Goal: Task Accomplishment & Management: Manage account settings

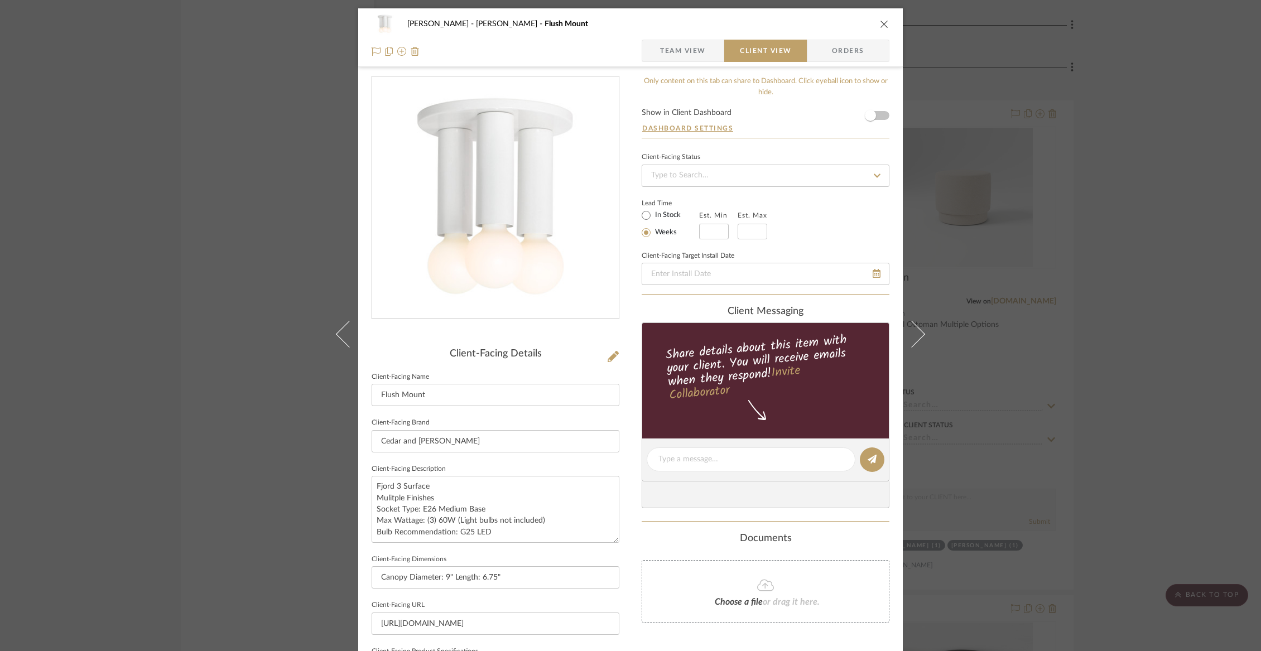
click at [880, 20] on icon "close" at bounding box center [884, 24] width 9 height 9
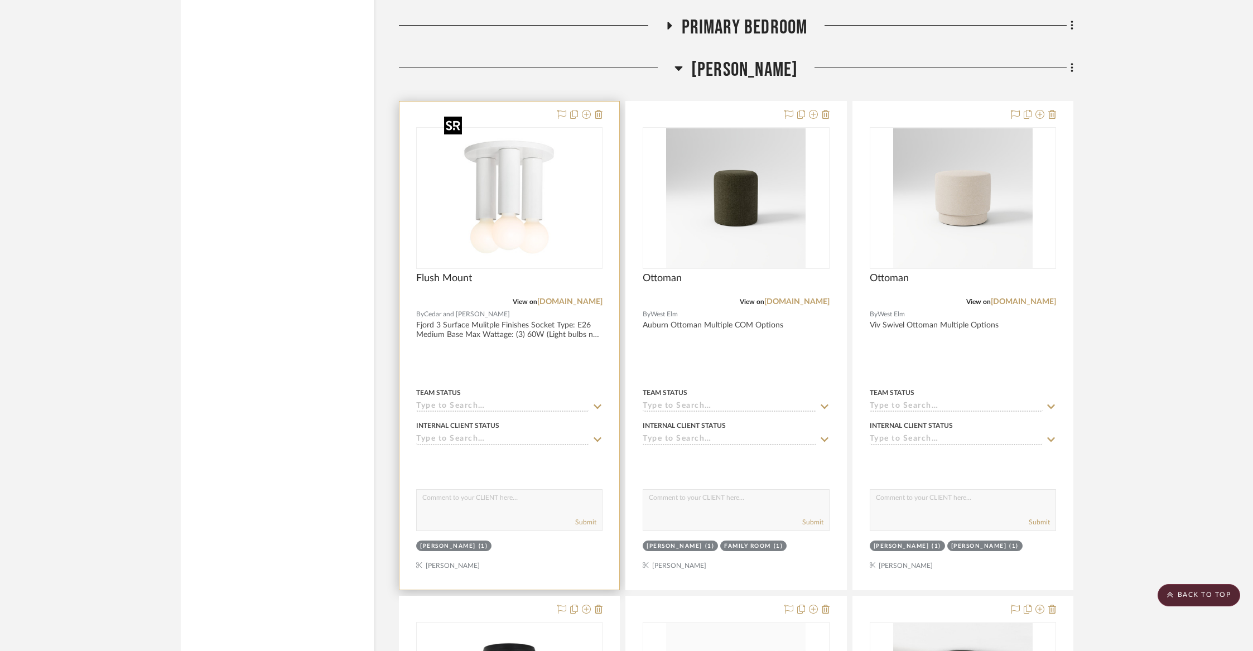
click at [494, 234] on img "0" at bounding box center [509, 197] width 139 height 139
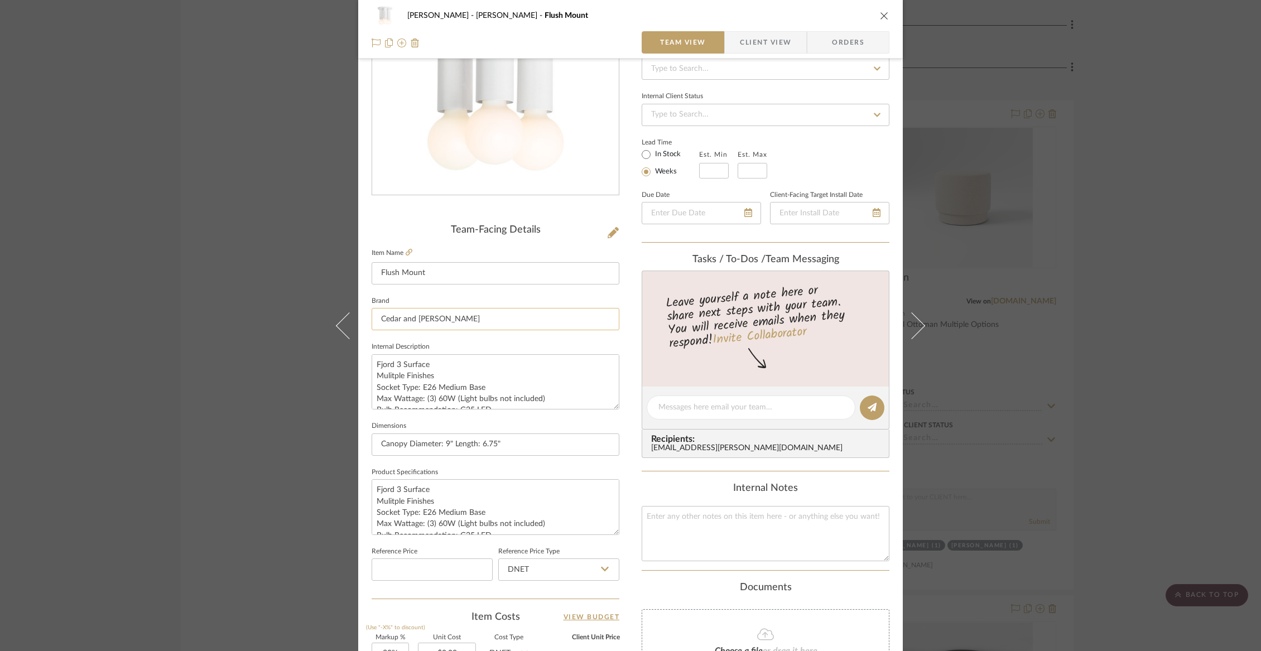
scroll to position [128, 0]
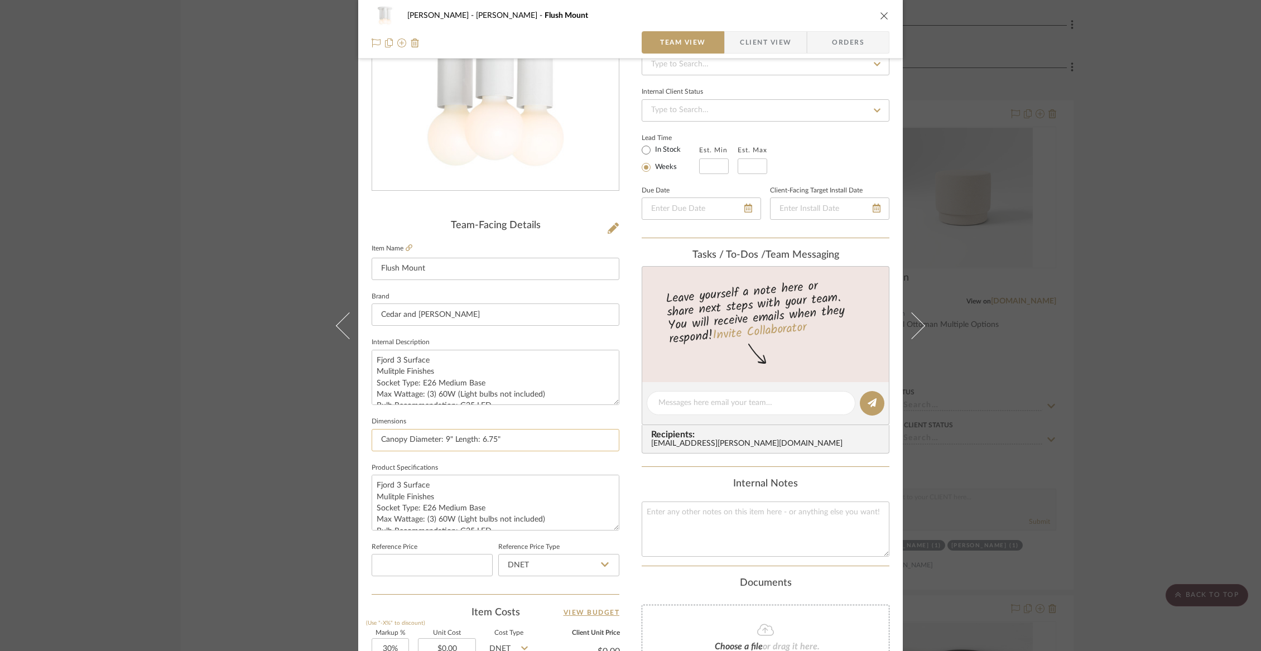
drag, startPoint x: 503, startPoint y: 440, endPoint x: 440, endPoint y: 442, distance: 63.6
click at [440, 442] on input "Canopy Diameter: 9" Length: 6.75"" at bounding box center [496, 440] width 248 height 22
click at [883, 13] on icon "close" at bounding box center [884, 15] width 9 height 9
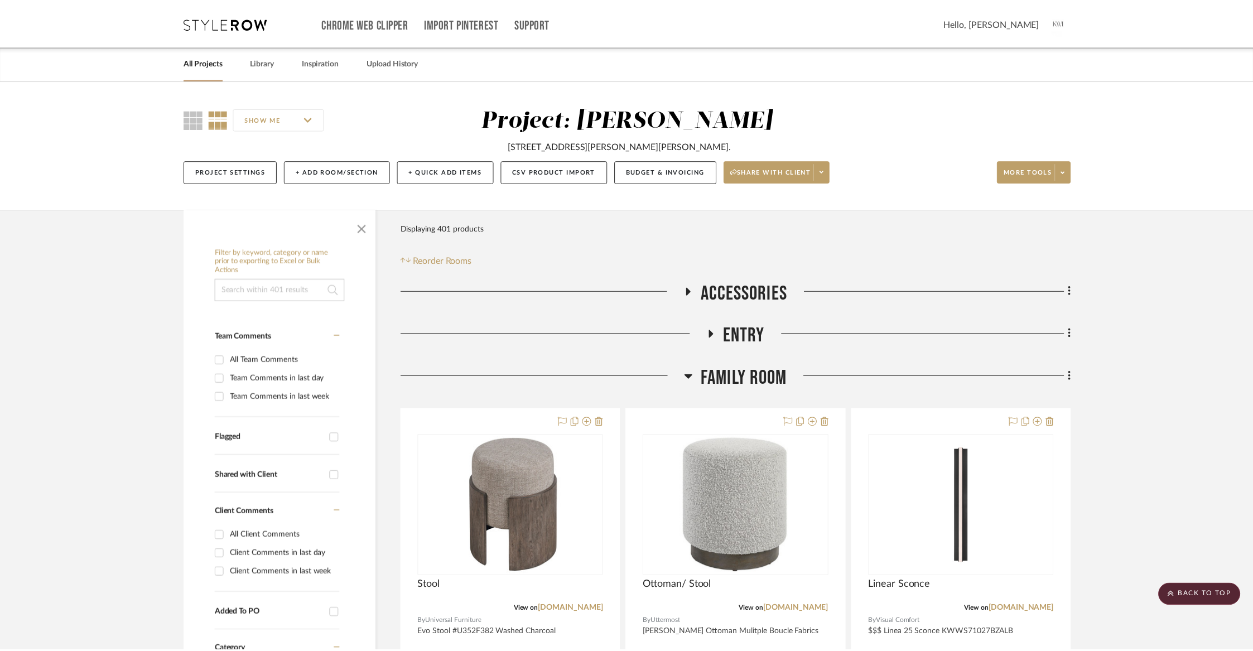
scroll to position [7628, 0]
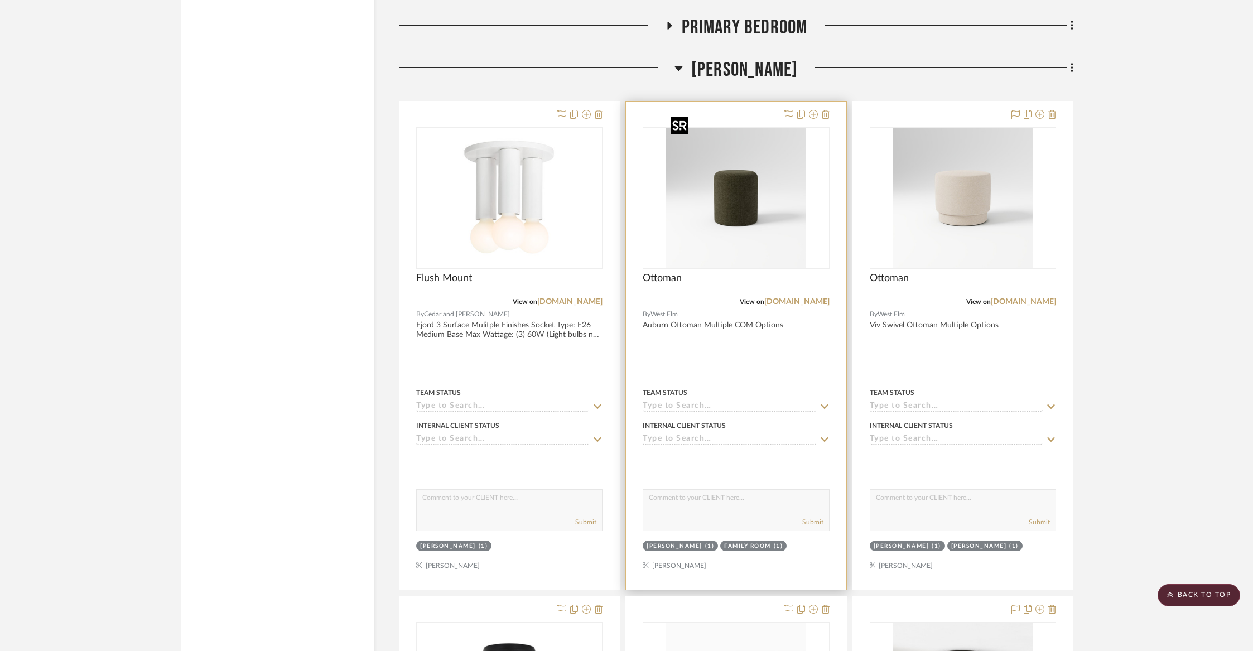
click at [715, 190] on img "0" at bounding box center [735, 197] width 139 height 139
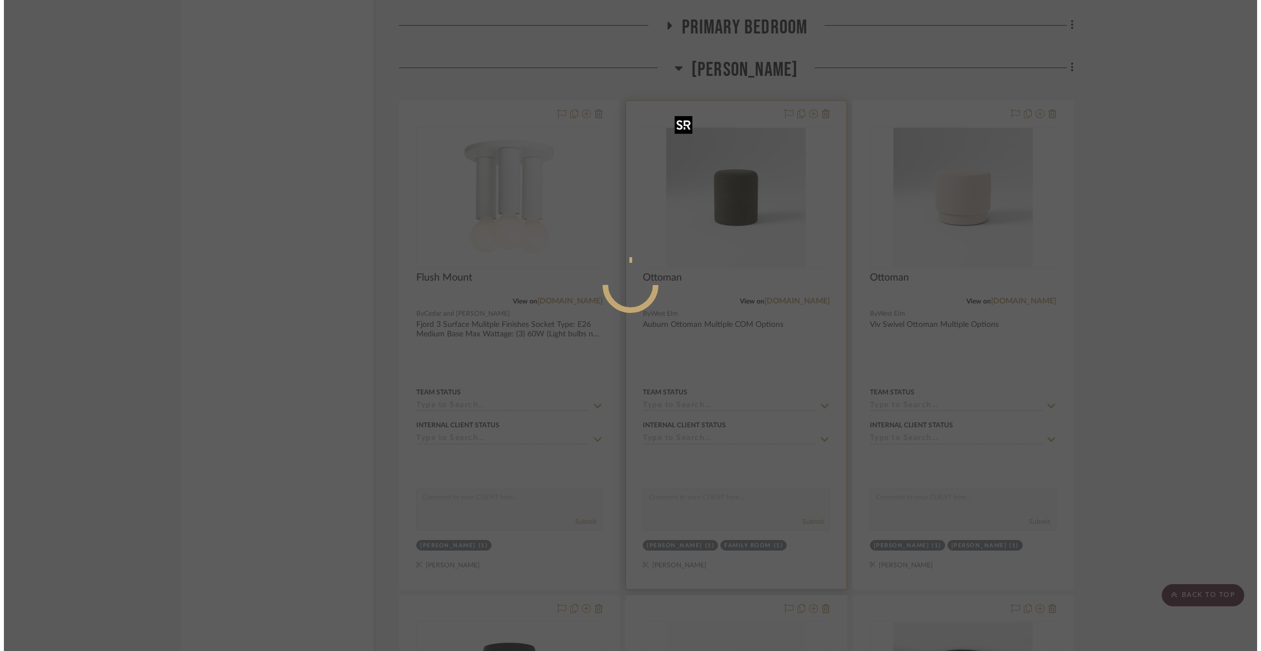
scroll to position [0, 0]
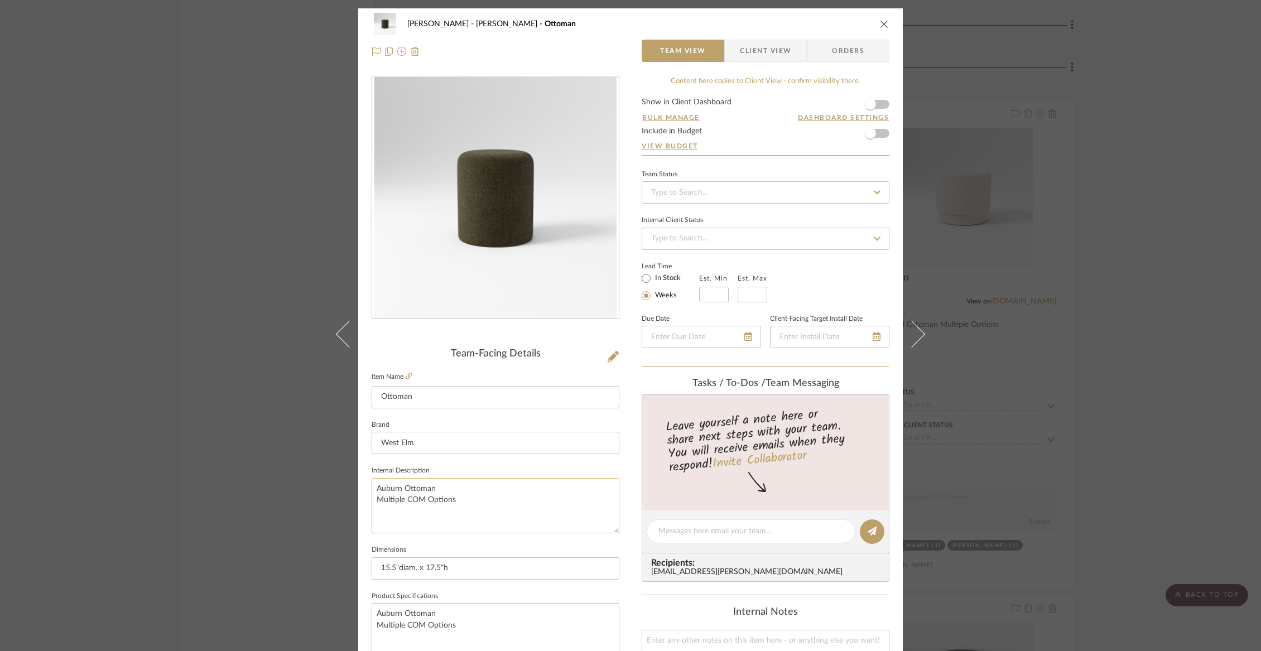
click at [445, 502] on textarea "Auburn Ottoman Multiple COM Options" at bounding box center [496, 505] width 248 height 55
drag, startPoint x: 455, startPoint y: 564, endPoint x: 360, endPoint y: 565, distance: 94.8
click at [361, 565] on div "Wurster Liz Closet Ottoman Team View Client View Orders Team-Facing Details Ite…" at bounding box center [630, 523] width 544 height 1030
click at [883, 26] on icon "close" at bounding box center [884, 24] width 9 height 9
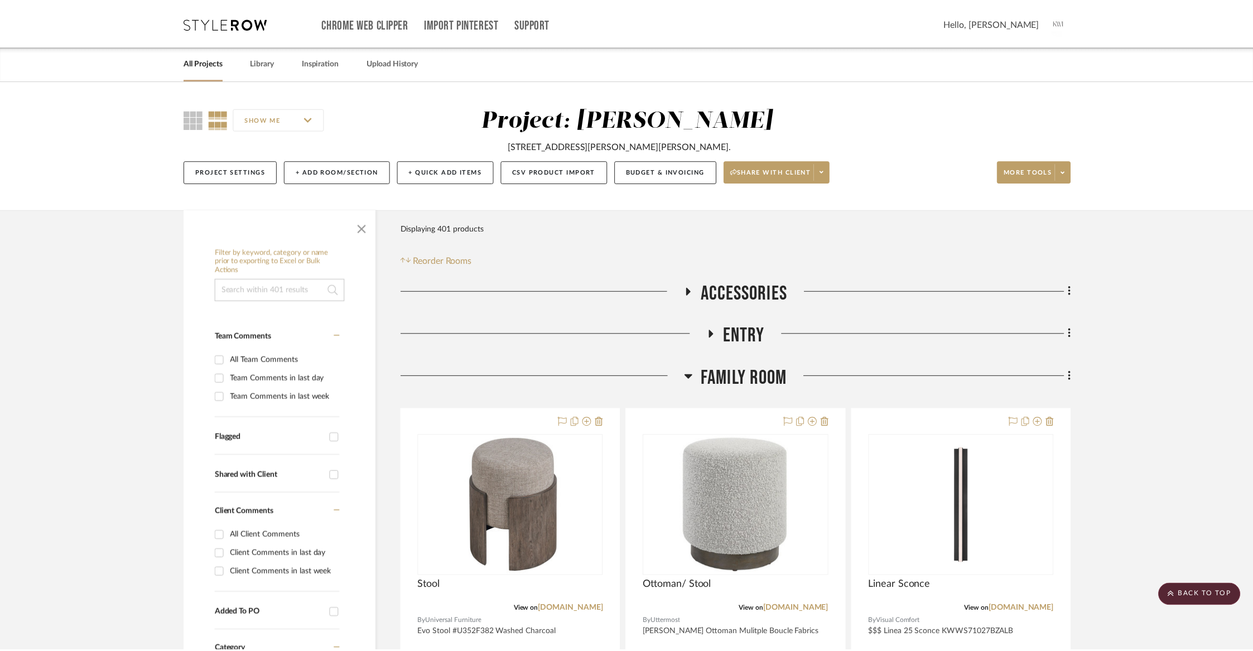
scroll to position [7628, 0]
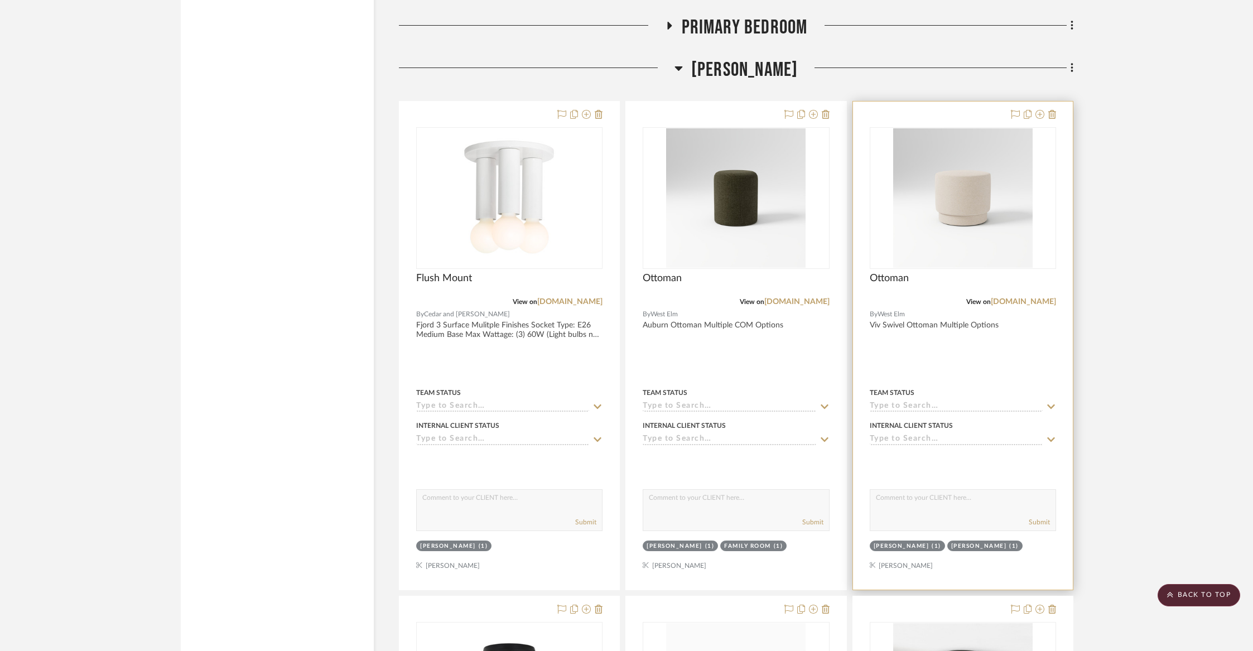
click at [909, 308] on div at bounding box center [963, 346] width 220 height 488
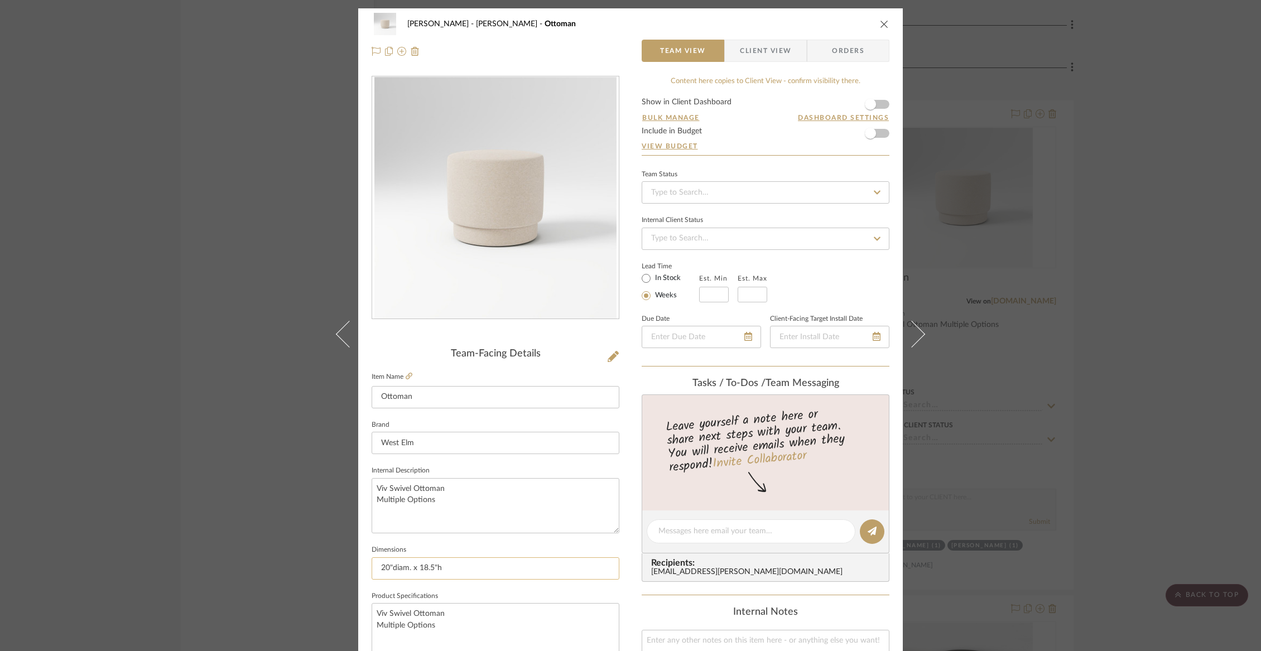
drag, startPoint x: 460, startPoint y: 558, endPoint x: 447, endPoint y: 570, distance: 17.4
click at [447, 570] on input "20"diam. x 18.5"h" at bounding box center [496, 568] width 248 height 22
click at [880, 26] on icon "close" at bounding box center [884, 24] width 9 height 9
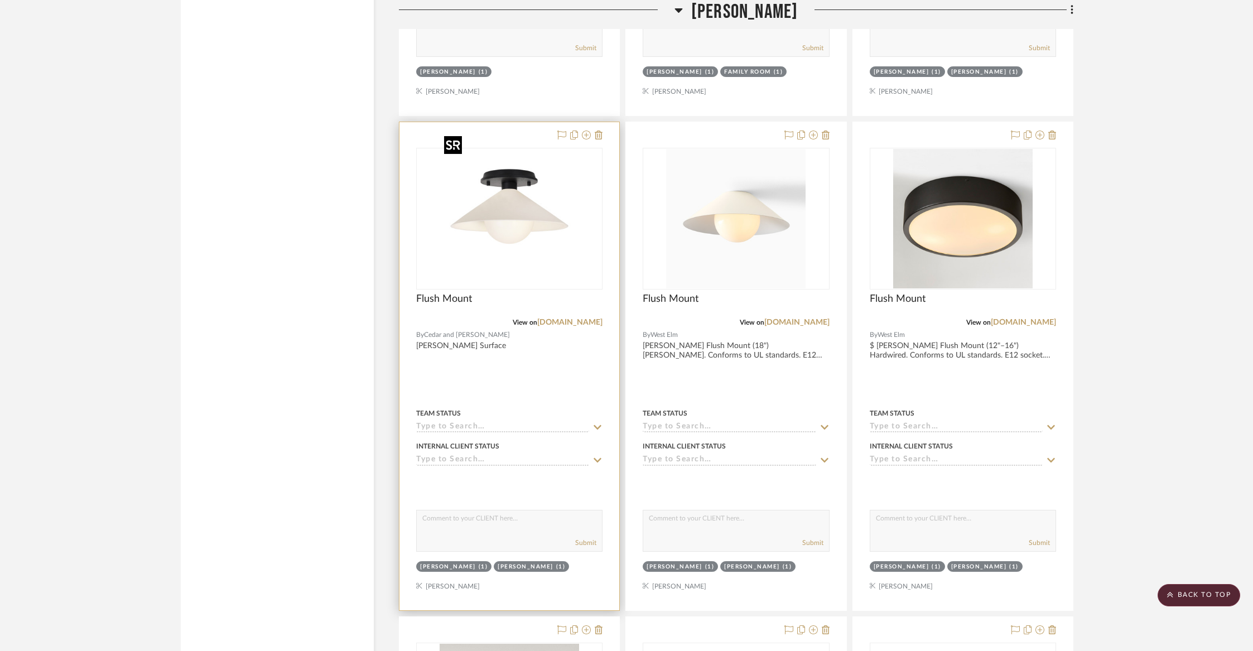
scroll to position [8101, 0]
click at [523, 256] on img "0" at bounding box center [509, 220] width 139 height 139
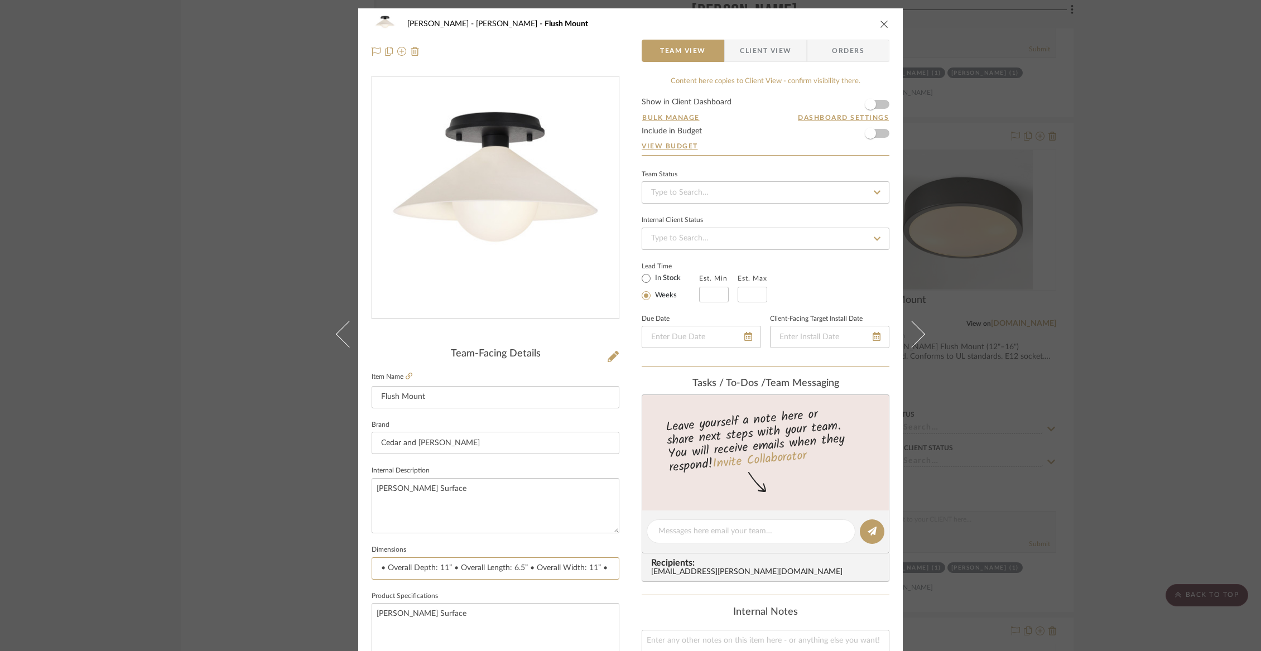
scroll to position [0, 61]
drag, startPoint x: 385, startPoint y: 566, endPoint x: 658, endPoint y: 571, distance: 272.8
click at [658, 571] on div "Wurster Liz Closet Flush Mount Team View Client View Orders Team-Facing Details…" at bounding box center [630, 523] width 544 height 1030
click at [880, 22] on icon "close" at bounding box center [884, 24] width 9 height 9
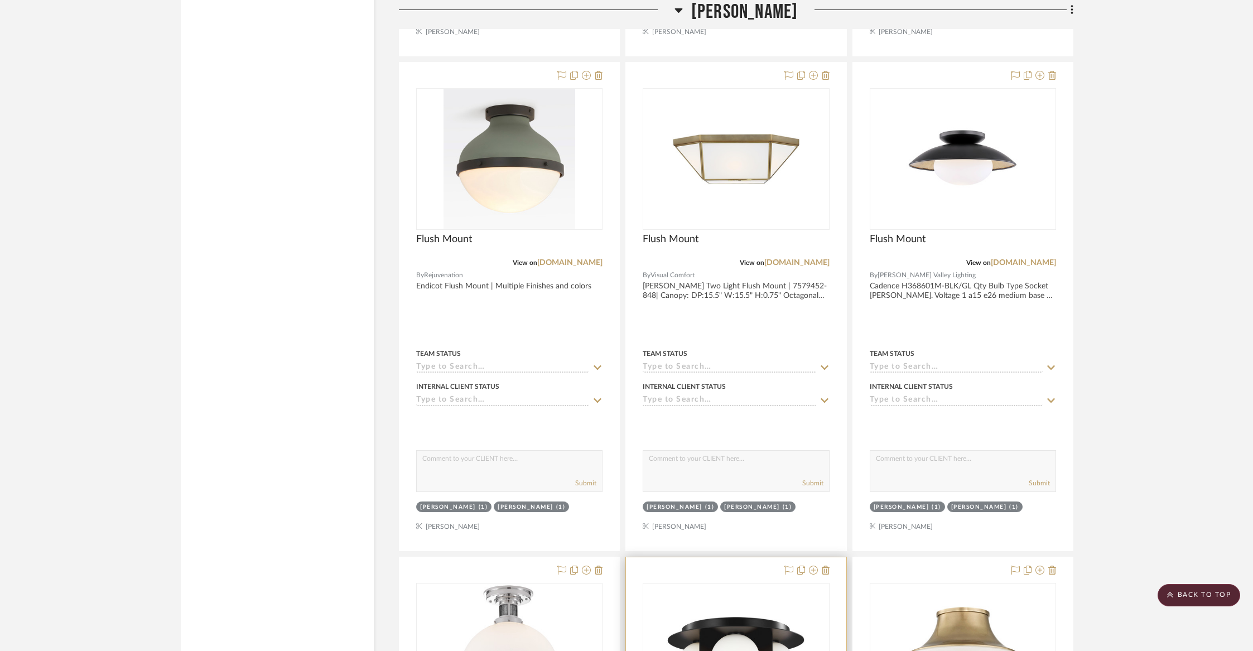
scroll to position [10633, 0]
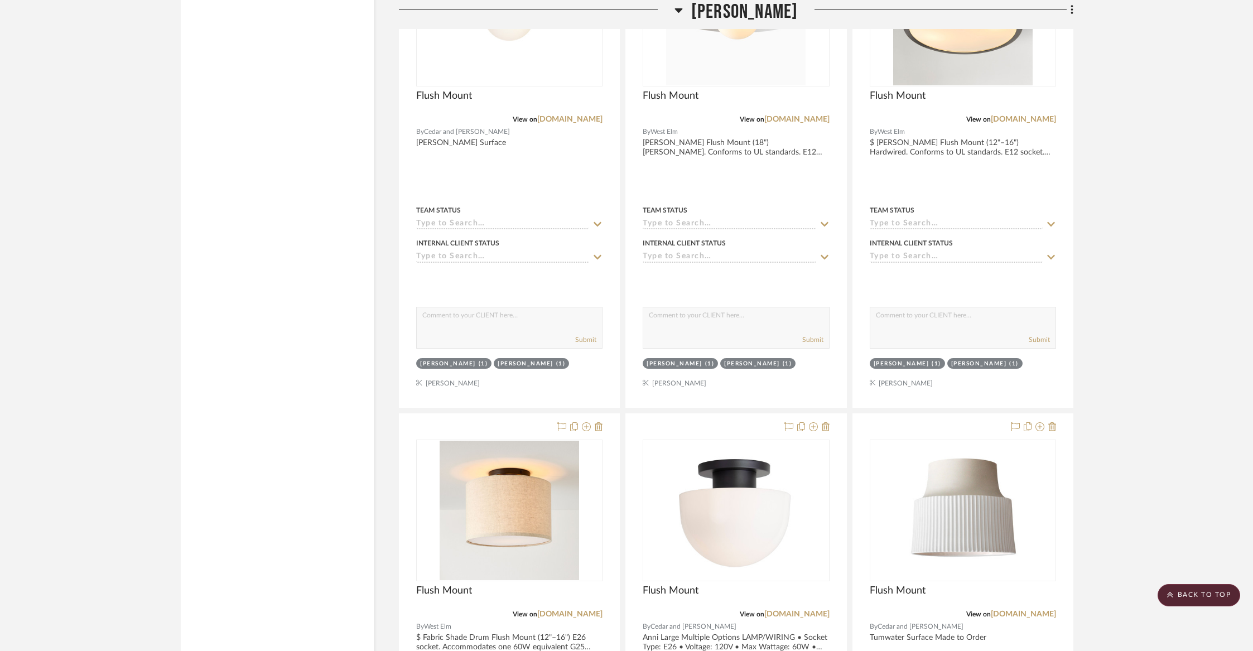
scroll to position [8311, 0]
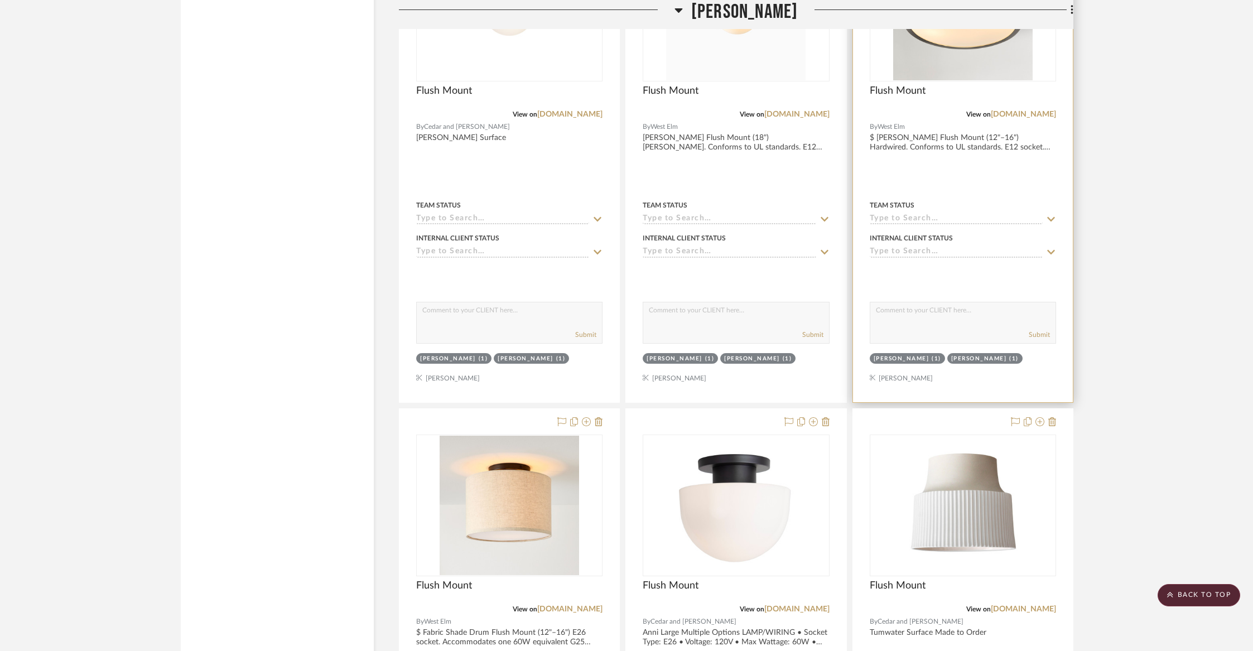
click at [997, 56] on img "0" at bounding box center [962, 10] width 139 height 139
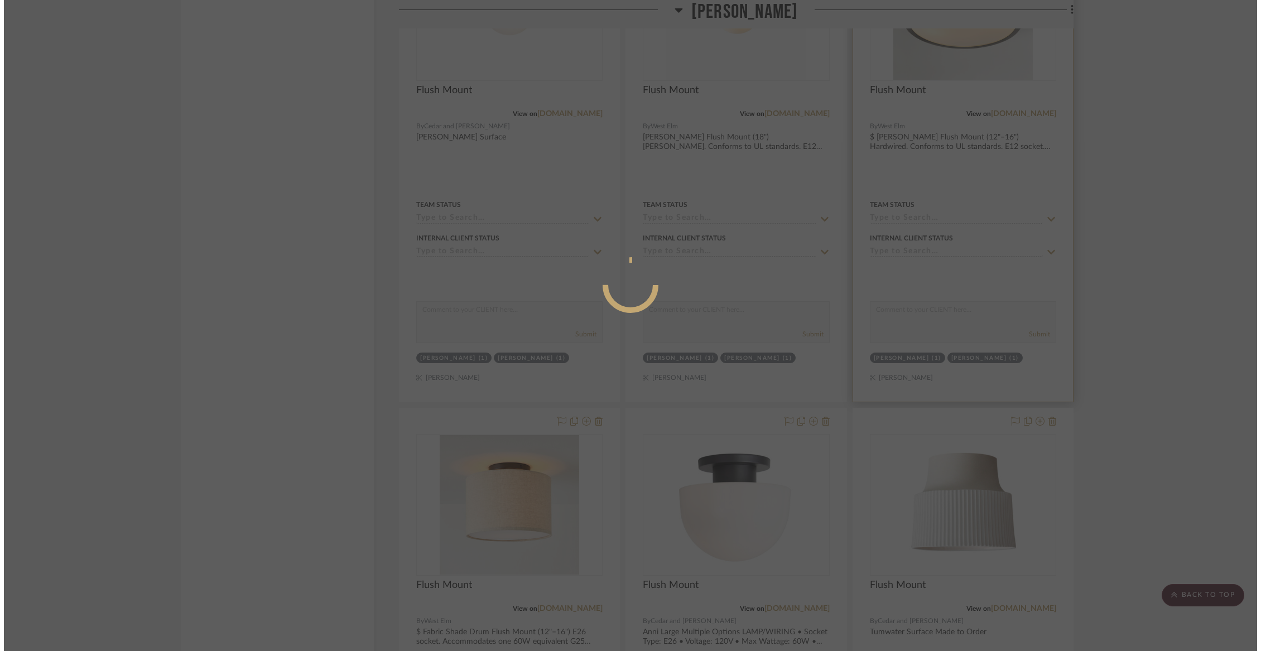
scroll to position [0, 0]
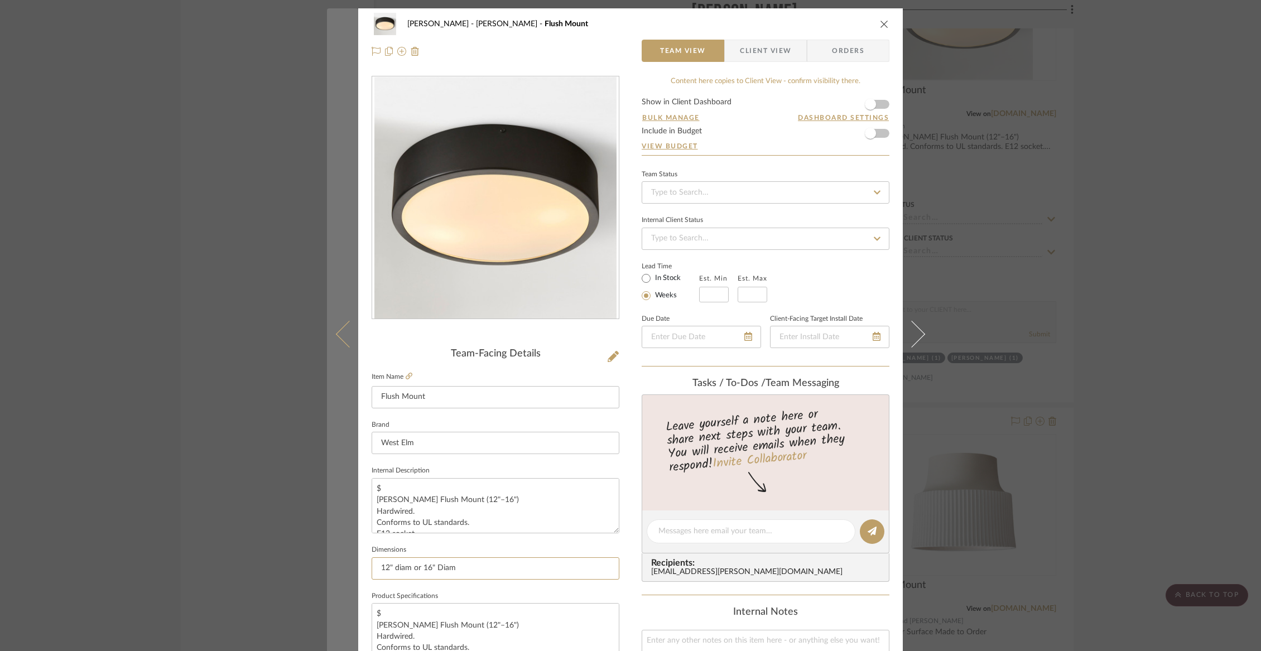
drag, startPoint x: 468, startPoint y: 567, endPoint x: 330, endPoint y: 563, distance: 137.9
click at [330, 563] on mat-dialog-content "Wurster Liz Closet Flush Mount Team View Client View Orders Team-Facing Details…" at bounding box center [630, 523] width 607 height 1030
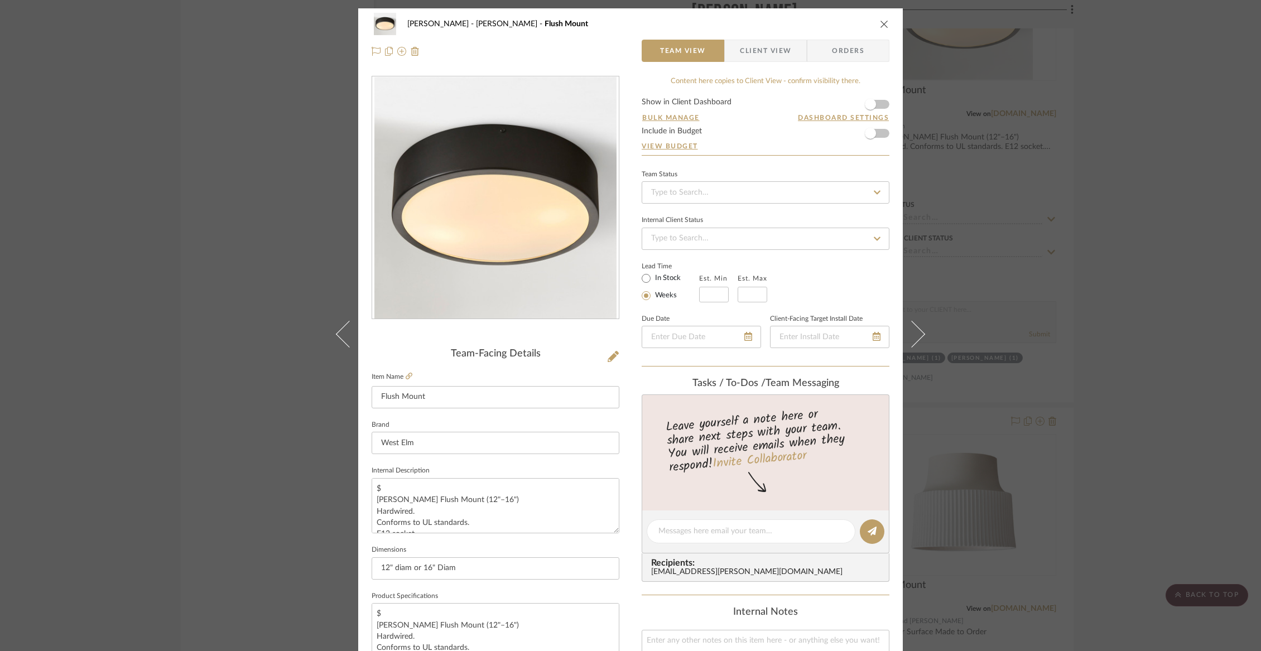
click at [883, 25] on icon "close" at bounding box center [884, 24] width 9 height 9
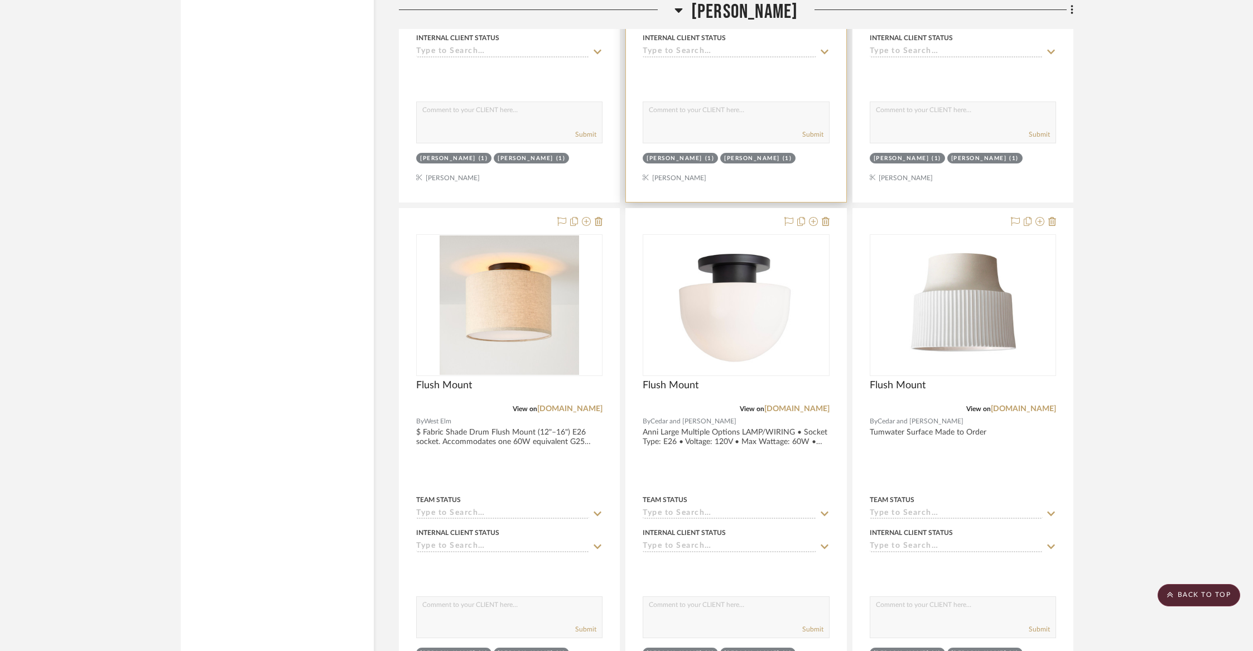
scroll to position [8522, 0]
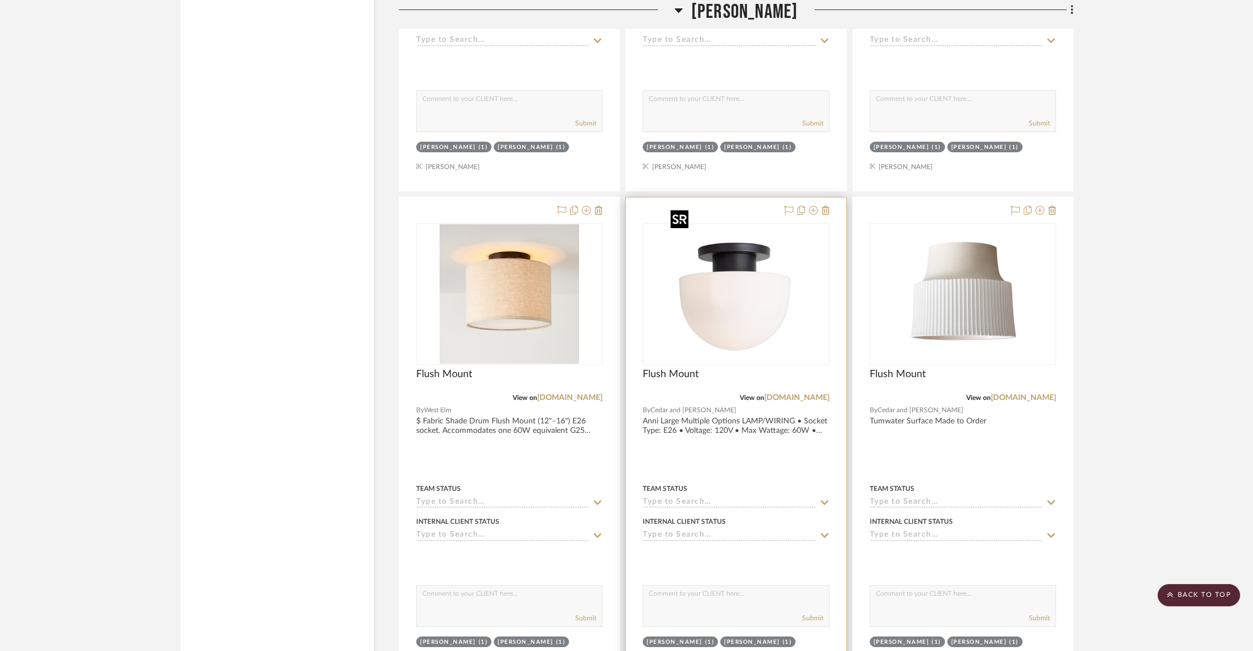
click at [729, 320] on img "0" at bounding box center [735, 293] width 139 height 139
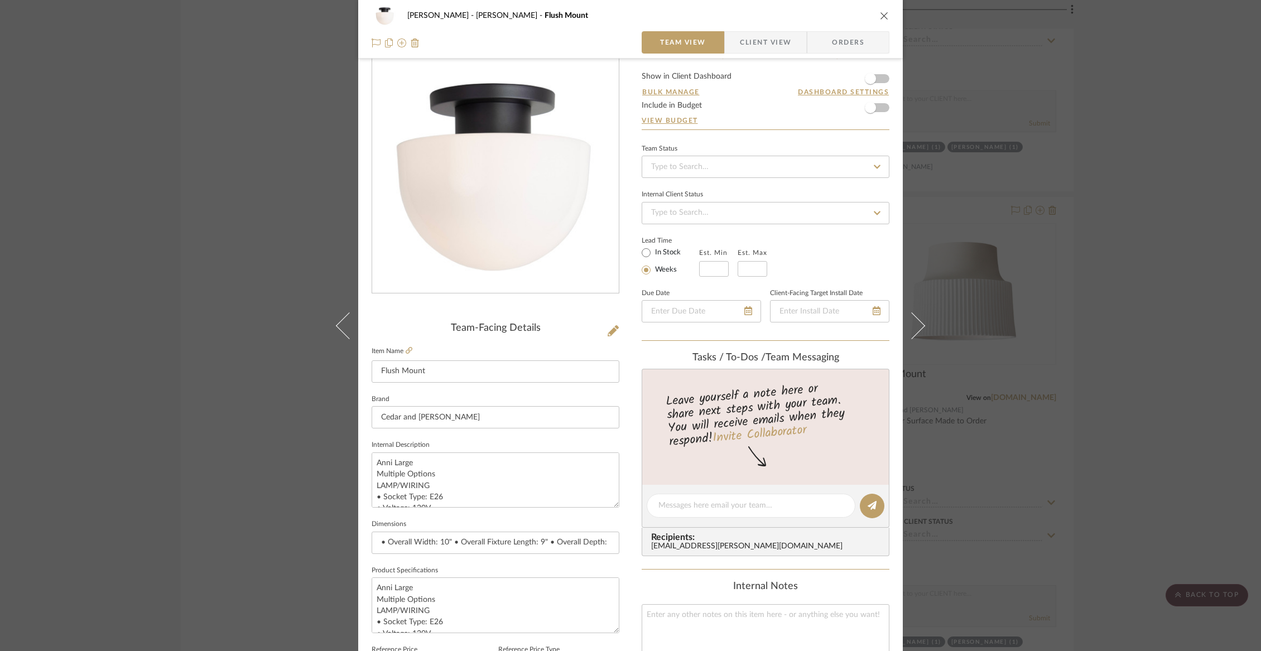
scroll to position [42, 0]
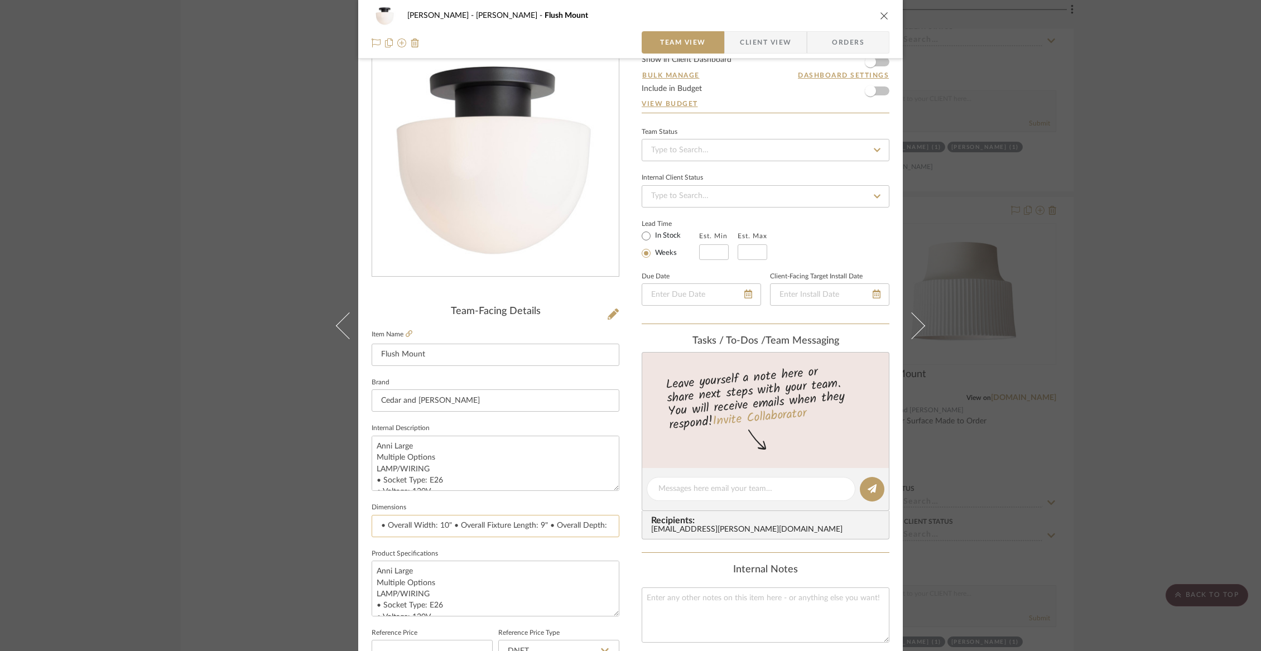
click at [450, 528] on input "• Overall Width: 10" • Overall Fixture Length: 9" • Overall Depth: 10" • Glass …" at bounding box center [496, 526] width 248 height 22
drag, startPoint x: 375, startPoint y: 528, endPoint x: 608, endPoint y: 539, distance: 233.5
click at [608, 539] on sr-form-field "Dimensions • Overall Width: 10" • Overall Fixture Length: 9" • Overall Depth: 1…" at bounding box center [496, 523] width 248 height 46
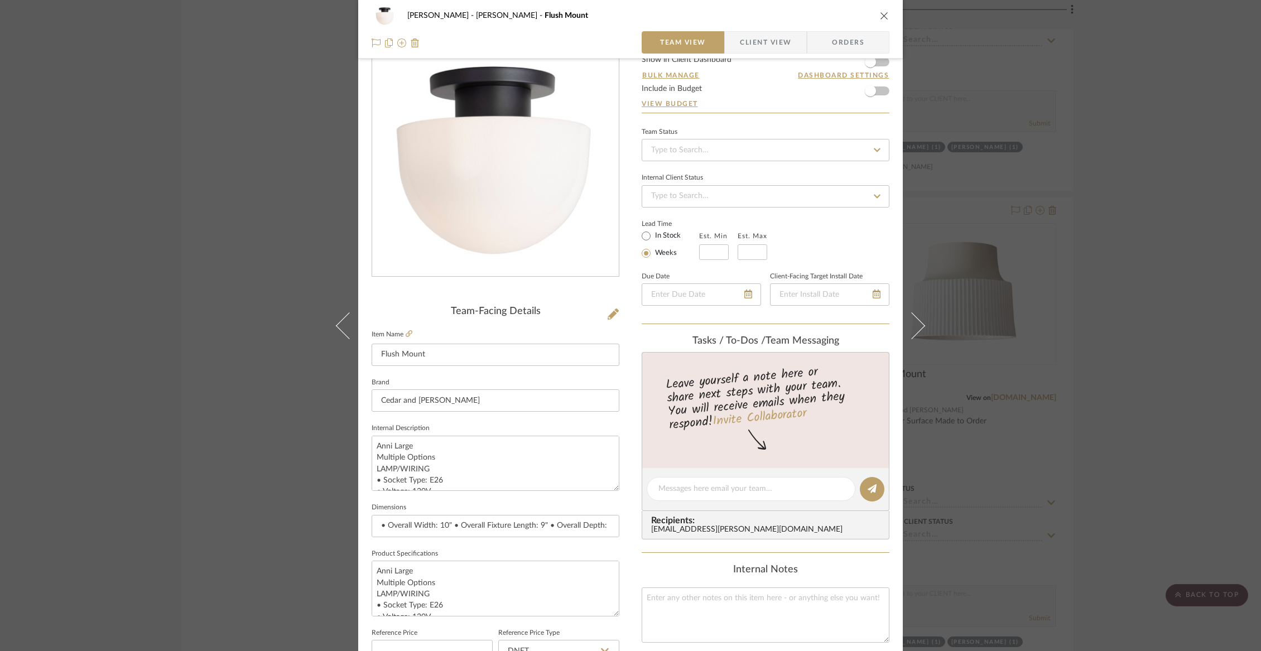
click at [880, 12] on icon "close" at bounding box center [884, 15] width 9 height 9
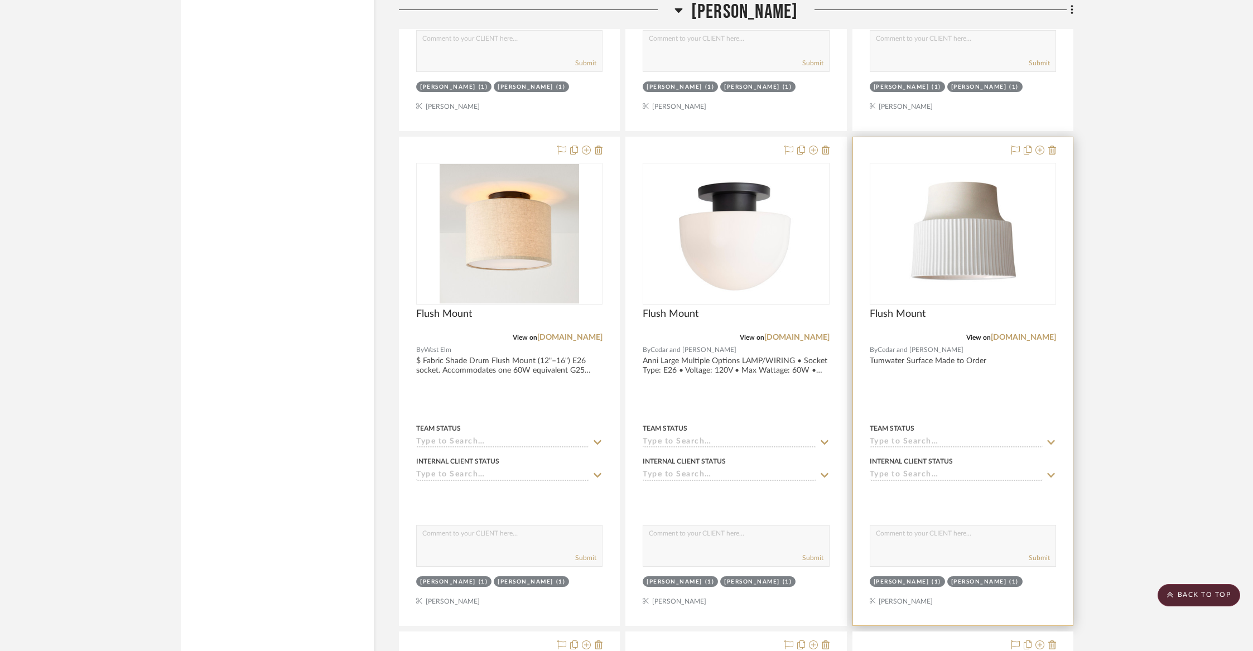
scroll to position [8610, 0]
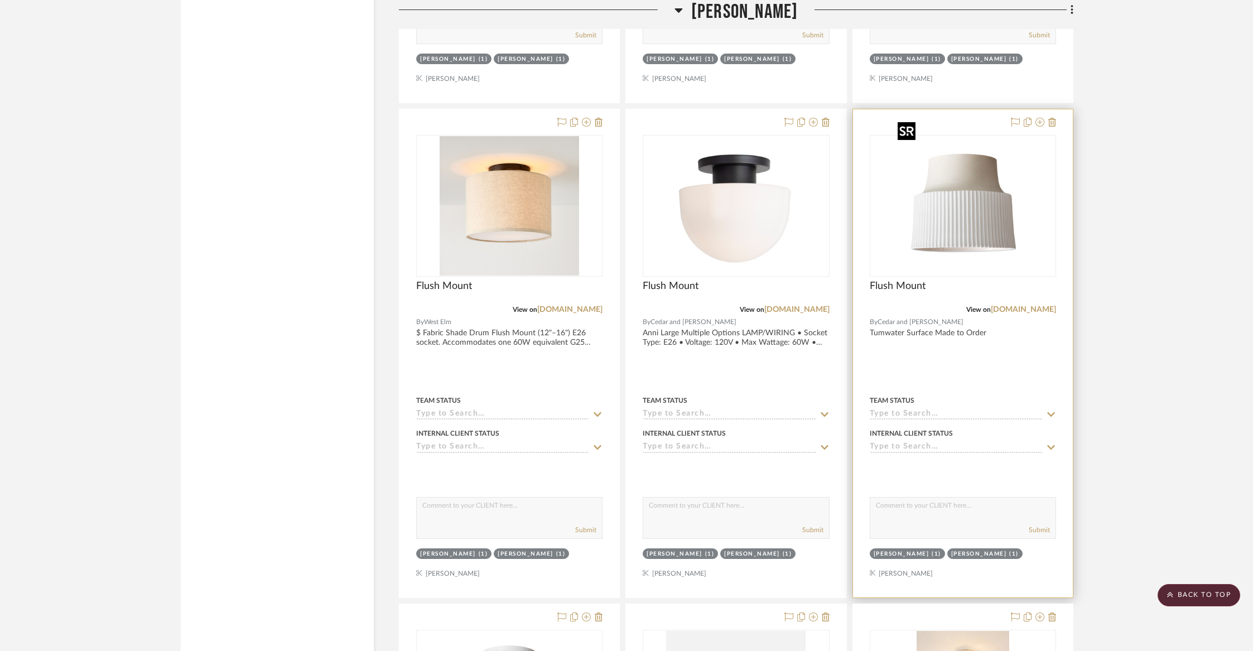
click at [972, 230] on img "0" at bounding box center [962, 205] width 139 height 139
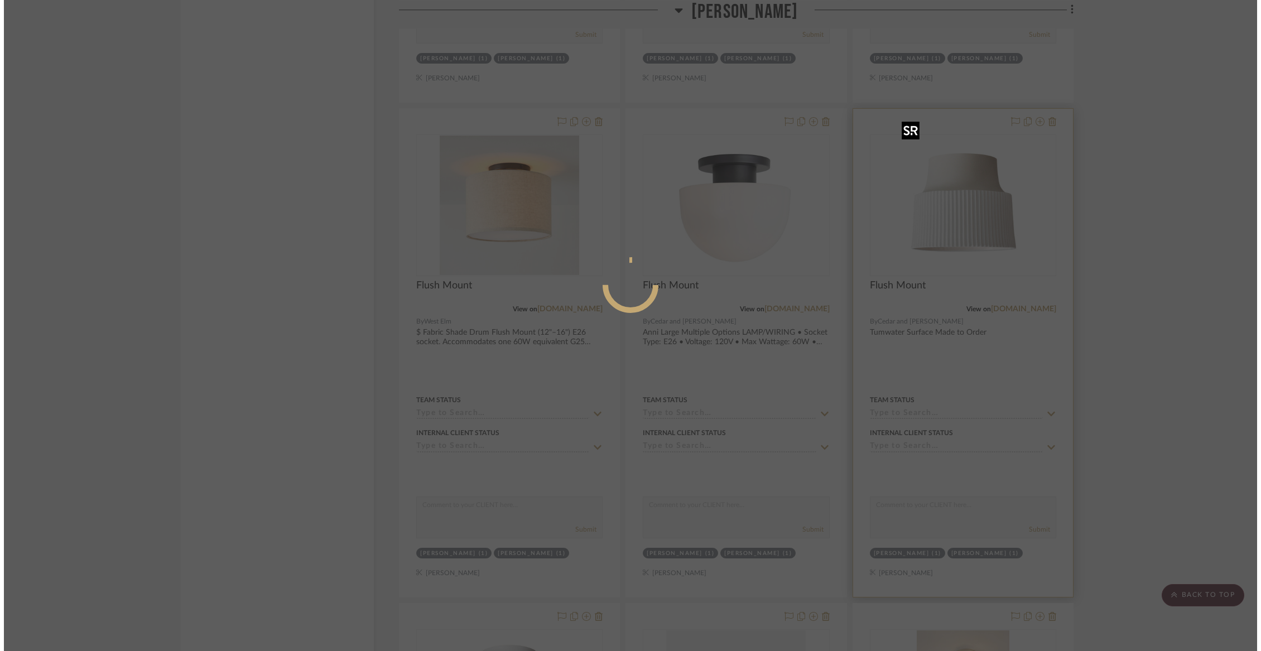
scroll to position [0, 0]
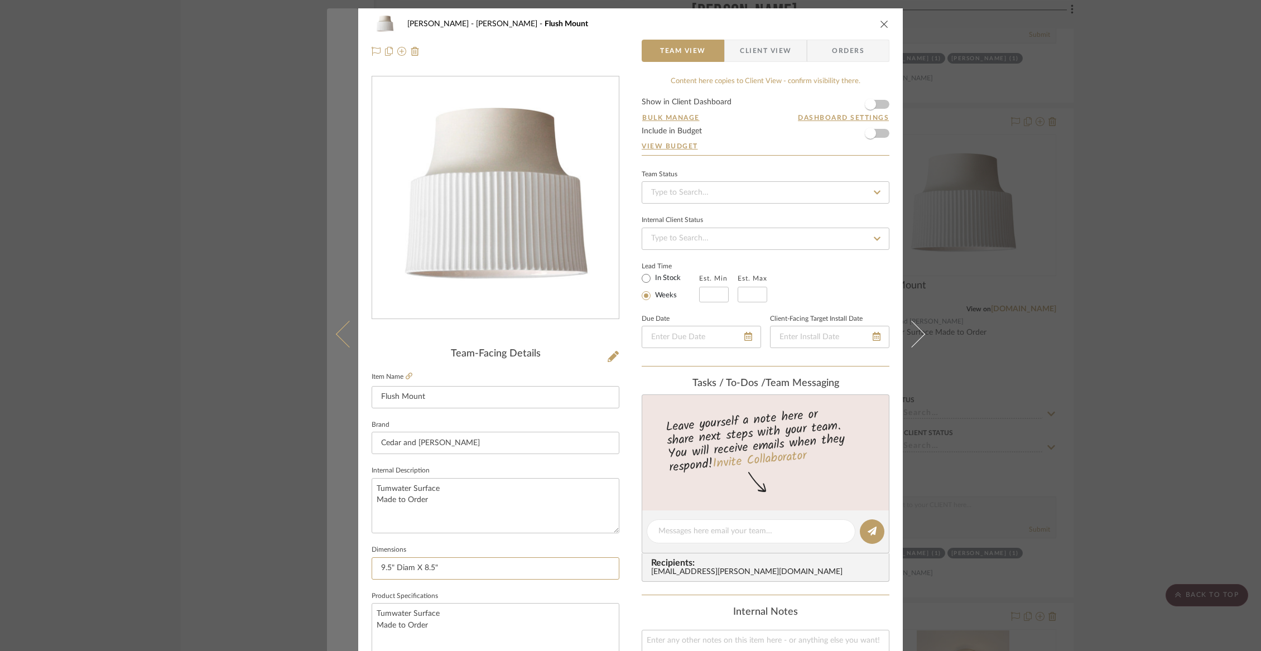
drag, startPoint x: 452, startPoint y: 572, endPoint x: 334, endPoint y: 559, distance: 119.0
click at [340, 559] on mat-dialog-content "Wurster Liz Closet Flush Mount Team View Client View Orders Team-Facing Details…" at bounding box center [630, 523] width 607 height 1030
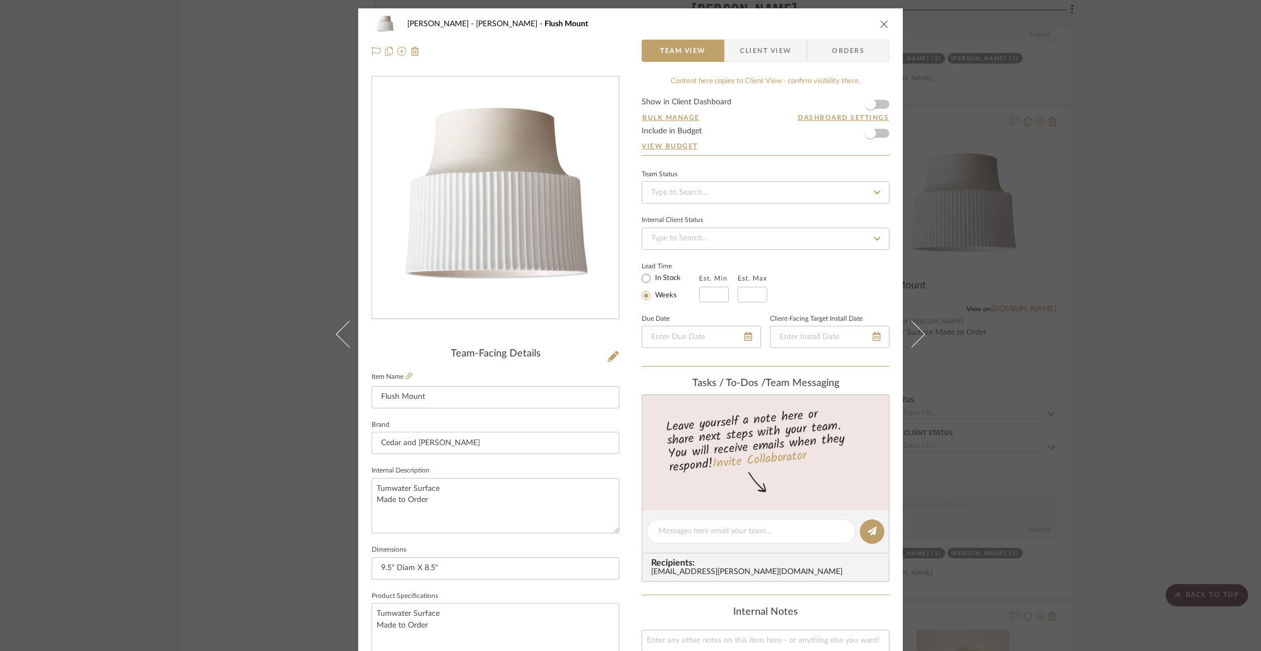
click at [881, 28] on div "Wurster Liz Closet Flush Mount" at bounding box center [631, 24] width 518 height 22
click at [880, 22] on icon "close" at bounding box center [884, 24] width 9 height 9
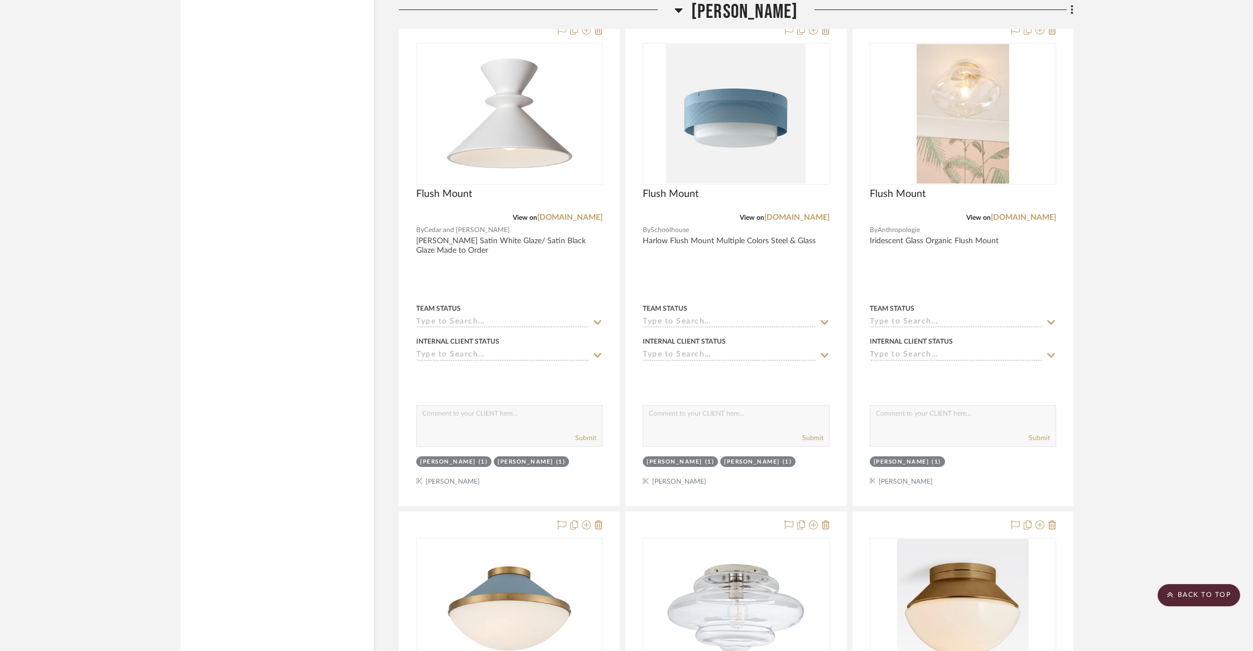
scroll to position [9147, 0]
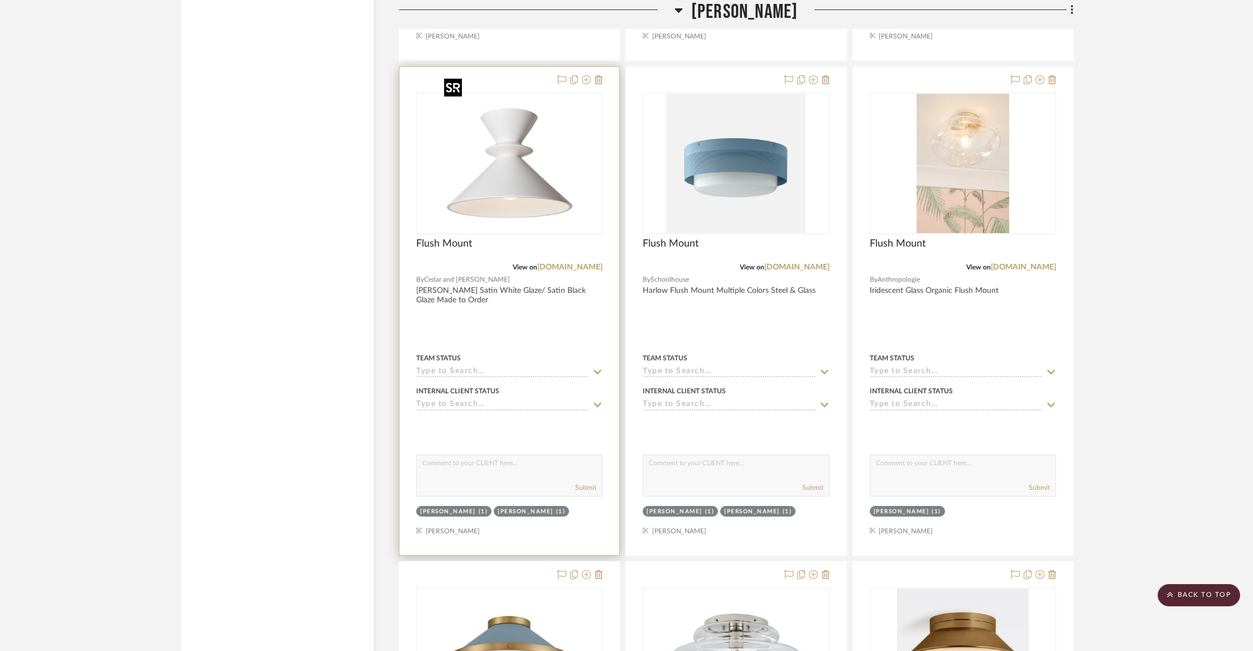
click at [526, 156] on img "0" at bounding box center [509, 163] width 139 height 139
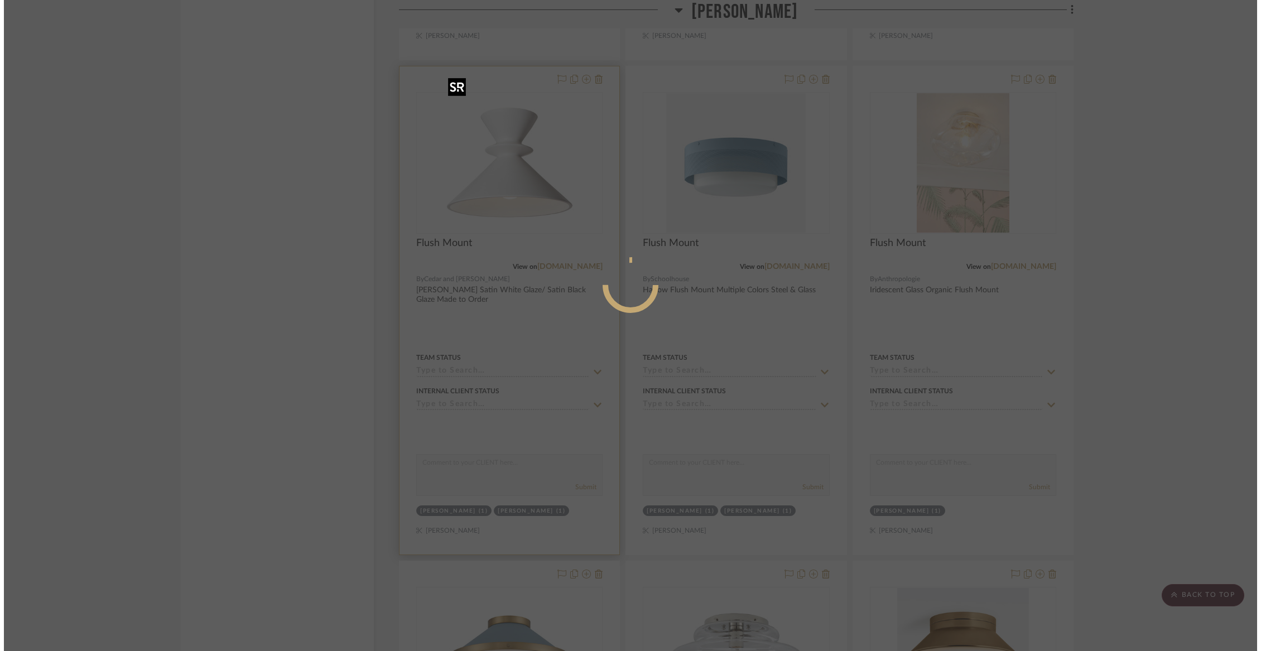
scroll to position [0, 0]
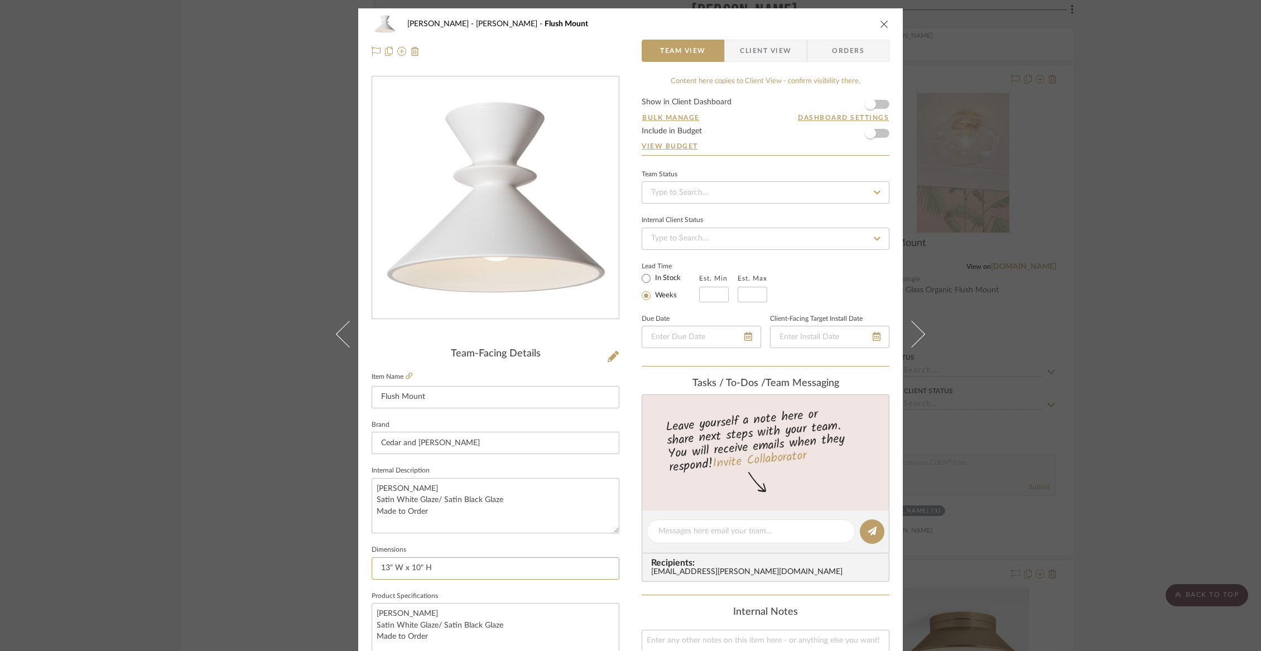
drag, startPoint x: 435, startPoint y: 567, endPoint x: 312, endPoint y: 566, distance: 123.3
click at [319, 570] on div "Wurster Liz Closet Flush Mount Team View Client View Orders Team-Facing Details…" at bounding box center [630, 325] width 1261 height 651
drag, startPoint x: 452, startPoint y: 570, endPoint x: 373, endPoint y: 565, distance: 79.3
click at [373, 565] on input "13" W x 10" H" at bounding box center [496, 568] width 248 height 22
click at [880, 26] on icon "close" at bounding box center [884, 24] width 9 height 9
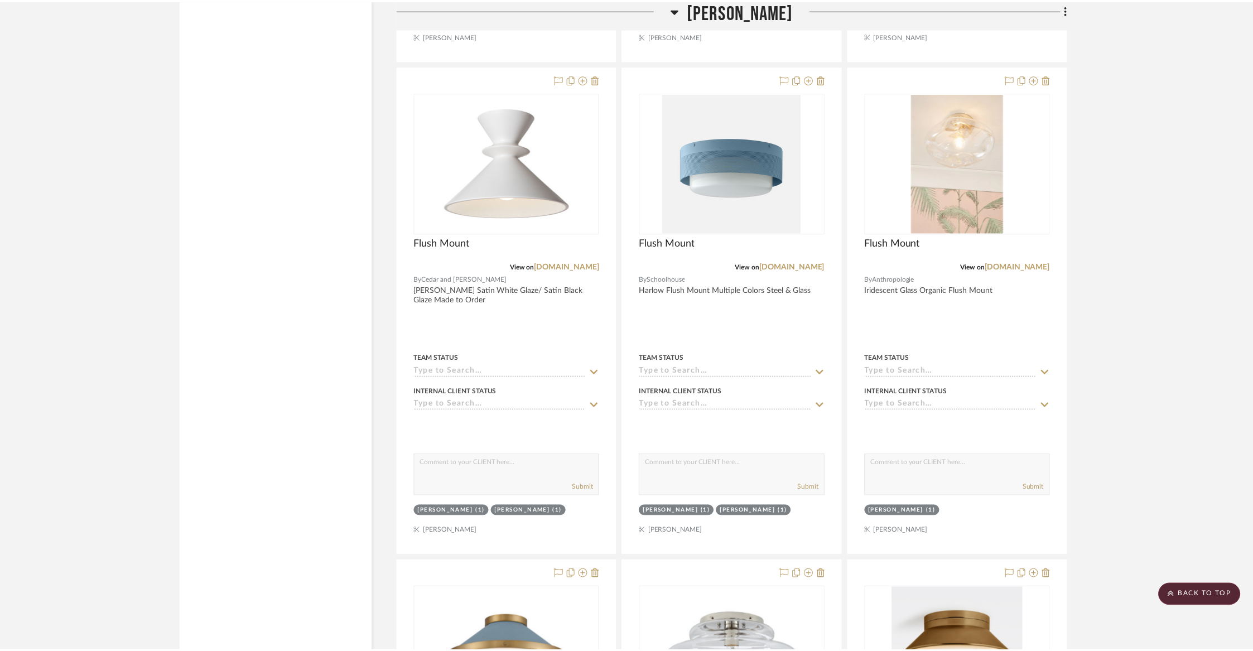
scroll to position [9147, 0]
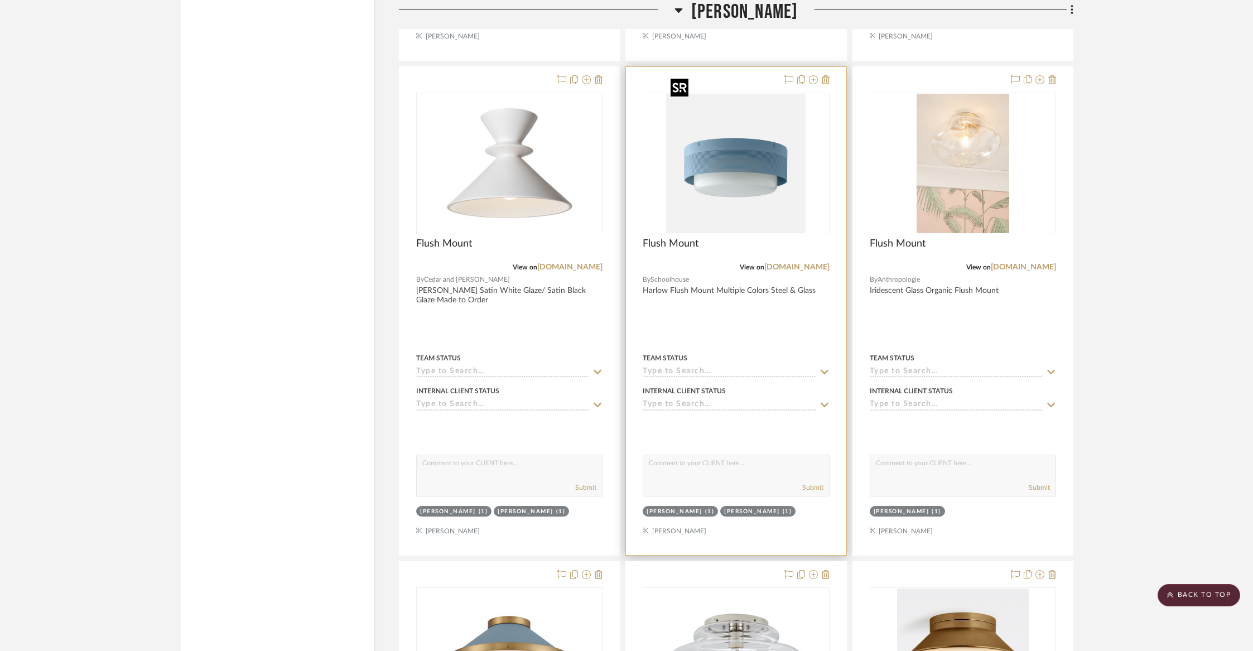
click at [724, 153] on img "0" at bounding box center [735, 163] width 139 height 139
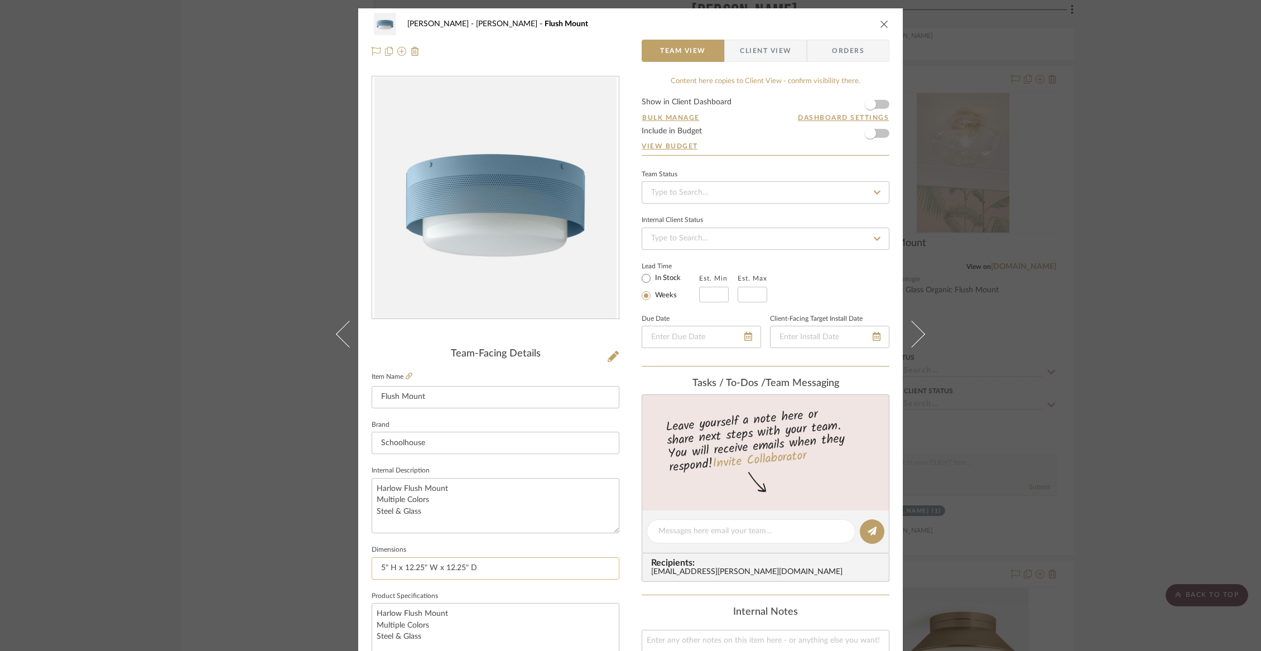
drag, startPoint x: 494, startPoint y: 562, endPoint x: 378, endPoint y: 568, distance: 116.2
click at [372, 568] on input "5" H x 12.25" W x 12.25" D" at bounding box center [496, 568] width 248 height 22
drag, startPoint x: 478, startPoint y: 567, endPoint x: 369, endPoint y: 567, distance: 108.8
click at [372, 567] on input "5" H x 12.25" W x 12.25" D" at bounding box center [496, 568] width 248 height 22
click at [885, 23] on div "Wurster Liz Closet Flush Mount Team View Client View Orders" at bounding box center [630, 37] width 544 height 59
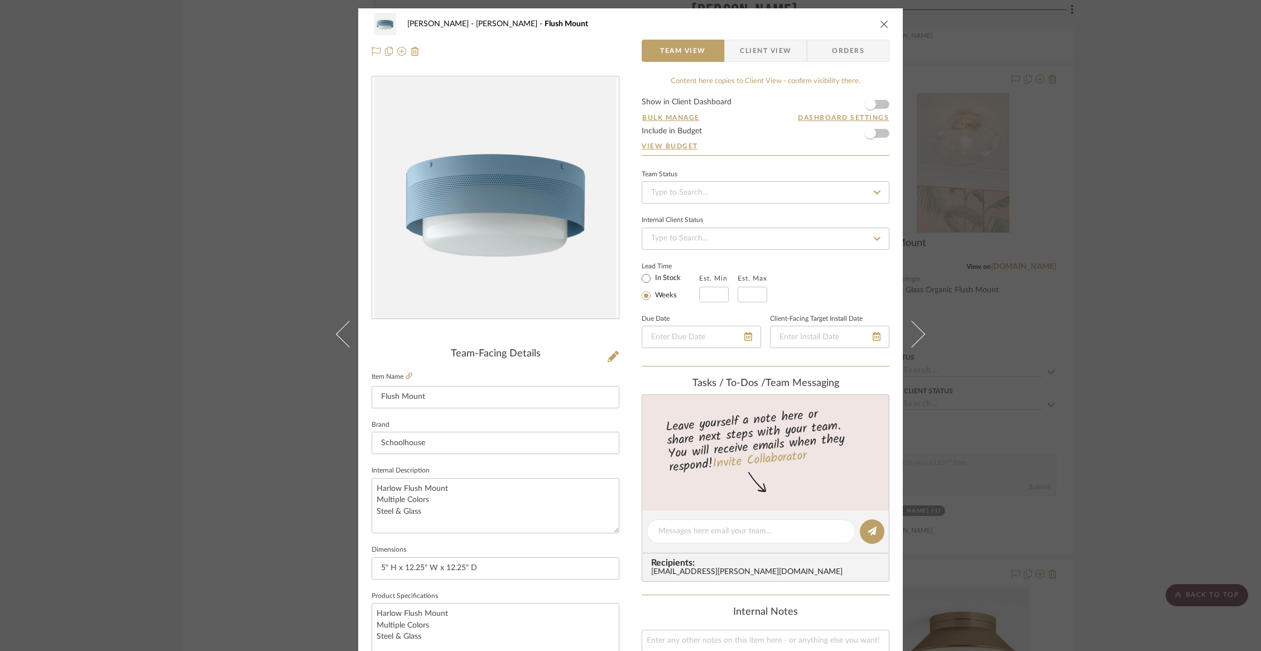
click at [883, 23] on icon "close" at bounding box center [884, 24] width 9 height 9
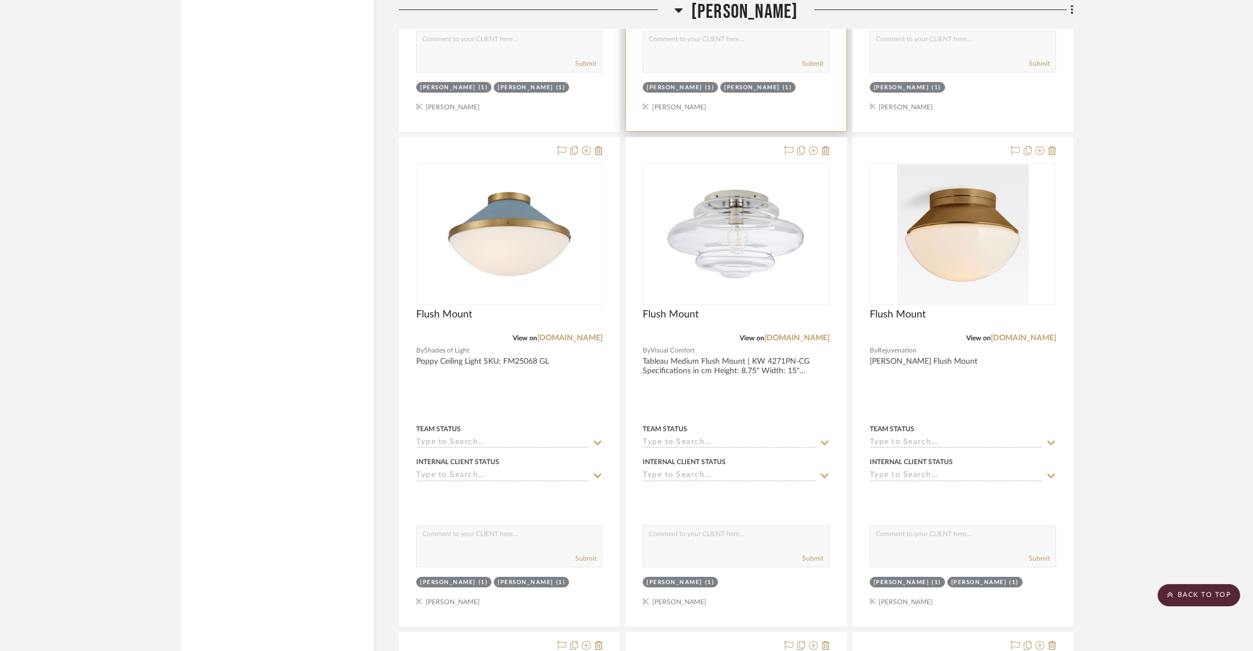
scroll to position [9603, 0]
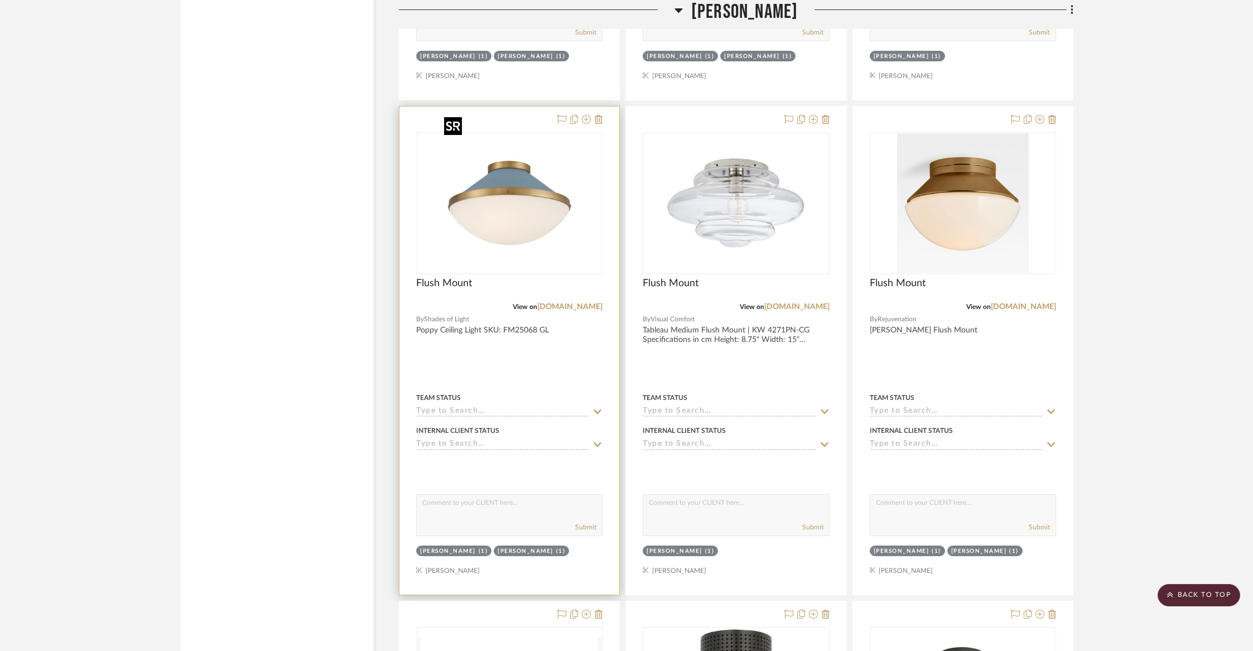
click at [528, 204] on img "0" at bounding box center [509, 202] width 139 height 139
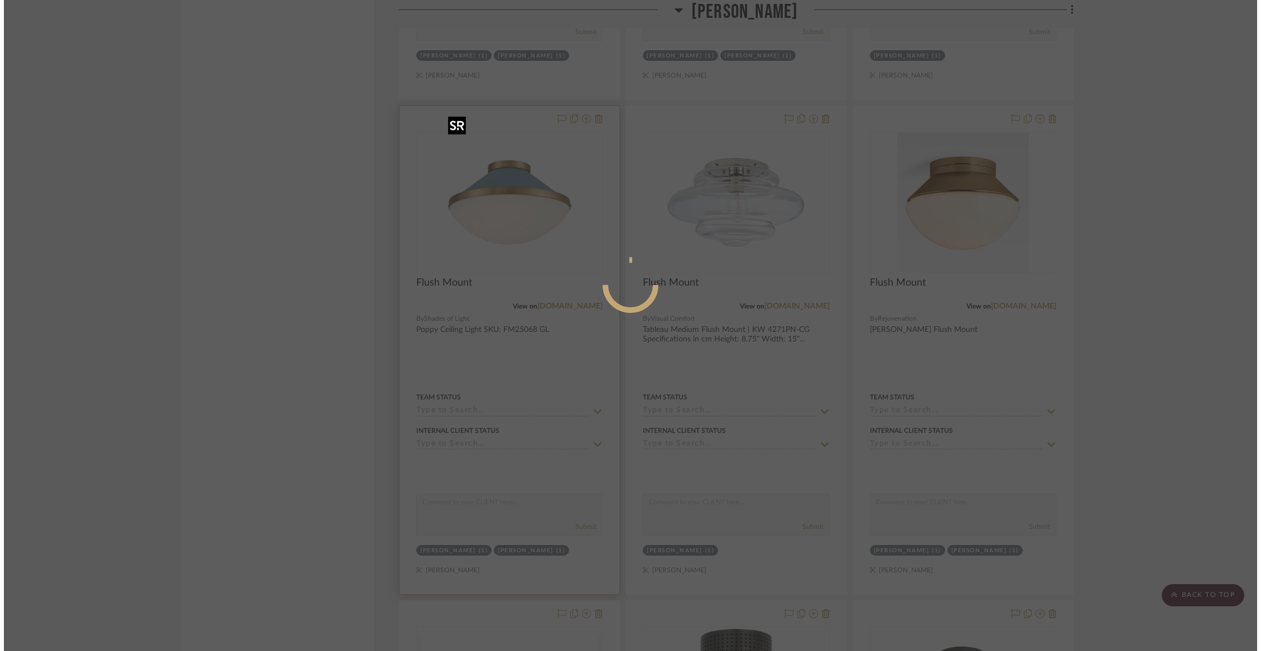
scroll to position [0, 0]
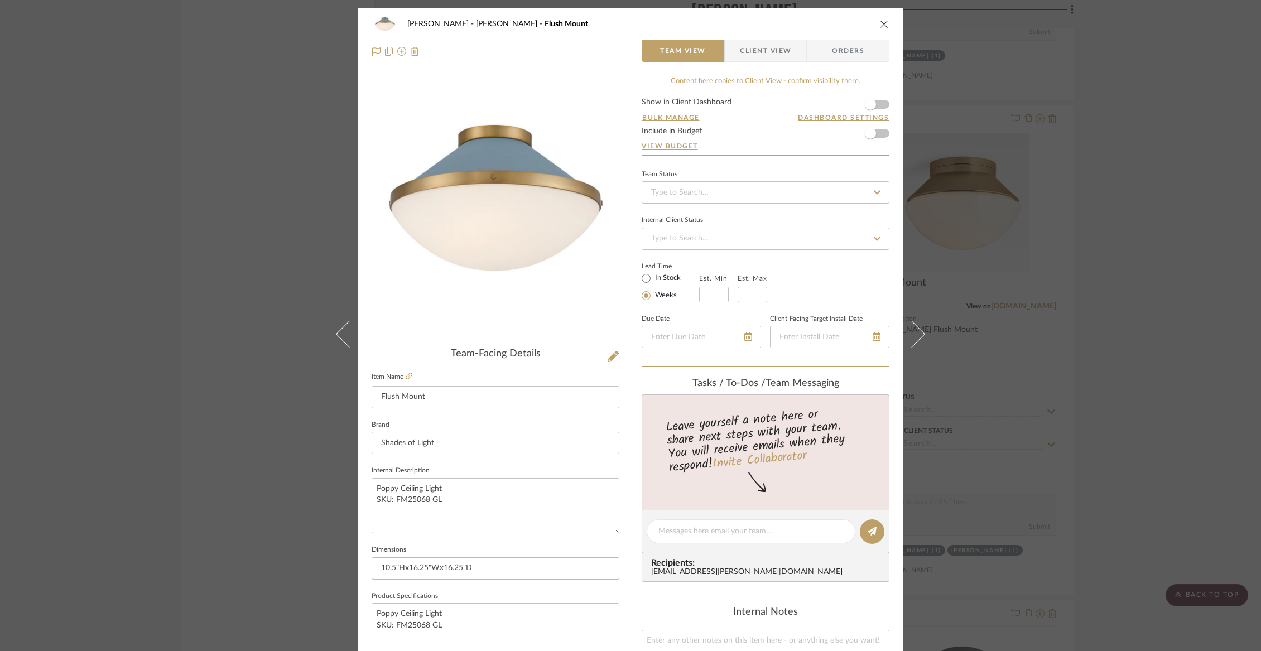
drag, startPoint x: 478, startPoint y: 572, endPoint x: 369, endPoint y: 566, distance: 108.4
click at [372, 566] on input "10.5"Hx16.25"Wx16.25"D" at bounding box center [496, 568] width 248 height 22
click at [880, 23] on icon "close" at bounding box center [884, 24] width 9 height 9
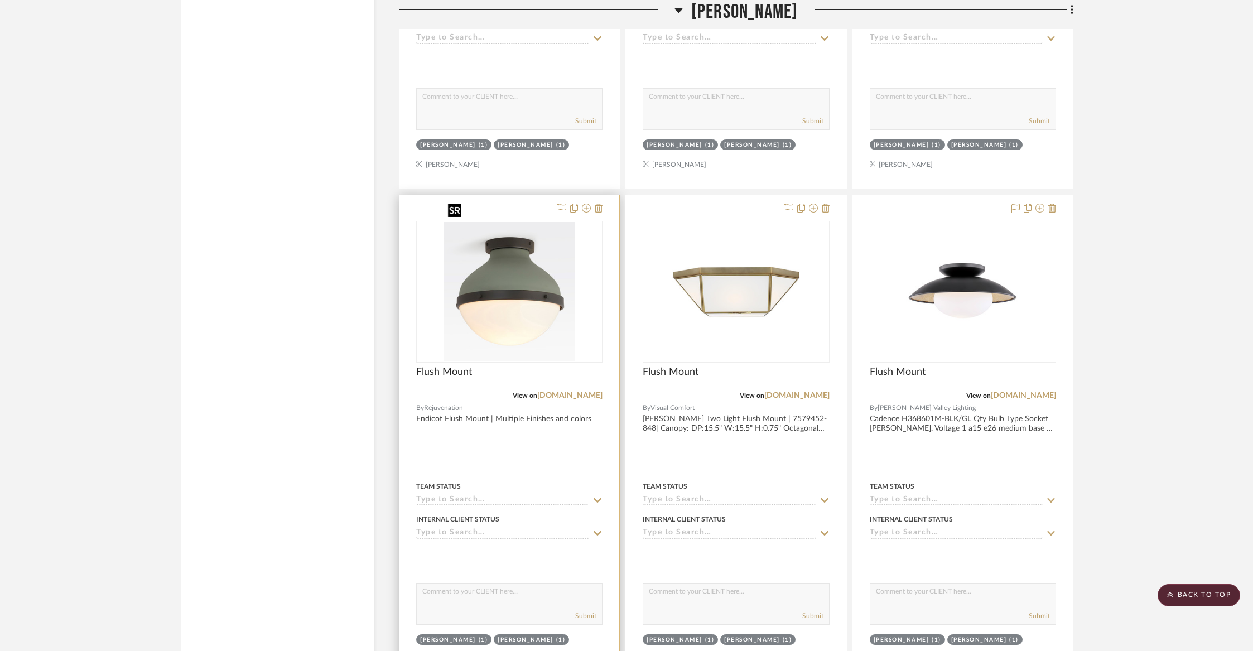
scroll to position [10510, 0]
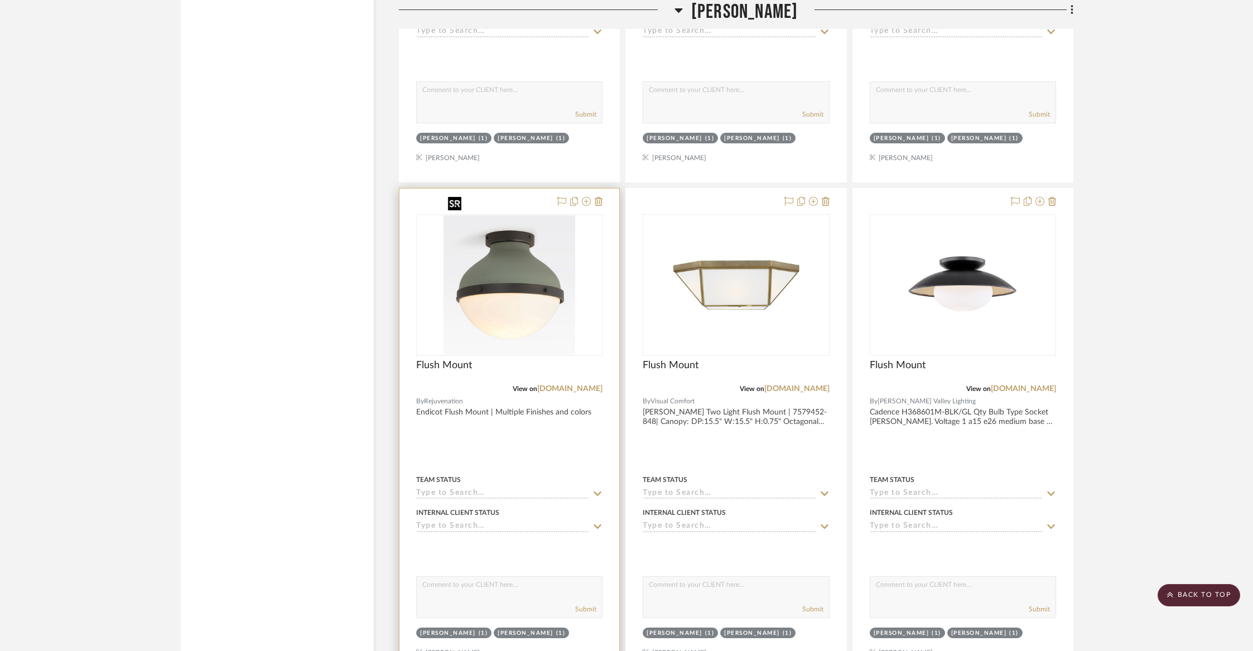
click at [519, 273] on img "0" at bounding box center [510, 284] width 132 height 139
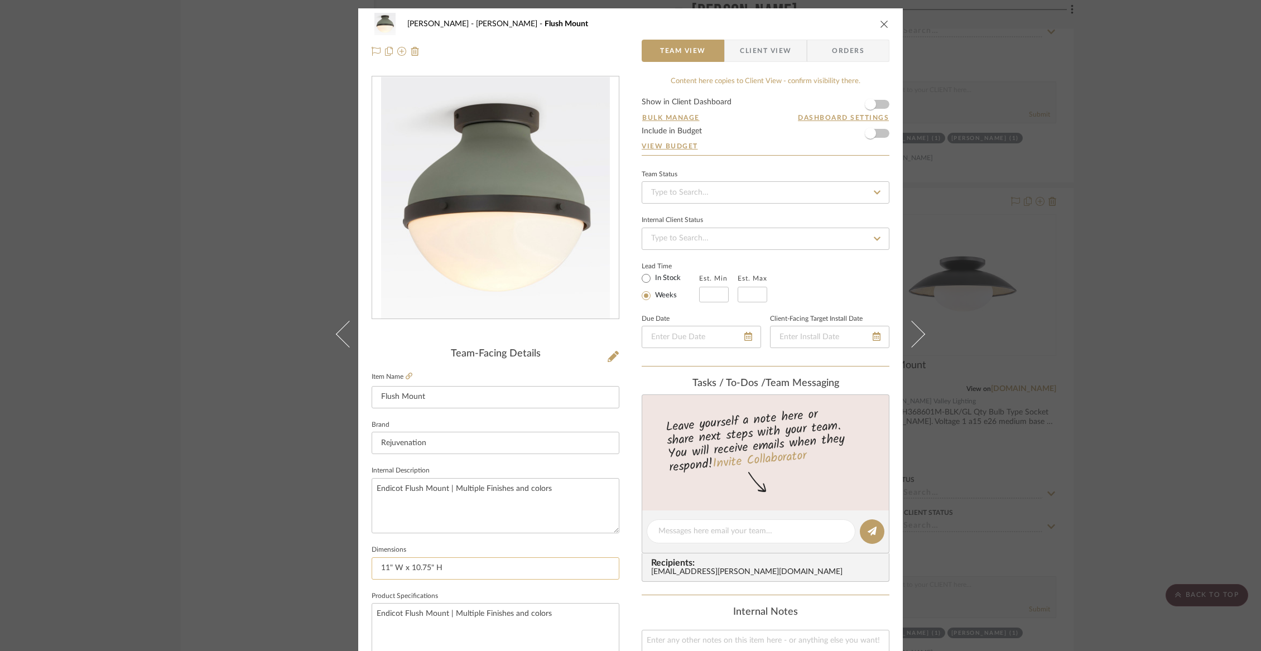
drag, startPoint x: 441, startPoint y: 573, endPoint x: 377, endPoint y: 563, distance: 64.9
click at [377, 563] on input "11" W x 10.75" H" at bounding box center [496, 568] width 248 height 22
click at [880, 22] on icon "close" at bounding box center [884, 24] width 9 height 9
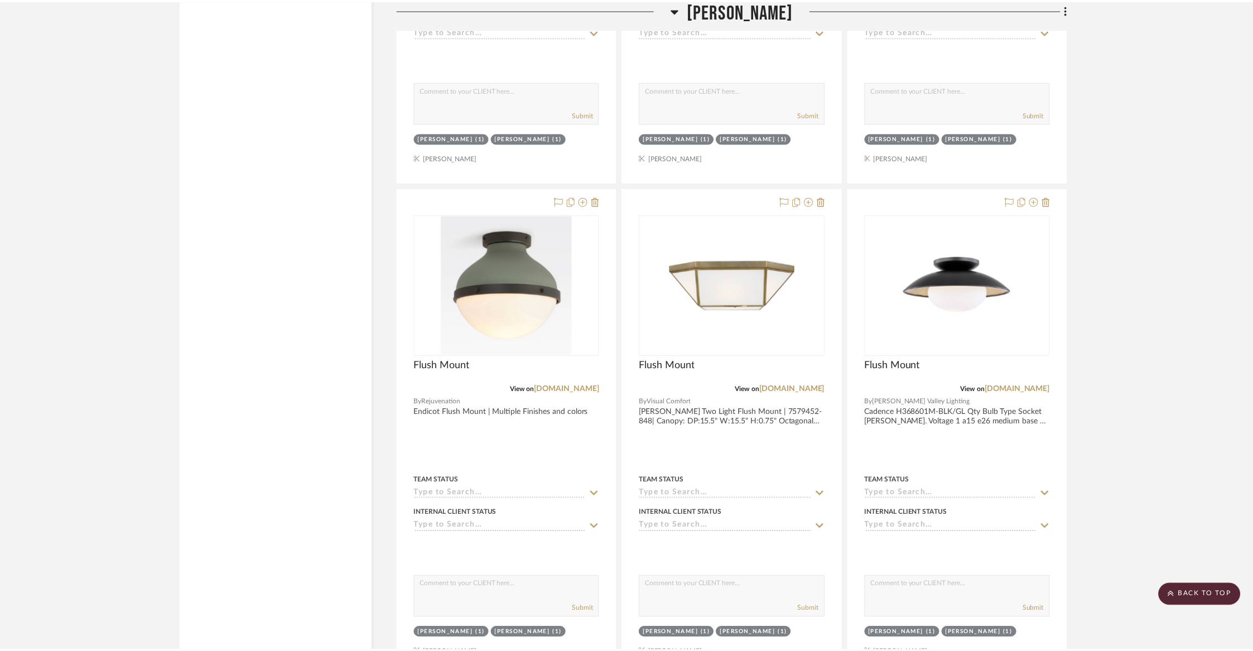
scroll to position [10510, 0]
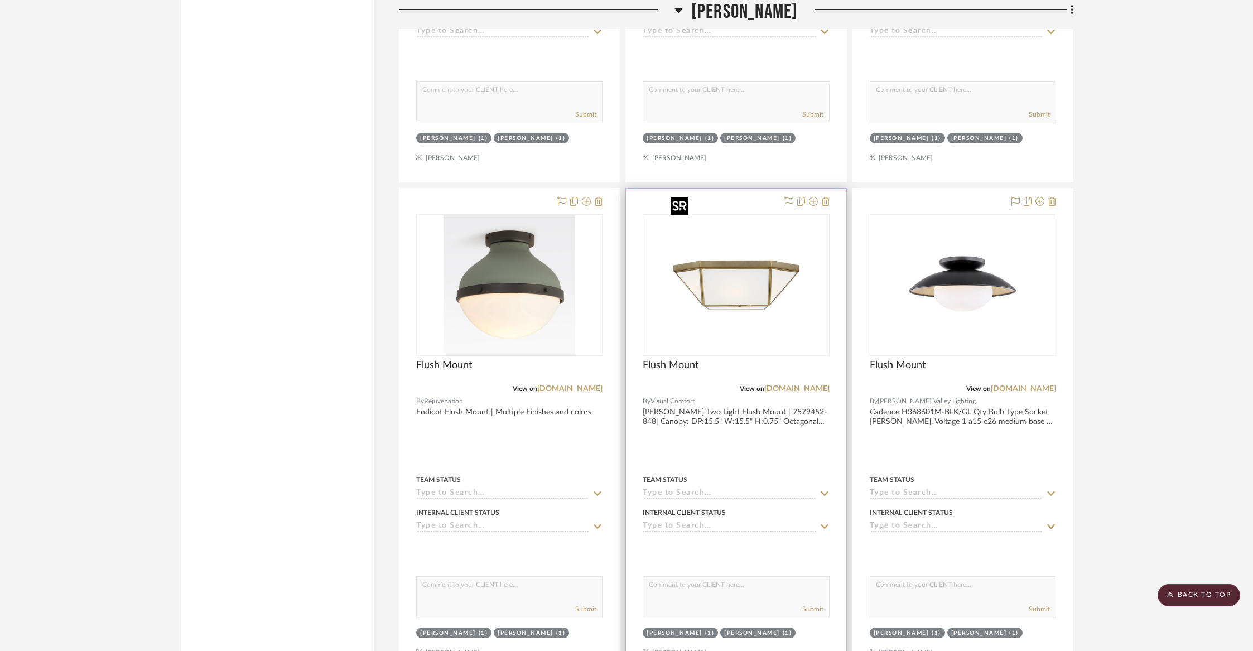
click at [712, 292] on img "0" at bounding box center [735, 284] width 139 height 139
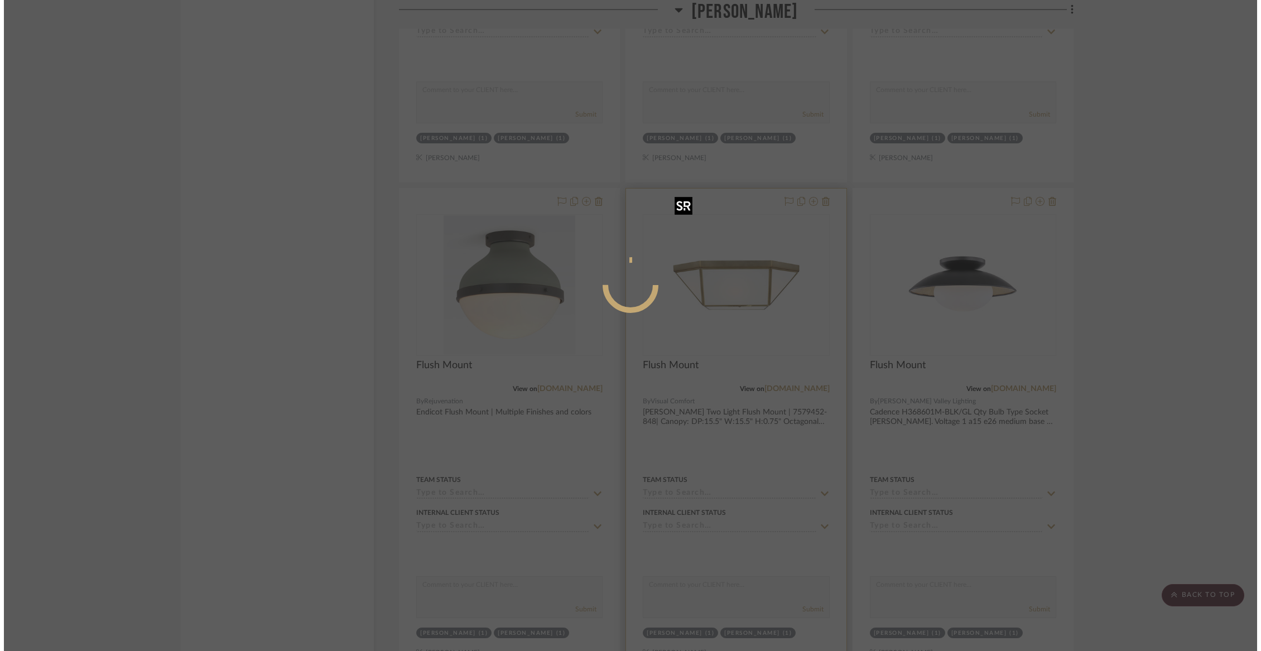
scroll to position [0, 0]
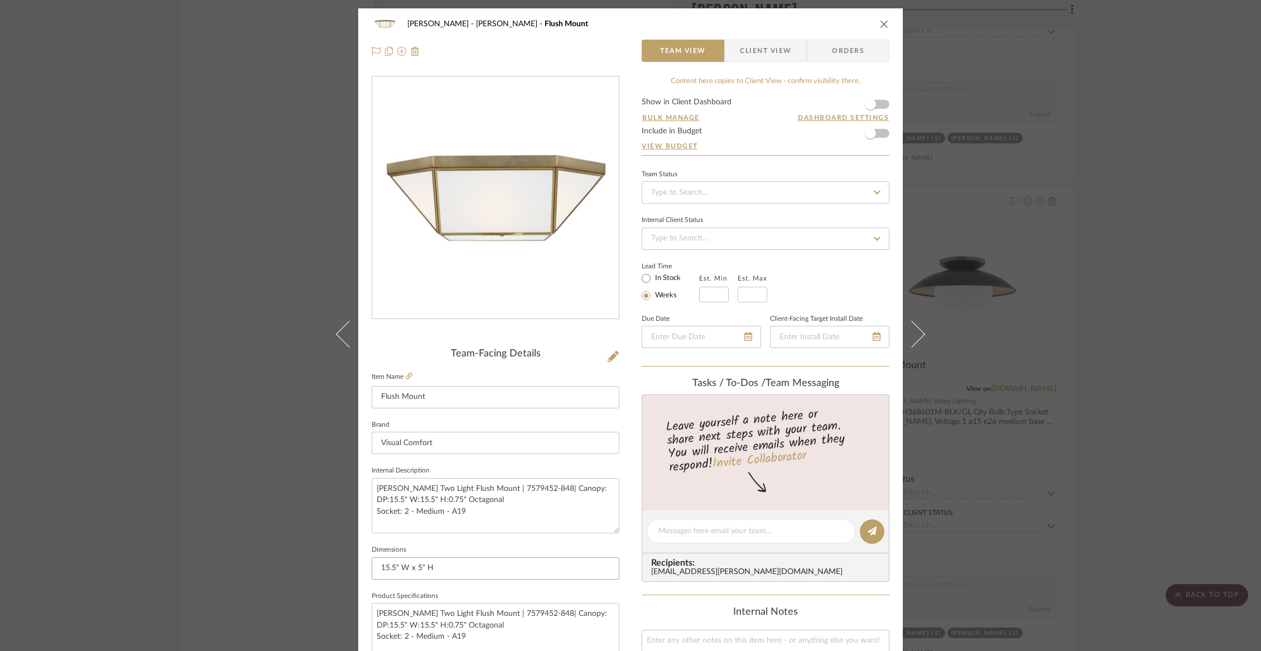
drag, startPoint x: 444, startPoint y: 568, endPoint x: 362, endPoint y: 568, distance: 82.0
click at [362, 568] on div "Wurster Liz Closet Flush Mount Team View Client View Orders Team-Facing Details…" at bounding box center [630, 523] width 544 height 1030
click at [880, 25] on icon "close" at bounding box center [884, 24] width 9 height 9
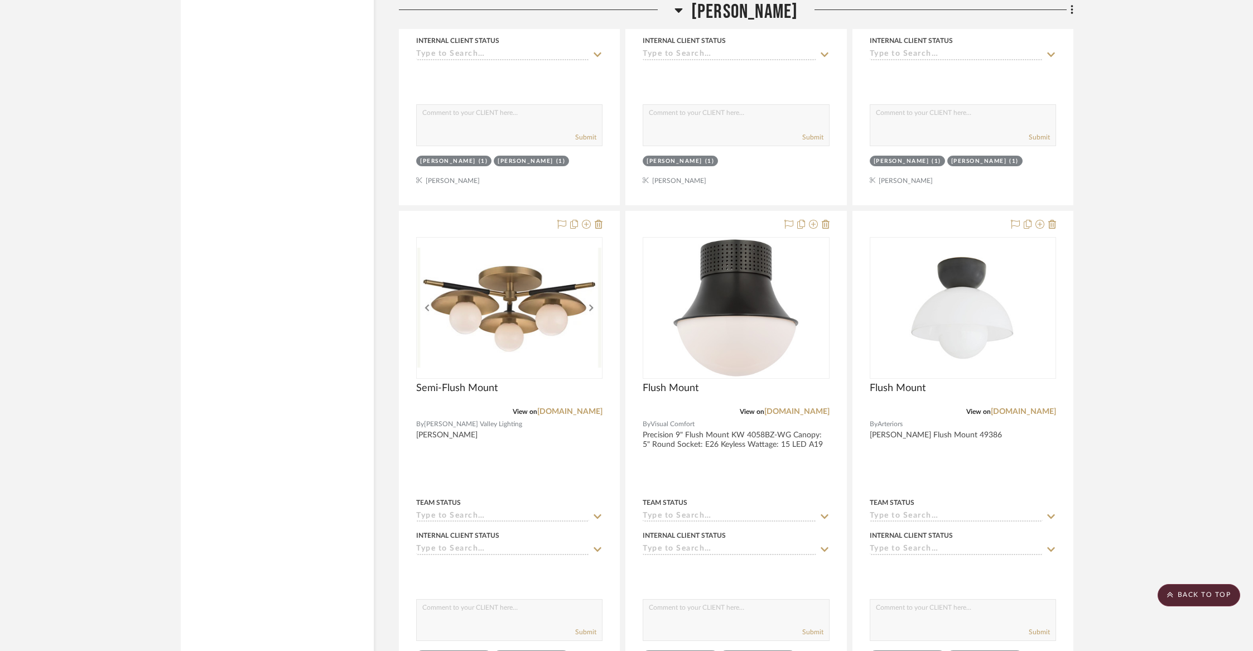
scroll to position [10029, 0]
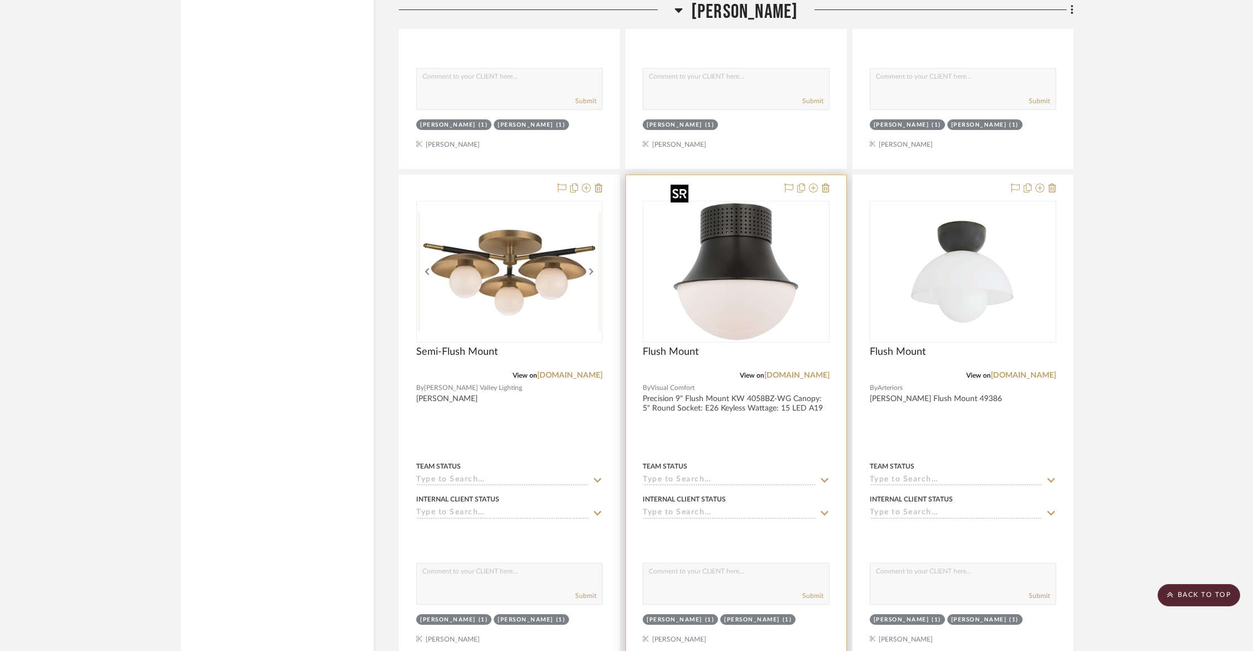
click at [777, 259] on img "0" at bounding box center [735, 271] width 139 height 139
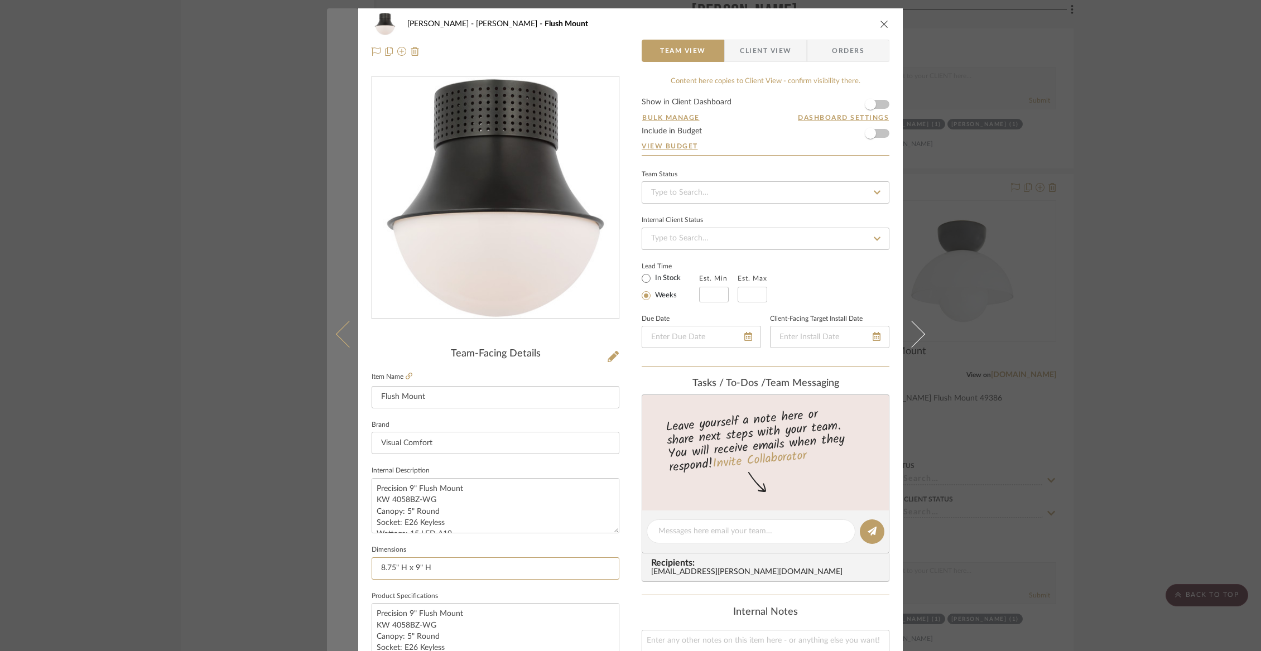
drag, startPoint x: 446, startPoint y: 565, endPoint x: 335, endPoint y: 550, distance: 112.0
click at [337, 552] on mat-dialog-content "Wurster Liz Closet Flush Mount Team View Client View Orders Team-Facing Details…" at bounding box center [630, 523] width 607 height 1030
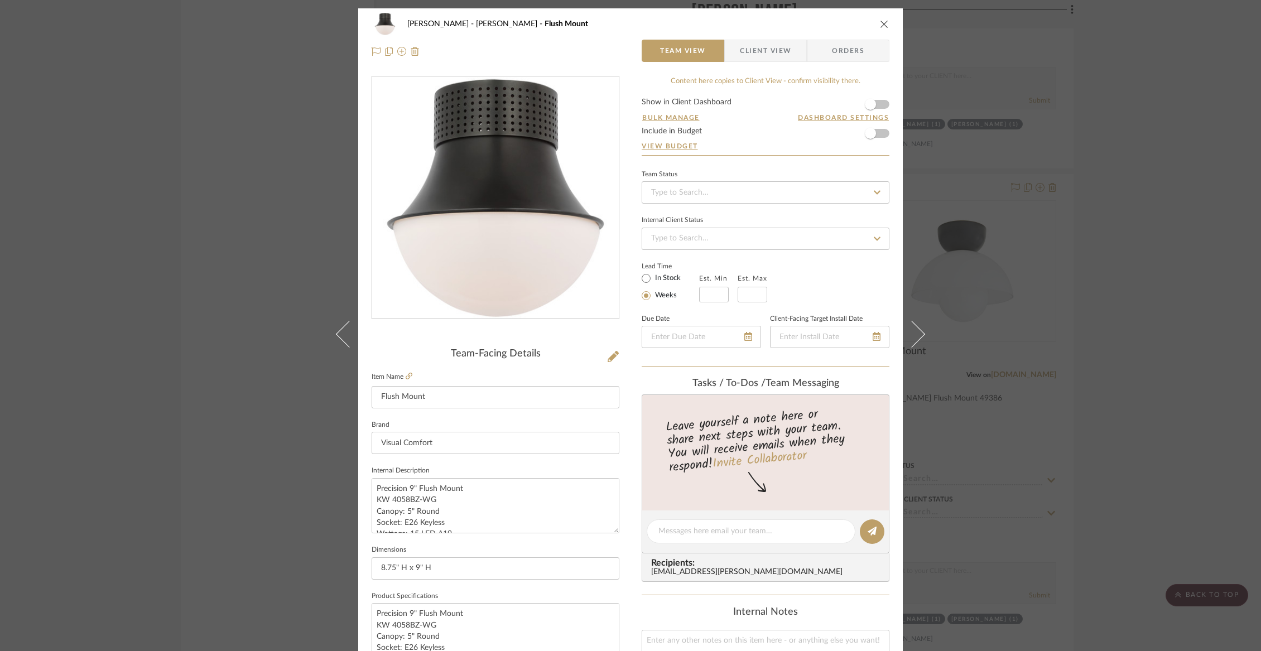
click at [883, 27] on icon "close" at bounding box center [884, 24] width 9 height 9
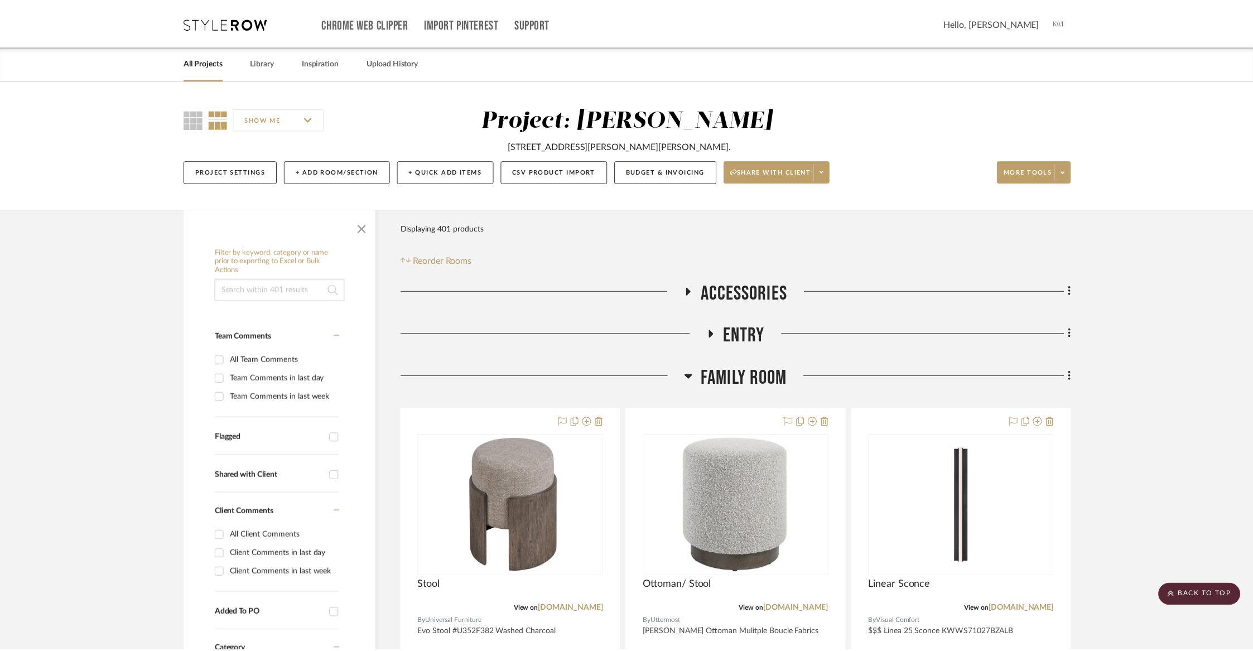
scroll to position [10029, 0]
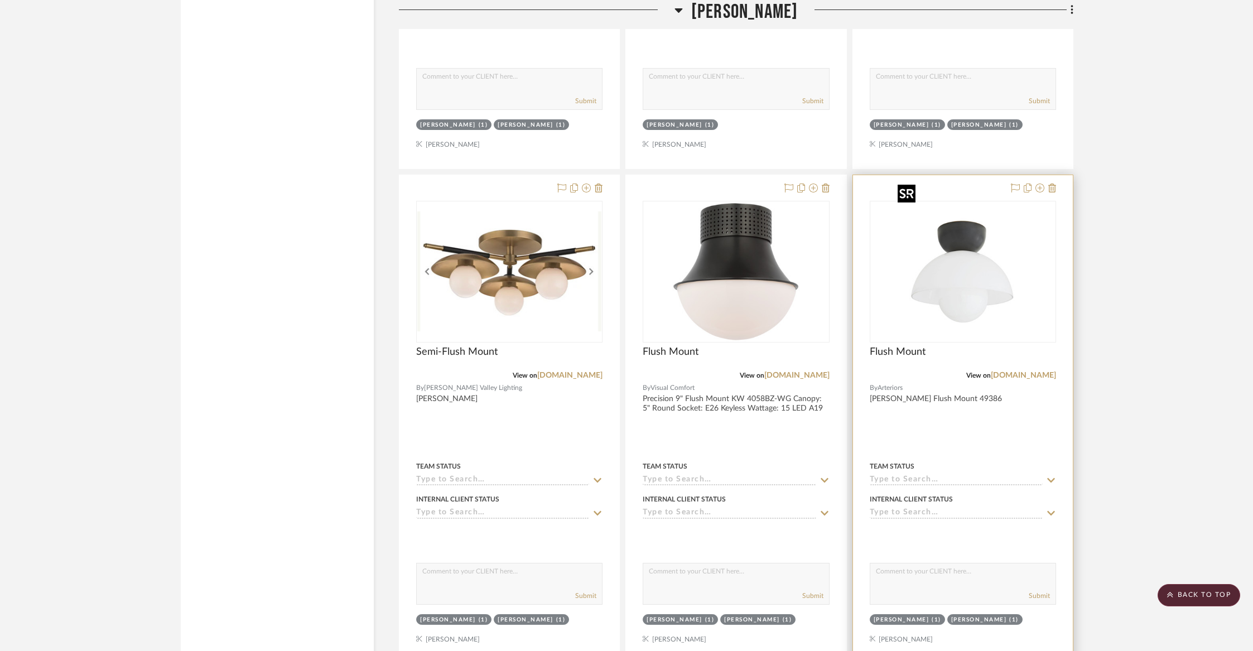
click at [1020, 237] on img "0" at bounding box center [962, 271] width 139 height 139
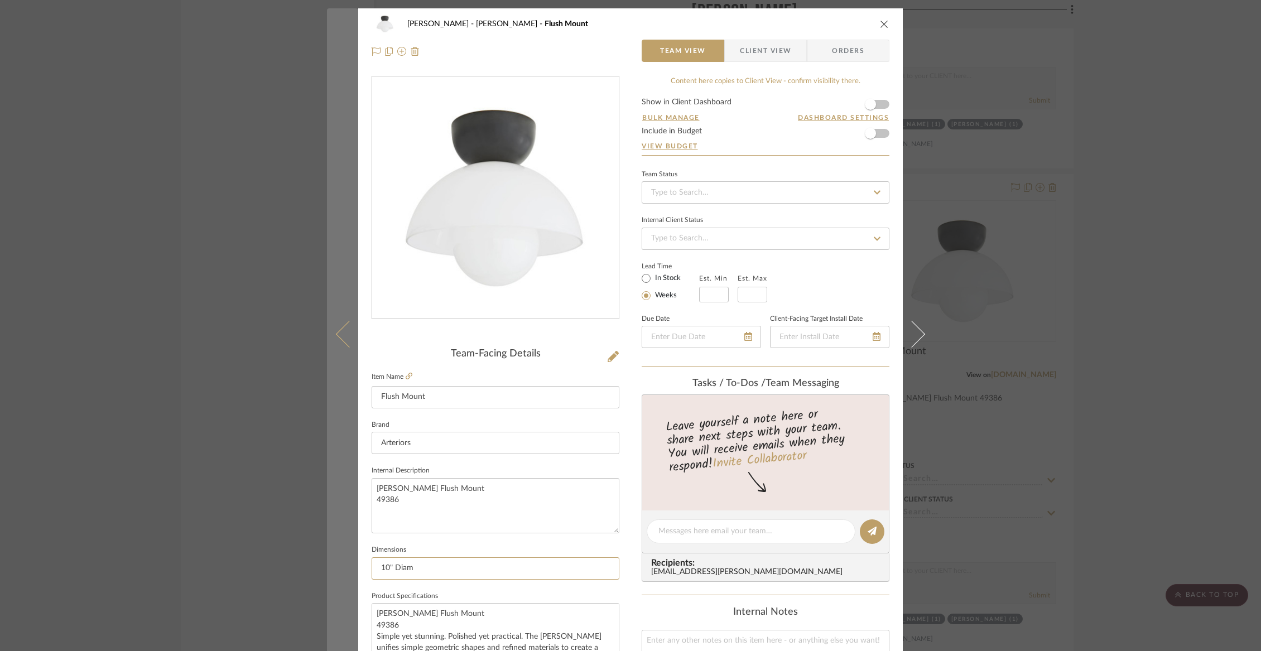
drag, startPoint x: 447, startPoint y: 563, endPoint x: 332, endPoint y: 561, distance: 114.9
click at [332, 561] on mat-dialog-content "Wurster Liz Closet Flush Mount Team View Client View Orders Team-Facing Details…" at bounding box center [630, 523] width 607 height 1030
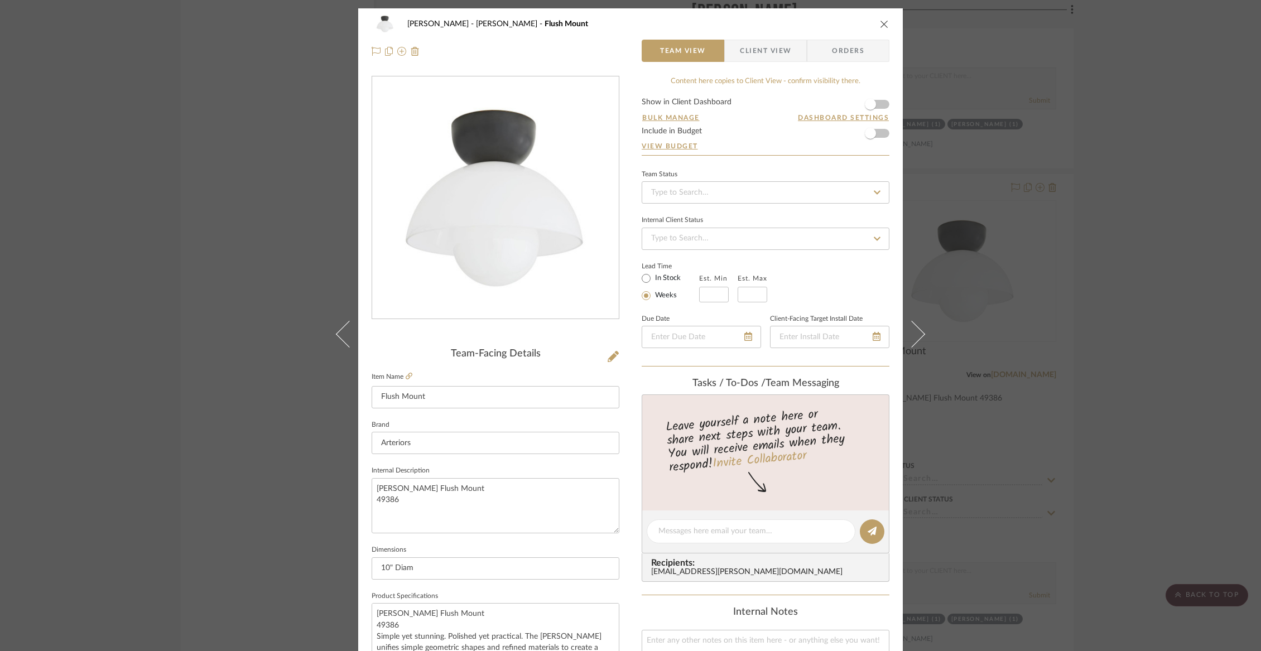
click at [874, 23] on div "Wurster Liz Closet Flush Mount" at bounding box center [631, 24] width 518 height 22
click at [883, 26] on icon "close" at bounding box center [884, 24] width 9 height 9
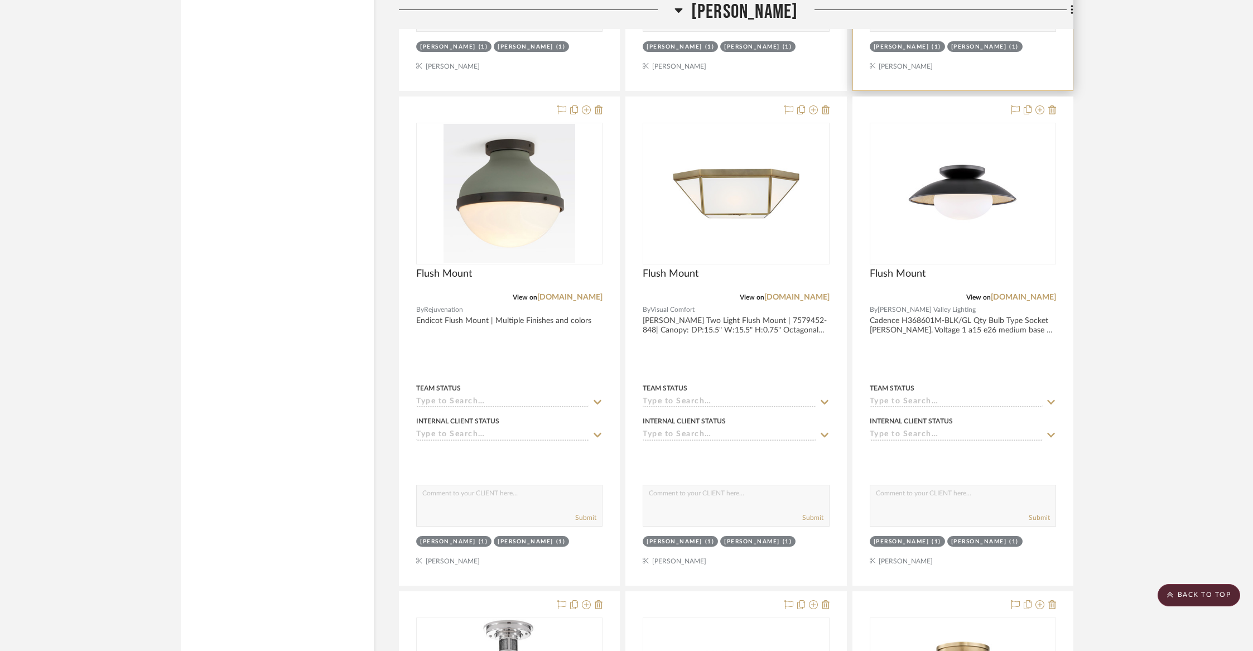
scroll to position [10611, 0]
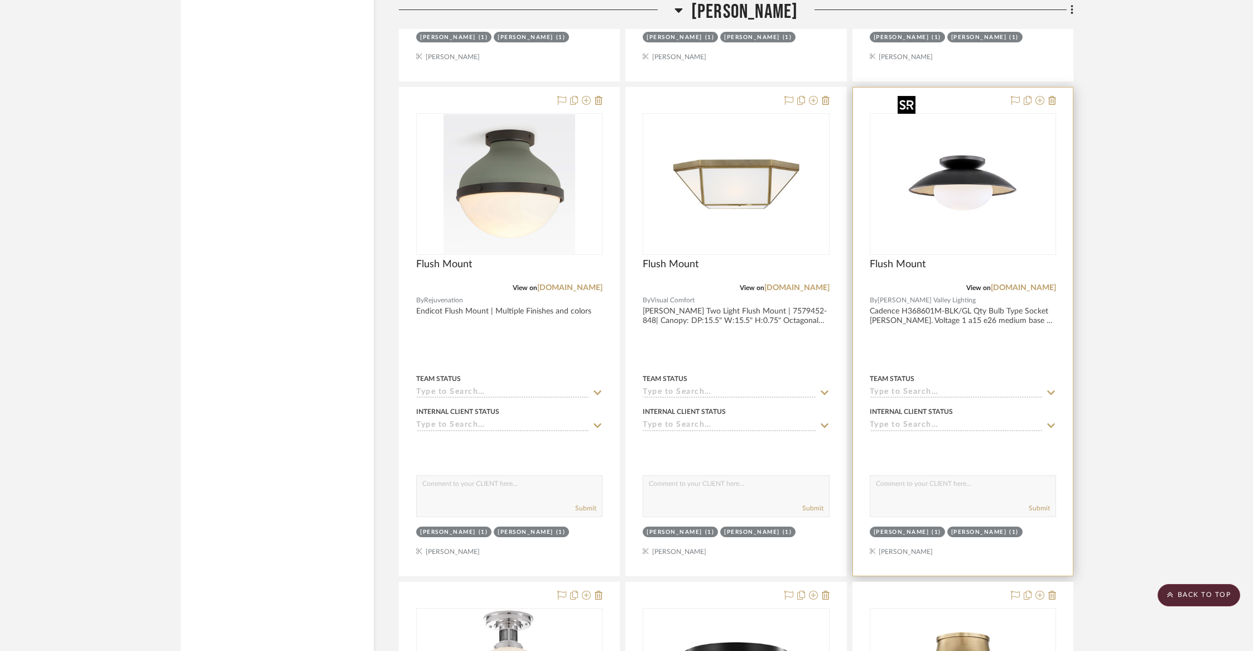
click at [977, 211] on img "0" at bounding box center [962, 183] width 139 height 139
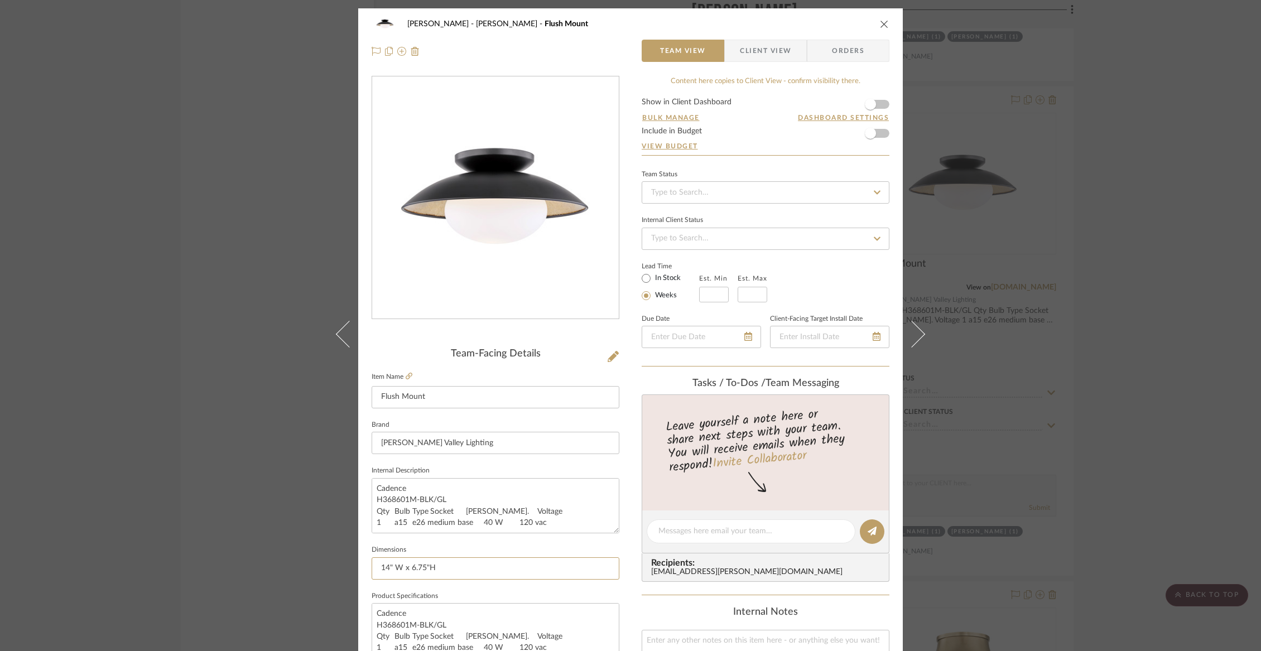
drag, startPoint x: 457, startPoint y: 566, endPoint x: 358, endPoint y: 566, distance: 99.9
click at [358, 566] on div "Wurster Liz Closet Flush Mount Team View Client View Orders Team-Facing Details…" at bounding box center [630, 523] width 544 height 1030
click at [880, 22] on icon "close" at bounding box center [884, 24] width 9 height 9
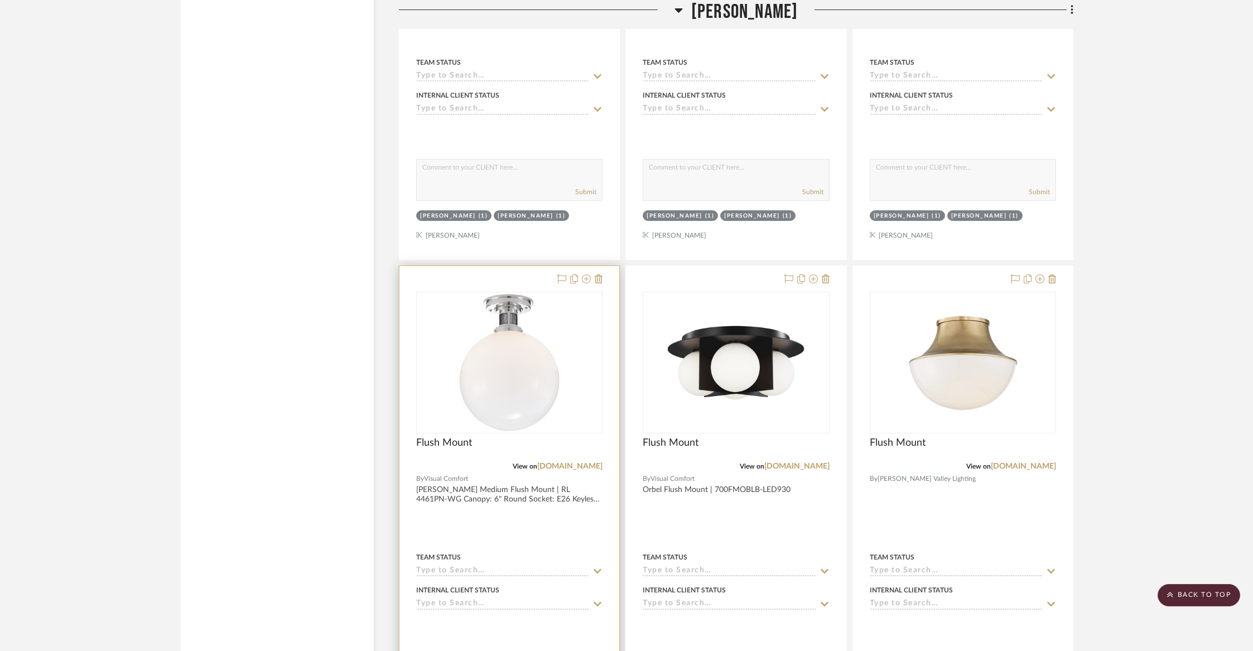
scroll to position [10944, 0]
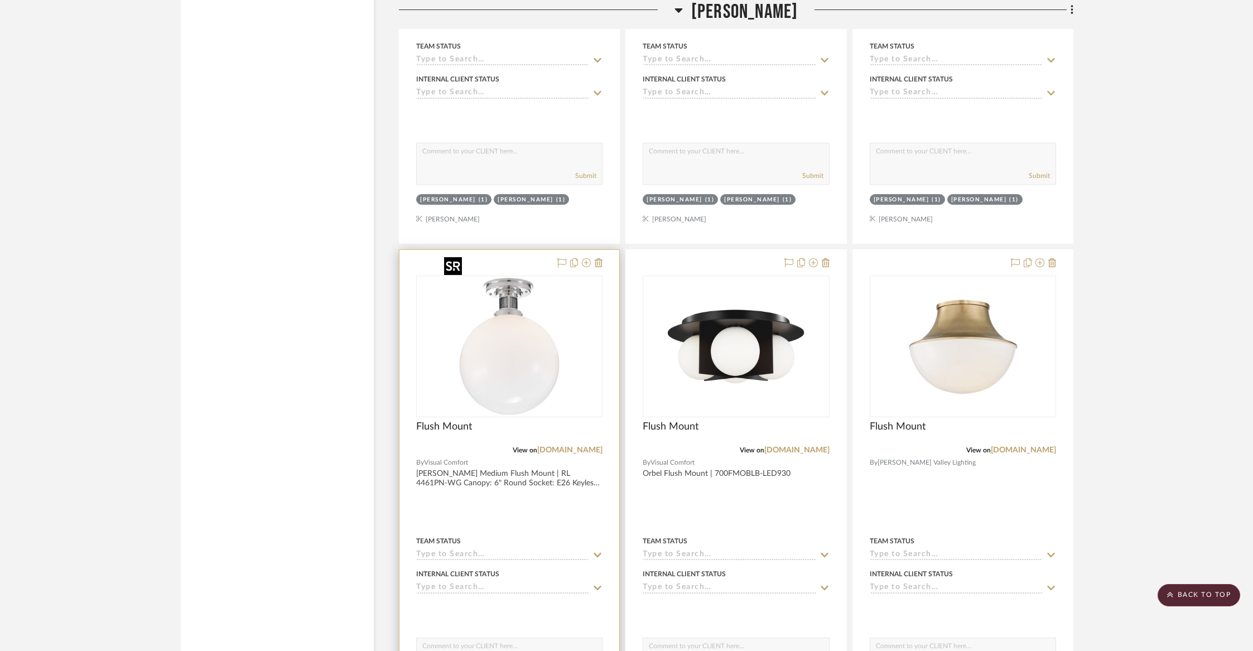
click at [496, 331] on img "0" at bounding box center [509, 346] width 139 height 139
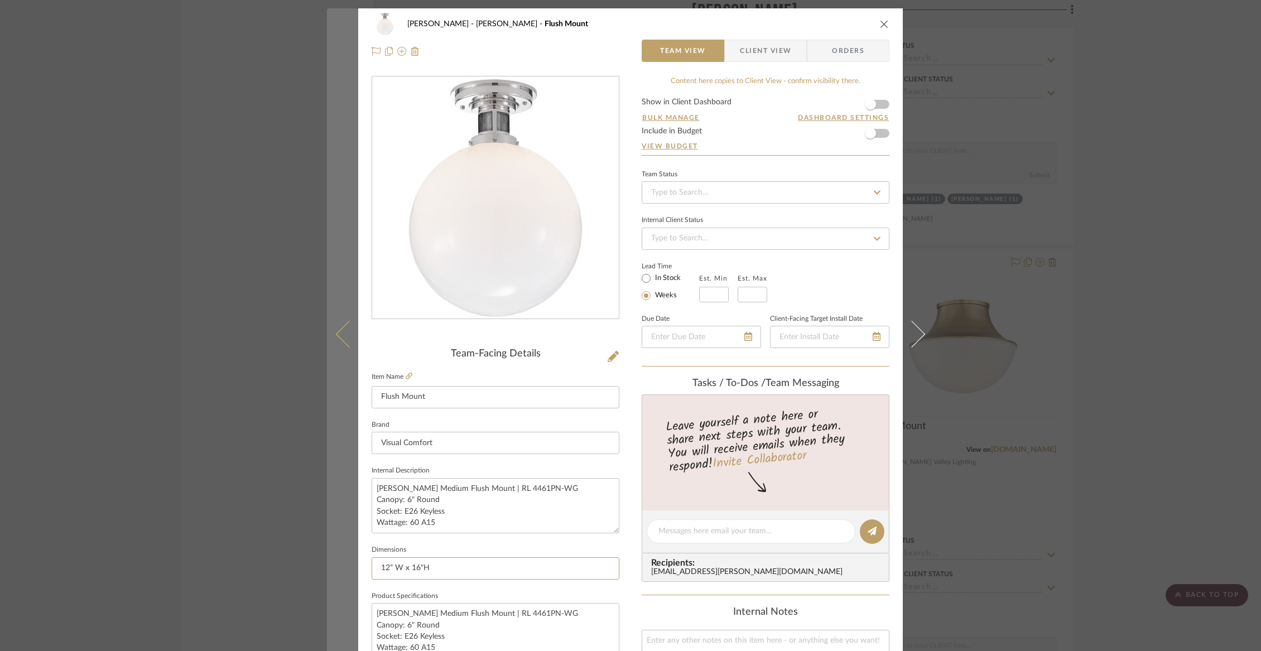
drag, startPoint x: 435, startPoint y: 571, endPoint x: 340, endPoint y: 570, distance: 95.4
click at [341, 570] on mat-dialog-content "Wurster Liz Closet Flush Mount Team View Client View Orders Team-Facing Details…" at bounding box center [630, 523] width 607 height 1030
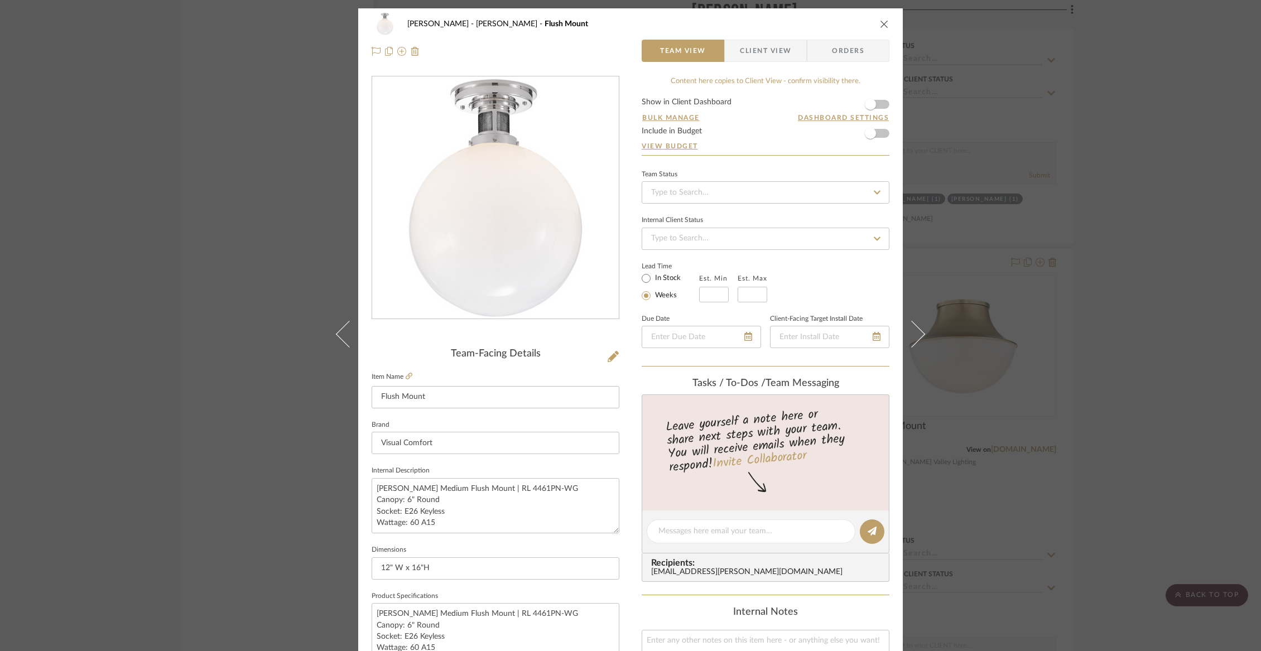
click at [880, 23] on icon "close" at bounding box center [884, 24] width 9 height 9
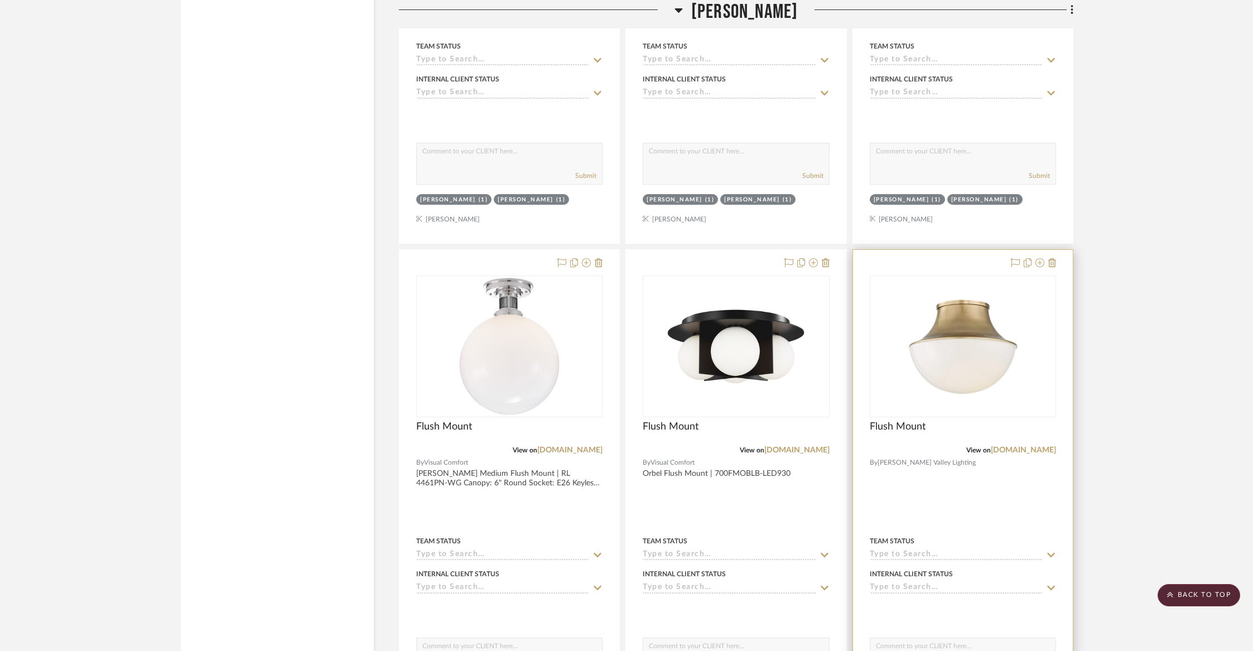
scroll to position [11069, 0]
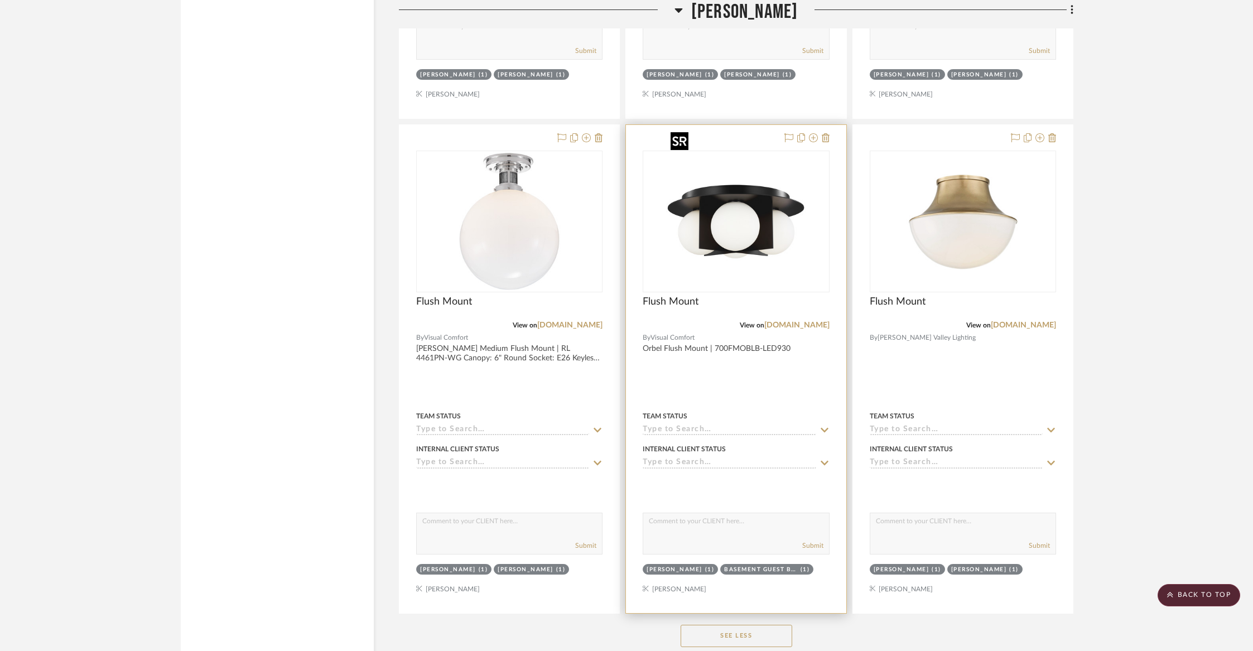
click at [749, 252] on img "0" at bounding box center [735, 221] width 139 height 139
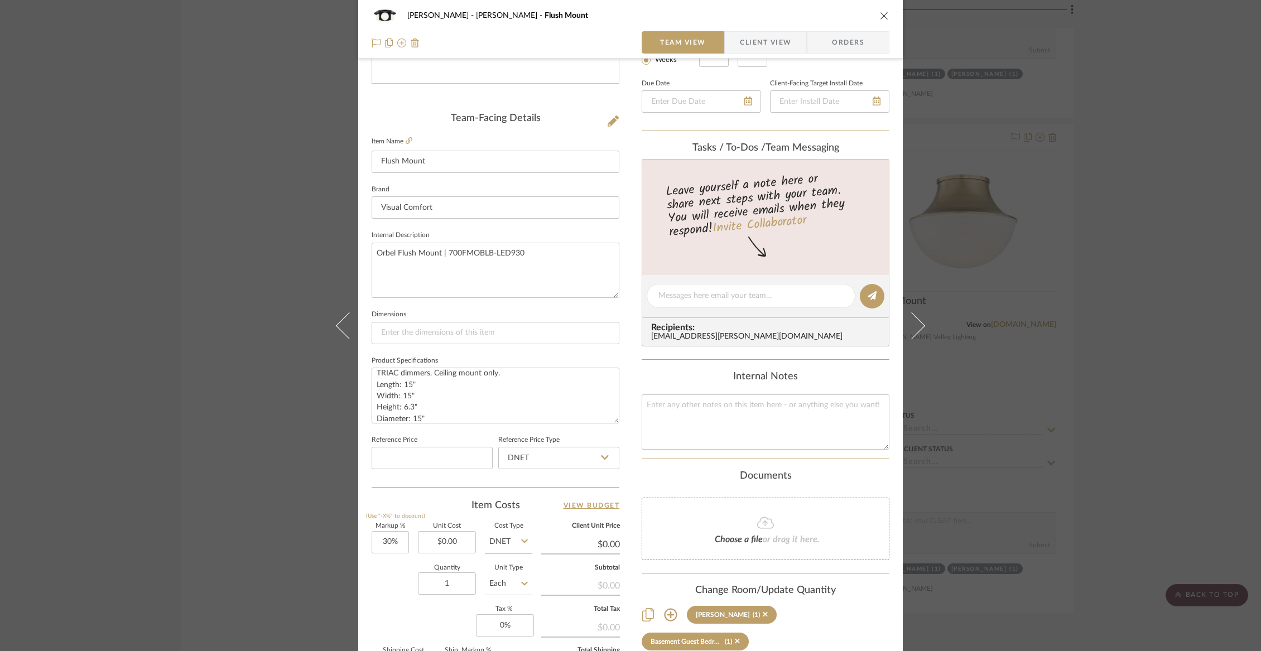
scroll to position [45, 0]
click at [427, 404] on textarea "Rated for (4) 5W max. G9 bi-pin lamps (Not Included) LED includes (4) 5 watt (2…" at bounding box center [496, 395] width 248 height 55
drag, startPoint x: 426, startPoint y: 411, endPoint x: 372, endPoint y: 408, distance: 54.2
click at [372, 408] on textarea "Rated for (4) 5W max. G9 bi-pin lamps (Not Included) LED includes (4) 5 watt (2…" at bounding box center [496, 395] width 248 height 55
click at [874, 16] on div "Wurster Liz Closet Flush Mount" at bounding box center [631, 15] width 518 height 22
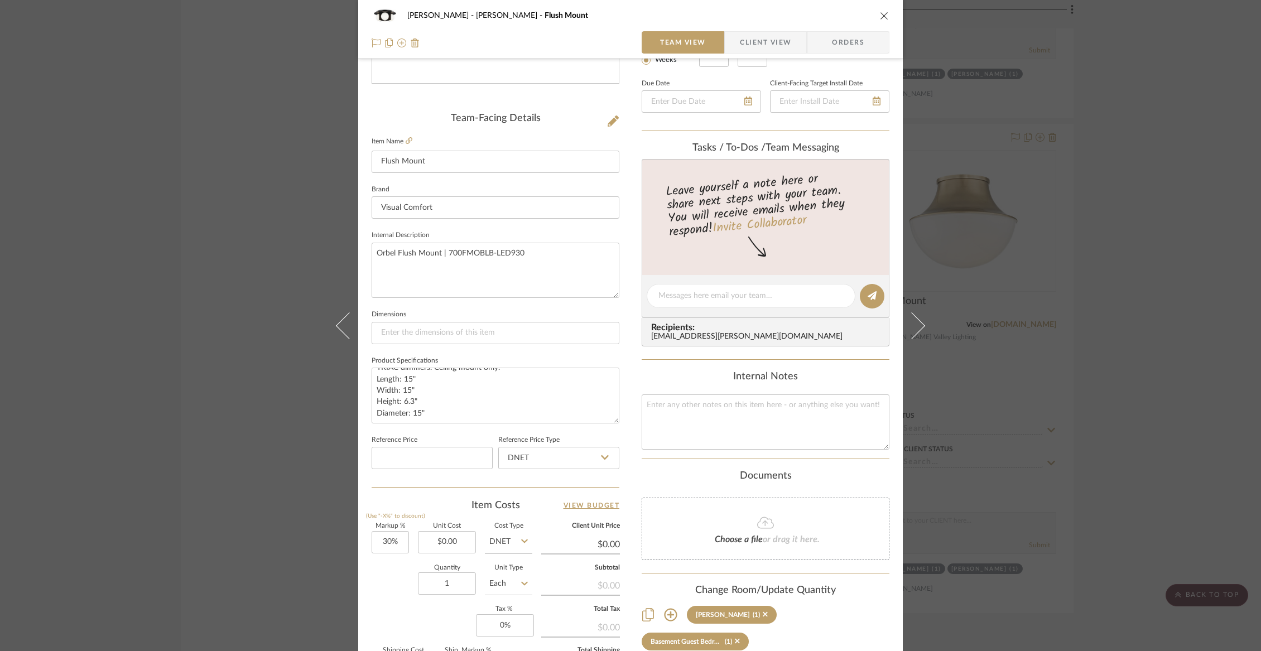
click at [880, 15] on icon "close" at bounding box center [884, 15] width 9 height 9
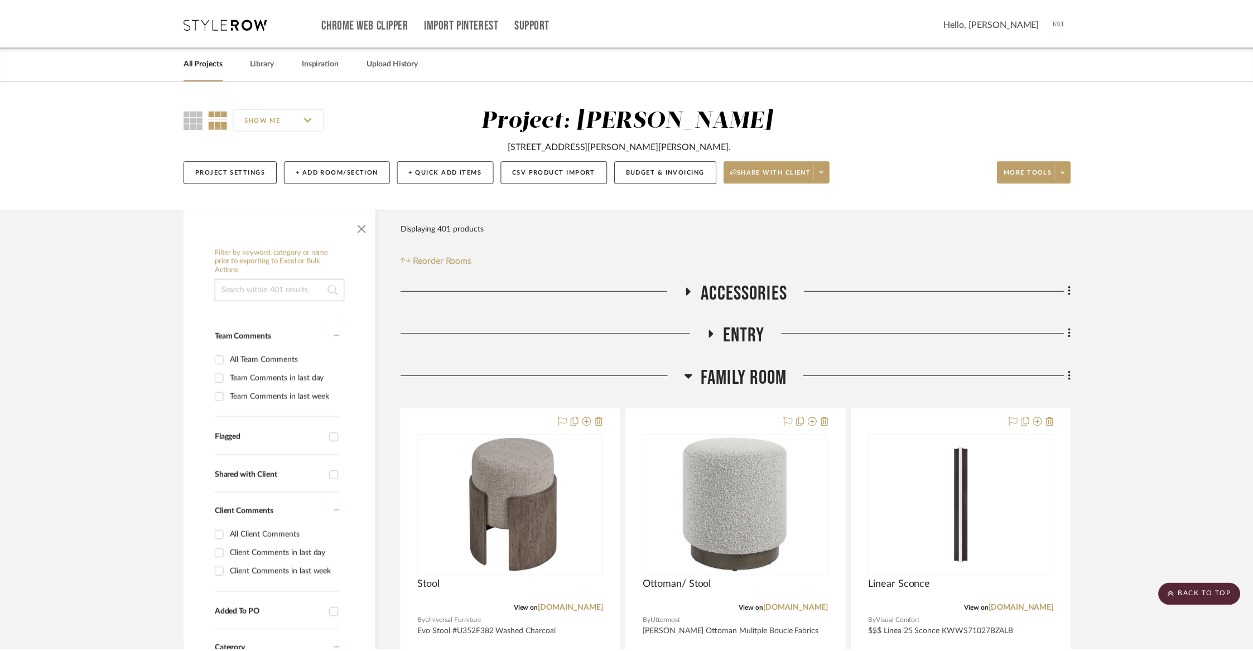
scroll to position [11069, 0]
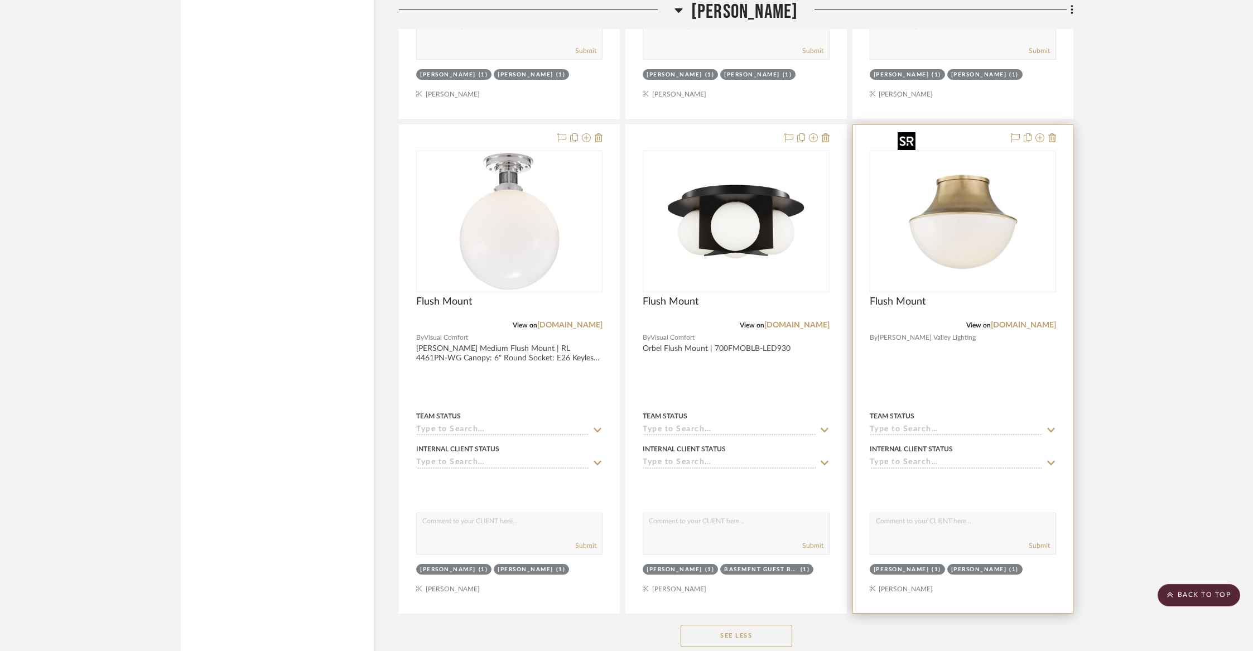
click at [977, 253] on img "0" at bounding box center [962, 221] width 139 height 139
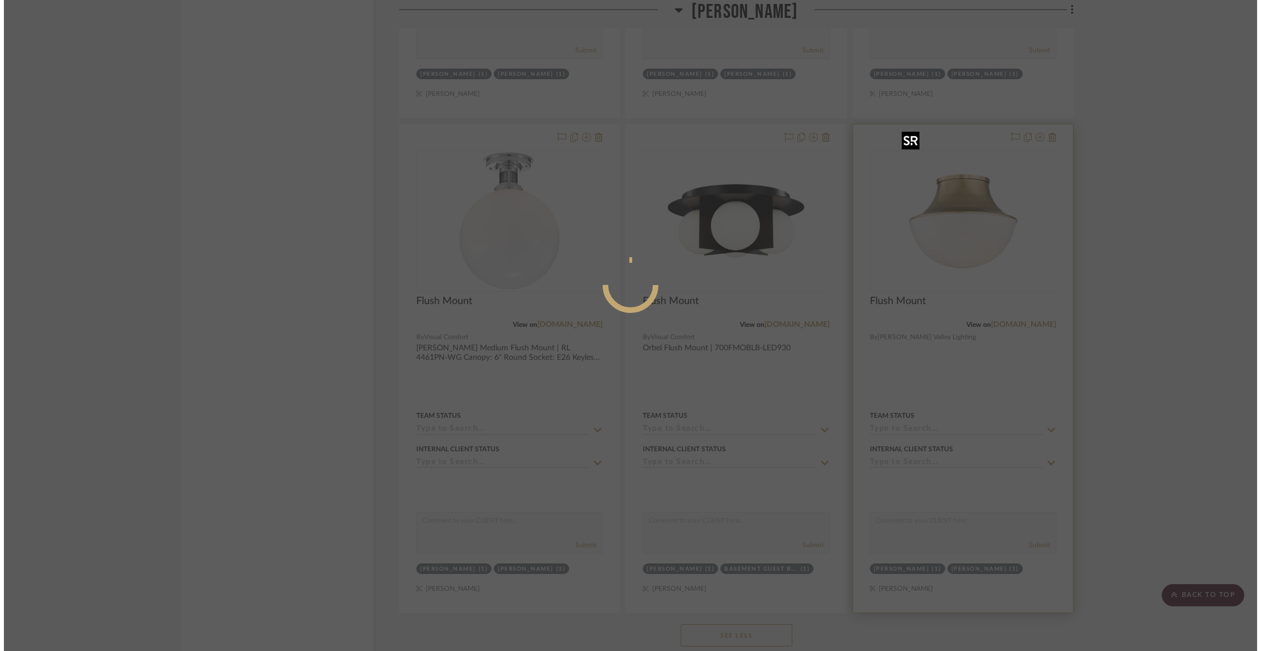
scroll to position [0, 0]
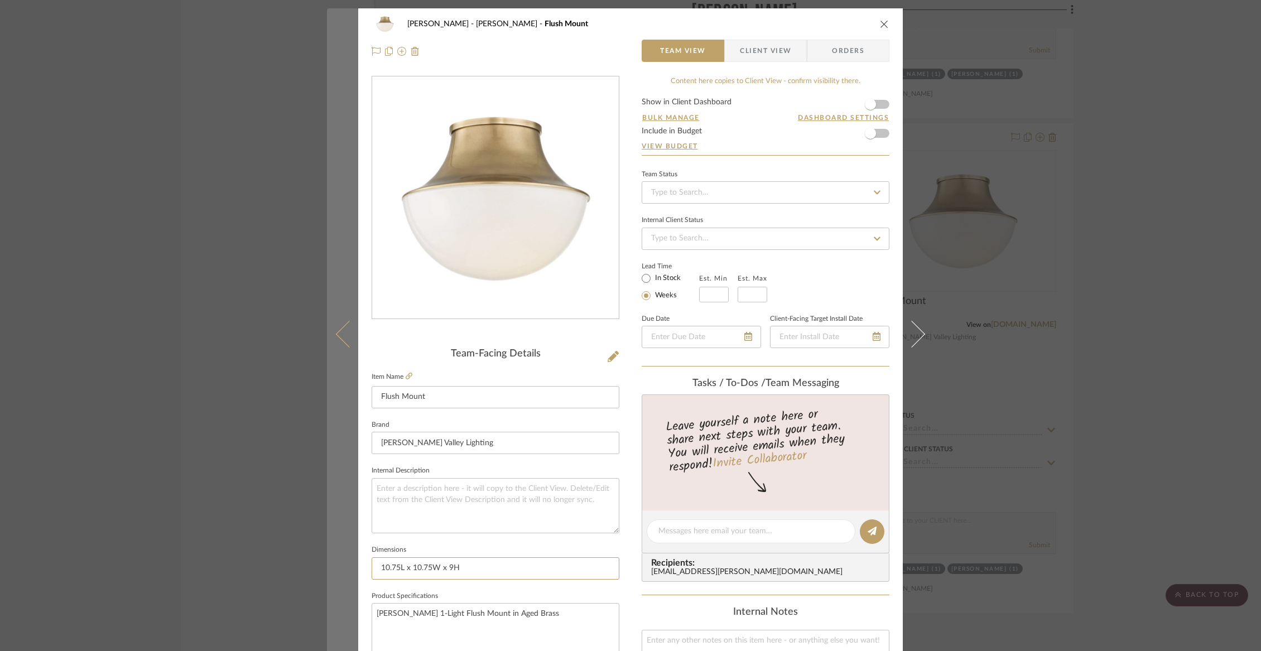
drag, startPoint x: 479, startPoint y: 570, endPoint x: 349, endPoint y: 561, distance: 130.8
click at [349, 561] on mat-dialog-content "Wurster Liz Closet Flush Mount Team View Client View Orders Team-Facing Details…" at bounding box center [630, 523] width 607 height 1030
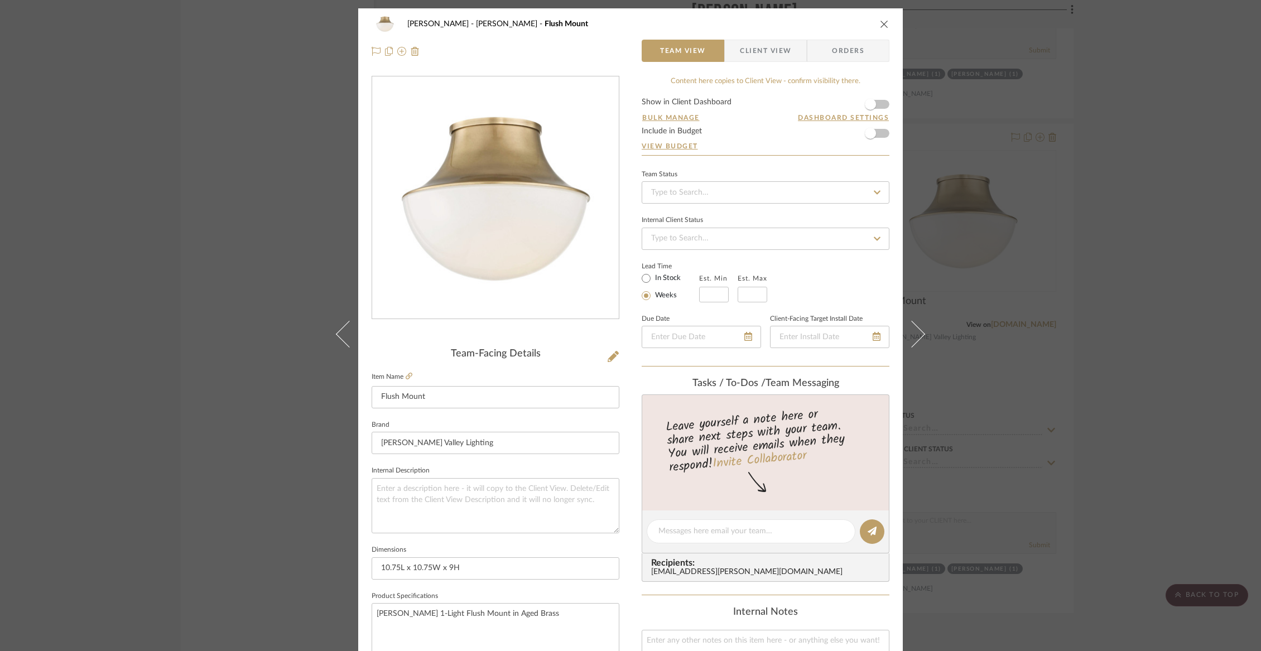
click at [881, 21] on icon "close" at bounding box center [884, 24] width 9 height 9
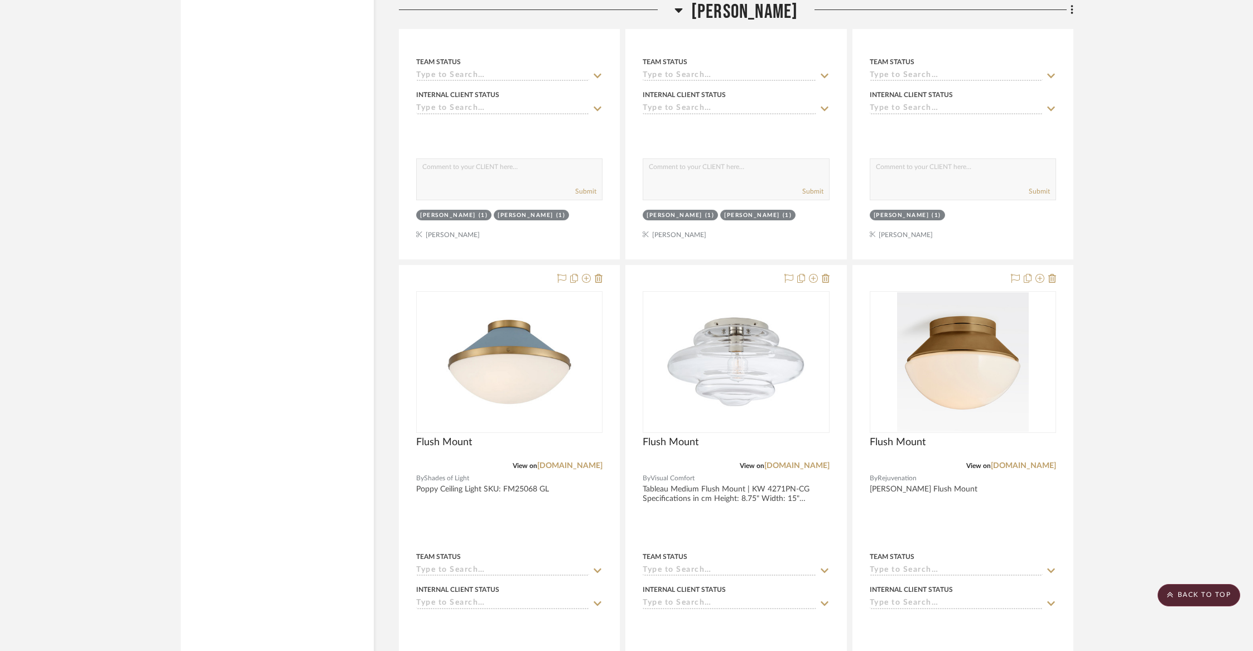
click at [720, 10] on span "[PERSON_NAME]" at bounding box center [744, 12] width 107 height 24
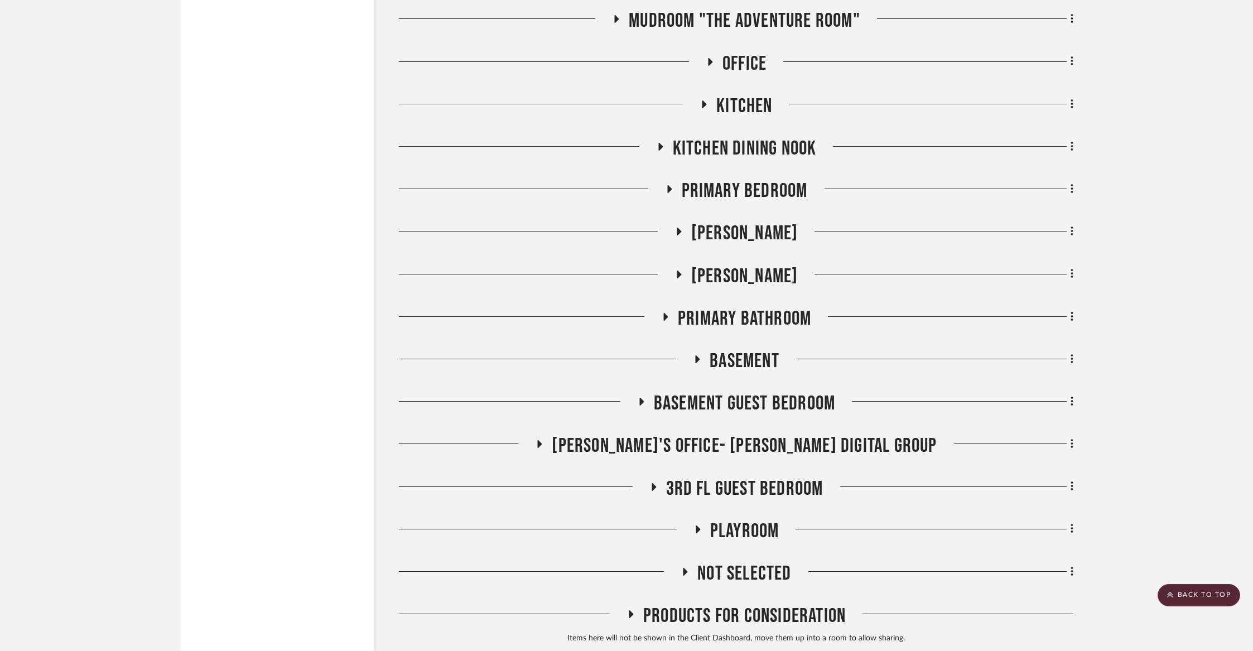
scroll to position [7478, 0]
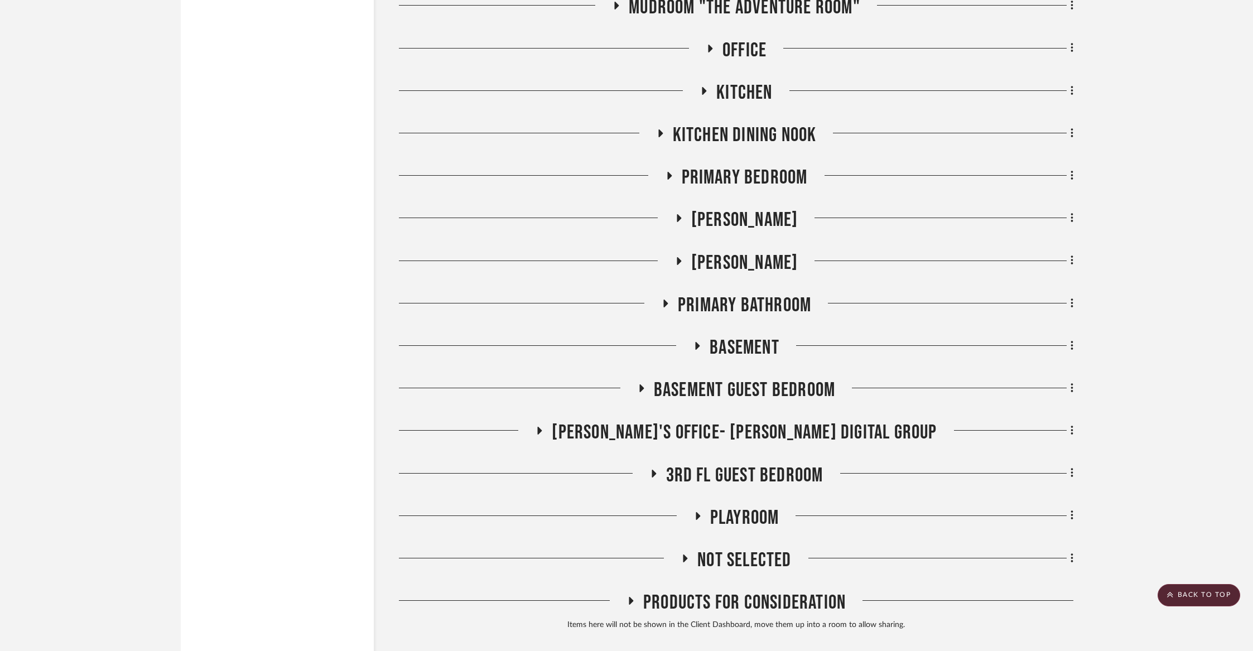
click at [711, 251] on span "[PERSON_NAME]" at bounding box center [744, 263] width 107 height 24
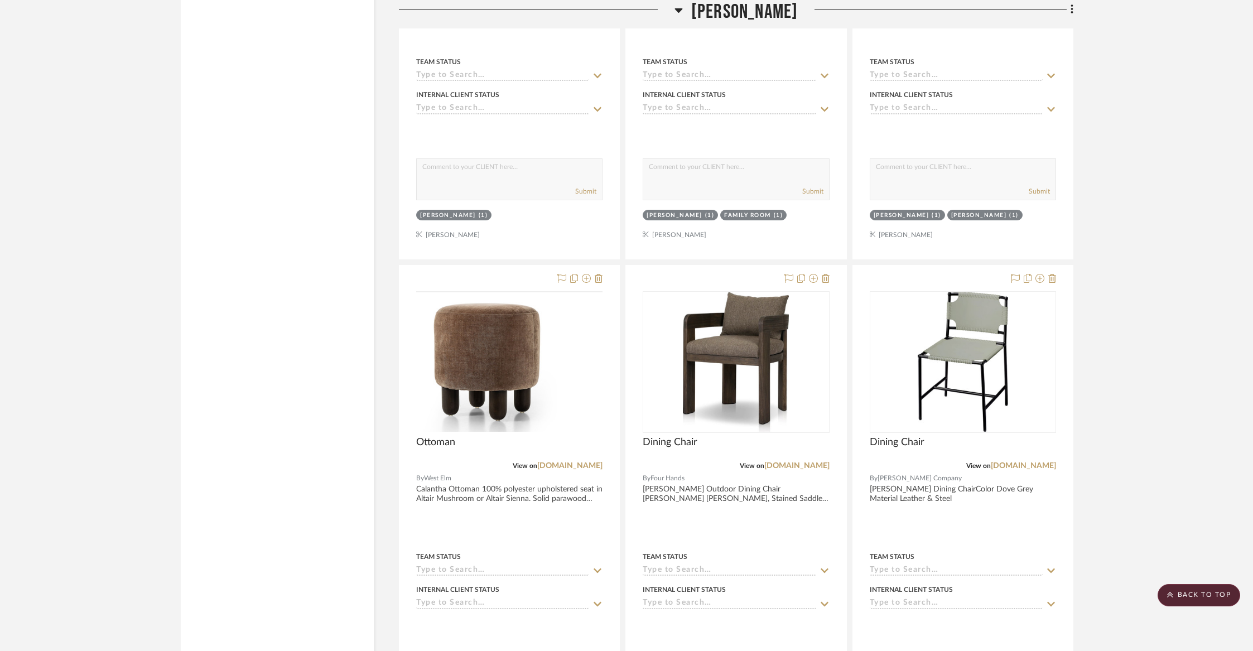
scroll to position [9513, 0]
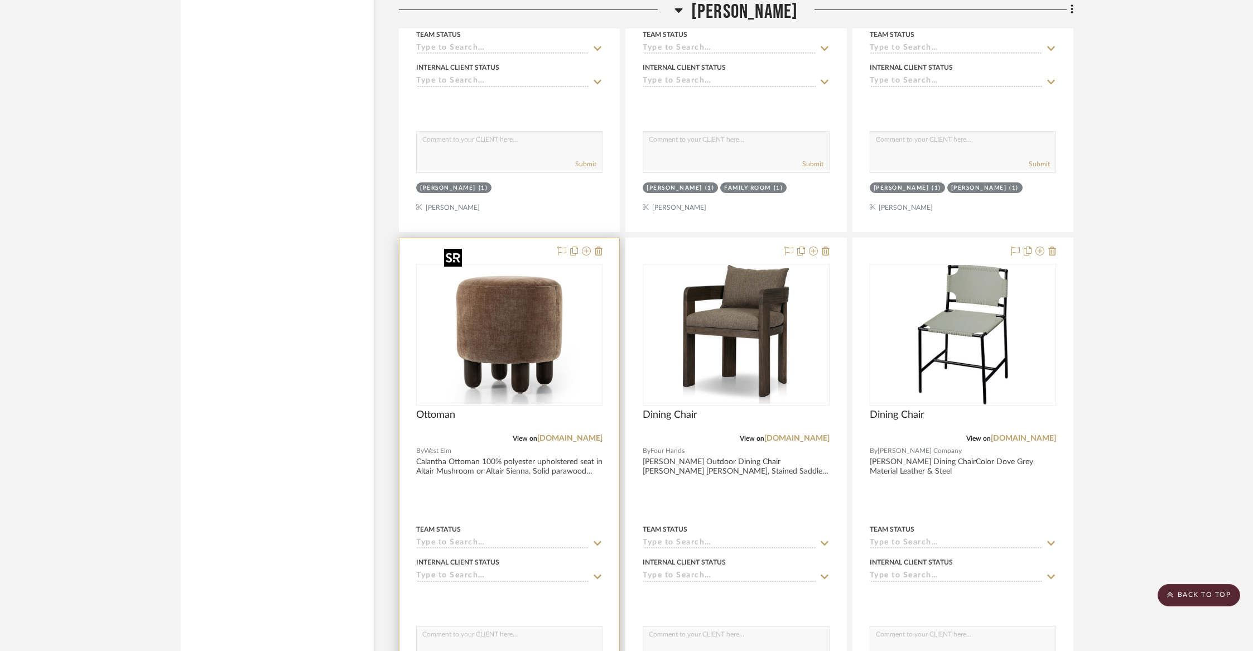
click at [517, 321] on img "0" at bounding box center [509, 334] width 139 height 139
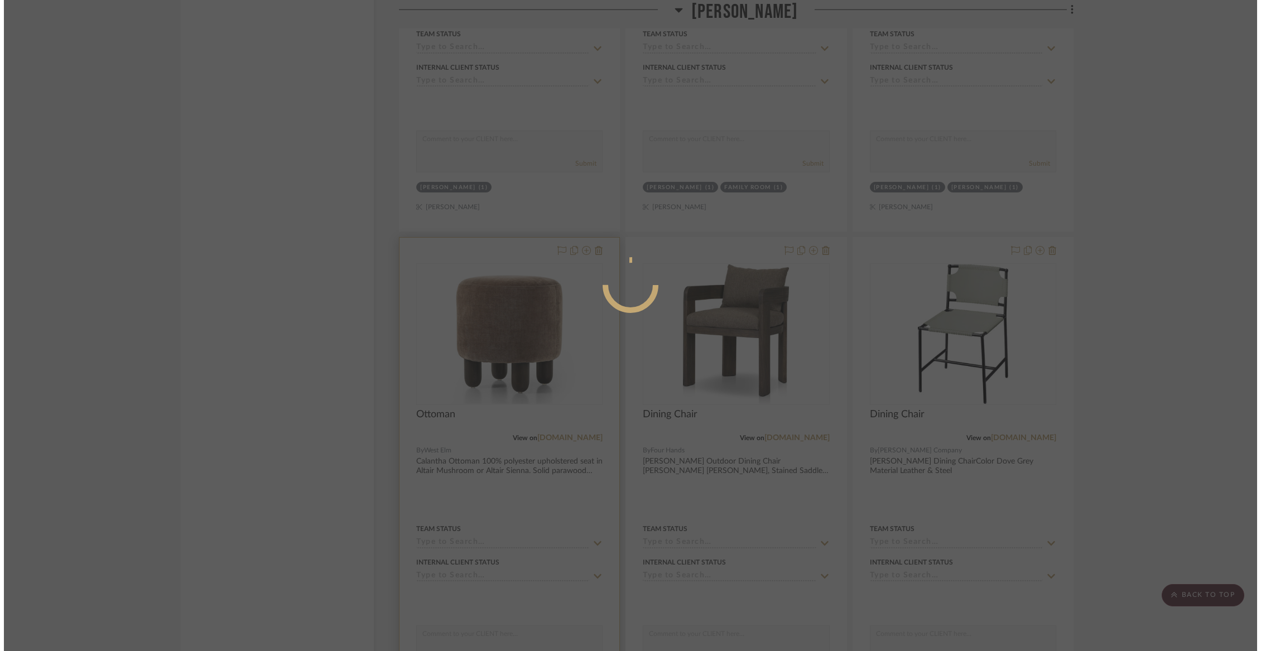
scroll to position [0, 0]
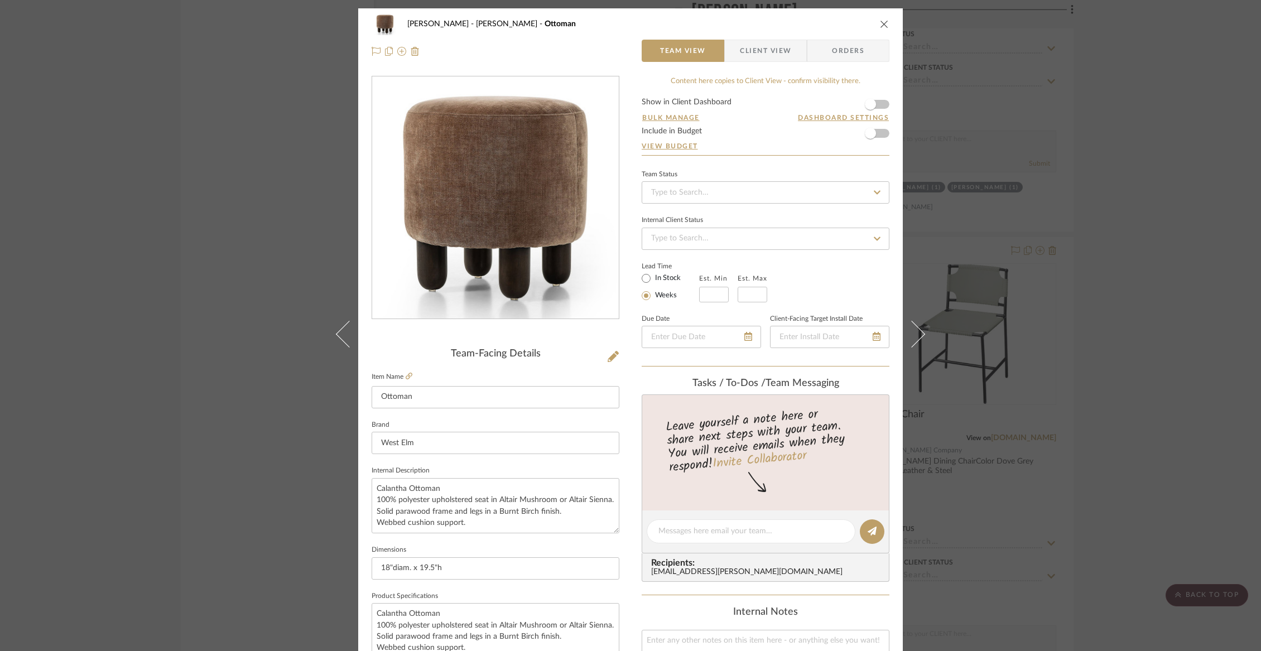
click at [880, 20] on icon "close" at bounding box center [884, 24] width 9 height 9
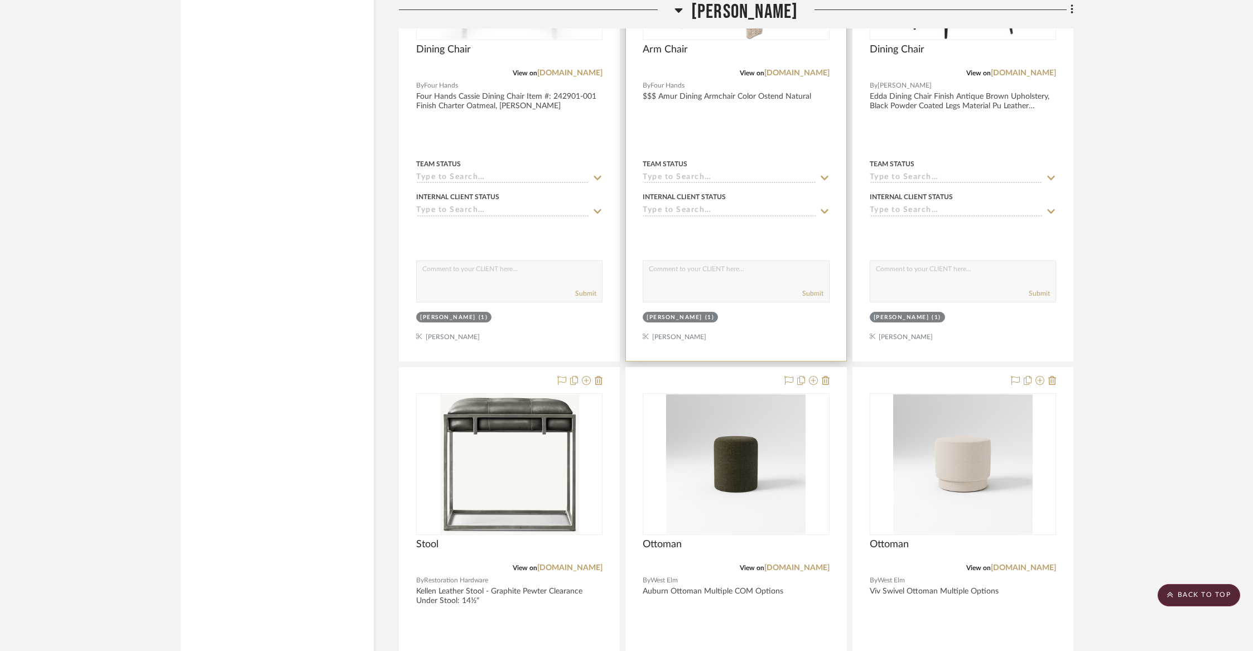
scroll to position [8234, 0]
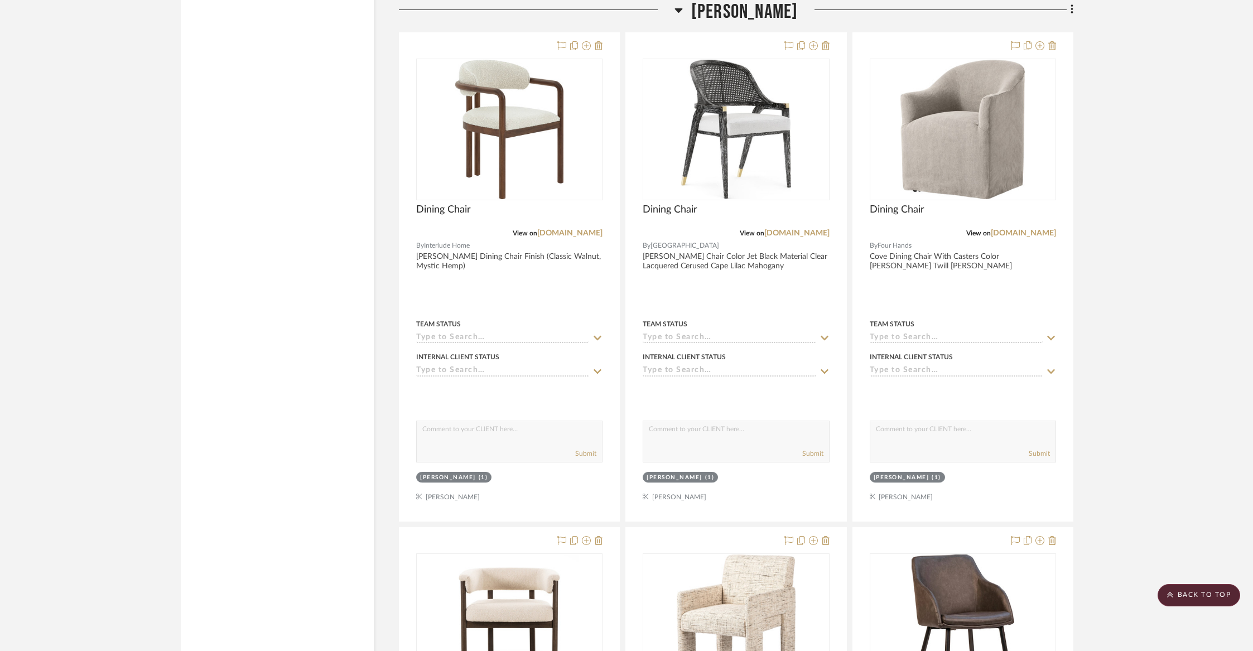
click at [719, 11] on span "[PERSON_NAME]" at bounding box center [744, 12] width 107 height 24
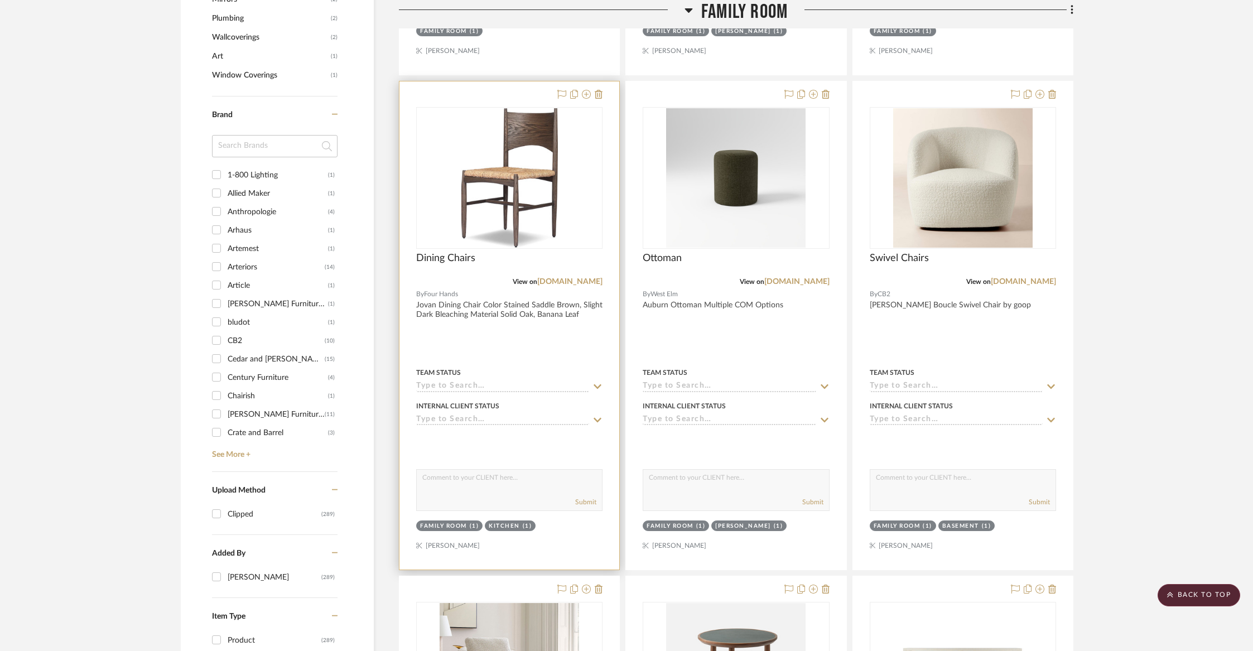
scroll to position [782, 0]
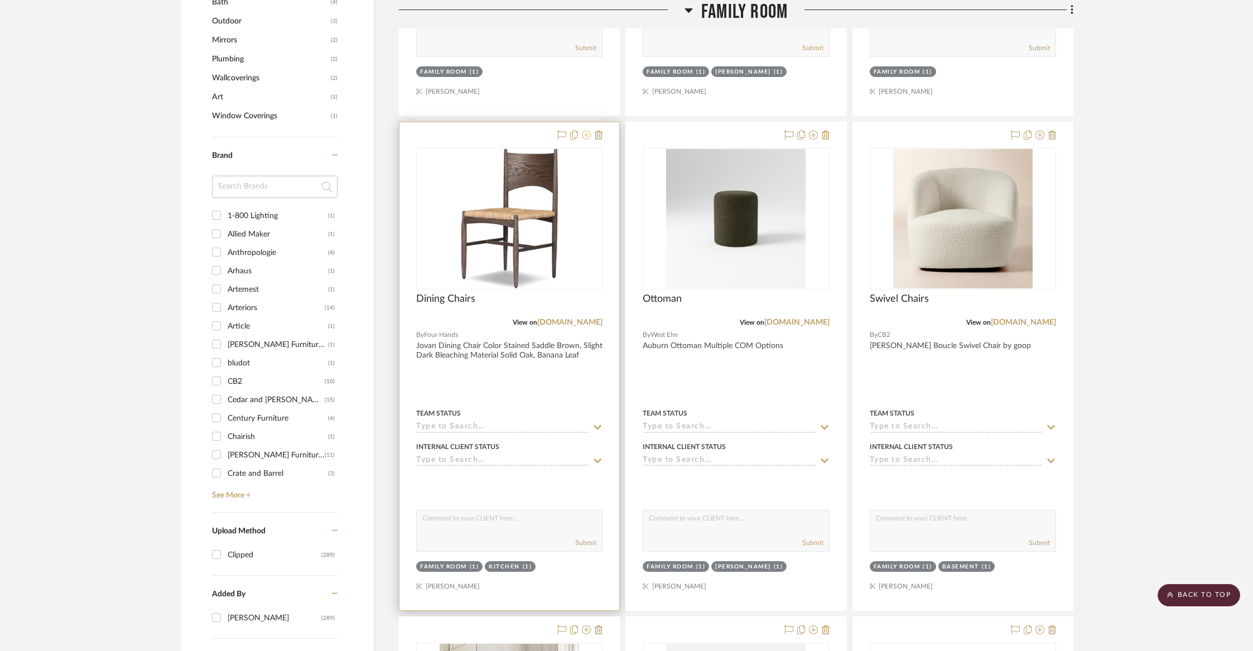
click at [585, 137] on icon at bounding box center [586, 135] width 9 height 9
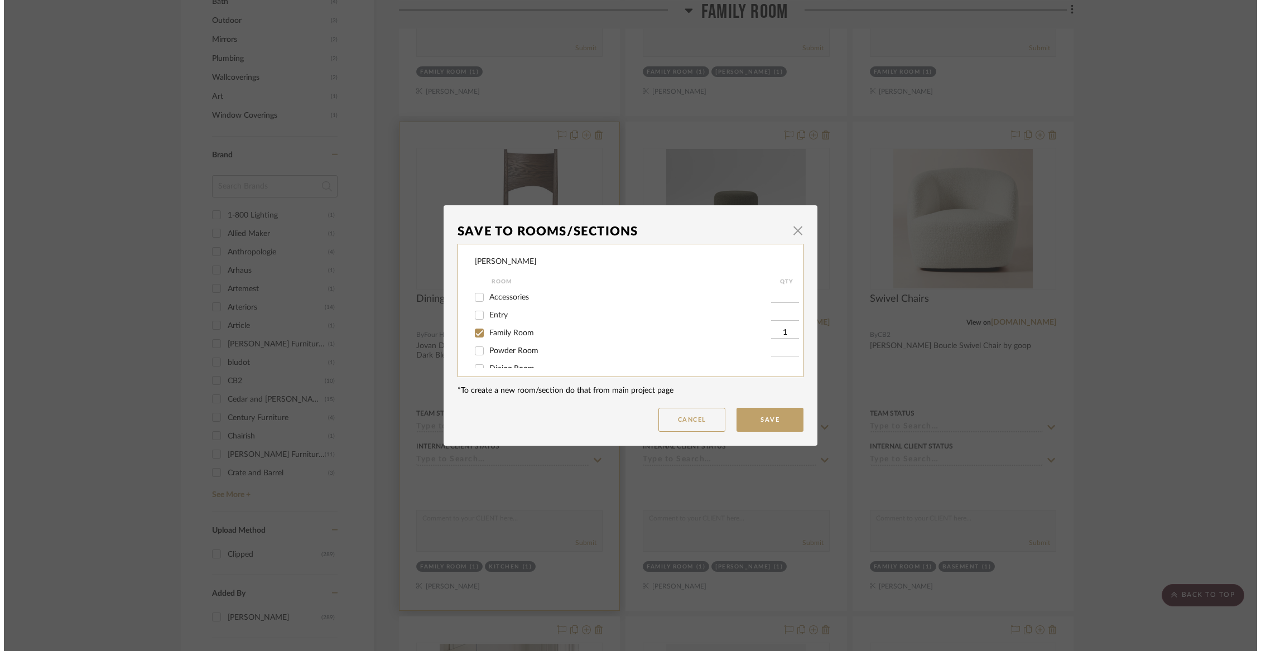
scroll to position [0, 0]
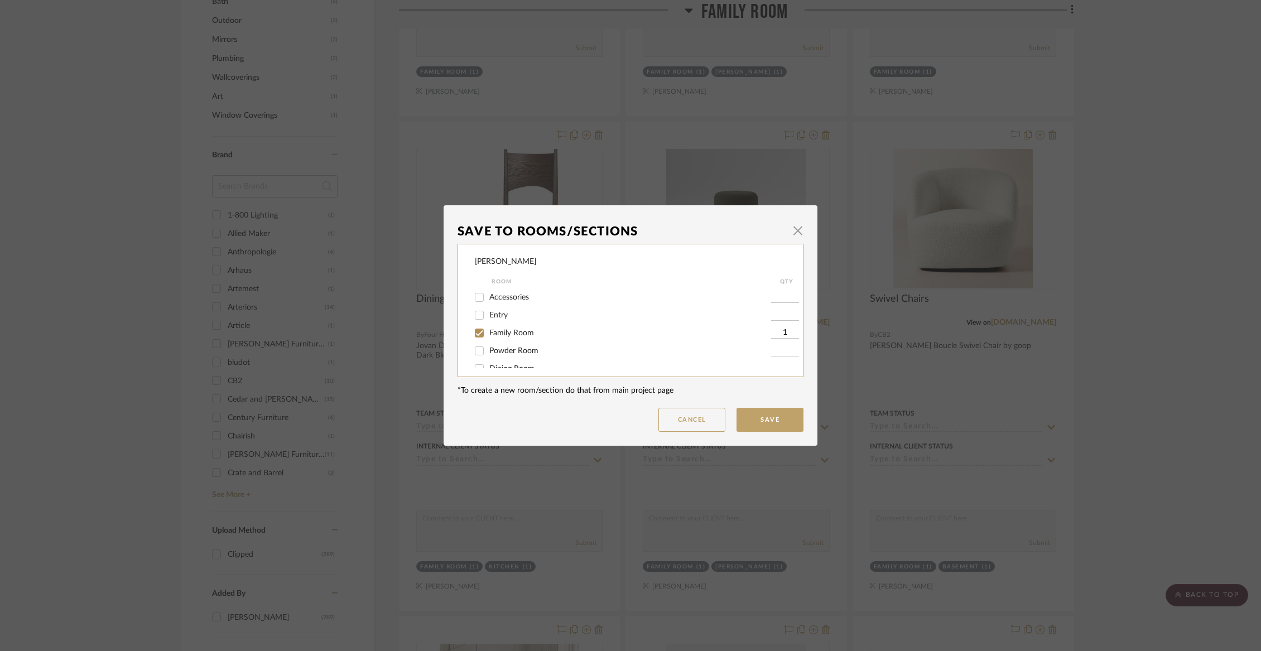
click at [501, 337] on span "Family Room" at bounding box center [511, 333] width 45 height 8
click at [488, 338] on input "Family Room" at bounding box center [479, 333] width 18 height 18
checkbox input "false"
click at [500, 345] on span "Kitchen Dining Nook" at bounding box center [525, 342] width 72 height 8
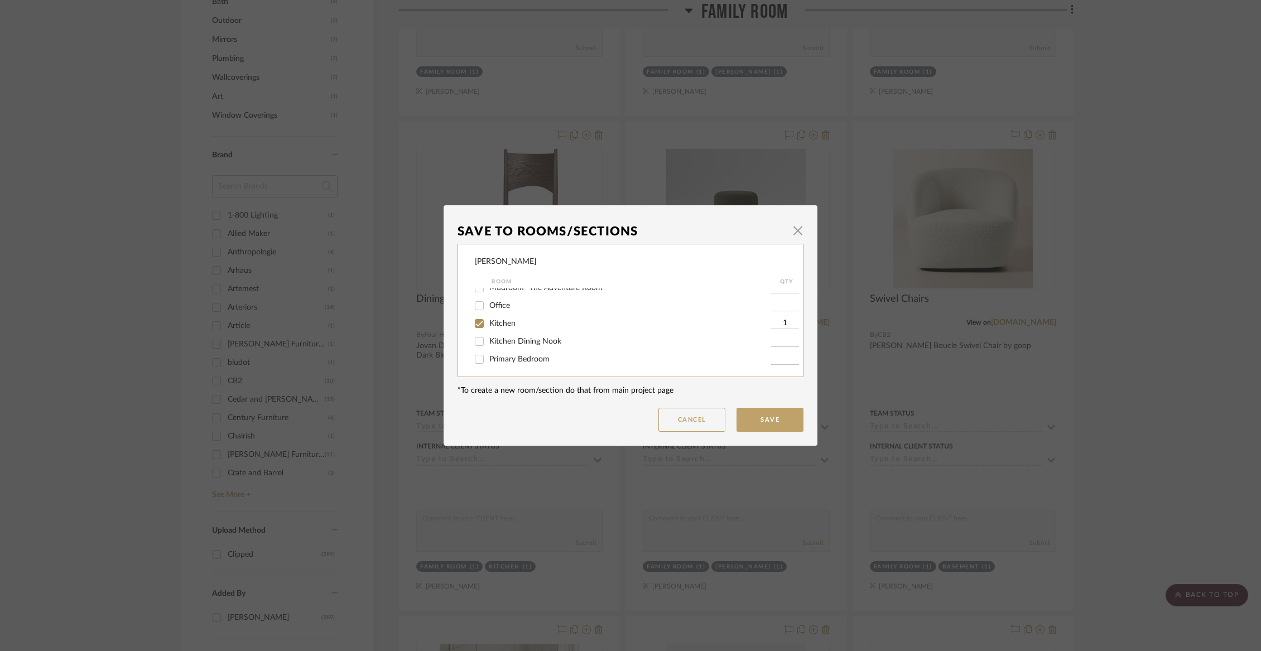
click at [488, 345] on input "Kitchen Dining Nook" at bounding box center [479, 341] width 18 height 18
checkbox input "true"
type input "1"
click at [477, 329] on input "Kitchen" at bounding box center [479, 324] width 18 height 18
checkbox input "false"
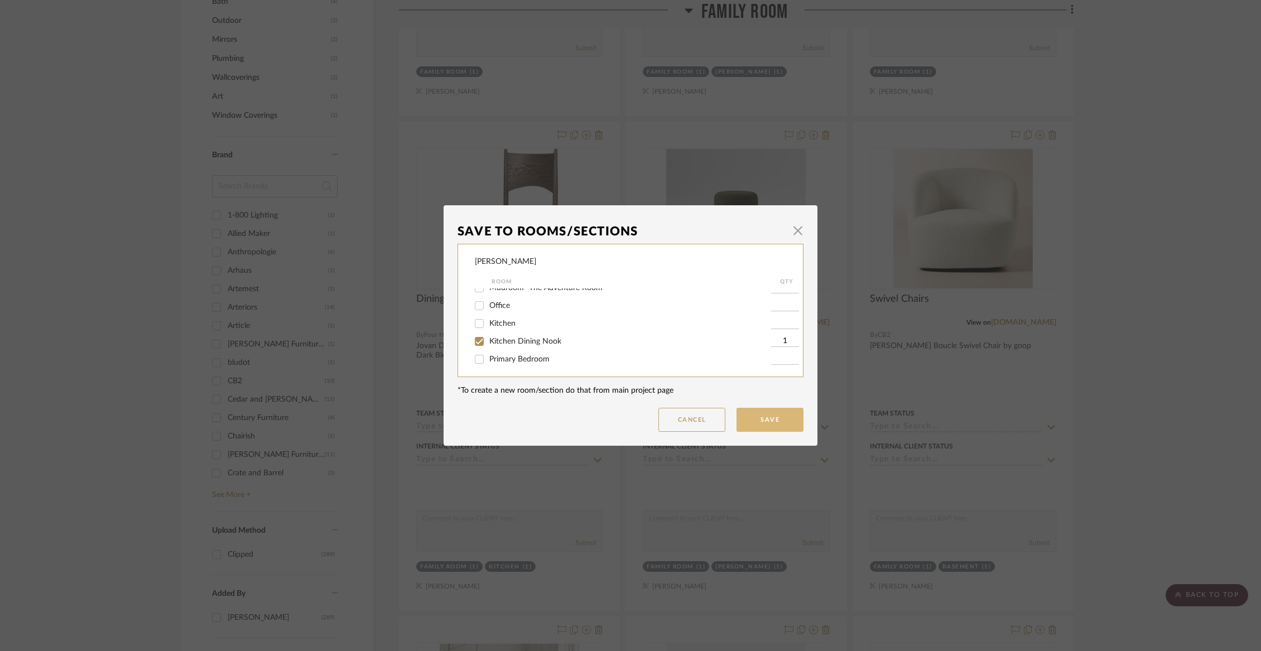
click at [779, 426] on button "Save" at bounding box center [769, 420] width 67 height 24
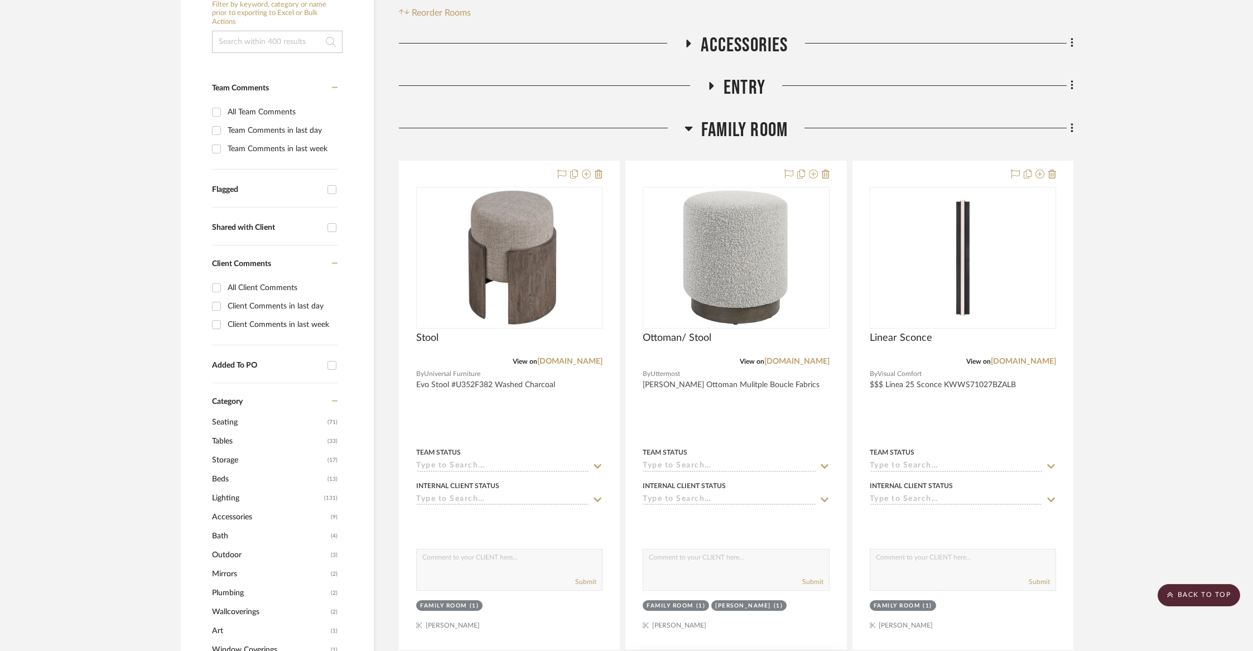
scroll to position [206, 0]
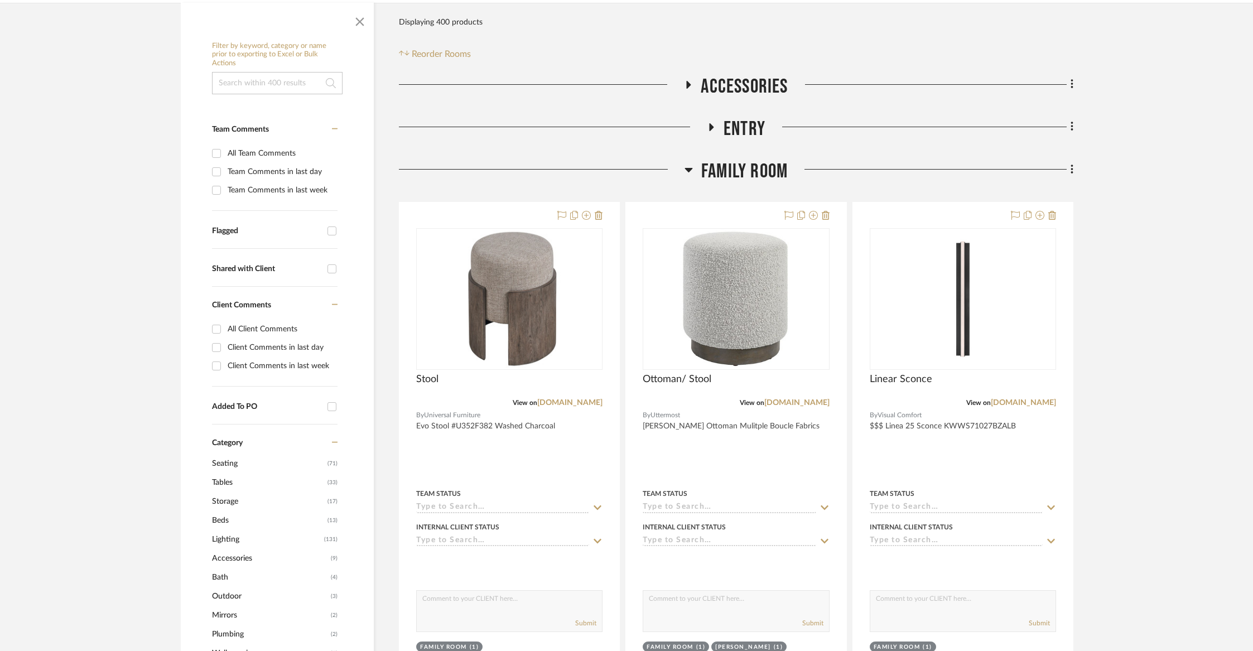
click at [745, 168] on span "Family Room" at bounding box center [744, 172] width 86 height 24
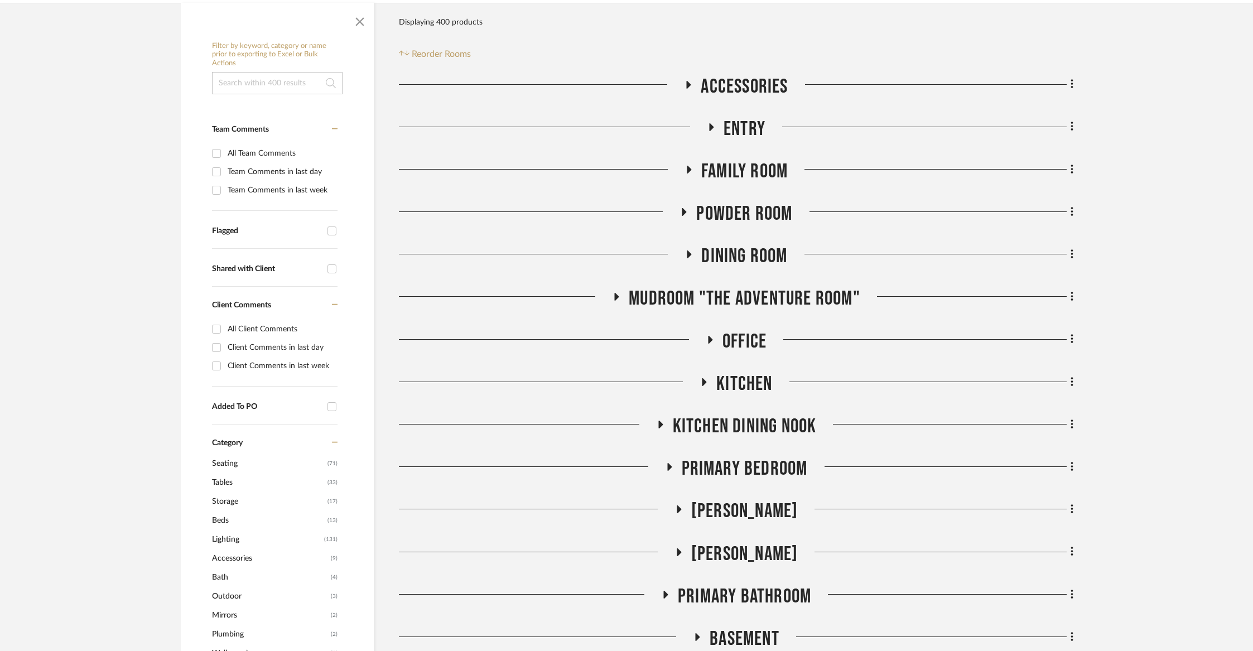
click at [734, 214] on span "Powder Room" at bounding box center [744, 214] width 96 height 24
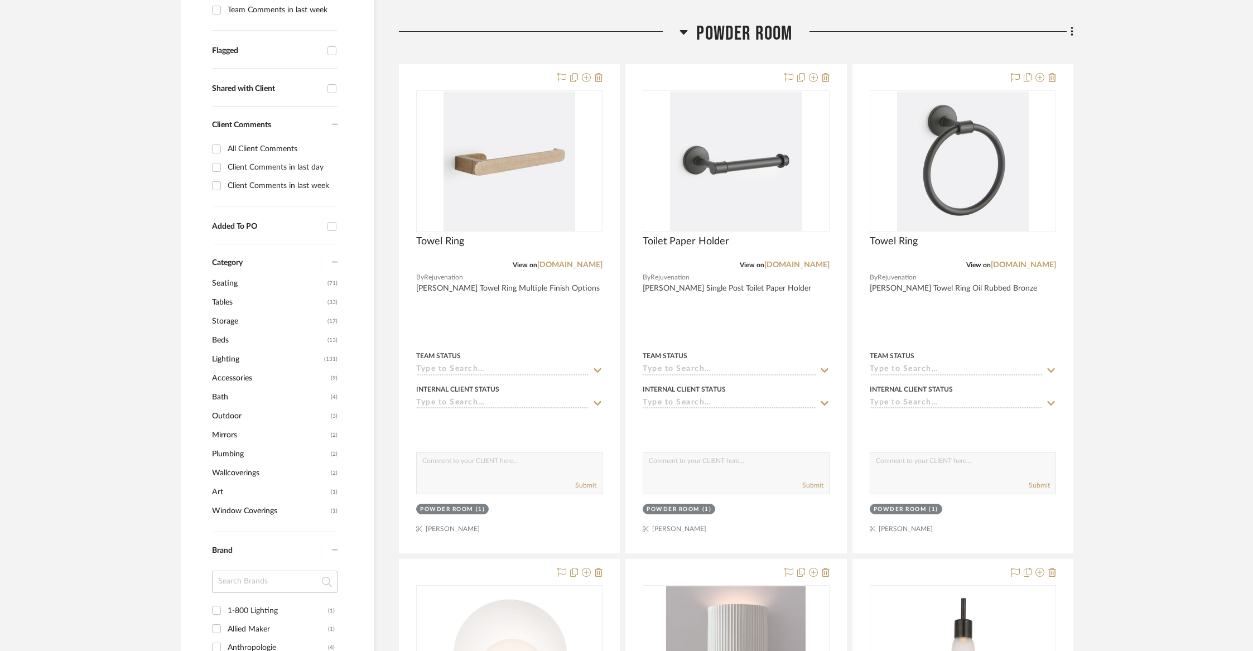
scroll to position [391, 0]
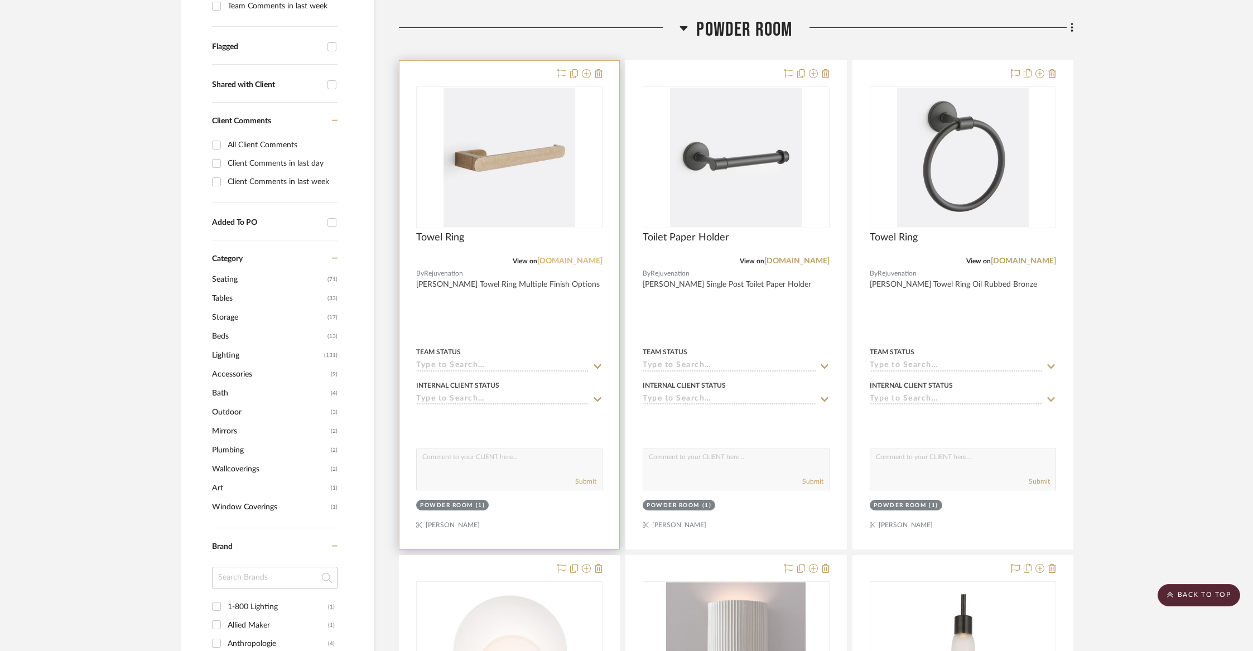
click at [585, 263] on link "[DOMAIN_NAME]" at bounding box center [569, 261] width 65 height 8
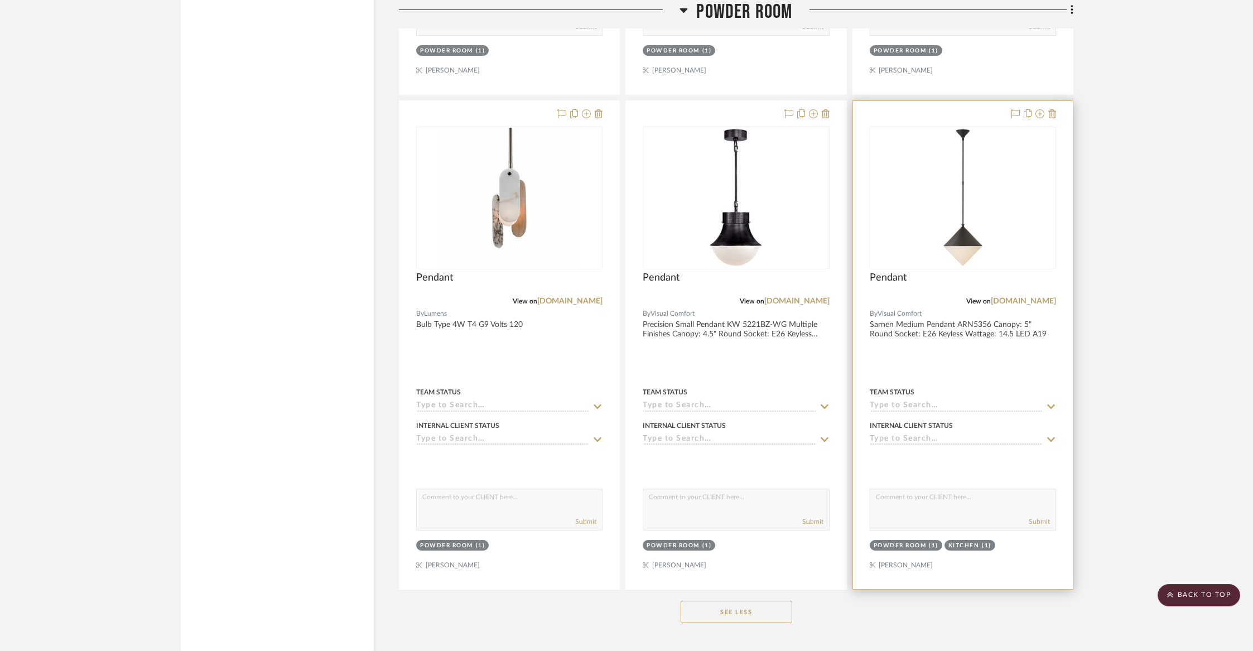
scroll to position [1853, 0]
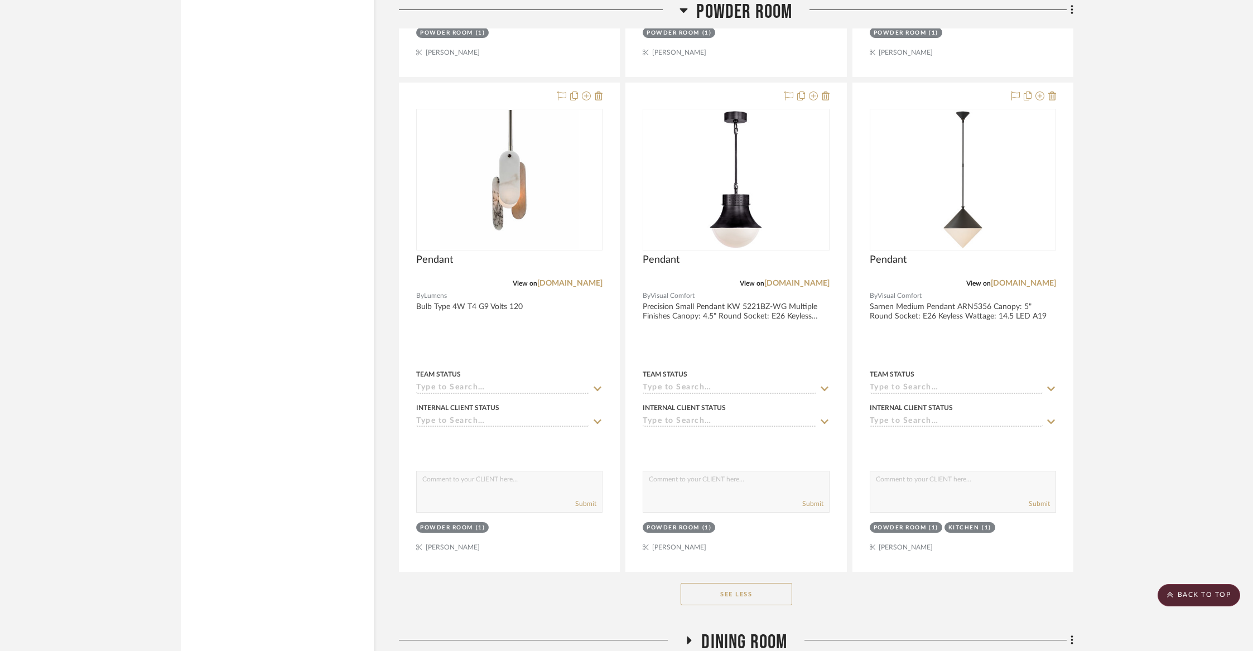
click at [756, 7] on span "Powder Room" at bounding box center [744, 12] width 96 height 24
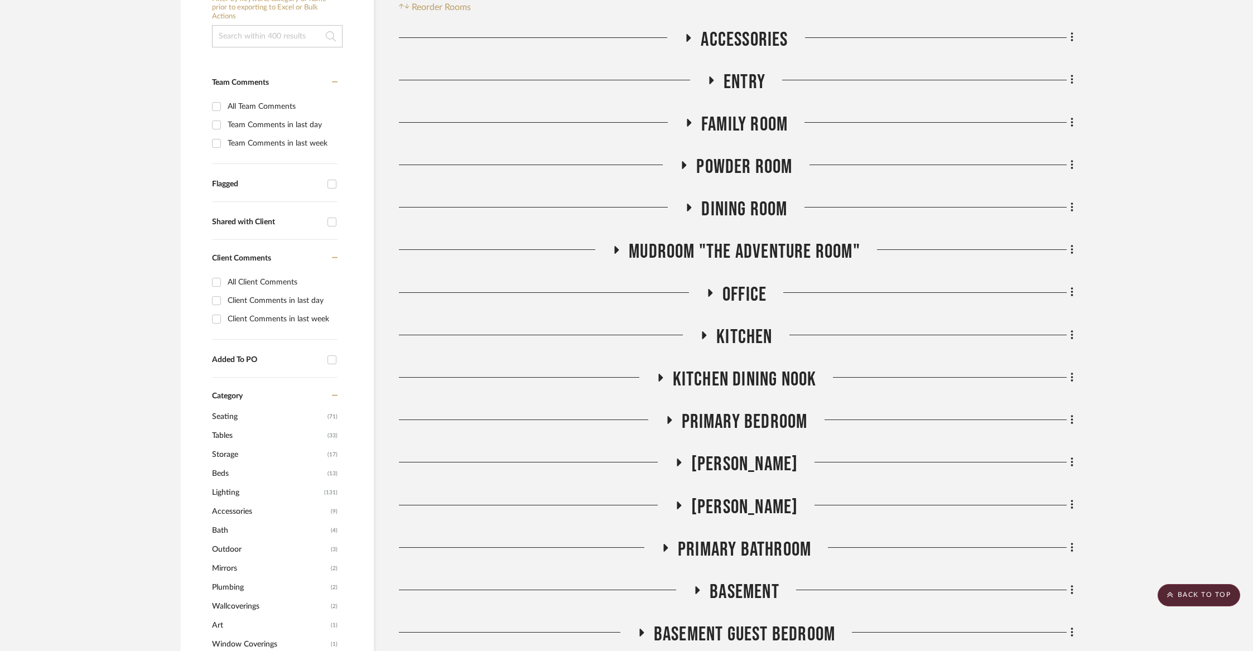
scroll to position [257, 0]
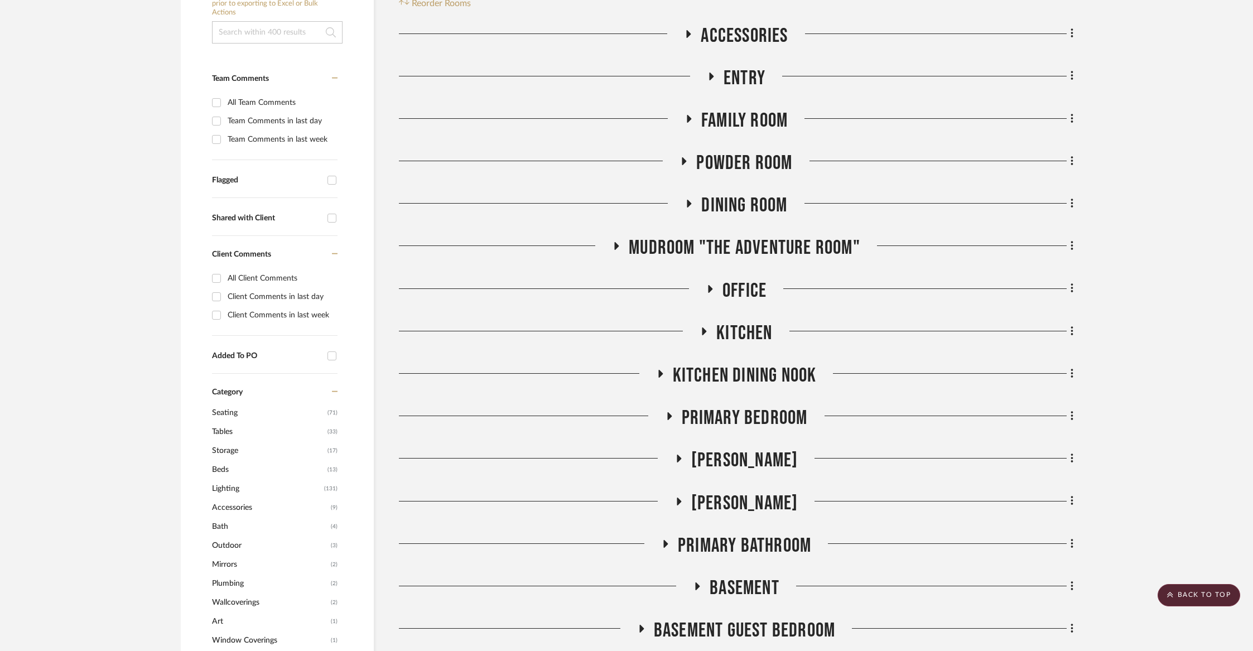
click at [712, 208] on span "Dining Room" at bounding box center [744, 206] width 86 height 24
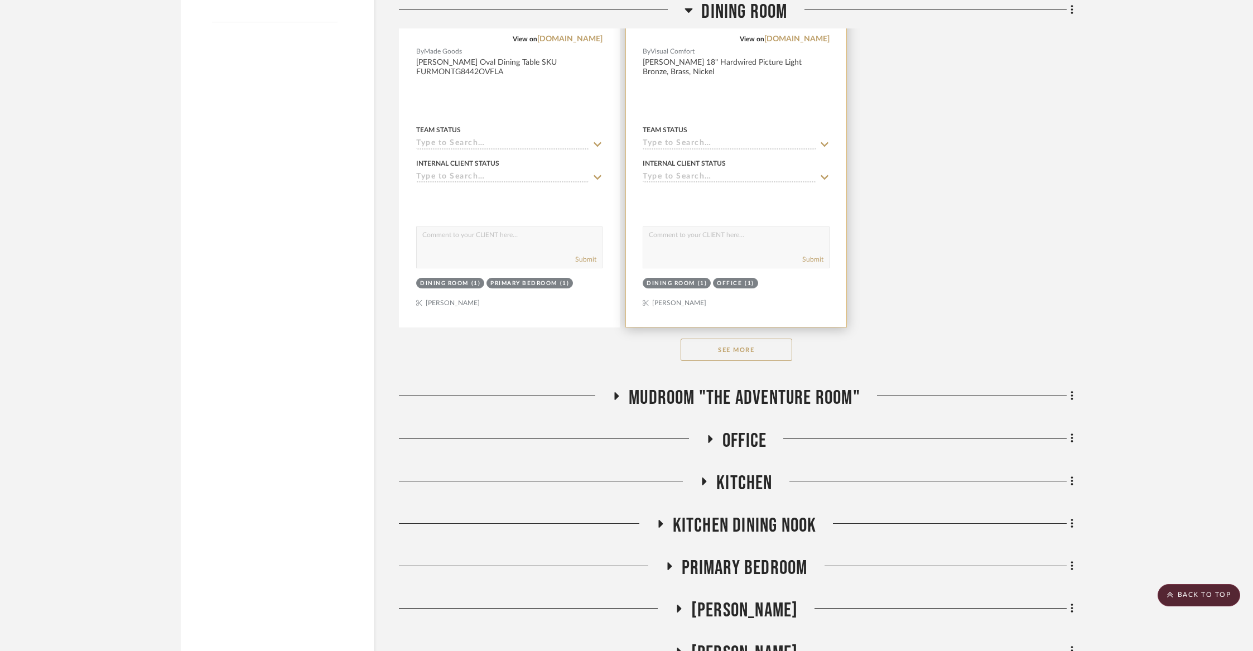
scroll to position [1652, 0]
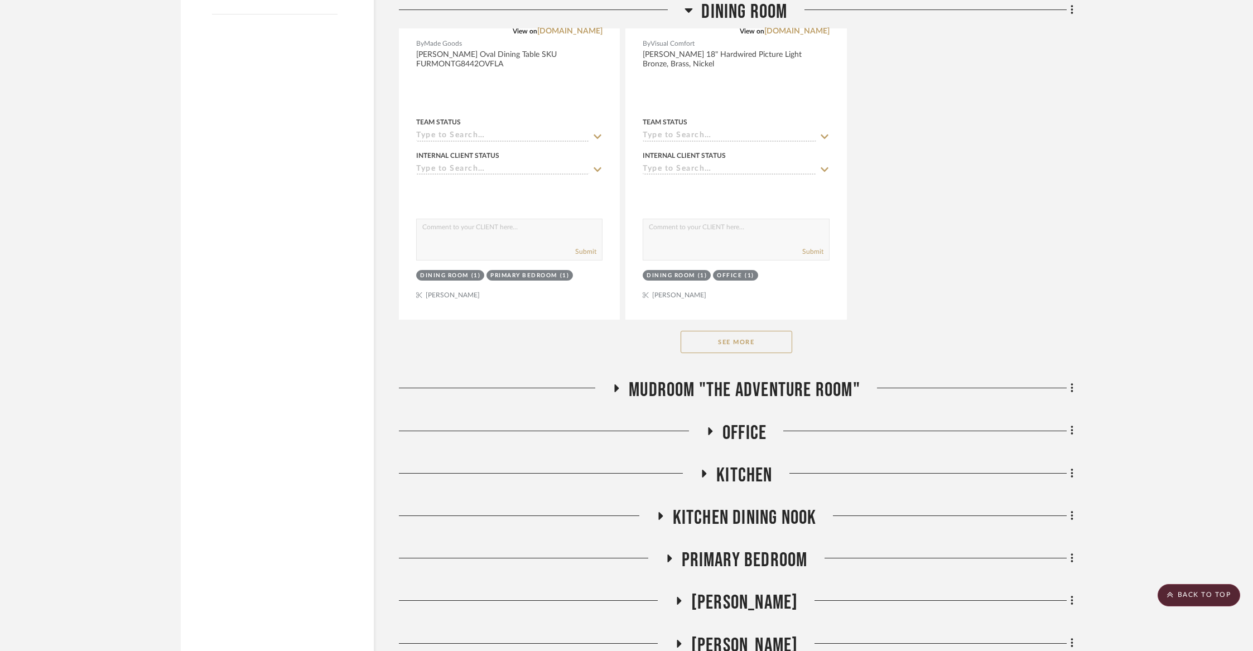
click at [713, 335] on button "See More" at bounding box center [737, 342] width 112 height 22
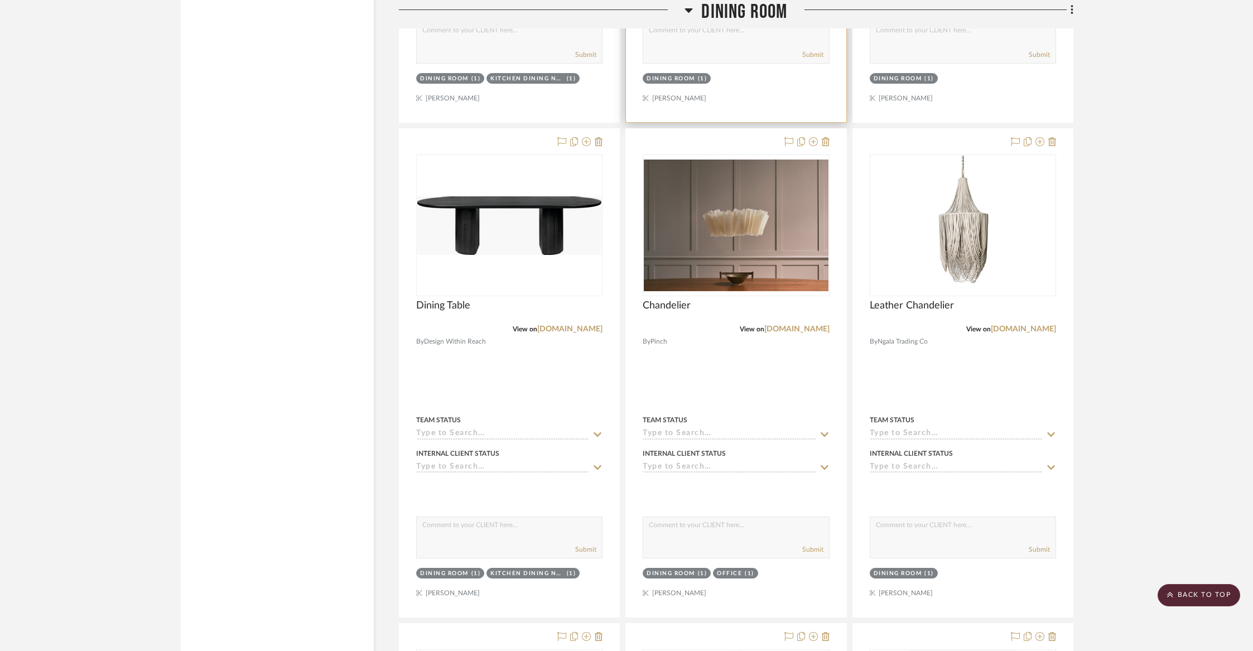
scroll to position [4867, 0]
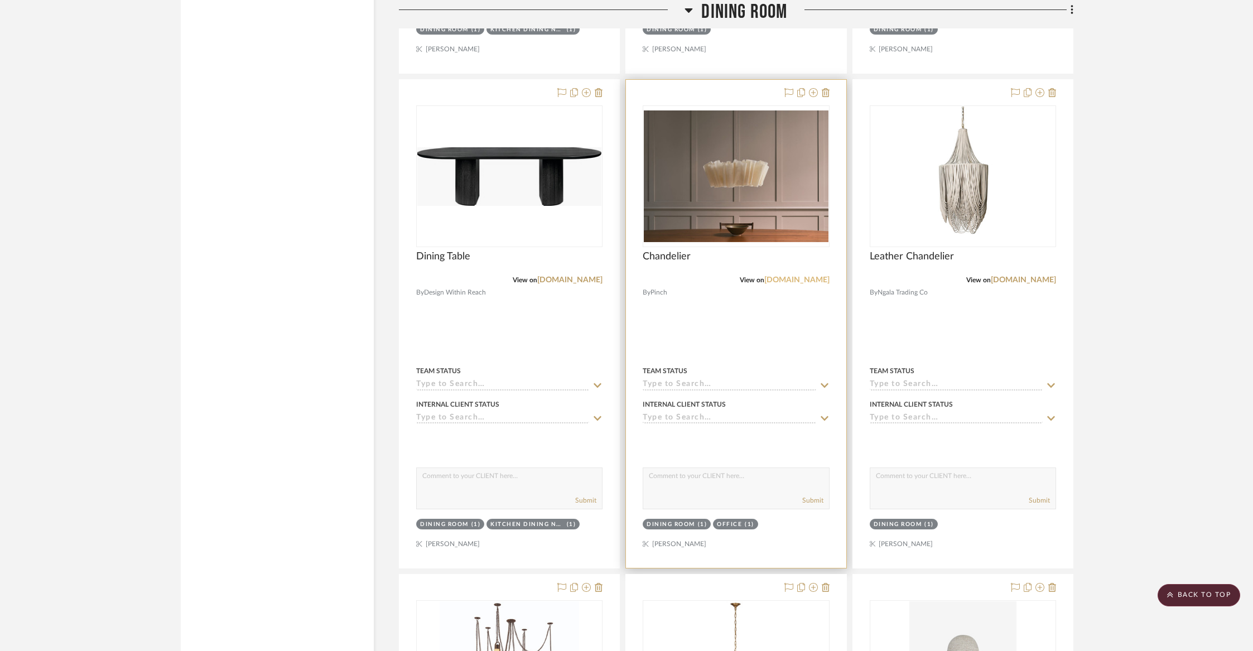
click at [789, 276] on link "[DOMAIN_NAME]" at bounding box center [796, 280] width 65 height 8
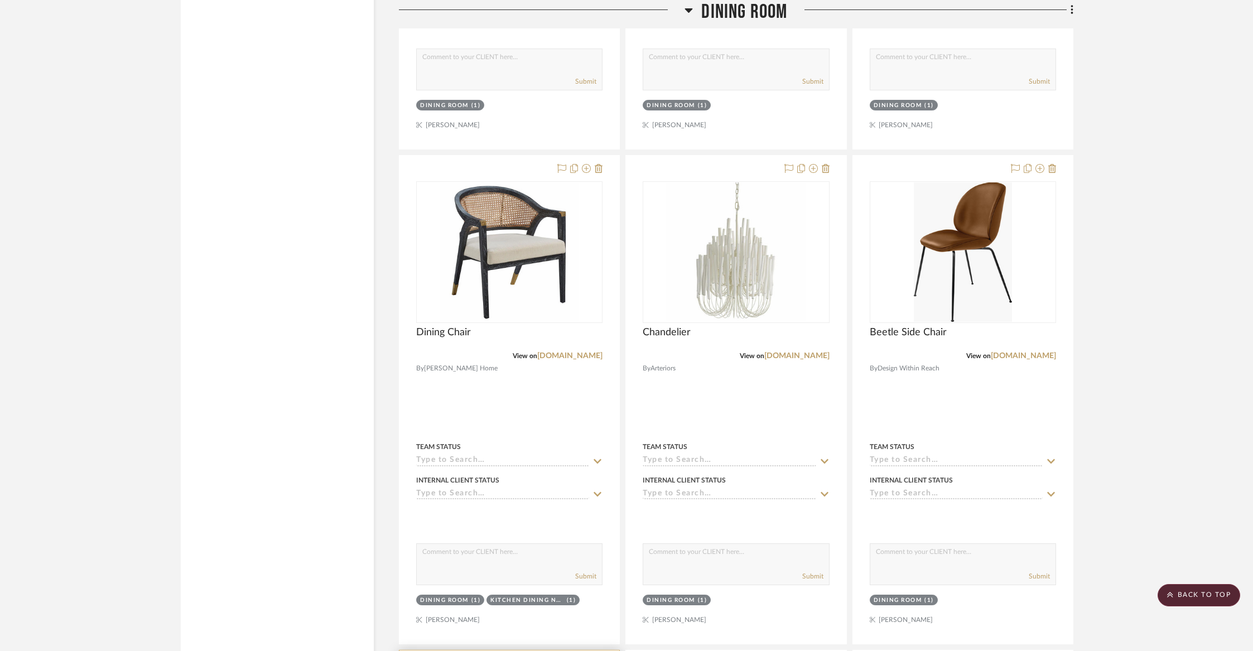
scroll to position [3756, 0]
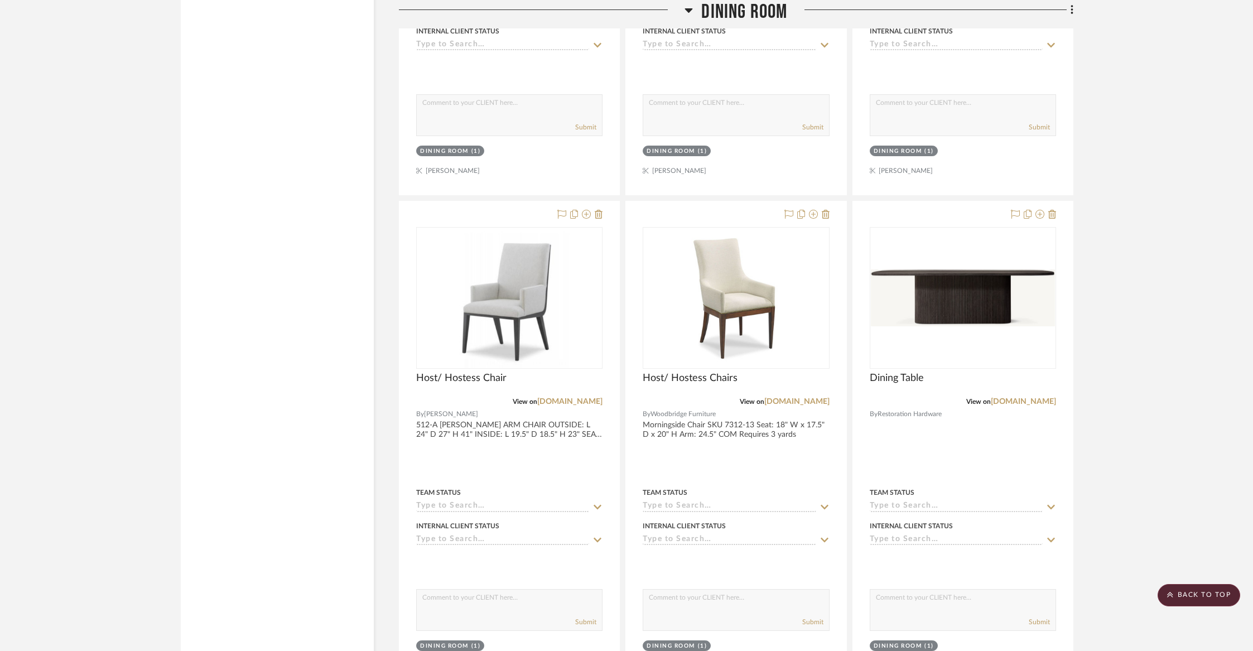
click at [723, 8] on span "Dining Room" at bounding box center [744, 12] width 86 height 24
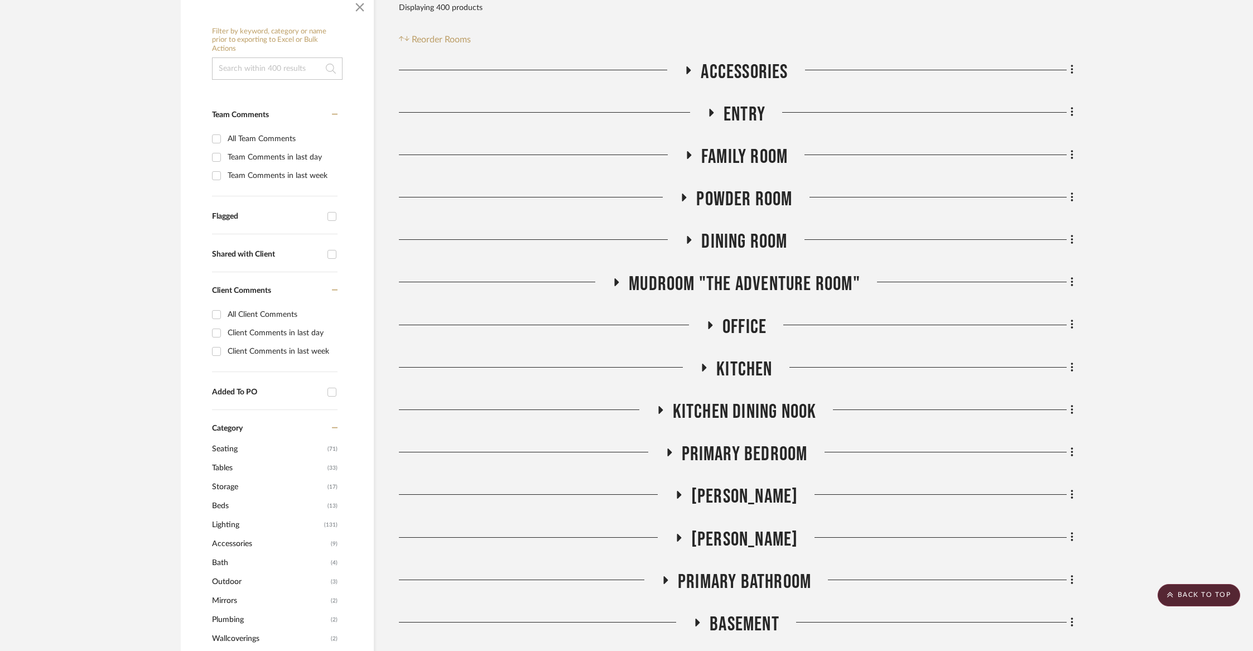
scroll to position [164, 0]
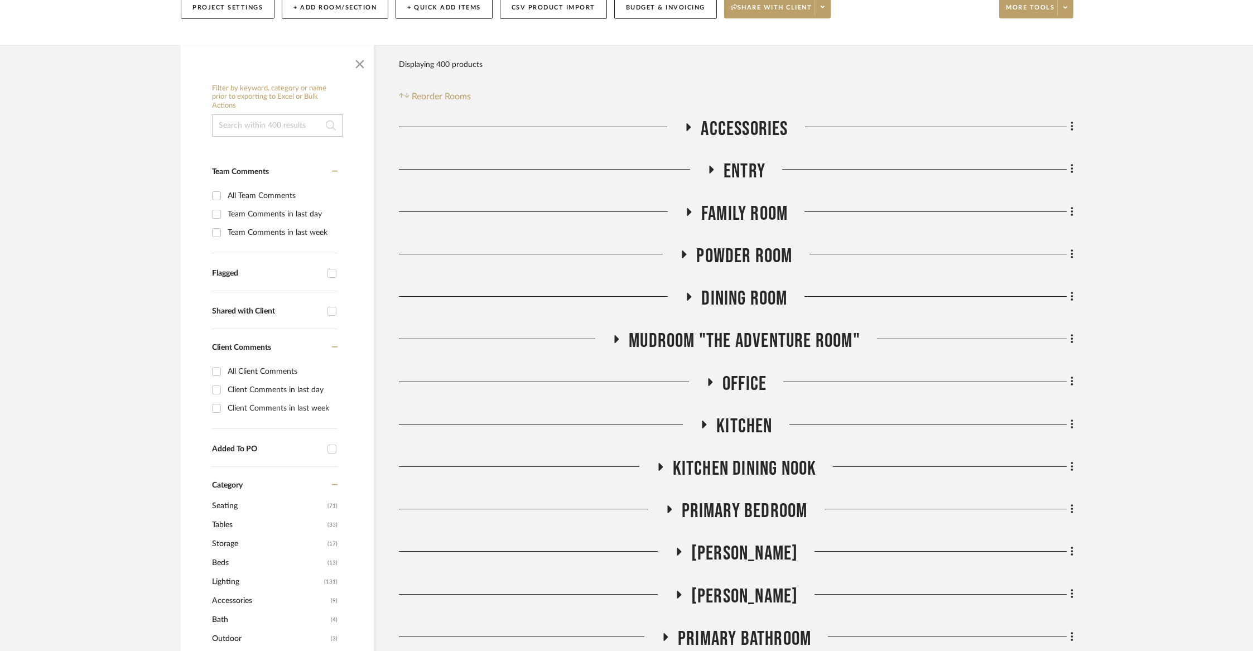
click at [751, 217] on span "Family Room" at bounding box center [744, 214] width 86 height 24
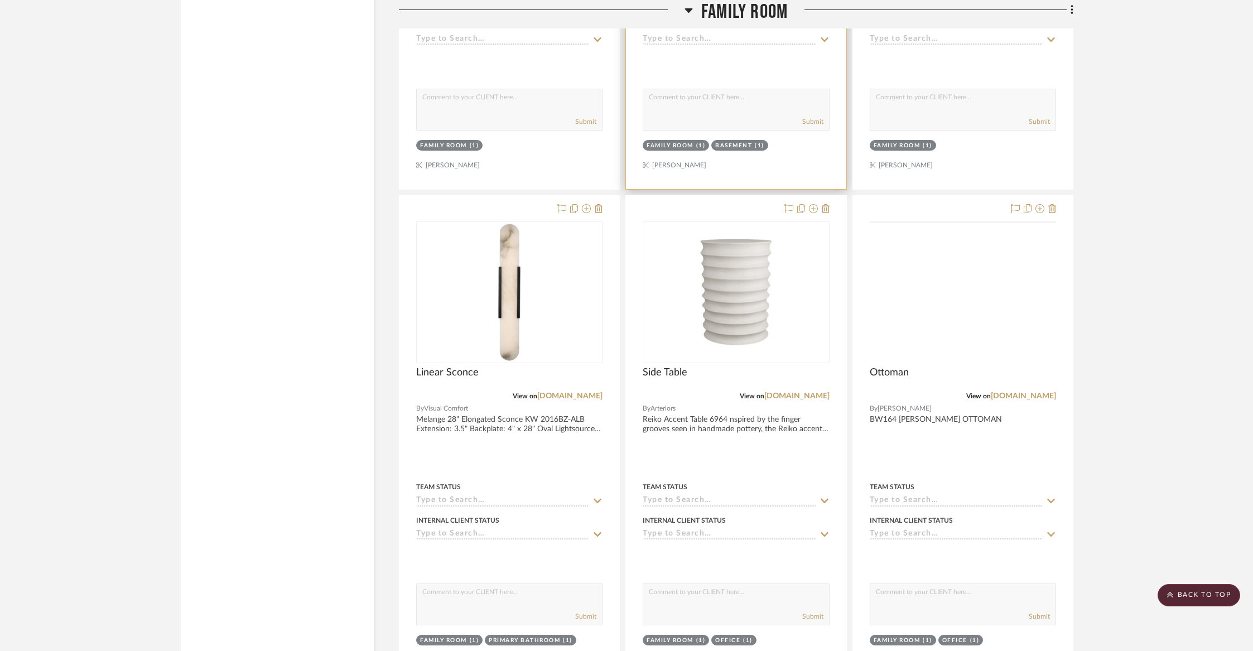
scroll to position [3156, 0]
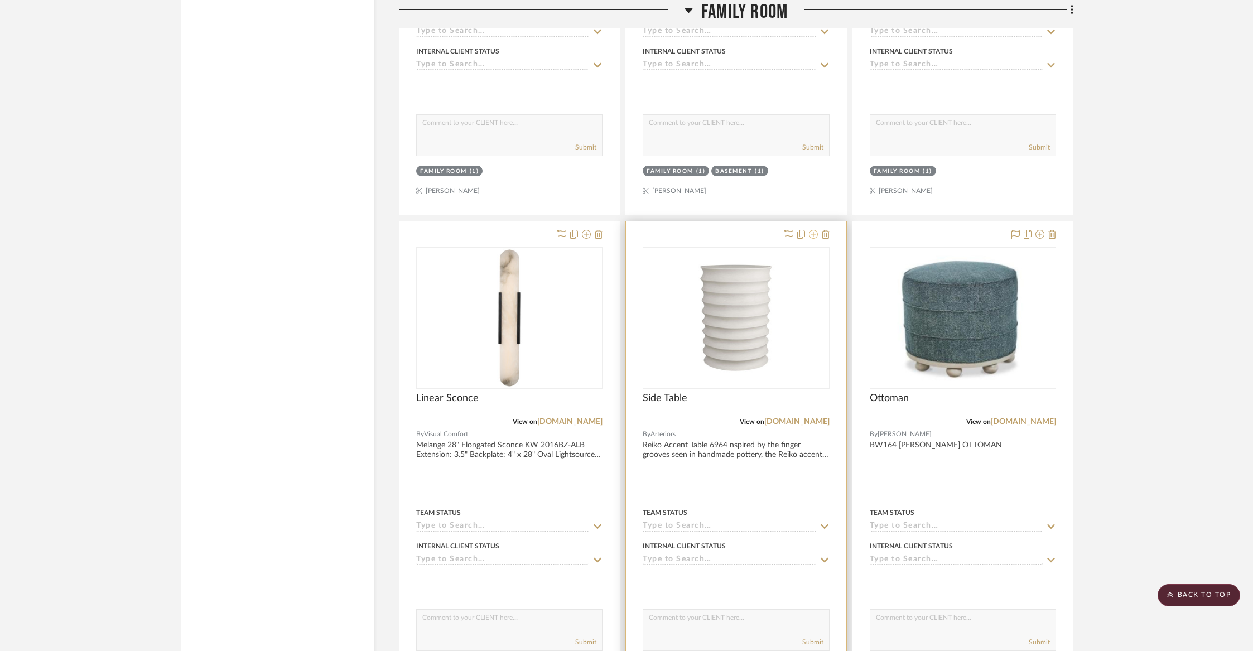
click at [815, 232] on icon at bounding box center [813, 234] width 9 height 9
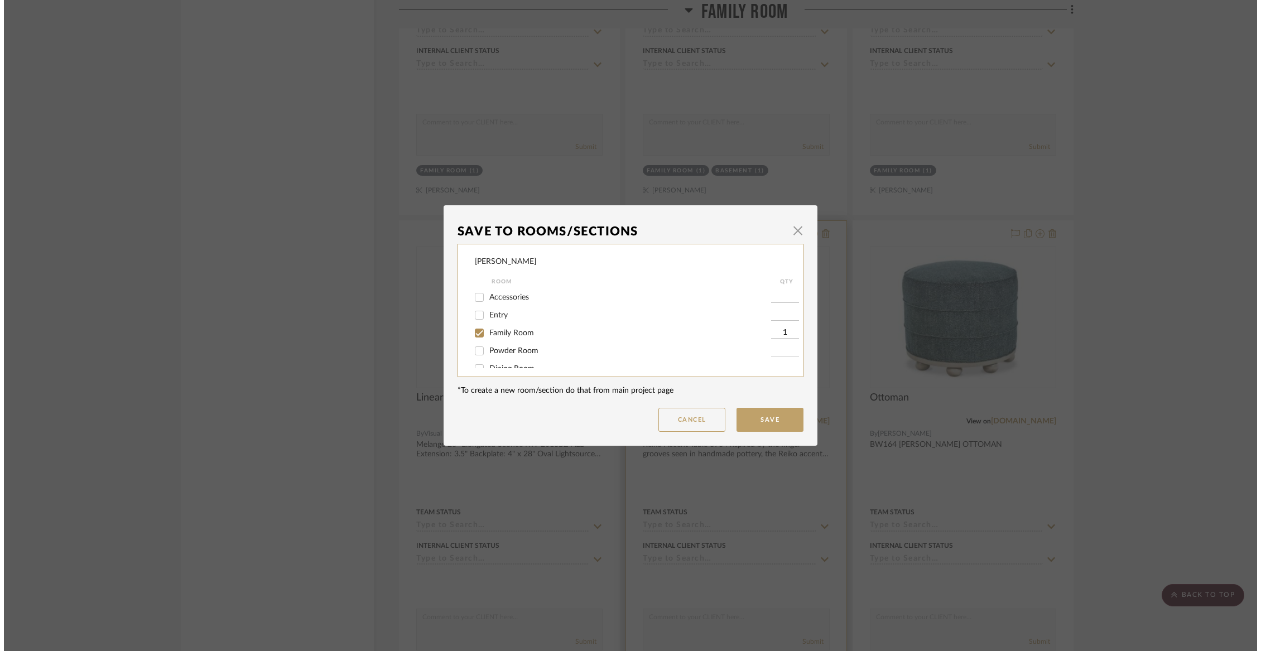
scroll to position [0, 0]
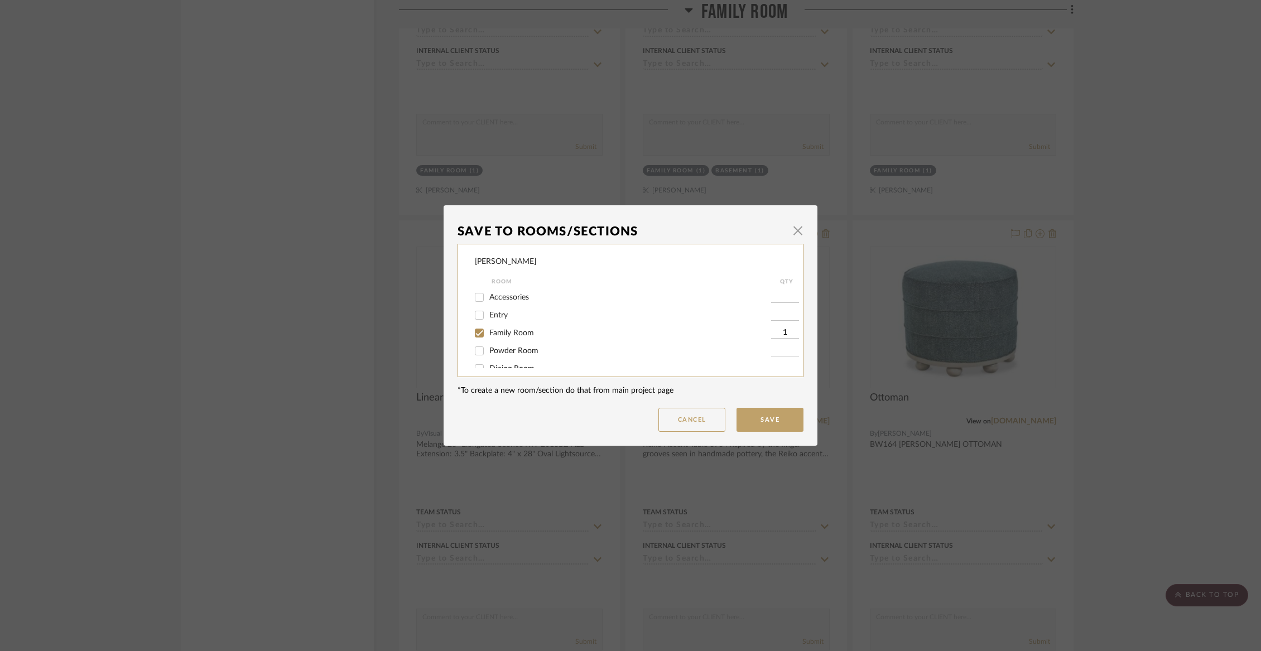
click at [494, 335] on span "Family Room" at bounding box center [511, 333] width 45 height 8
click at [488, 335] on input "Family Room" at bounding box center [479, 333] width 18 height 18
checkbox input "false"
click at [500, 356] on span "Not Selected" at bounding box center [511, 357] width 45 height 8
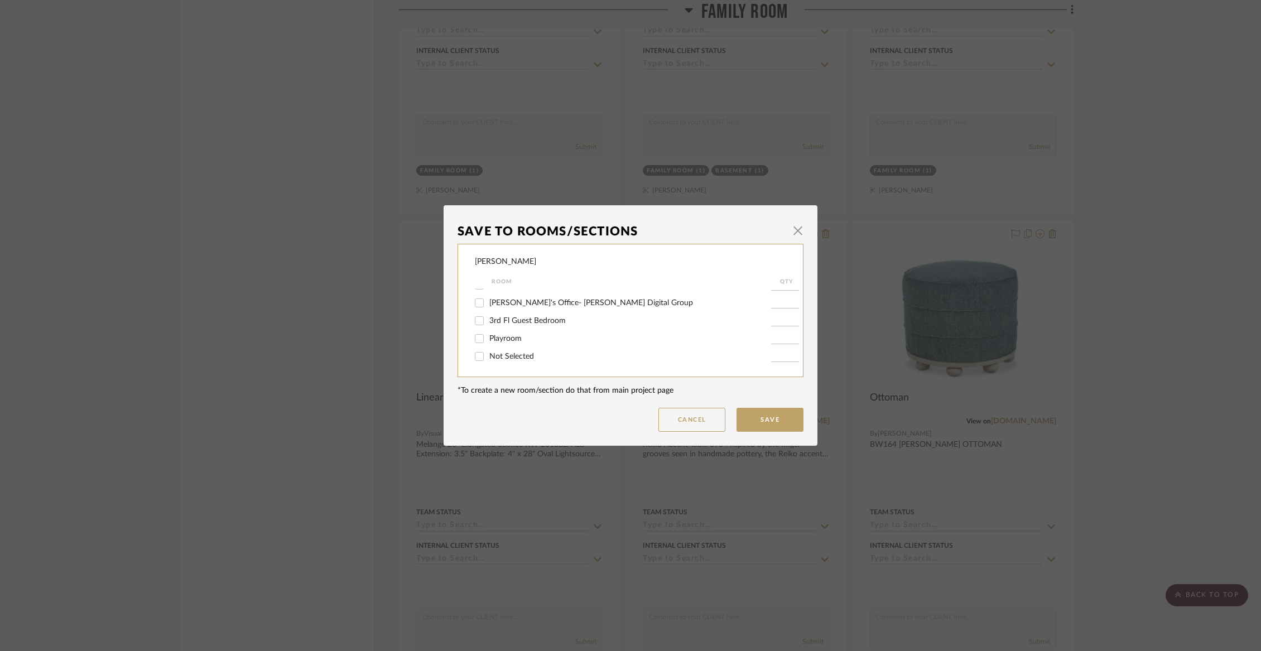
click at [488, 356] on input "Not Selected" at bounding box center [479, 357] width 18 height 18
checkbox input "true"
type input "1"
click at [764, 422] on button "Save" at bounding box center [769, 420] width 67 height 24
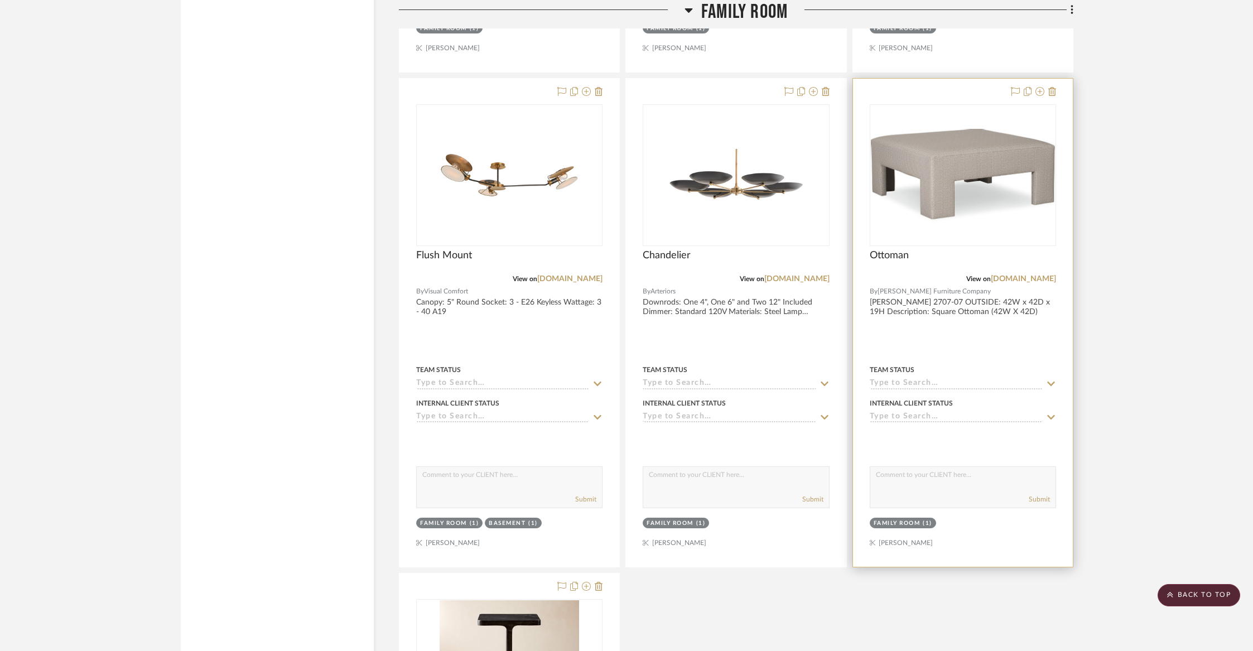
scroll to position [6221, 0]
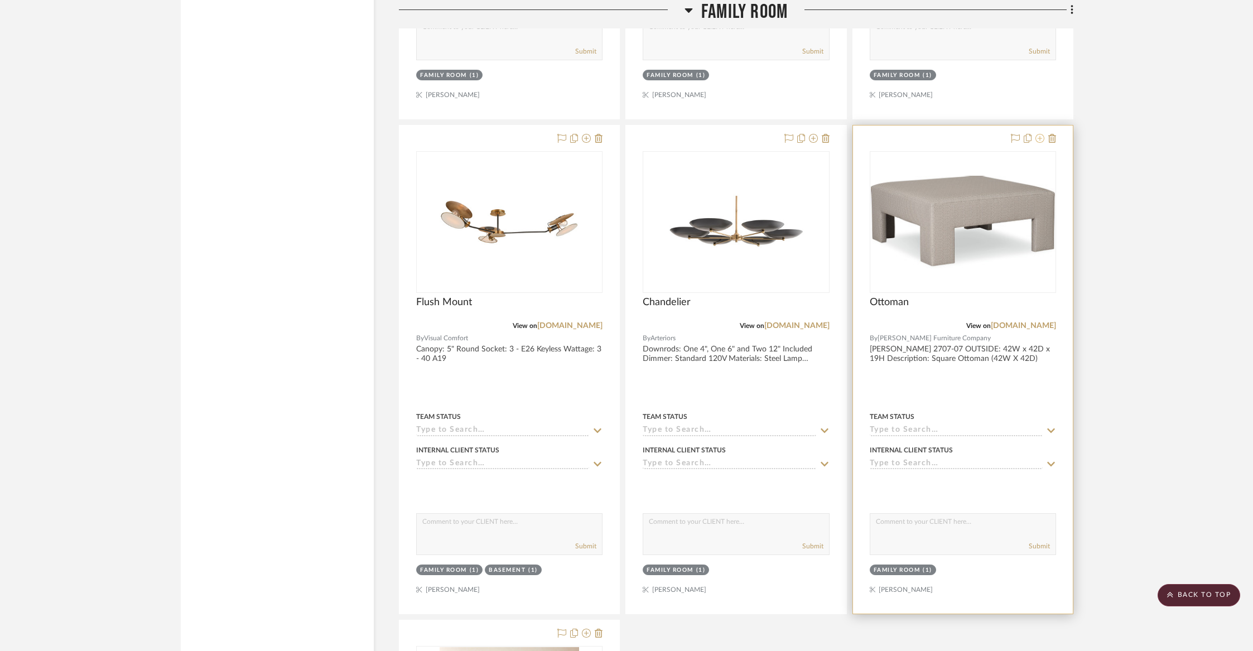
click at [1043, 134] on icon at bounding box center [1039, 138] width 9 height 9
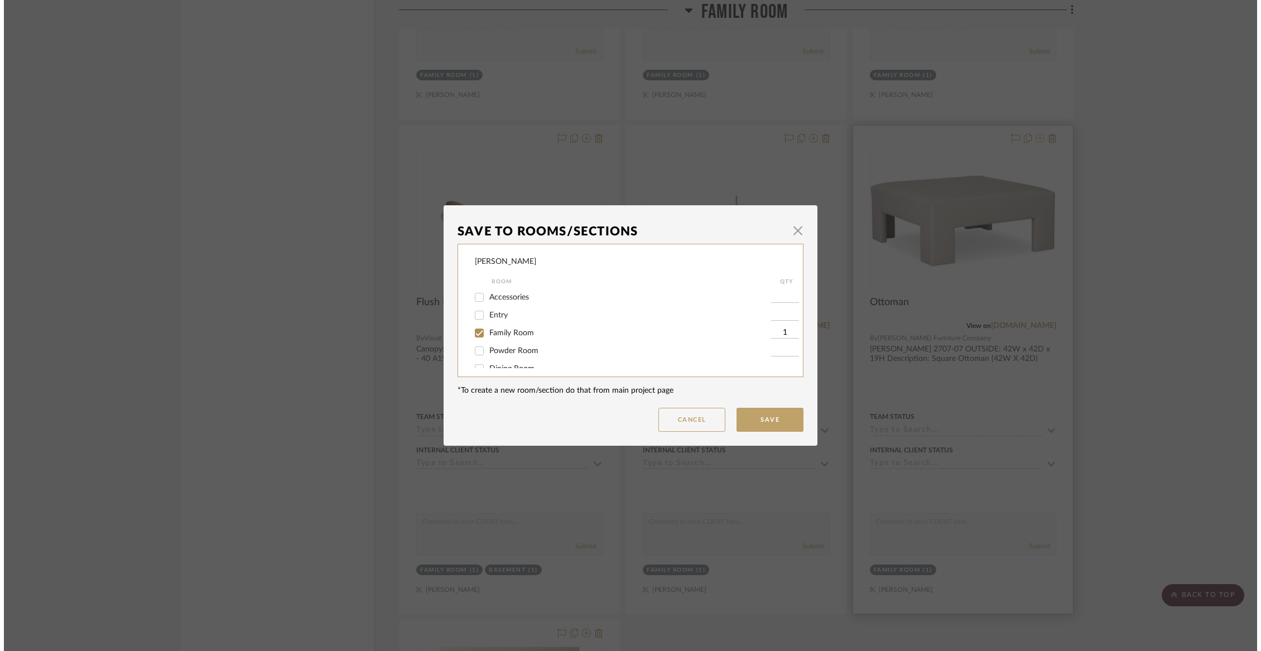
scroll to position [0, 0]
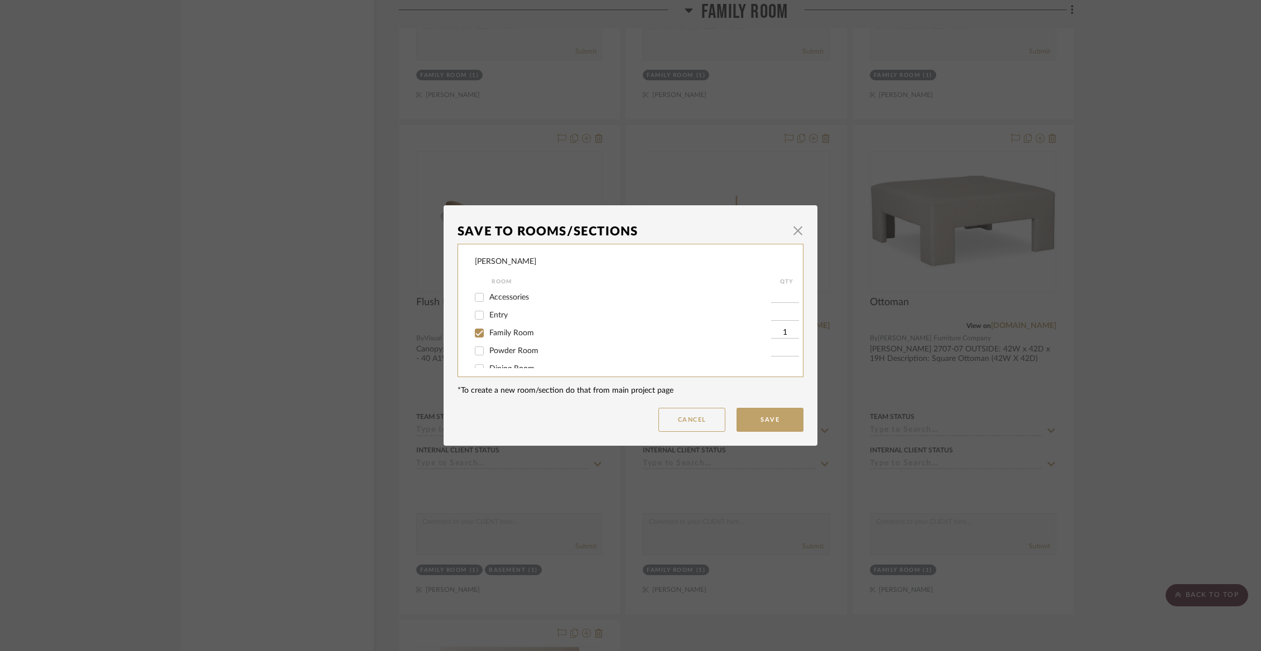
click at [514, 332] on span "Family Room" at bounding box center [511, 333] width 45 height 8
click at [488, 332] on input "Family Room" at bounding box center [479, 333] width 18 height 18
checkbox input "false"
click at [513, 363] on div "Not Selected" at bounding box center [623, 357] width 296 height 18
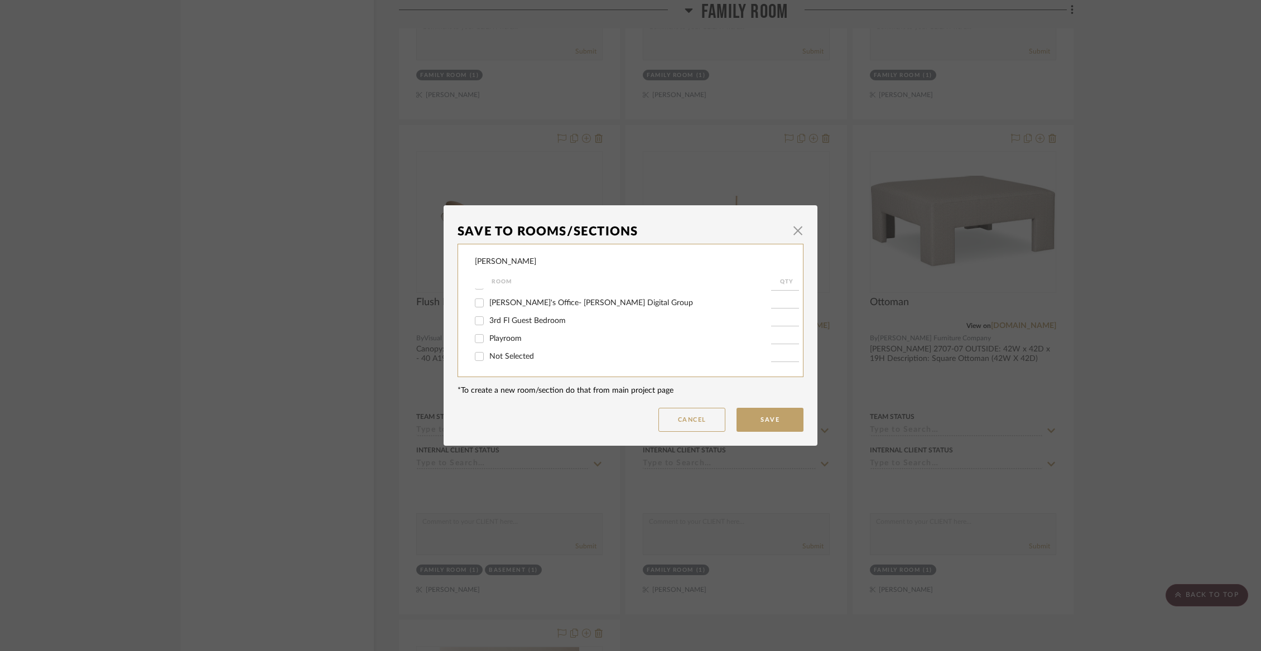
click at [508, 356] on span "Not Selected" at bounding box center [511, 357] width 45 height 8
click at [488, 356] on input "Not Selected" at bounding box center [479, 357] width 18 height 18
checkbox input "true"
type input "1"
click at [789, 425] on button "Save" at bounding box center [769, 420] width 67 height 24
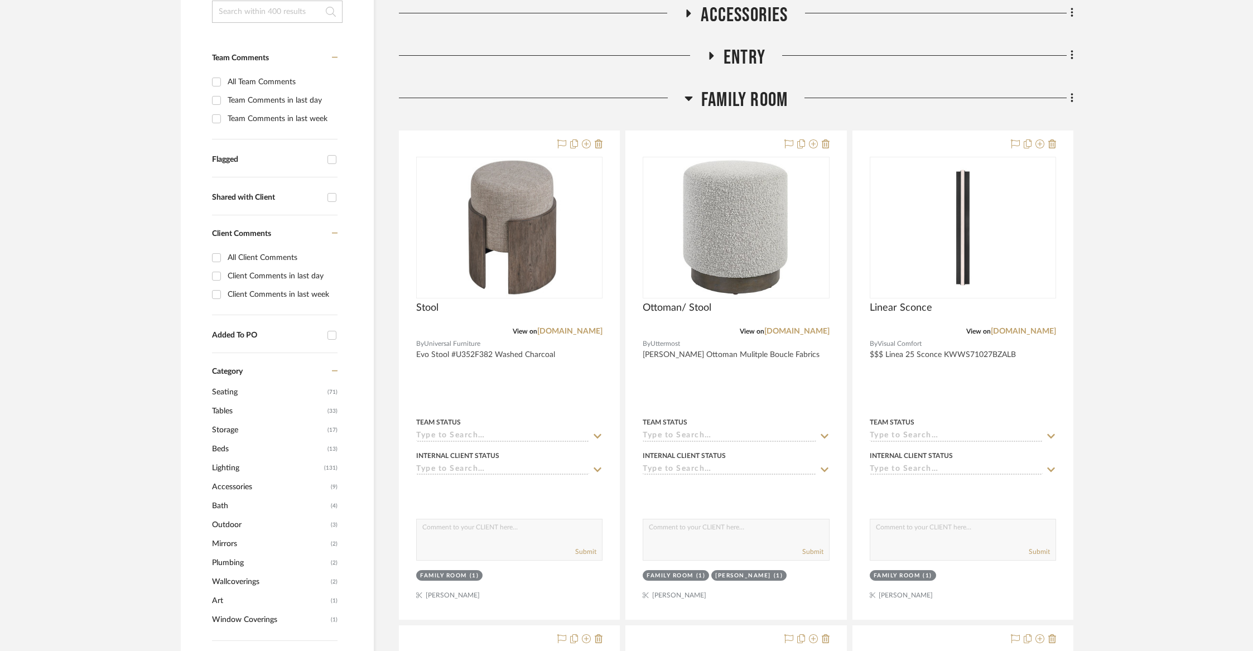
scroll to position [305, 0]
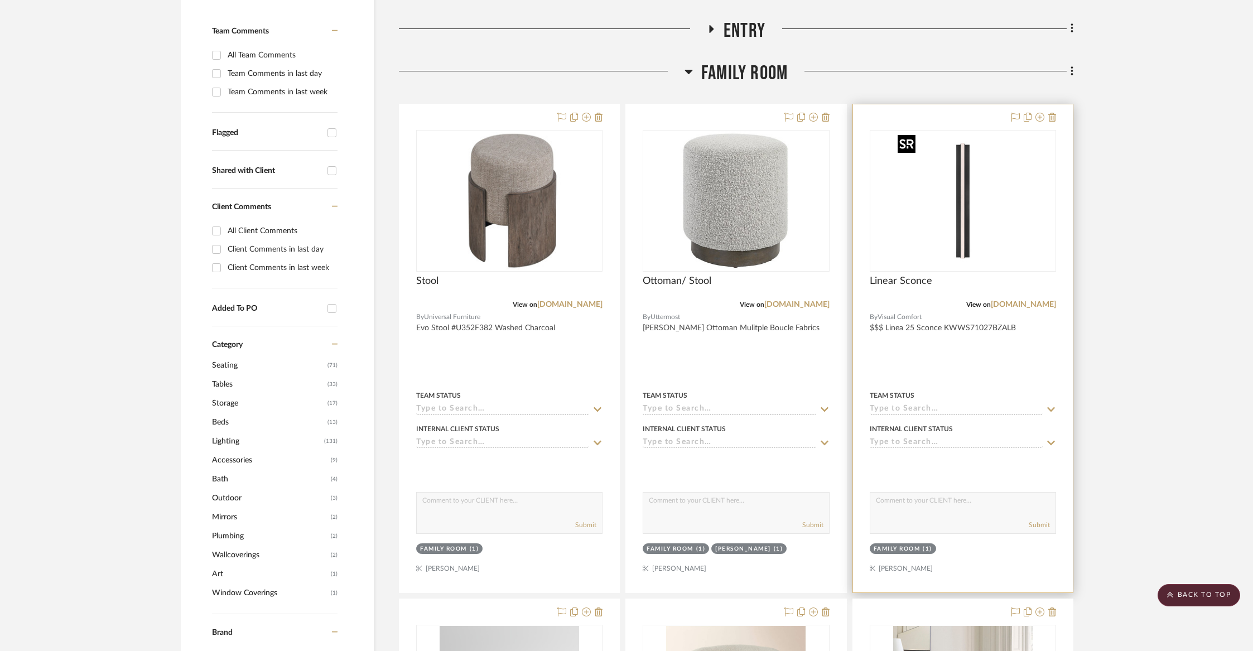
click at [941, 224] on img "0" at bounding box center [962, 200] width 139 height 139
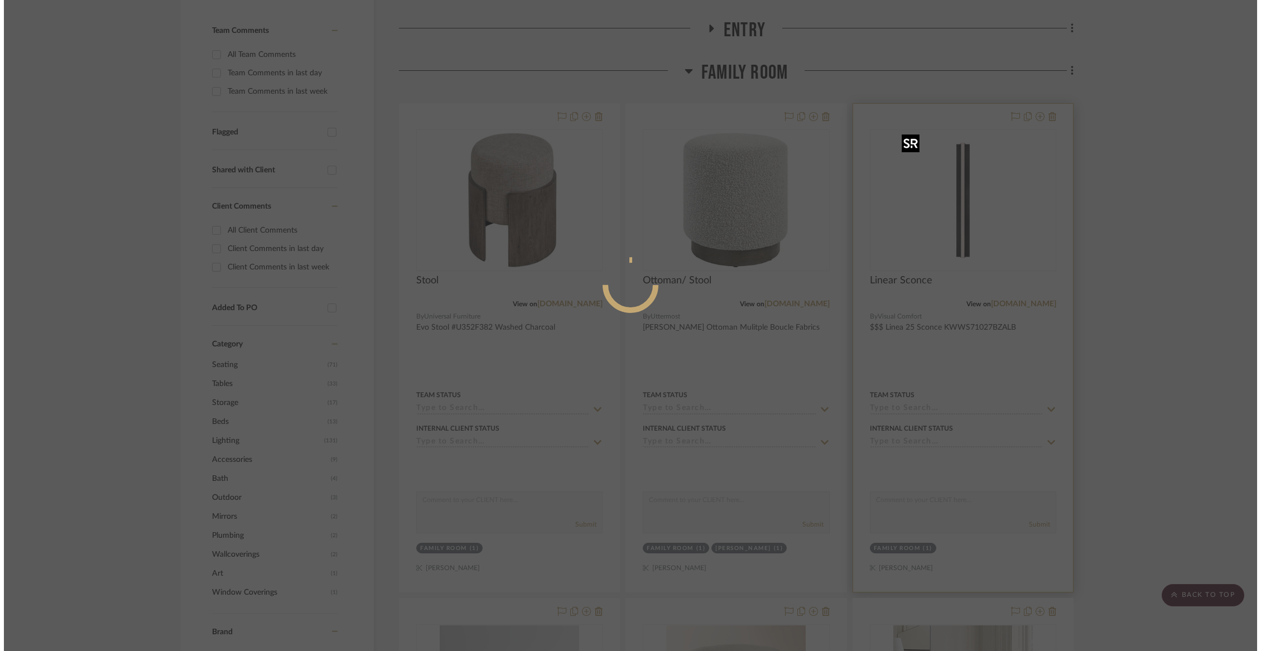
scroll to position [0, 0]
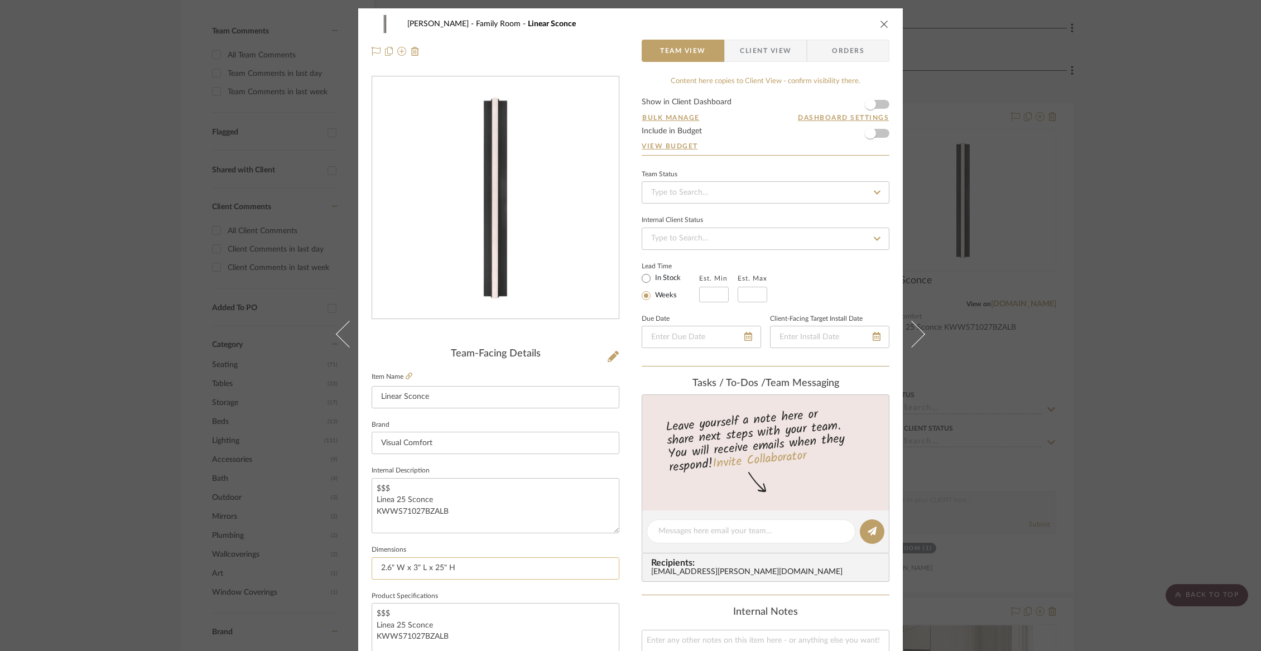
drag, startPoint x: 460, startPoint y: 567, endPoint x: 372, endPoint y: 566, distance: 88.1
click at [372, 566] on input "2.6" W x 3" L x 25" H" at bounding box center [496, 568] width 248 height 22
click at [880, 20] on icon "close" at bounding box center [884, 24] width 9 height 9
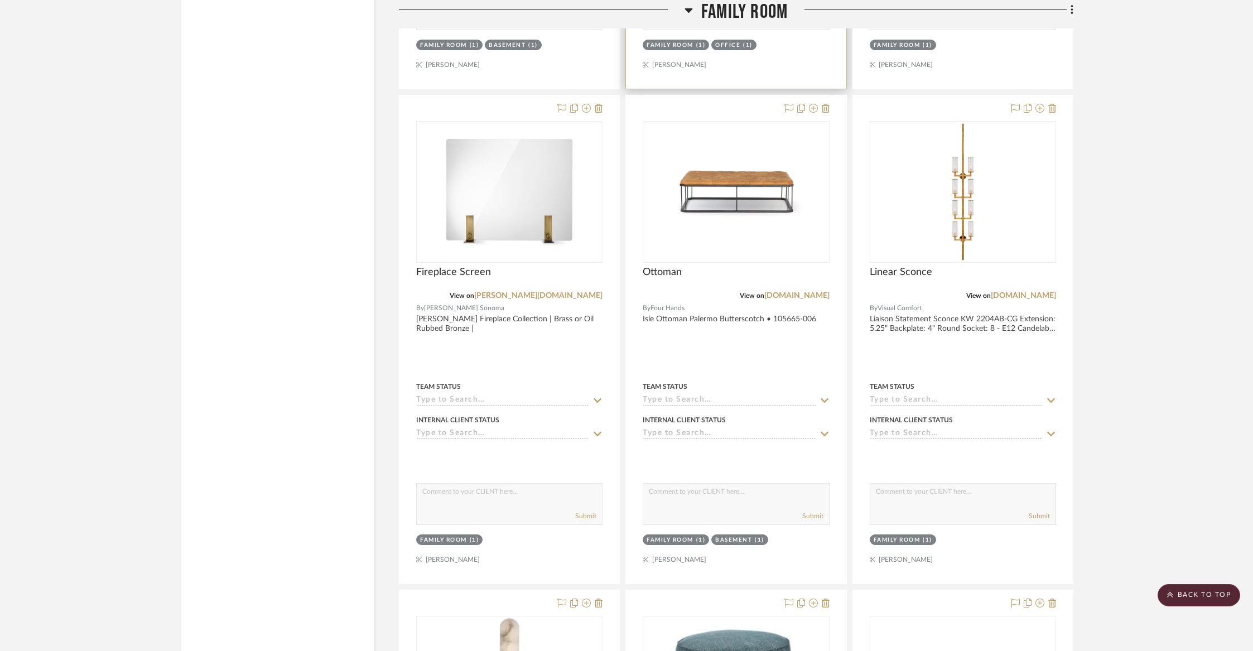
scroll to position [2854, 0]
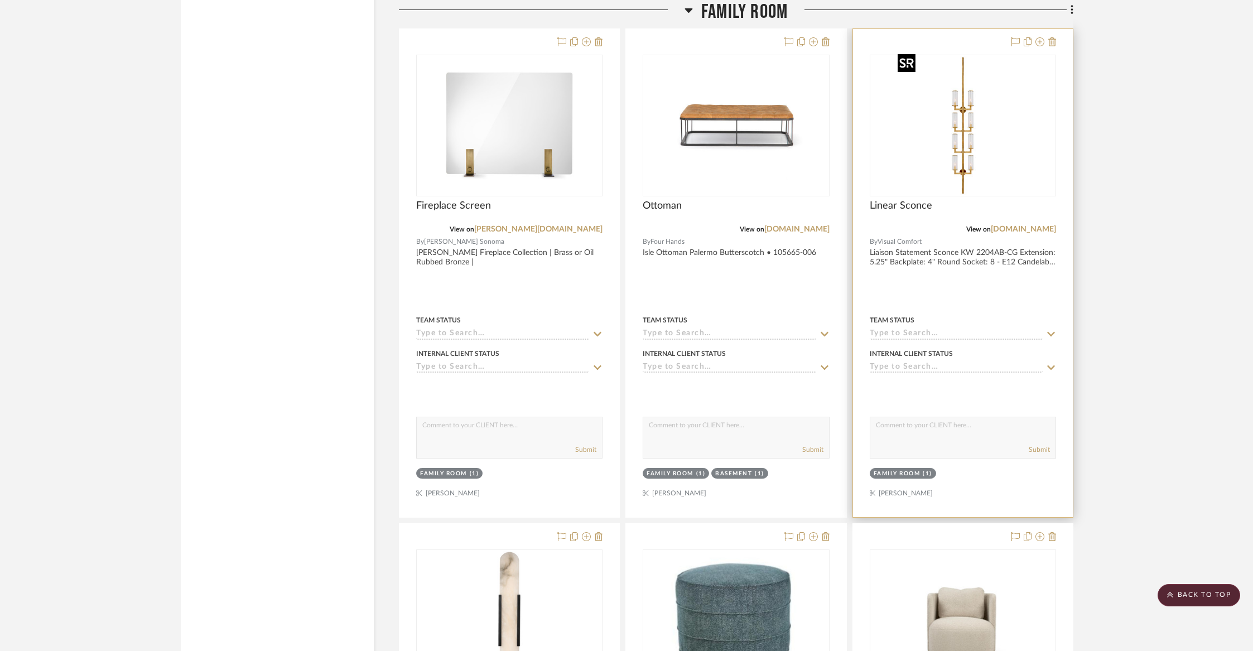
click at [955, 150] on img "0" at bounding box center [962, 125] width 139 height 139
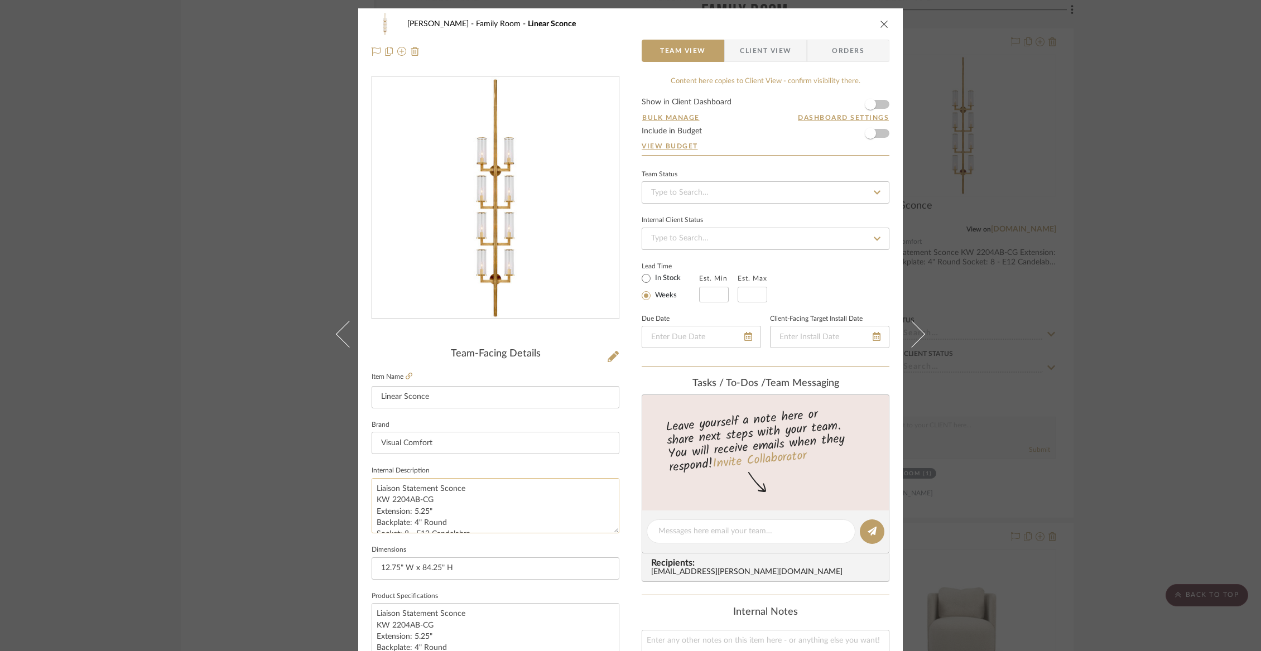
scroll to position [22, 0]
drag, startPoint x: 457, startPoint y: 569, endPoint x: 361, endPoint y: 563, distance: 96.1
click at [361, 563] on div "Wurster Family Room Linear Sconce Team View Client View Orders Team-Facing Deta…" at bounding box center [630, 523] width 544 height 1030
click at [880, 26] on icon "close" at bounding box center [884, 24] width 9 height 9
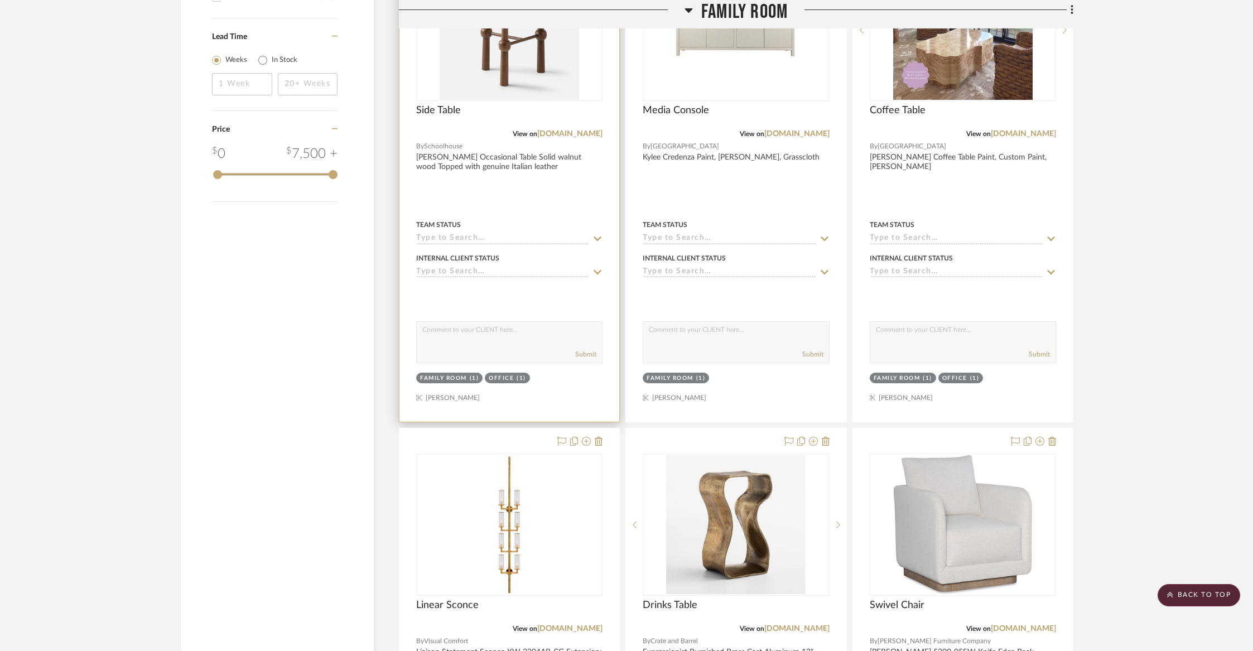
scroll to position [1457, 0]
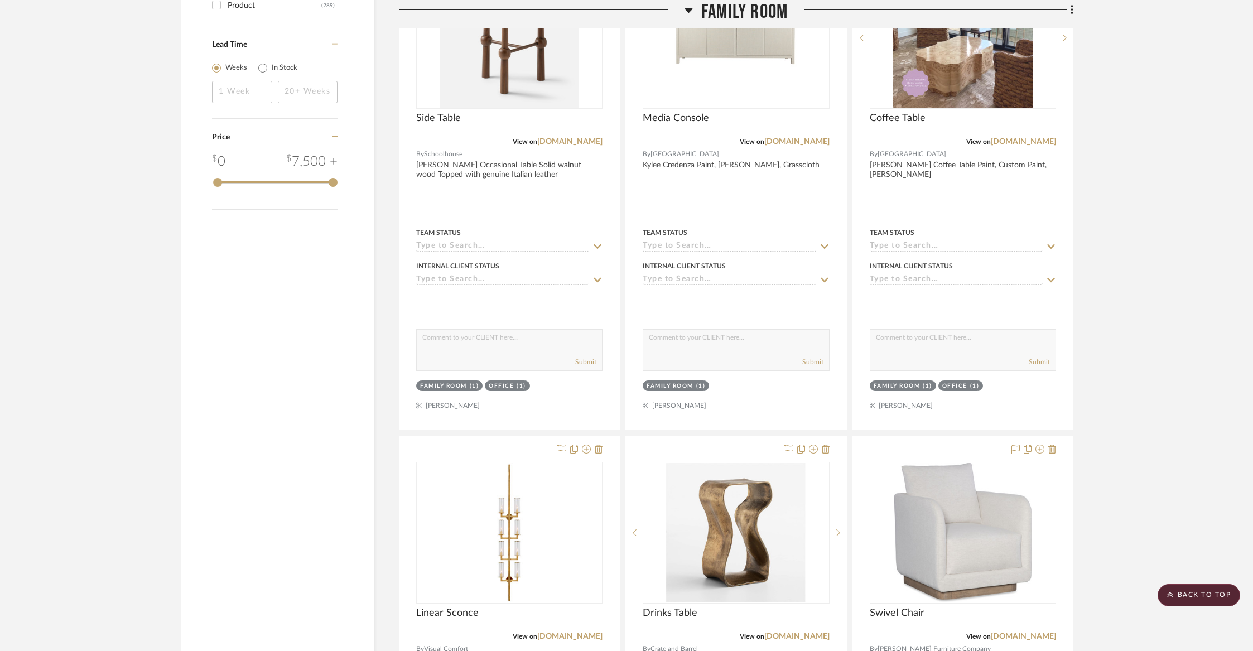
drag, startPoint x: 455, startPoint y: 442, endPoint x: 455, endPoint y: 431, distance: 11.2
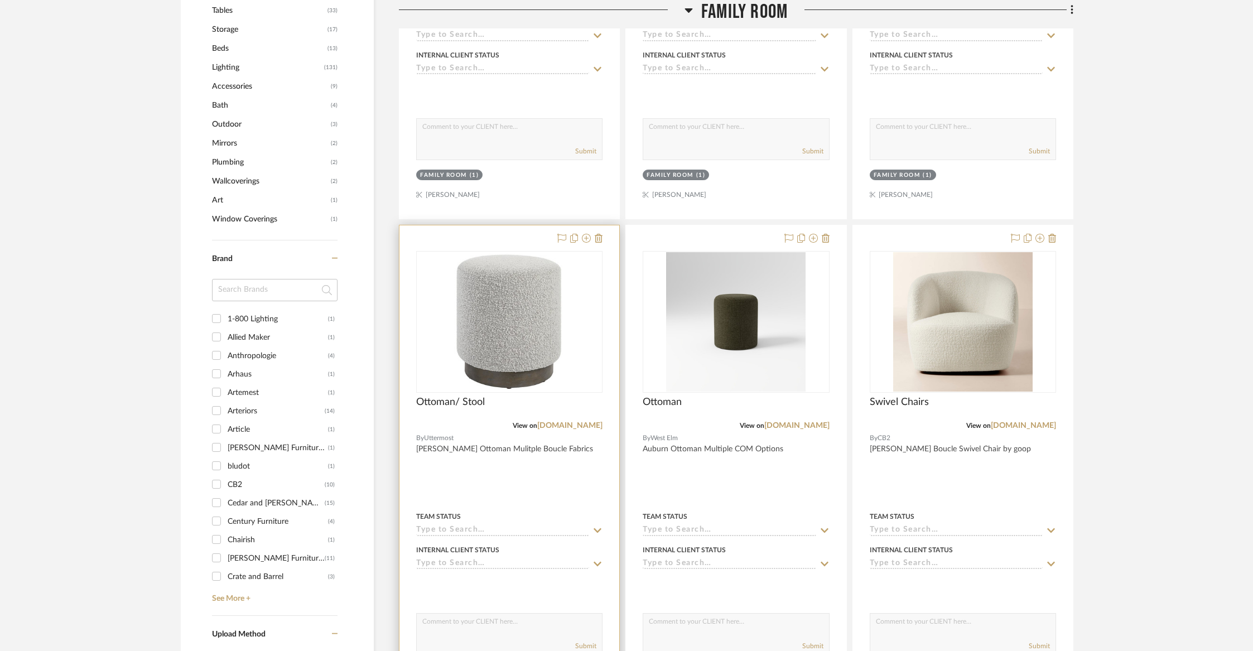
scroll to position [0, 0]
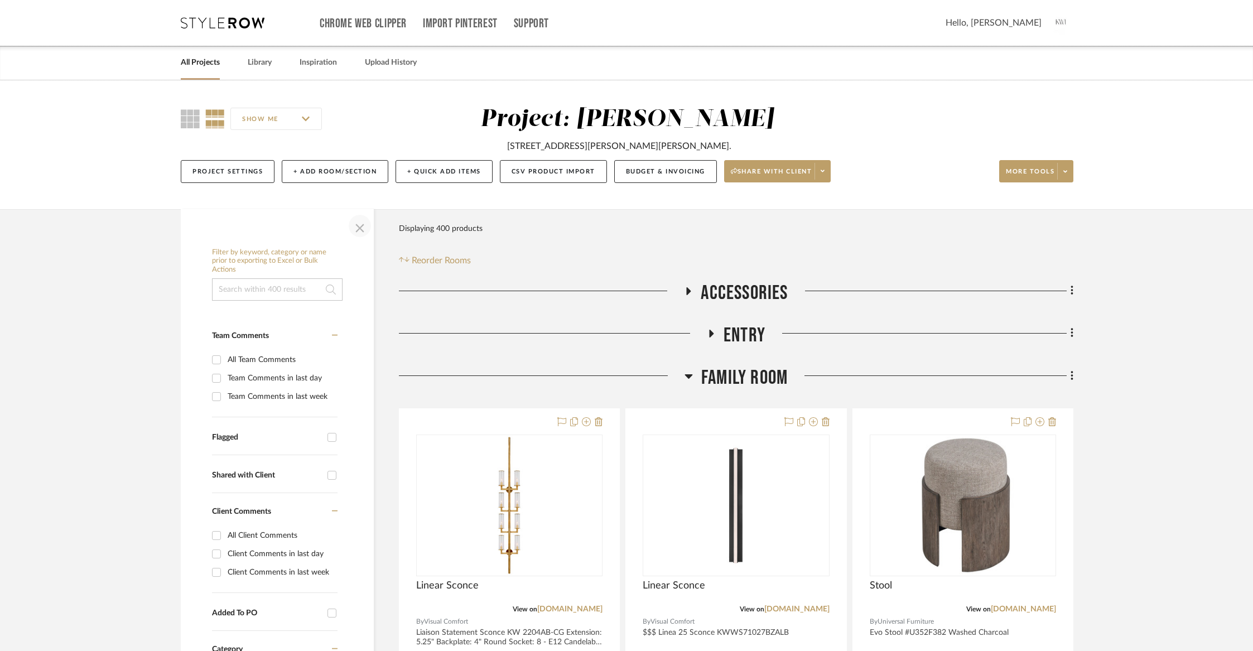
click at [359, 221] on span "button" at bounding box center [359, 226] width 27 height 27
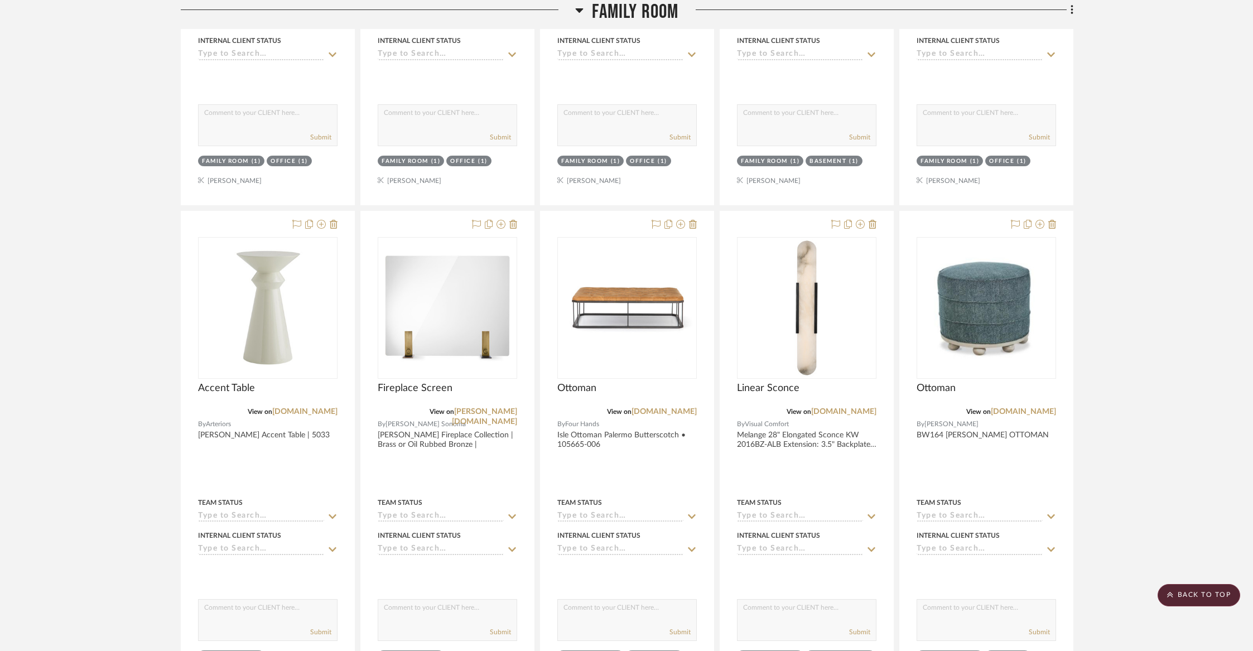
scroll to position [1763, 0]
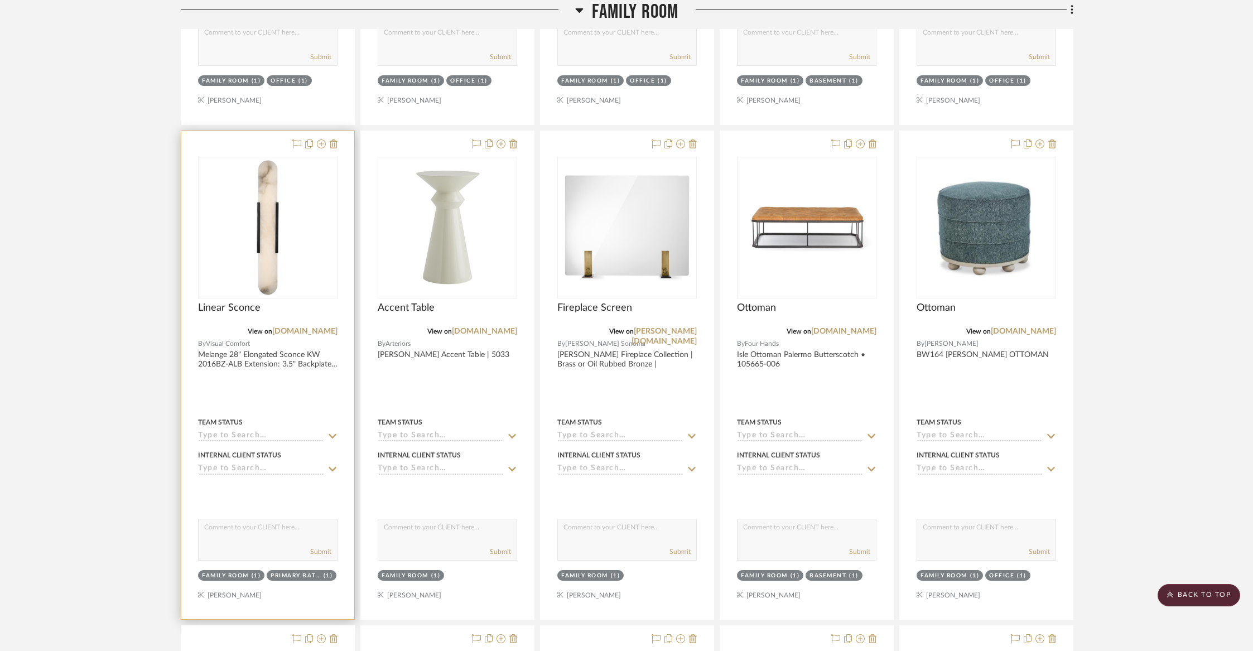
click at [271, 358] on div at bounding box center [267, 375] width 173 height 488
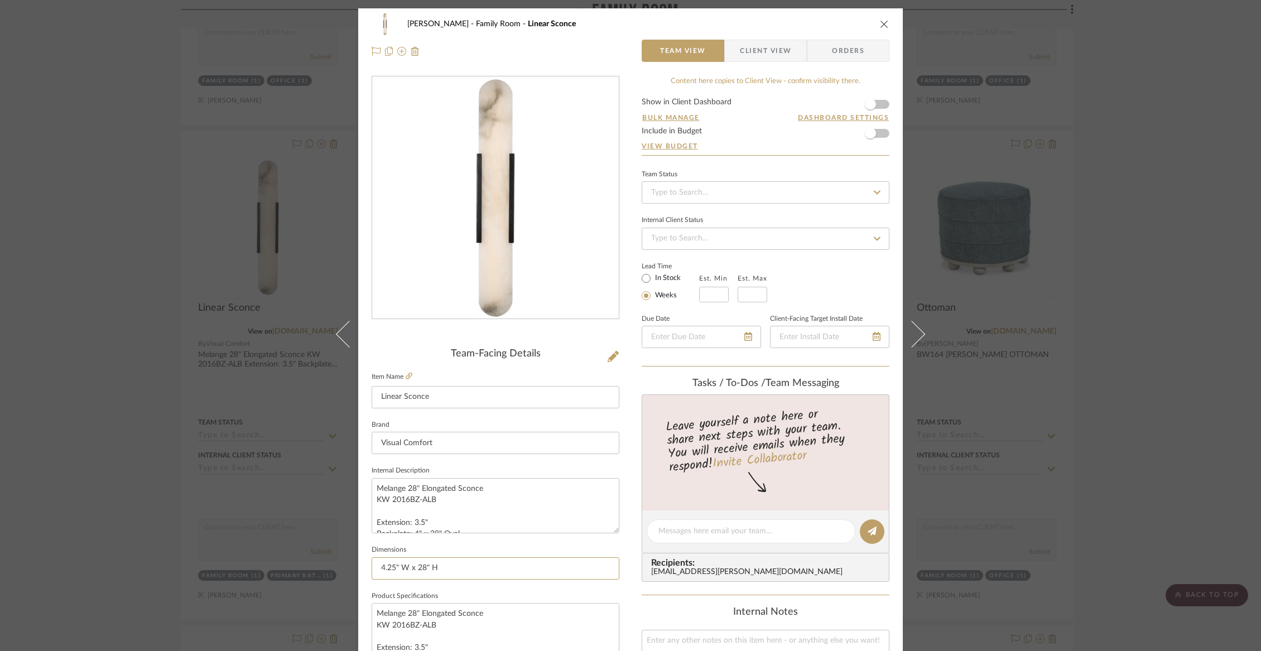
drag, startPoint x: 451, startPoint y: 566, endPoint x: 359, endPoint y: 566, distance: 92.0
click at [359, 566] on div "Wurster Family Room Linear Sconce Team View Client View Orders Team-Facing Deta…" at bounding box center [630, 523] width 544 height 1030
click at [880, 27] on icon "close" at bounding box center [884, 24] width 9 height 9
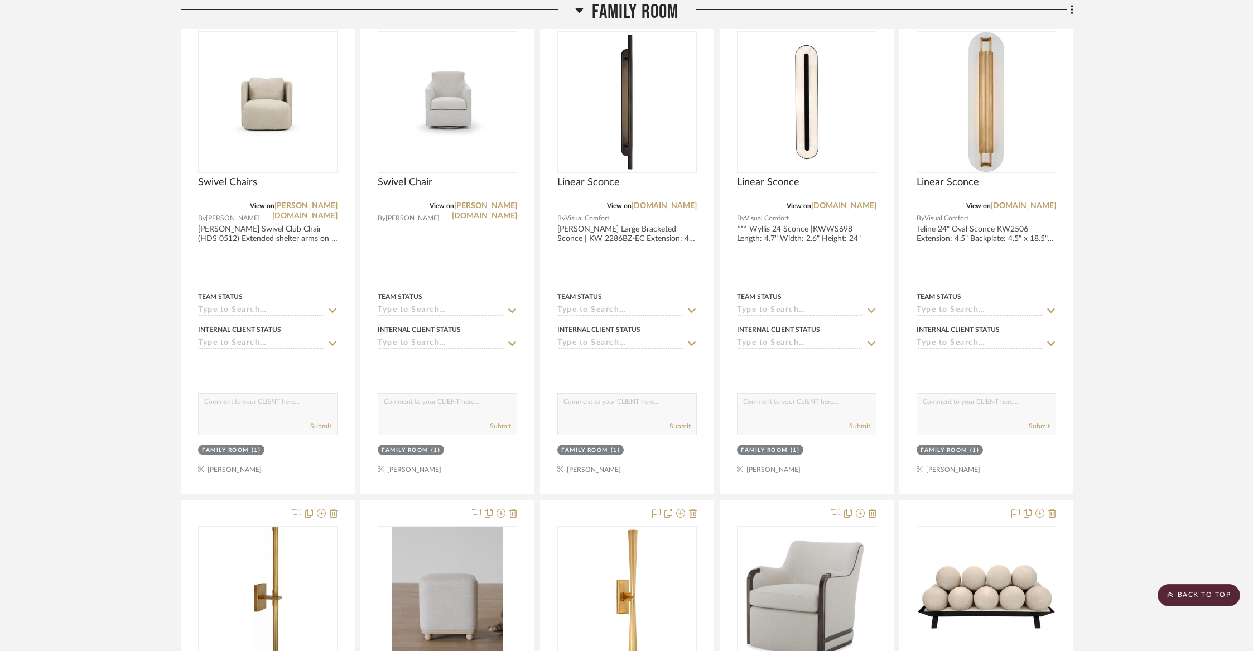
scroll to position [2379, 0]
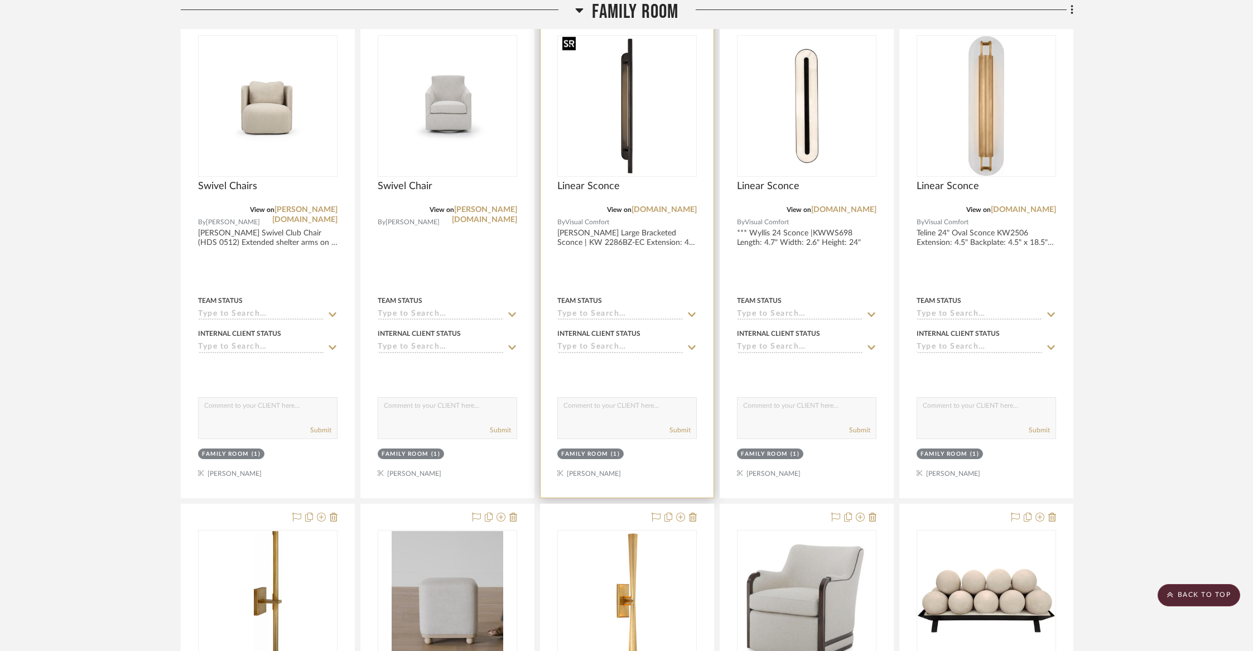
click at [640, 147] on img "0" at bounding box center [626, 105] width 137 height 137
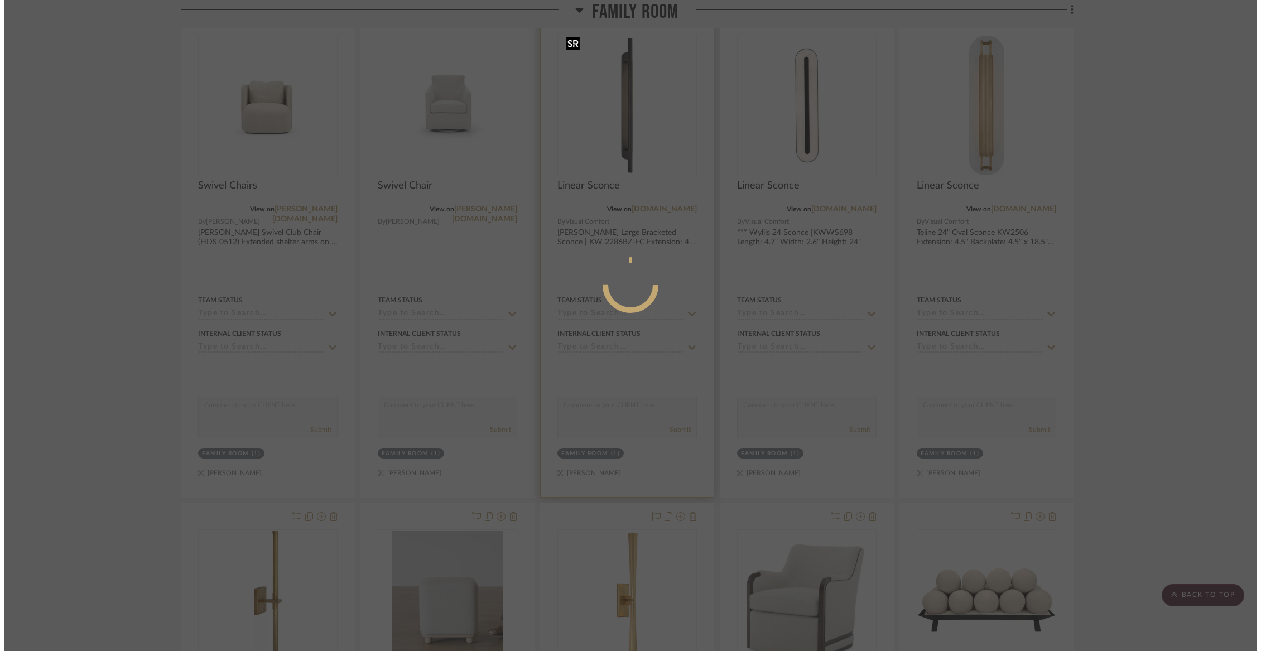
scroll to position [0, 0]
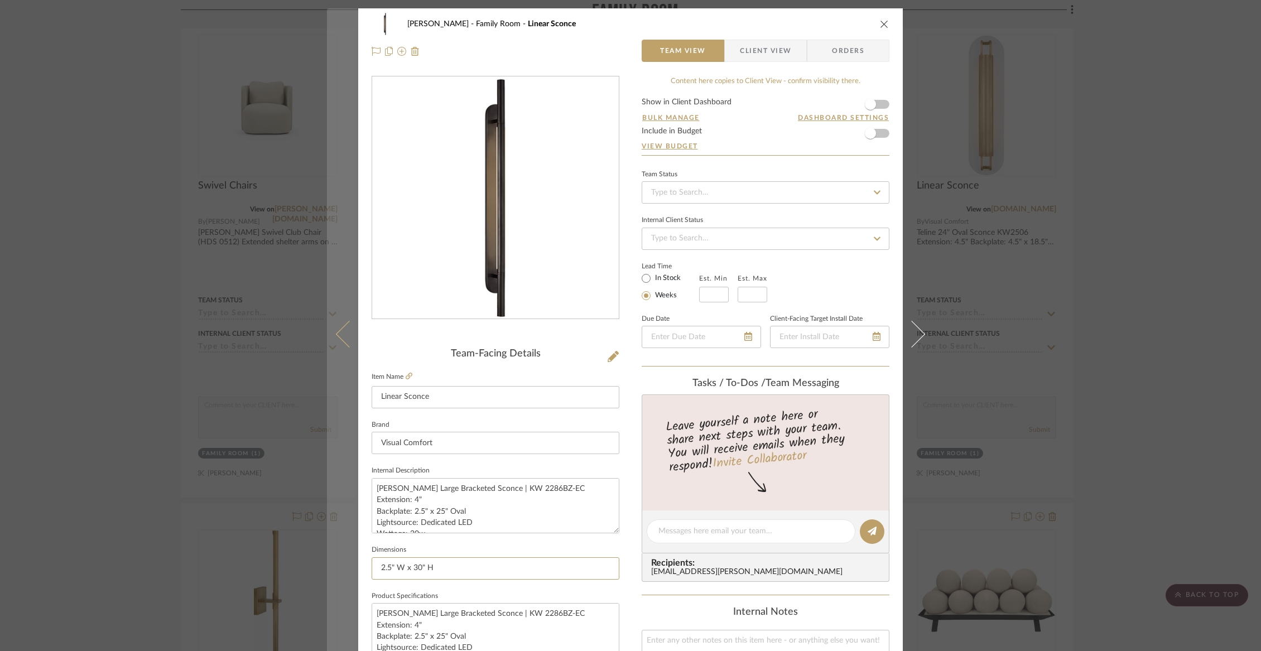
drag, startPoint x: 469, startPoint y: 565, endPoint x: 335, endPoint y: 558, distance: 134.1
click at [335, 558] on mat-dialog-content "Wurster Family Room Linear Sconce Team View Client View Orders Team-Facing Deta…" at bounding box center [630, 523] width 607 height 1030
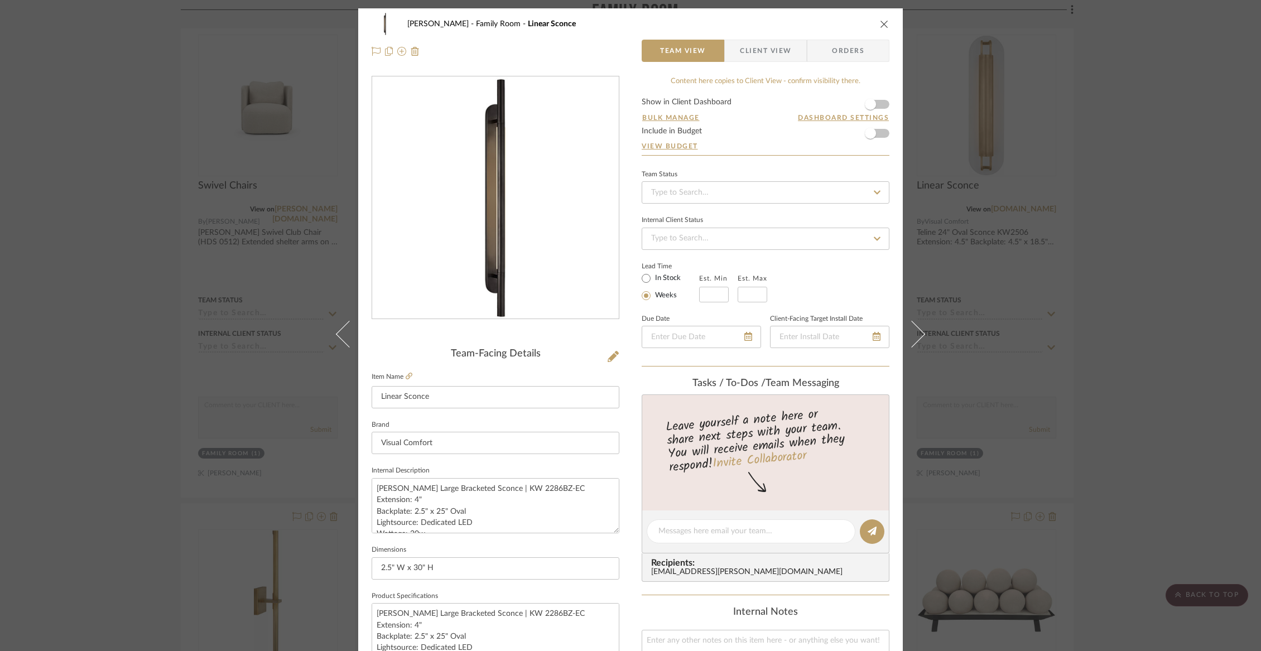
click at [880, 26] on icon "close" at bounding box center [884, 24] width 9 height 9
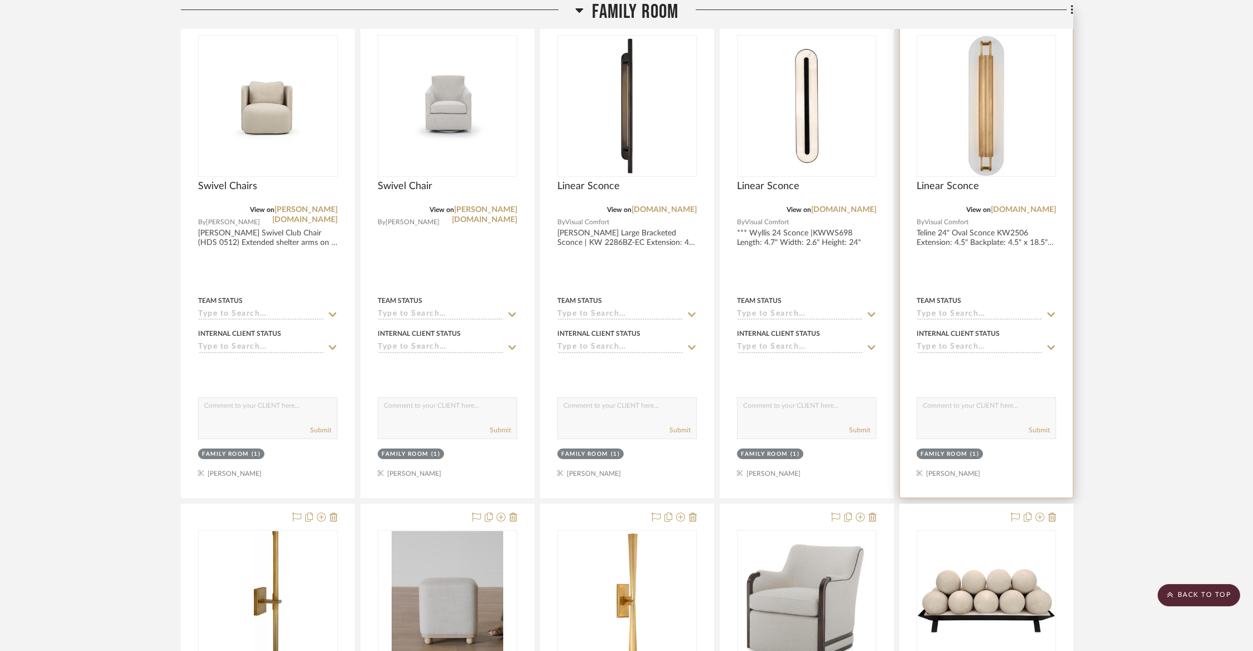
scroll to position [2356, 0]
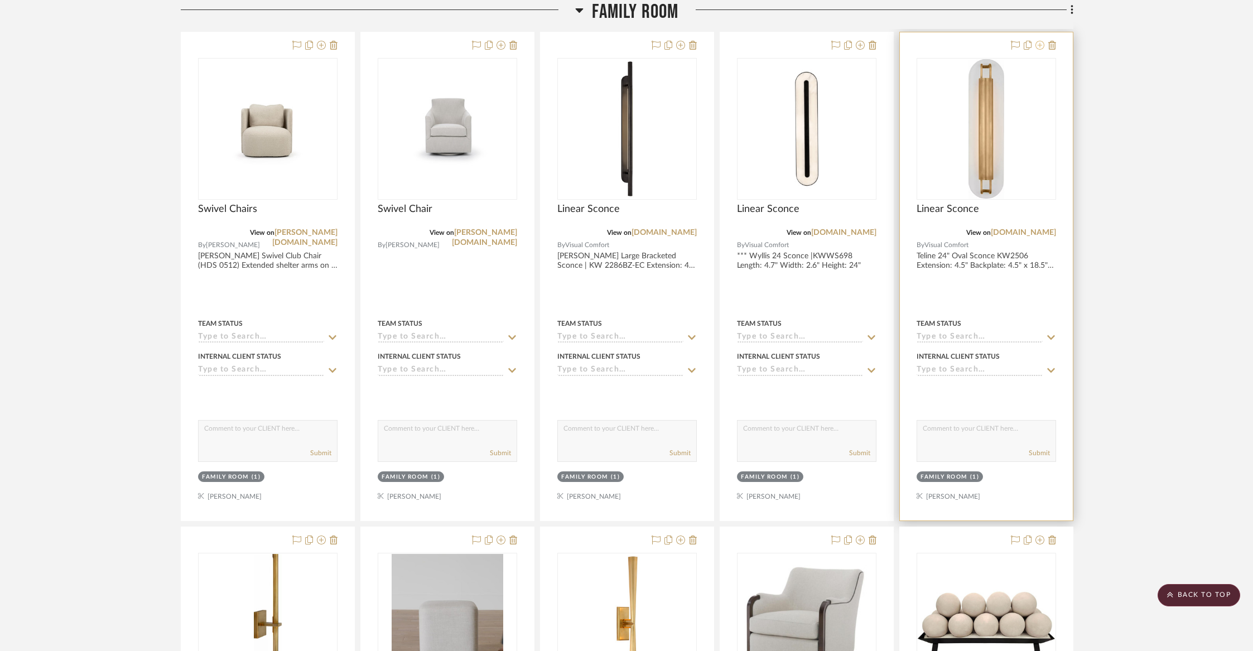
click at [1043, 41] on icon at bounding box center [1039, 45] width 9 height 9
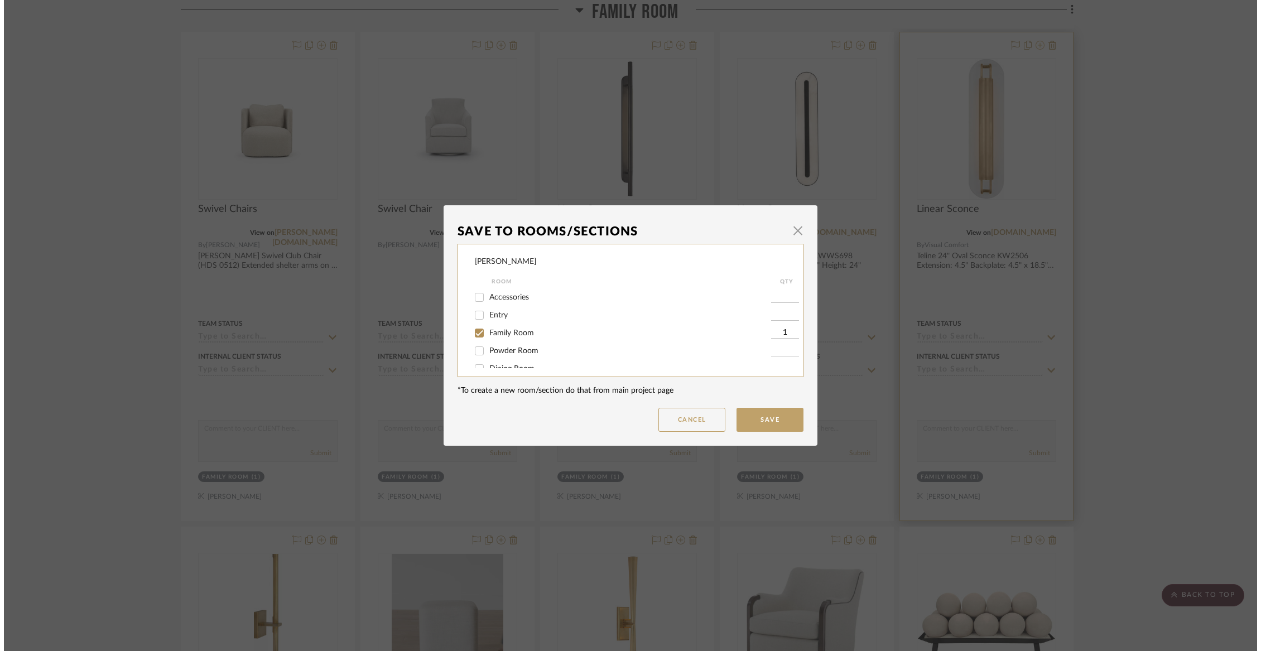
scroll to position [0, 0]
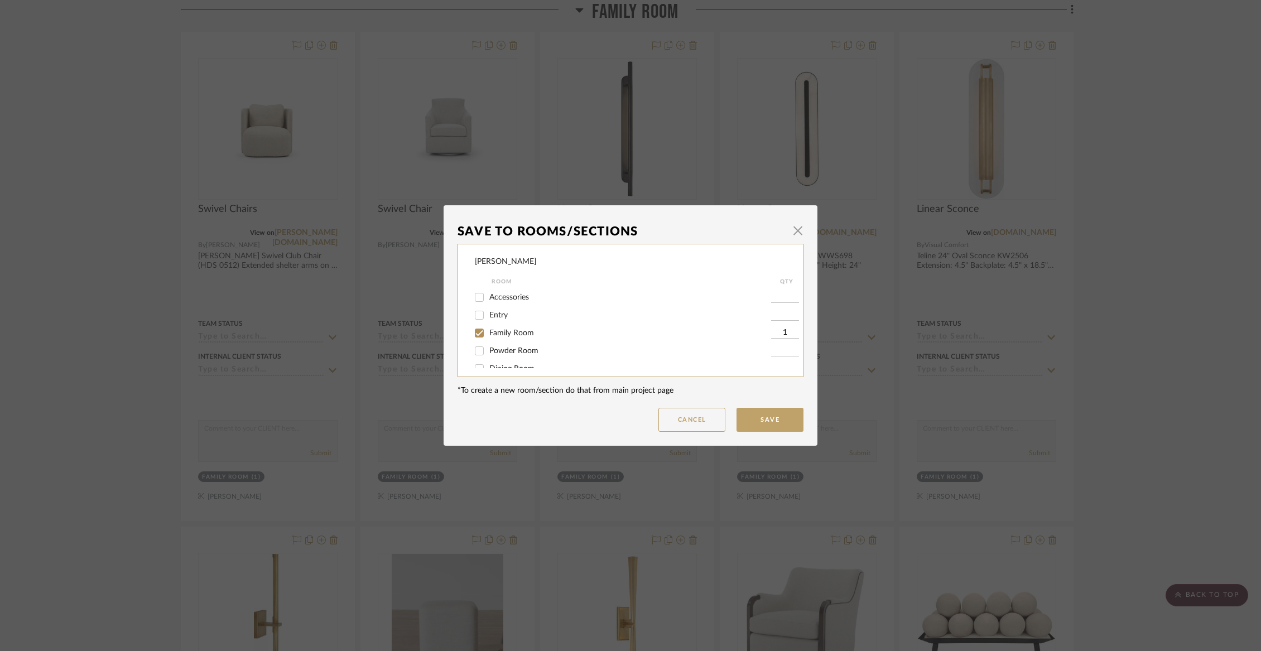
click at [500, 335] on span "Family Room" at bounding box center [511, 333] width 45 height 8
click at [488, 335] on input "Family Room" at bounding box center [479, 333] width 18 height 18
checkbox input "false"
click at [495, 361] on div "Not Selected" at bounding box center [623, 357] width 296 height 18
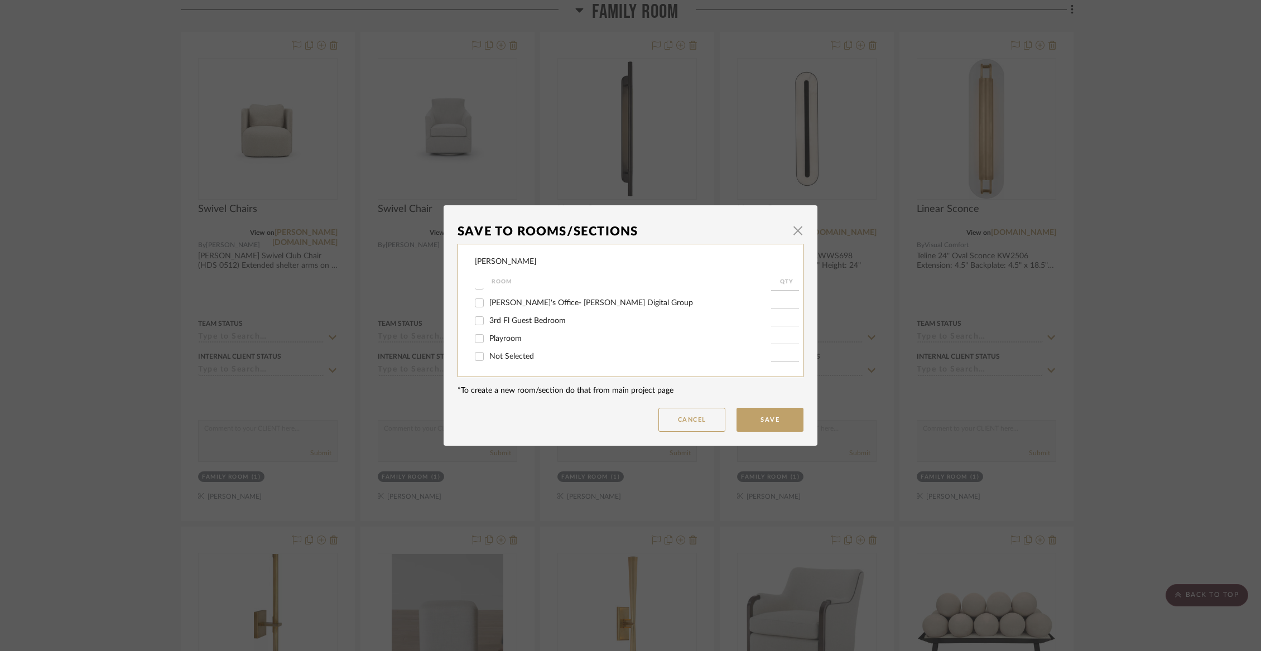
click at [493, 358] on span "Not Selected" at bounding box center [511, 357] width 45 height 8
click at [488, 358] on input "Not Selected" at bounding box center [479, 357] width 18 height 18
checkbox input "true"
type input "1"
click at [778, 421] on button "Save" at bounding box center [769, 420] width 67 height 24
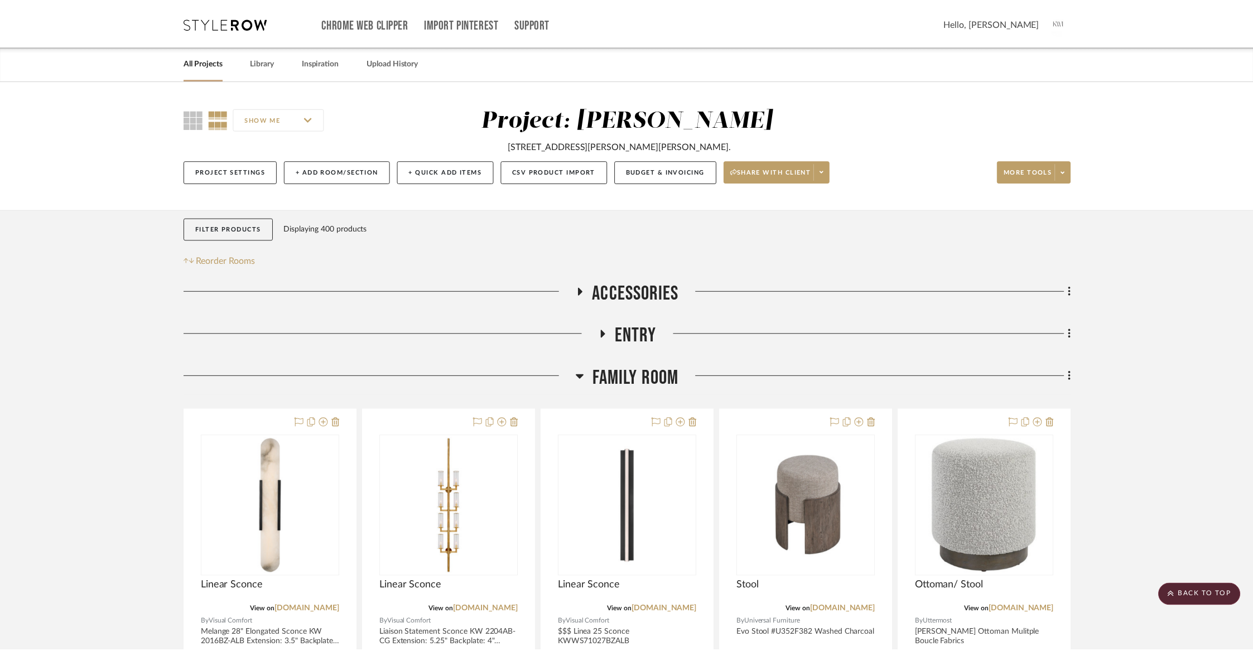
scroll to position [2356, 0]
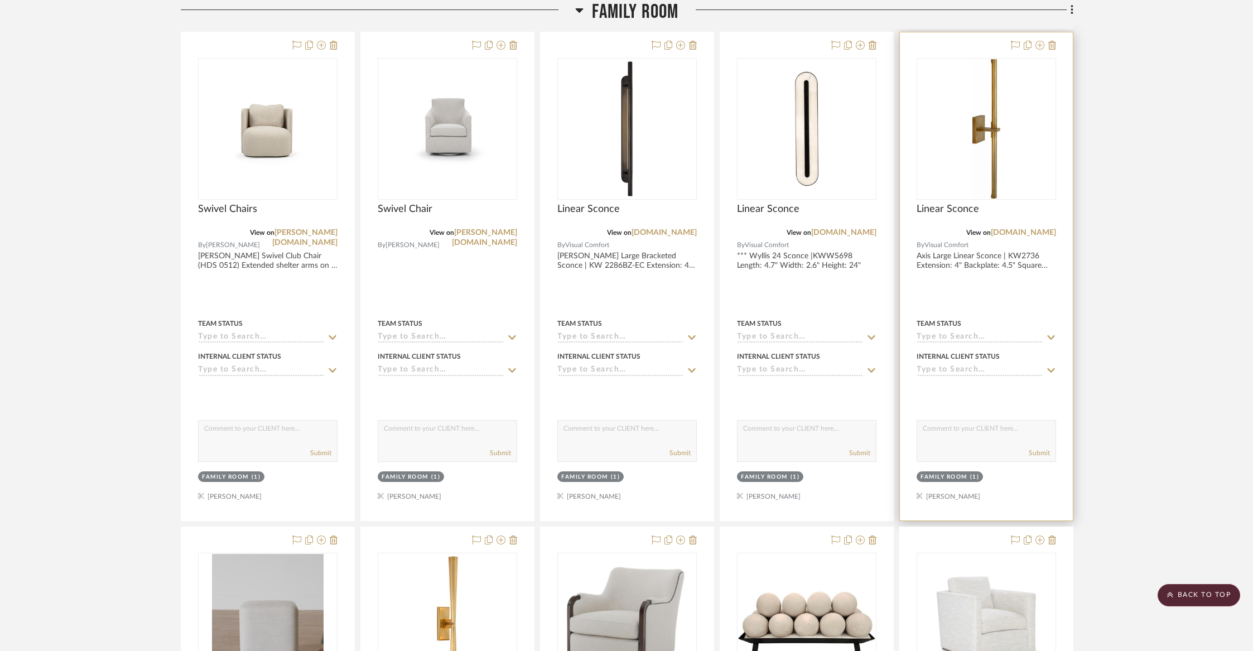
click at [991, 131] on img "0" at bounding box center [986, 128] width 28 height 139
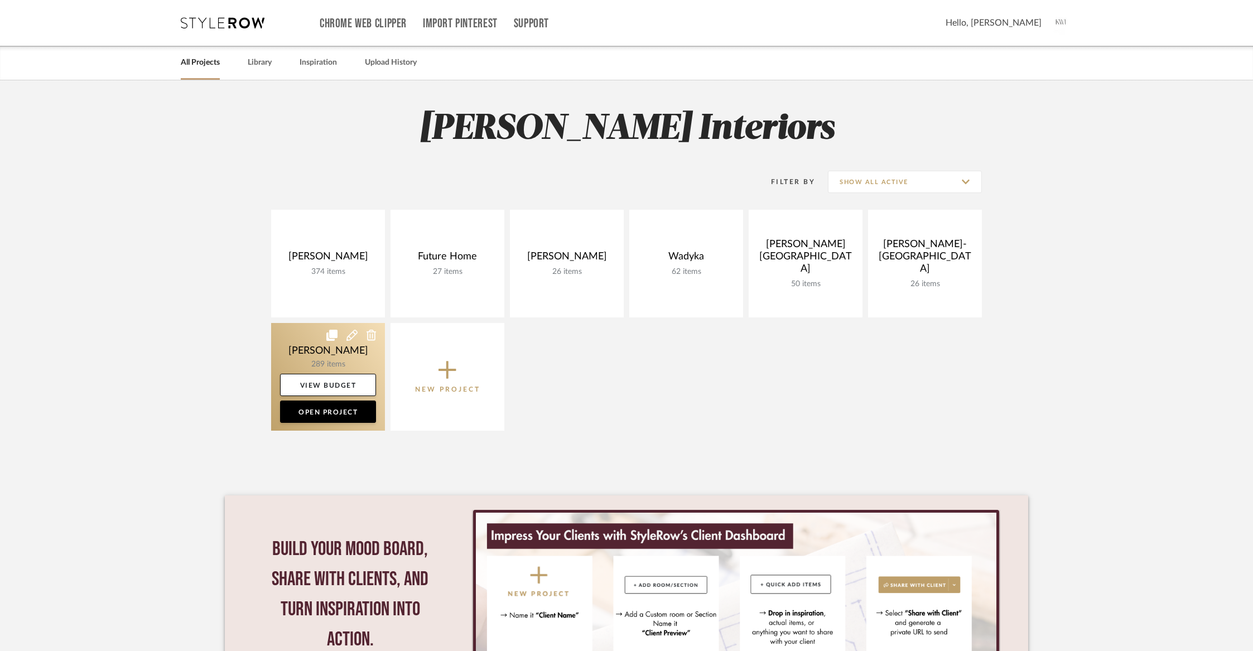
click at [308, 345] on link at bounding box center [328, 377] width 114 height 108
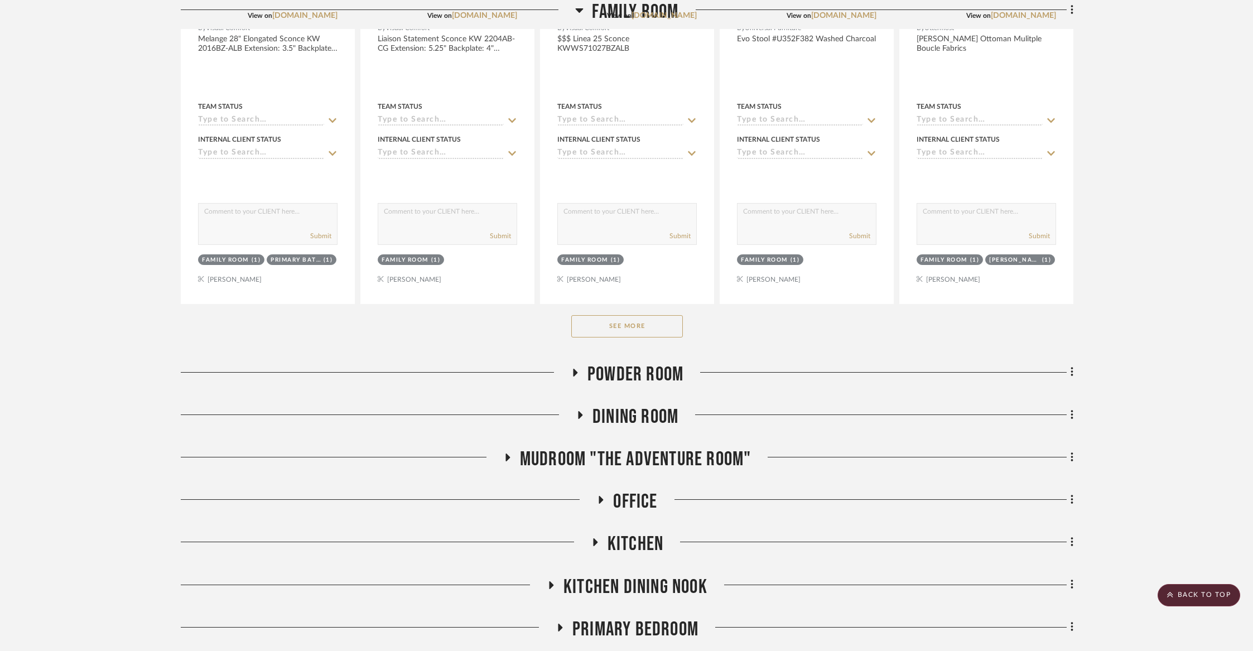
scroll to position [591, 0]
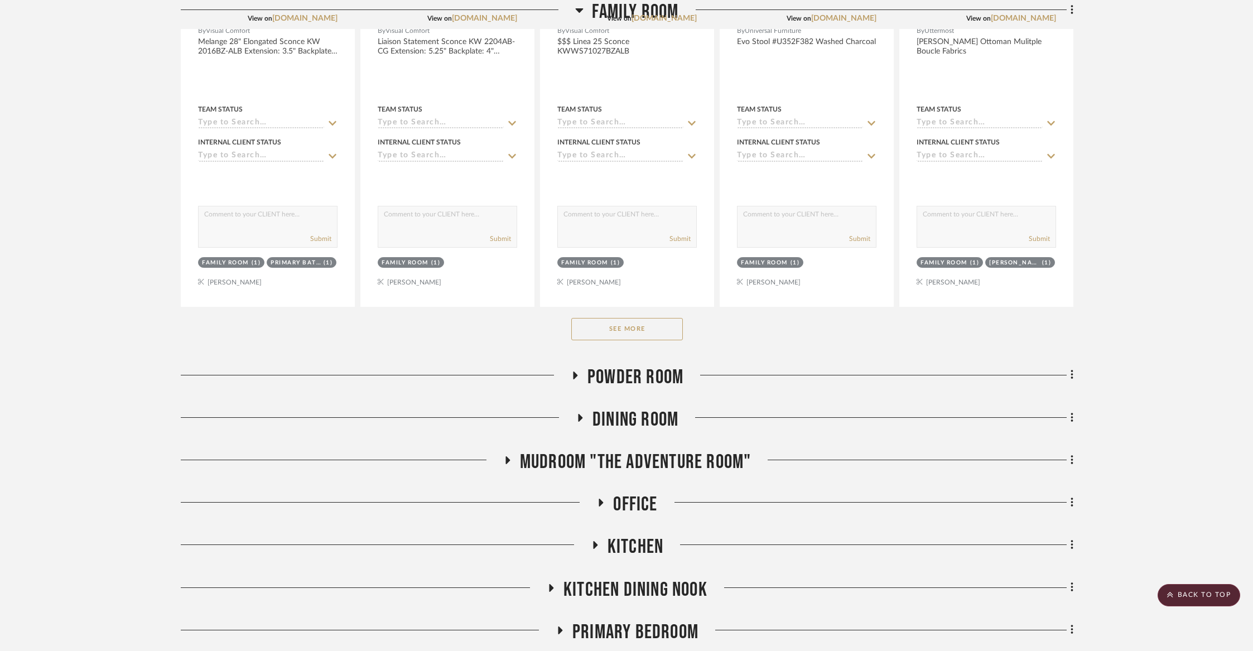
click at [605, 326] on button "See More" at bounding box center [627, 329] width 112 height 22
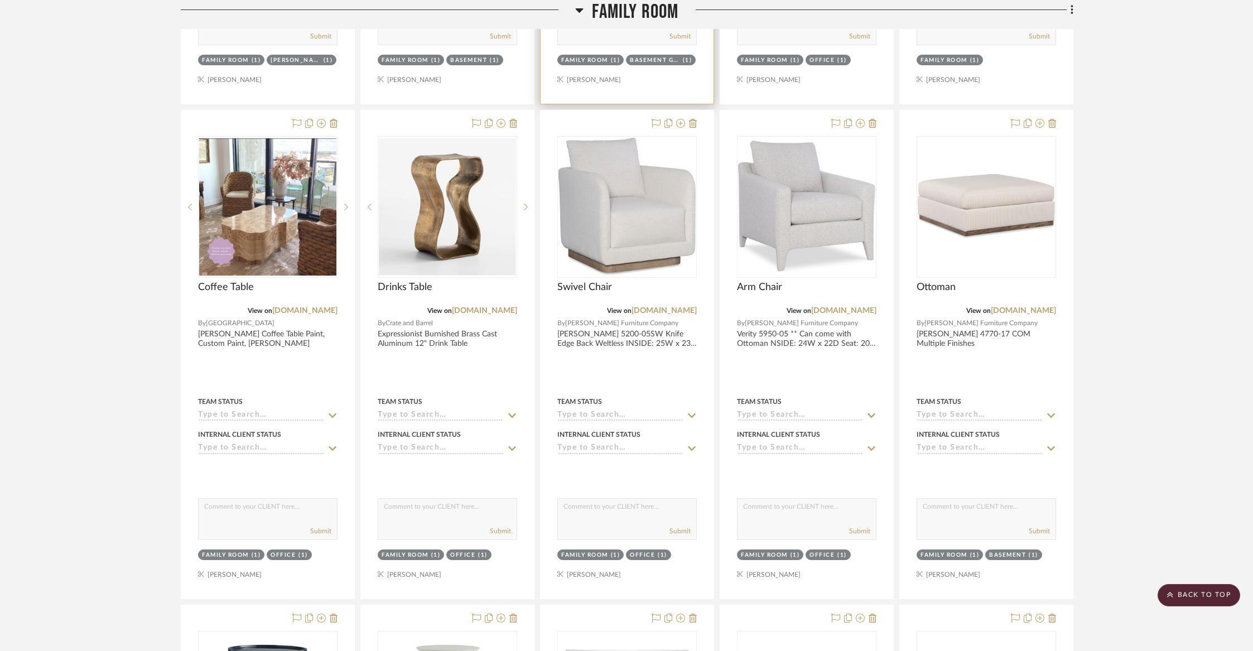
scroll to position [1240, 0]
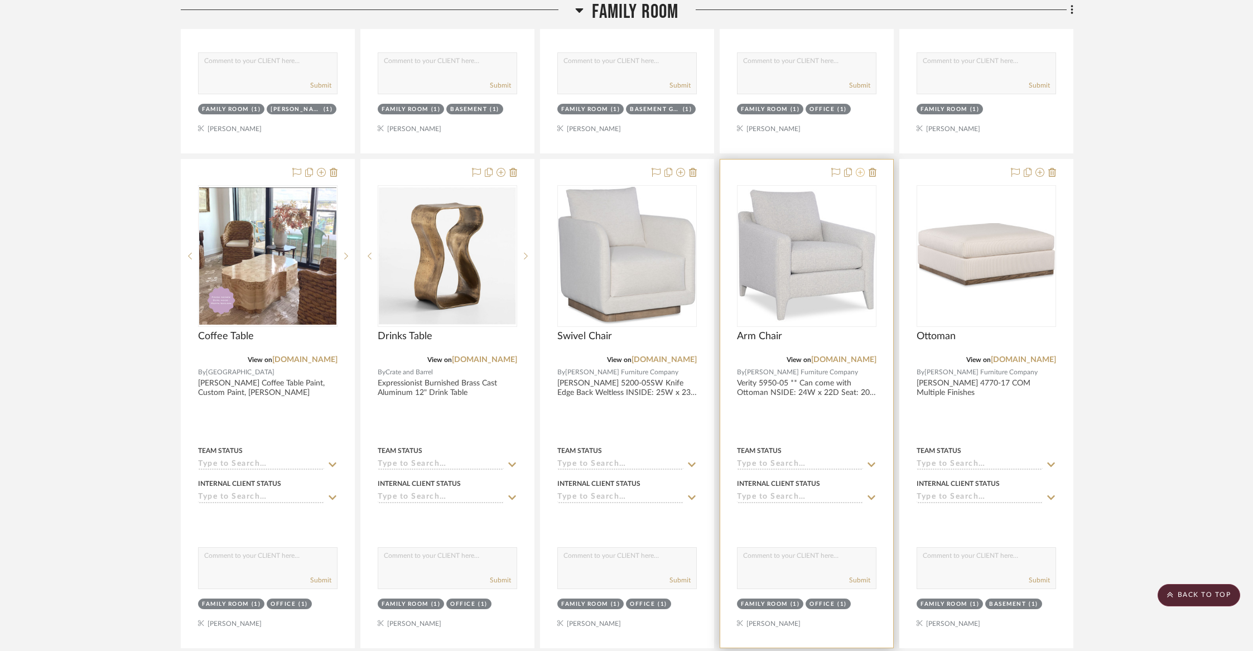
click at [862, 173] on icon at bounding box center [860, 172] width 9 height 9
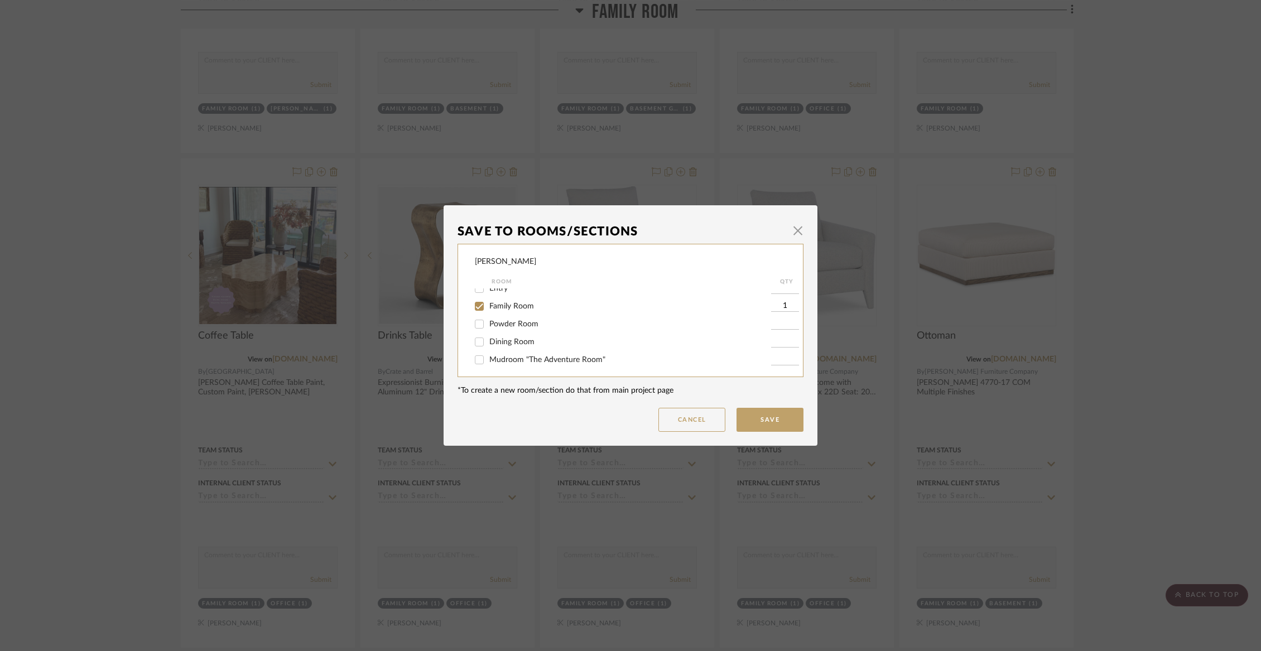
scroll to position [25, 0]
click at [509, 312] on span "Family Room" at bounding box center [511, 309] width 45 height 8
click at [488, 312] on input "Family Room" at bounding box center [479, 309] width 18 height 18
checkbox input "false"
click at [777, 419] on button "Save" at bounding box center [769, 420] width 67 height 24
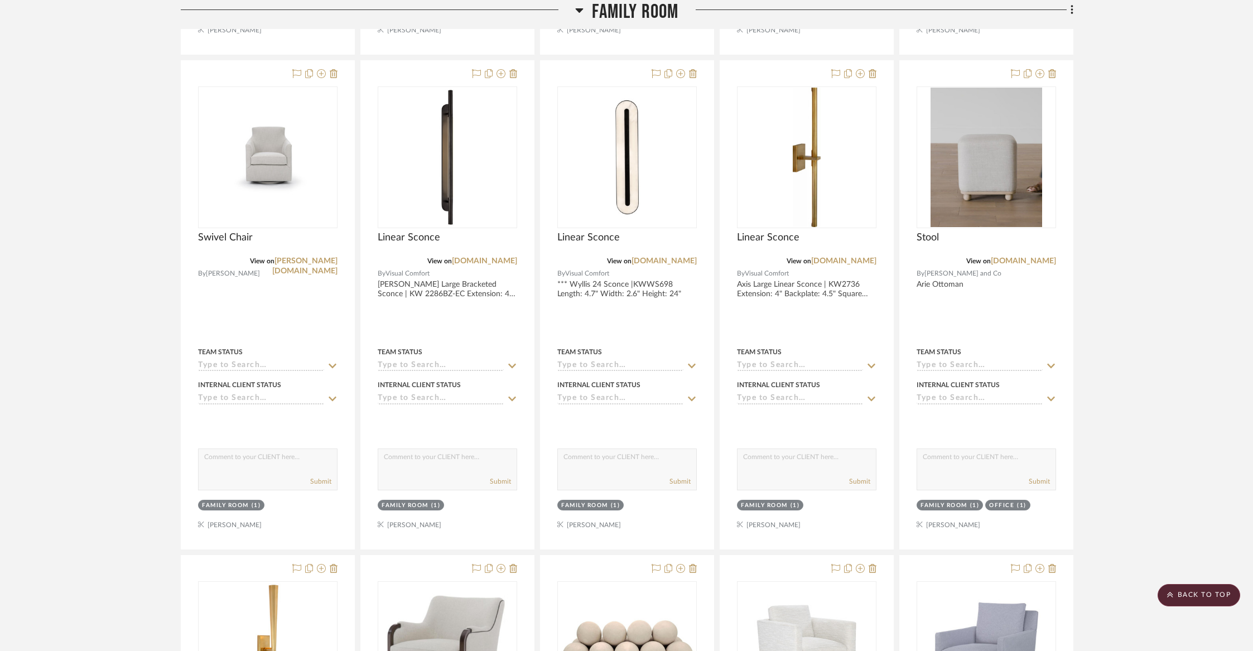
scroll to position [2308, 0]
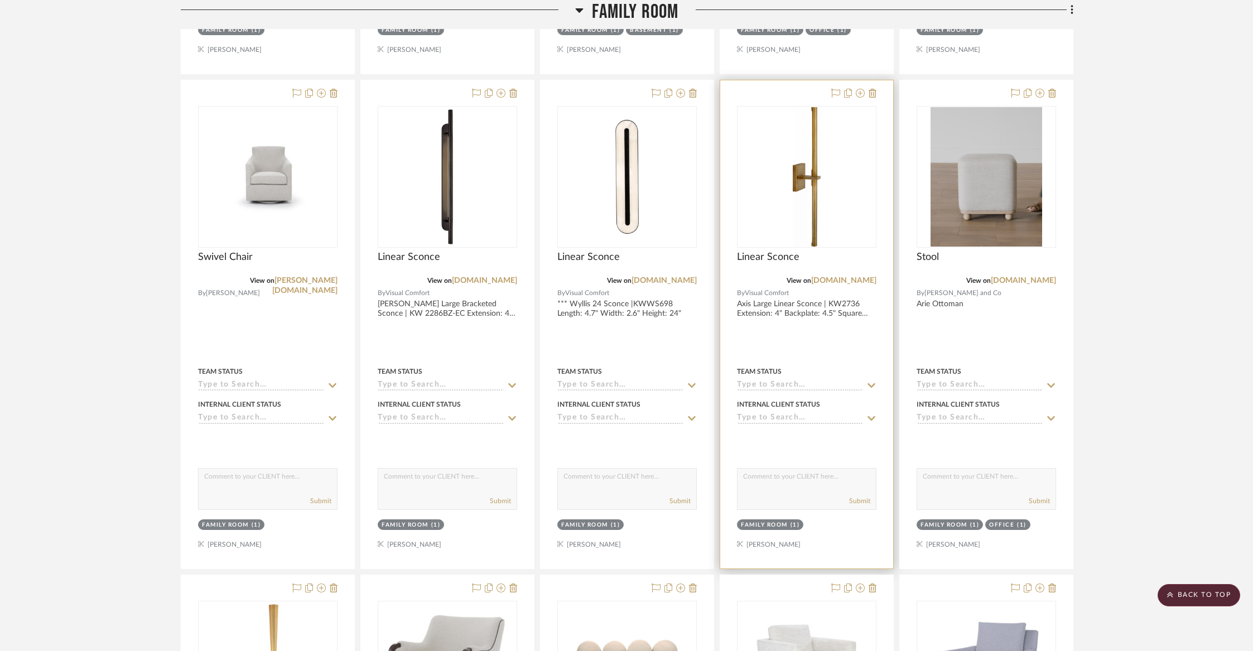
click at [819, 235] on img "0" at bounding box center [807, 176] width 28 height 139
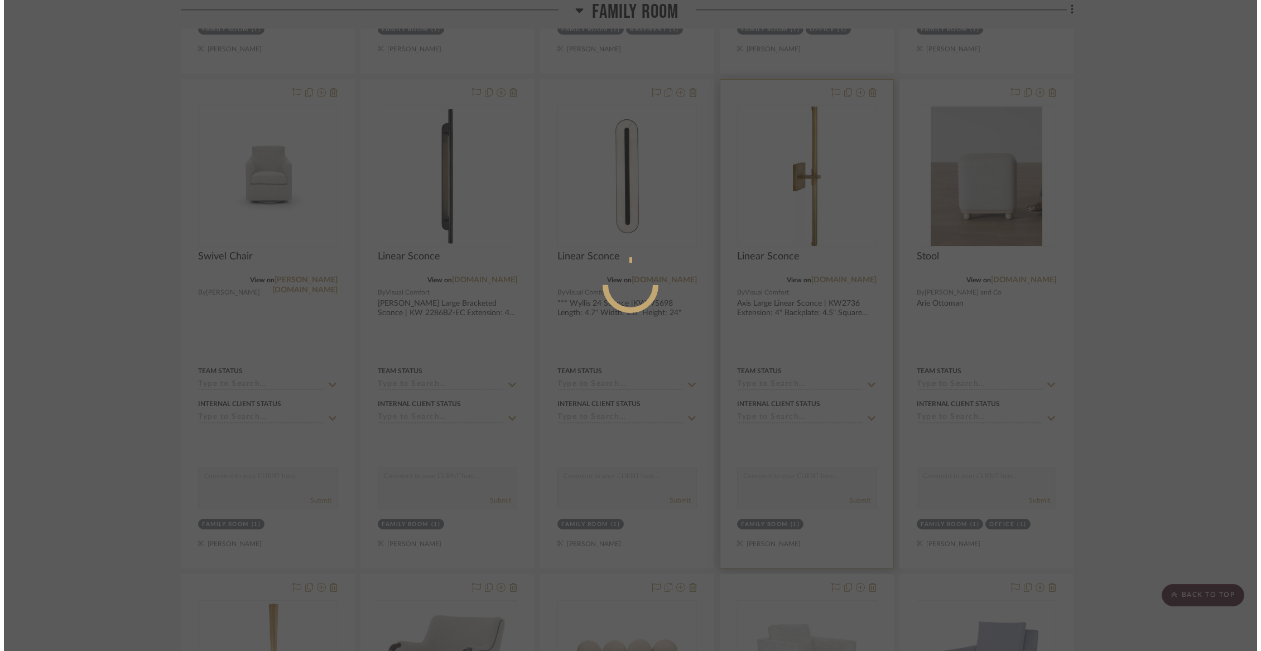
scroll to position [0, 0]
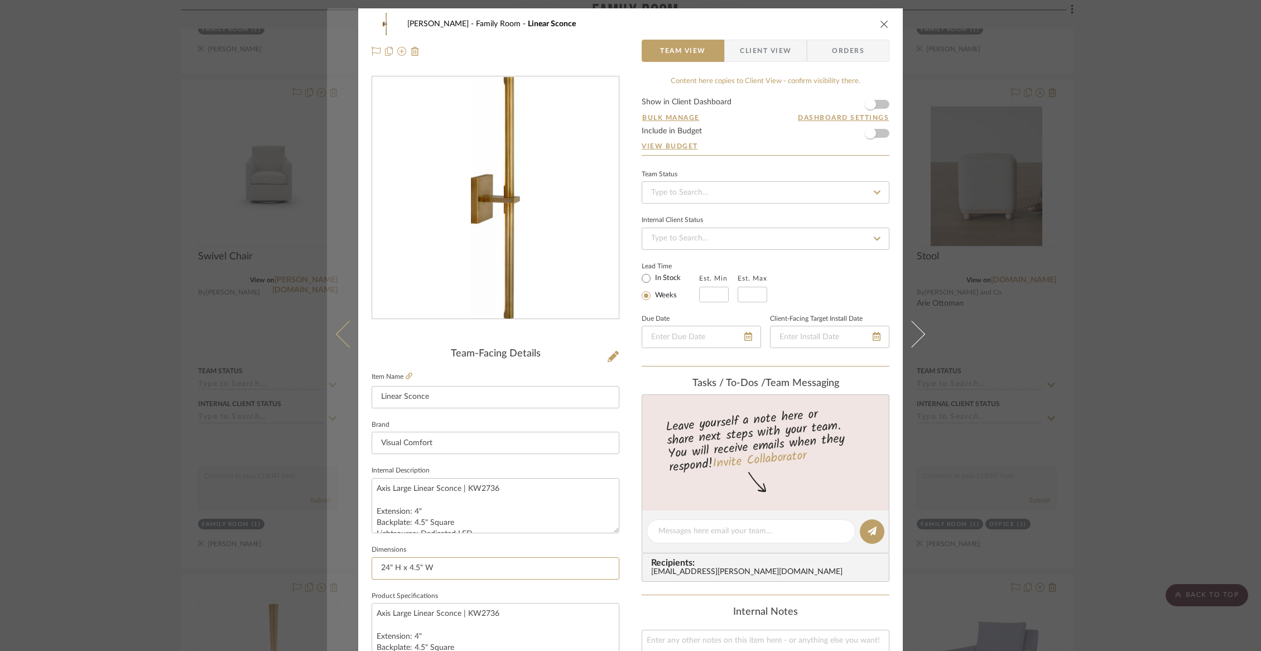
drag, startPoint x: 445, startPoint y: 568, endPoint x: 330, endPoint y: 563, distance: 115.0
click at [331, 563] on mat-dialog-content "Wurster Family Room Linear Sconce Team View Client View Orders Team-Facing Deta…" at bounding box center [630, 523] width 607 height 1030
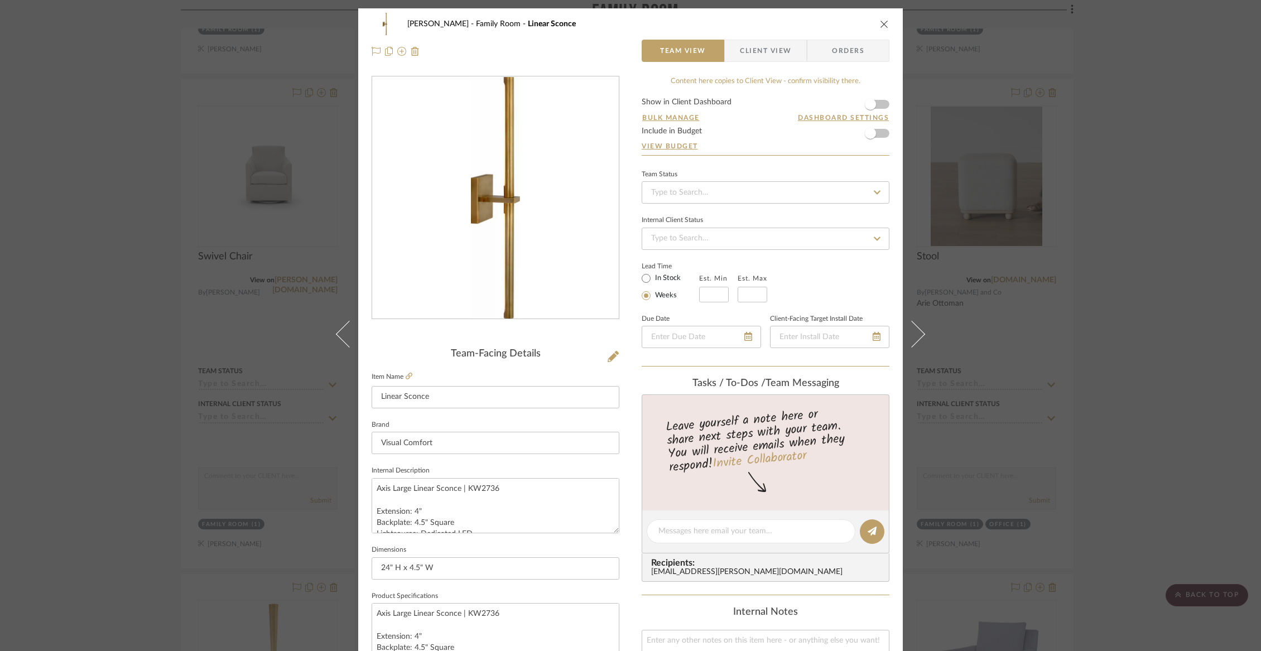
click at [875, 21] on div "Wurster Family Room Linear Sconce" at bounding box center [631, 24] width 518 height 22
click at [881, 26] on icon "close" at bounding box center [884, 24] width 9 height 9
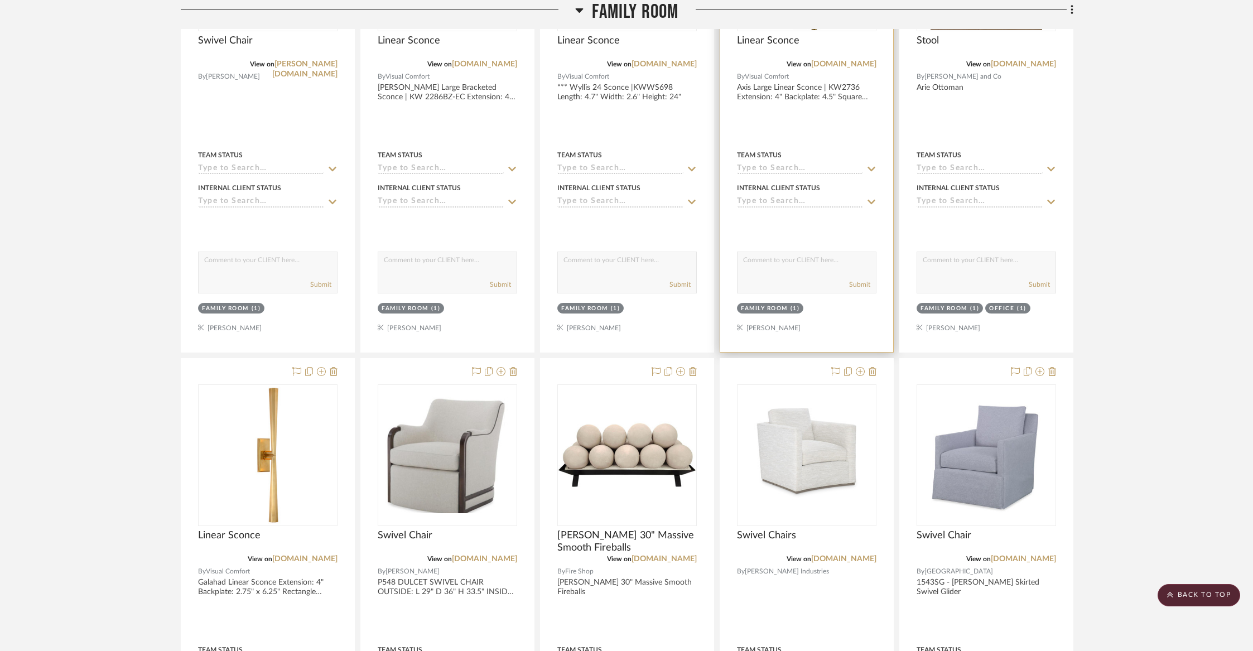
scroll to position [2526, 0]
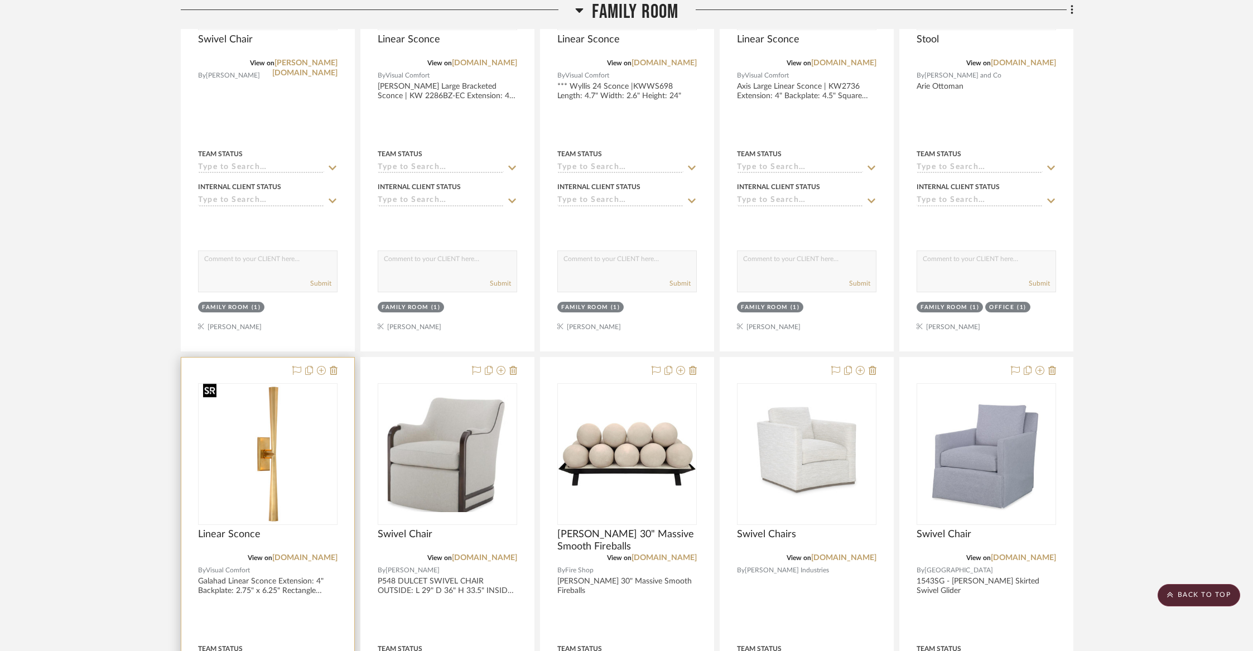
click at [282, 505] on img "0" at bounding box center [267, 453] width 137 height 137
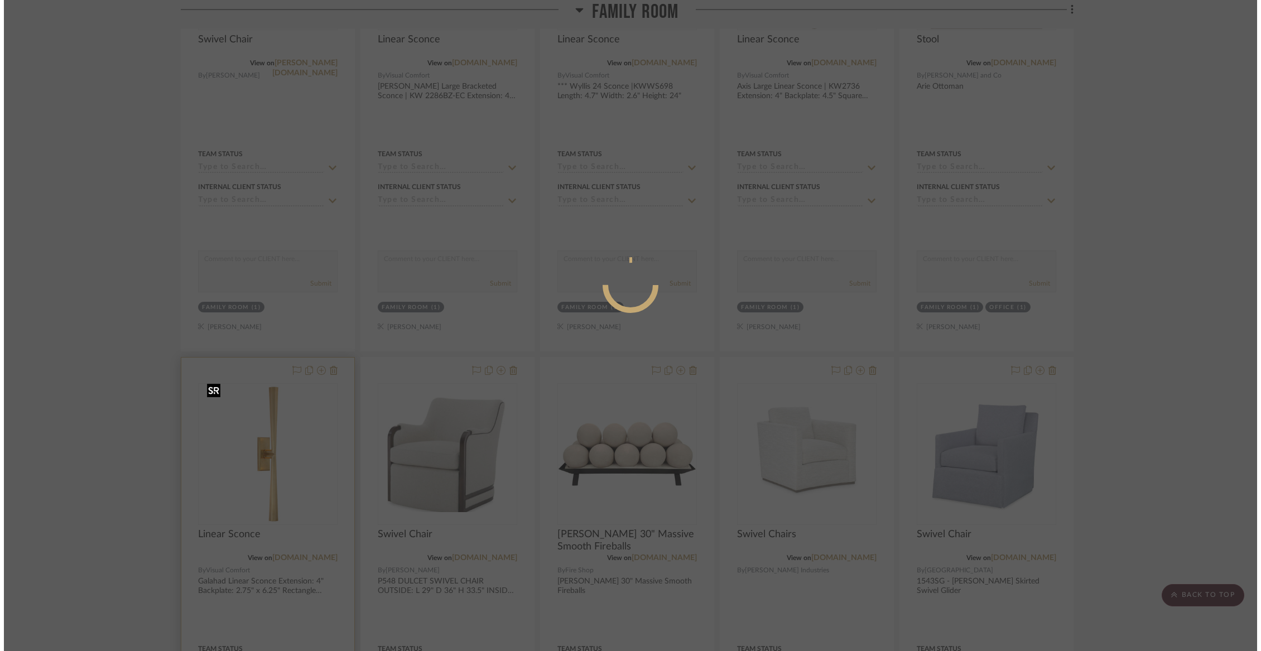
scroll to position [0, 0]
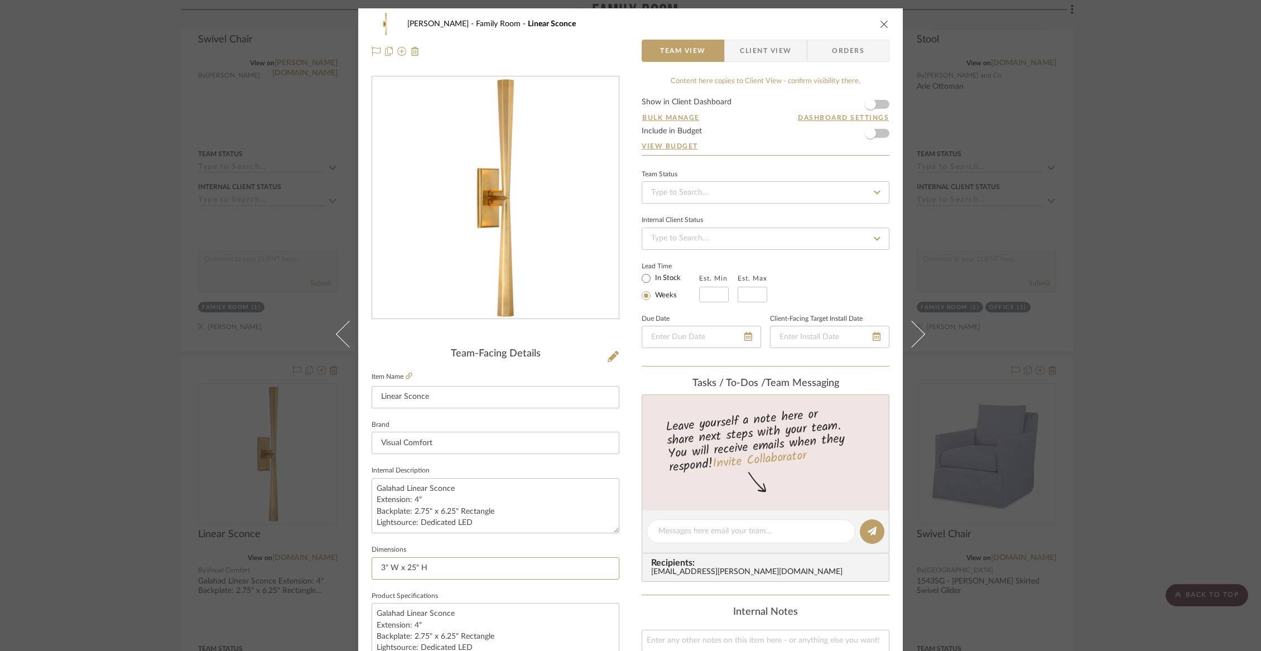
drag, startPoint x: 461, startPoint y: 571, endPoint x: 354, endPoint y: 563, distance: 107.4
click at [358, 563] on div "Wurster Family Room Linear Sconce Team View Client View Orders Team-Facing Deta…" at bounding box center [630, 523] width 544 height 1030
click at [880, 27] on icon "close" at bounding box center [884, 24] width 9 height 9
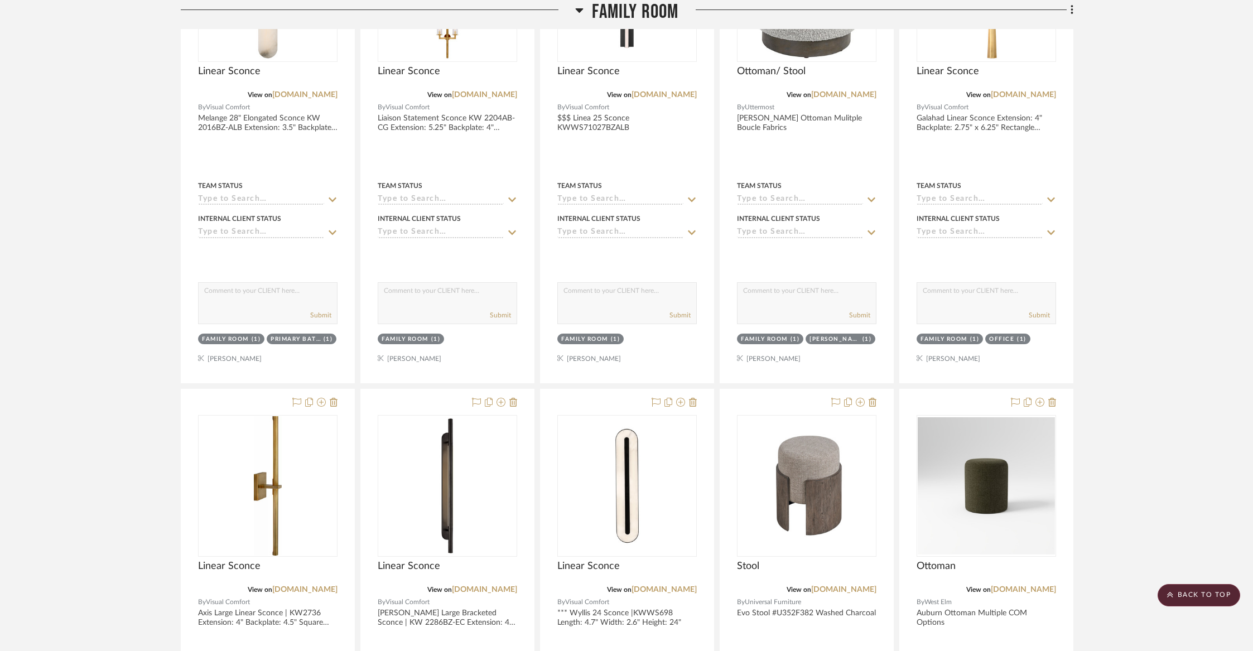
scroll to position [528, 0]
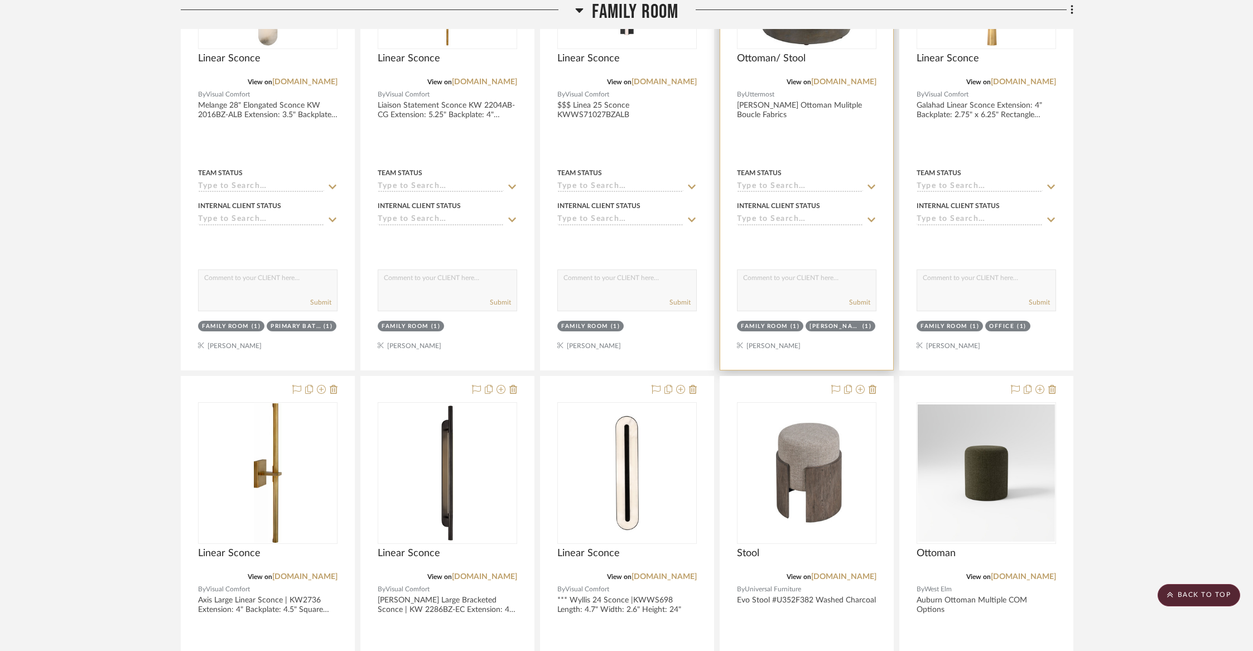
click at [828, 339] on div at bounding box center [806, 126] width 173 height 488
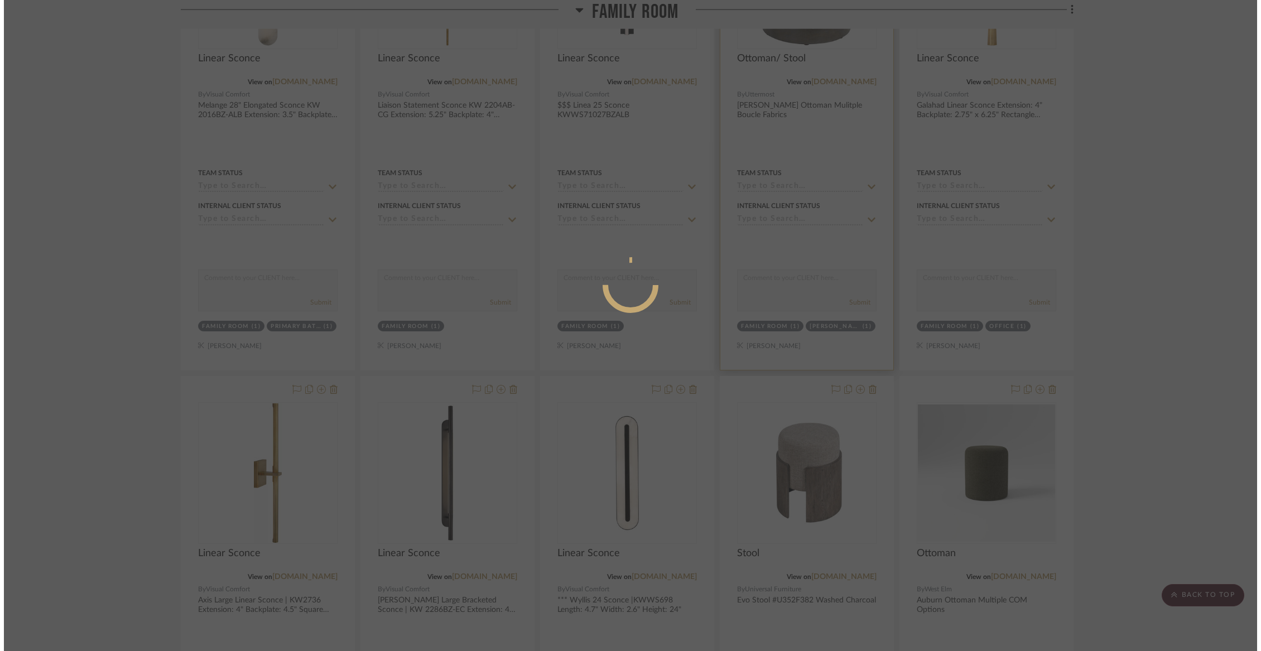
scroll to position [0, 0]
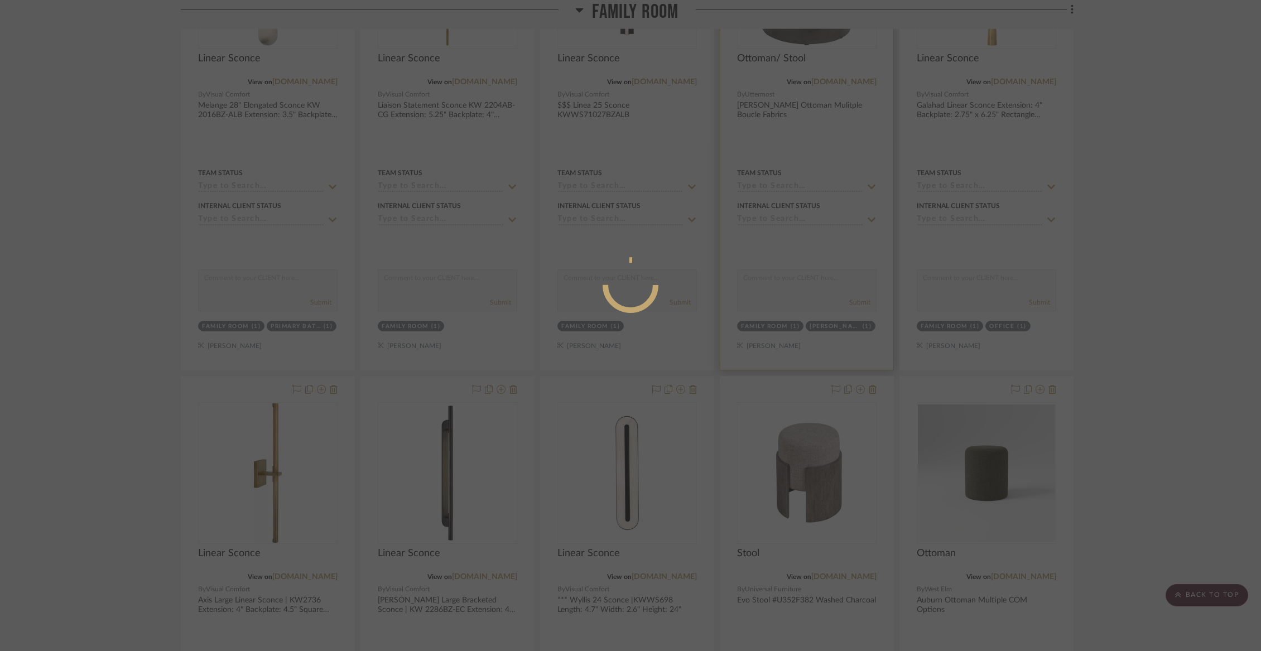
click at [828, 339] on div at bounding box center [630, 325] width 1261 height 651
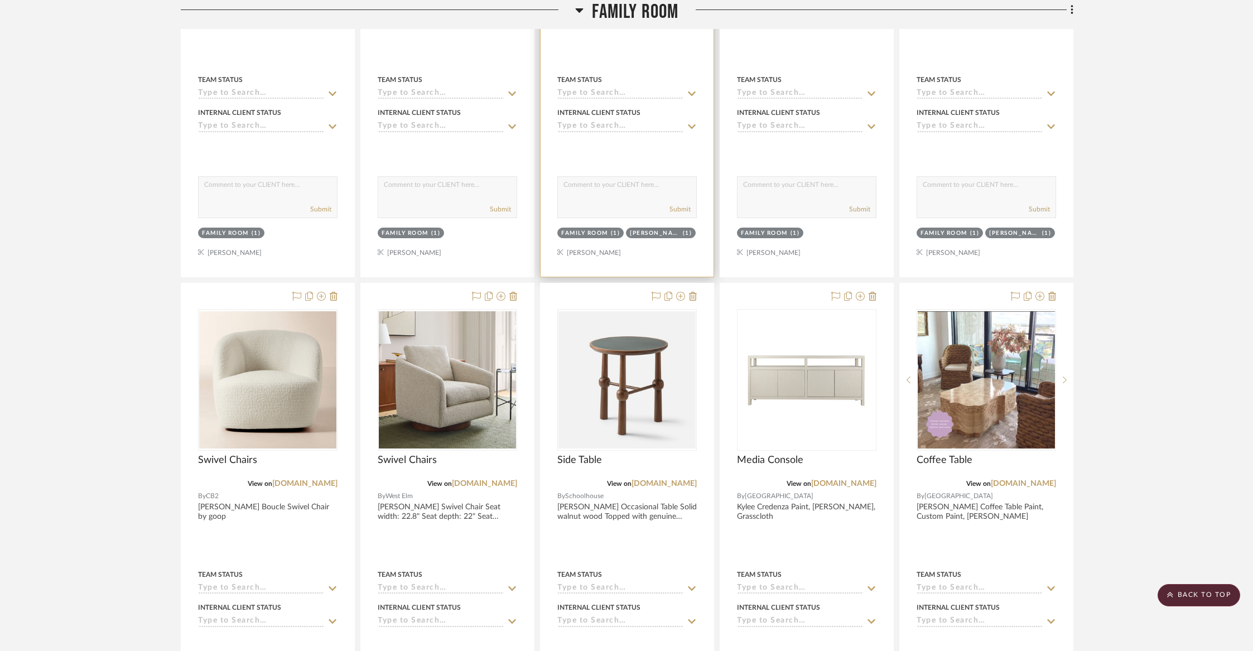
scroll to position [1267, 0]
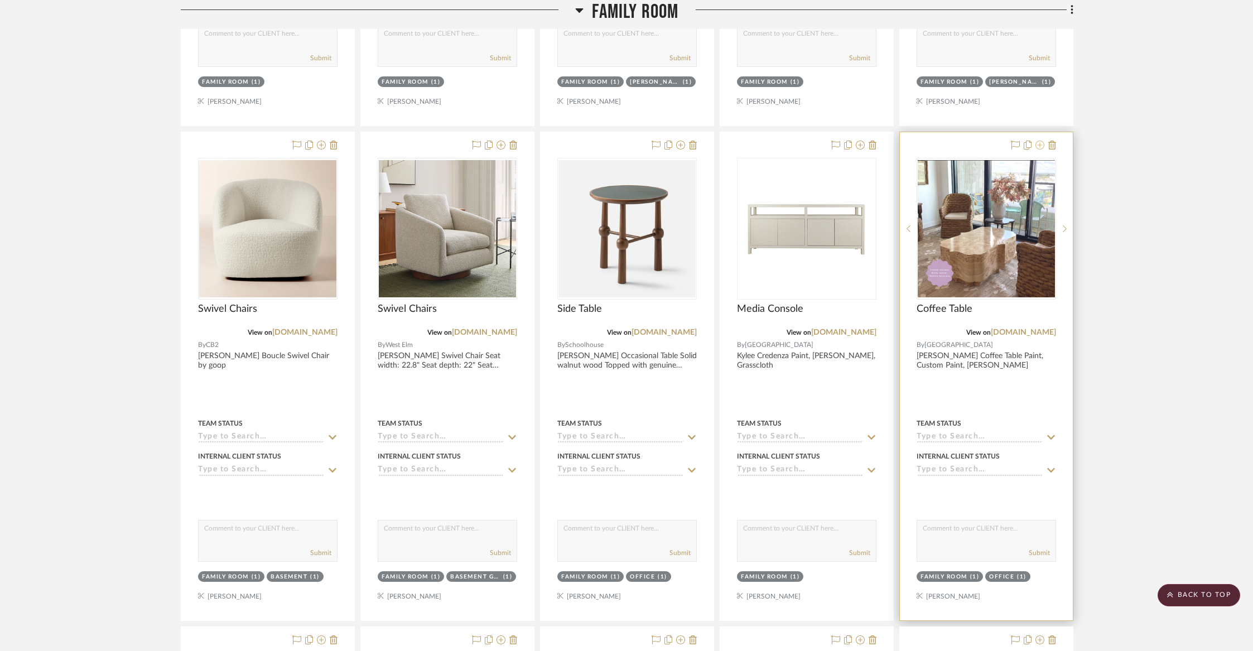
click at [1040, 144] on icon at bounding box center [1039, 145] width 9 height 9
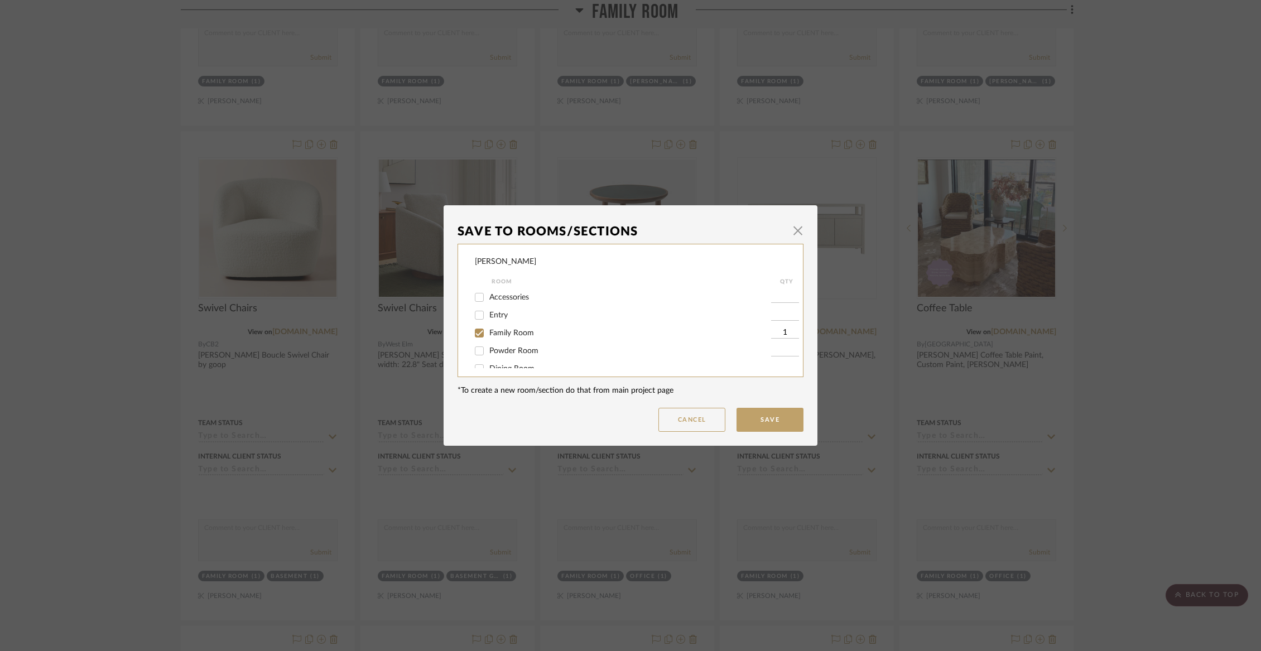
click at [478, 329] on input "Family Room" at bounding box center [479, 333] width 18 height 18
checkbox input "false"
click at [476, 312] on input "Office" at bounding box center [479, 306] width 18 height 18
checkbox input "false"
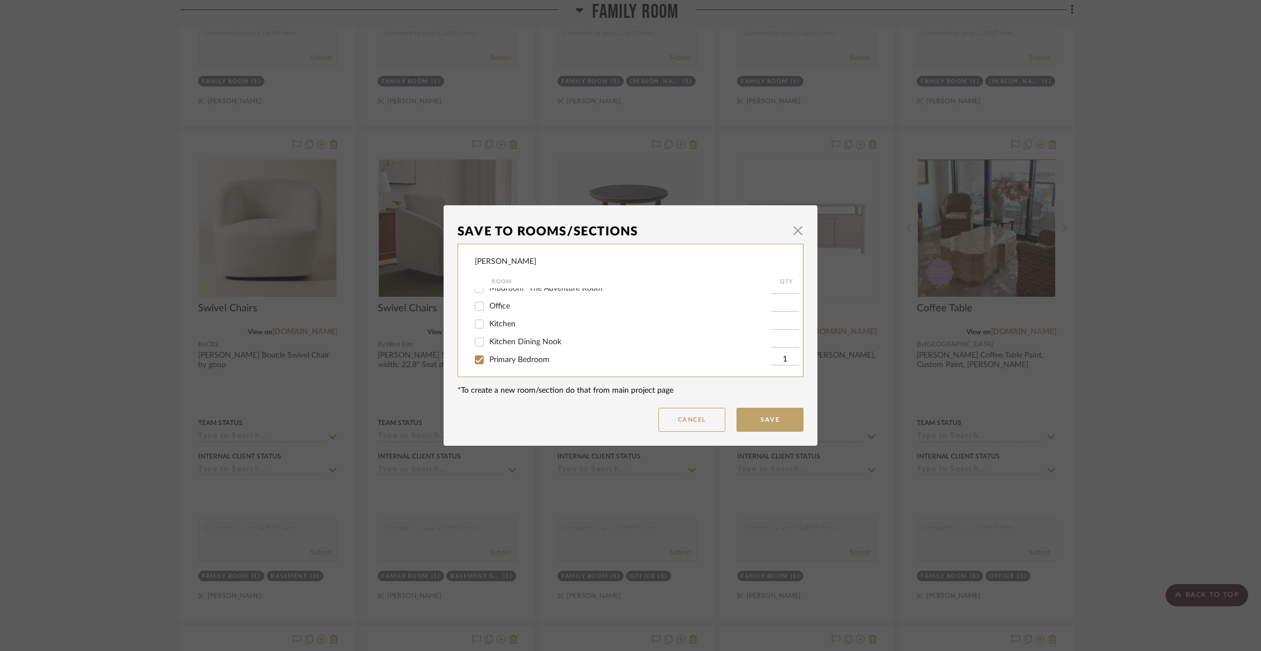
click at [479, 364] on input "Primary Bedroom" at bounding box center [479, 360] width 18 height 18
checkbox input "false"
click at [512, 364] on div "Not Selected" at bounding box center [623, 357] width 296 height 18
click at [508, 354] on span "Not Selected" at bounding box center [511, 357] width 45 height 8
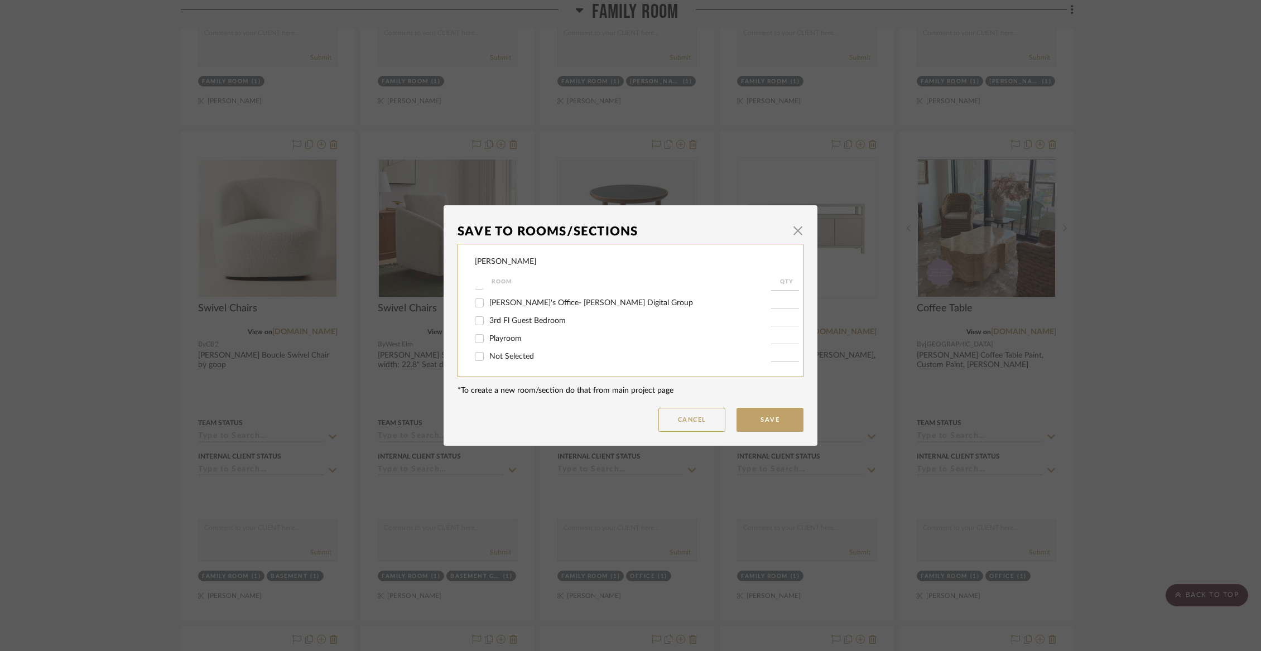
click at [488, 354] on input "Not Selected" at bounding box center [479, 357] width 18 height 18
checkbox input "true"
type input "1"
click at [782, 423] on button "Save" at bounding box center [769, 420] width 67 height 24
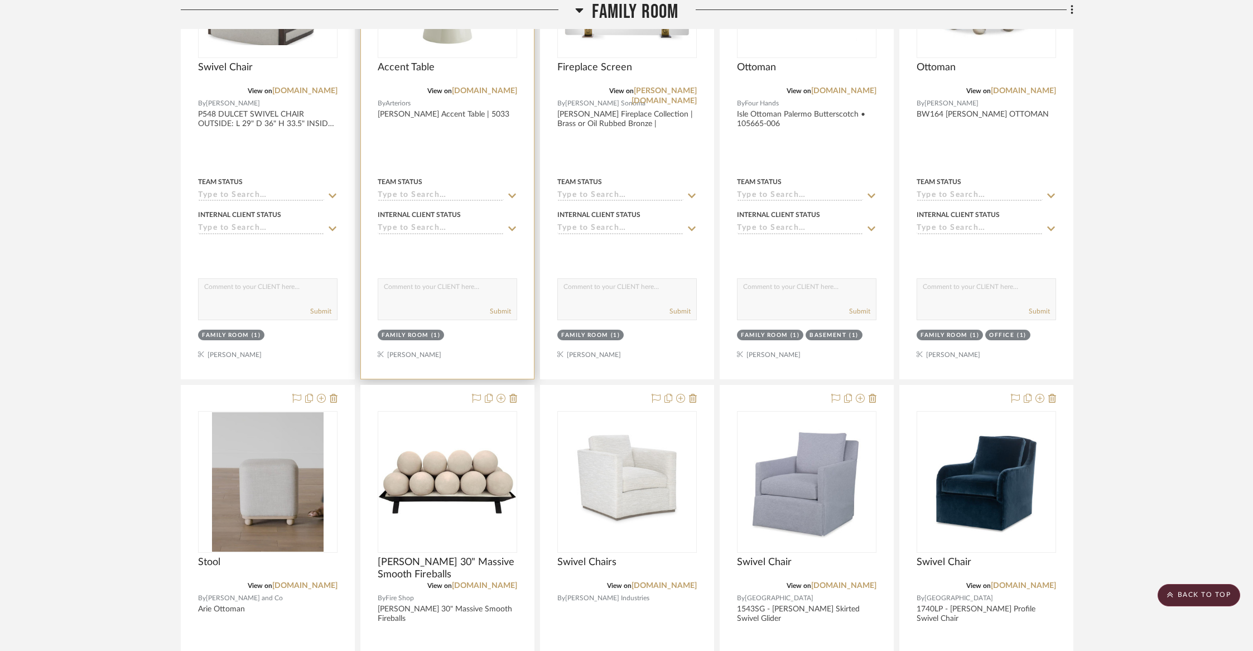
scroll to position [2496, 0]
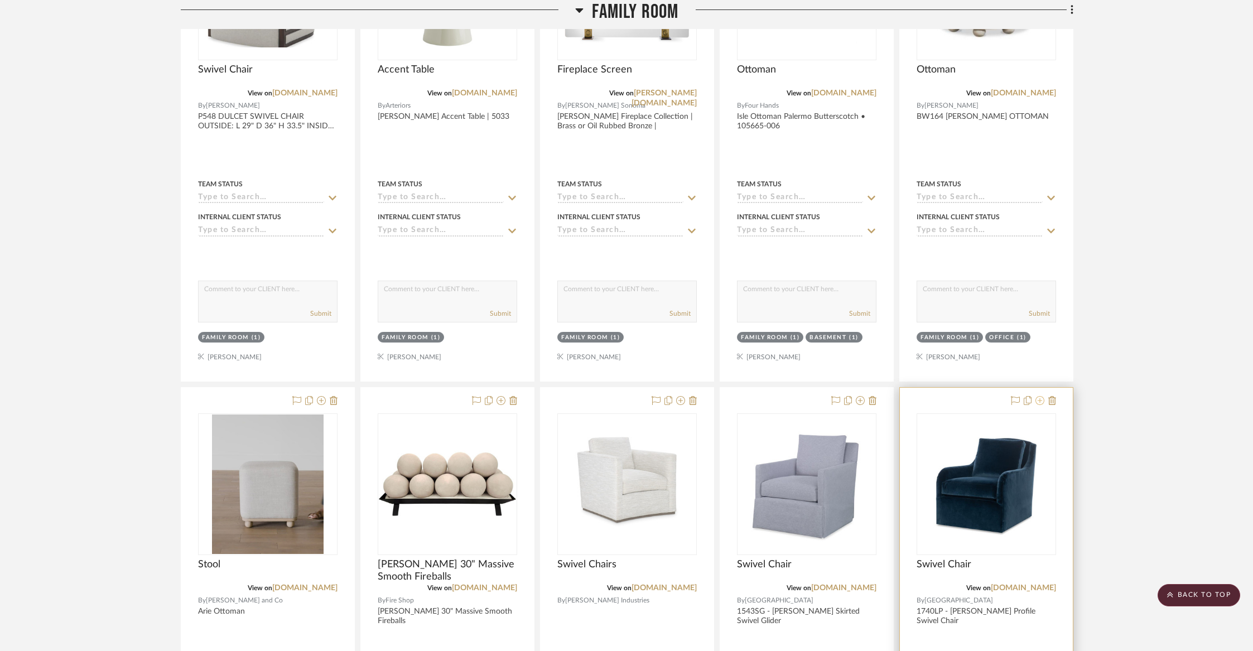
click at [1041, 396] on icon at bounding box center [1039, 400] width 9 height 9
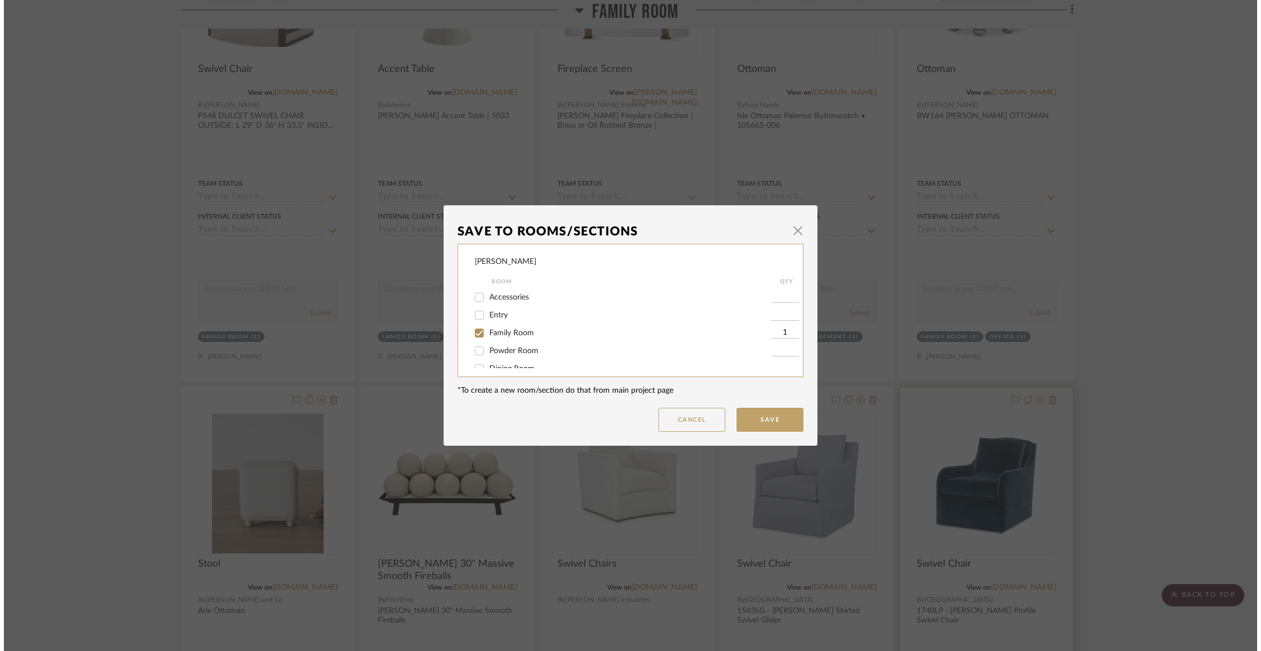
scroll to position [0, 0]
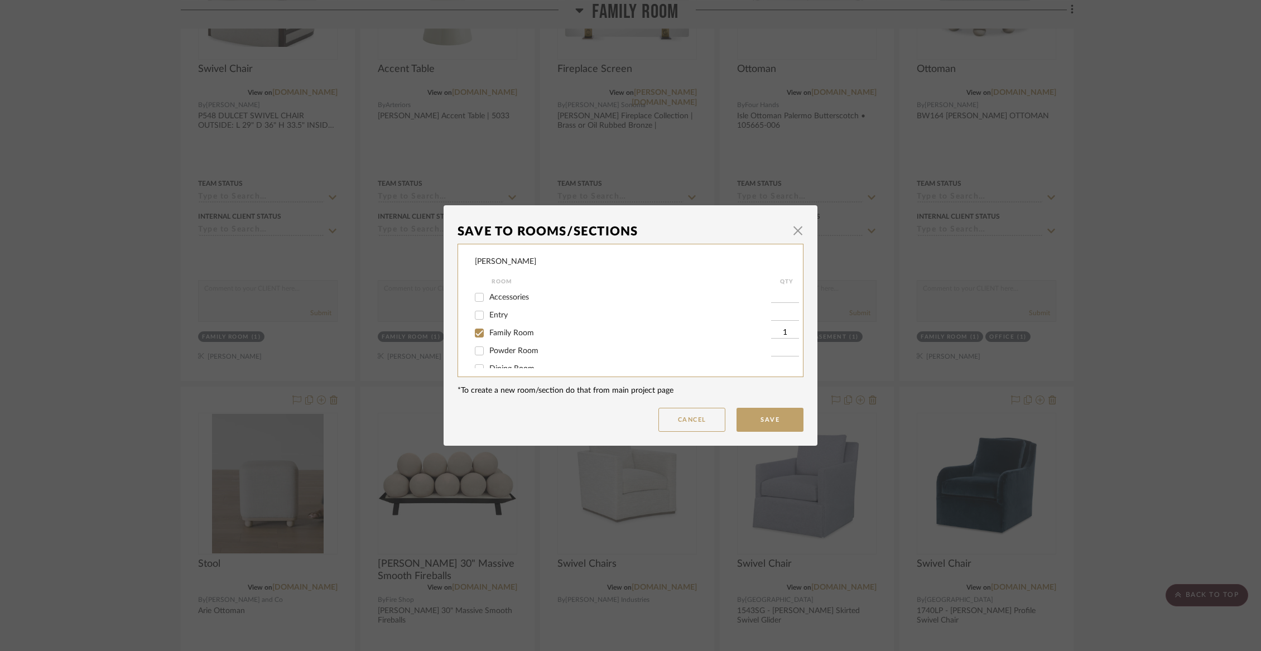
click at [492, 335] on span "Family Room" at bounding box center [511, 333] width 45 height 8
click at [488, 335] on input "Family Room" at bounding box center [479, 333] width 18 height 18
checkbox input "false"
click at [492, 354] on span "Not Selected" at bounding box center [511, 357] width 45 height 8
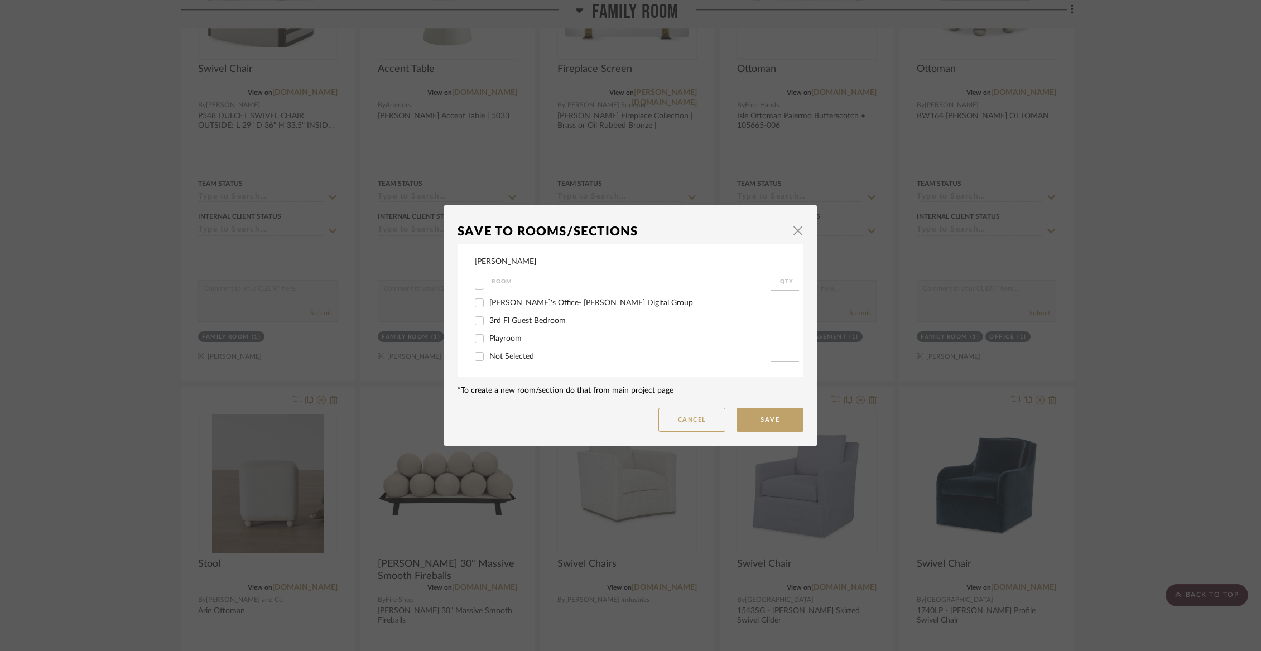
click at [488, 354] on input "Not Selected" at bounding box center [479, 357] width 18 height 18
checkbox input "true"
type input "1"
click at [783, 418] on button "Save" at bounding box center [769, 420] width 67 height 24
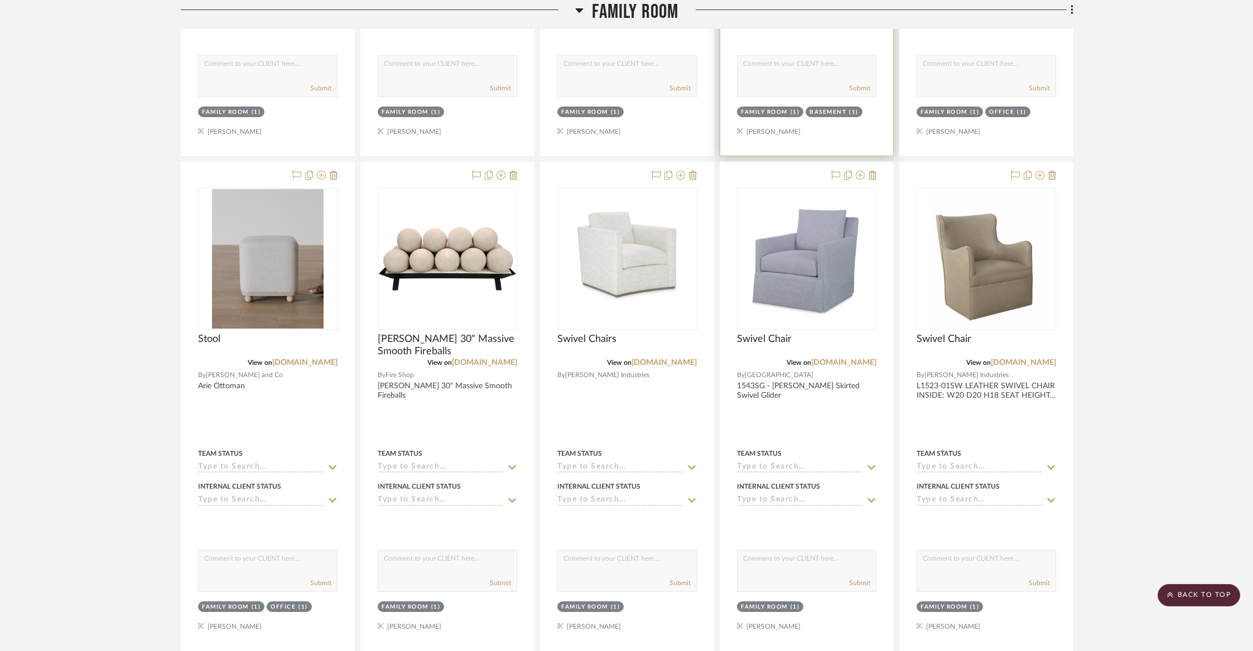
scroll to position [2711, 0]
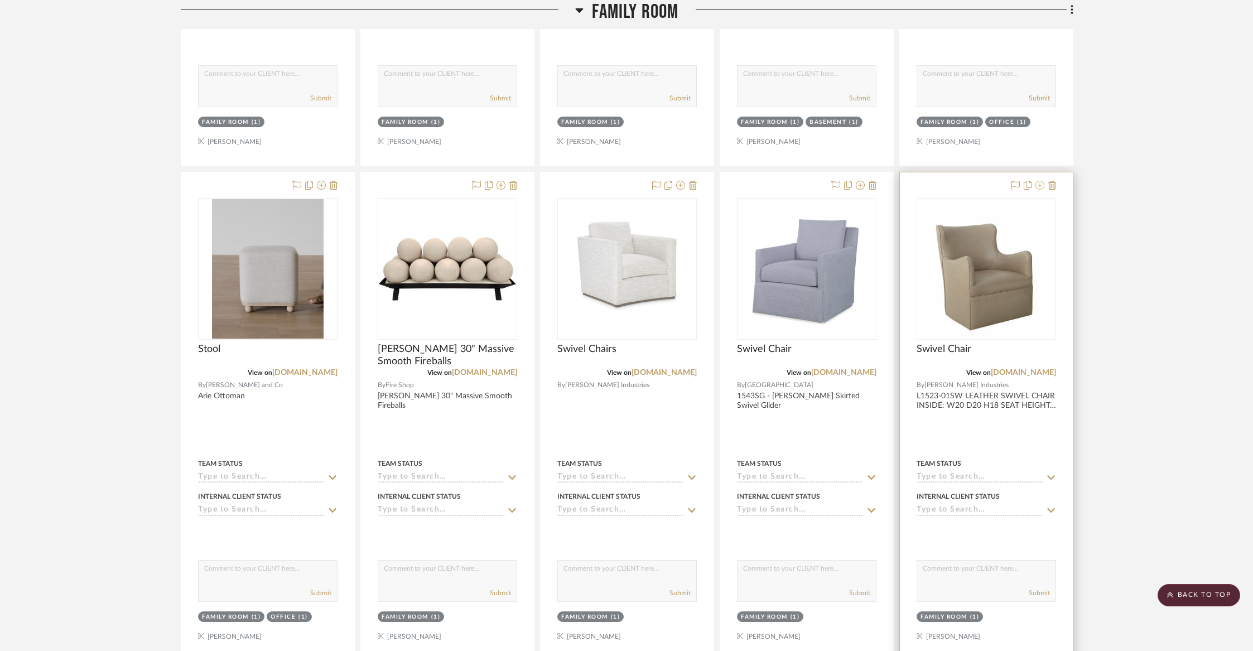
click at [1039, 184] on icon at bounding box center [1039, 185] width 9 height 9
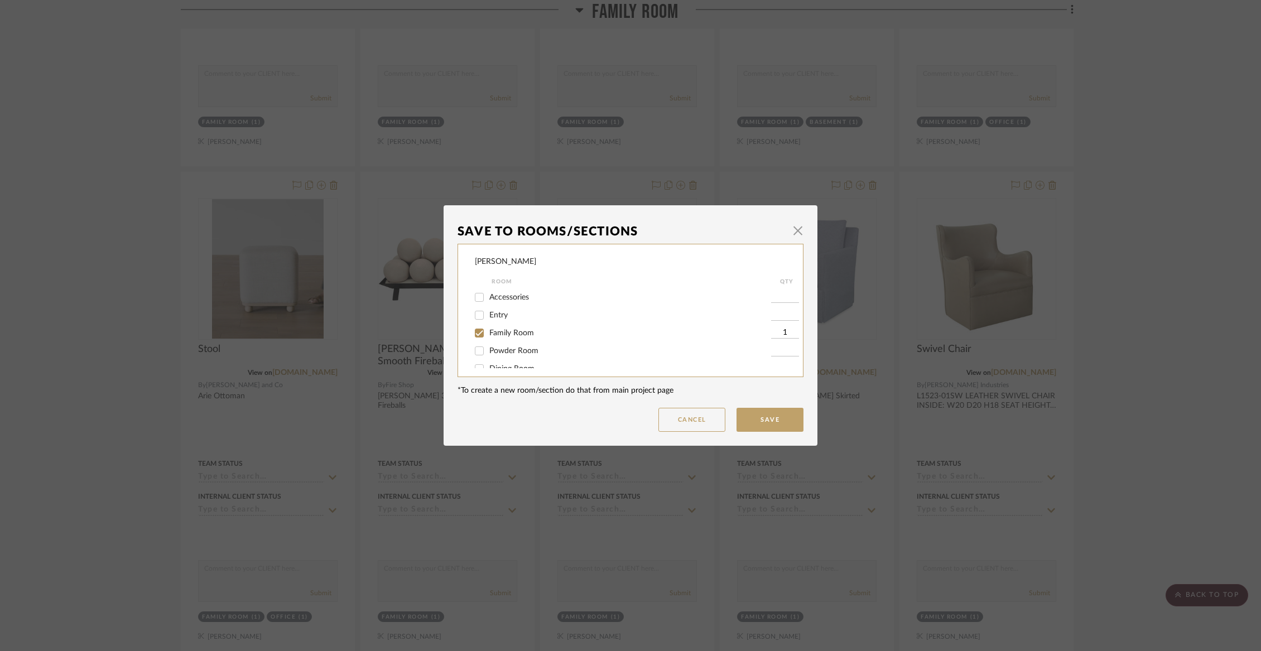
click at [529, 336] on label "Family Room" at bounding box center [630, 333] width 282 height 9
click at [488, 336] on input "Family Room" at bounding box center [479, 333] width 18 height 18
checkbox input "false"
click at [524, 360] on span "Not Selected" at bounding box center [511, 357] width 45 height 8
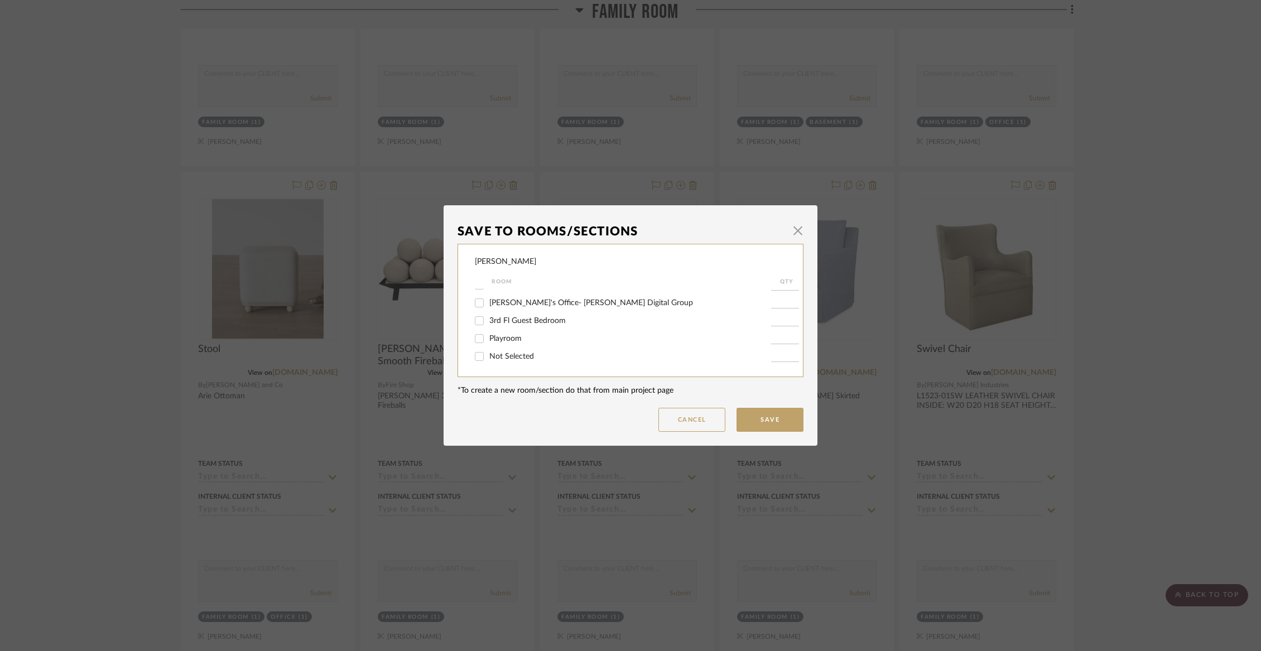
click at [488, 360] on input "Not Selected" at bounding box center [479, 357] width 18 height 18
checkbox input "true"
type input "1"
click at [750, 425] on button "Save" at bounding box center [769, 420] width 67 height 24
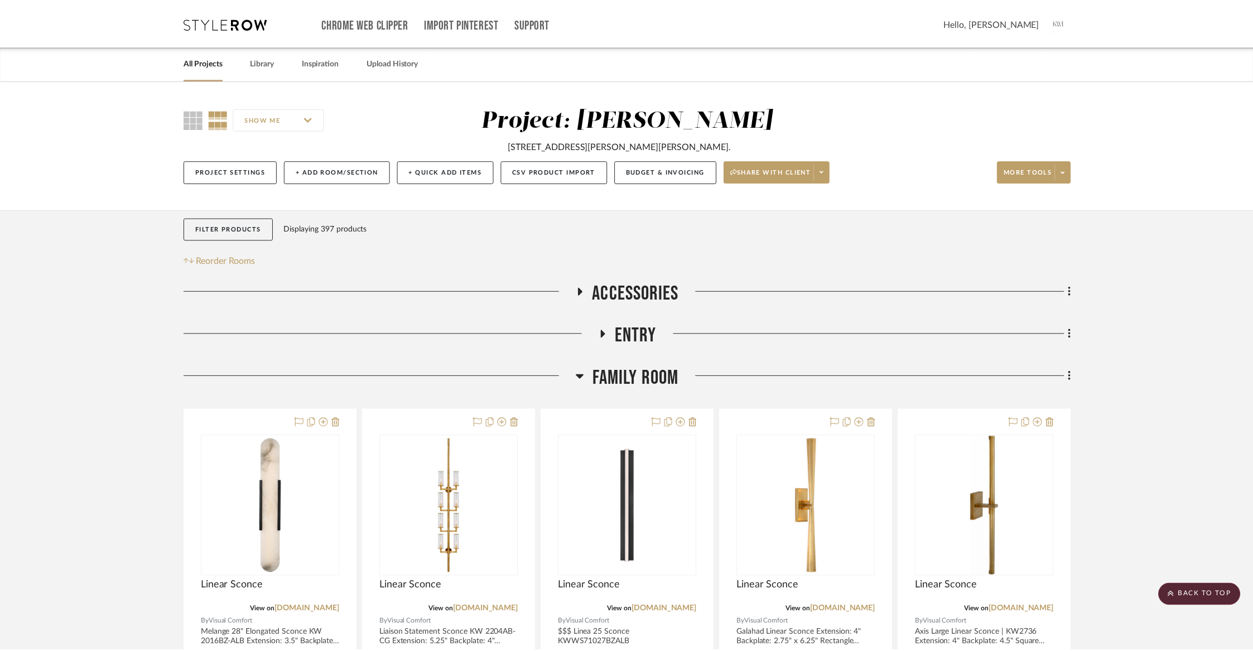
scroll to position [2711, 0]
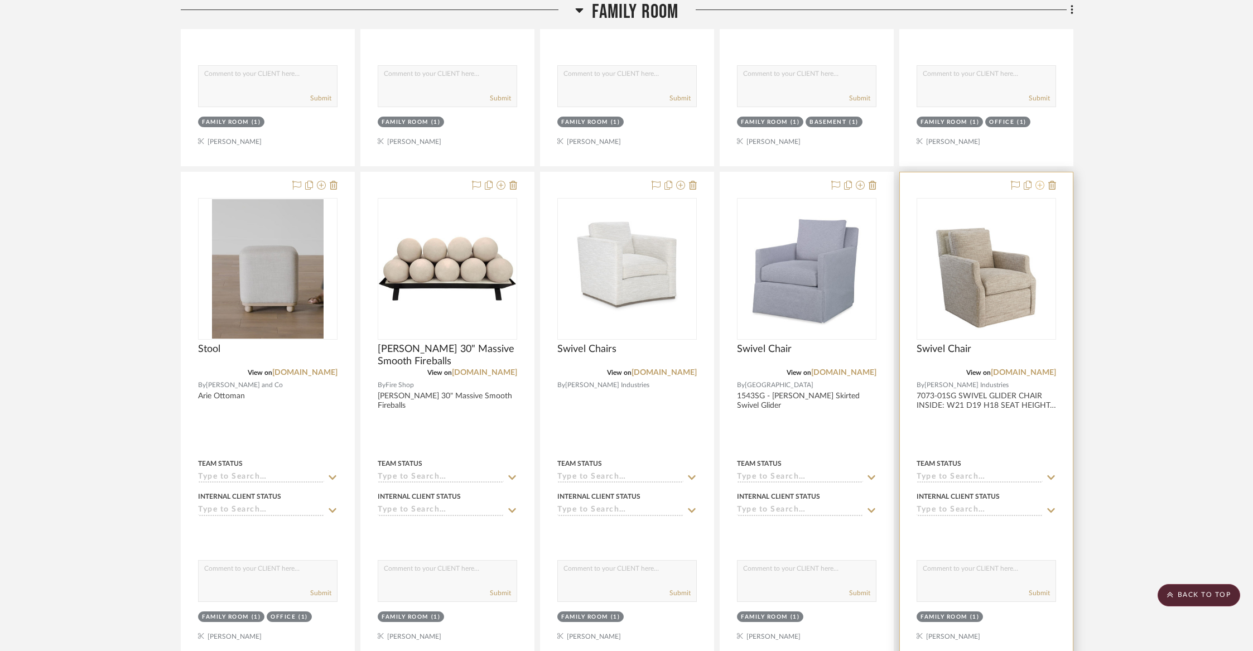
click at [1039, 181] on icon at bounding box center [1039, 185] width 9 height 9
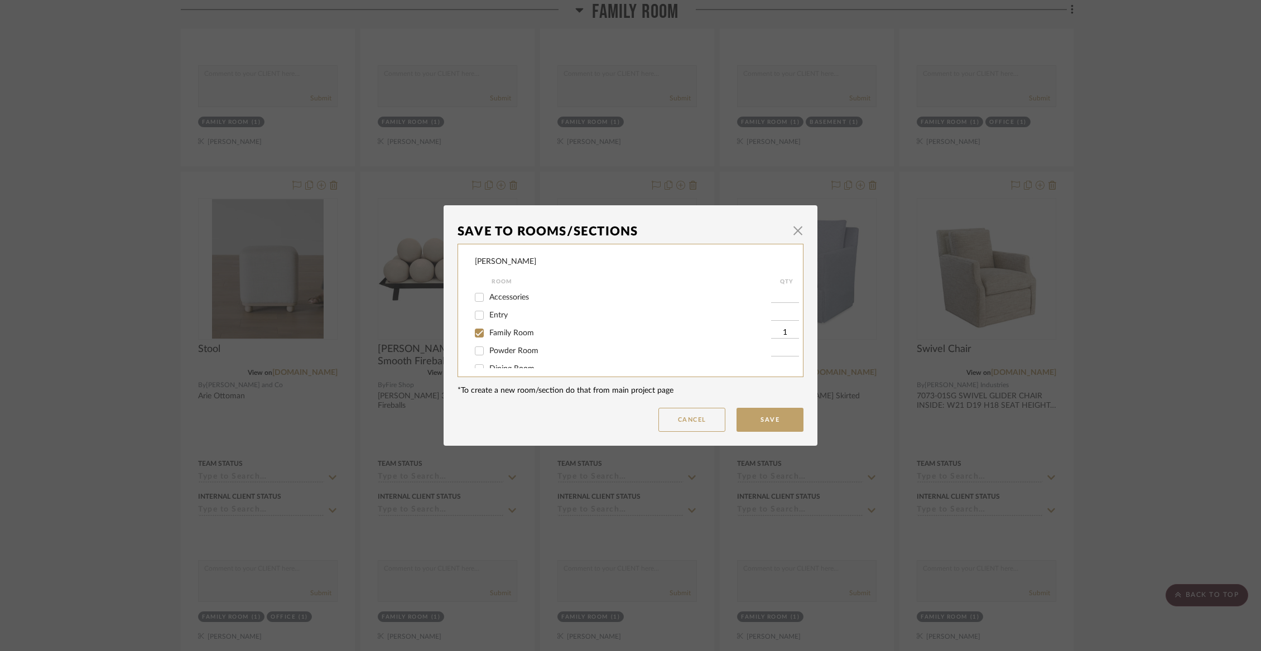
click at [510, 333] on span "Family Room" at bounding box center [511, 333] width 45 height 8
click at [488, 333] on input "Family Room" at bounding box center [479, 333] width 18 height 18
checkbox input "false"
click at [509, 363] on div "Not Selected" at bounding box center [623, 357] width 296 height 18
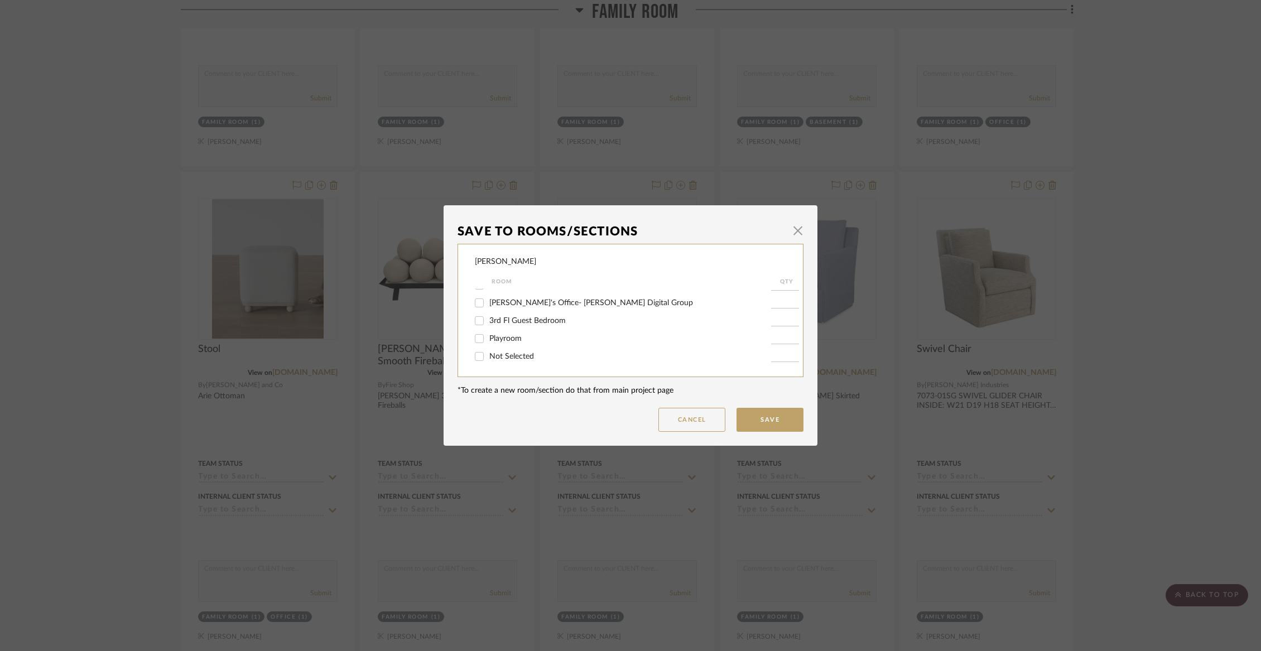
click at [506, 355] on span "Not Selected" at bounding box center [511, 357] width 45 height 8
click at [488, 355] on input "Not Selected" at bounding box center [479, 357] width 18 height 18
checkbox input "true"
type input "1"
click at [768, 418] on button "Save" at bounding box center [769, 420] width 67 height 24
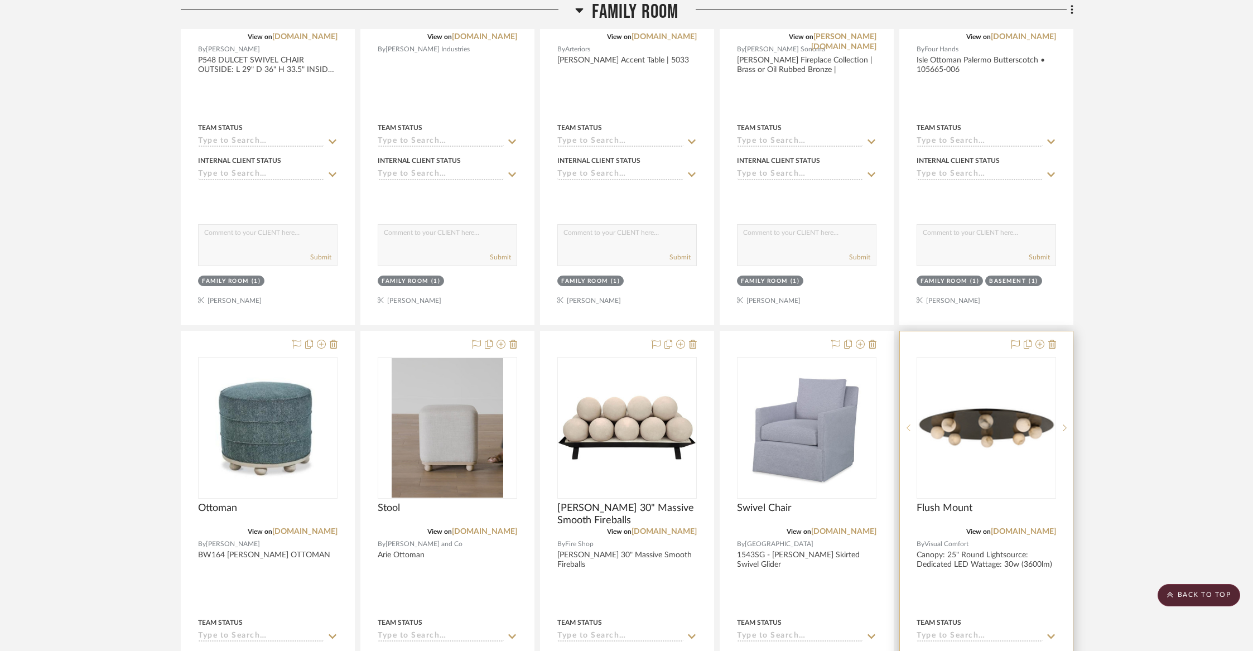
scroll to position [2582, 0]
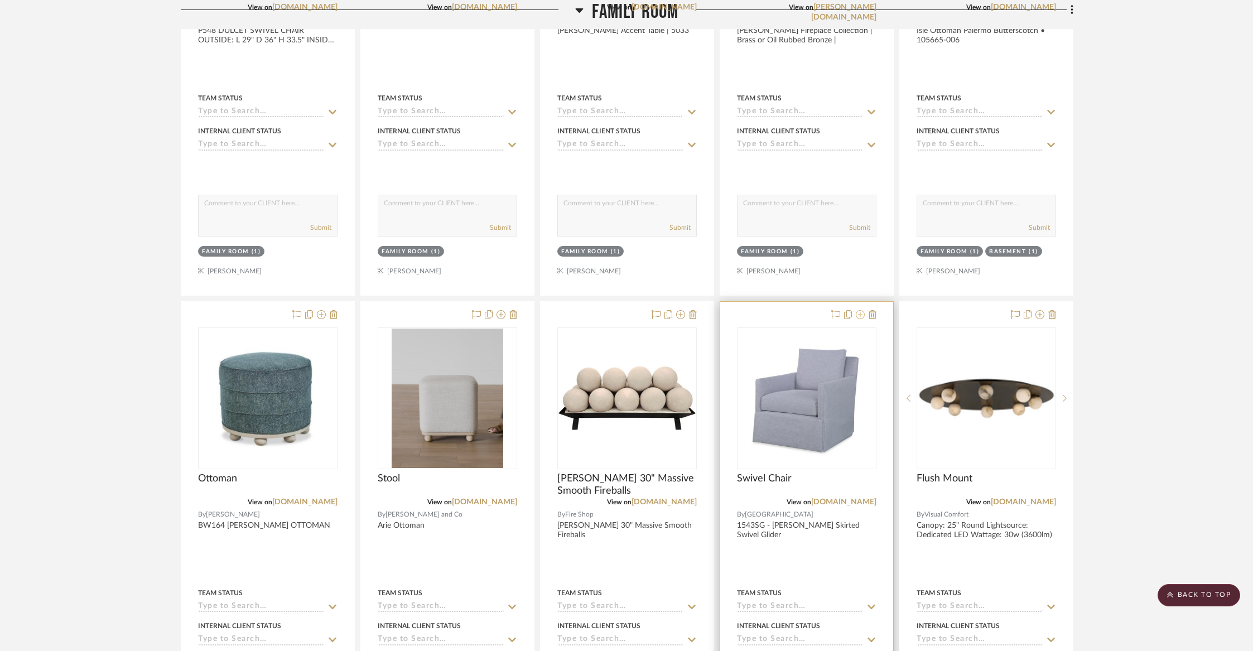
click at [859, 313] on icon at bounding box center [860, 314] width 9 height 9
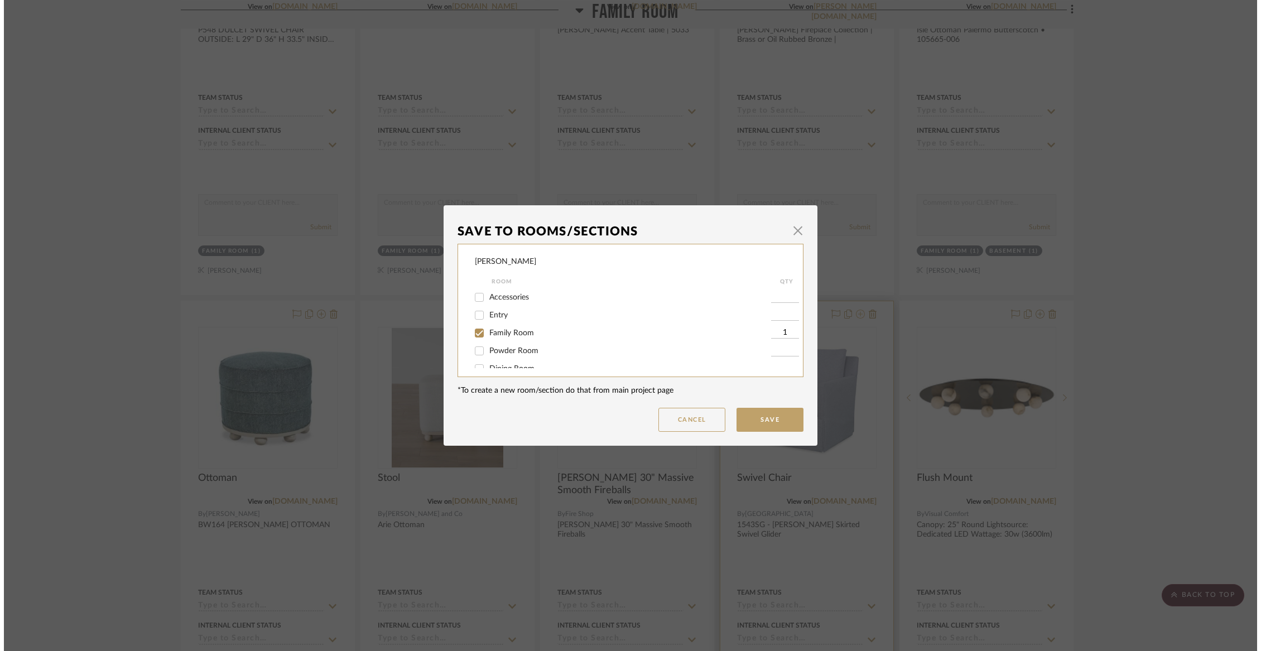
scroll to position [0, 0]
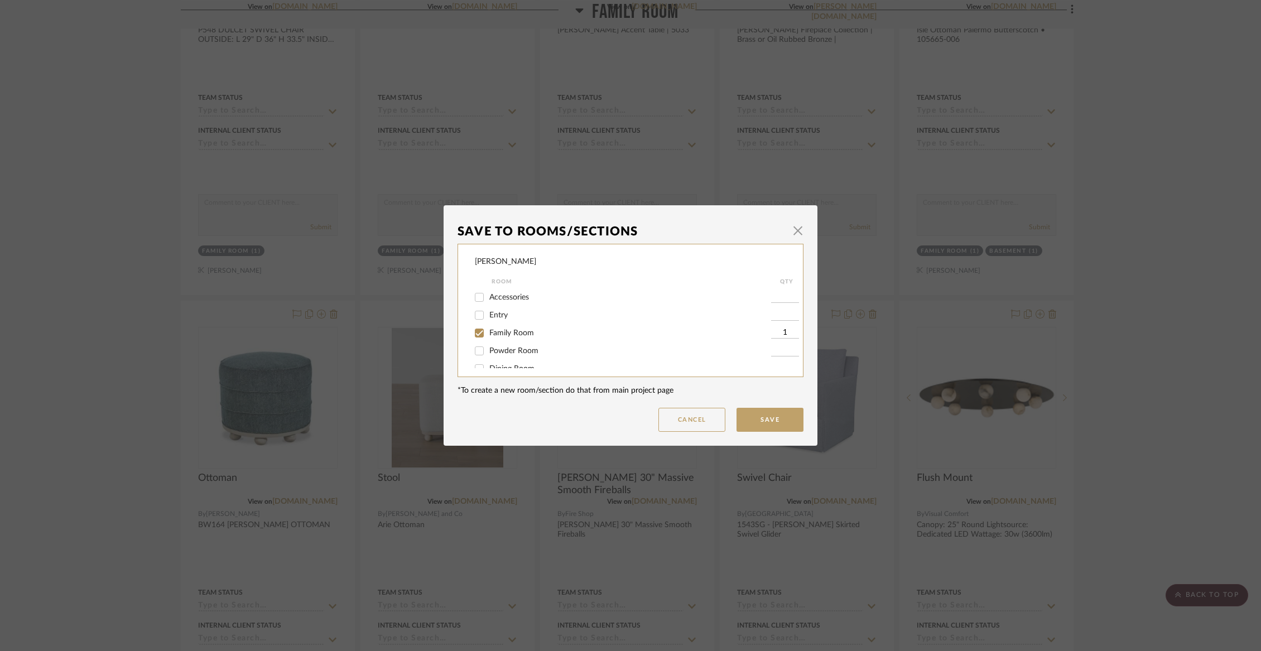
click at [489, 335] on span "Family Room" at bounding box center [511, 333] width 45 height 8
click at [488, 335] on input "Family Room" at bounding box center [479, 333] width 18 height 18
checkbox input "false"
click at [489, 355] on span "Not Selected" at bounding box center [511, 357] width 45 height 8
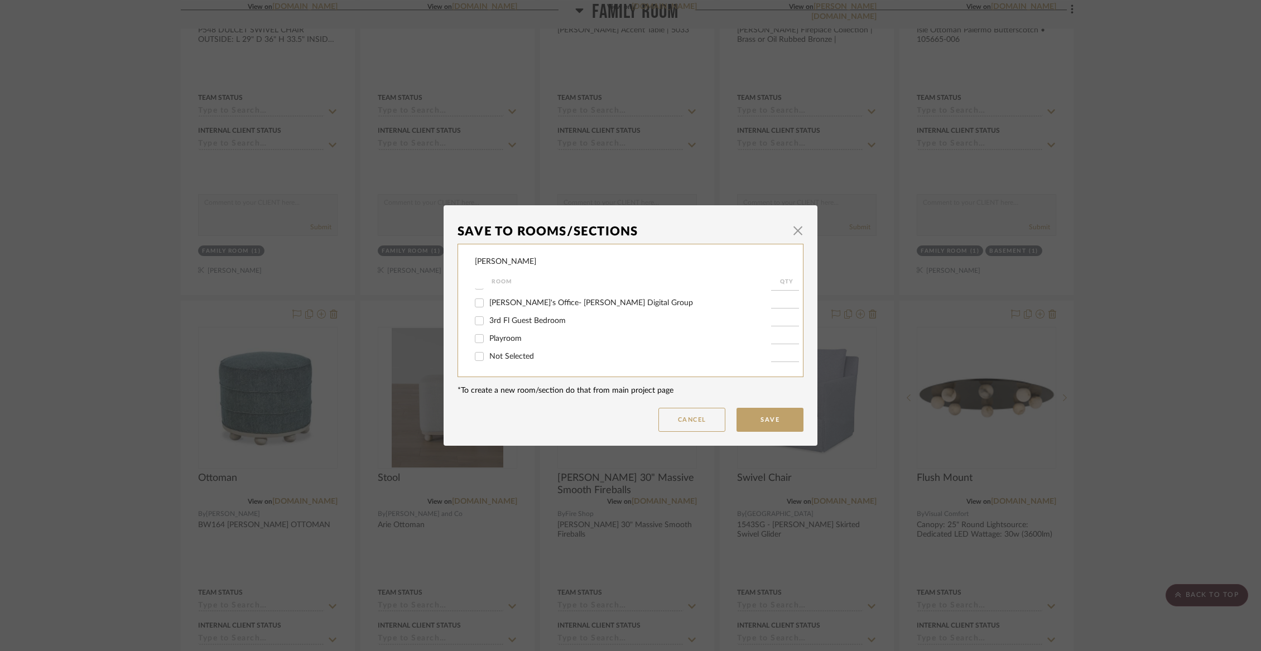
click at [488, 355] on input "Not Selected" at bounding box center [479, 357] width 18 height 18
checkbox input "true"
type input "1"
click at [746, 414] on button "Save" at bounding box center [769, 420] width 67 height 24
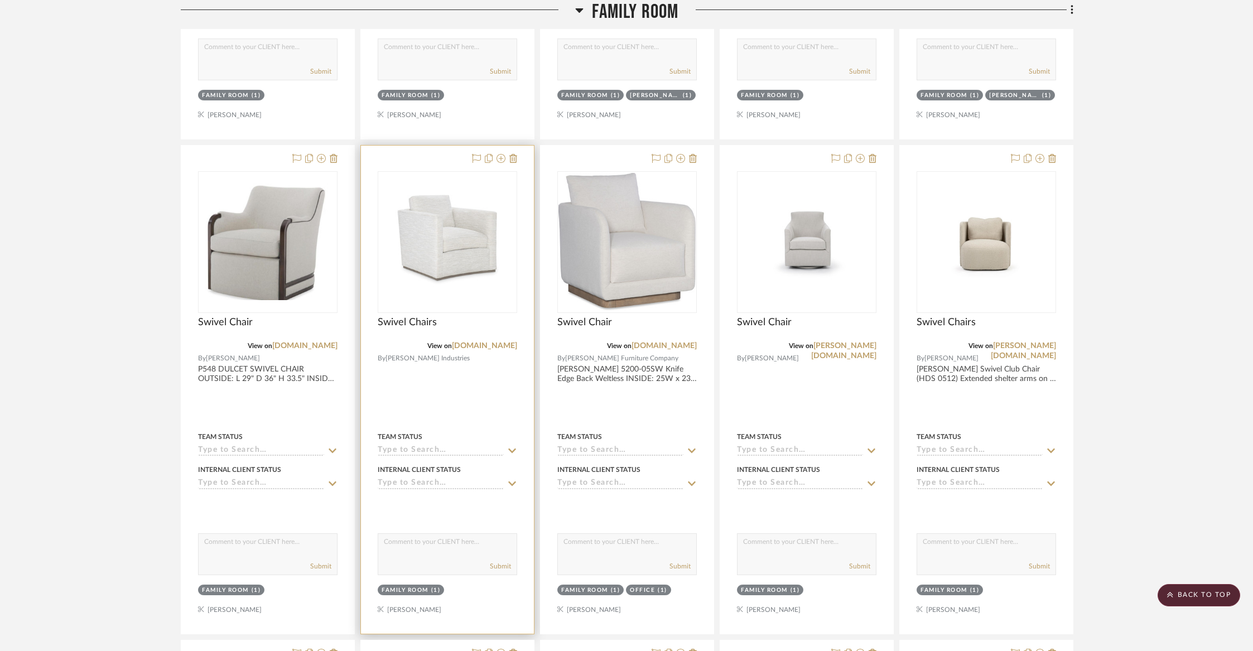
scroll to position [1334, 0]
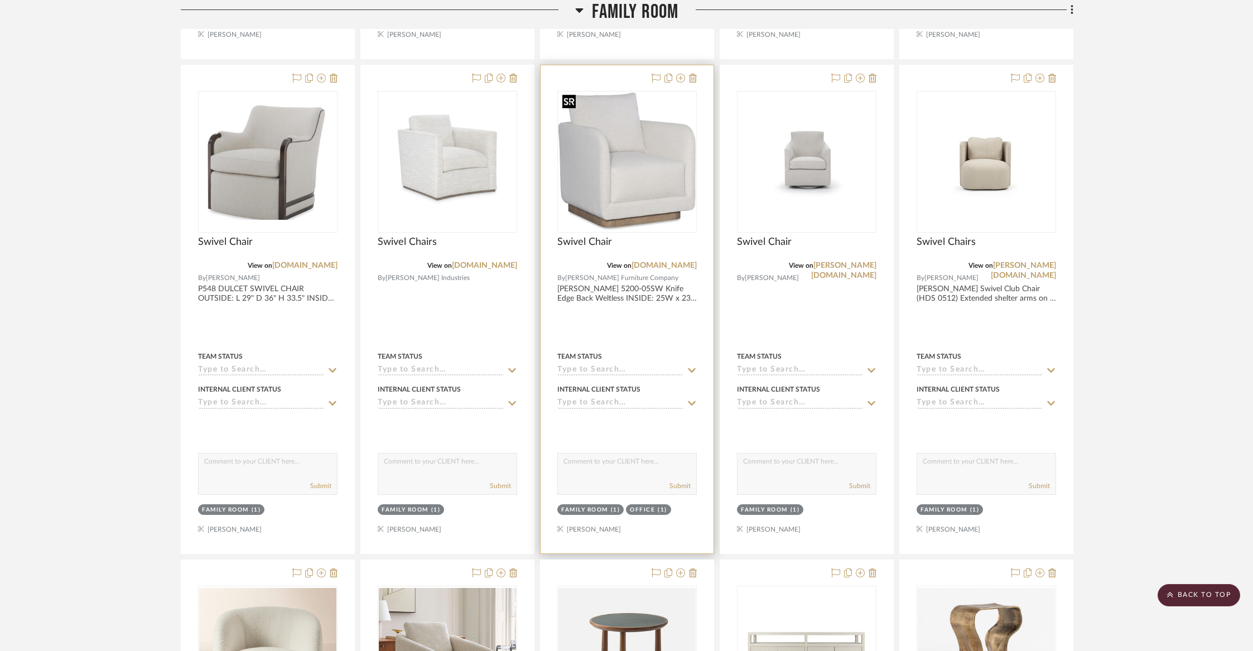
click at [634, 138] on img "0" at bounding box center [626, 162] width 137 height 138
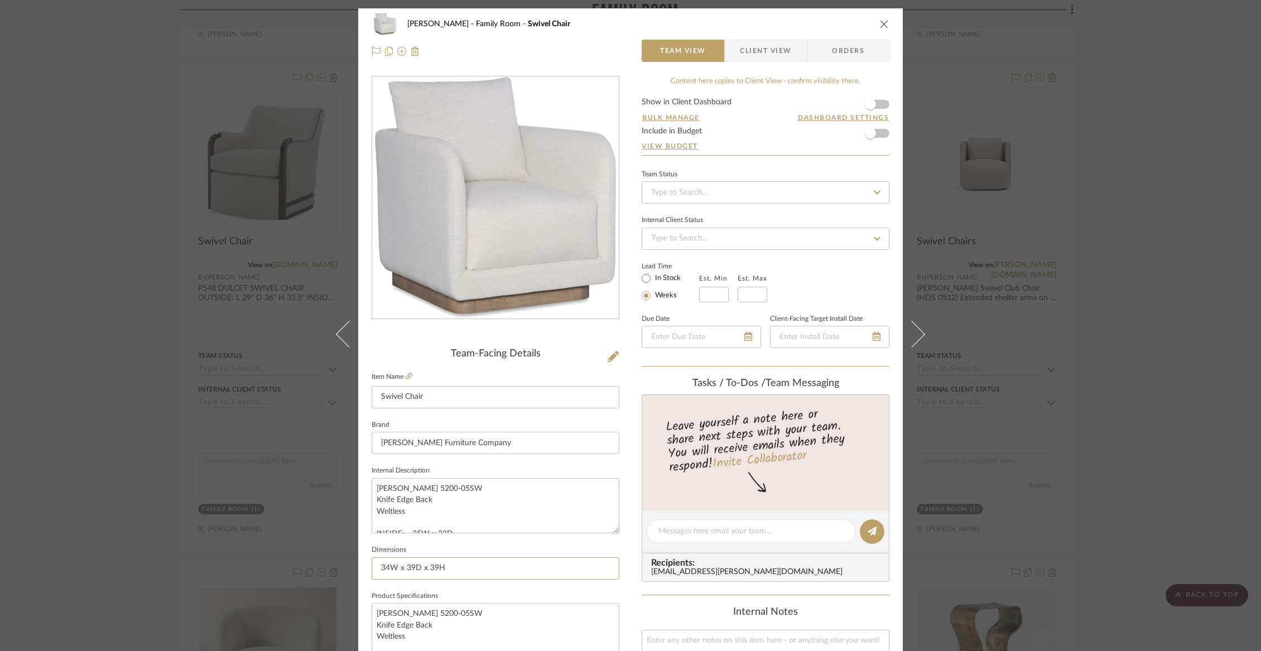
drag, startPoint x: 452, startPoint y: 568, endPoint x: 354, endPoint y: 566, distance: 97.7
click at [358, 566] on div "Wurster Family Room Swivel Chair Team View Client View Orders Team-Facing Detai…" at bounding box center [630, 523] width 544 height 1030
click at [493, 552] on fieldset "Dimensions 34W x 39D x 39H" at bounding box center [496, 560] width 248 height 37
drag, startPoint x: 448, startPoint y: 566, endPoint x: 365, endPoint y: 567, distance: 83.1
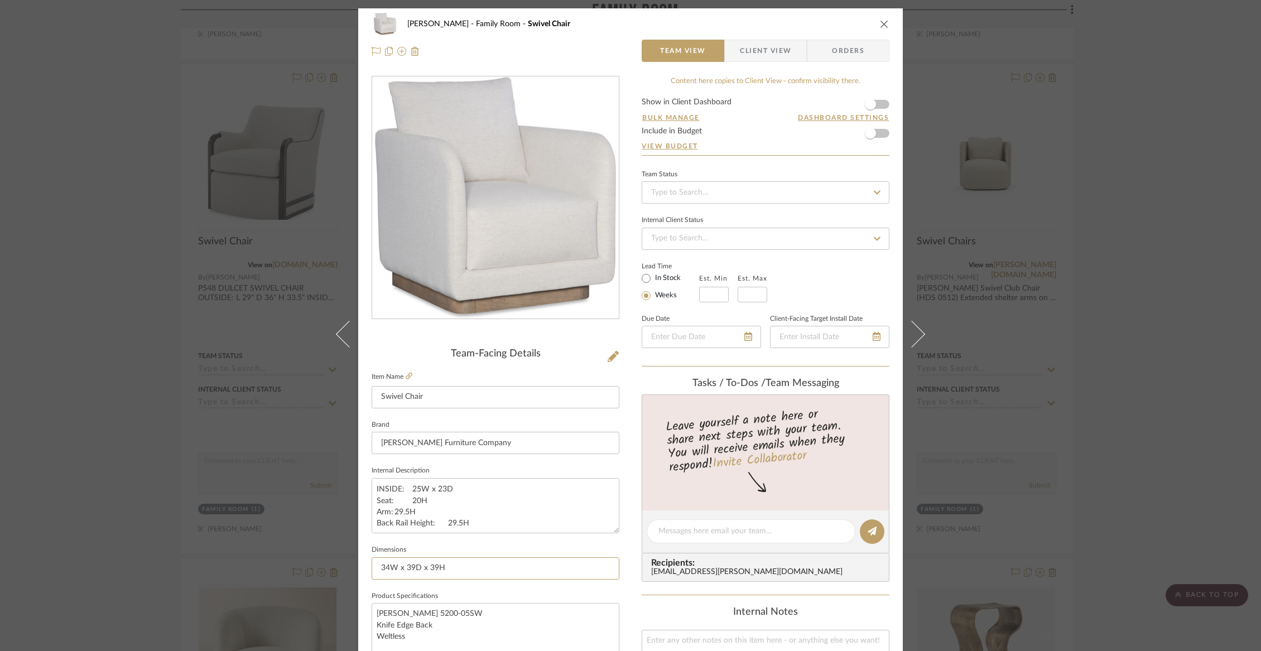
click at [365, 567] on div "Wurster Family Room Swivel Chair Team View Client View Orders Team-Facing Detai…" at bounding box center [630, 523] width 544 height 1030
click at [528, 349] on div "Team-Facing Details" at bounding box center [496, 354] width 248 height 12
click at [874, 22] on div "Wurster Family Room Swivel Chair" at bounding box center [631, 24] width 518 height 22
click at [884, 26] on icon "close" at bounding box center [884, 24] width 9 height 9
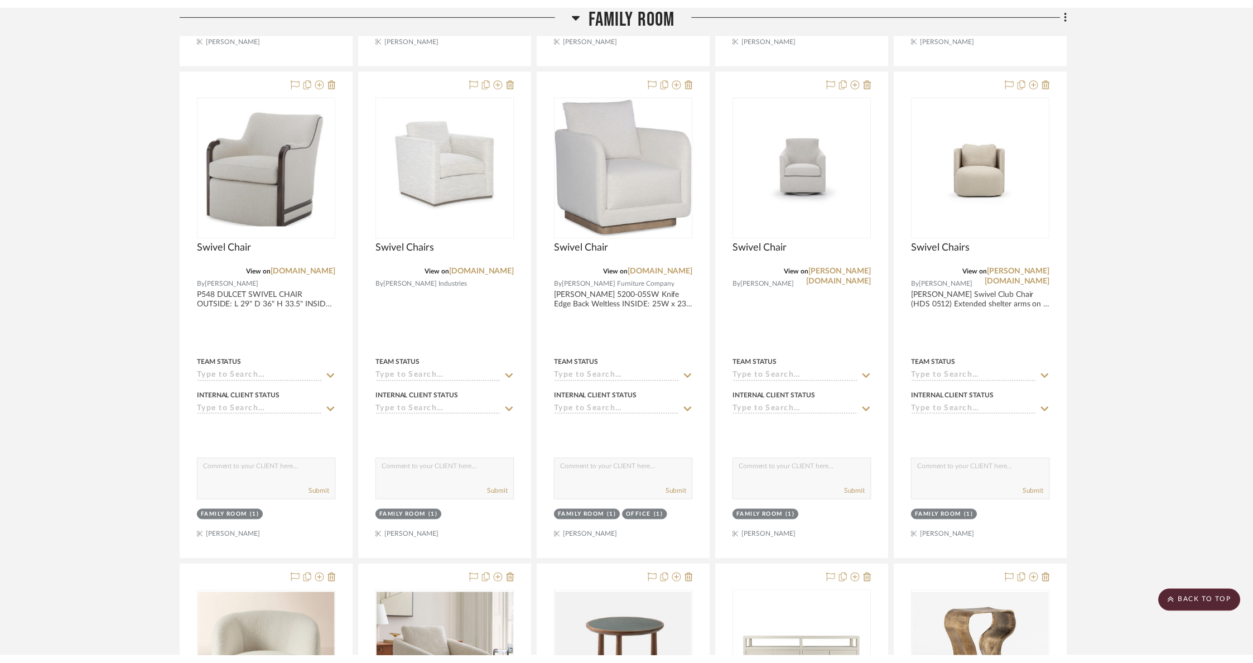
scroll to position [1334, 0]
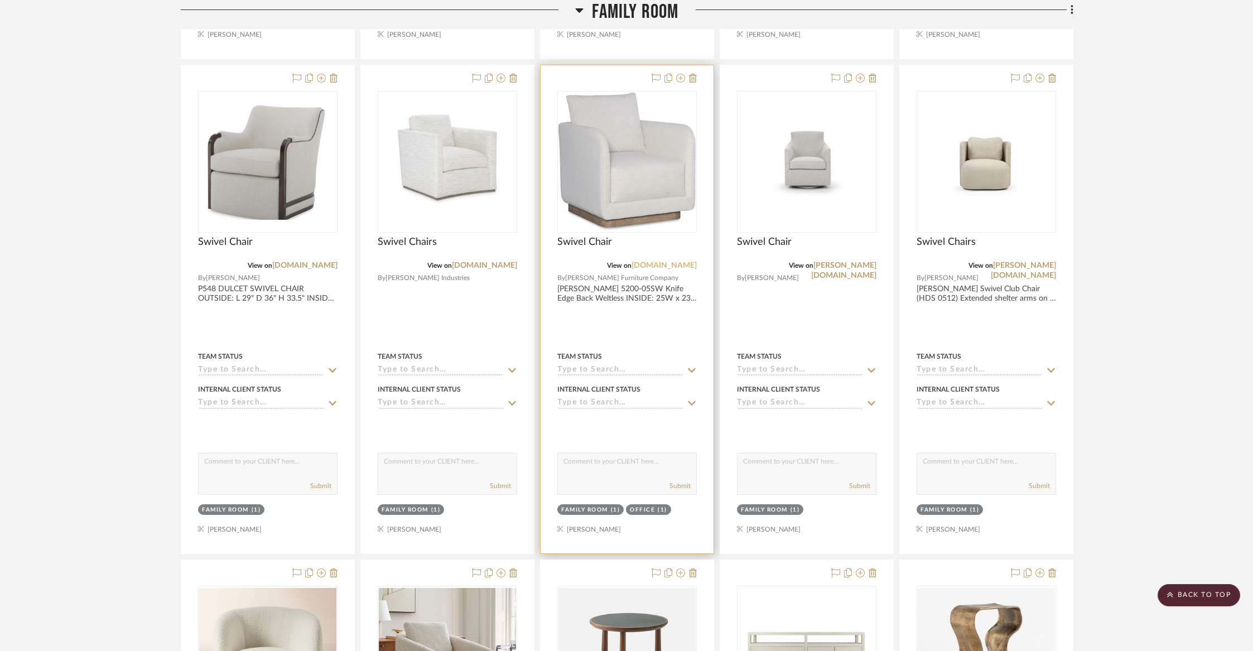
click at [688, 264] on link "[DOMAIN_NAME]" at bounding box center [664, 266] width 65 height 8
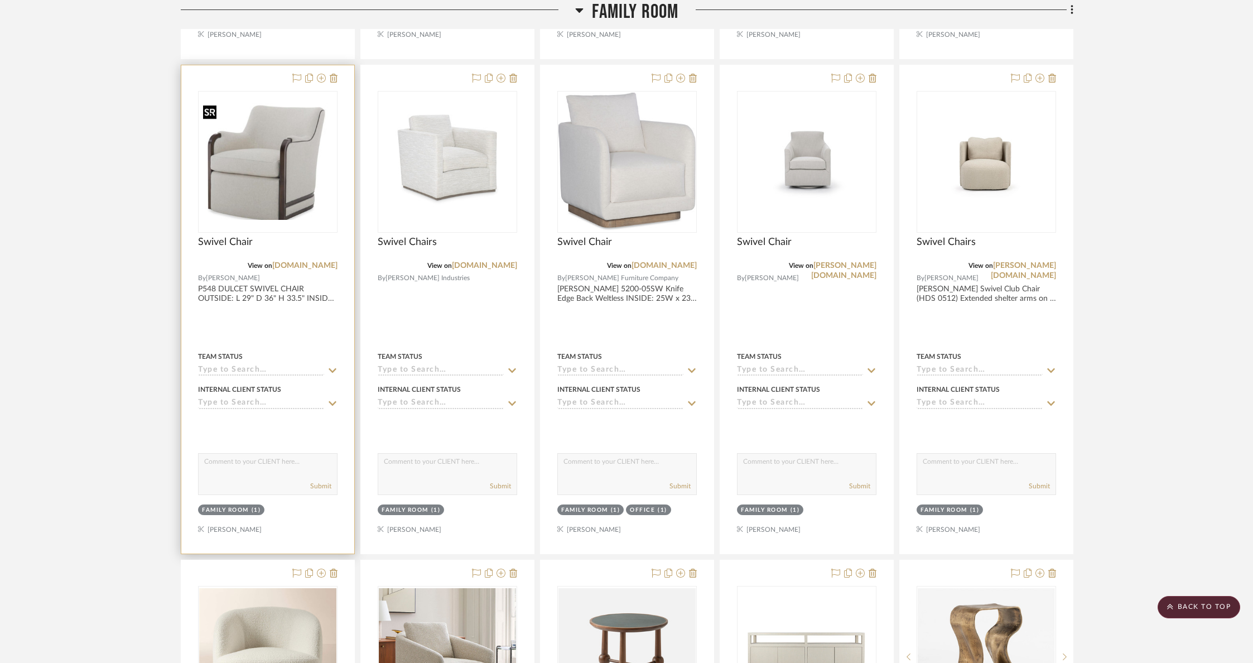
click at [270, 193] on img "0" at bounding box center [267, 161] width 137 height 117
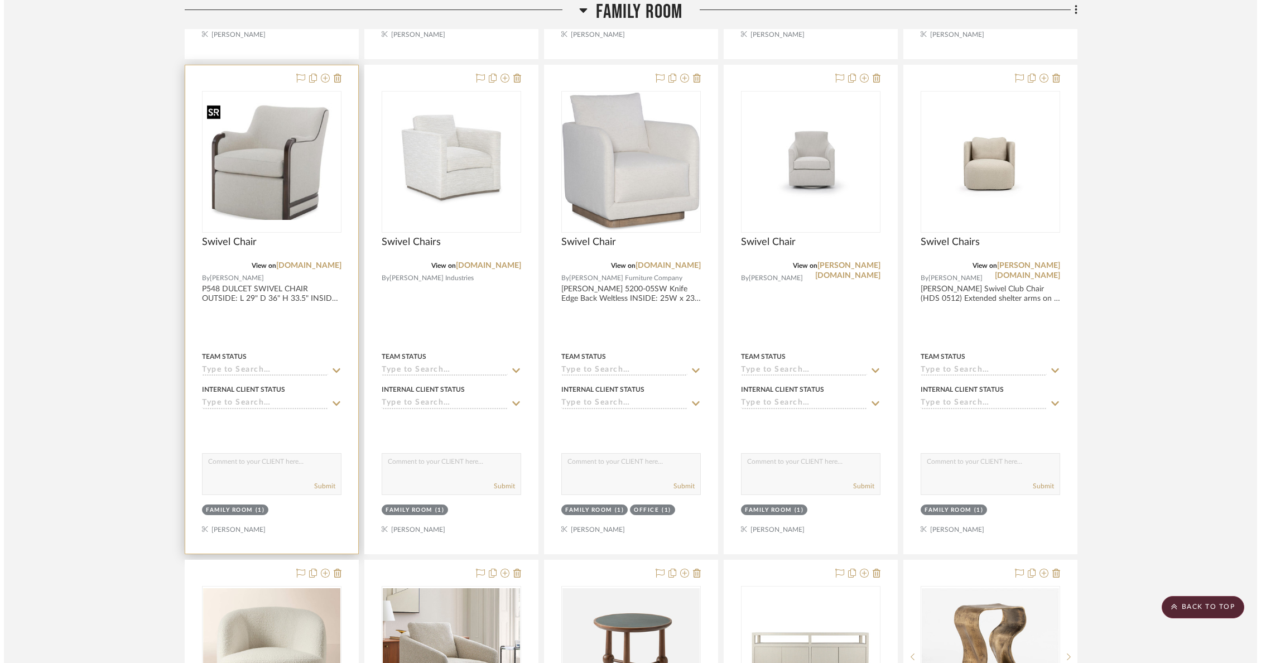
scroll to position [0, 0]
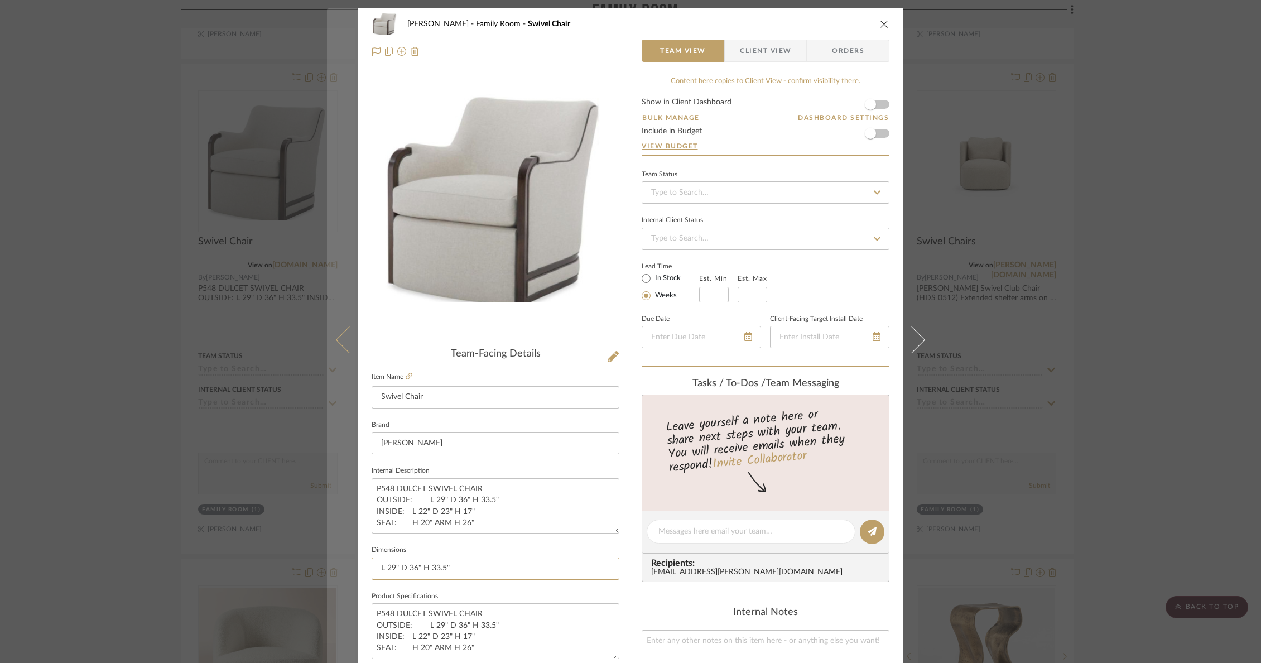
drag, startPoint x: 475, startPoint y: 574, endPoint x: 349, endPoint y: 562, distance: 126.7
click at [349, 562] on mat-dialog-content "Wurster Family Room Swivel Chair Team View Client View Orders Team-Facing Detai…" at bounding box center [630, 523] width 607 height 1030
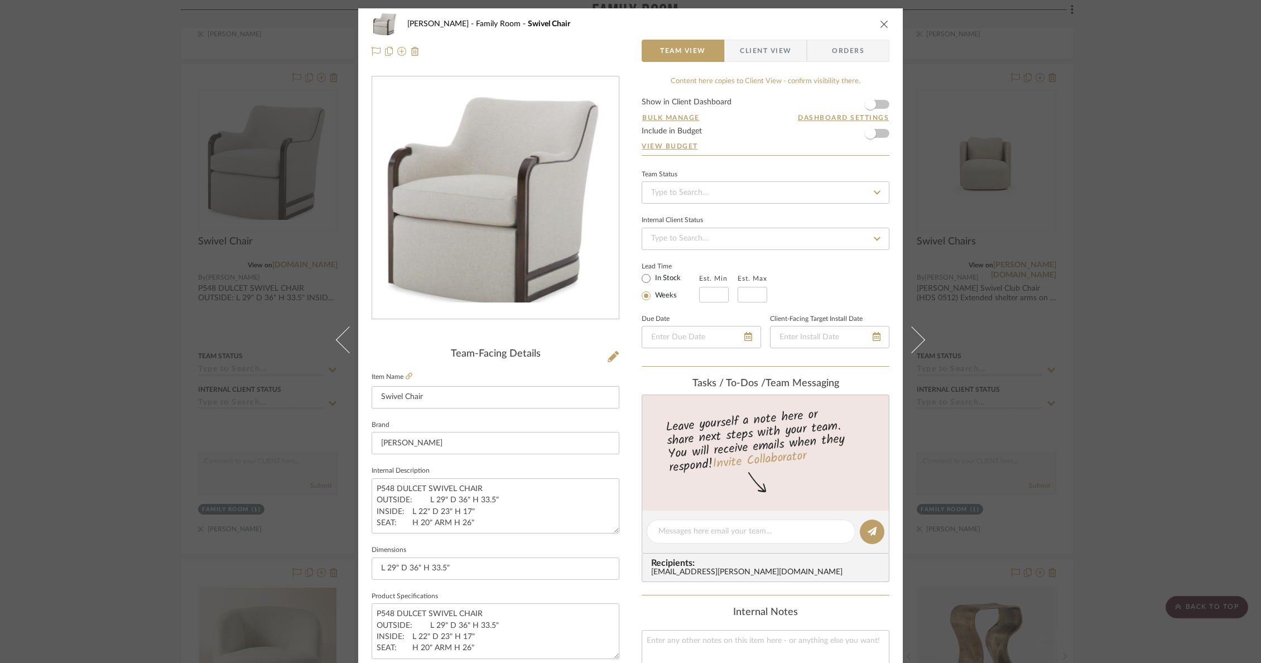
click at [872, 26] on div "Wurster Family Room Swivel Chair" at bounding box center [631, 24] width 518 height 22
click at [881, 25] on icon "close" at bounding box center [884, 24] width 9 height 9
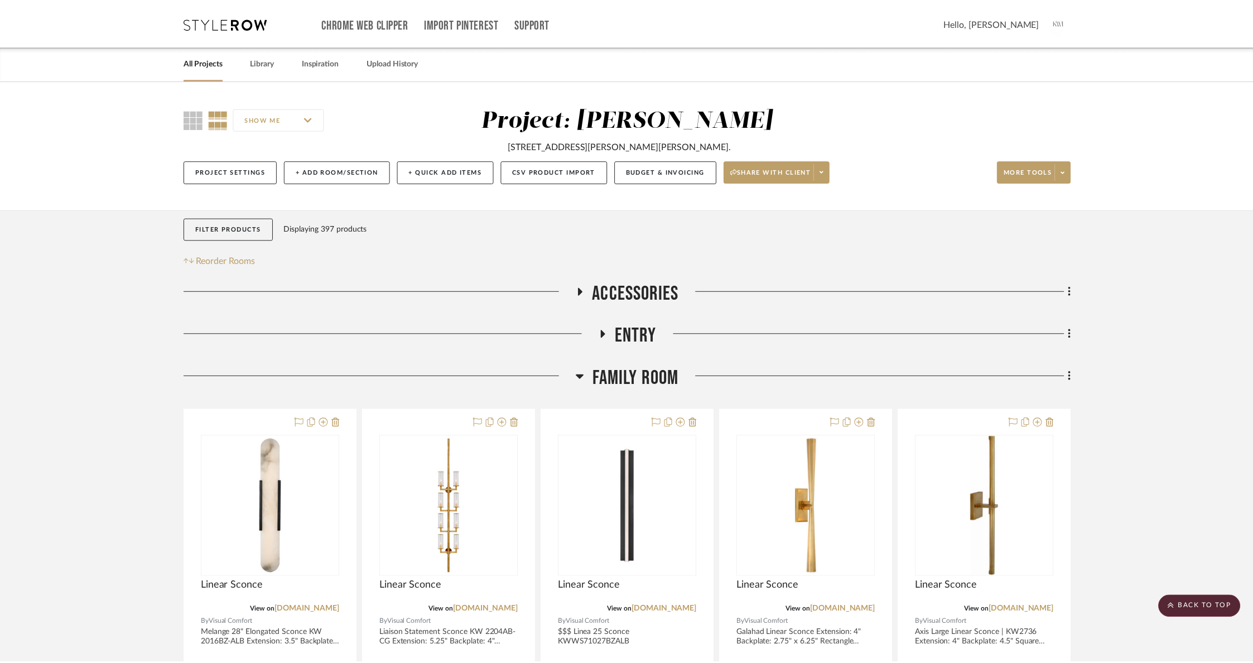
scroll to position [1334, 0]
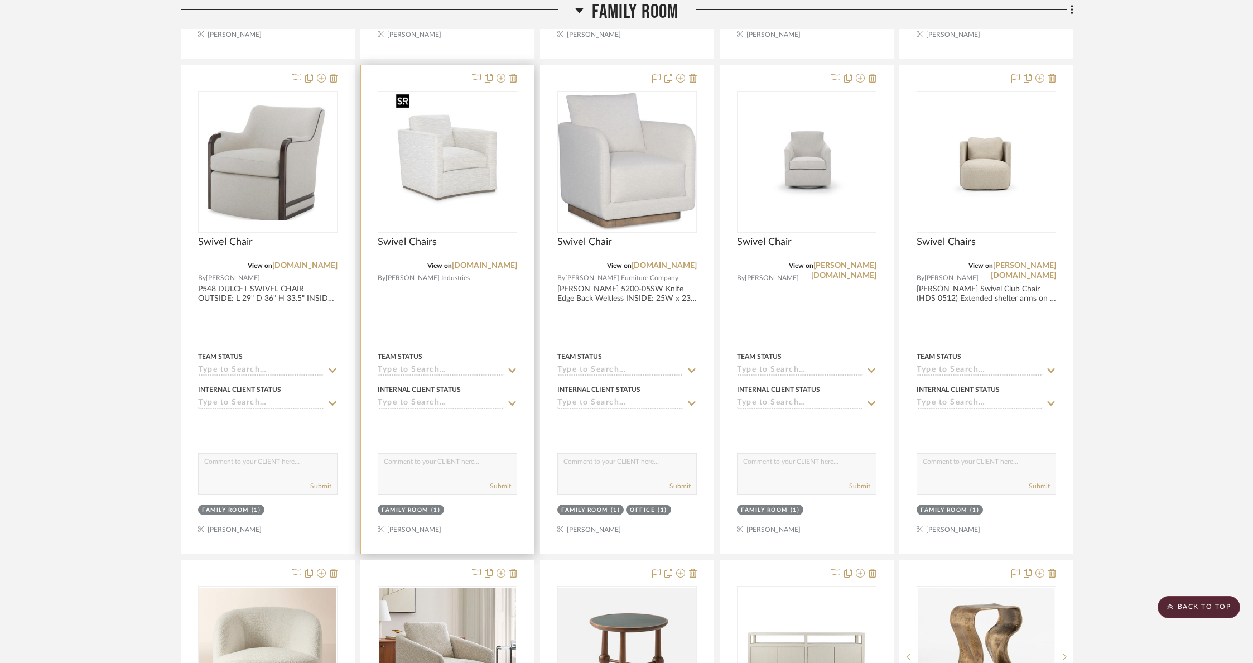
click at [486, 162] on img "0" at bounding box center [448, 161] width 112 height 139
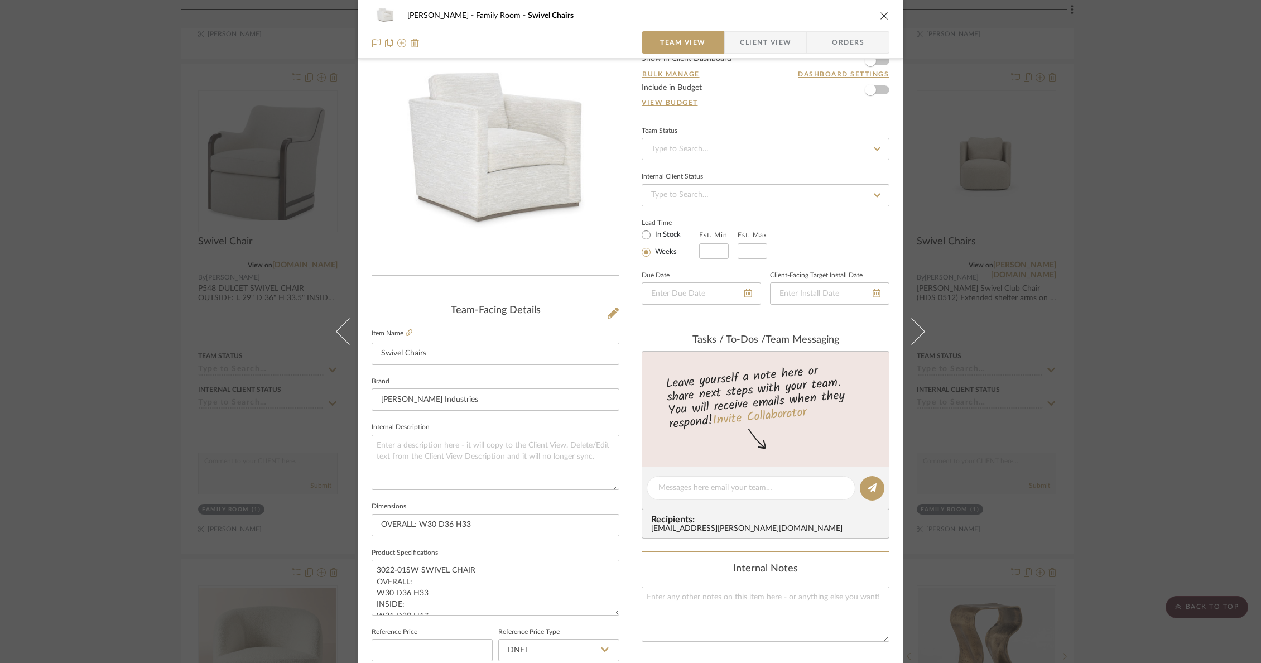
scroll to position [47, 0]
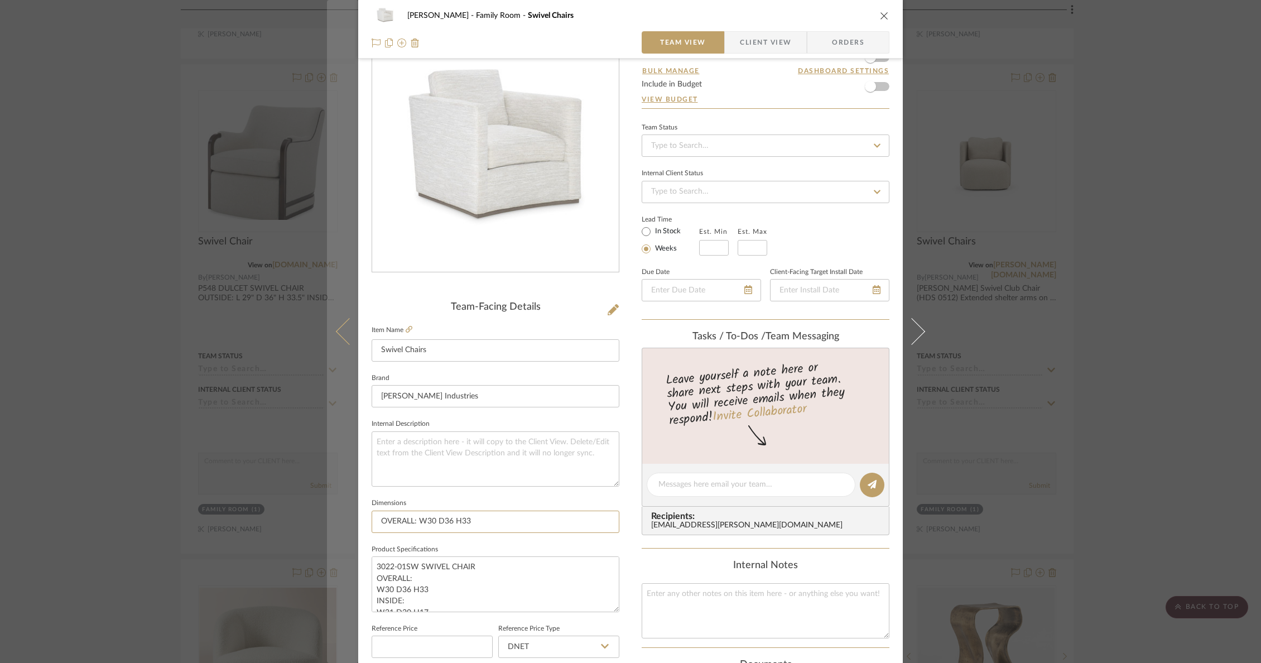
drag, startPoint x: 484, startPoint y: 521, endPoint x: 343, endPoint y: 504, distance: 142.7
click at [343, 504] on mat-dialog-content "Wurster Family Room Swivel Chairs Team View Client View Orders Team-Facing Deta…" at bounding box center [630, 477] width 607 height 1030
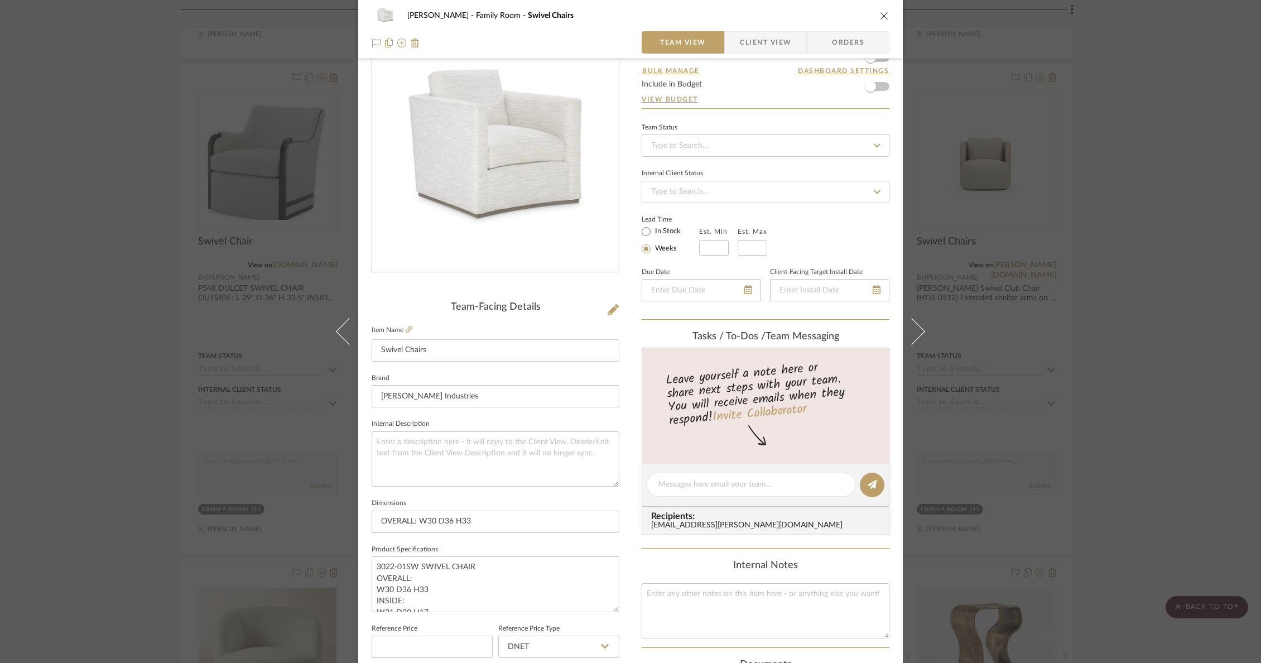
click at [875, 13] on div "Wurster Family Room Swivel Chairs" at bounding box center [631, 15] width 518 height 22
click at [880, 13] on icon "close" at bounding box center [884, 15] width 9 height 9
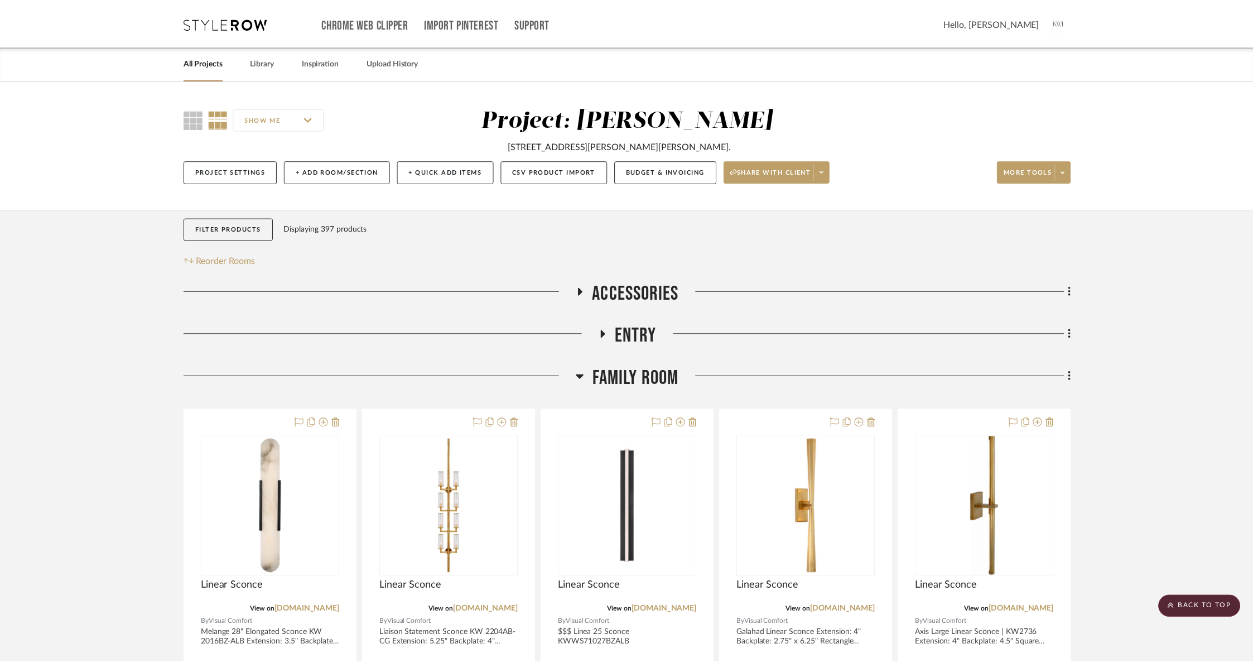
scroll to position [1334, 0]
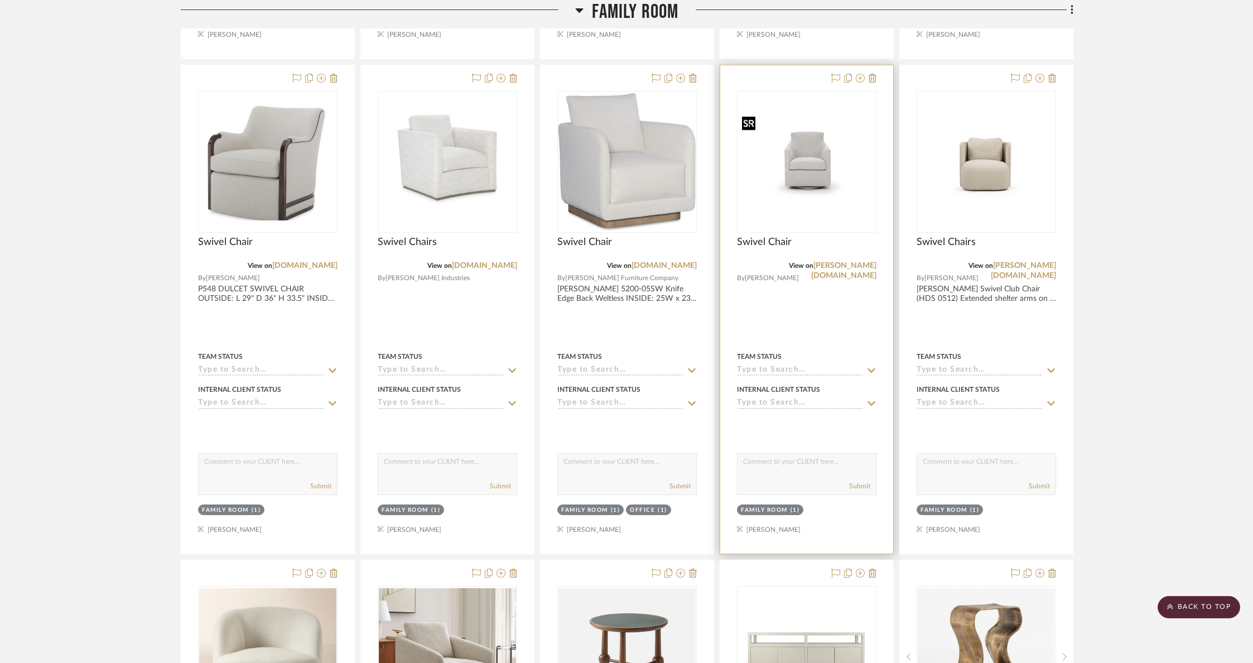
click at [851, 173] on img "0" at bounding box center [806, 161] width 137 height 94
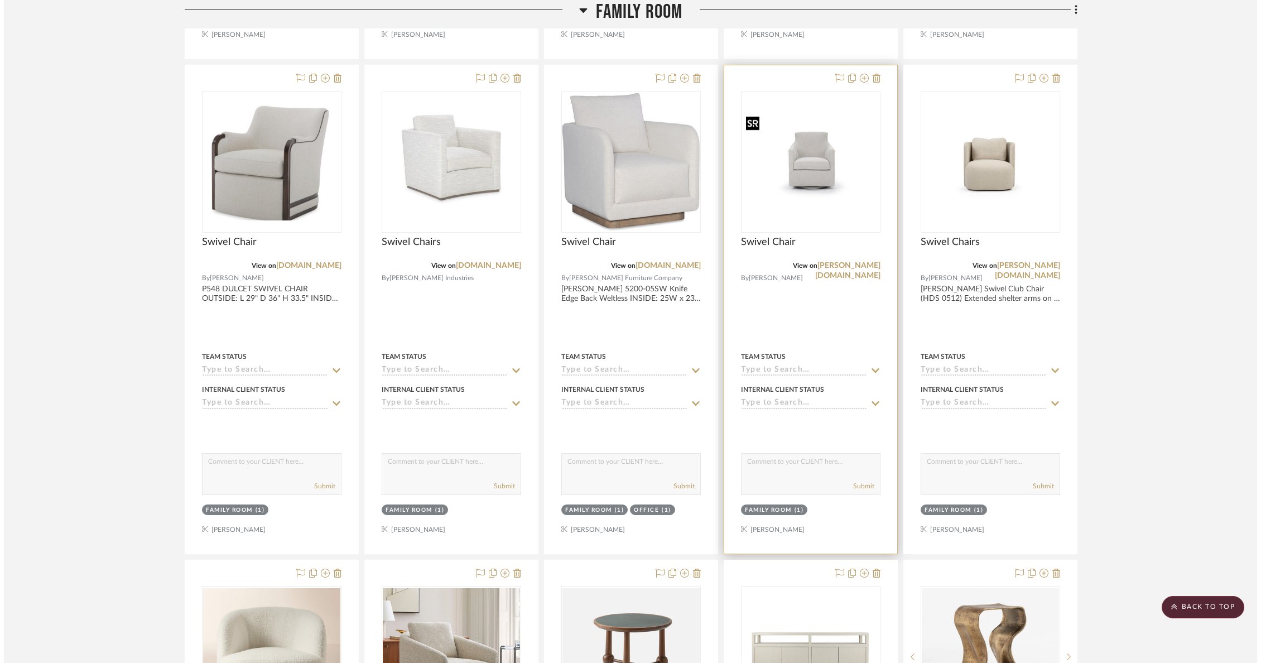
scroll to position [0, 0]
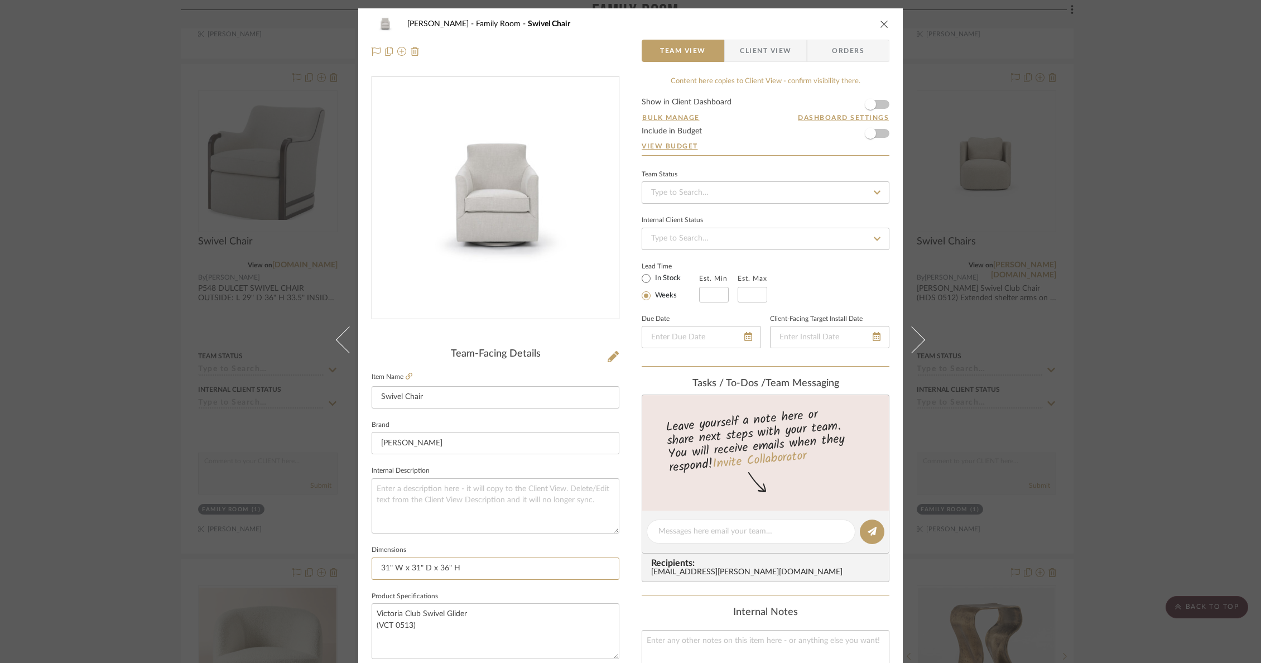
drag, startPoint x: 471, startPoint y: 566, endPoint x: 366, endPoint y: 559, distance: 105.1
click at [366, 559] on div "Wurster Family Room Swivel Chair Team View Client View Orders Team-Facing Detai…" at bounding box center [630, 523] width 544 height 1030
click at [880, 26] on icon "close" at bounding box center [884, 24] width 9 height 9
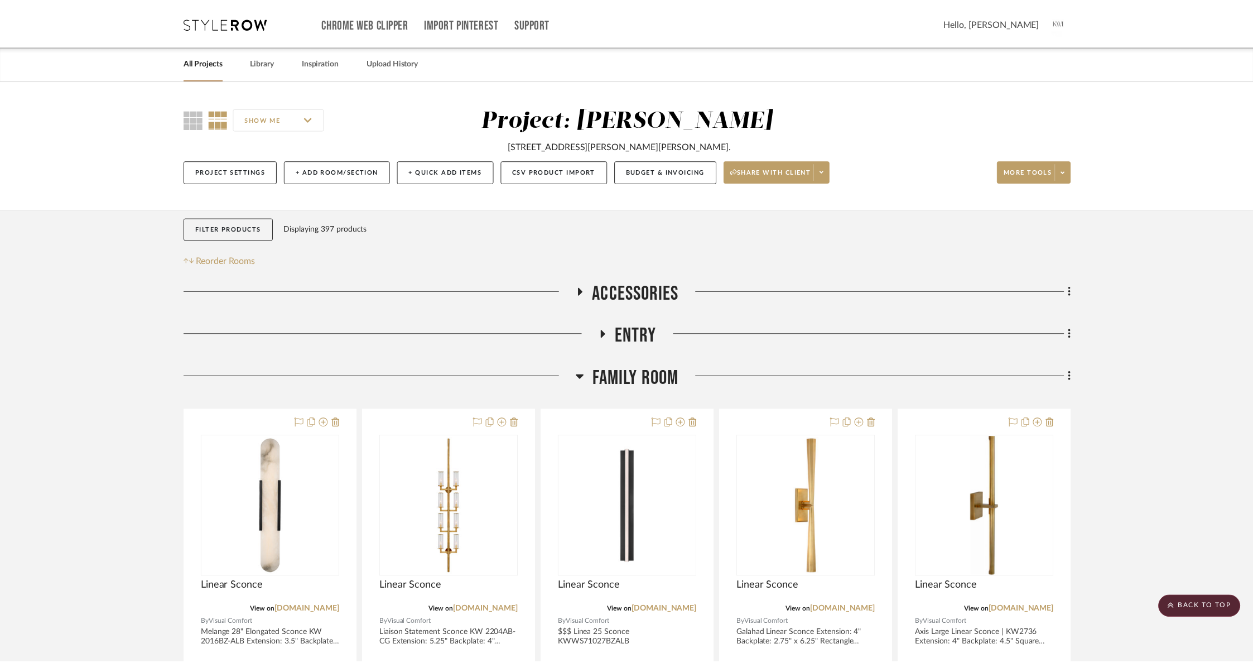
scroll to position [1334, 0]
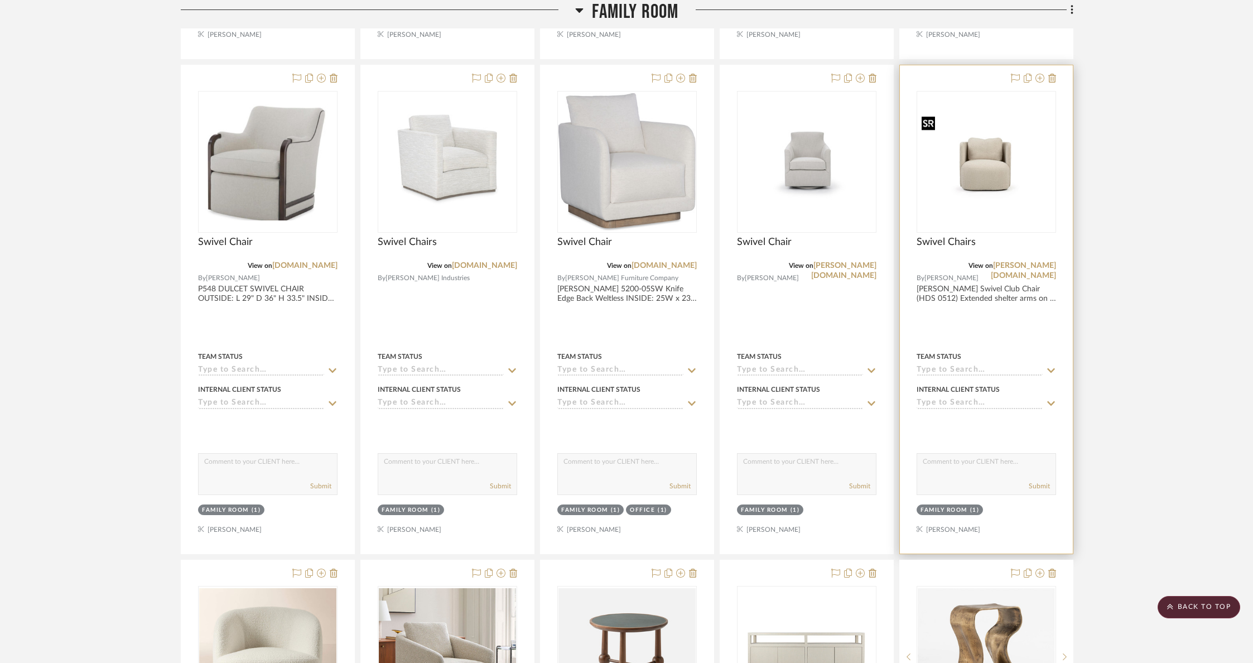
click at [1011, 161] on img "0" at bounding box center [986, 161] width 137 height 94
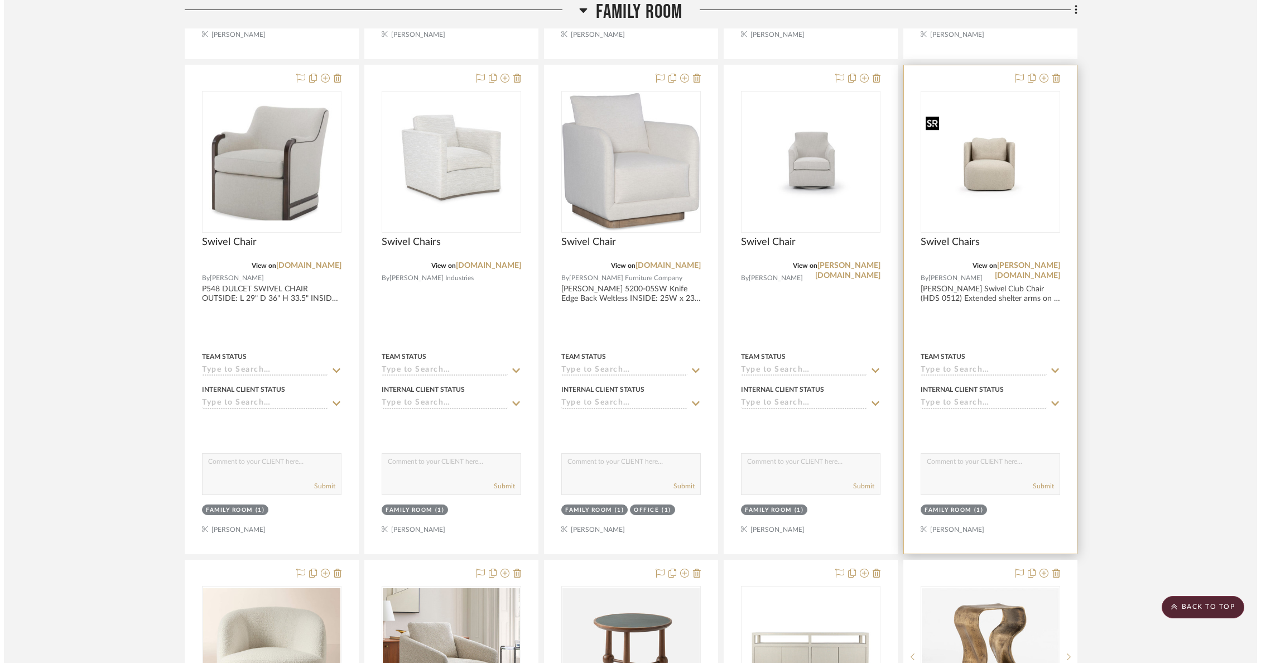
scroll to position [0, 0]
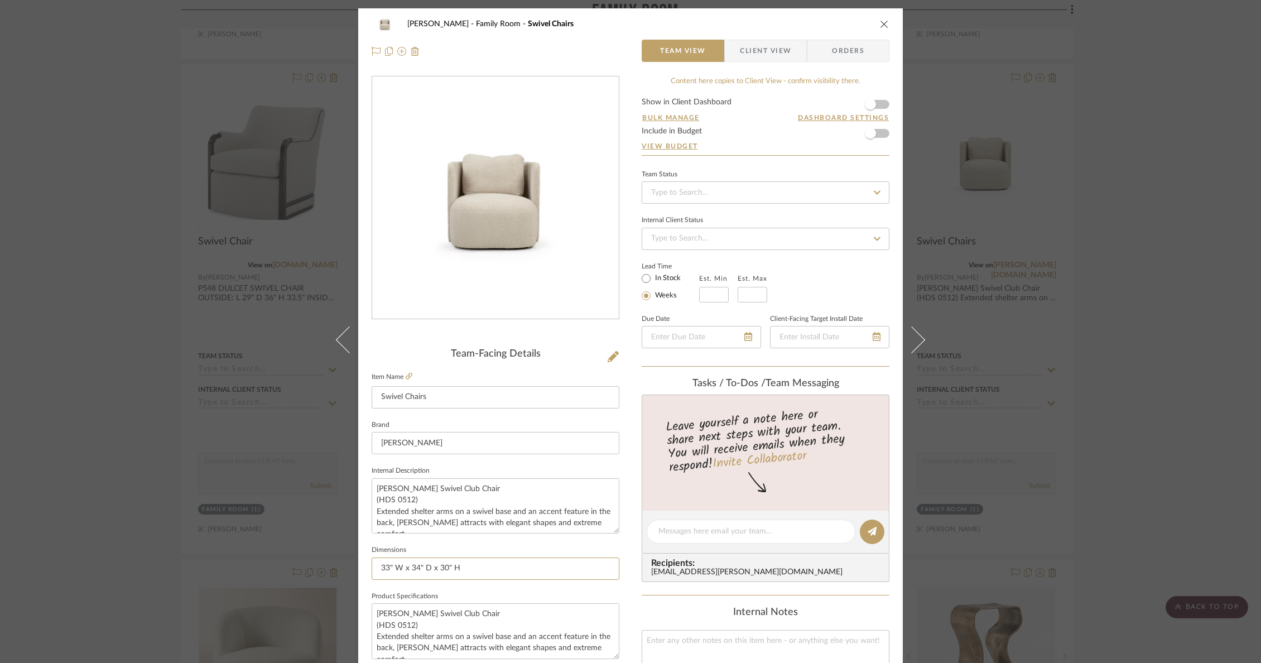
drag, startPoint x: 479, startPoint y: 566, endPoint x: 314, endPoint y: 562, distance: 165.7
click at [314, 562] on div "[PERSON_NAME] Family Room Swivel Chairs Team View Client View Orders Team-Facin…" at bounding box center [630, 331] width 1261 height 663
click at [880, 20] on icon "close" at bounding box center [884, 24] width 9 height 9
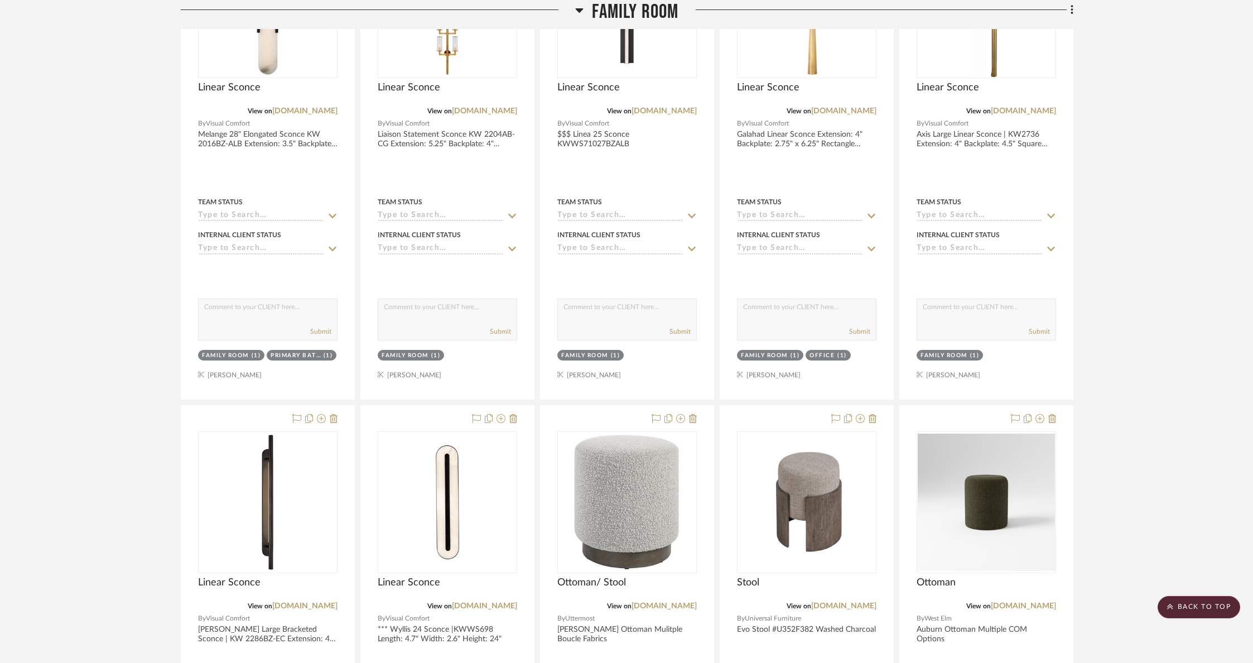
scroll to position [498, 0]
click at [615, 8] on span "Family Room" at bounding box center [635, 12] width 86 height 24
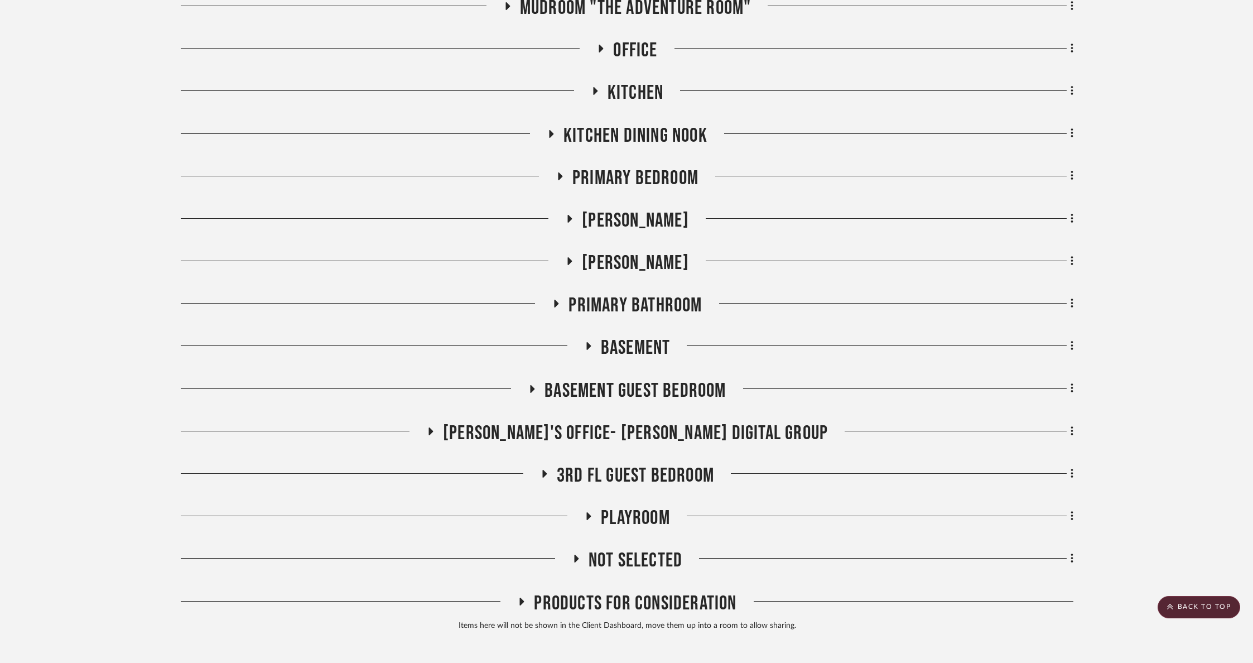
click at [631, 94] on span "Kitchen" at bounding box center [636, 93] width 56 height 24
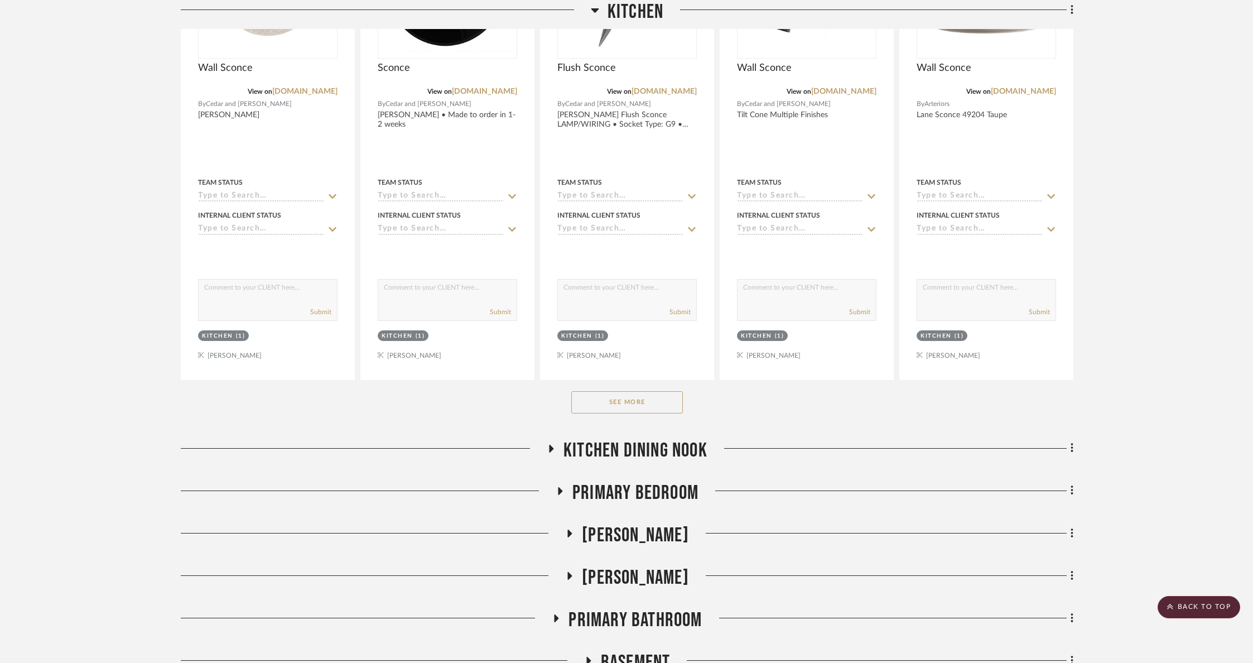
scroll to position [740, 0]
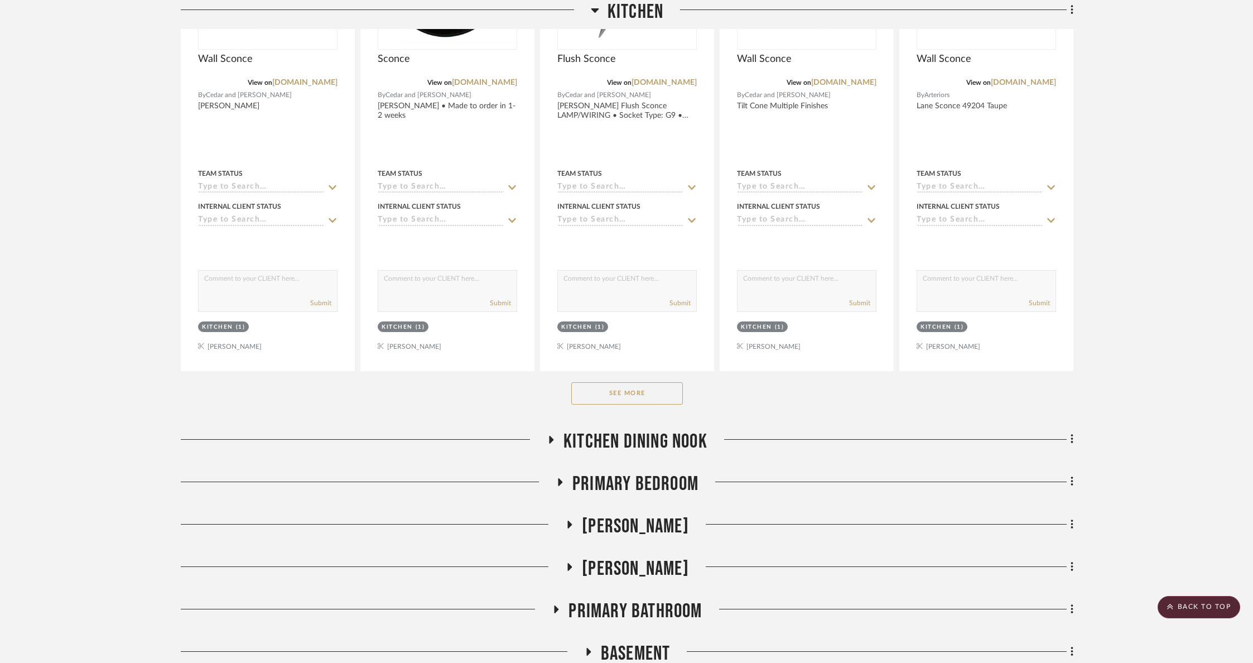
click at [649, 399] on button "See More" at bounding box center [627, 393] width 112 height 22
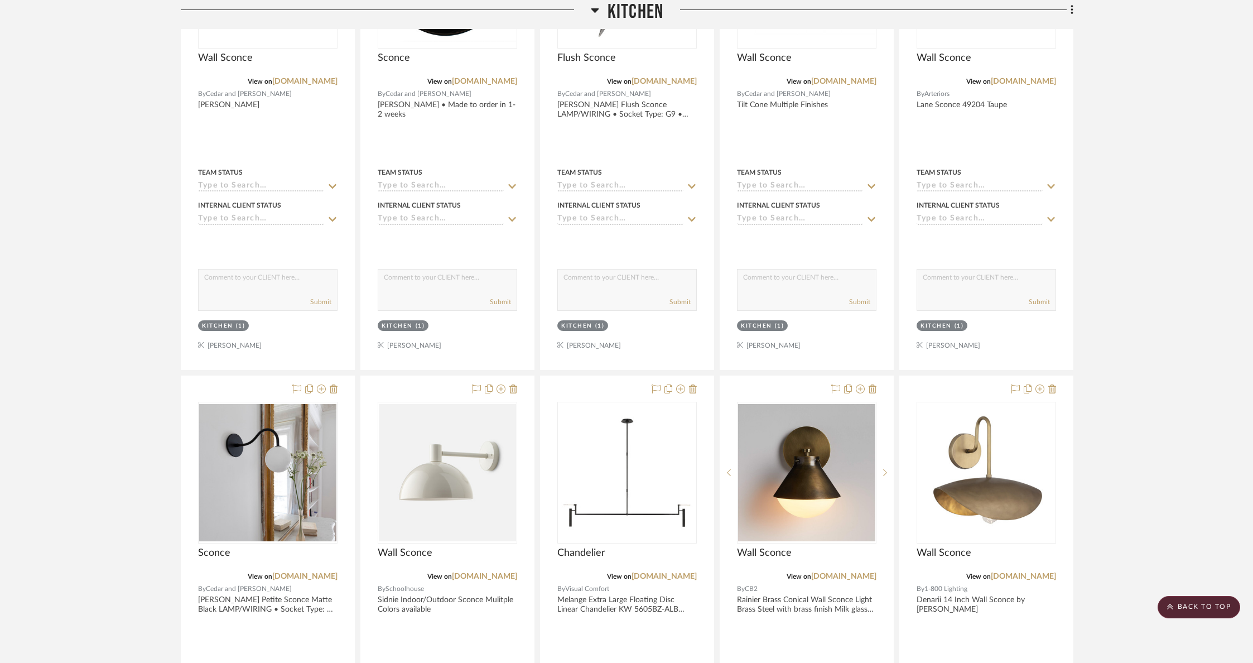
scroll to position [718, 0]
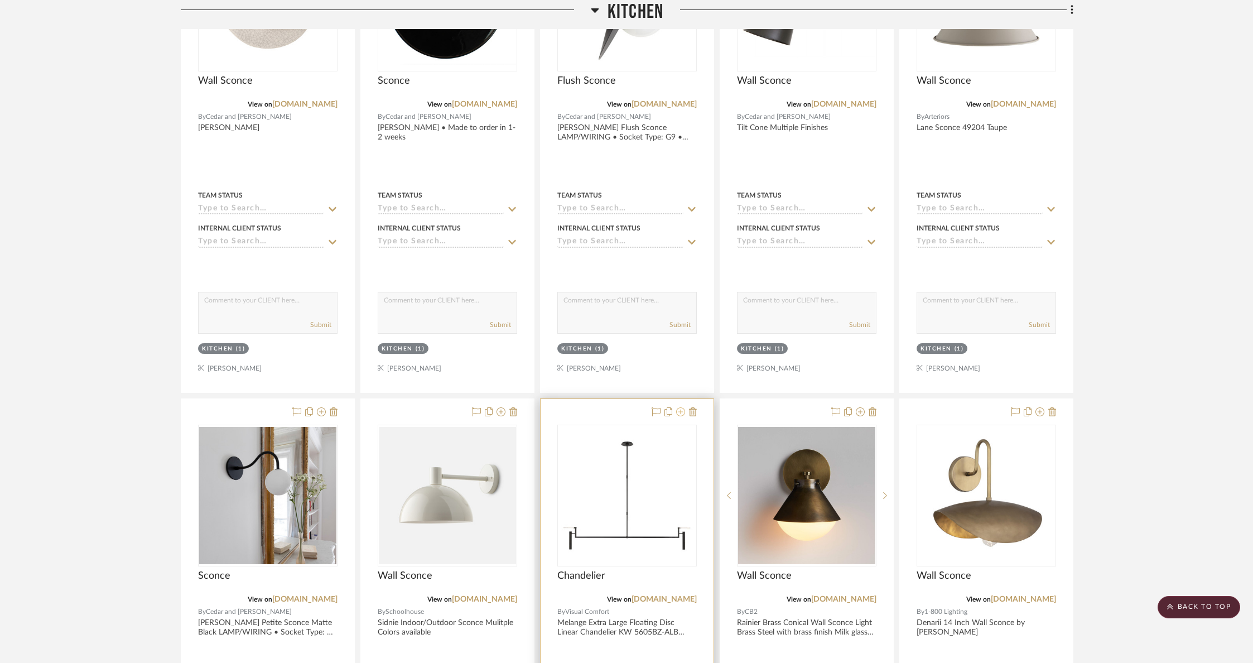
click at [682, 407] on icon at bounding box center [680, 411] width 9 height 9
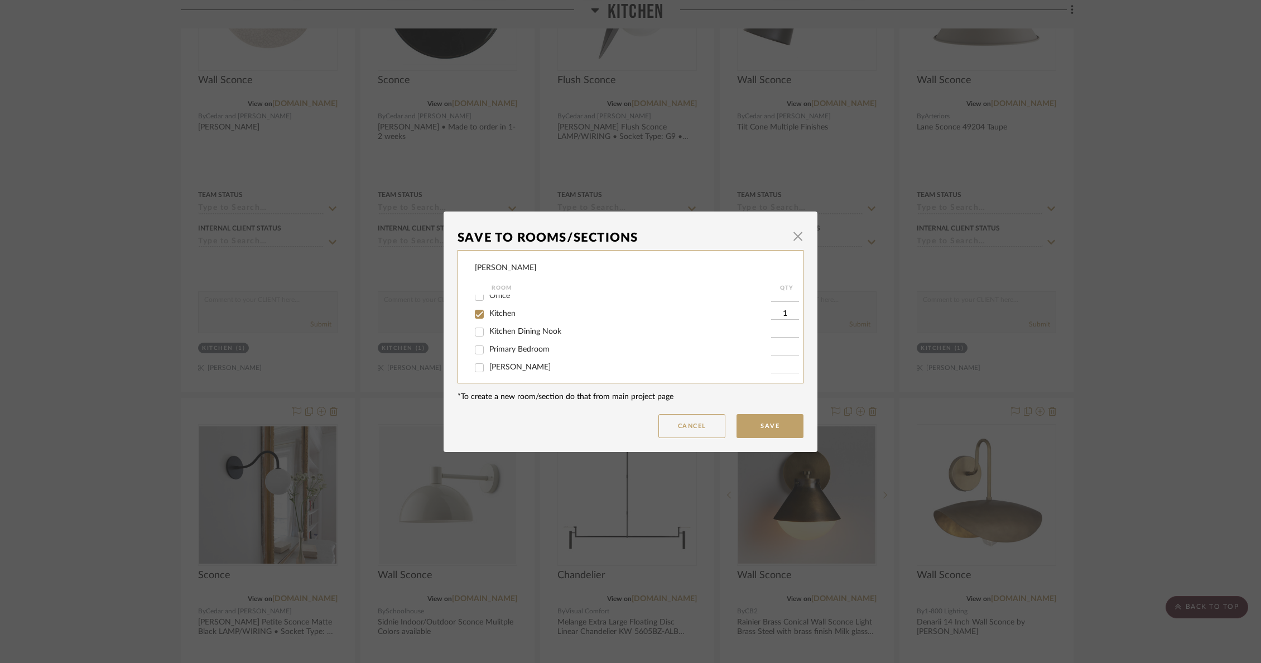
scroll to position [128, 0]
click at [513, 321] on span "Kitchen Dining Nook" at bounding box center [525, 318] width 72 height 8
click at [488, 325] on input "Kitchen Dining Nook" at bounding box center [479, 318] width 18 height 18
checkbox input "true"
type input "1"
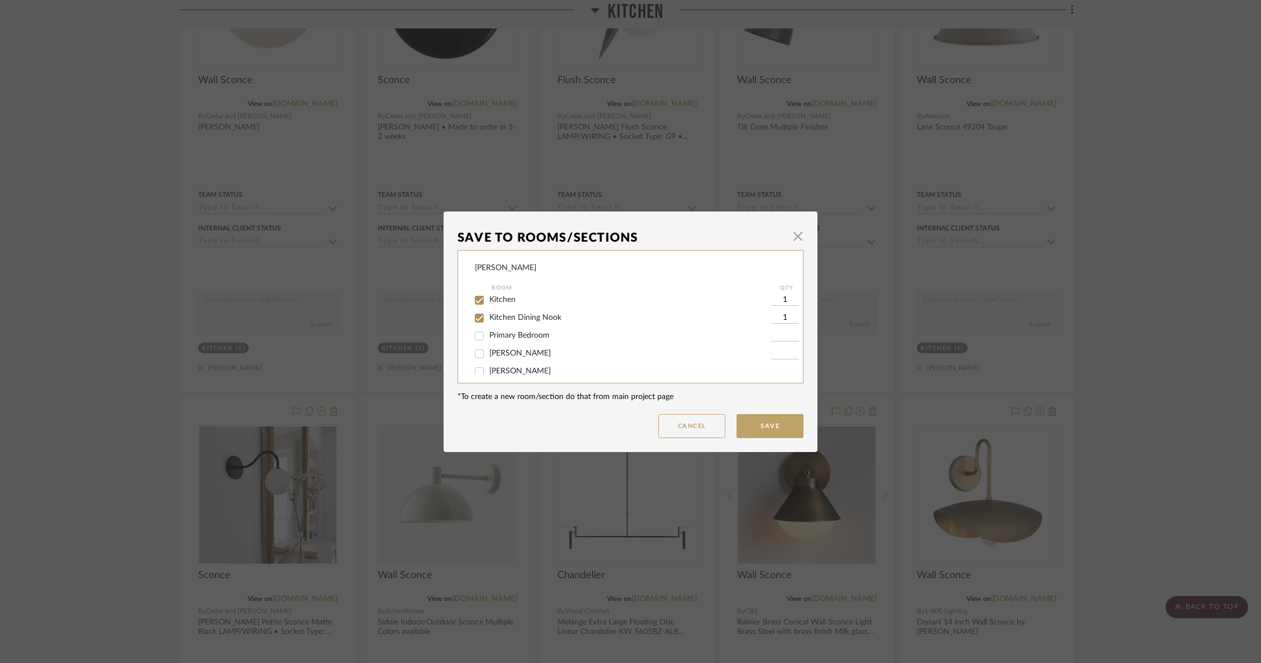
click at [474, 302] on input "Kitchen" at bounding box center [479, 300] width 18 height 18
checkbox input "false"
click at [753, 425] on button "Save" at bounding box center [769, 426] width 67 height 24
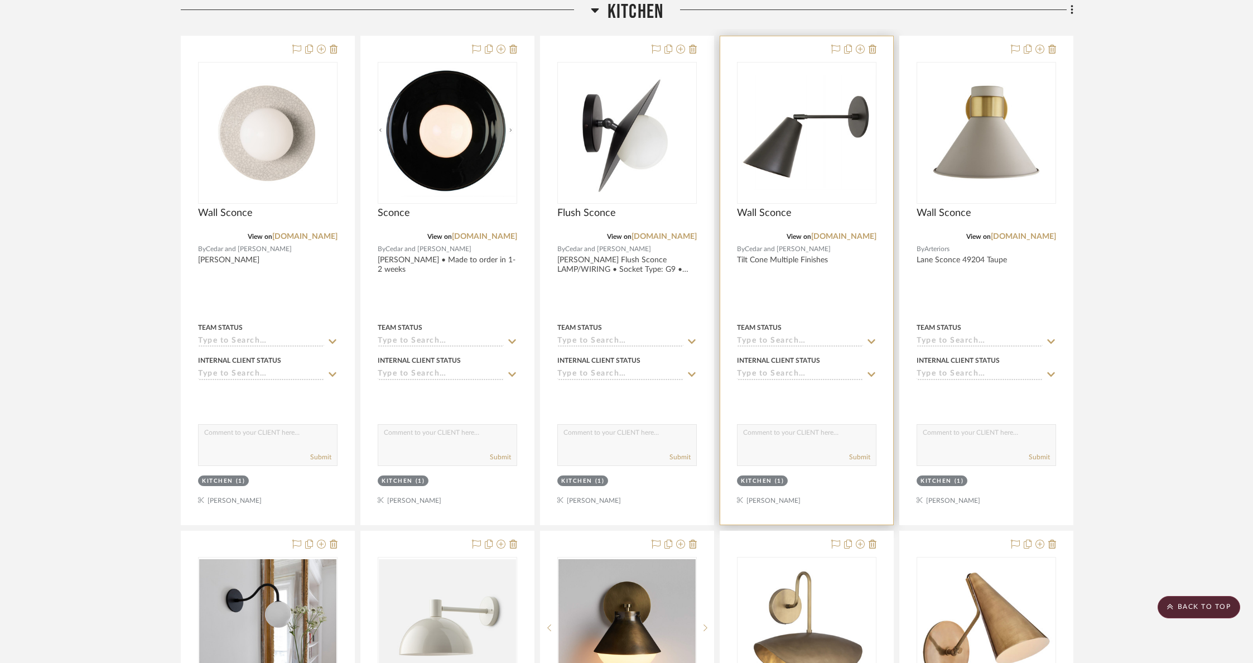
scroll to position [510, 0]
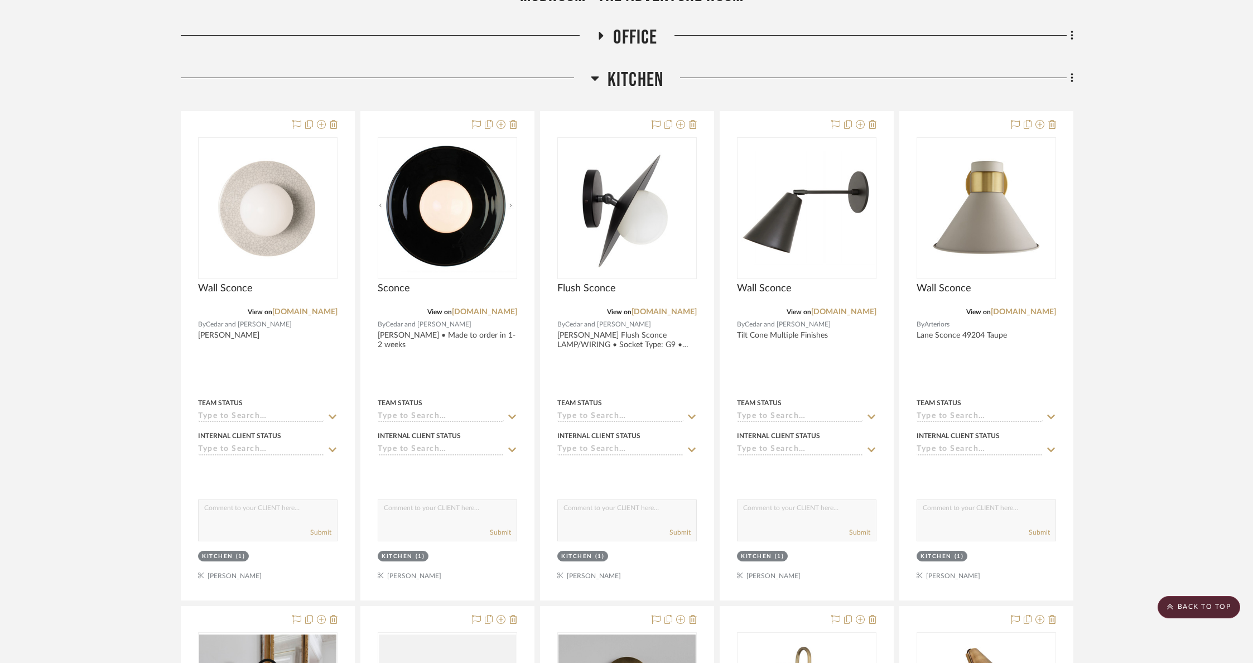
click at [634, 83] on span "Kitchen" at bounding box center [636, 80] width 56 height 24
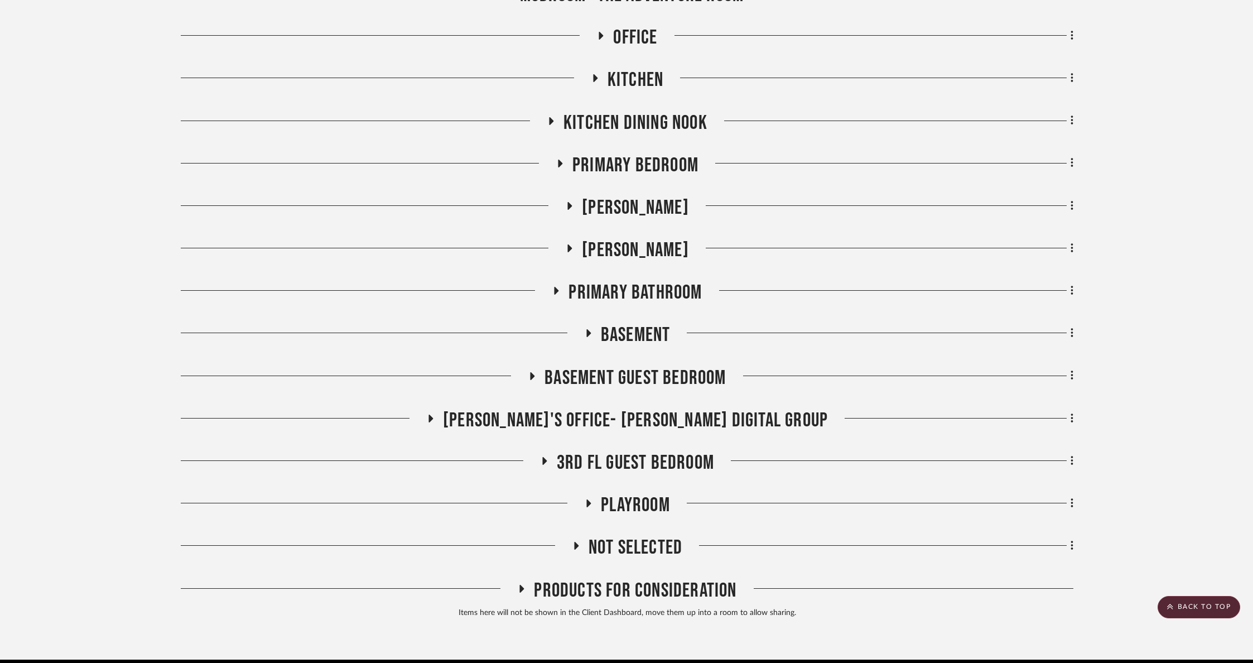
click at [622, 126] on span "Kitchen Dining Nook" at bounding box center [635, 123] width 144 height 24
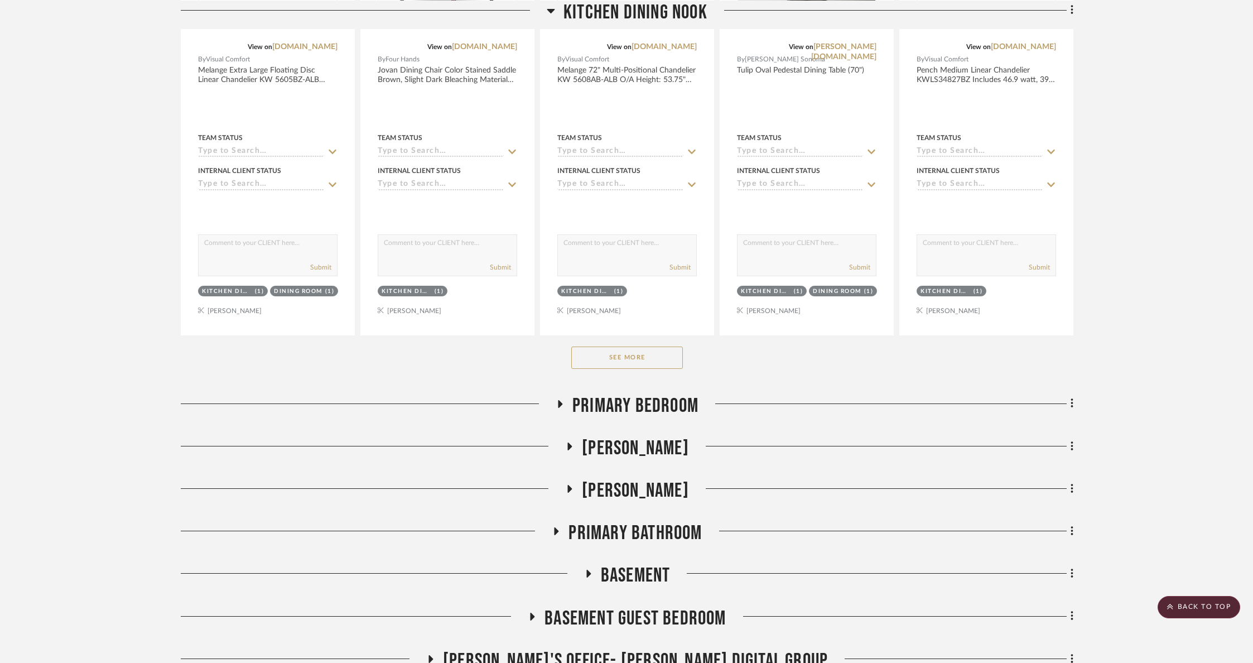
scroll to position [846, 0]
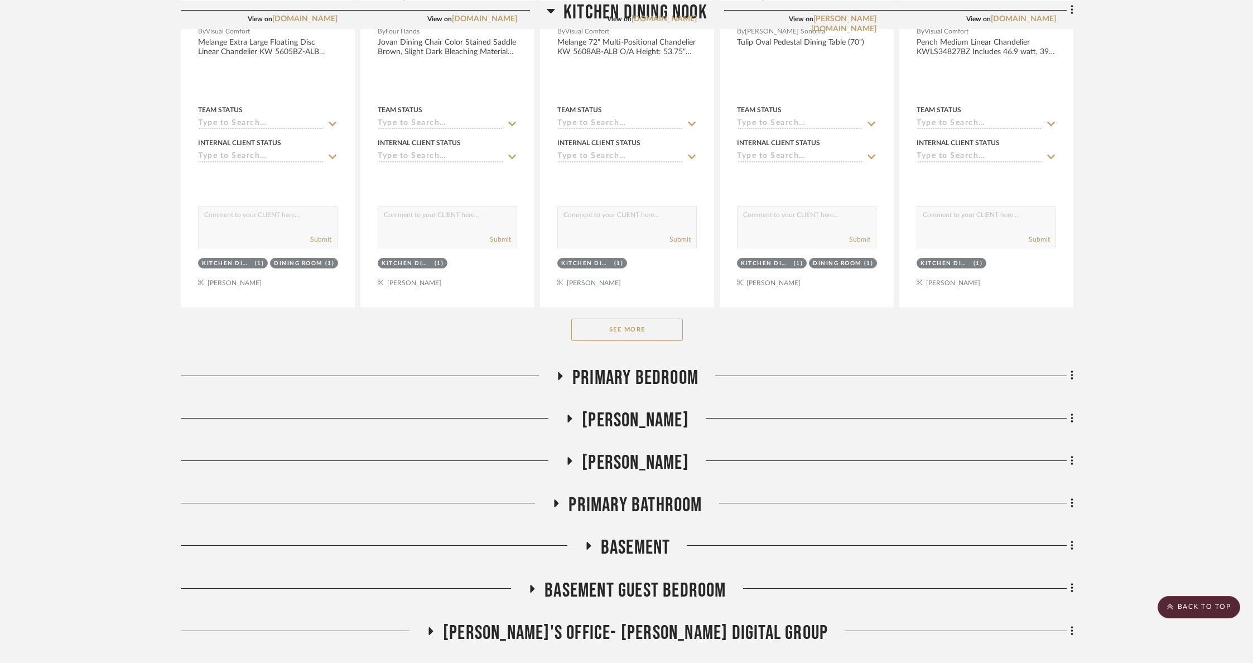
click at [639, 321] on button "See More" at bounding box center [627, 330] width 112 height 22
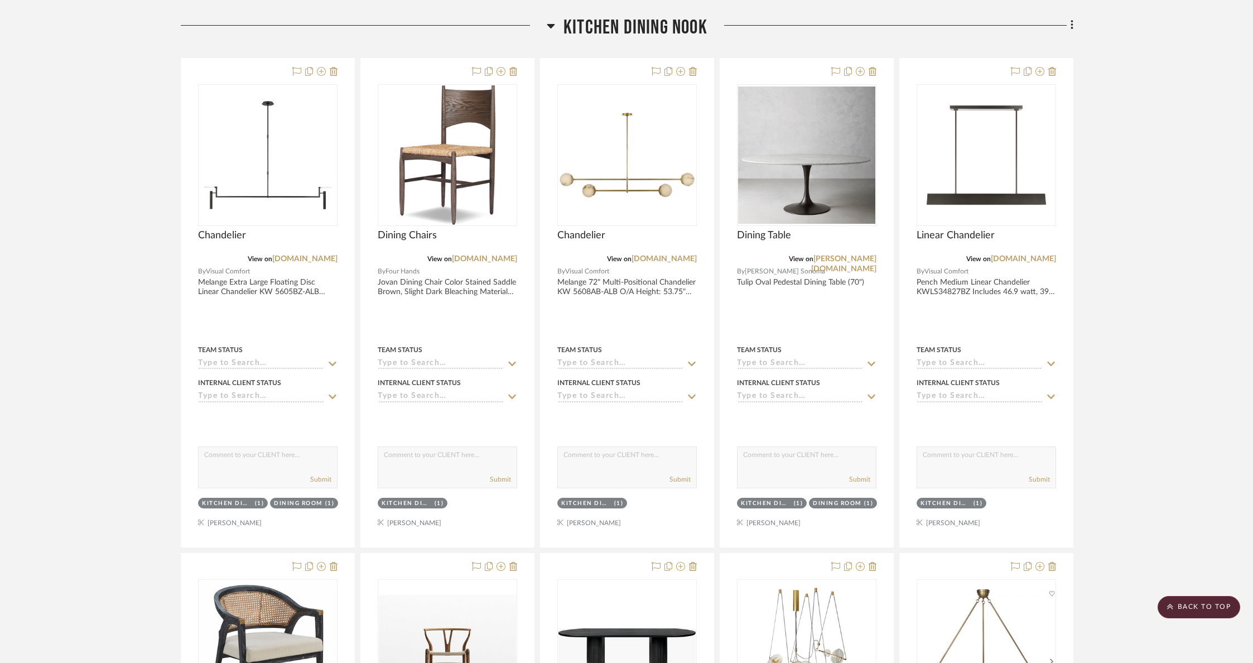
scroll to position [615, 0]
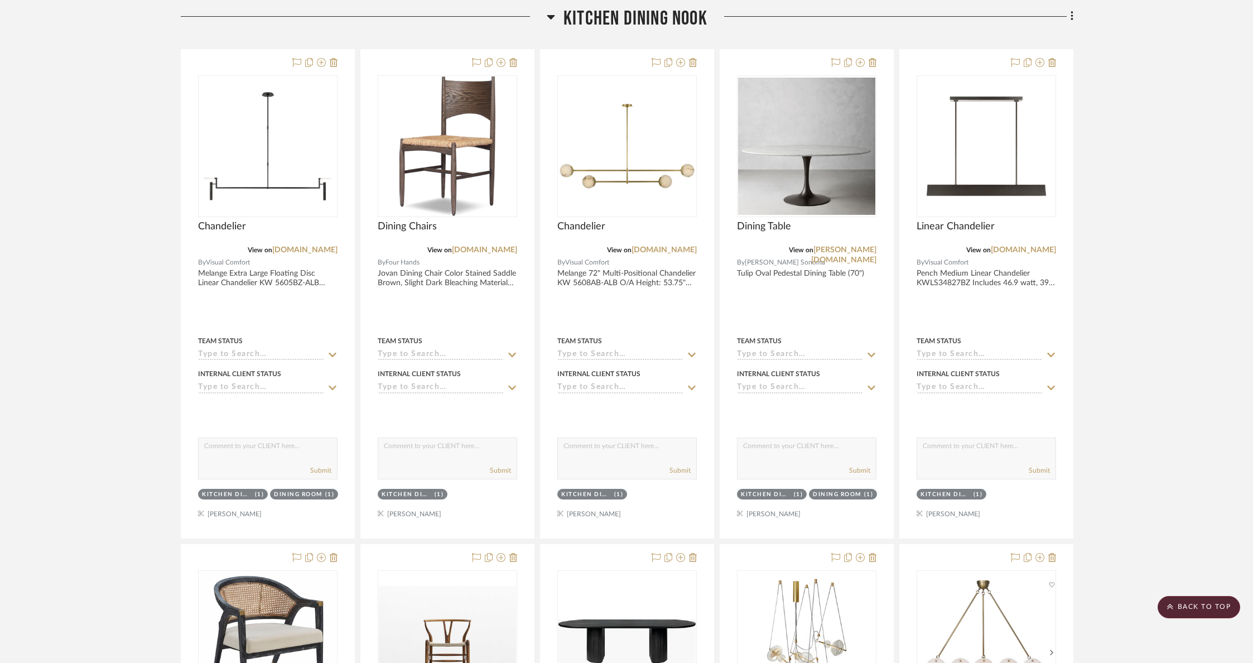
click at [652, 21] on span "Kitchen Dining Nook" at bounding box center [635, 19] width 144 height 24
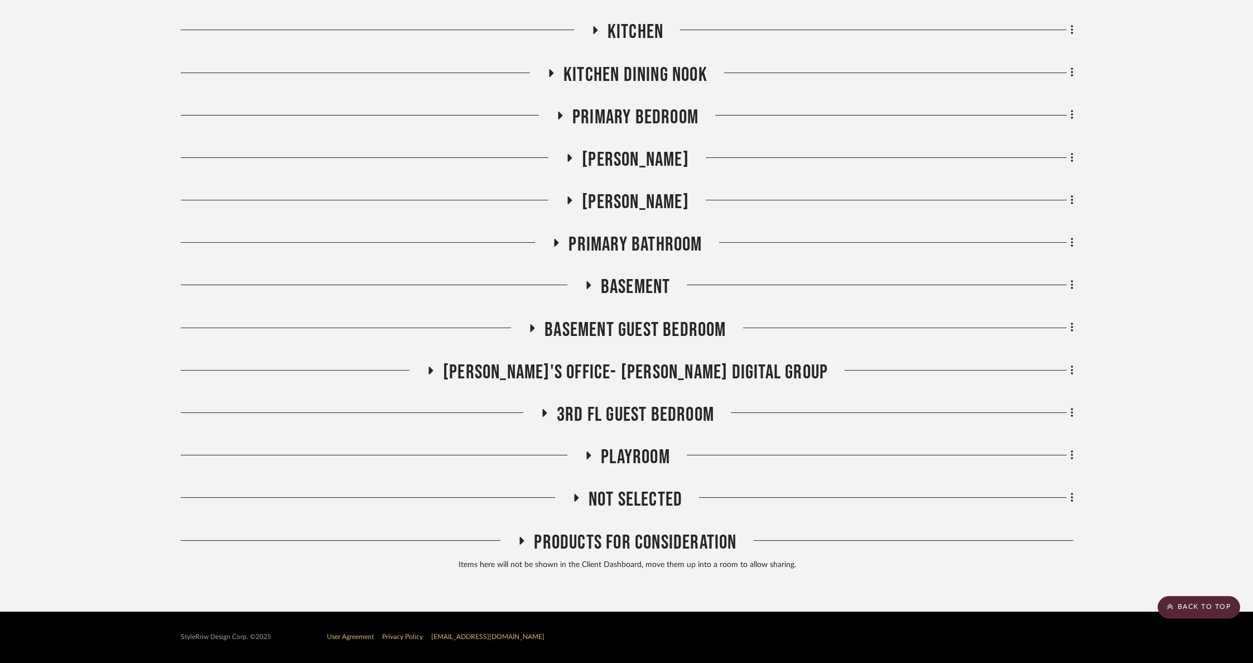
scroll to position [558, 0]
click at [616, 163] on span "[PERSON_NAME]" at bounding box center [635, 160] width 107 height 24
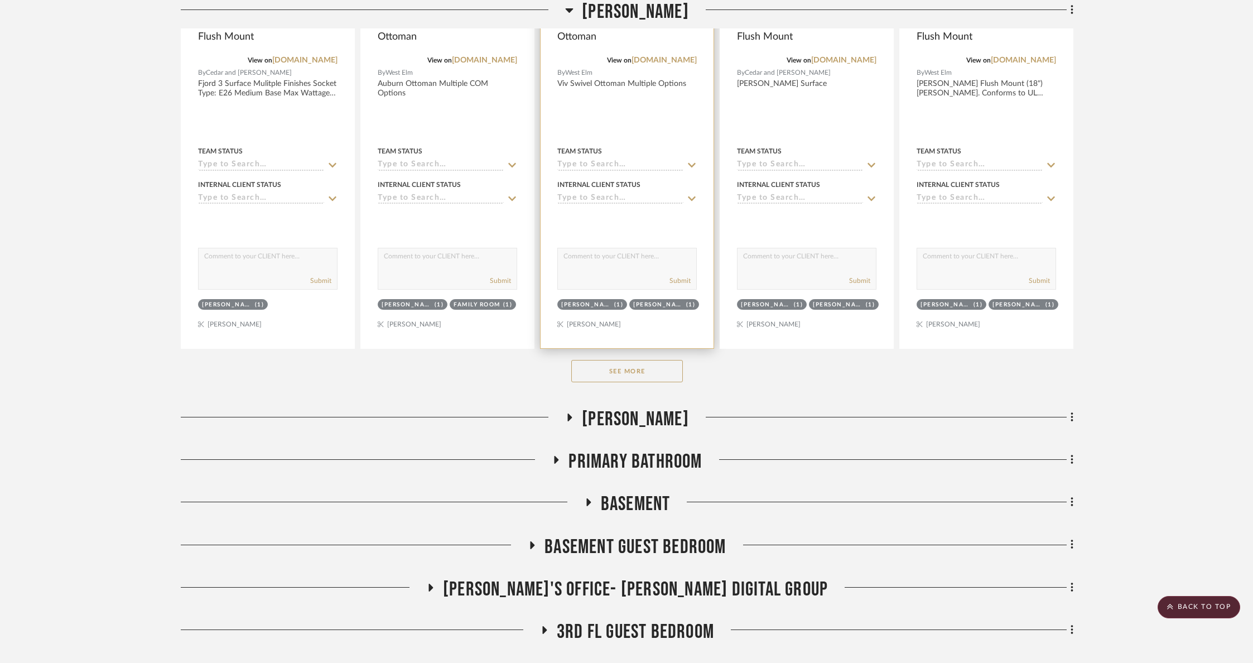
scroll to position [1055, 0]
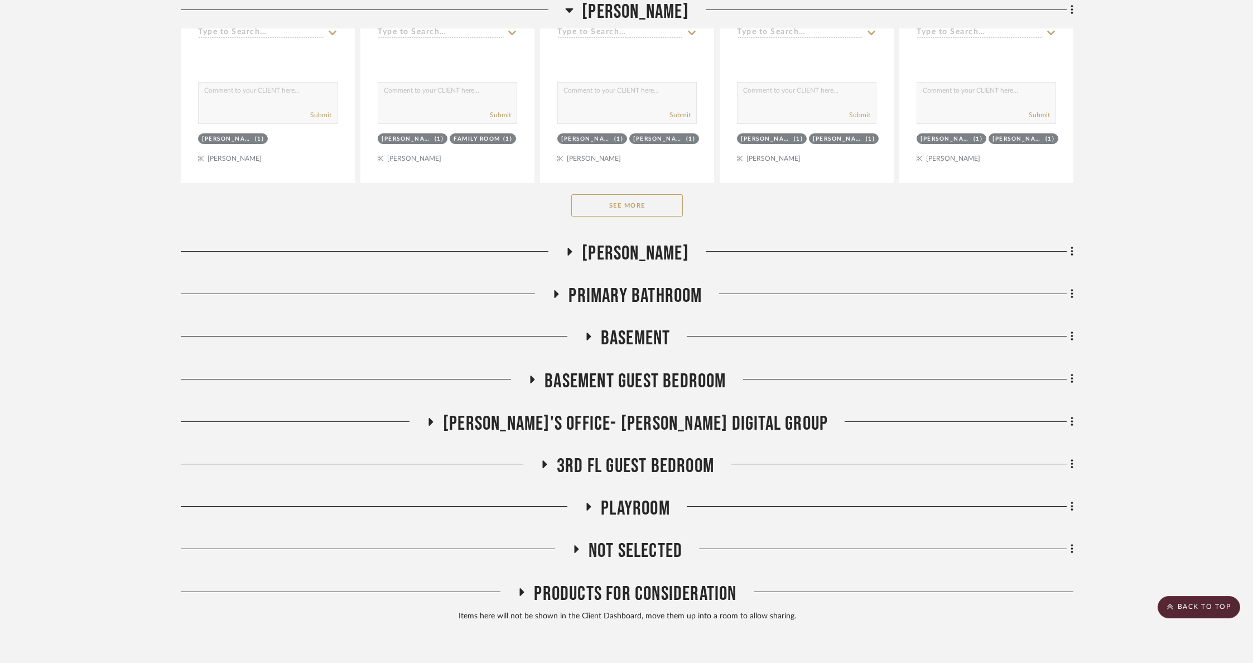
click at [613, 215] on button "See More" at bounding box center [627, 205] width 112 height 22
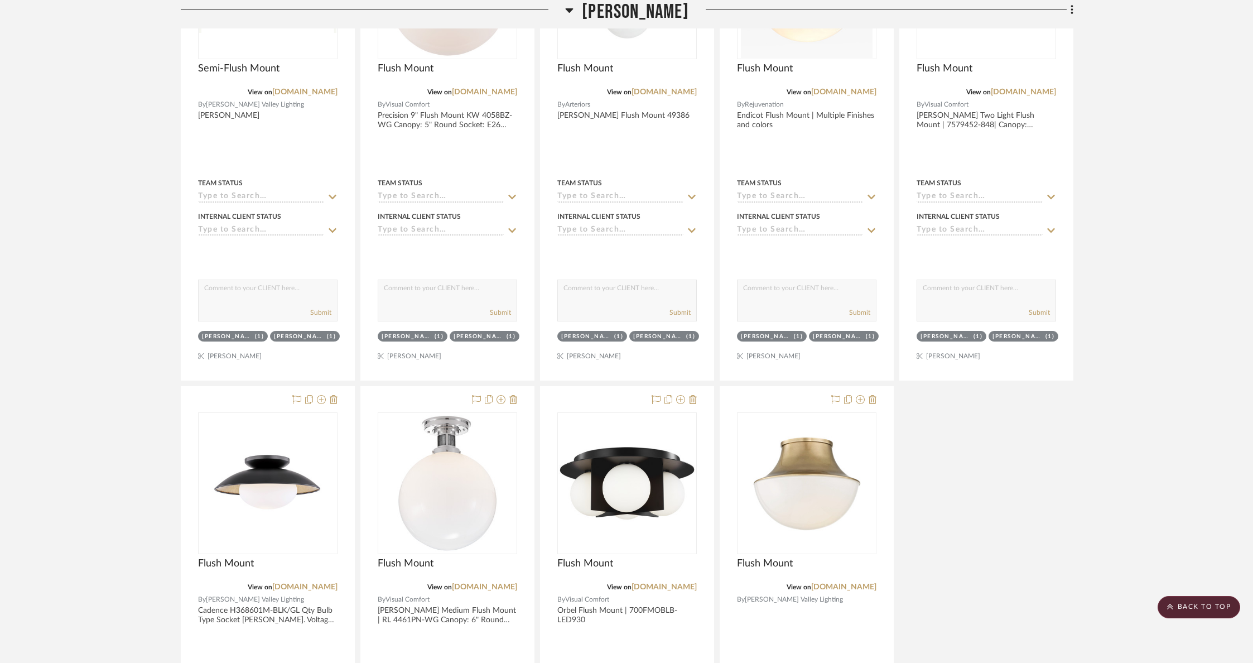
scroll to position [2862, 0]
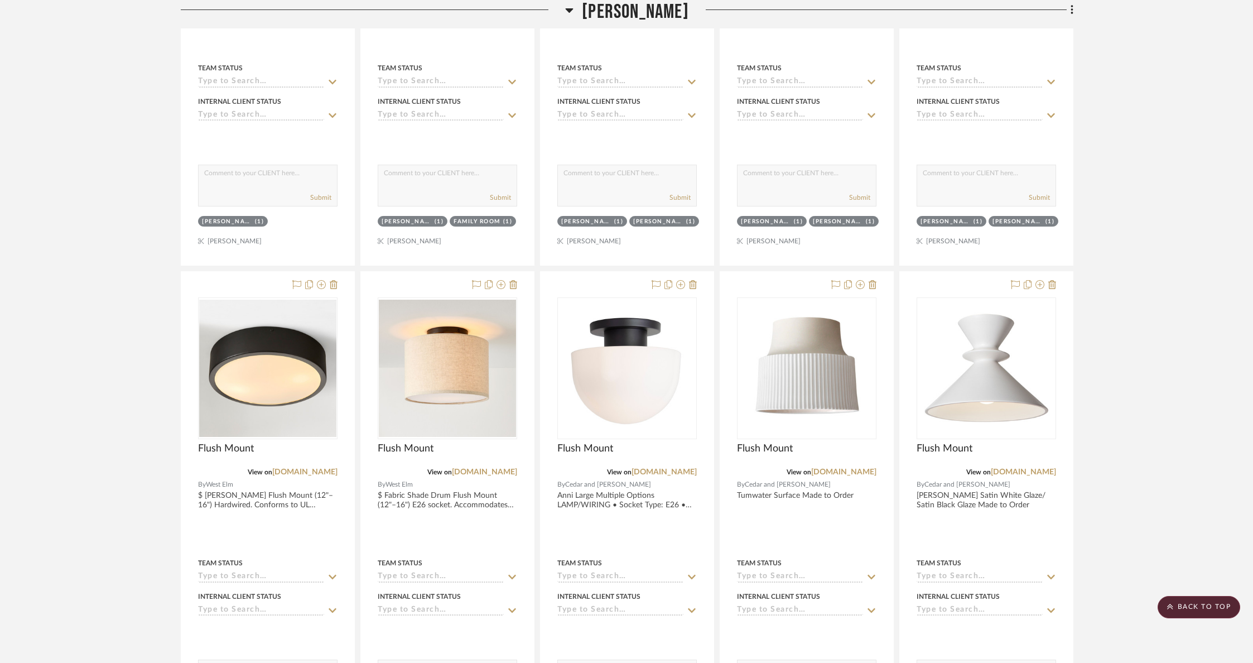
click at [642, 12] on span "[PERSON_NAME]" at bounding box center [635, 12] width 107 height 24
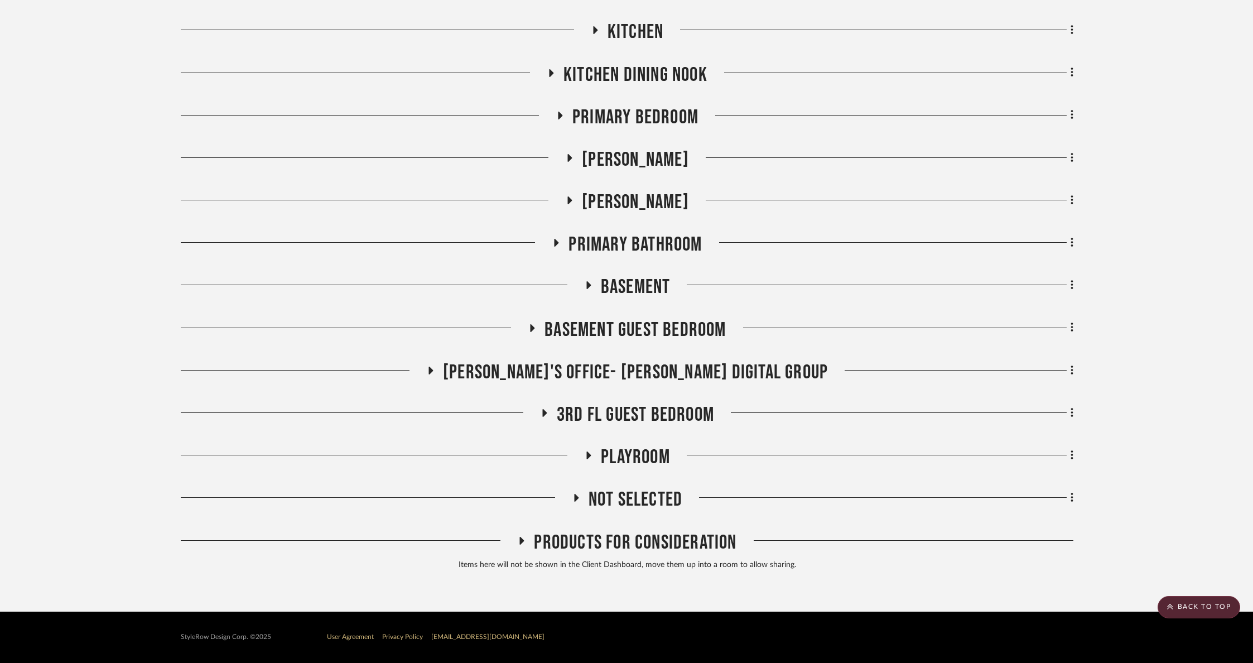
scroll to position [558, 0]
click at [629, 209] on span "[PERSON_NAME]" at bounding box center [635, 203] width 107 height 24
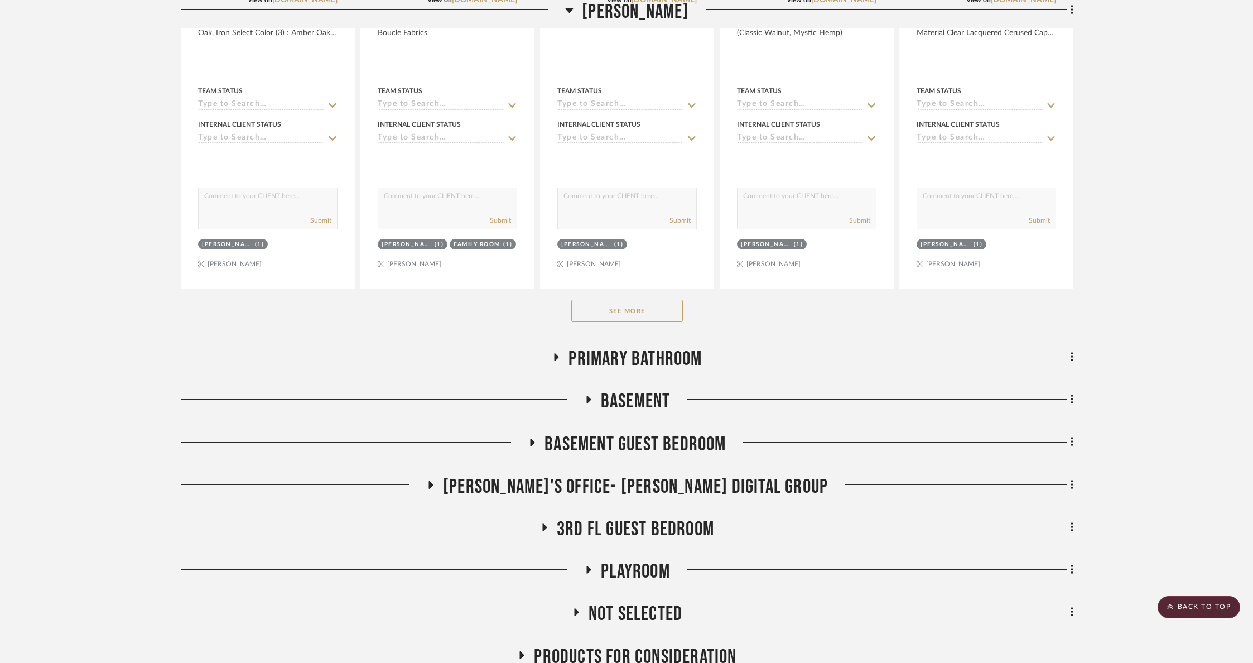
scroll to position [1105, 0]
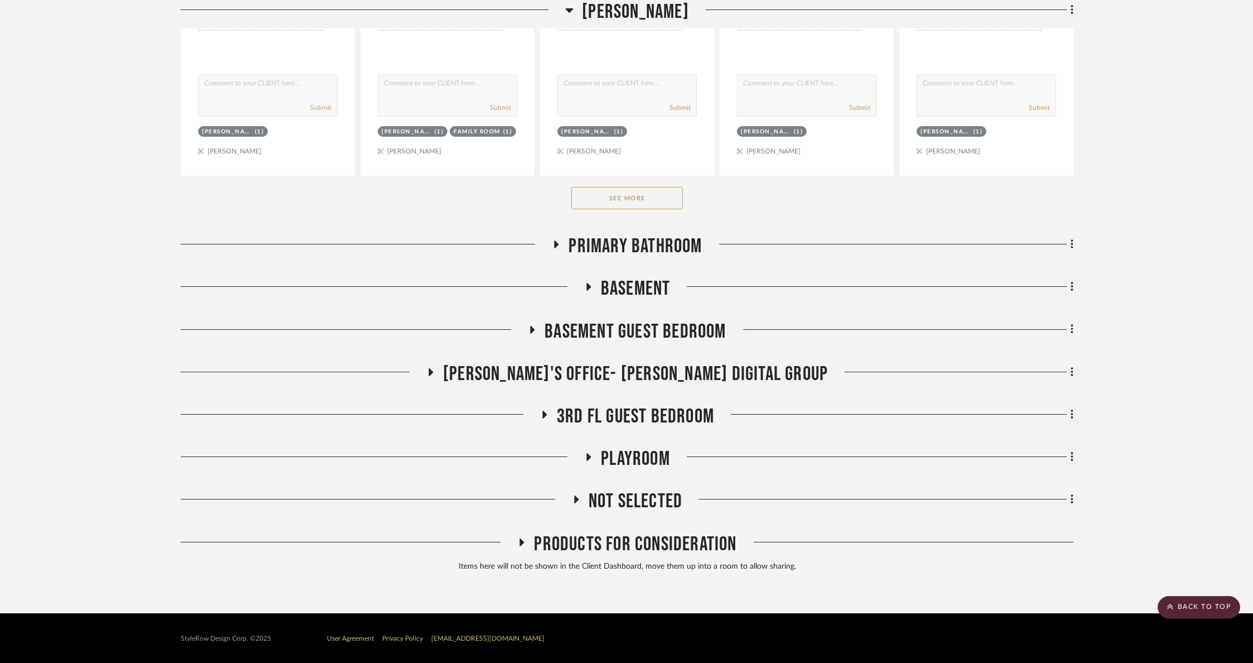
click at [628, 205] on button "See More" at bounding box center [627, 198] width 112 height 22
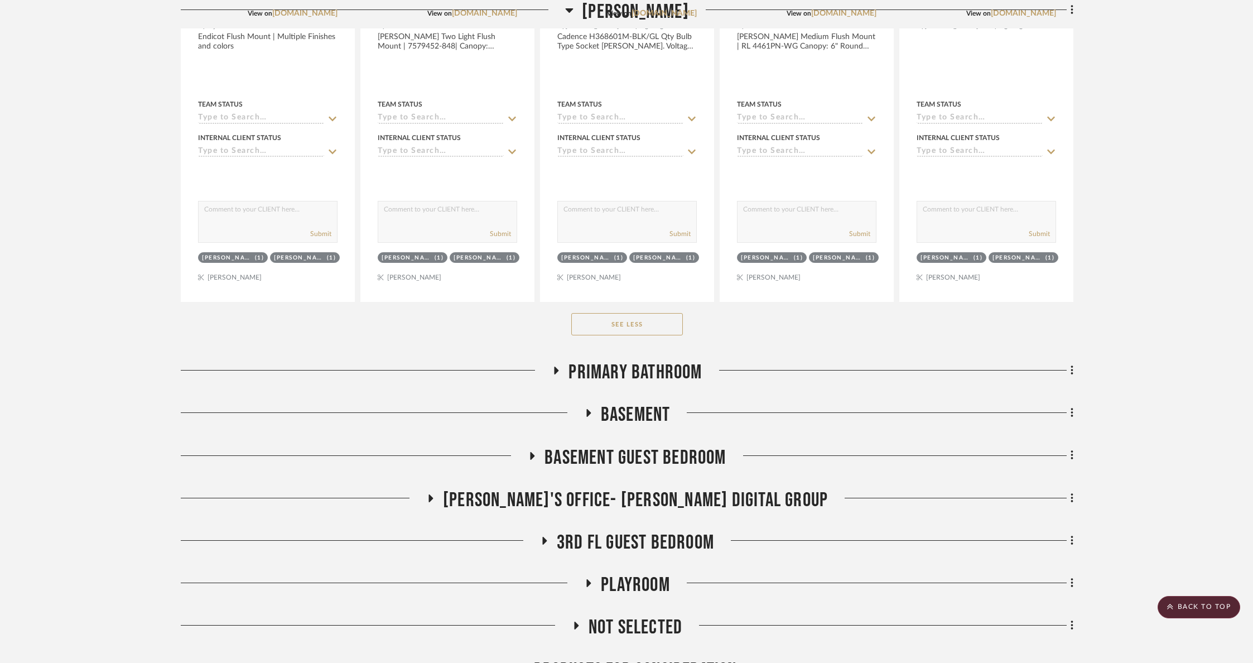
scroll to position [5054, 0]
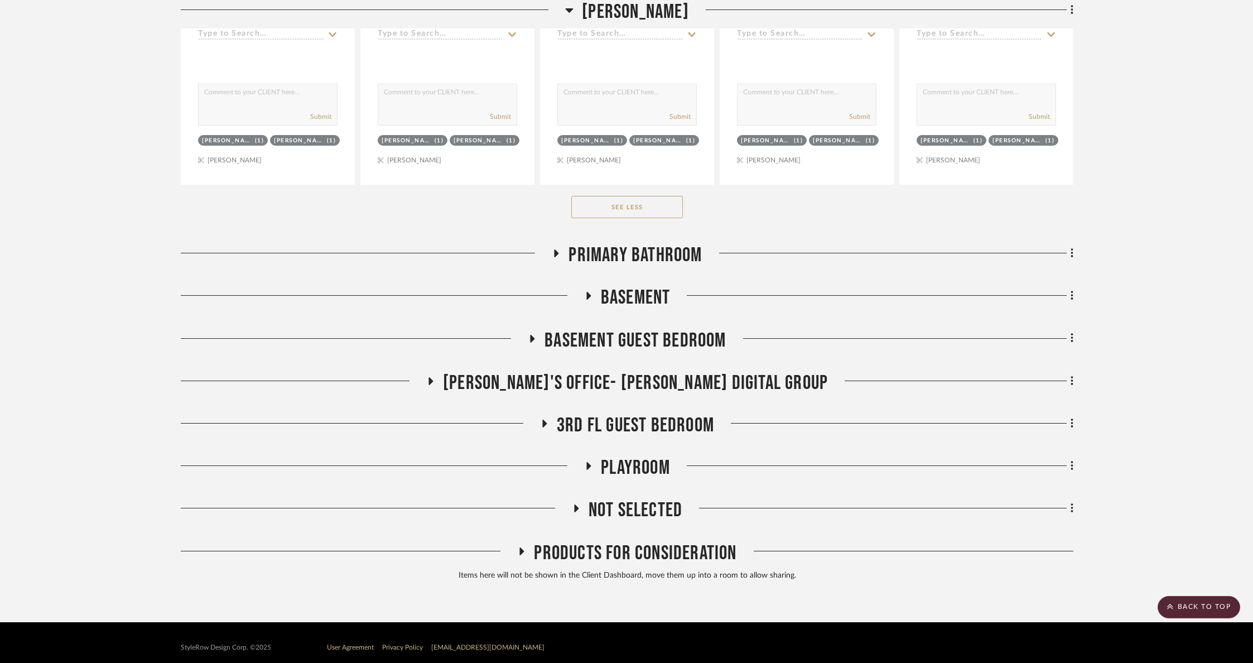
click at [684, 248] on span "Primary Bathroom" at bounding box center [634, 255] width 133 height 24
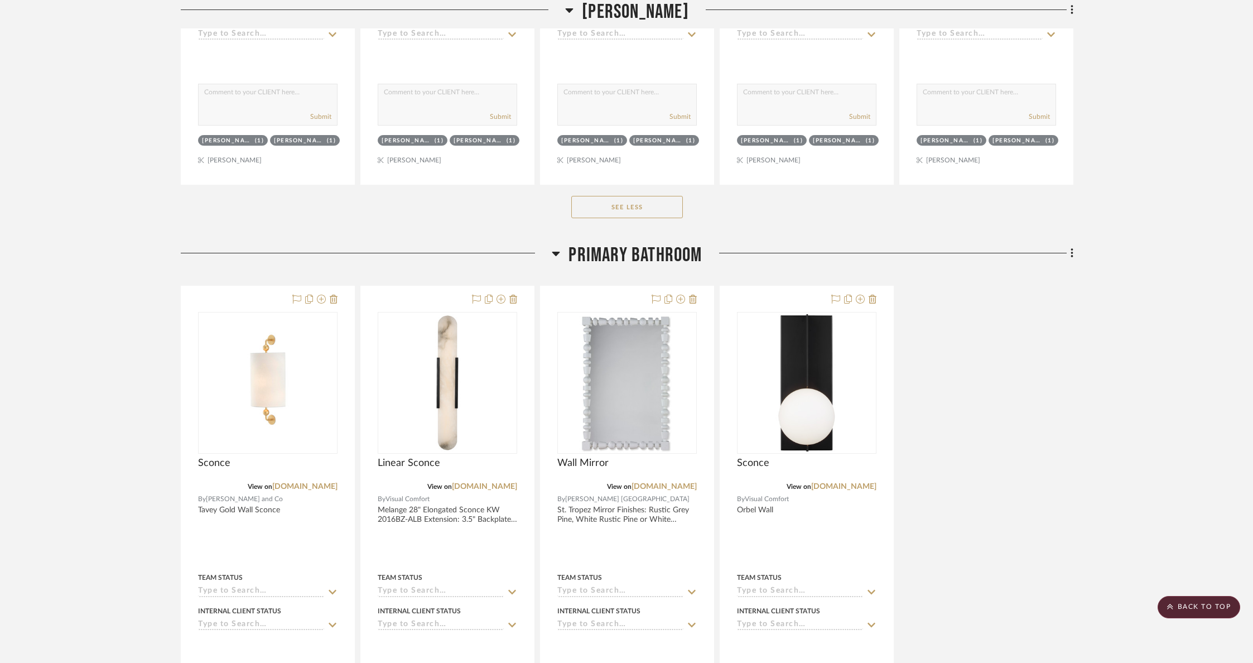
click at [684, 248] on span "Primary Bathroom" at bounding box center [634, 255] width 133 height 24
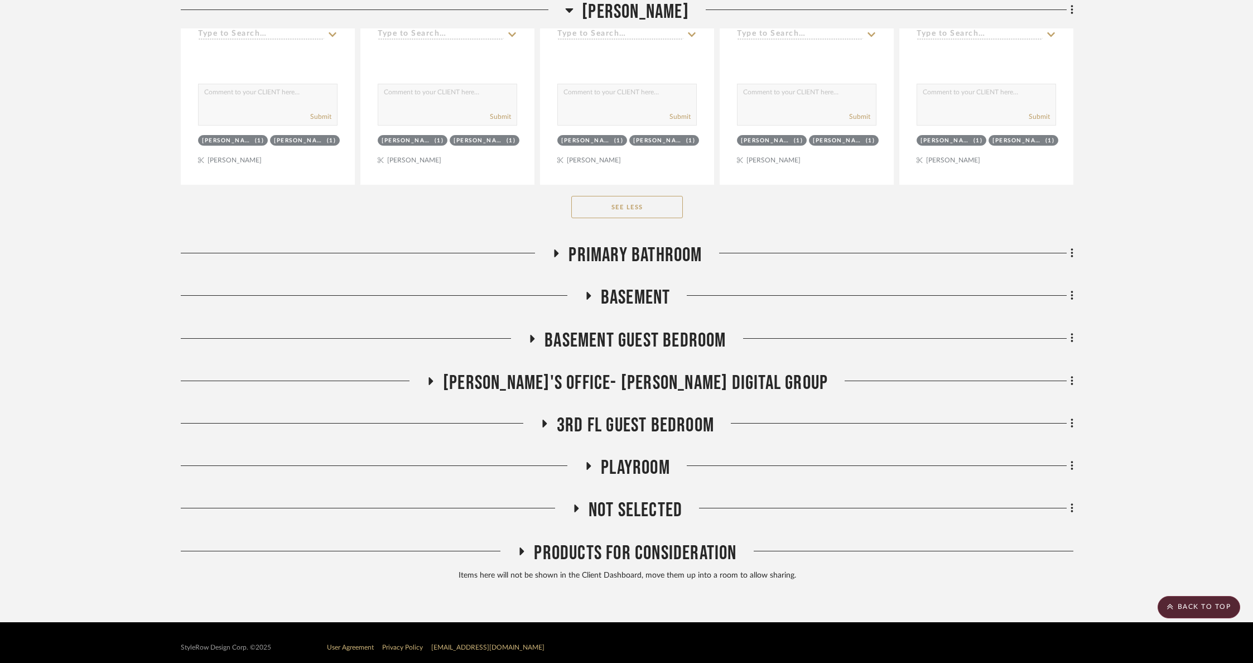
click at [658, 286] on span "Basement" at bounding box center [636, 298] width 70 height 24
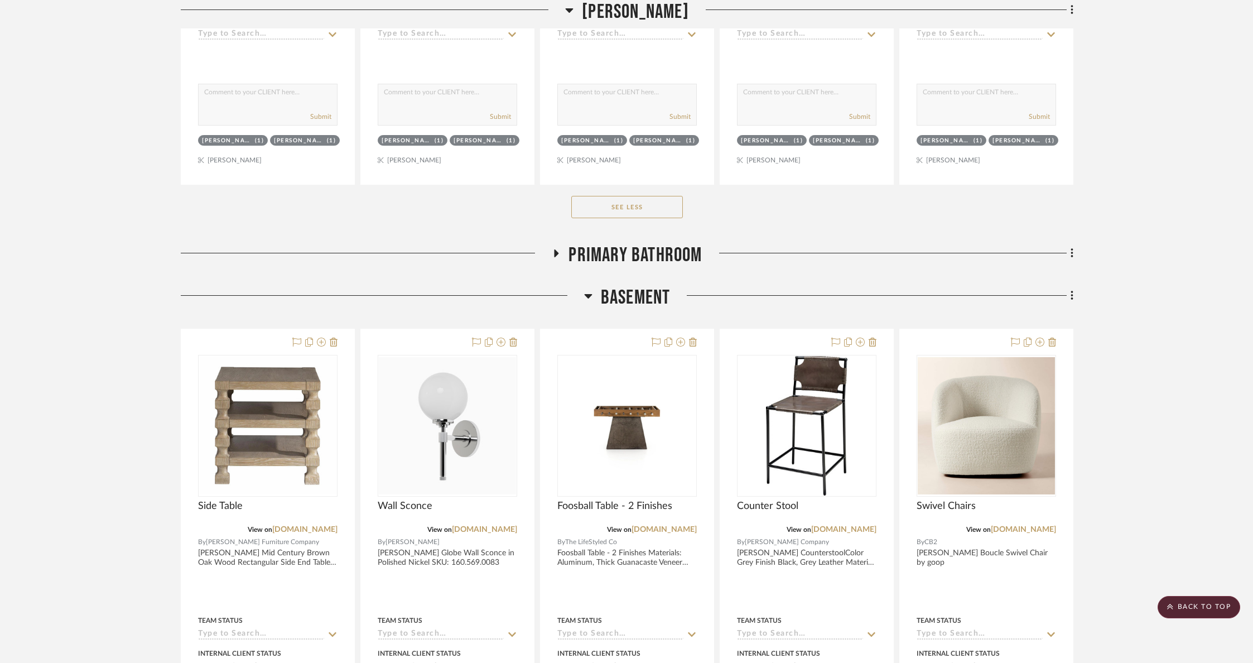
click at [651, 286] on span "Basement" at bounding box center [636, 298] width 70 height 24
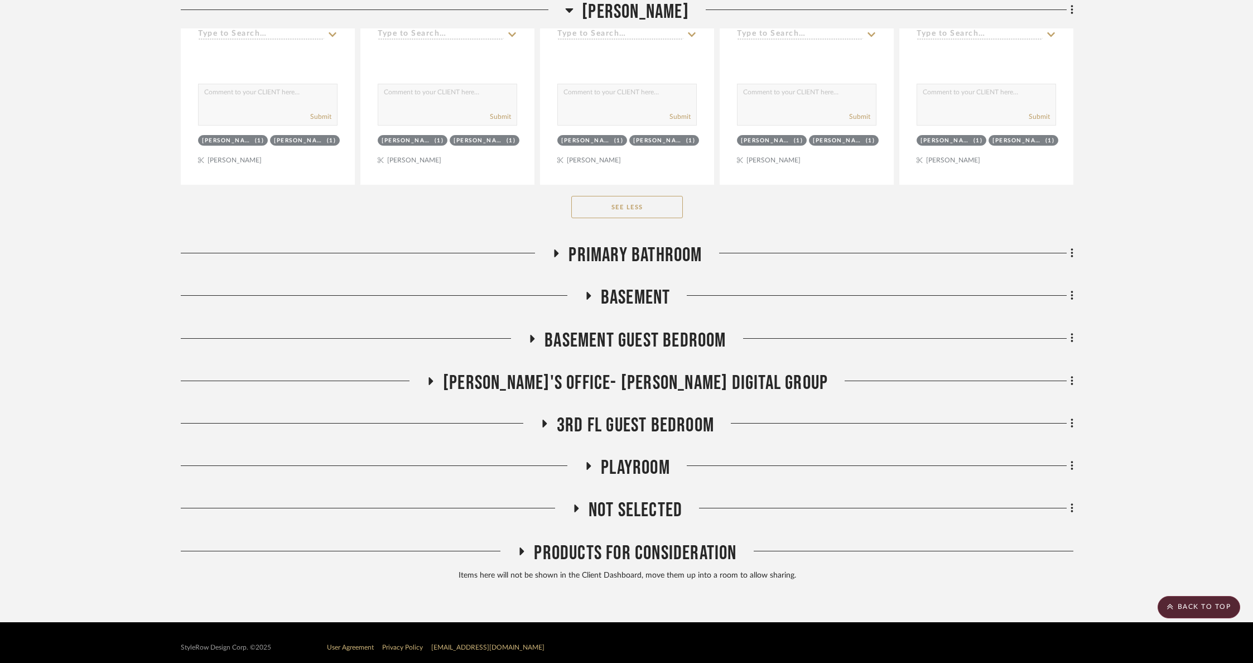
click at [635, 330] on span "Basement Guest Bedroom" at bounding box center [634, 341] width 181 height 24
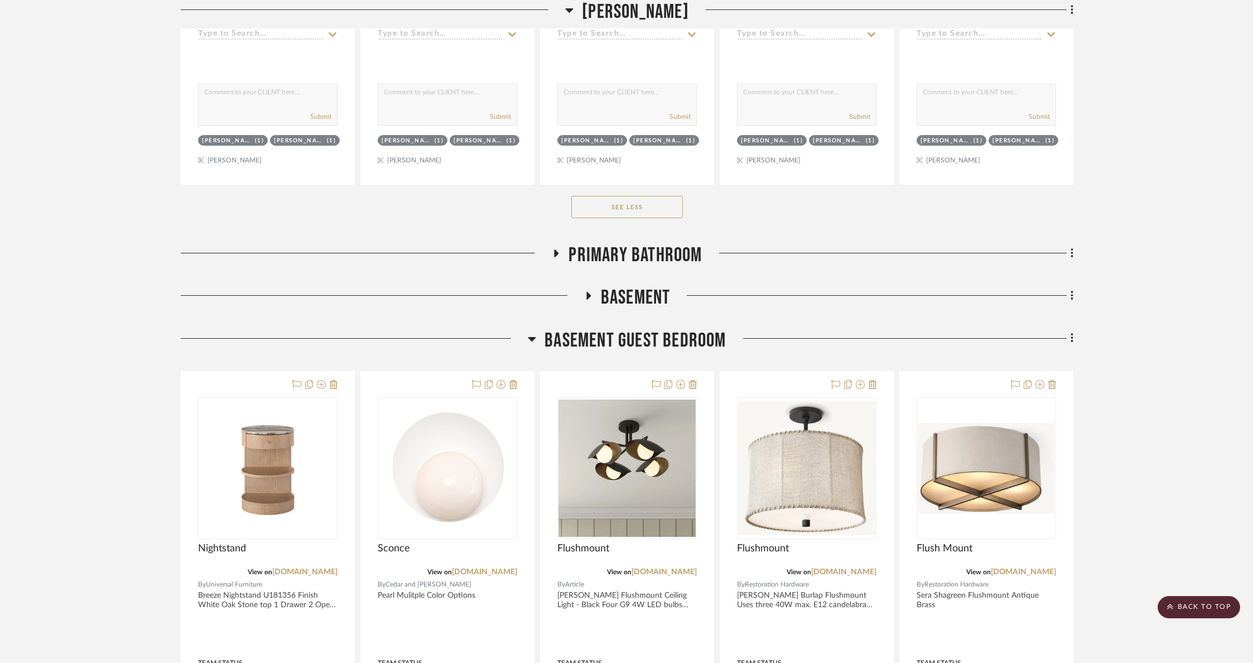
click at [635, 330] on span "Basement Guest Bedroom" at bounding box center [634, 341] width 181 height 24
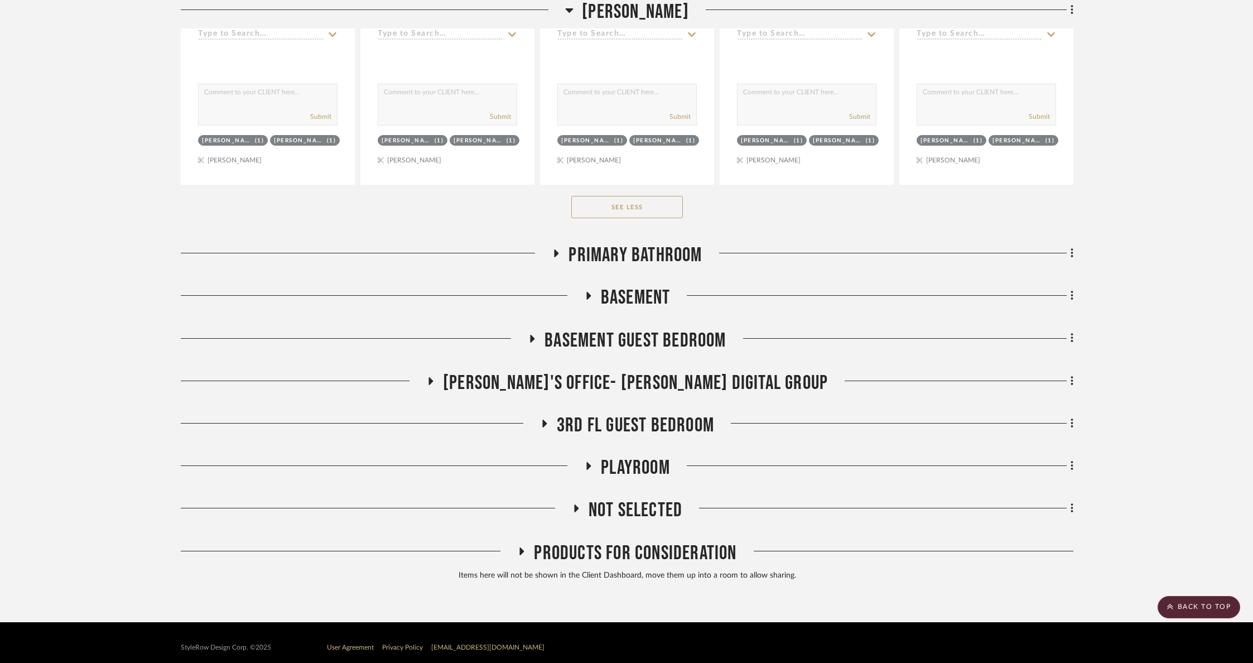
click at [614, 371] on span "[PERSON_NAME]'s Office- [PERSON_NAME] Digital Group" at bounding box center [635, 383] width 385 height 24
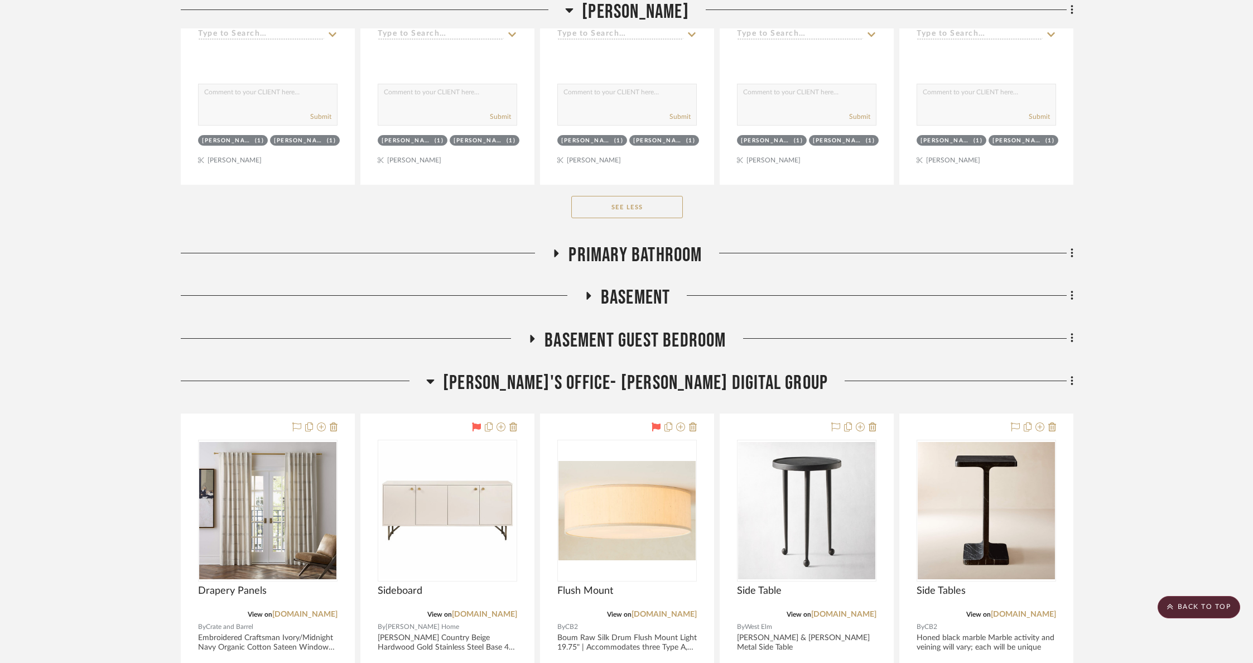
click at [614, 371] on span "[PERSON_NAME]'s Office- [PERSON_NAME] Digital Group" at bounding box center [635, 383] width 385 height 24
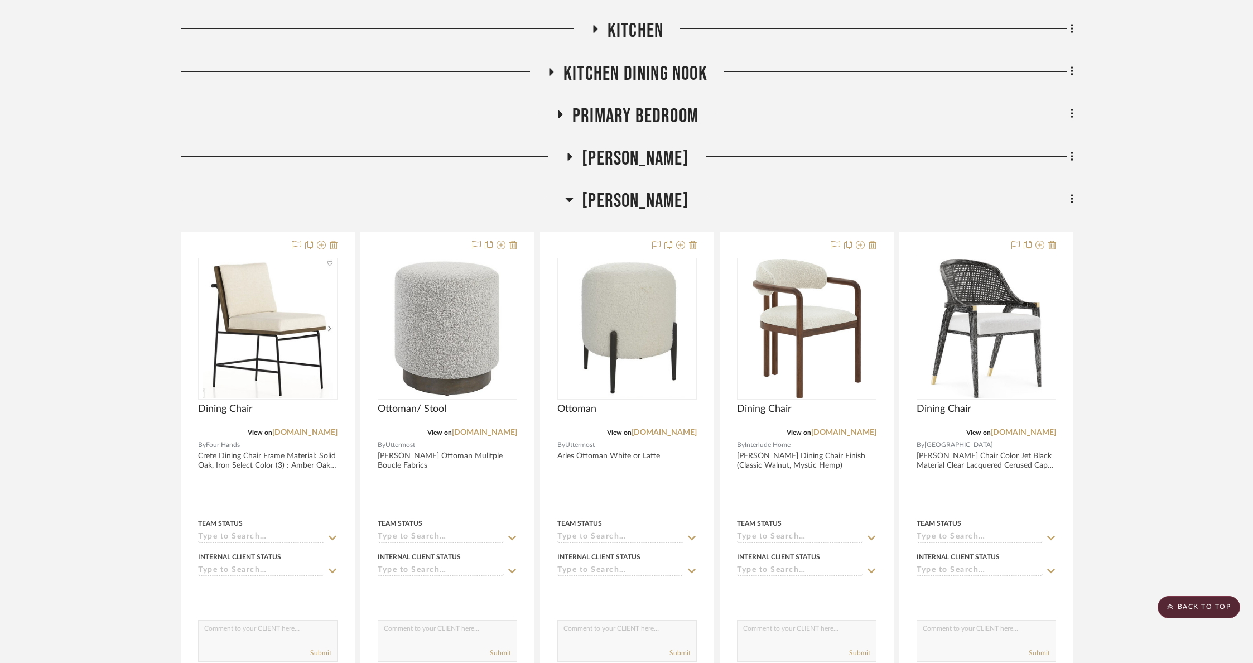
scroll to position [557, 0]
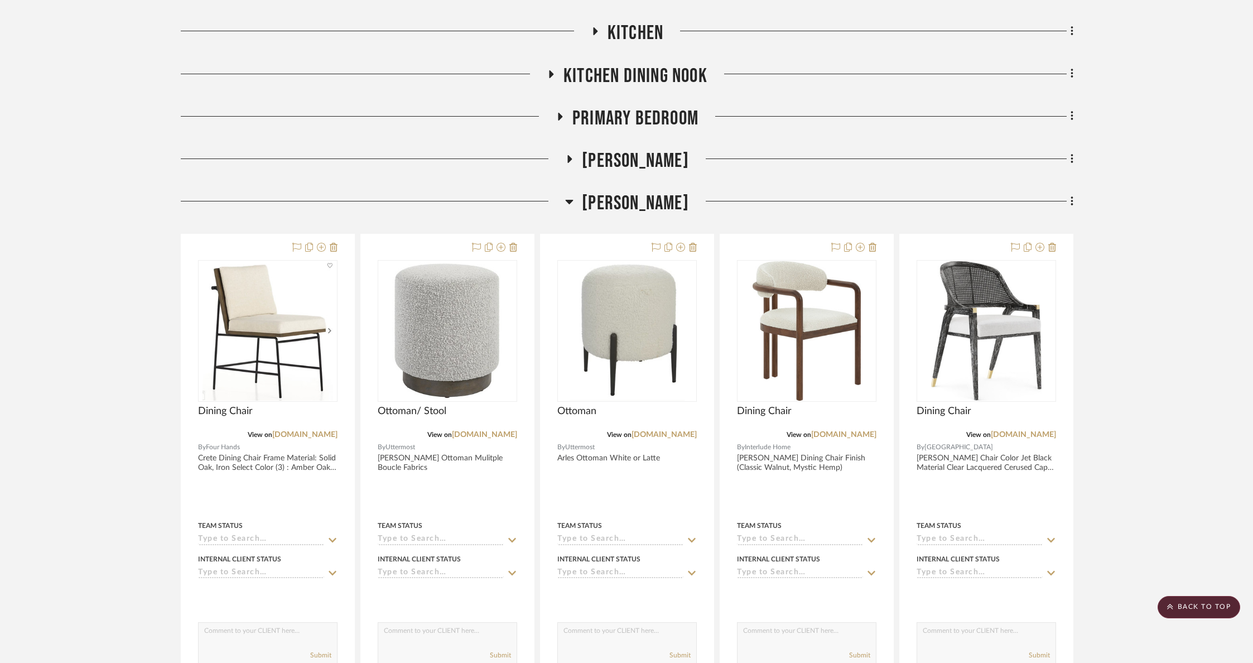
click at [637, 204] on span "[PERSON_NAME]" at bounding box center [635, 203] width 107 height 24
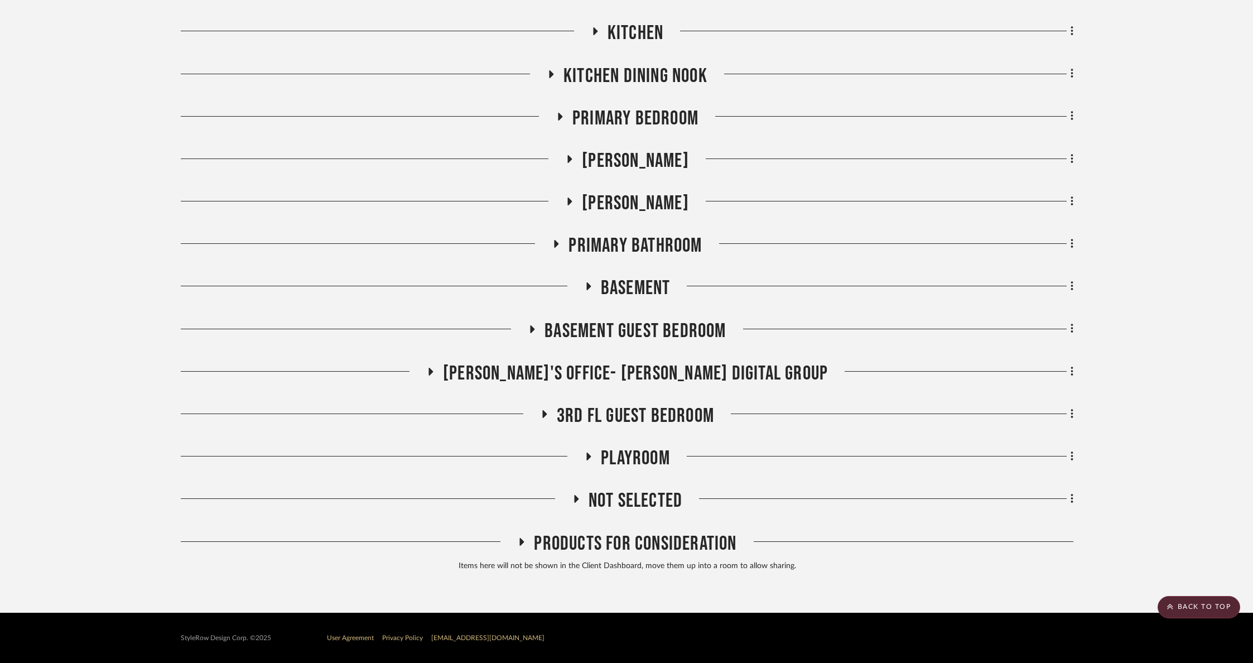
click at [637, 118] on span "Primary Bedroom" at bounding box center [635, 119] width 126 height 24
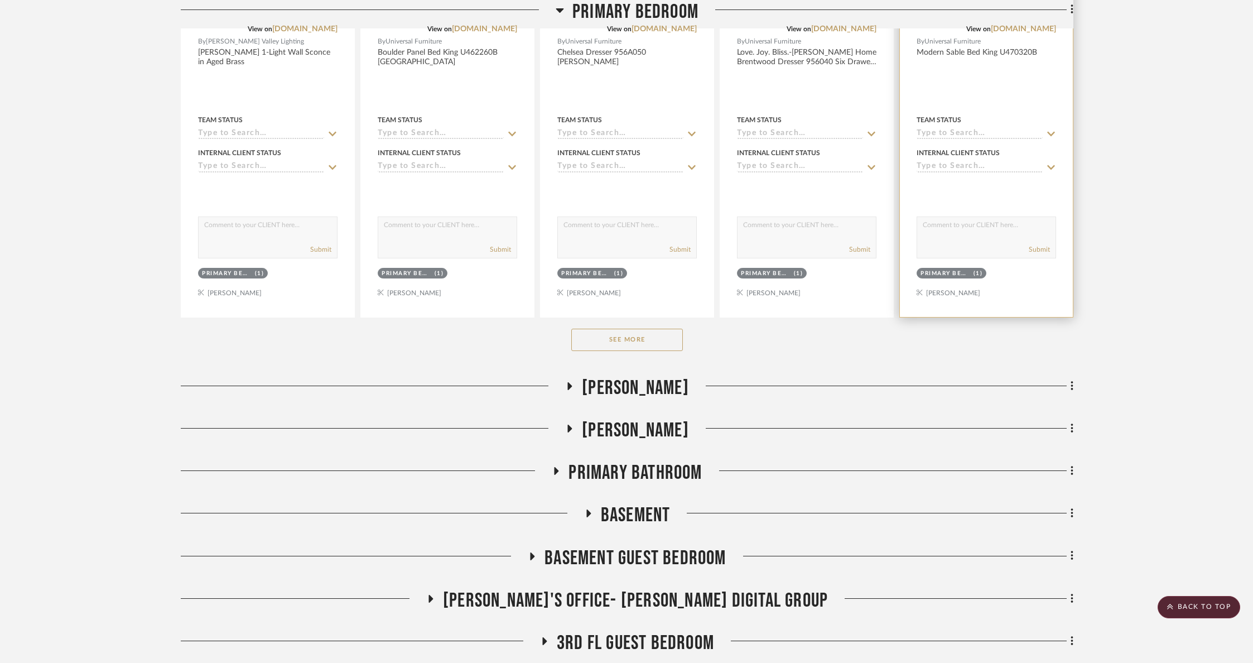
scroll to position [1006, 0]
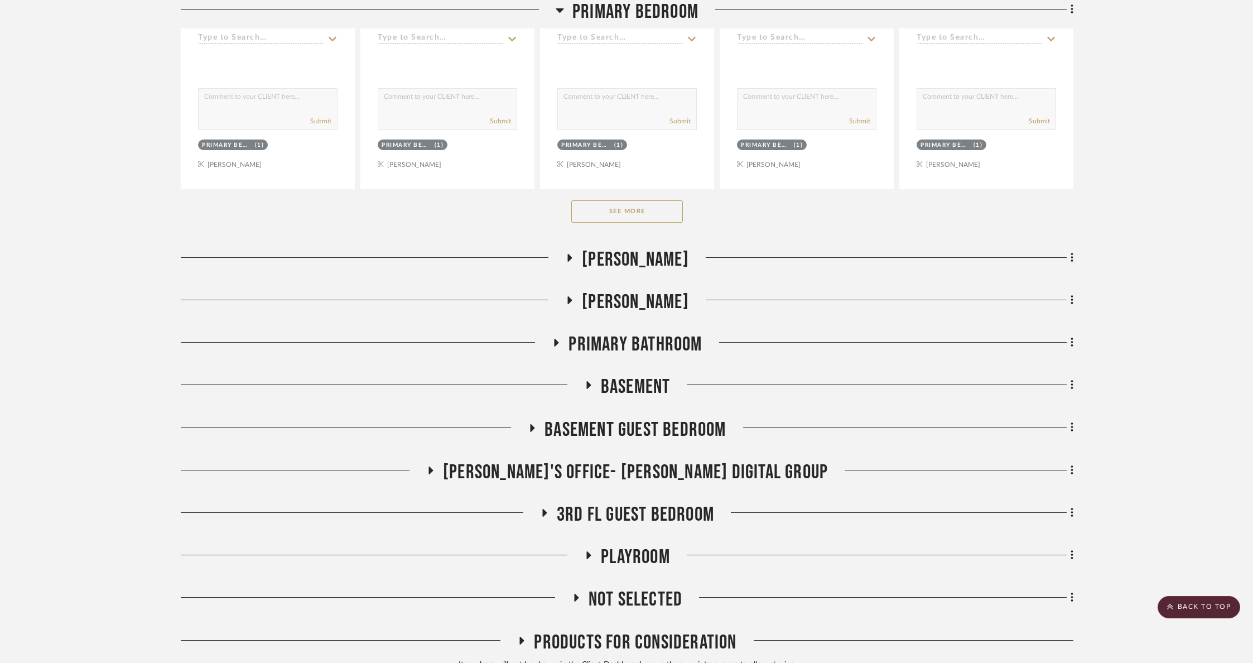
click at [646, 210] on button "See More" at bounding box center [627, 211] width 112 height 22
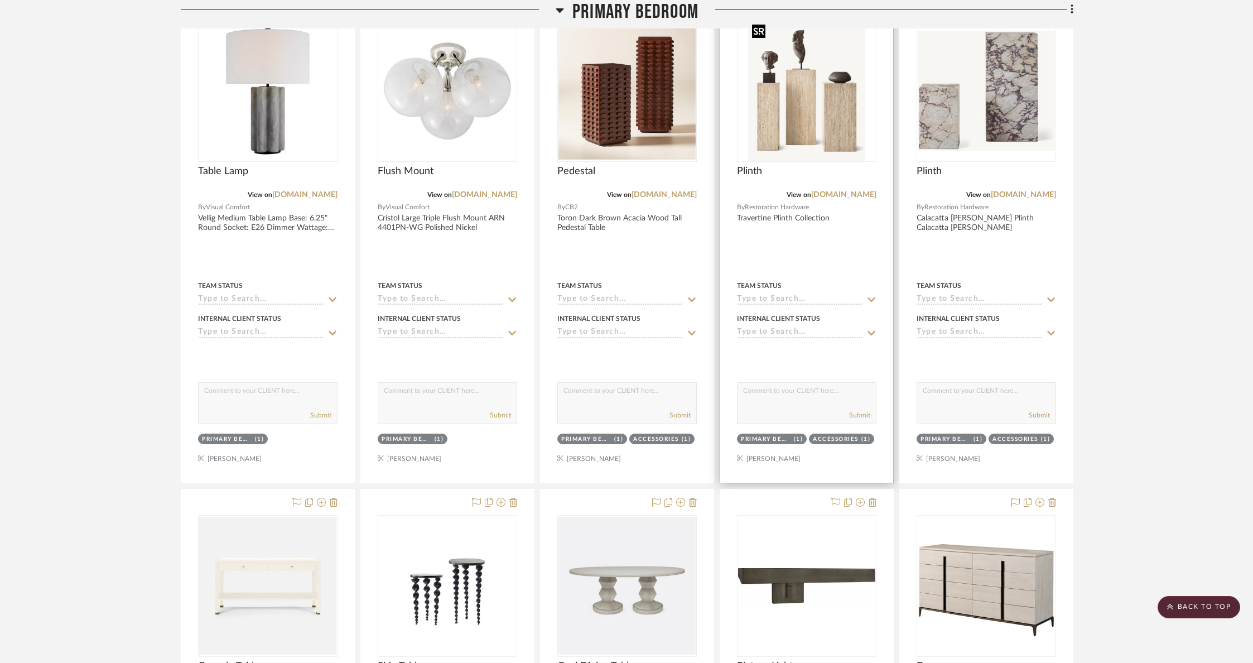
scroll to position [1017, 0]
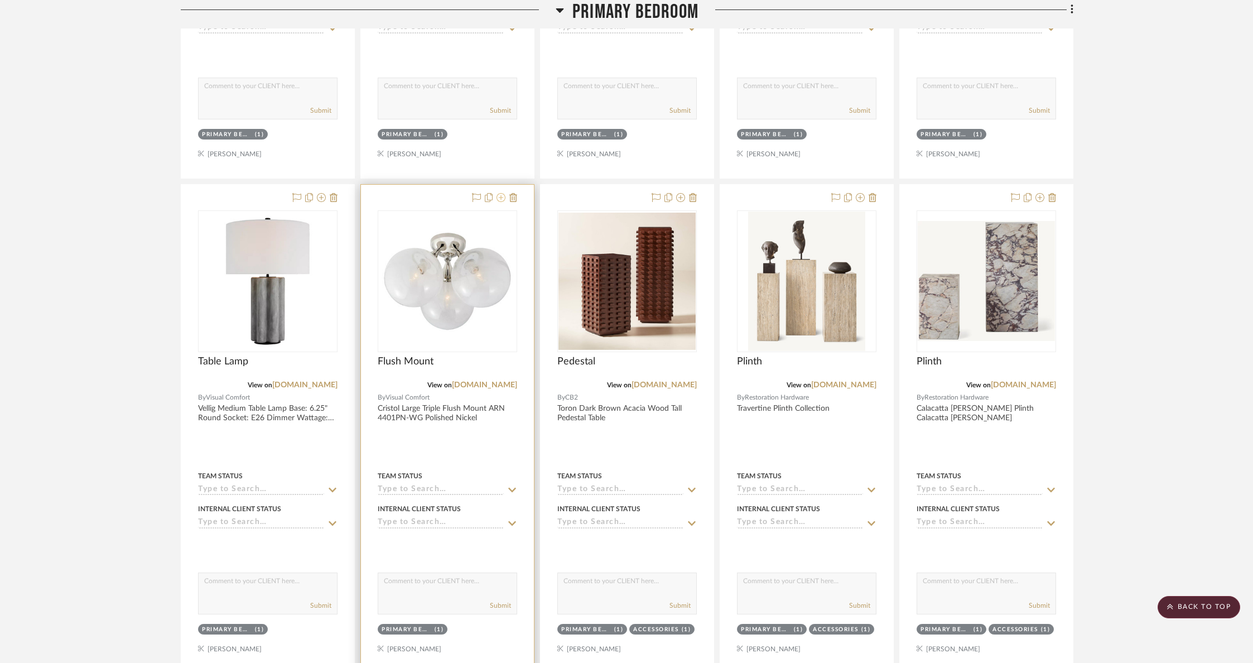
click at [499, 201] on fa-icon at bounding box center [500, 198] width 9 height 9
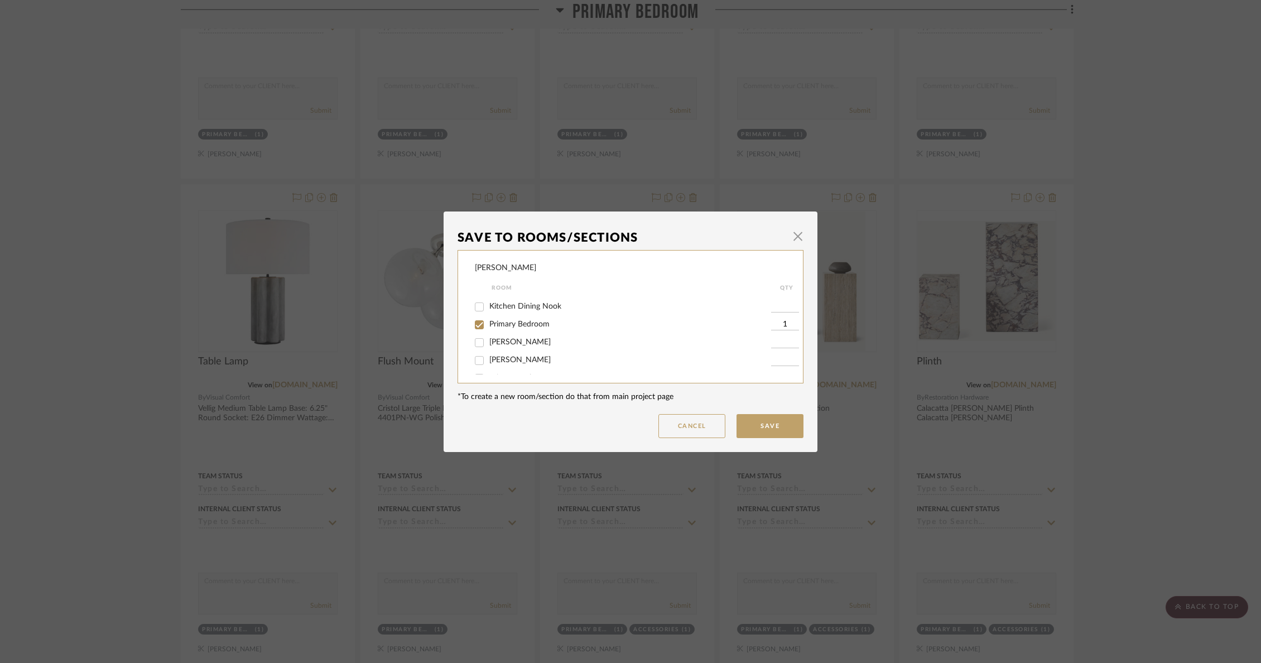
scroll to position [141, 0]
click at [489, 327] on span "Primary Bedroom" at bounding box center [519, 323] width 60 height 8
click at [488, 332] on input "Primary Bedroom" at bounding box center [479, 324] width 18 height 18
checkbox input "false"
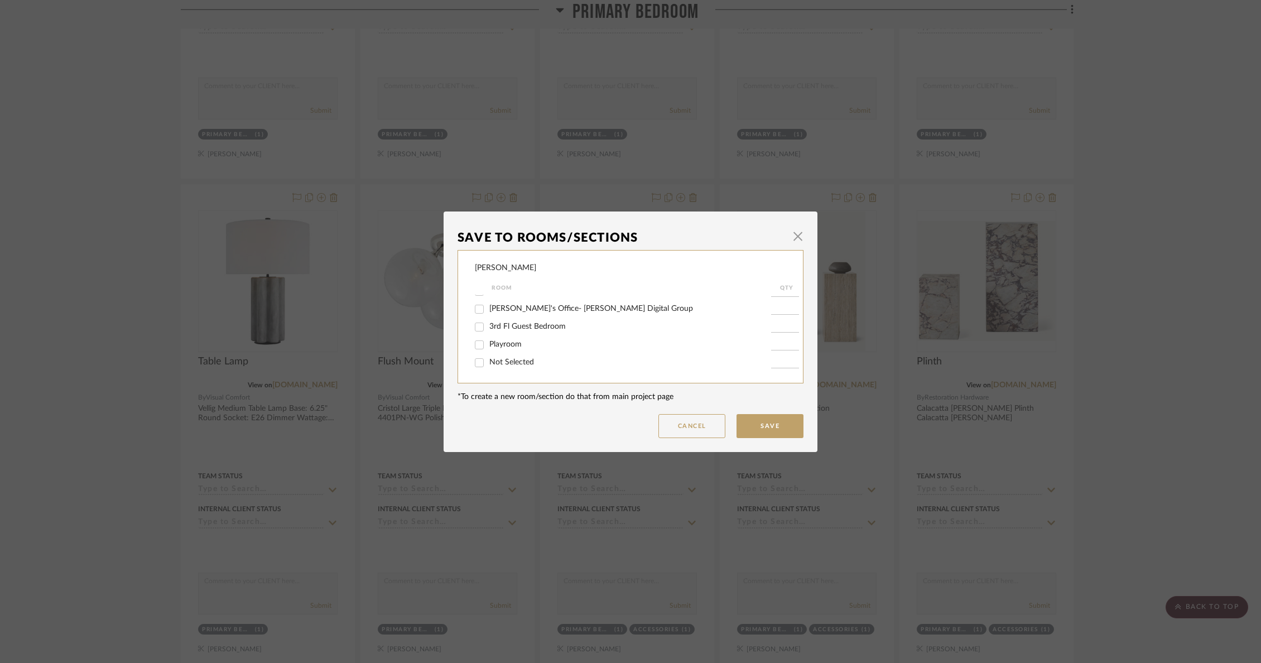
click at [494, 360] on span "Not Selected" at bounding box center [511, 362] width 45 height 8
click at [488, 360] on input "Not Selected" at bounding box center [479, 363] width 18 height 18
checkbox input "true"
type input "1"
click at [499, 365] on span "Not Selected" at bounding box center [511, 362] width 45 height 8
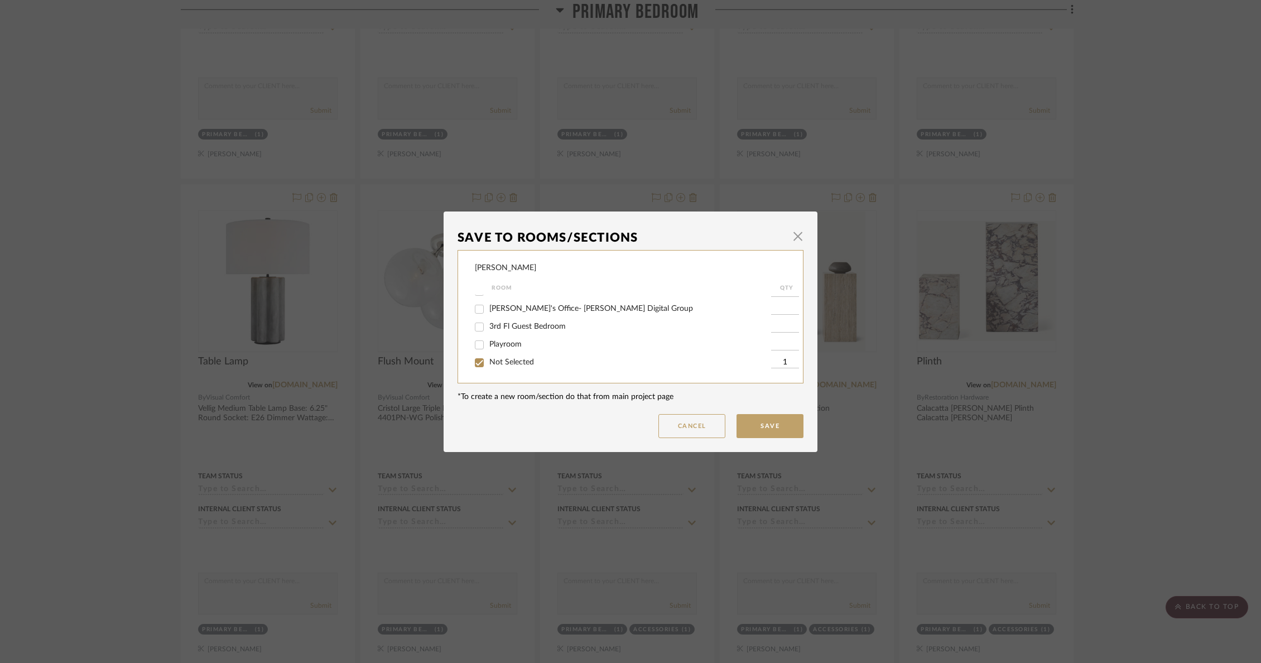
click at [488, 365] on input "Not Selected" at bounding box center [479, 363] width 18 height 18
checkbox input "false"
click at [493, 325] on span "Entry" at bounding box center [498, 321] width 18 height 8
click at [488, 325] on input "Entry" at bounding box center [479, 321] width 18 height 18
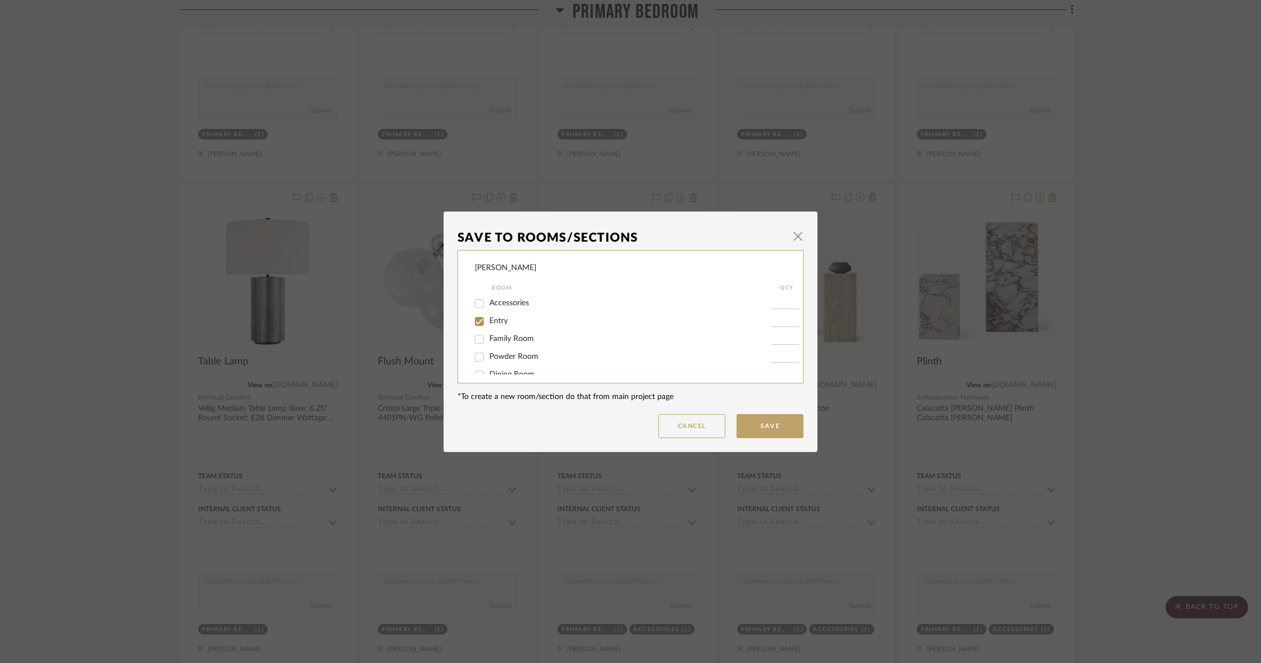
checkbox input "true"
type input "1"
click at [753, 422] on button "Save" at bounding box center [769, 426] width 67 height 24
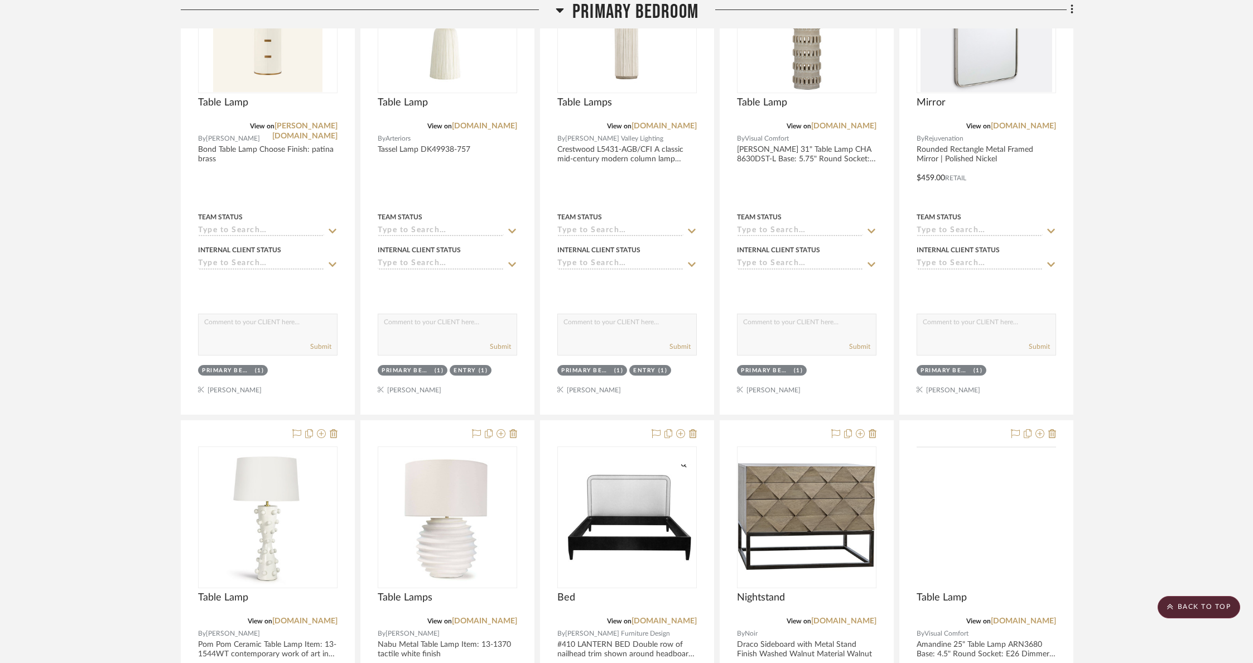
scroll to position [3444, 0]
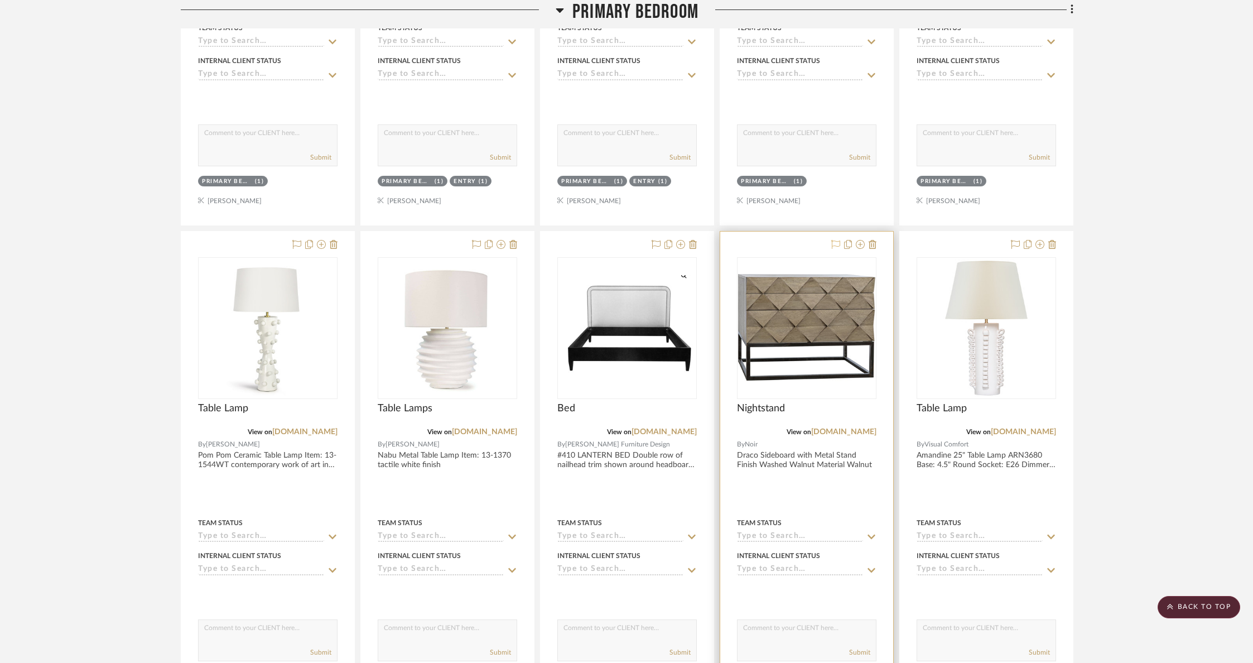
click at [835, 240] on icon at bounding box center [835, 244] width 9 height 9
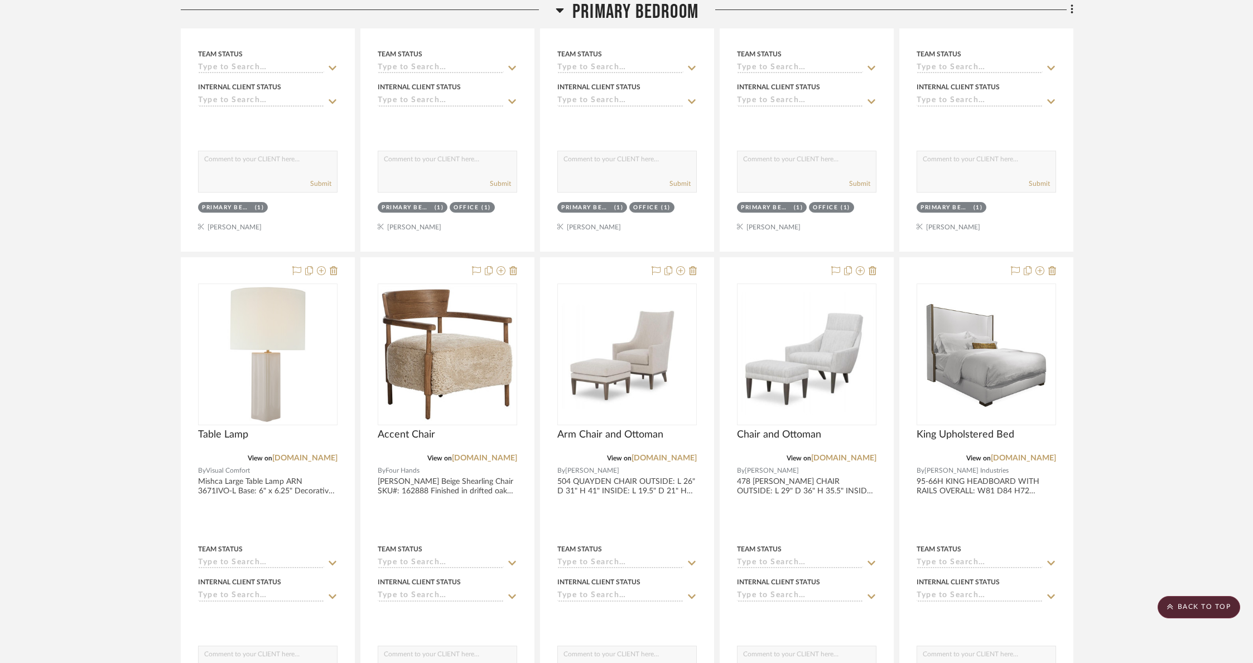
scroll to position [4412, 0]
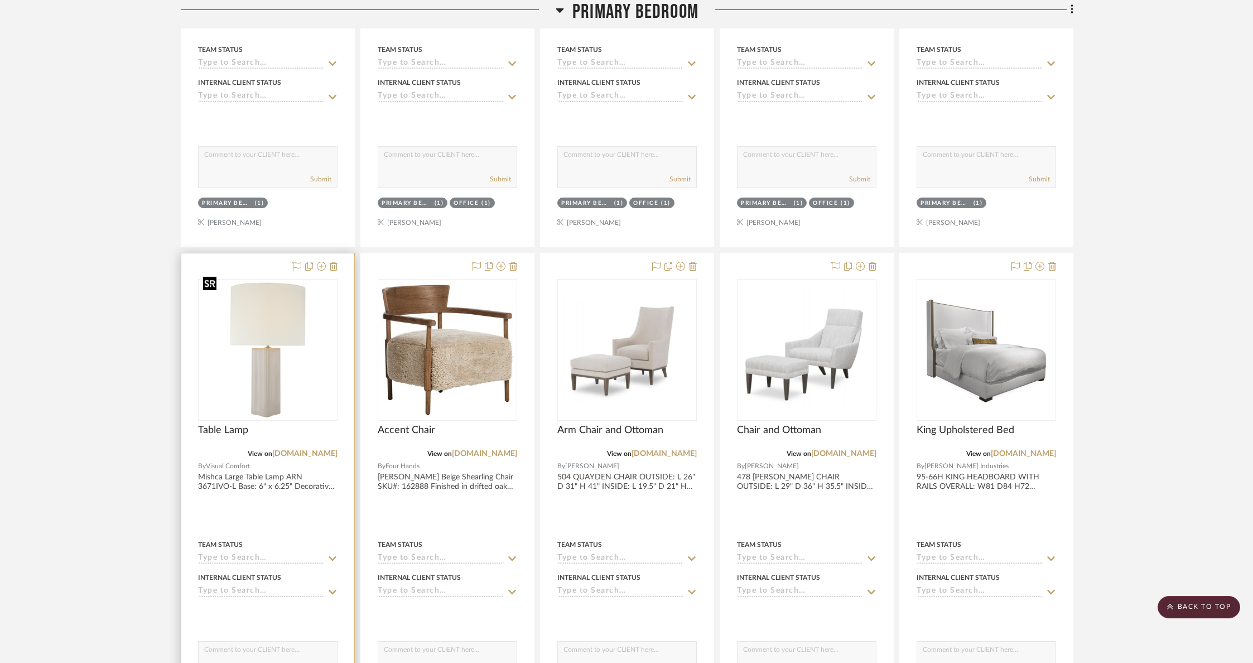
click at [283, 369] on img "0" at bounding box center [267, 349] width 137 height 137
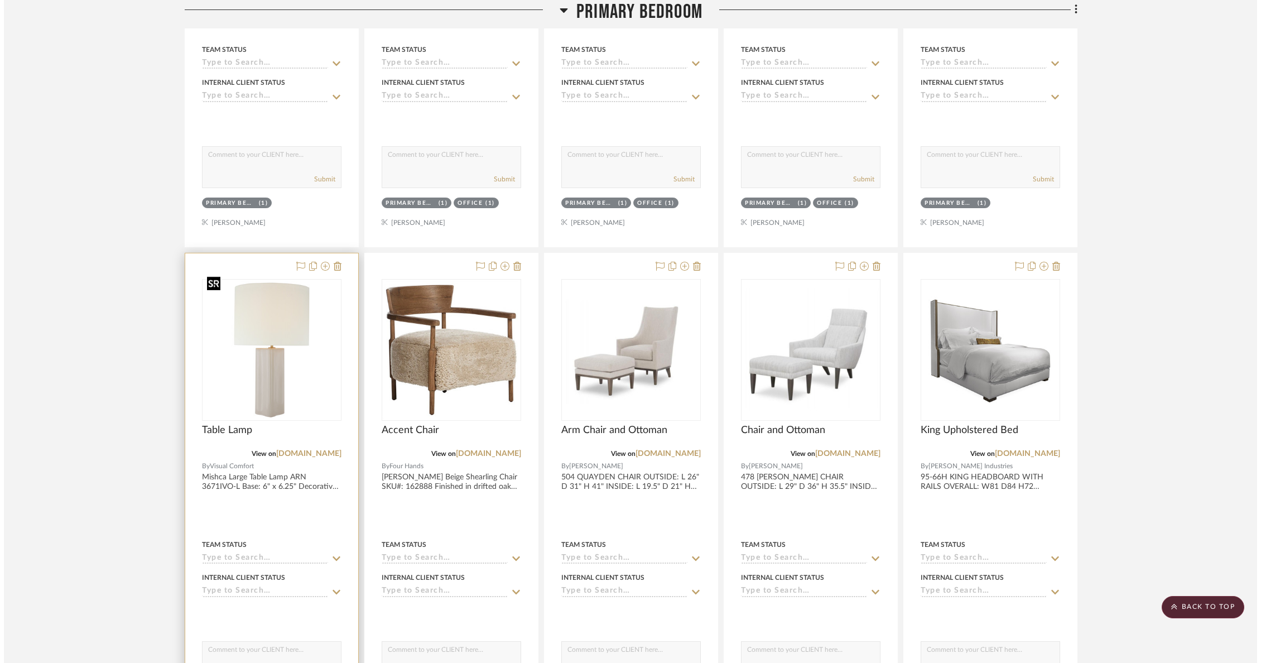
scroll to position [0, 0]
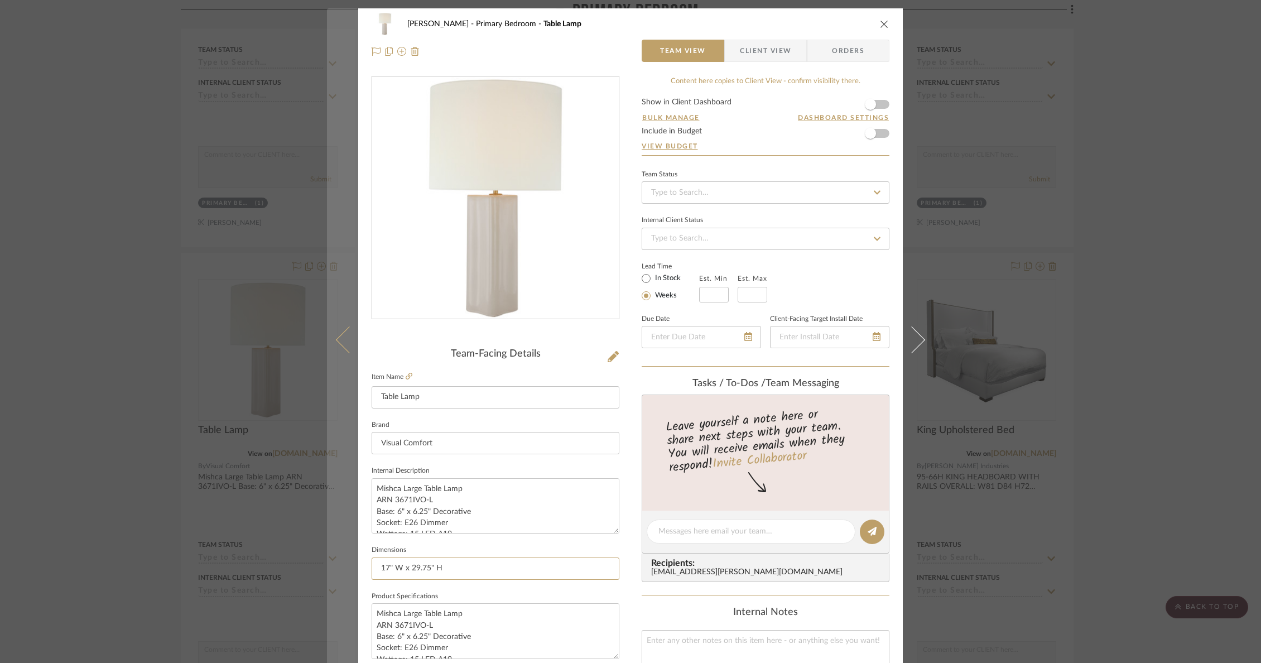
drag, startPoint x: 457, startPoint y: 566, endPoint x: 346, endPoint y: 566, distance: 110.5
click at [346, 566] on mat-dialog-content "[PERSON_NAME] Primary Bedroom Table Lamp Team View Client View Orders Team-Faci…" at bounding box center [630, 523] width 607 height 1030
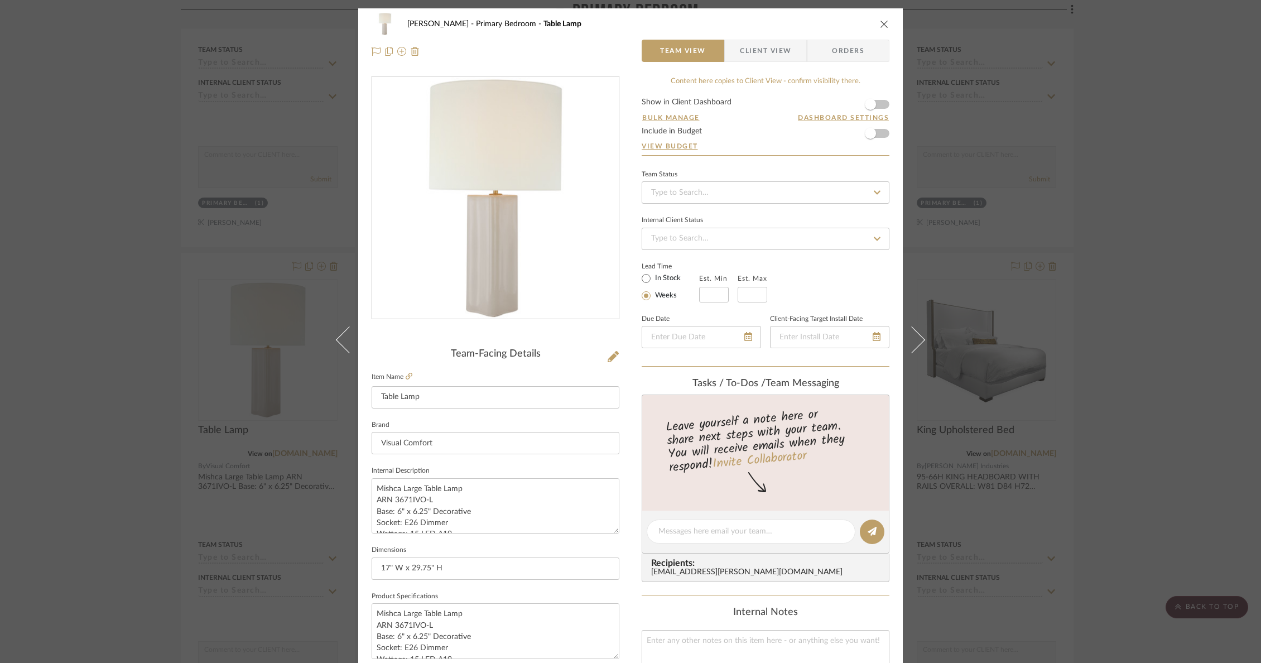
click at [880, 25] on icon "close" at bounding box center [884, 24] width 9 height 9
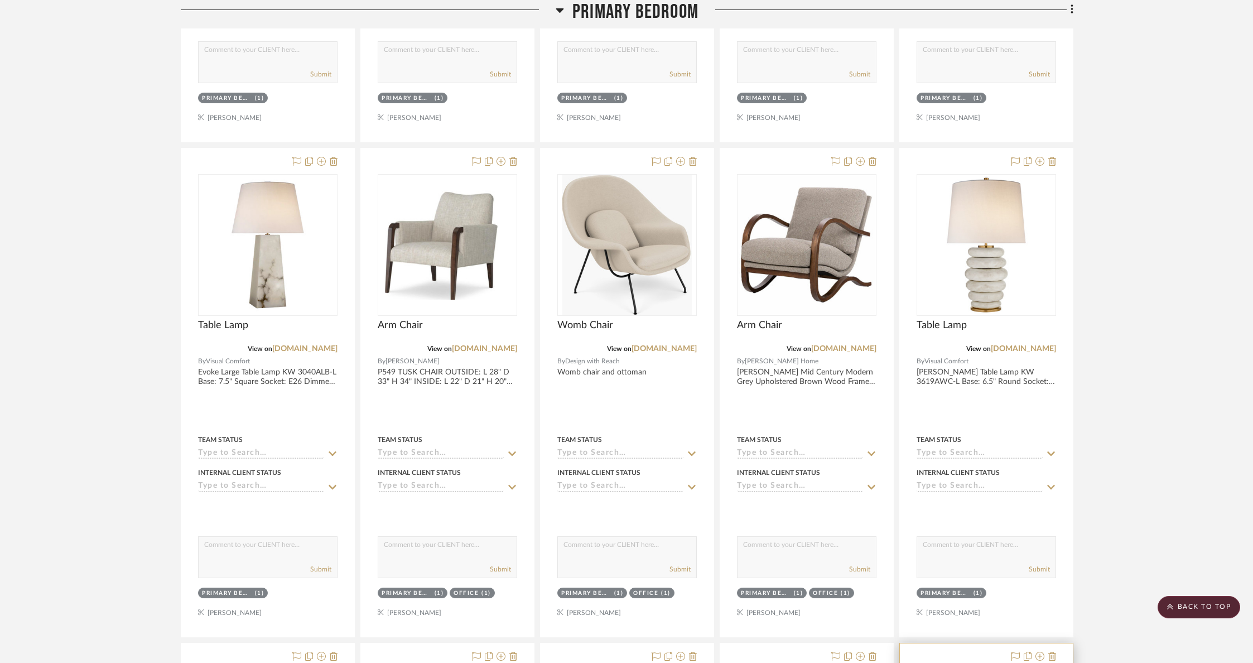
scroll to position [4011, 0]
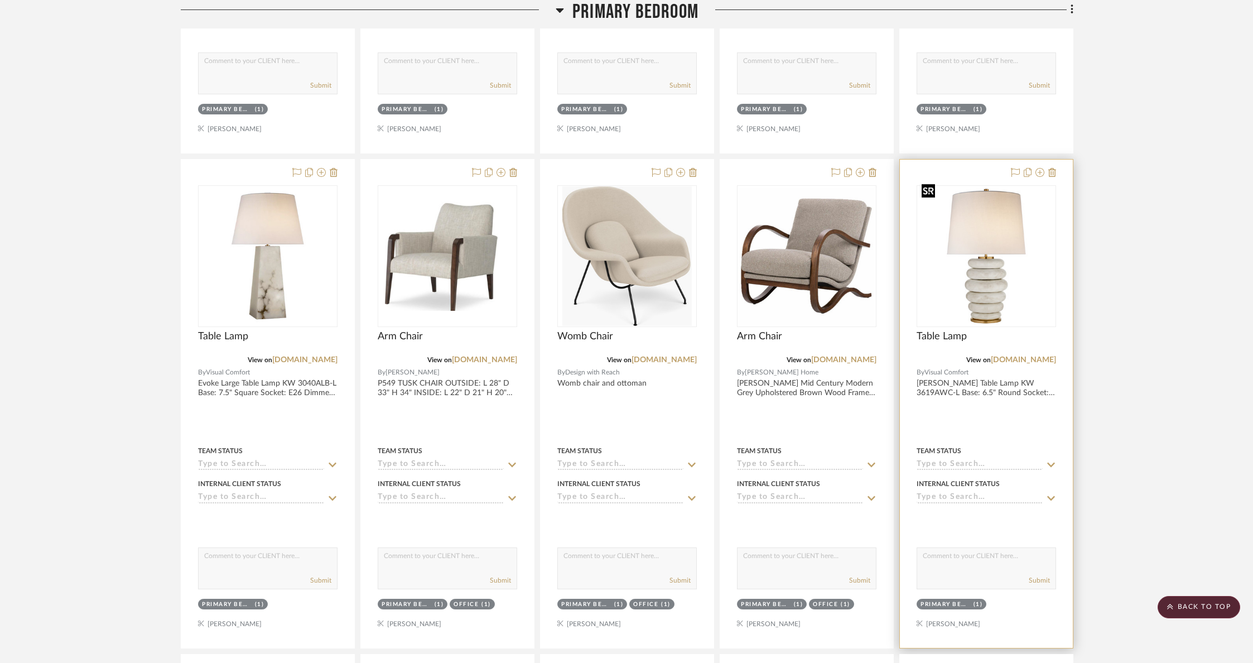
click at [977, 285] on img "0" at bounding box center [986, 255] width 137 height 137
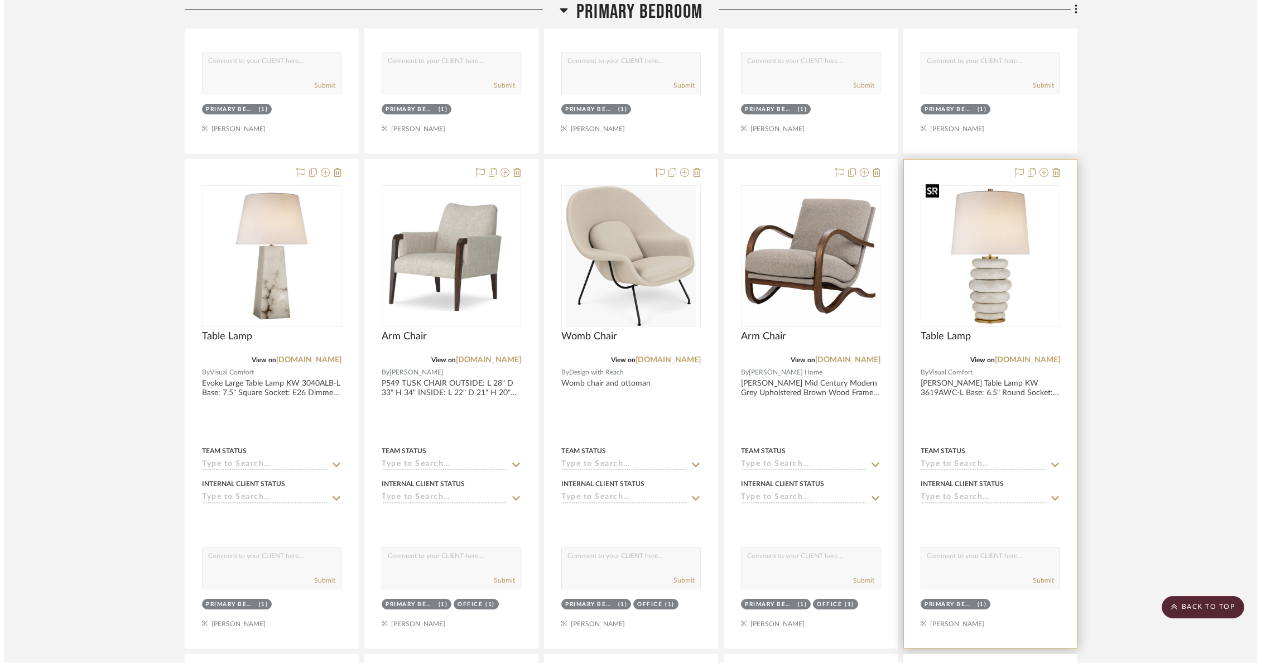
scroll to position [0, 0]
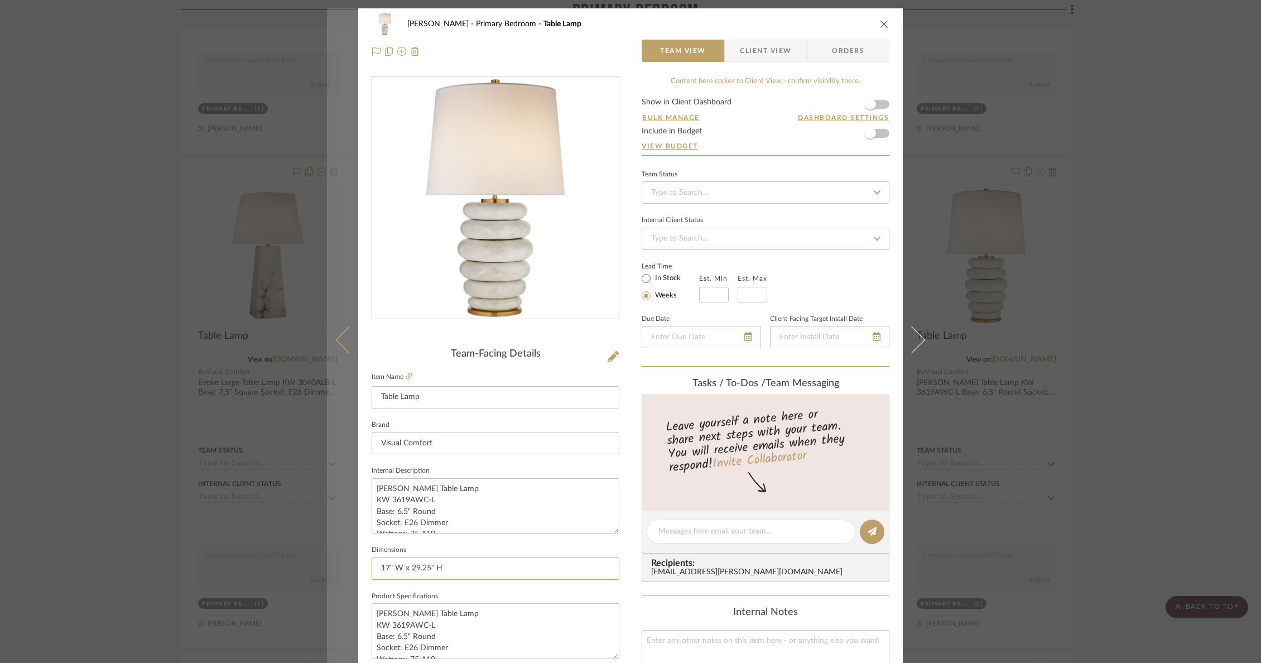
drag, startPoint x: 457, startPoint y: 570, endPoint x: 331, endPoint y: 566, distance: 126.2
click at [331, 566] on mat-dialog-content "[PERSON_NAME] Primary Bedroom Table Lamp Team View Client View Orders Team-Faci…" at bounding box center [630, 523] width 607 height 1030
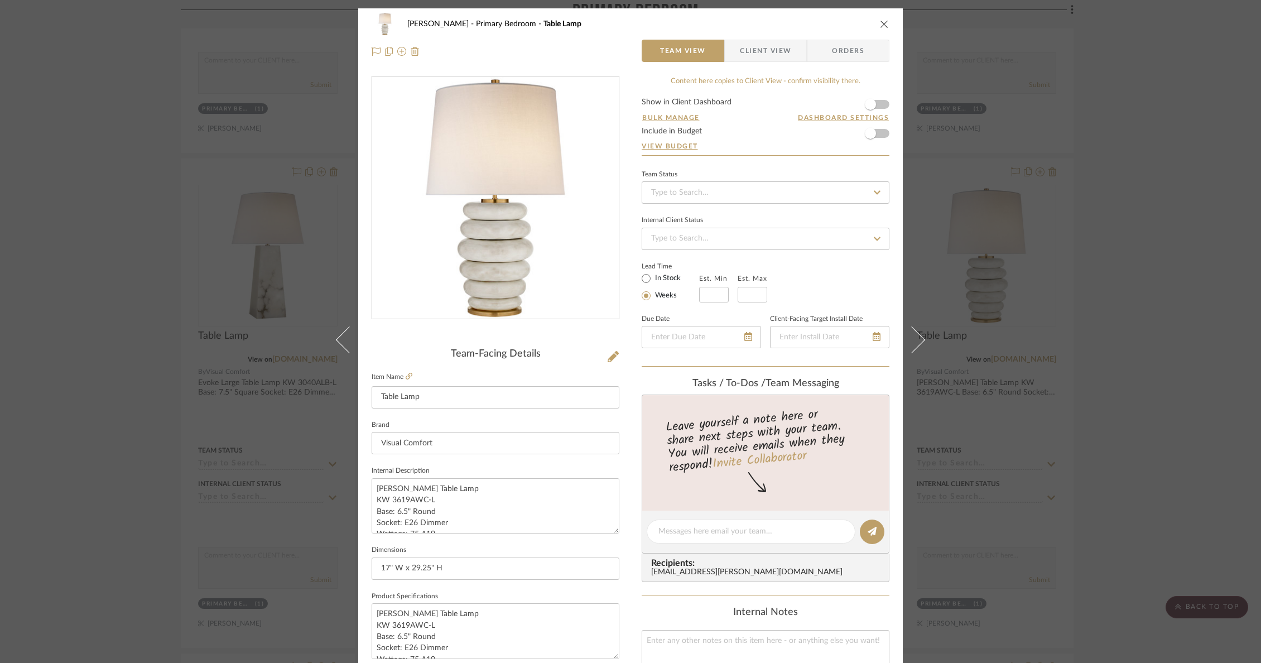
click at [882, 21] on icon "close" at bounding box center [884, 24] width 9 height 9
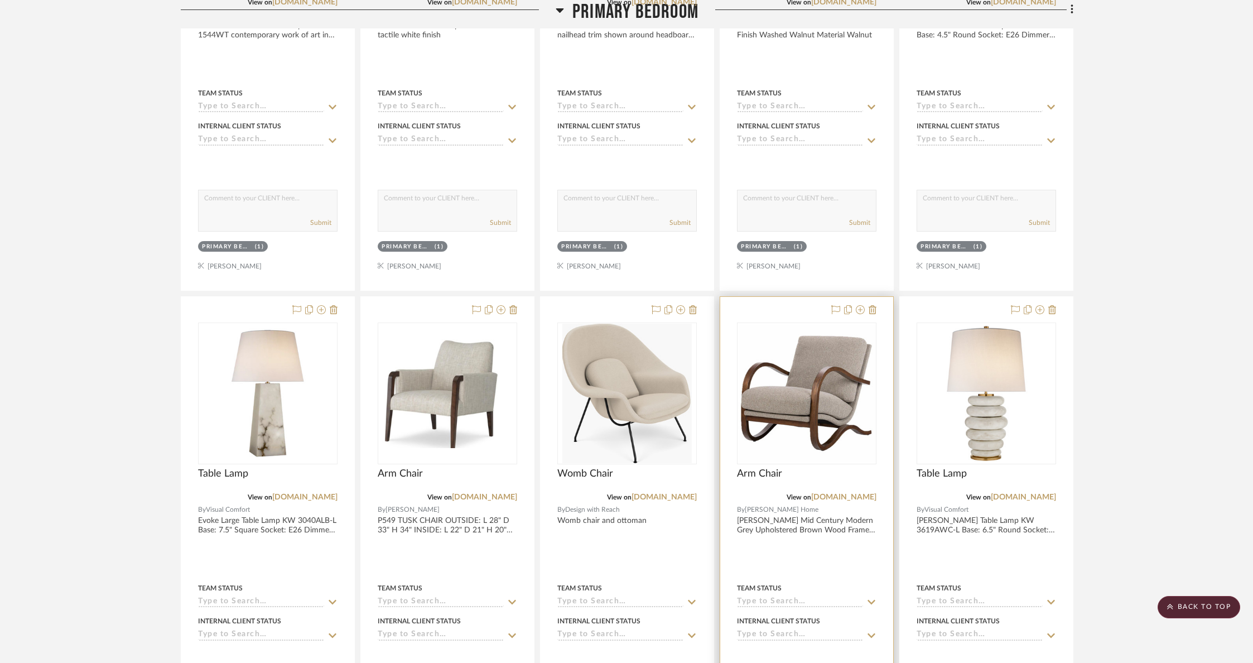
scroll to position [3870, 0]
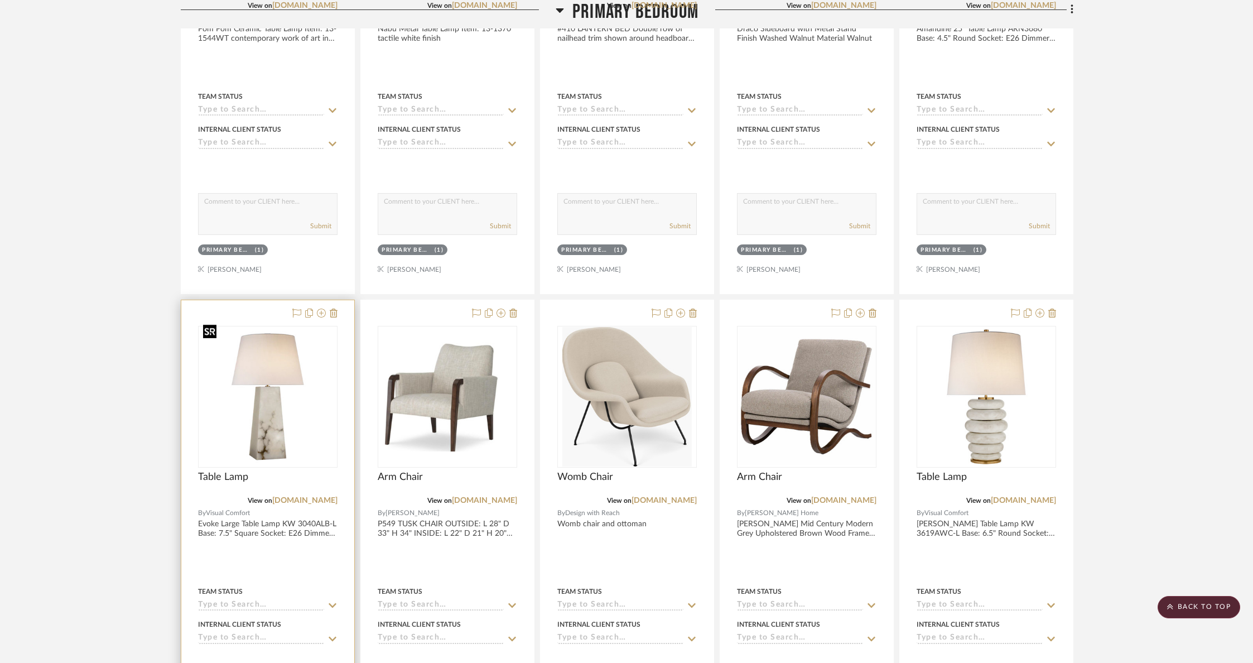
click at [311, 360] on img "0" at bounding box center [267, 396] width 137 height 137
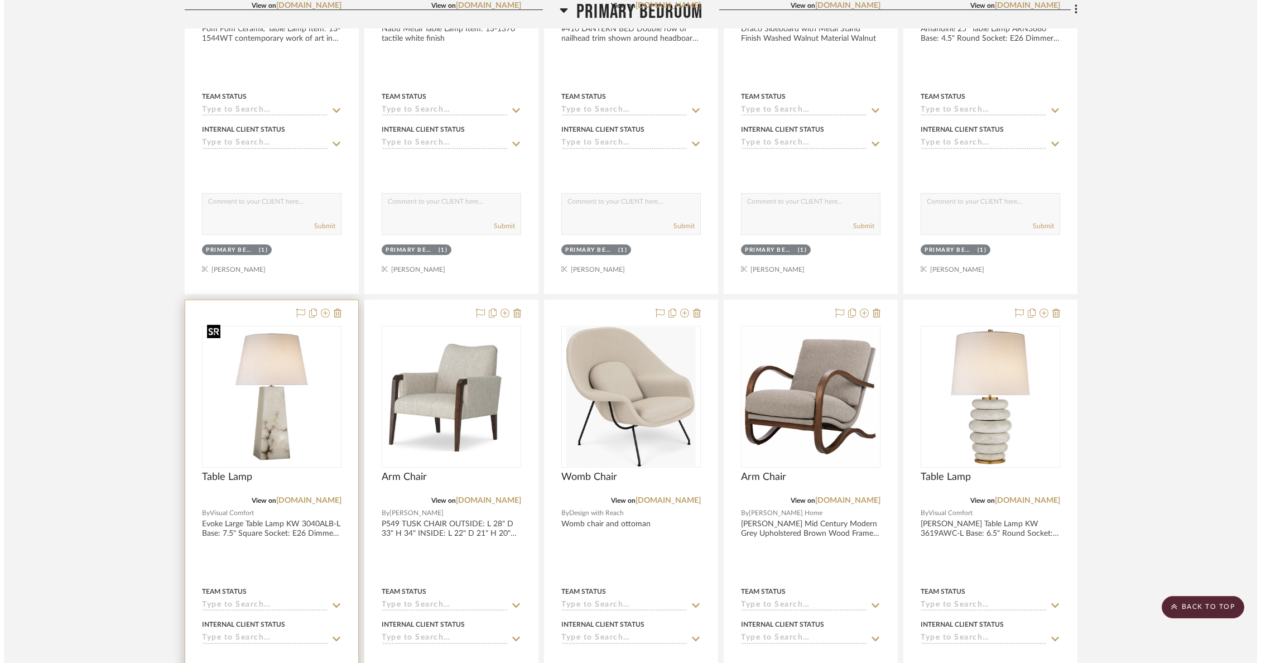
scroll to position [0, 0]
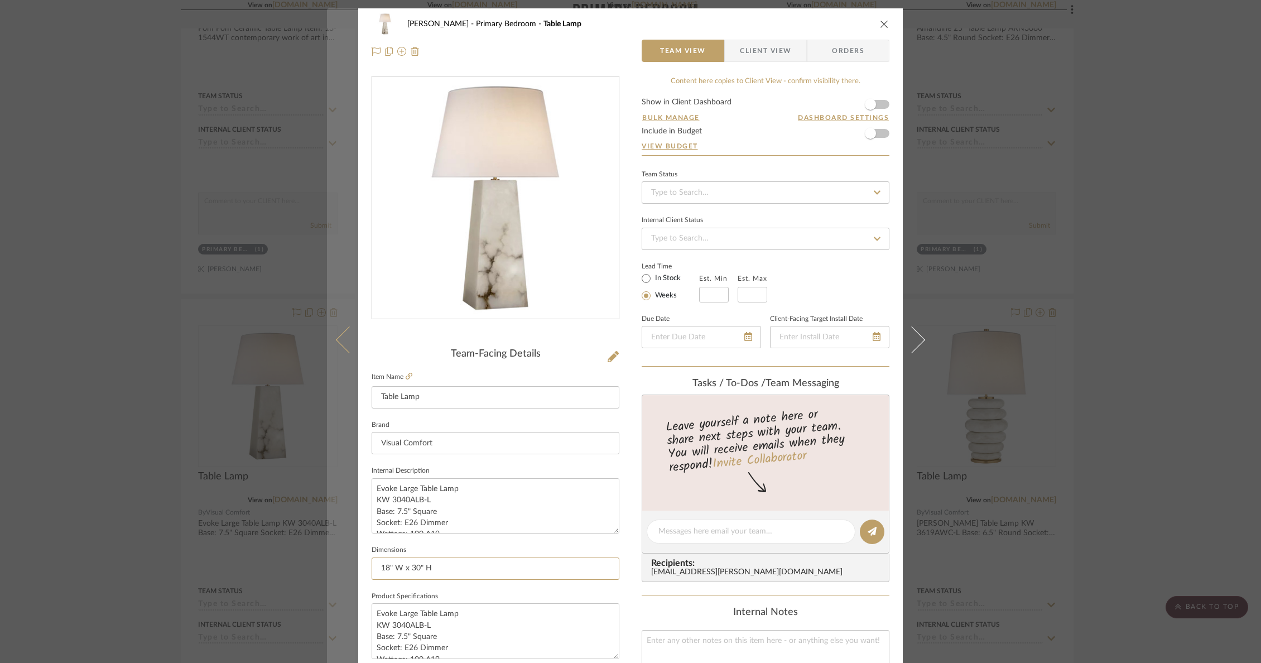
drag, startPoint x: 448, startPoint y: 566, endPoint x: 335, endPoint y: 554, distance: 113.3
click at [336, 554] on mat-dialog-content "[PERSON_NAME] Primary Bedroom Table Lamp Team View Client View Orders Team-Faci…" at bounding box center [630, 523] width 607 height 1030
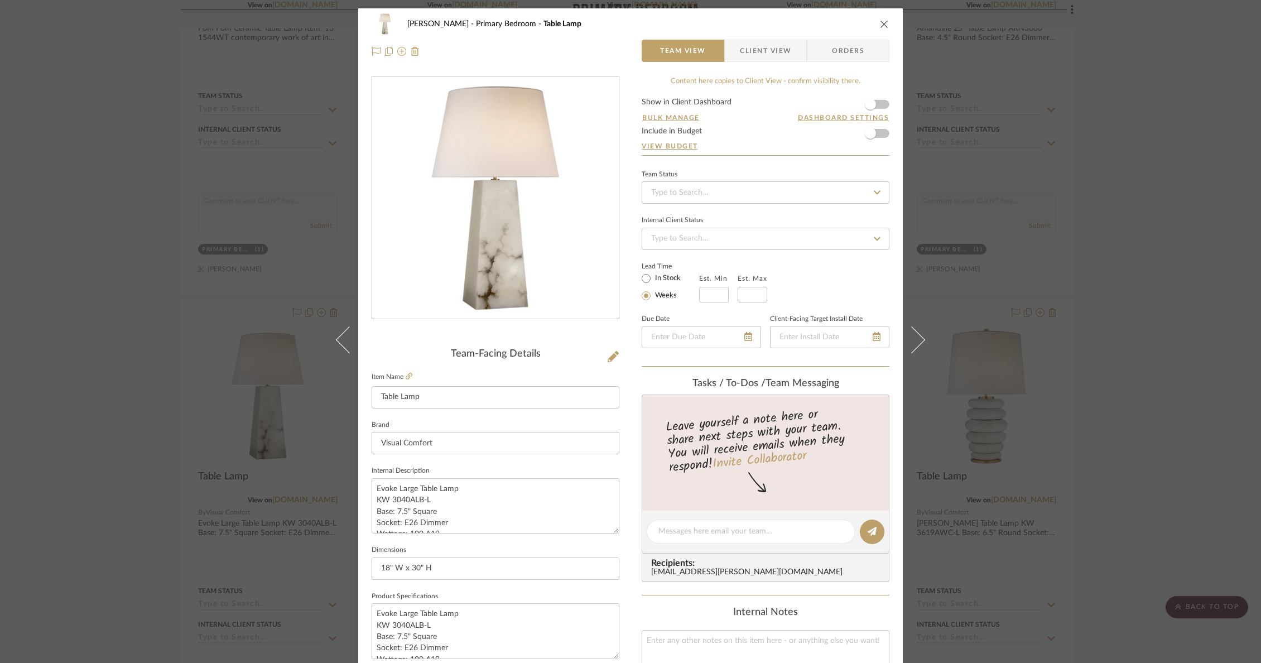
click at [880, 20] on icon "close" at bounding box center [884, 24] width 9 height 9
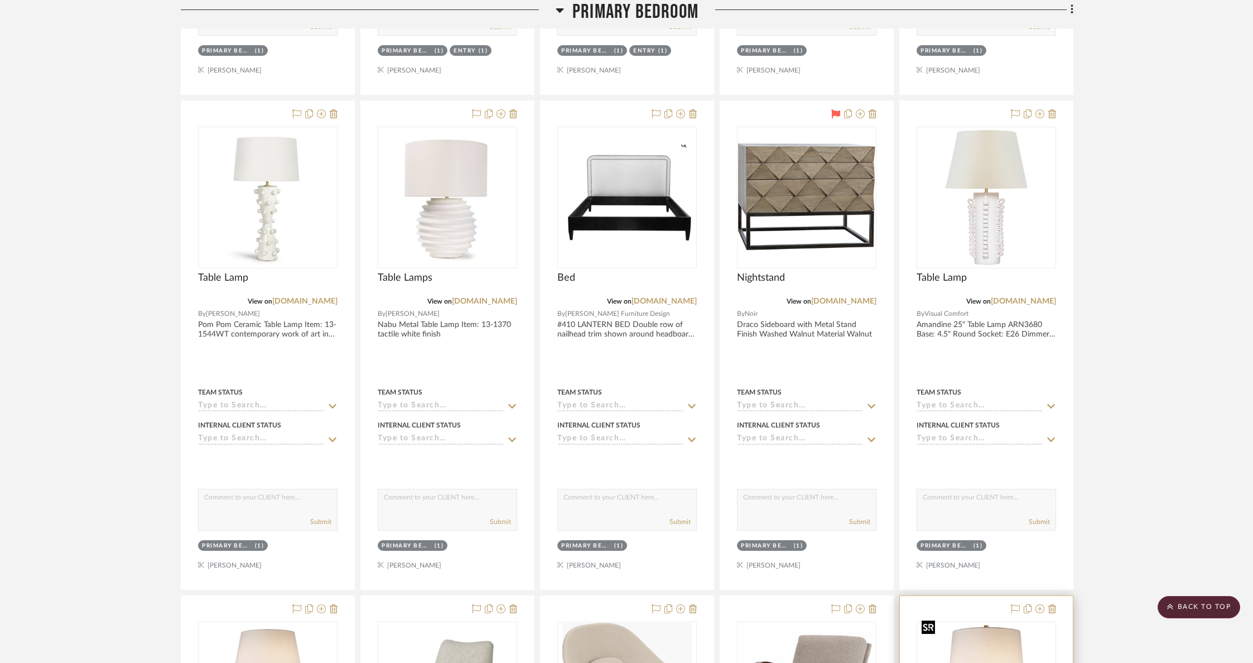
scroll to position [3565, 0]
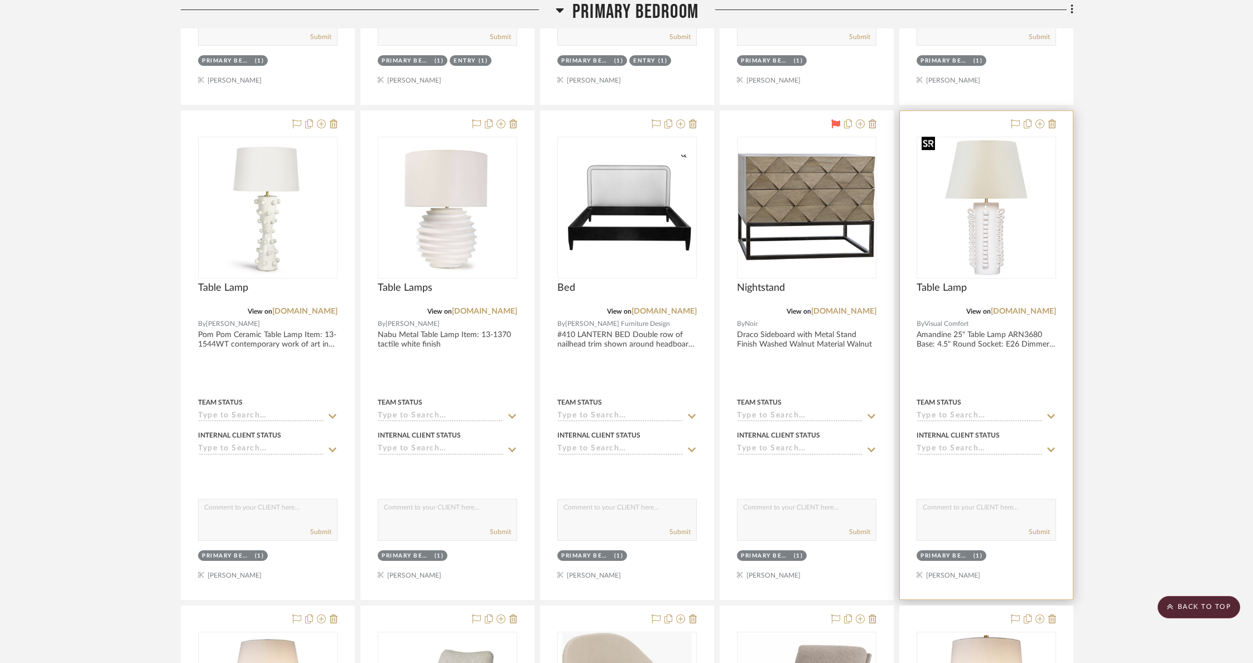
click at [981, 182] on img "0" at bounding box center [986, 207] width 137 height 137
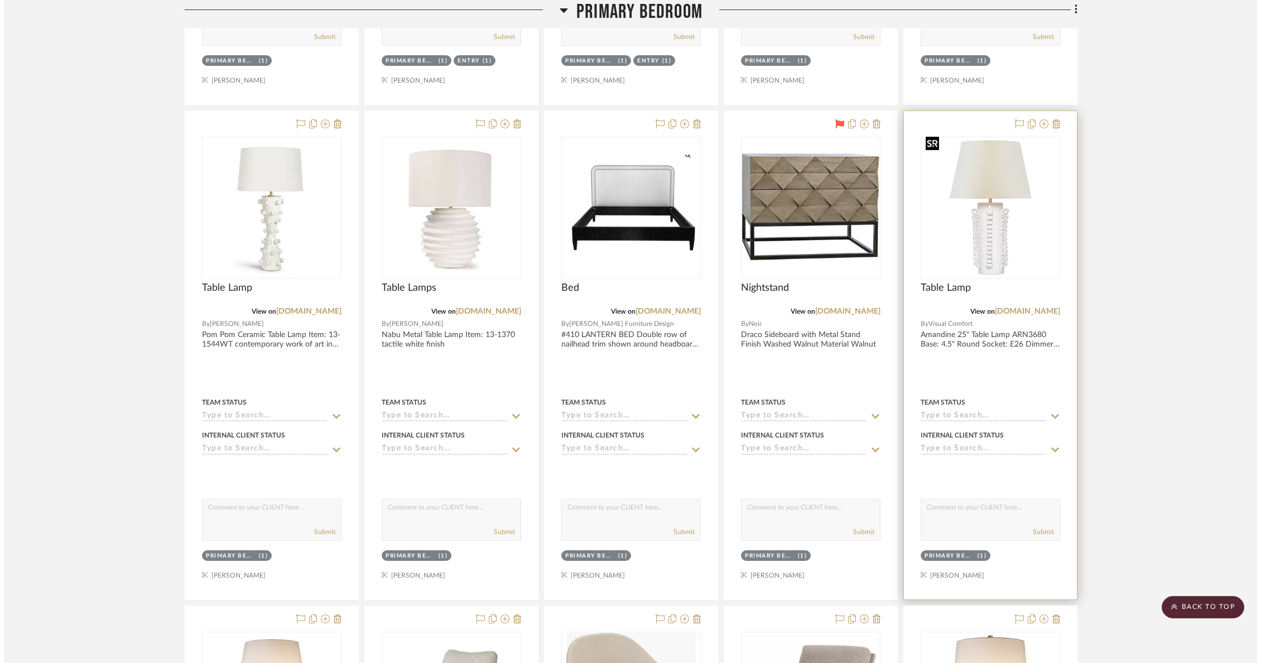
scroll to position [0, 0]
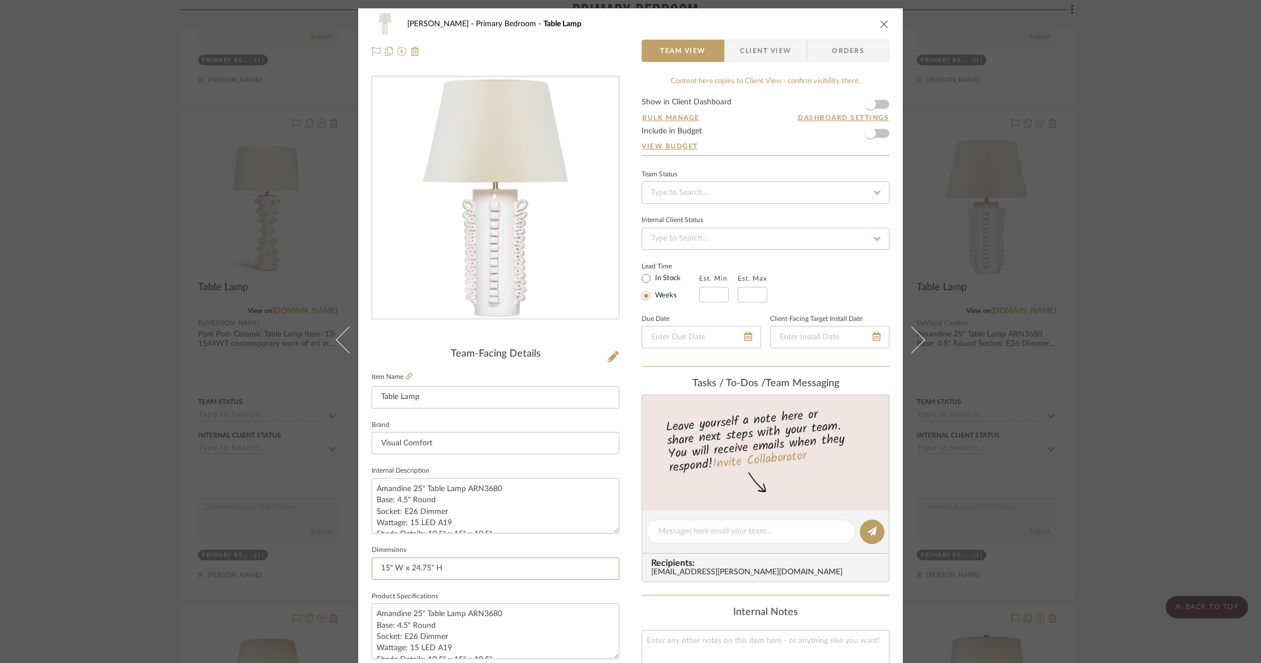
drag, startPoint x: 468, startPoint y: 577, endPoint x: 315, endPoint y: 565, distance: 153.3
click at [315, 565] on div "[PERSON_NAME] Primary Bedroom Table Lamp Team View Client View Orders Team-Faci…" at bounding box center [630, 331] width 1261 height 663
click at [881, 21] on icon "close" at bounding box center [884, 24] width 9 height 9
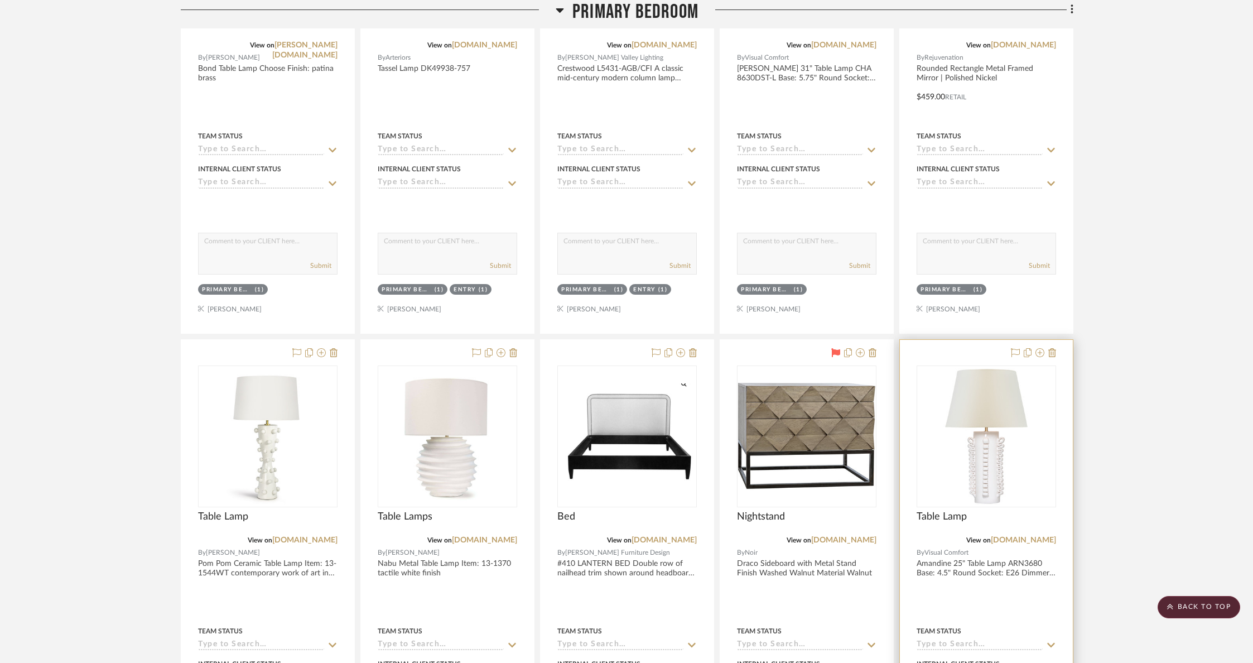
scroll to position [3120, 0]
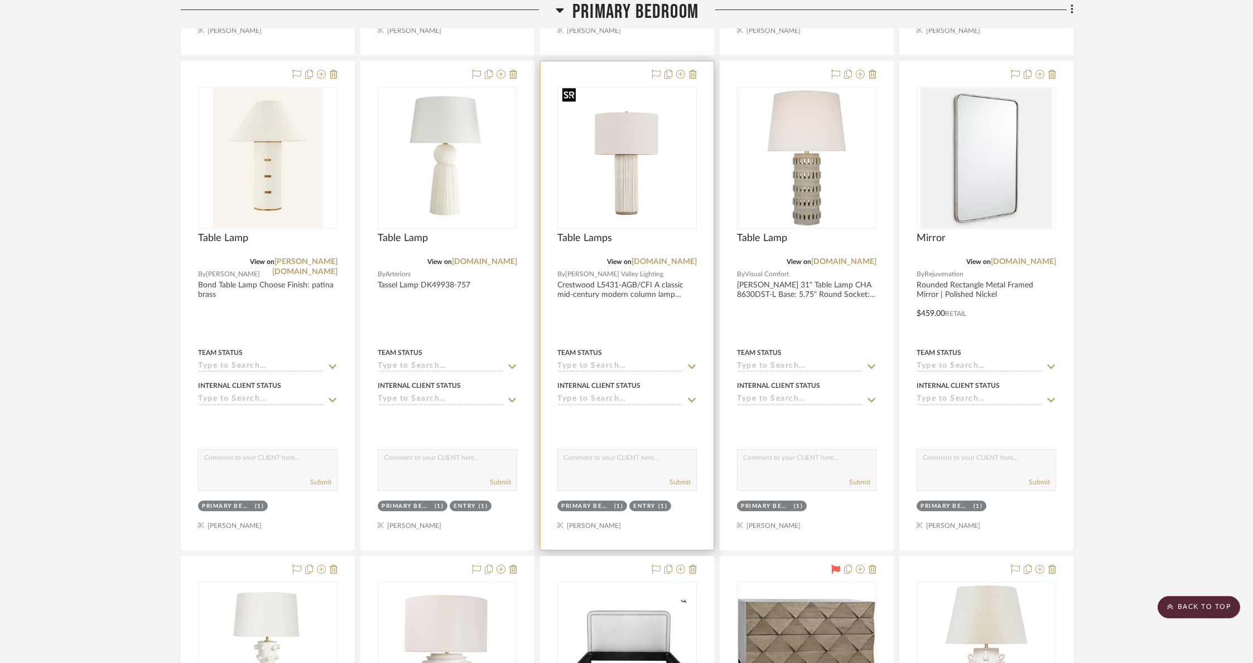
click at [654, 190] on img "0" at bounding box center [626, 157] width 137 height 137
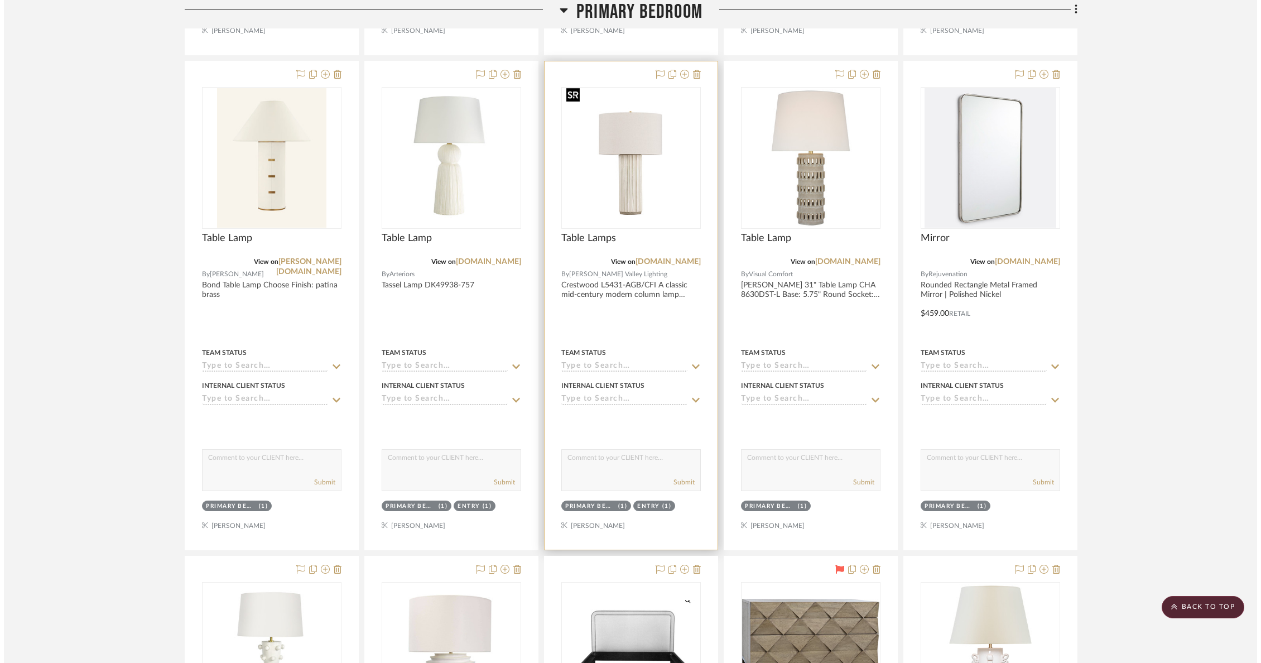
scroll to position [0, 0]
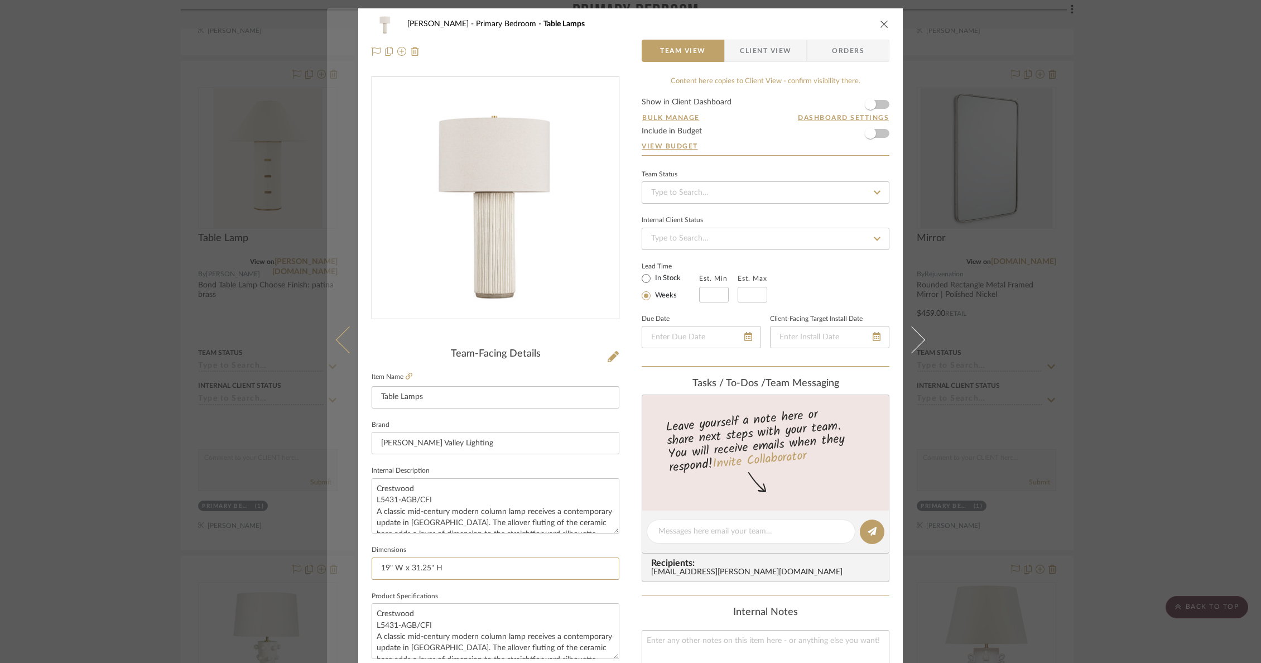
drag, startPoint x: 455, startPoint y: 568, endPoint x: 352, endPoint y: 562, distance: 103.4
click at [352, 562] on mat-dialog-content "[PERSON_NAME] Primary Bedroom Table Lamps Team View Client View Orders Team-Fac…" at bounding box center [630, 523] width 607 height 1030
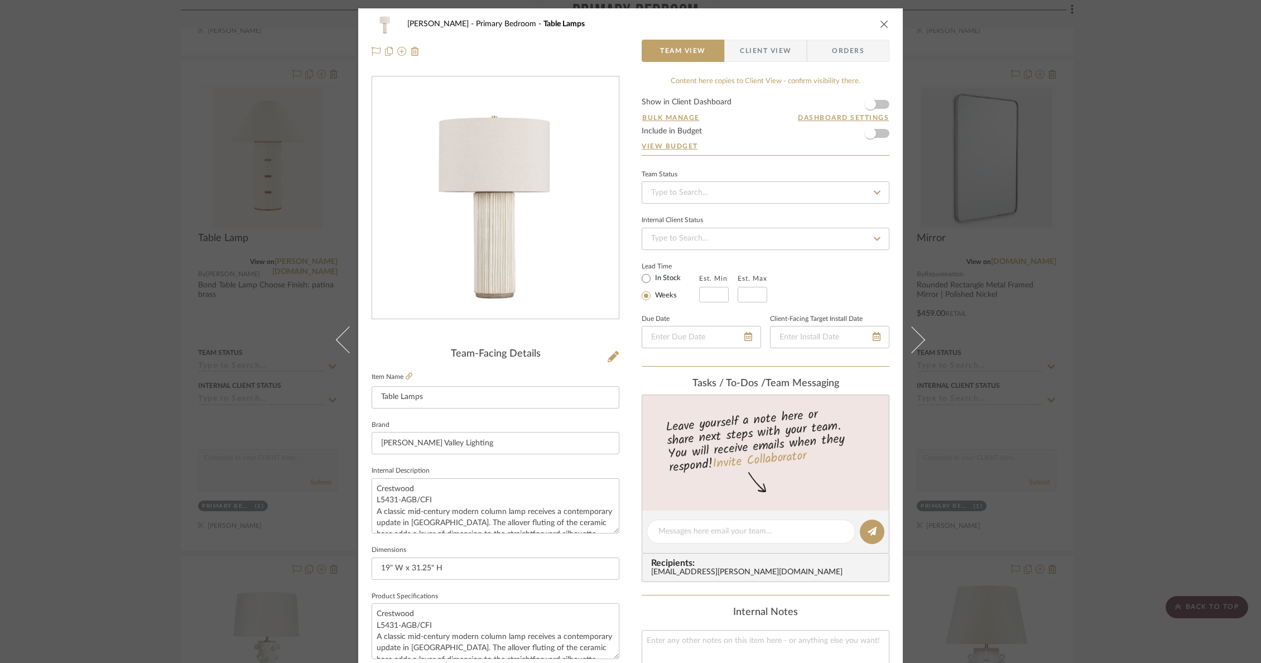
click at [880, 26] on icon "close" at bounding box center [884, 24] width 9 height 9
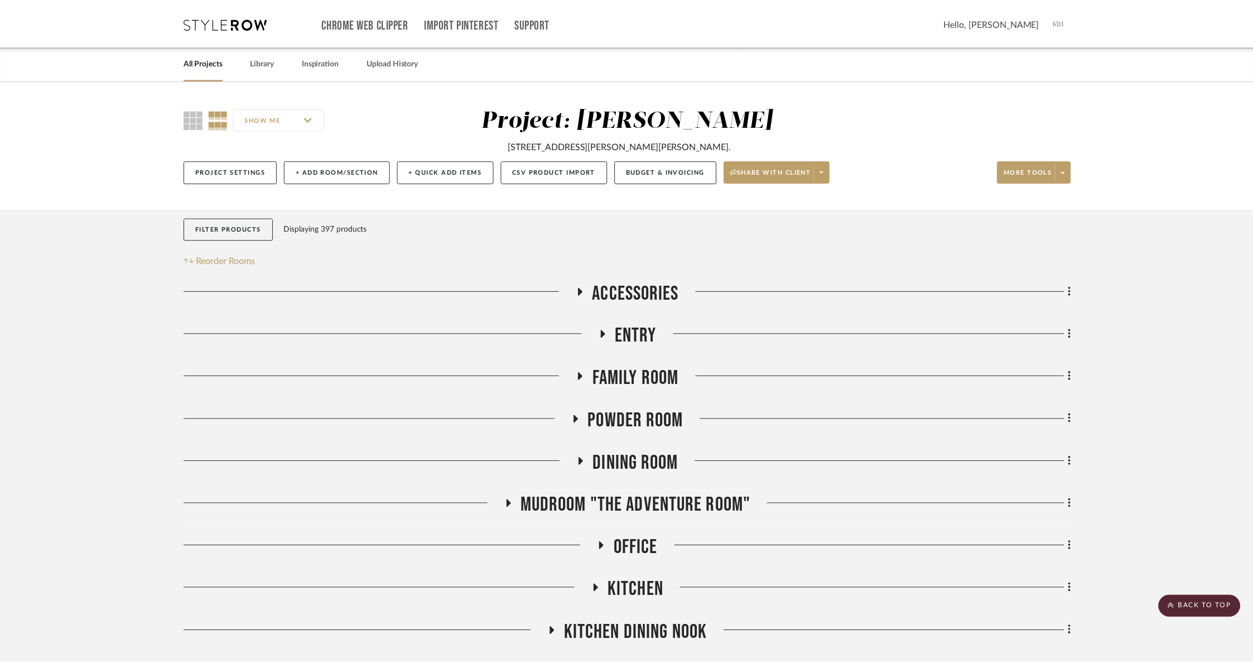
scroll to position [3120, 0]
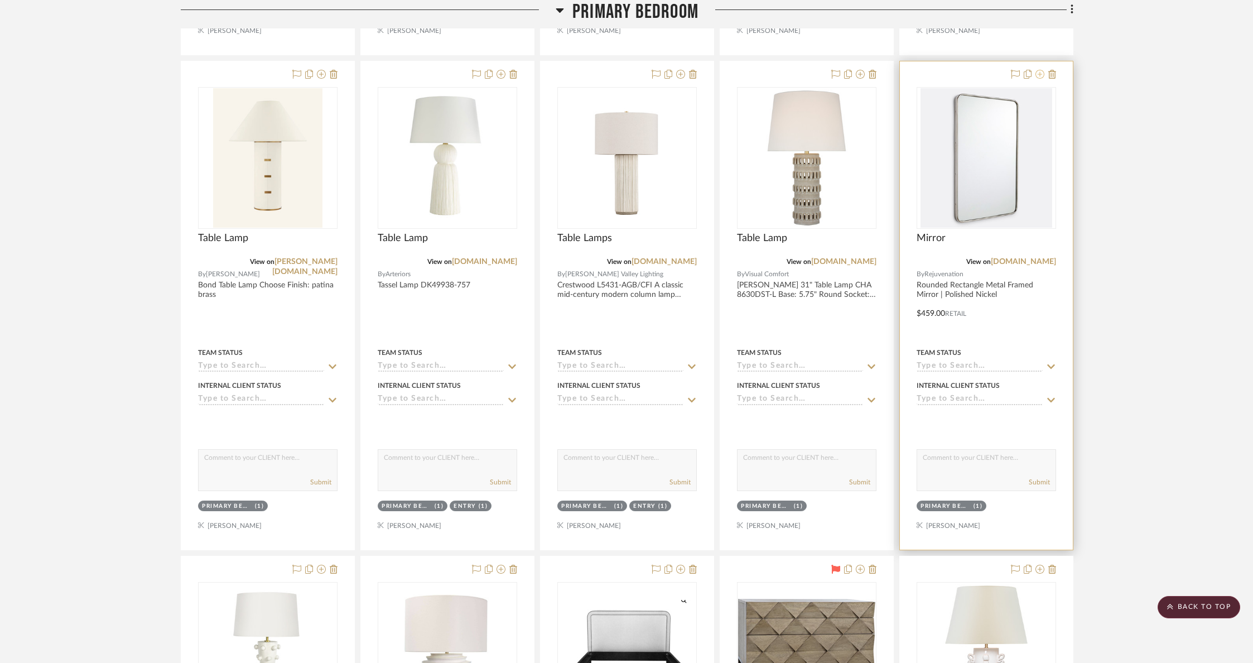
click at [1038, 70] on icon at bounding box center [1039, 74] width 9 height 9
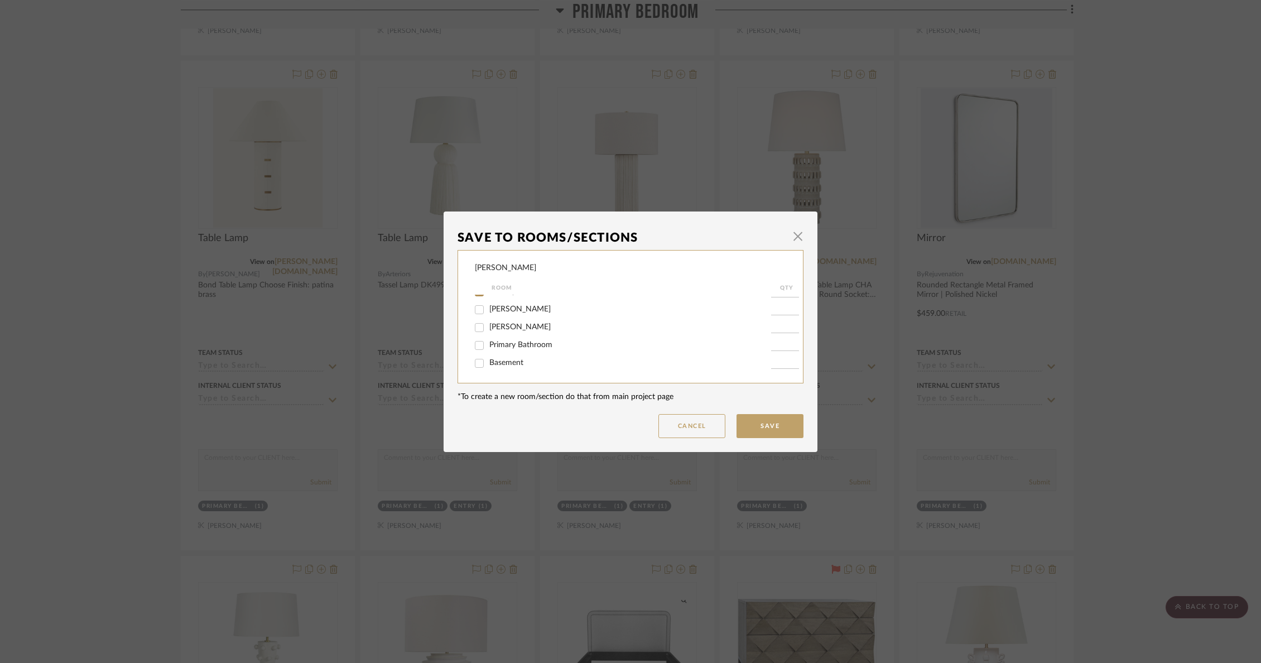
scroll to position [175, 0]
click at [515, 346] on span "Primary Bathroom" at bounding box center [520, 342] width 63 height 8
click at [488, 348] on input "Primary Bathroom" at bounding box center [479, 343] width 18 height 18
checkbox input "true"
type input "1"
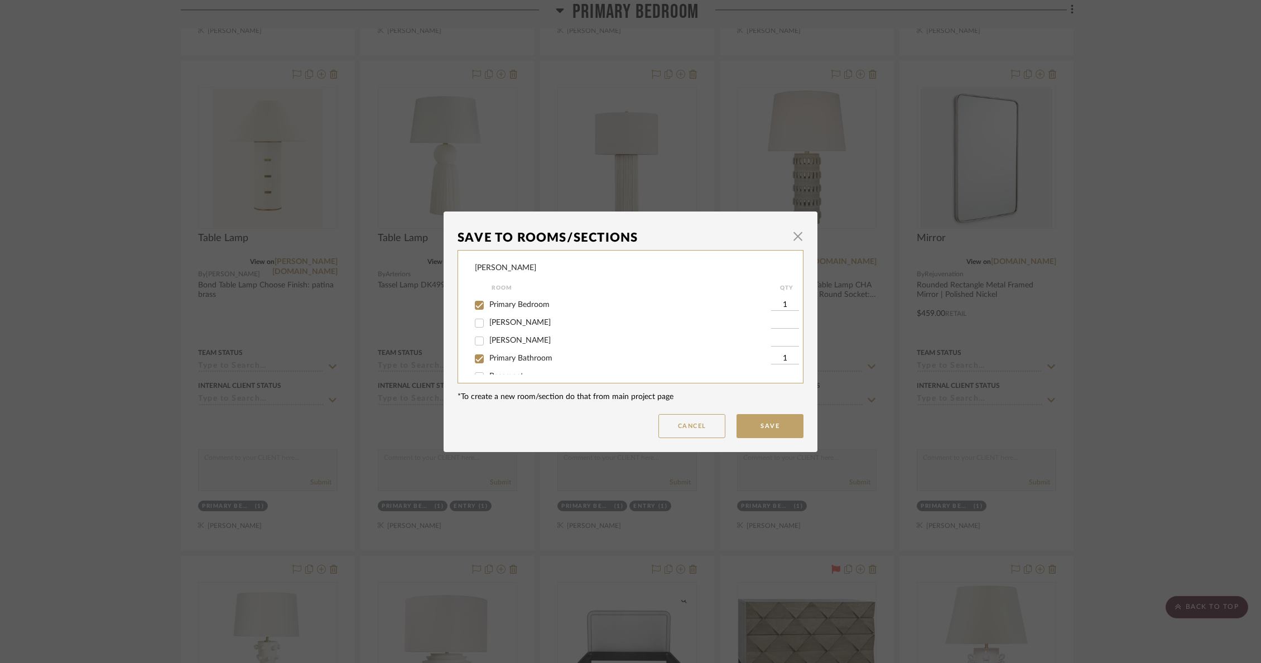
scroll to position [160, 0]
click at [479, 314] on input "Primary Bedroom" at bounding box center [479, 305] width 18 height 18
checkbox input "false"
click at [784, 428] on button "Save" at bounding box center [769, 426] width 67 height 24
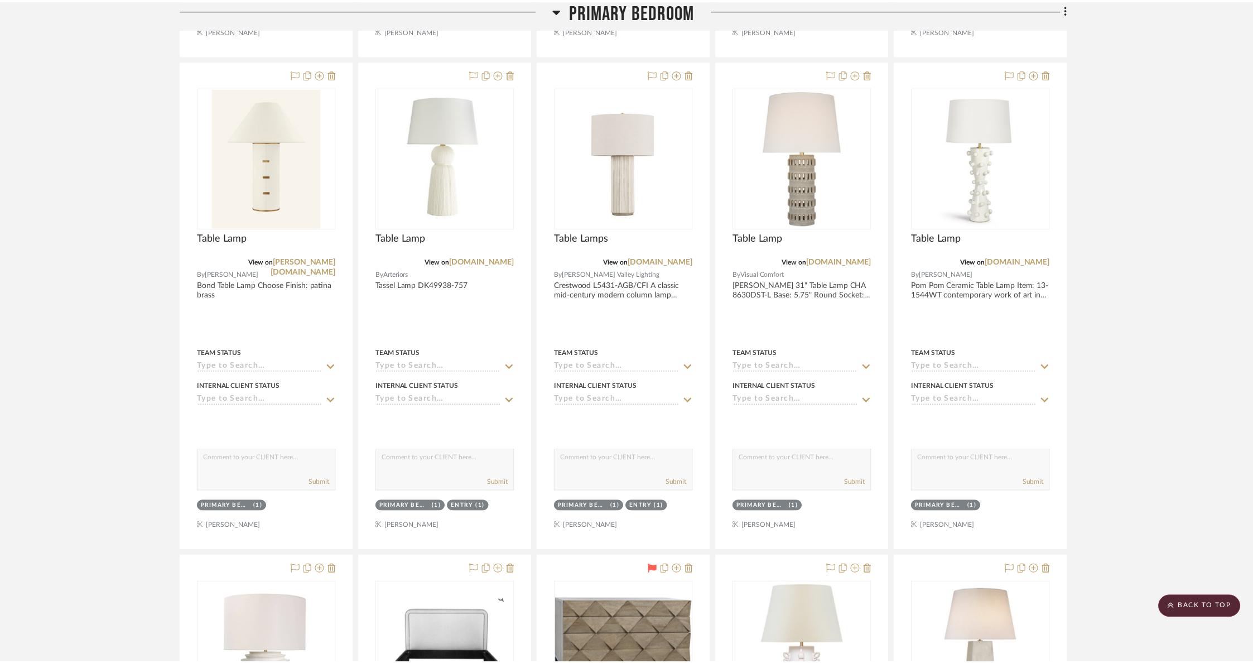
scroll to position [3120, 0]
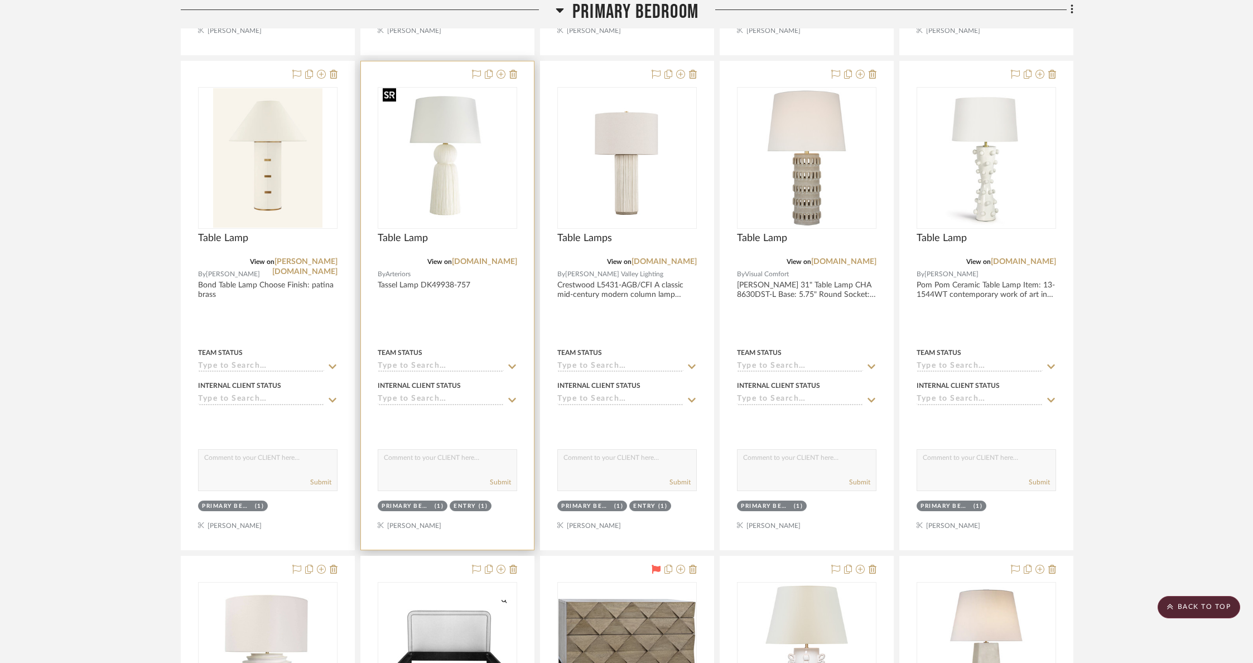
click at [446, 205] on img "0" at bounding box center [447, 157] width 137 height 137
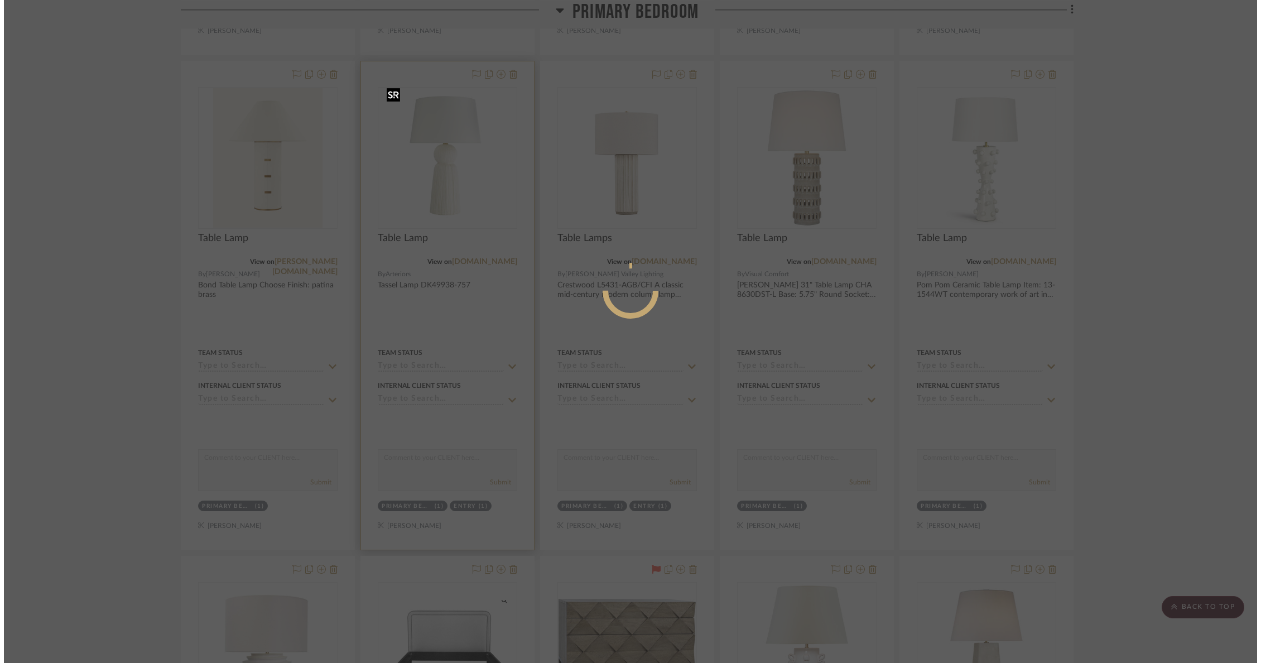
scroll to position [0, 0]
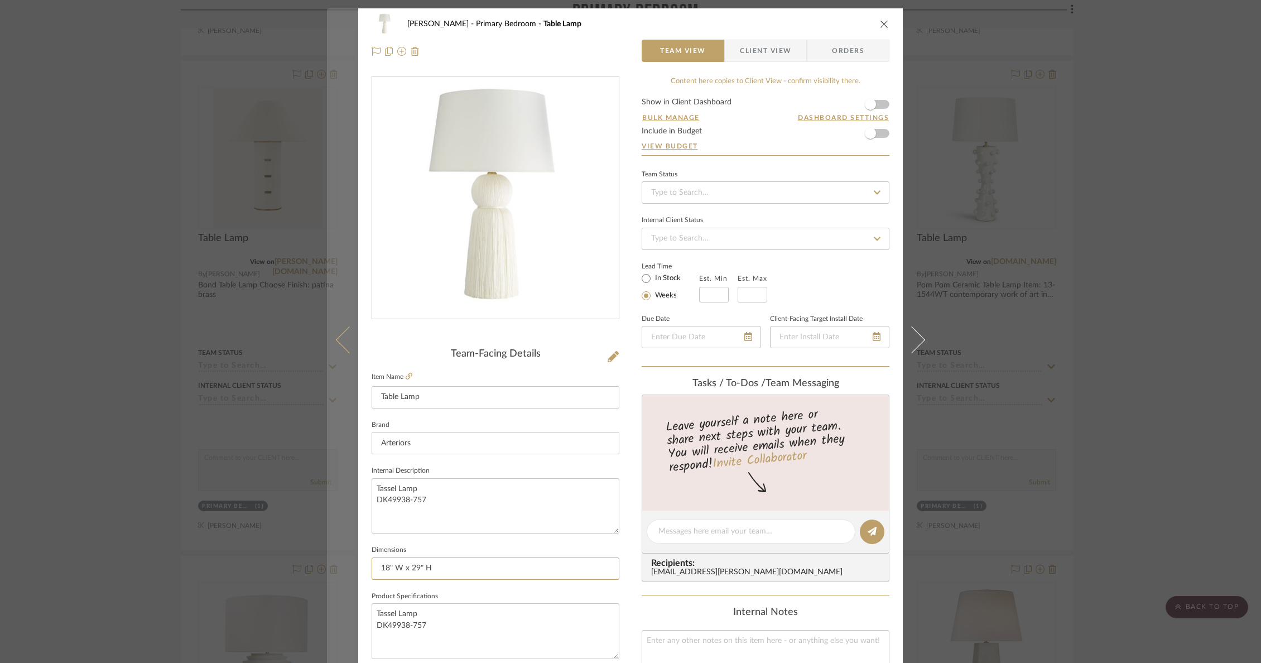
drag, startPoint x: 442, startPoint y: 570, endPoint x: 353, endPoint y: 561, distance: 90.3
click at [353, 561] on mat-dialog-content "[PERSON_NAME] Primary Bedroom Table Lamp Team View Client View Orders Team-Faci…" at bounding box center [630, 523] width 607 height 1030
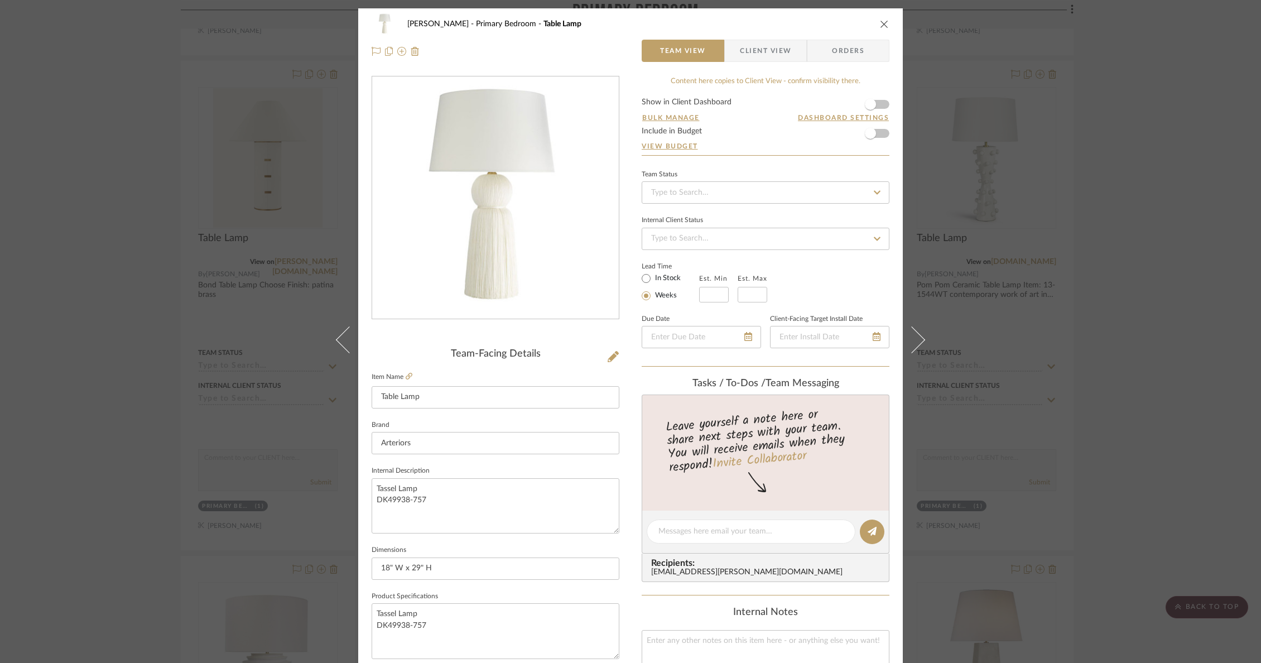
click at [880, 25] on icon "close" at bounding box center [884, 24] width 9 height 9
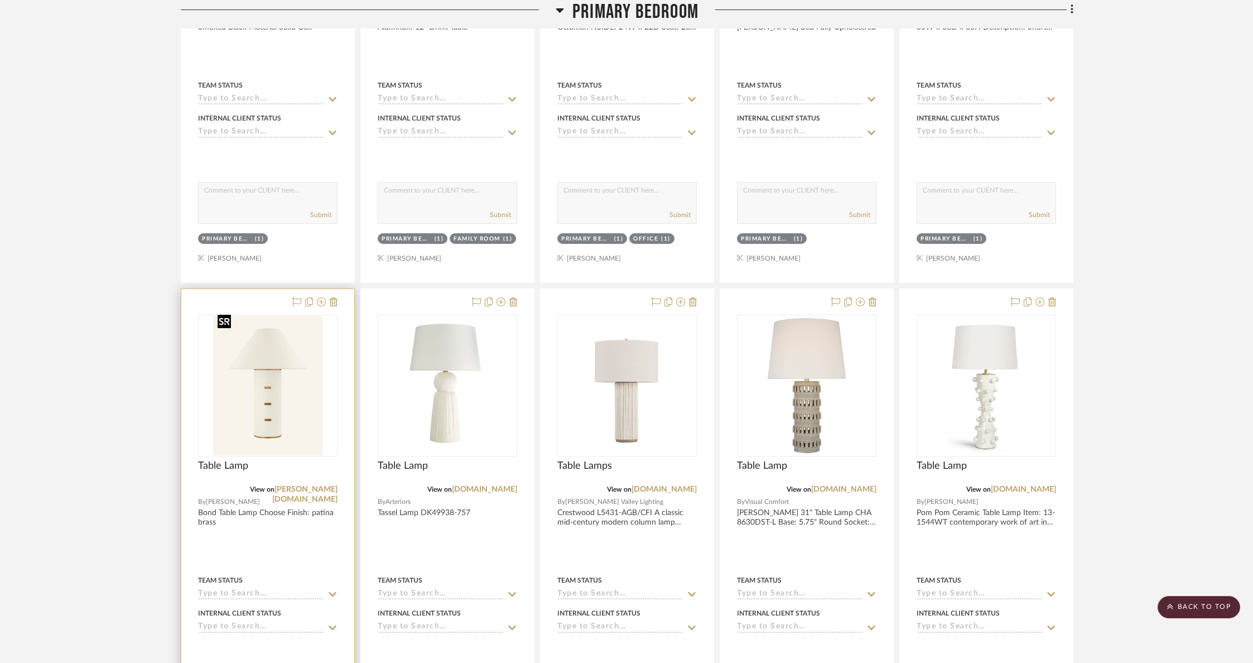
scroll to position [2928, 0]
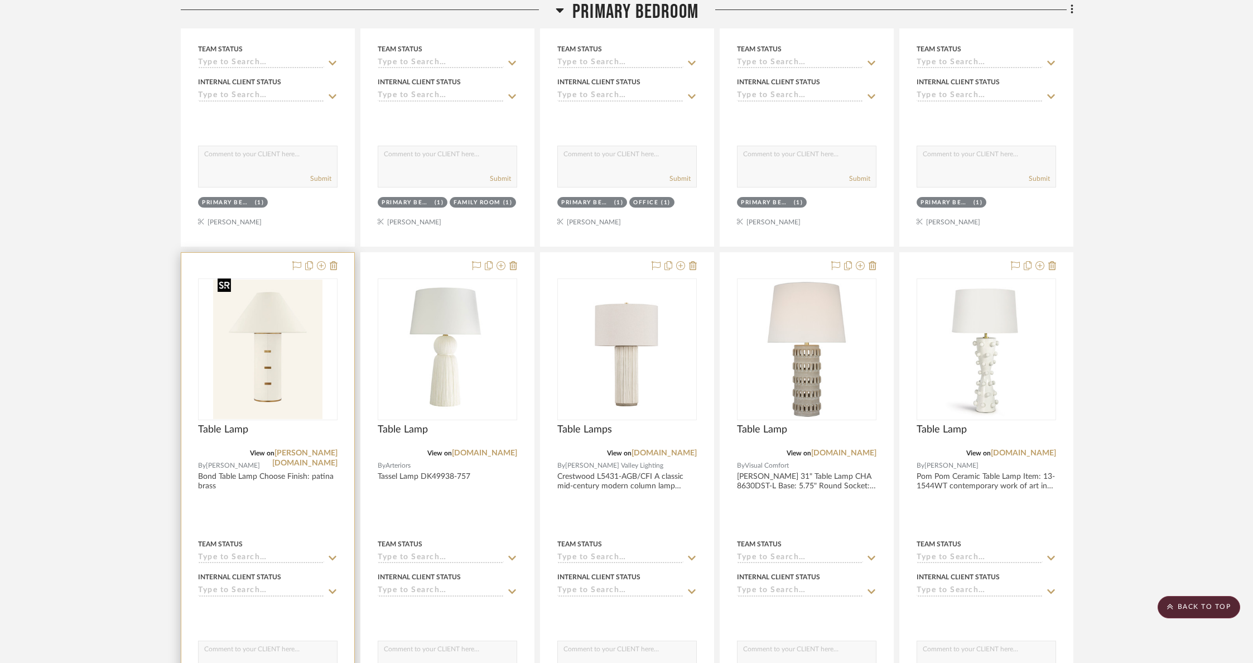
click at [274, 370] on img "0" at bounding box center [267, 348] width 109 height 139
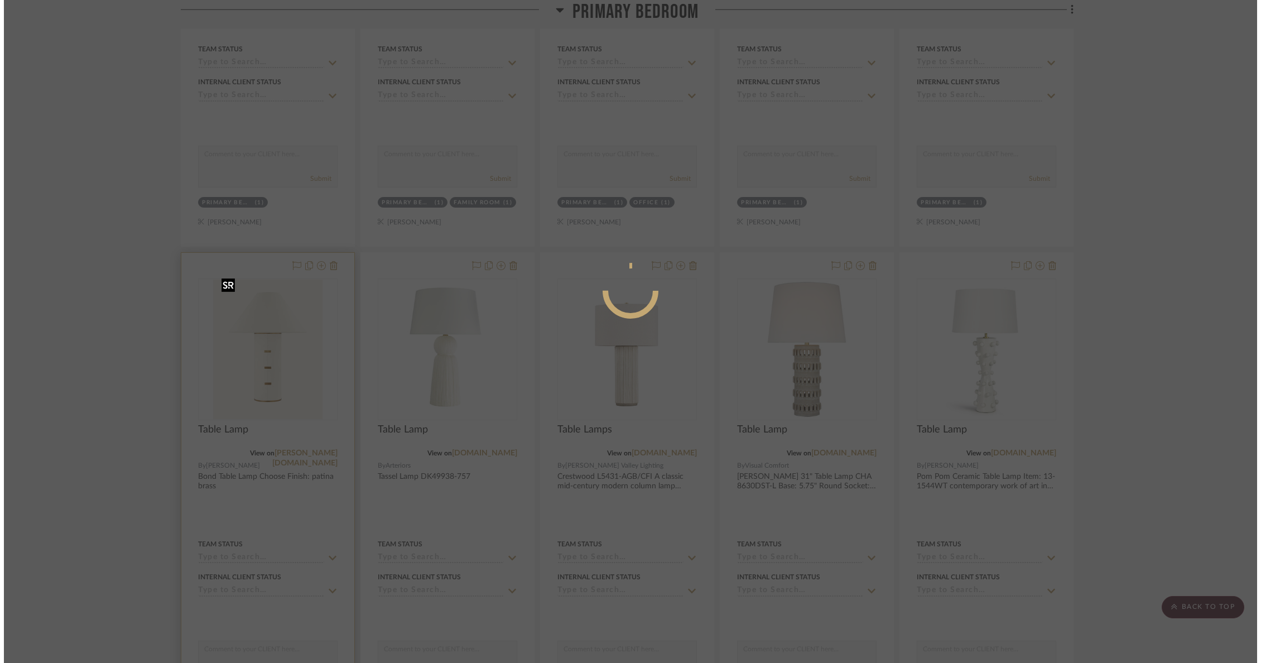
scroll to position [0, 0]
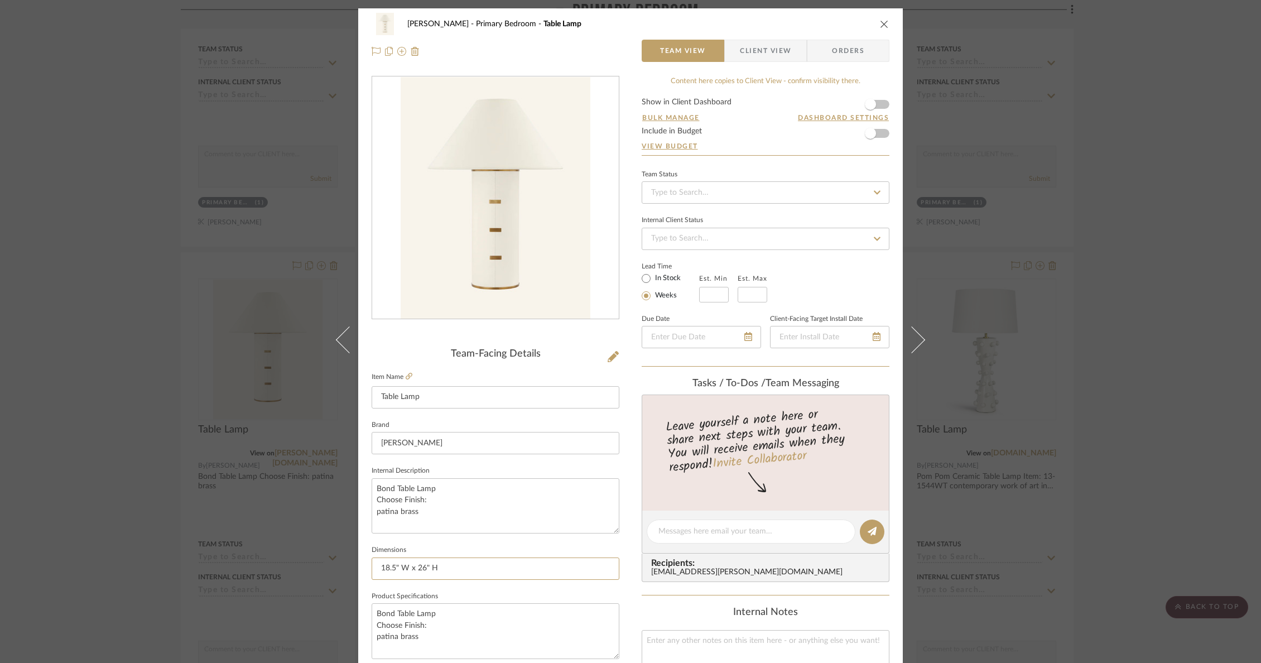
drag, startPoint x: 459, startPoint y: 566, endPoint x: 357, endPoint y: 566, distance: 101.5
click at [358, 566] on div "[PERSON_NAME] Primary Bedroom Table Lamp Team View Client View Orders Team-Faci…" at bounding box center [630, 523] width 544 height 1030
click at [881, 23] on icon "close" at bounding box center [884, 24] width 9 height 9
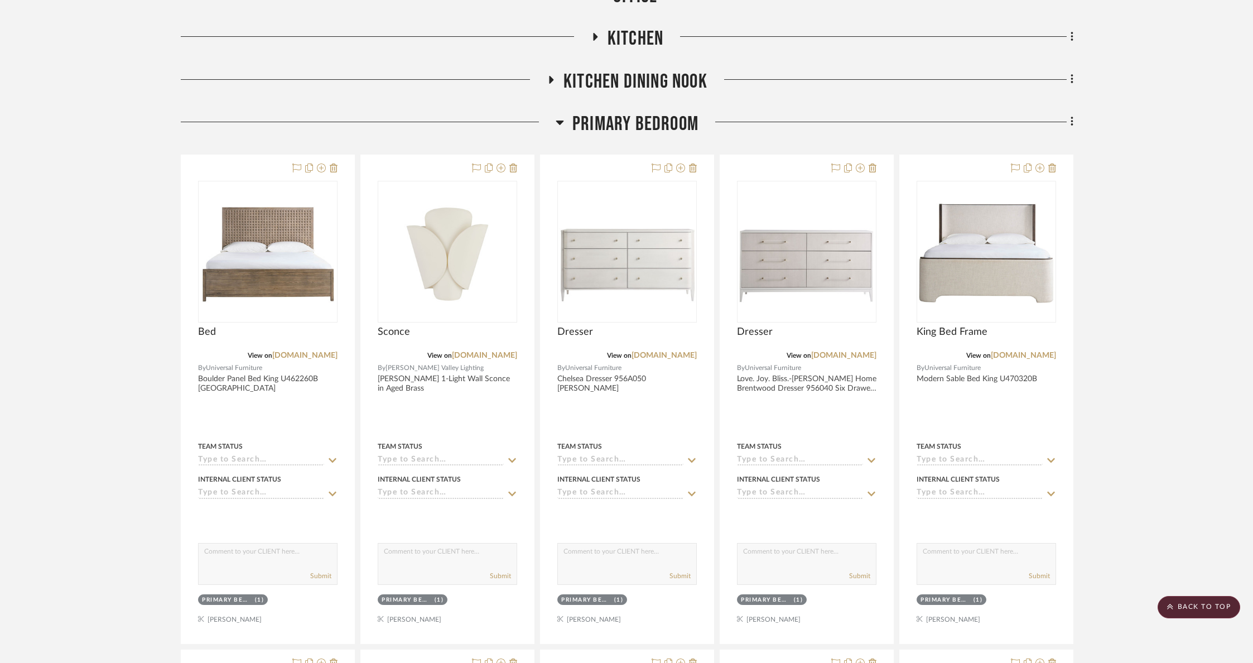
scroll to position [547, 0]
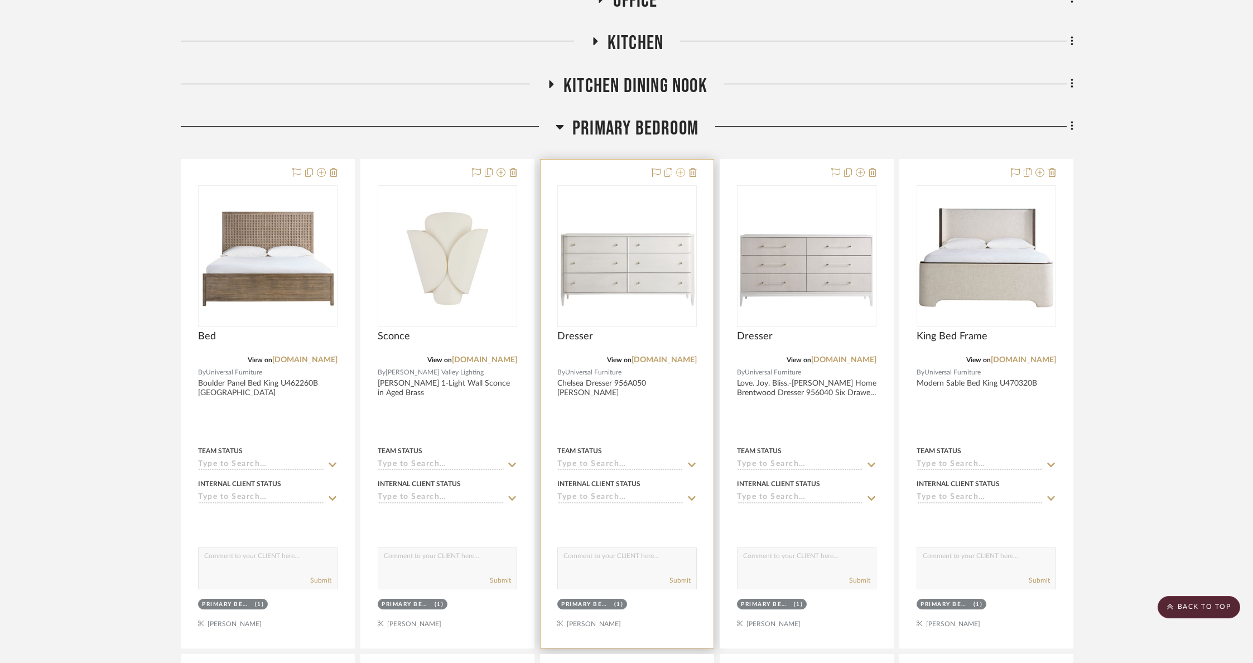
click at [678, 176] on icon at bounding box center [680, 172] width 9 height 9
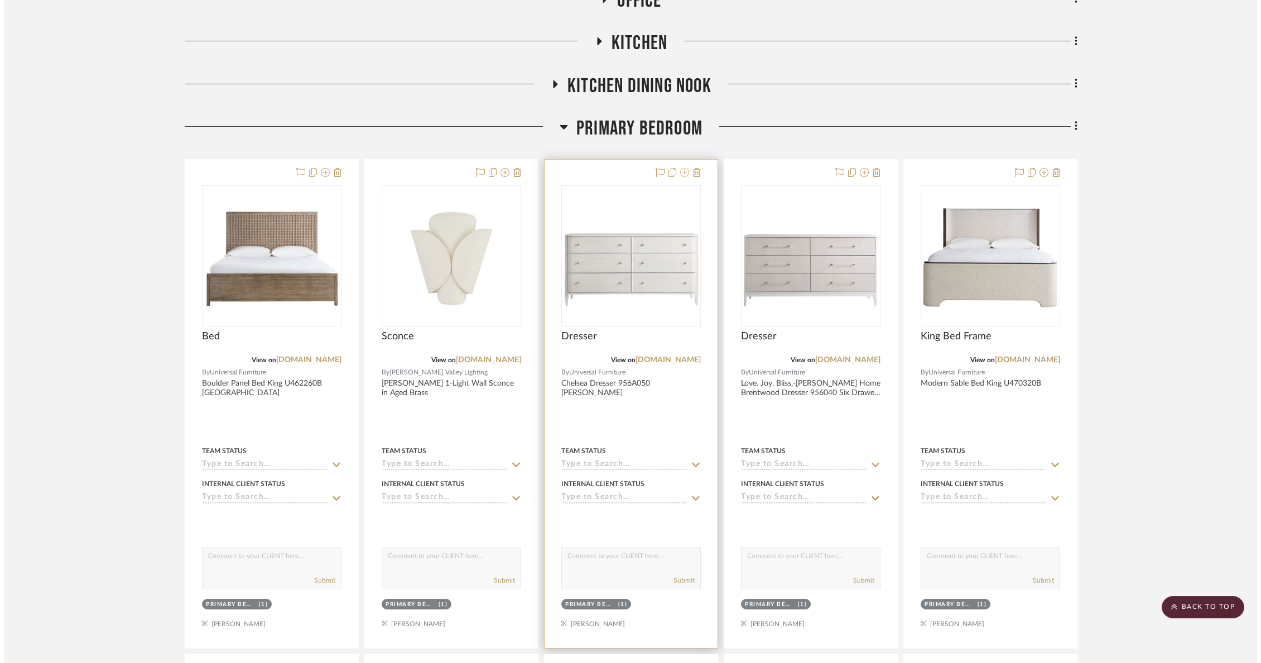
scroll to position [0, 0]
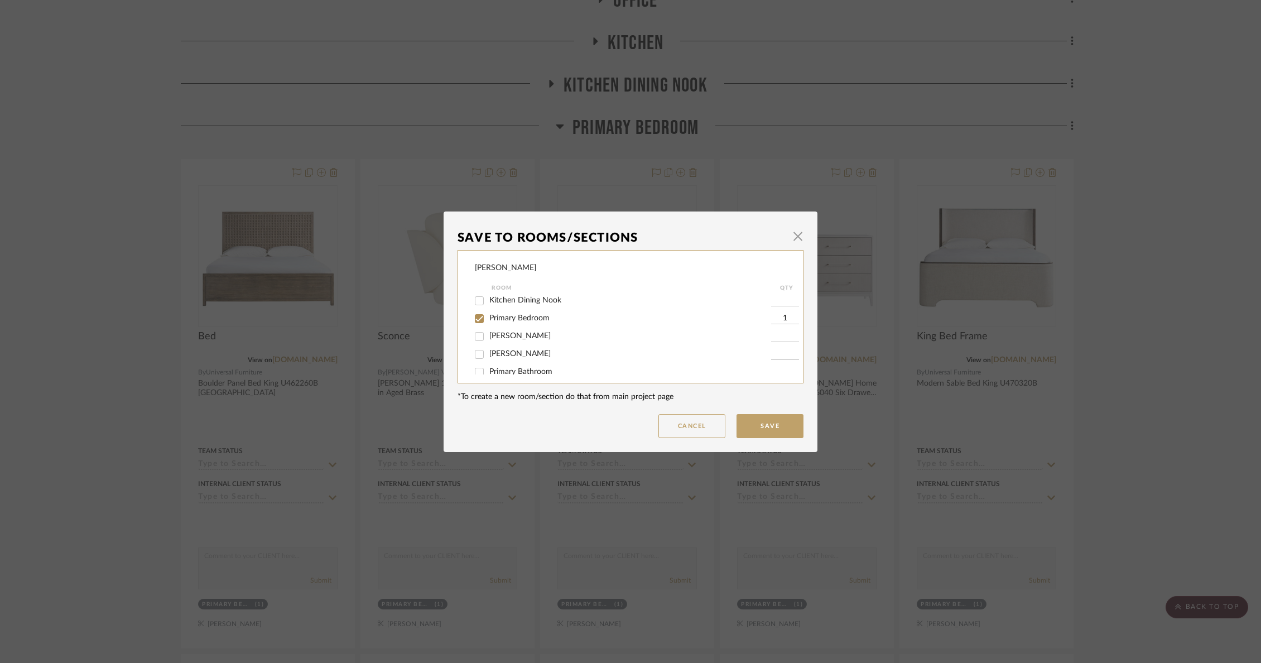
click at [520, 322] on span "Primary Bedroom" at bounding box center [519, 318] width 60 height 8
click at [488, 323] on input "Primary Bedroom" at bounding box center [479, 319] width 18 height 18
checkbox input "false"
click at [520, 323] on span "3rd Fl Guest Bedroom" at bounding box center [527, 326] width 76 height 8
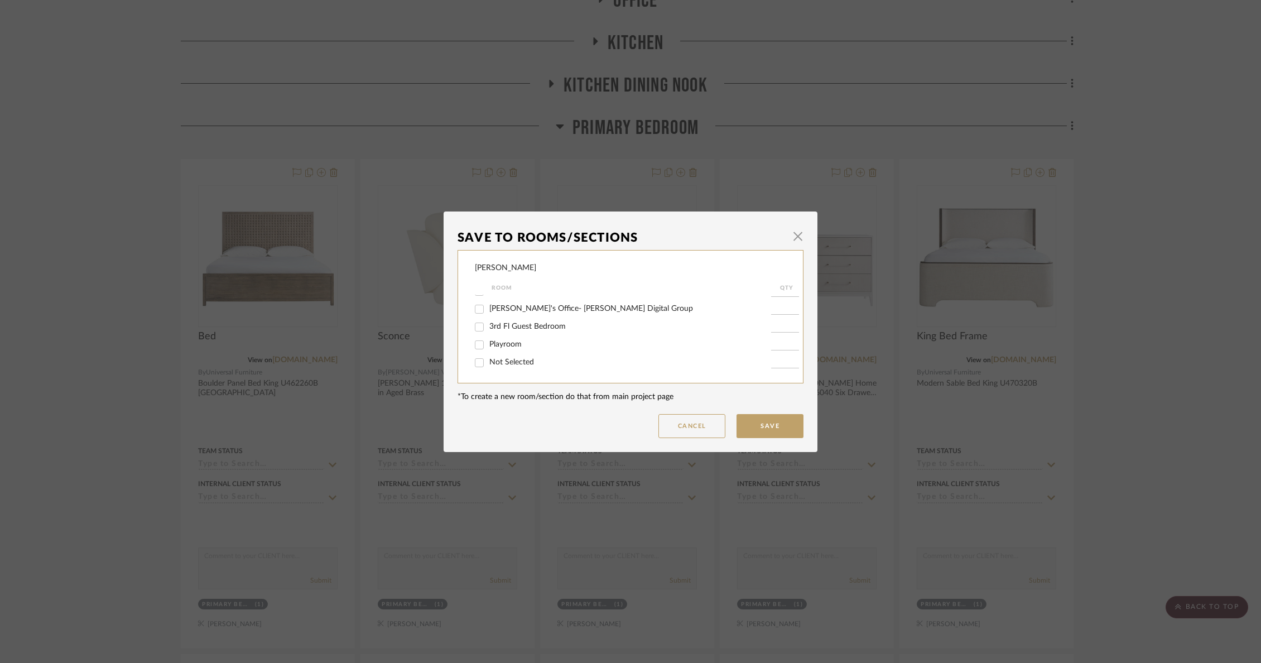
click at [488, 323] on input "3rd Fl Guest Bedroom" at bounding box center [479, 327] width 18 height 18
checkbox input "true"
type input "1"
click at [522, 325] on span "Basement Guest Bedroom" at bounding box center [534, 321] width 90 height 8
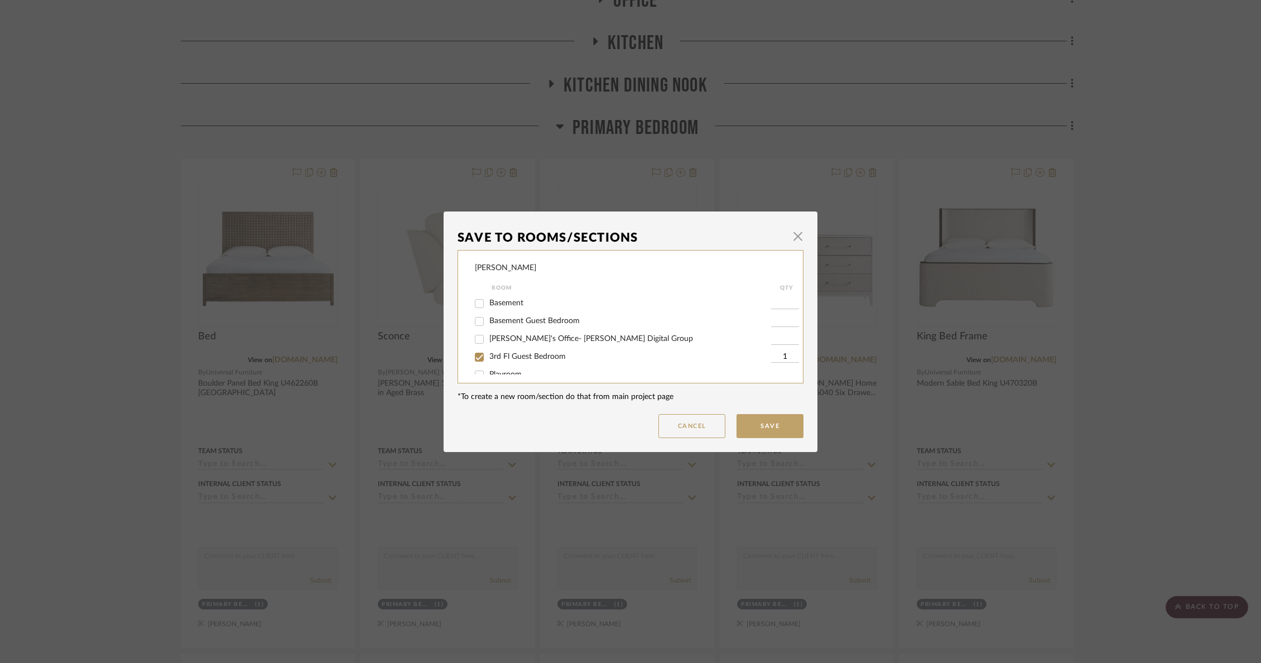
click at [488, 330] on input "Basement Guest Bedroom" at bounding box center [479, 321] width 18 height 18
checkbox input "true"
type input "1"
click at [779, 421] on button "Save" at bounding box center [769, 426] width 67 height 24
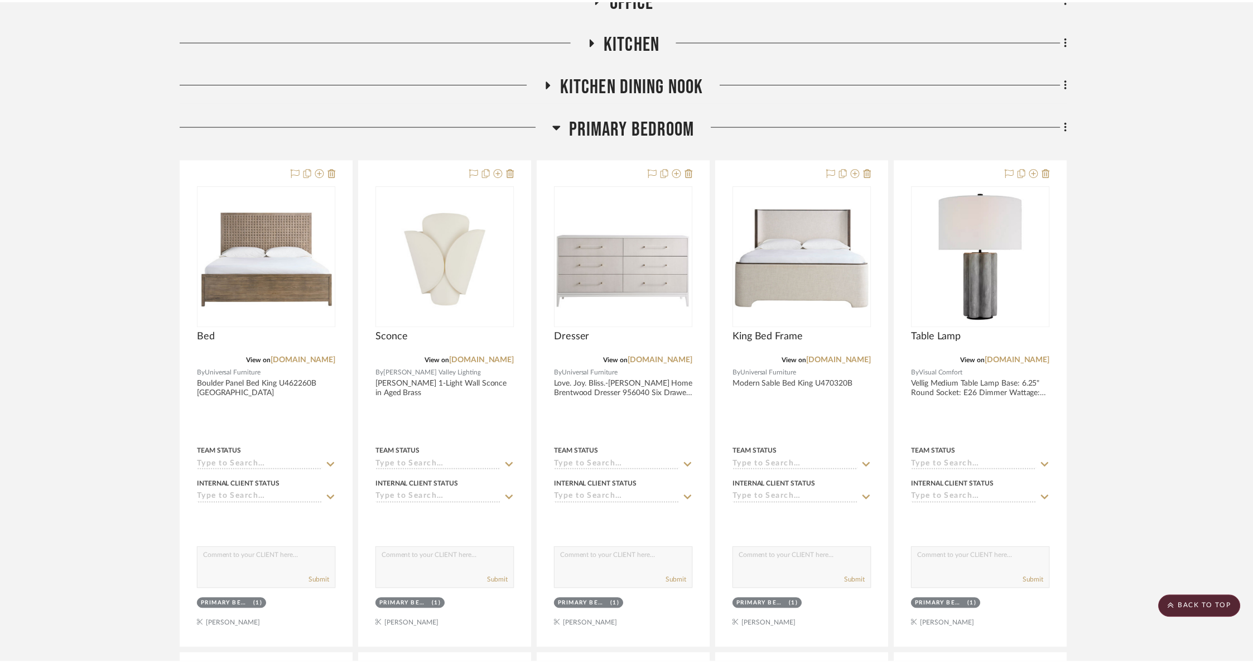
scroll to position [547, 0]
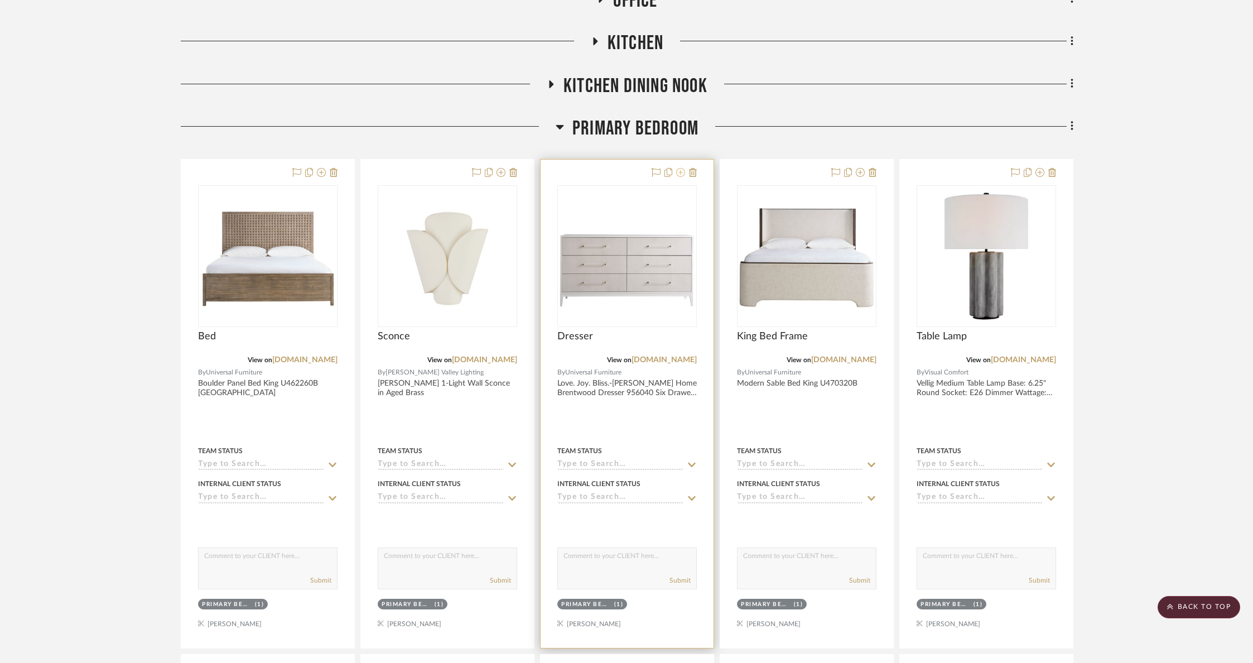
click at [677, 172] on icon at bounding box center [680, 172] width 9 height 9
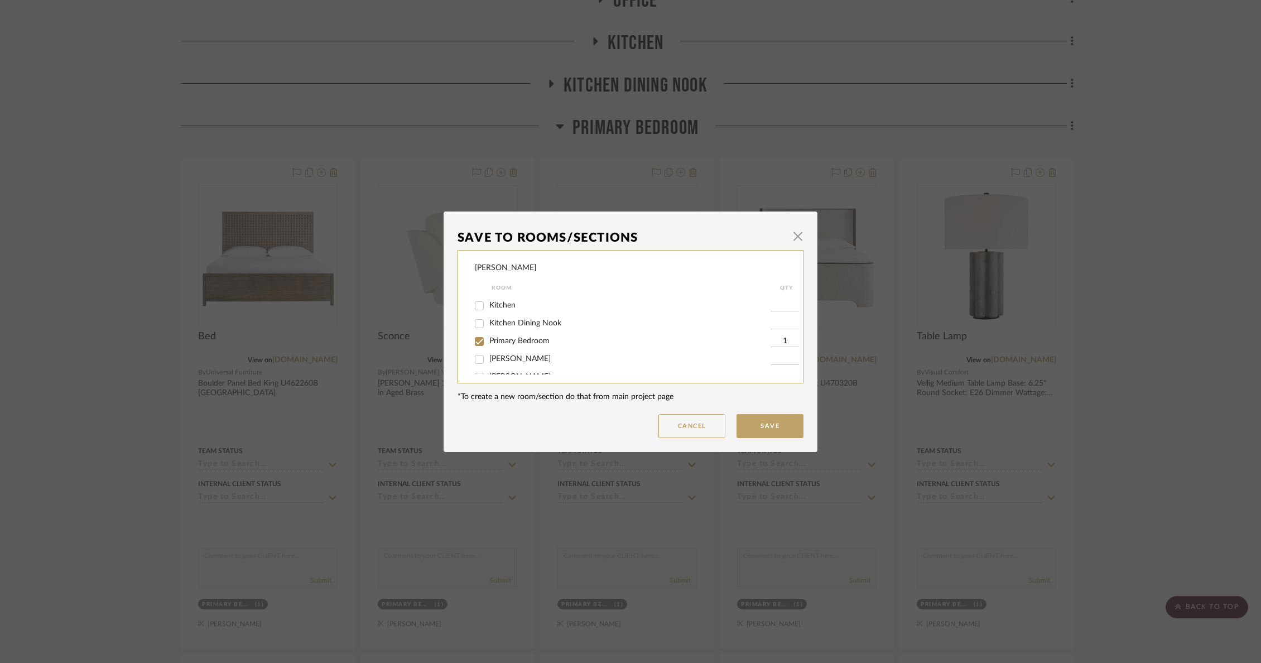
scroll to position [152, 0]
click at [531, 315] on span "Primary Bedroom" at bounding box center [519, 311] width 60 height 8
click at [488, 319] on input "Primary Bedroom" at bounding box center [479, 312] width 18 height 18
checkbox input "false"
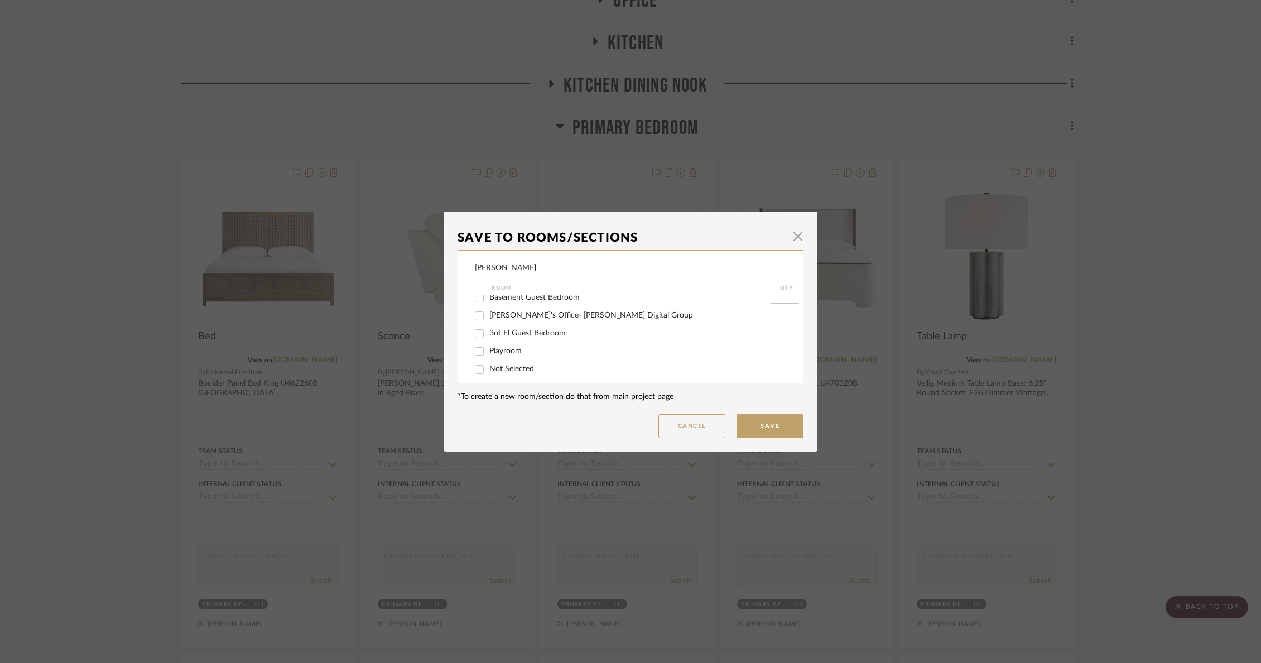
click at [519, 301] on span "Basement Guest Bedroom" at bounding box center [534, 297] width 90 height 8
click at [488, 307] on input "Basement Guest Bedroom" at bounding box center [479, 298] width 18 height 18
checkbox input "true"
type input "1"
click at [520, 337] on span "3rd Fl Guest Bedroom" at bounding box center [527, 333] width 76 height 8
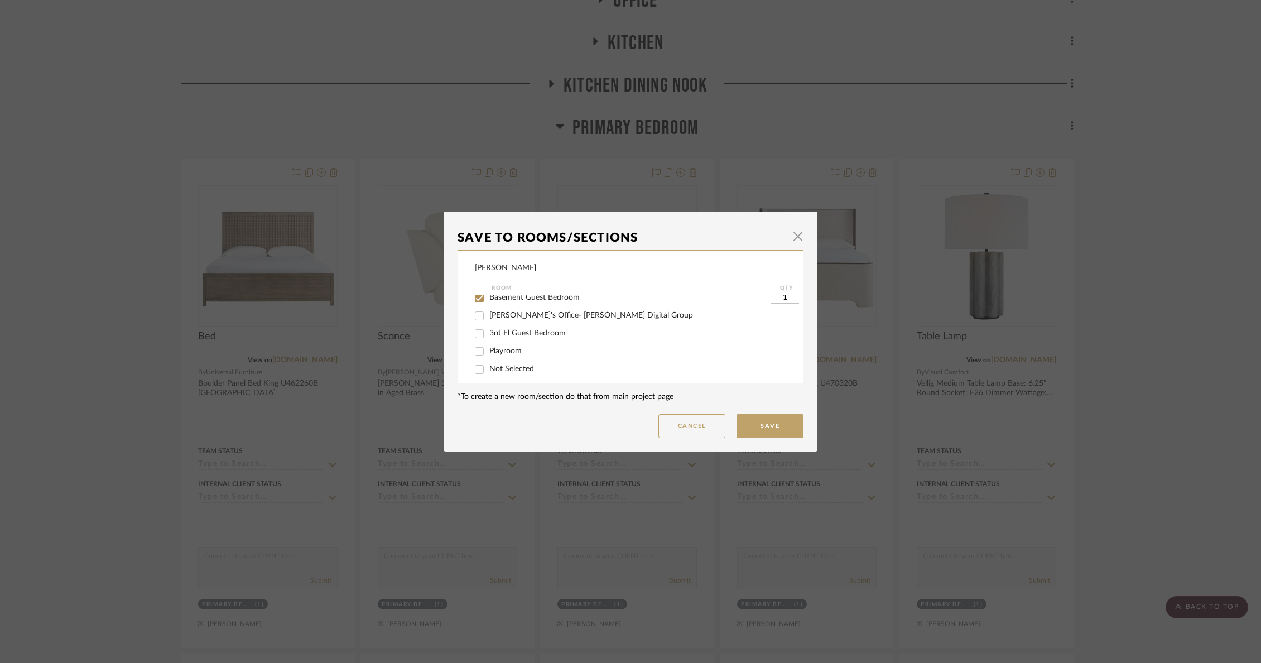
click at [488, 339] on input "3rd Fl Guest Bedroom" at bounding box center [479, 334] width 18 height 18
checkbox input "true"
type input "1"
click at [764, 431] on button "Save" at bounding box center [769, 426] width 67 height 24
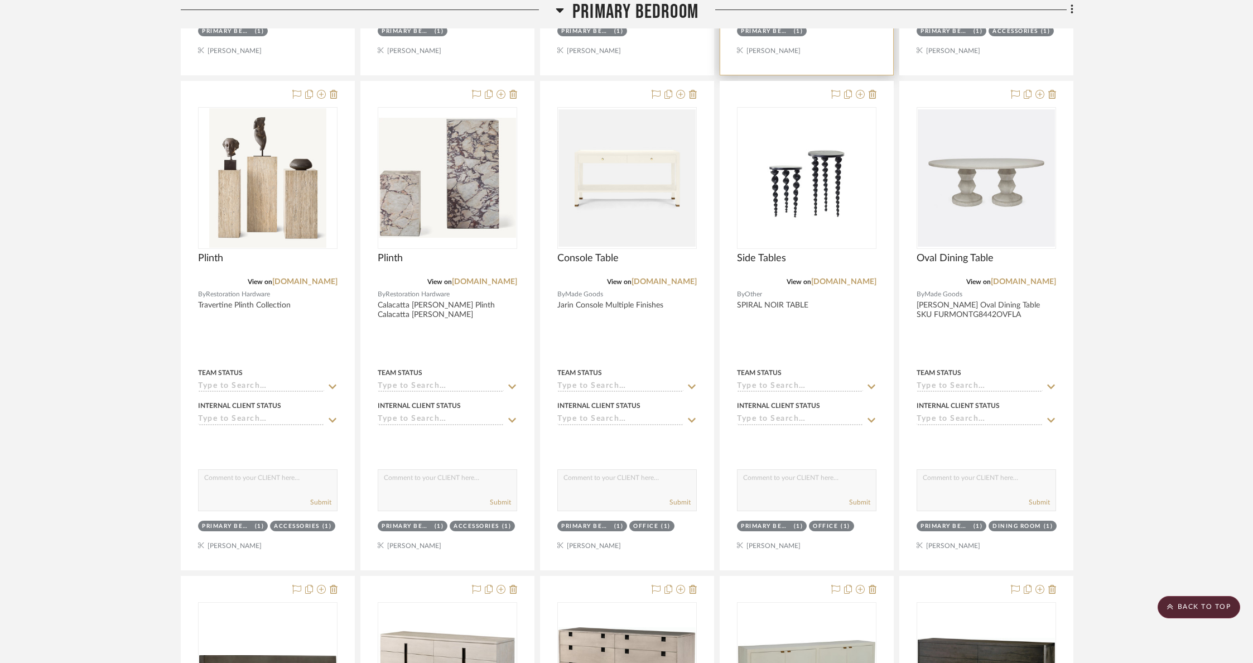
scroll to position [1135, 0]
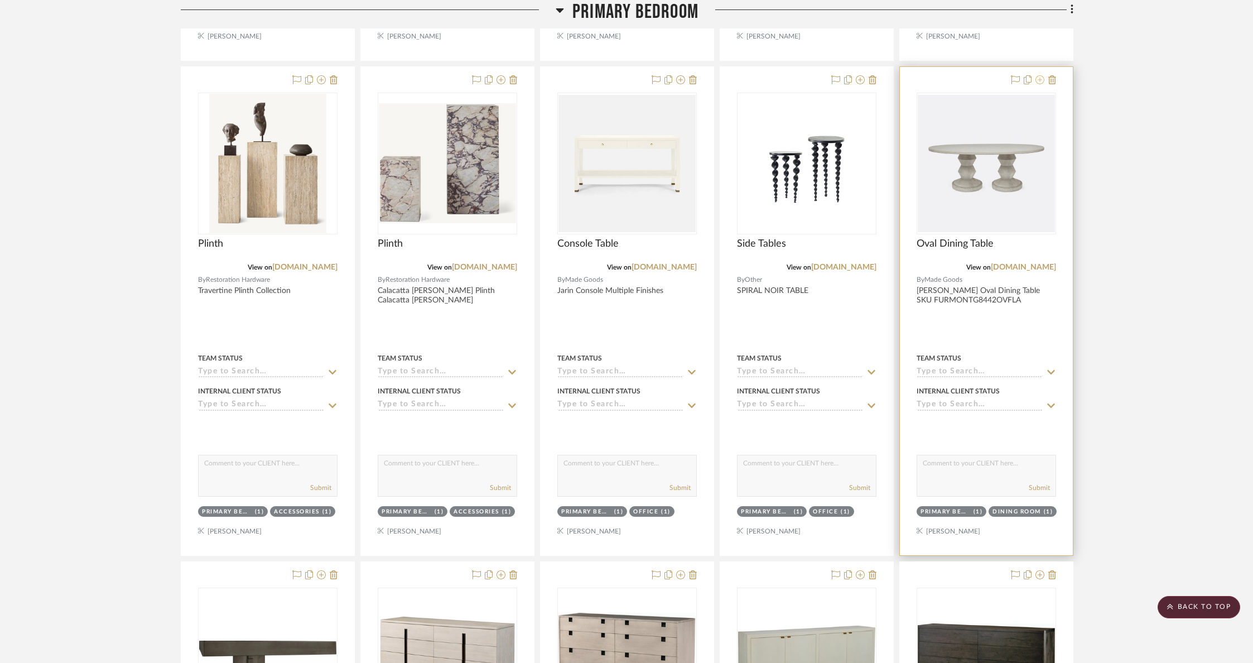
click at [1039, 82] on icon at bounding box center [1039, 79] width 9 height 9
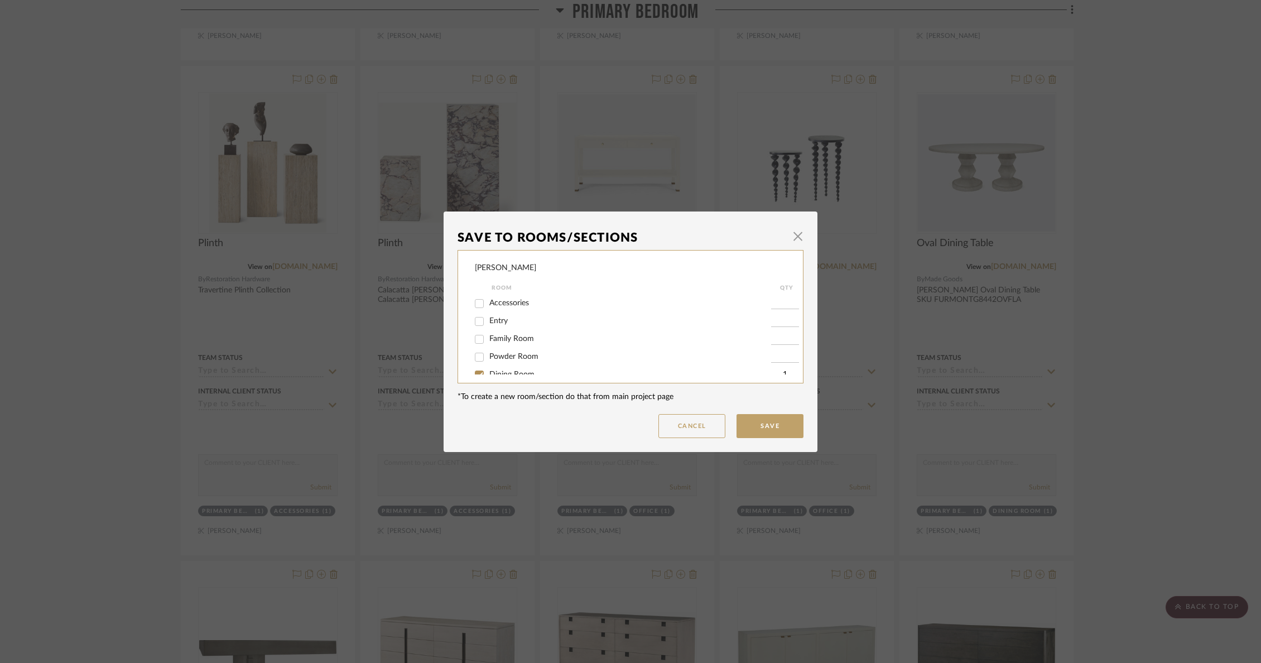
scroll to position [81, 0]
click at [516, 297] on span "Dining Room" at bounding box center [511, 294] width 45 height 8
click at [488, 298] on input "Dining Room" at bounding box center [479, 294] width 18 height 18
checkbox input "false"
click at [516, 297] on span "Dining Room" at bounding box center [511, 294] width 45 height 8
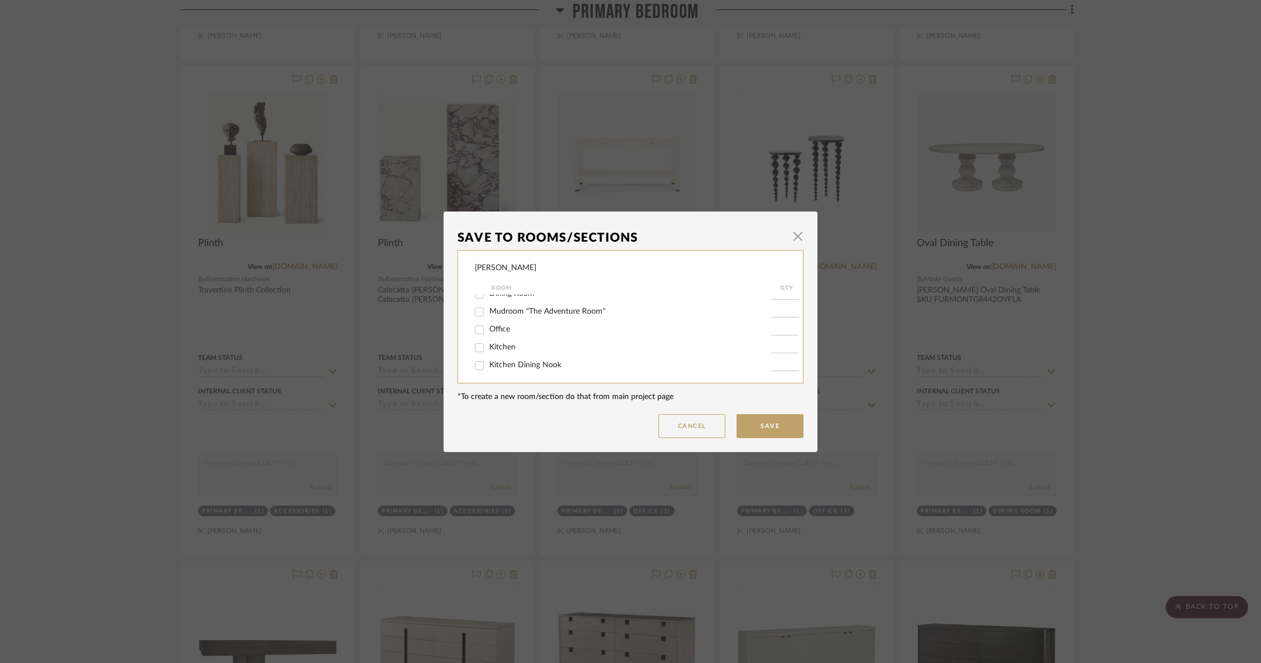
click at [488, 298] on input "Dining Room" at bounding box center [479, 294] width 18 height 18
checkbox input "true"
type input "1"
click at [519, 292] on span "Primary Bedroom" at bounding box center [519, 289] width 60 height 8
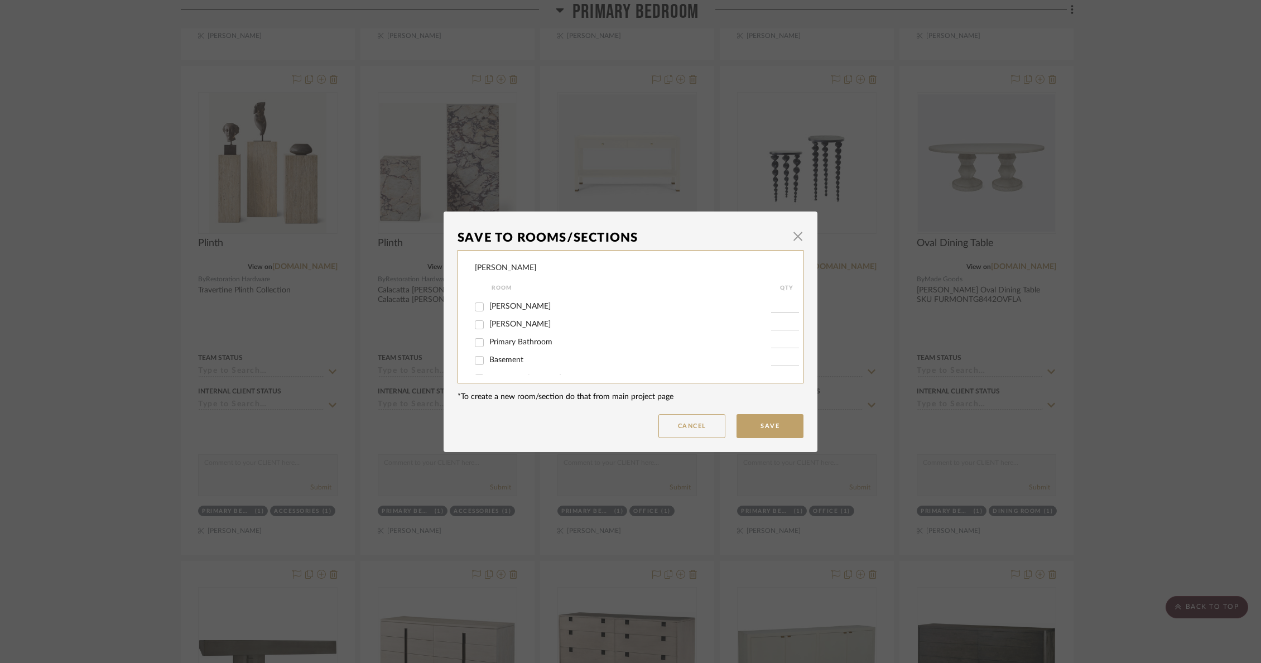
click at [488, 297] on input "Primary Bedroom" at bounding box center [479, 289] width 18 height 18
checkbox input "false"
click at [774, 430] on button "Save" at bounding box center [769, 426] width 67 height 24
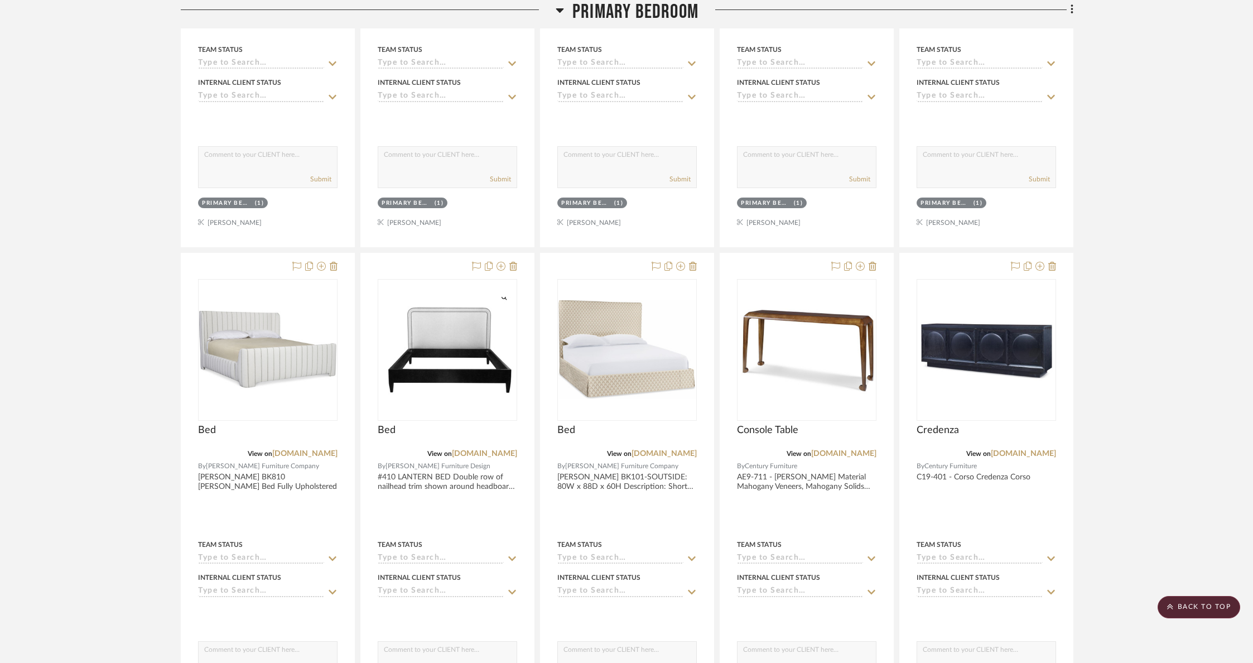
scroll to position [1934, 0]
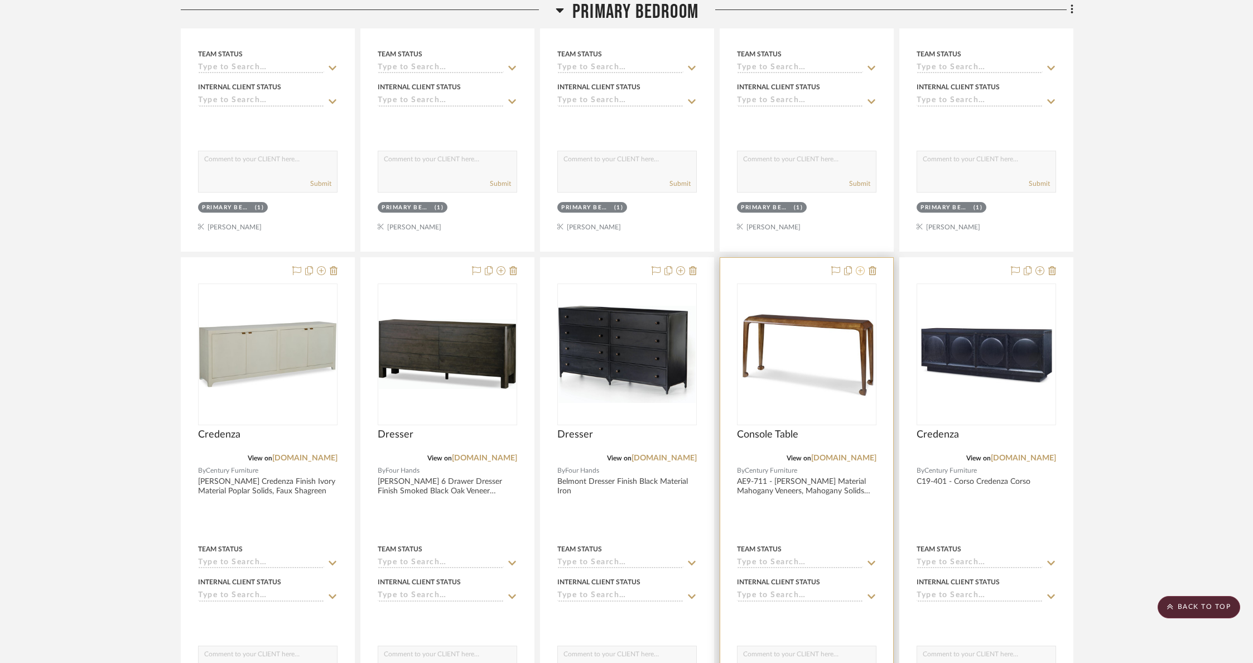
click at [863, 269] on icon at bounding box center [860, 270] width 9 height 9
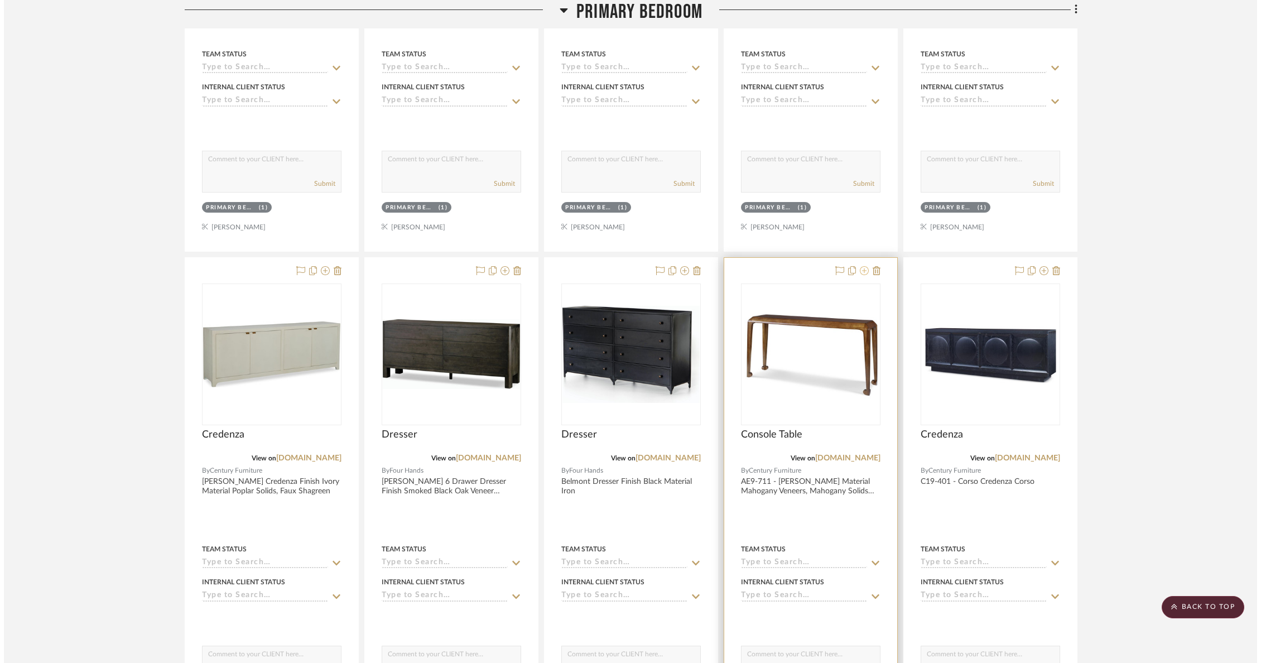
scroll to position [0, 0]
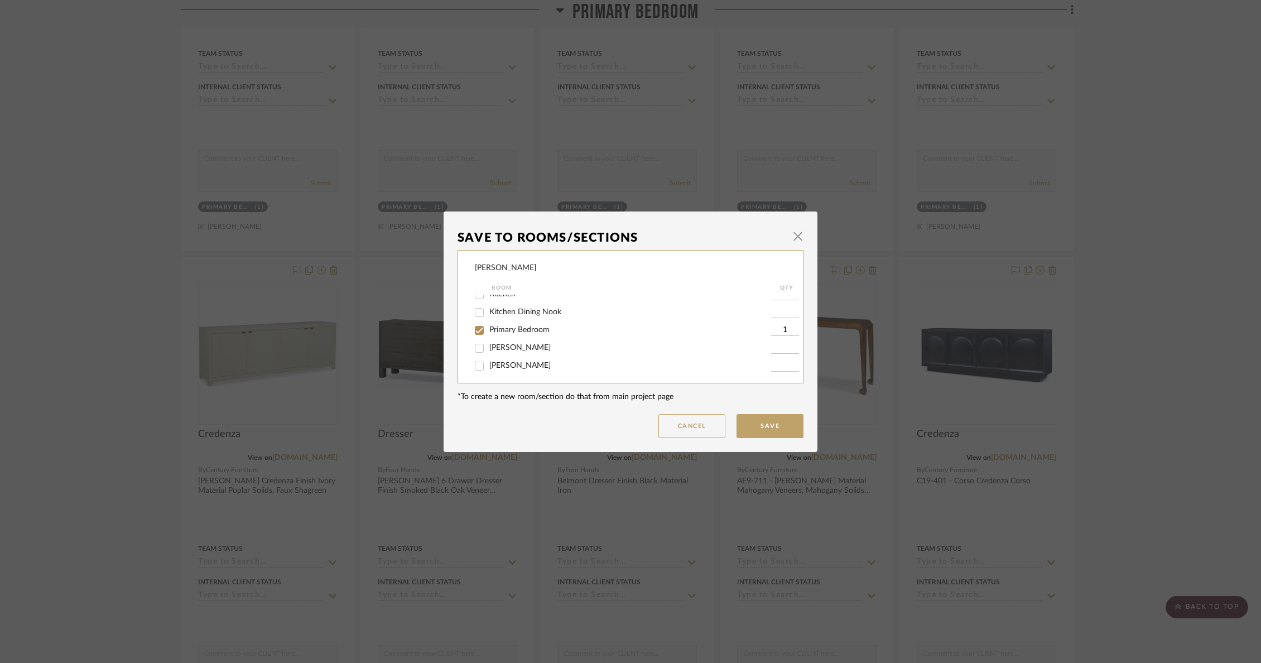
click at [509, 332] on span "Primary Bedroom" at bounding box center [519, 330] width 60 height 8
click at [488, 332] on input "Primary Bedroom" at bounding box center [479, 330] width 18 height 18
checkbox input "false"
click at [507, 359] on span "Not Selected" at bounding box center [511, 362] width 45 height 8
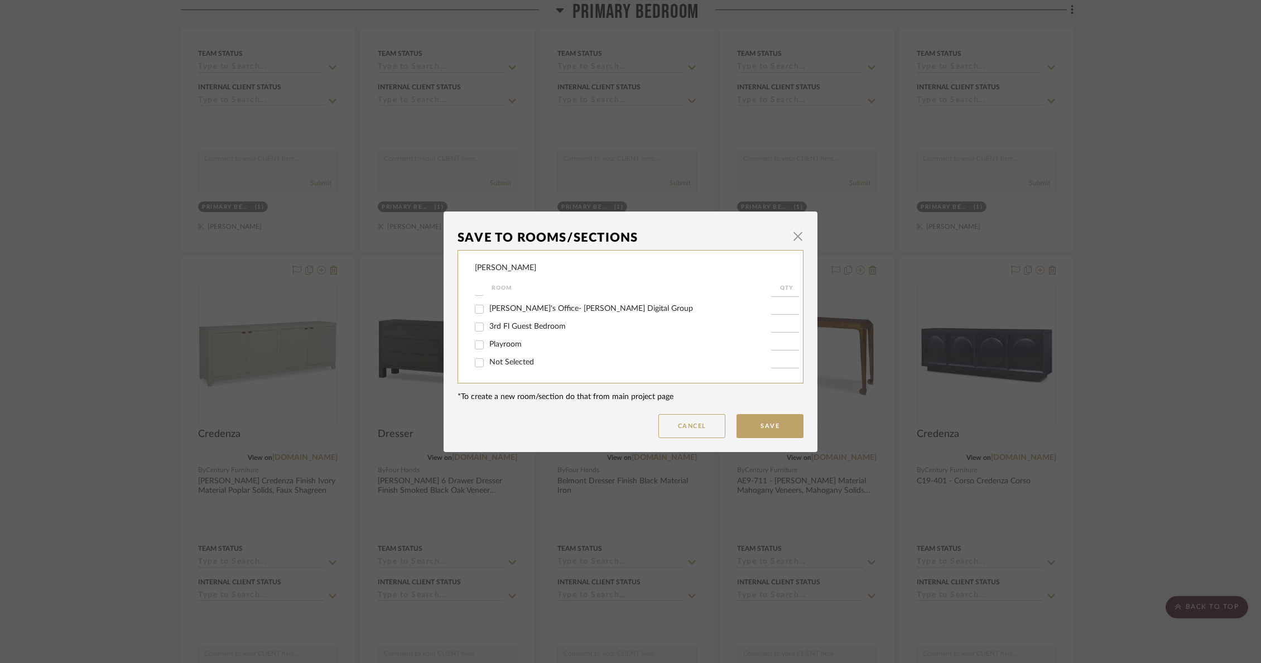
click at [488, 359] on input "Not Selected" at bounding box center [479, 363] width 18 height 18
checkbox input "true"
type input "1"
click at [784, 426] on button "Save" at bounding box center [769, 426] width 67 height 24
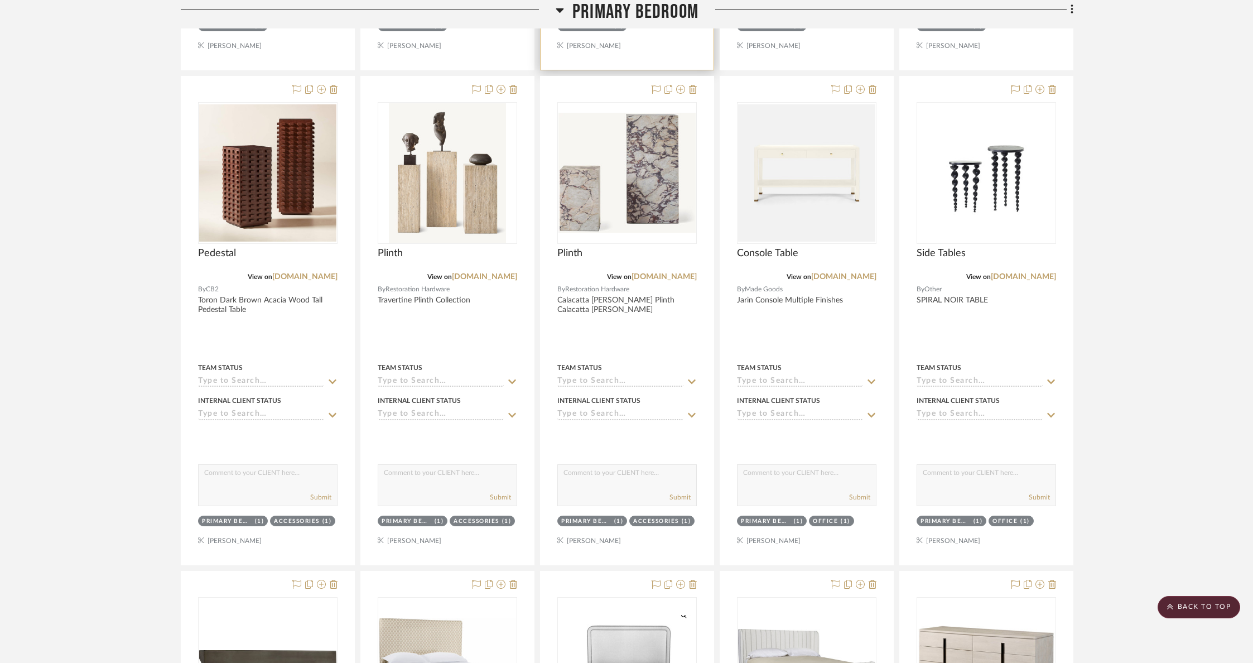
scroll to position [1134, 0]
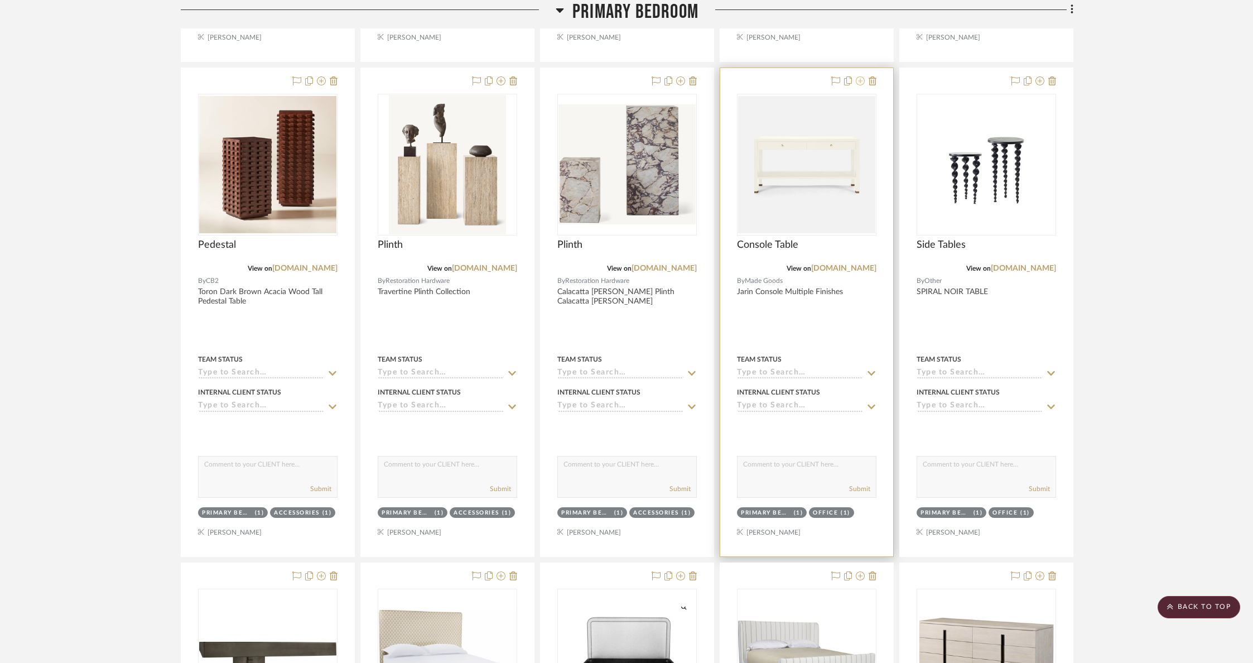
click at [863, 78] on icon at bounding box center [860, 80] width 9 height 9
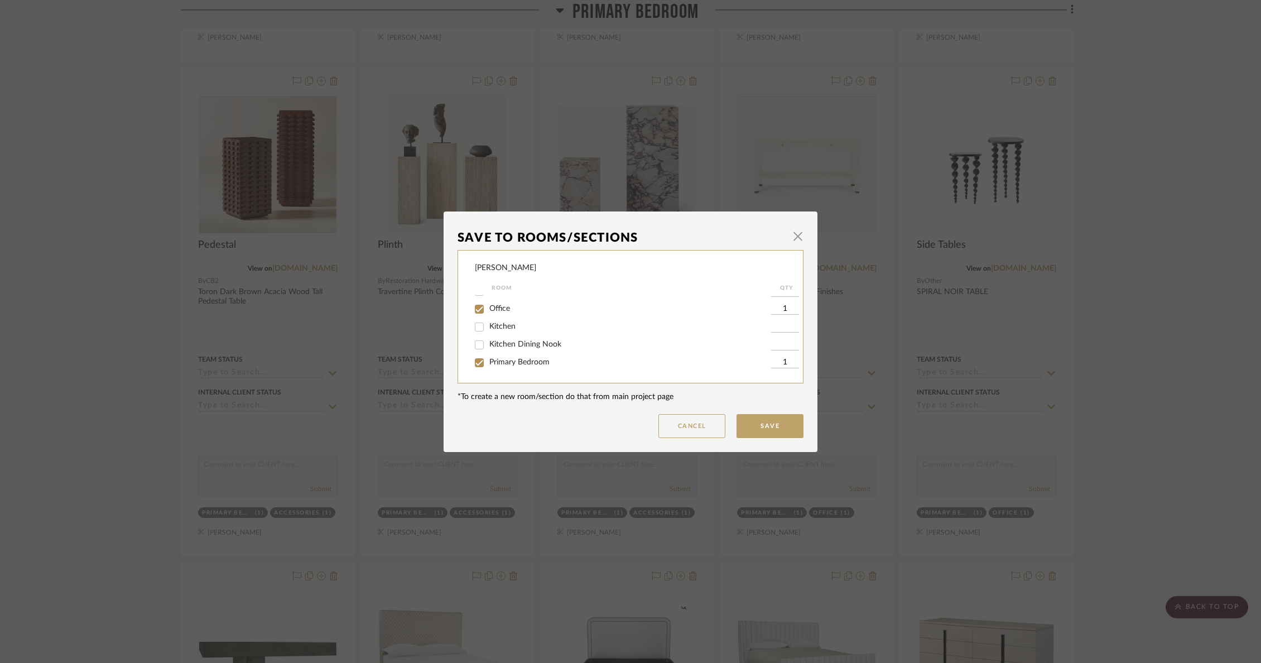
scroll to position [108, 0]
click at [494, 360] on span "Primary Bedroom" at bounding box center [519, 356] width 60 height 8
click at [488, 365] on input "Primary Bedroom" at bounding box center [479, 357] width 18 height 18
checkbox input "false"
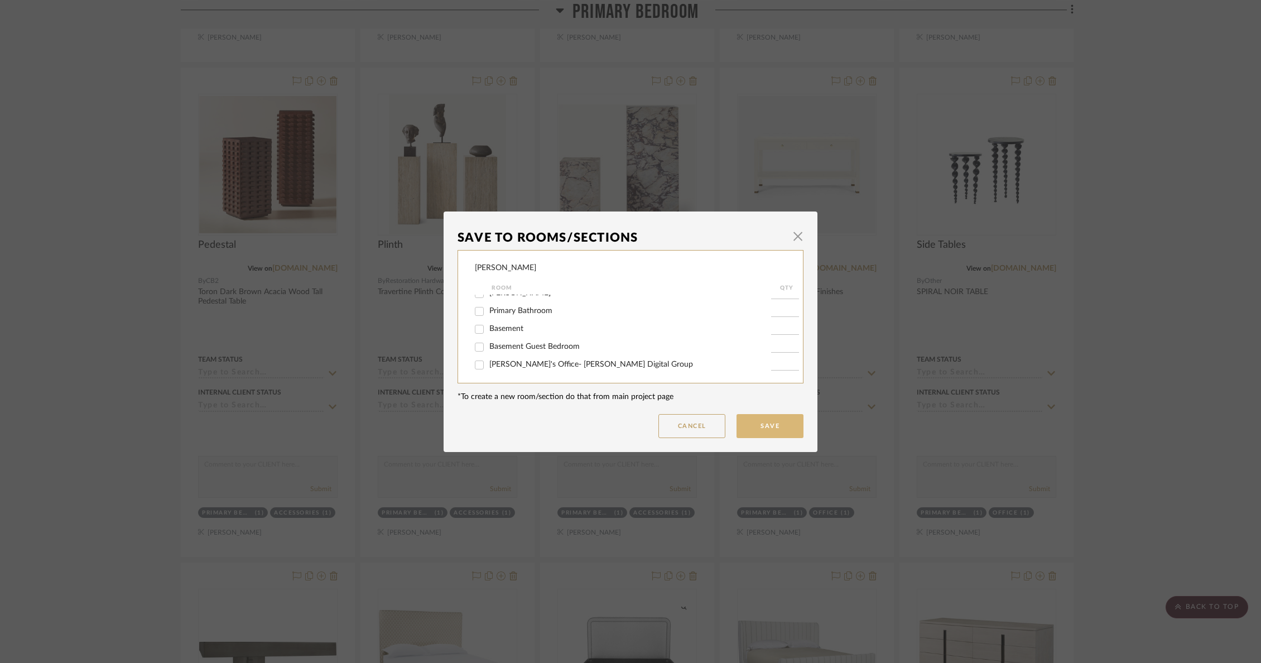
click at [776, 424] on button "Save" at bounding box center [769, 426] width 67 height 24
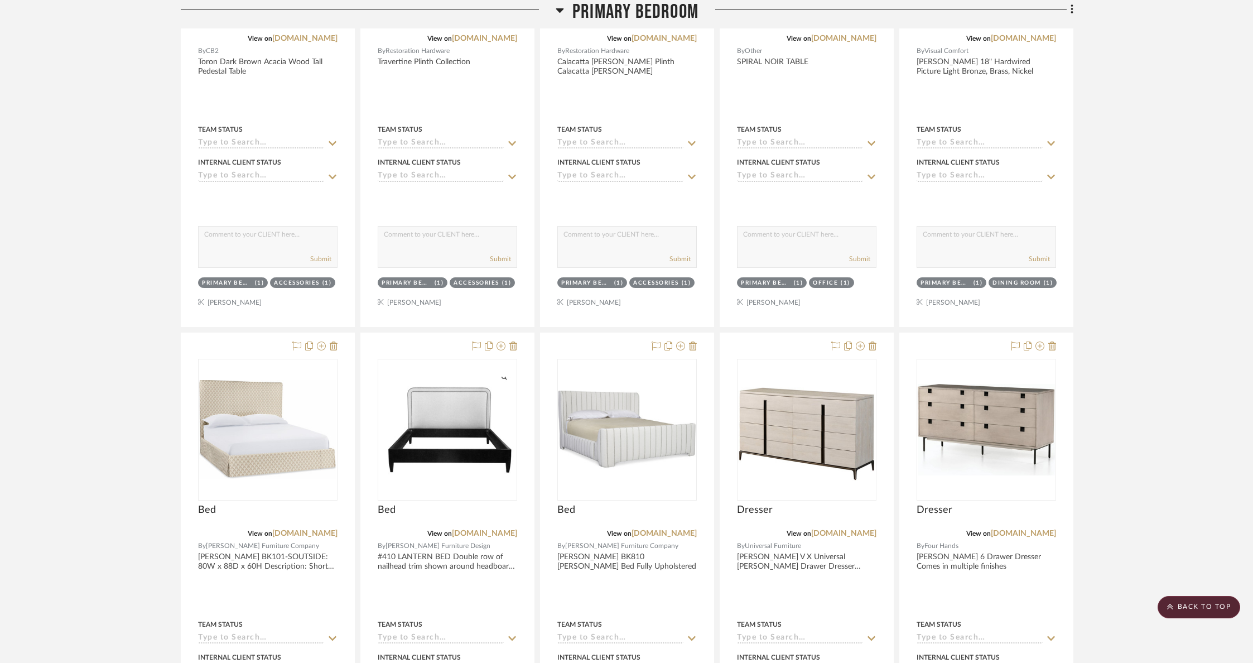
scroll to position [1544, 0]
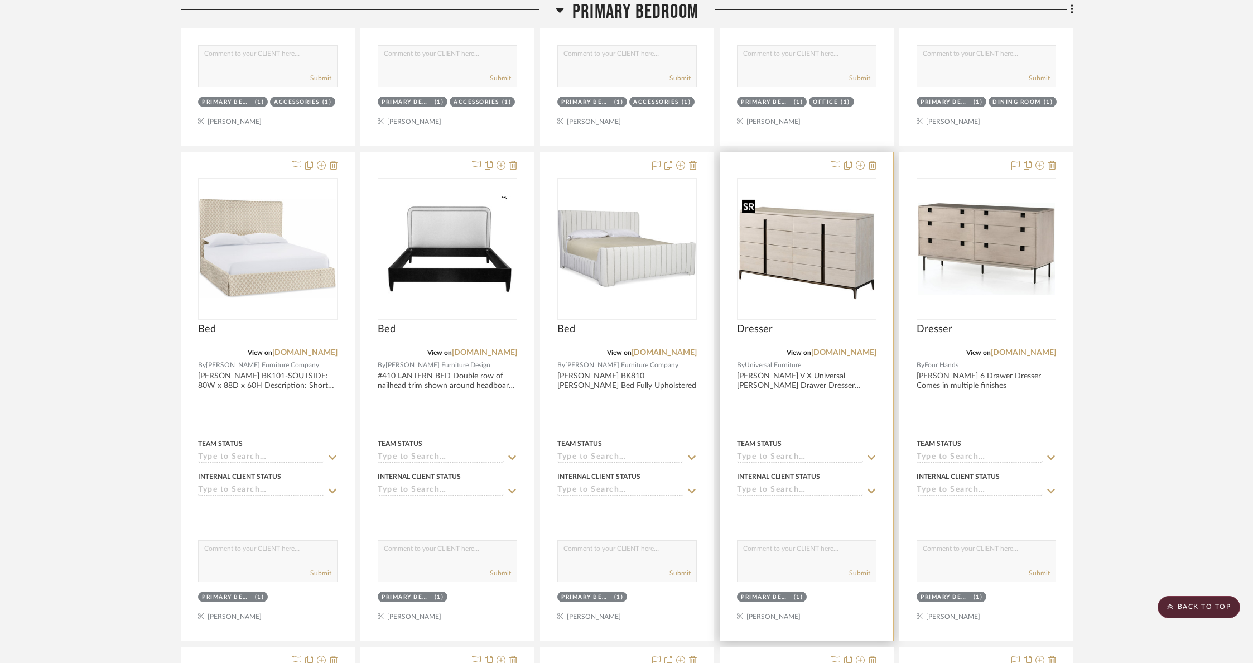
click at [804, 267] on img "0" at bounding box center [806, 248] width 137 height 103
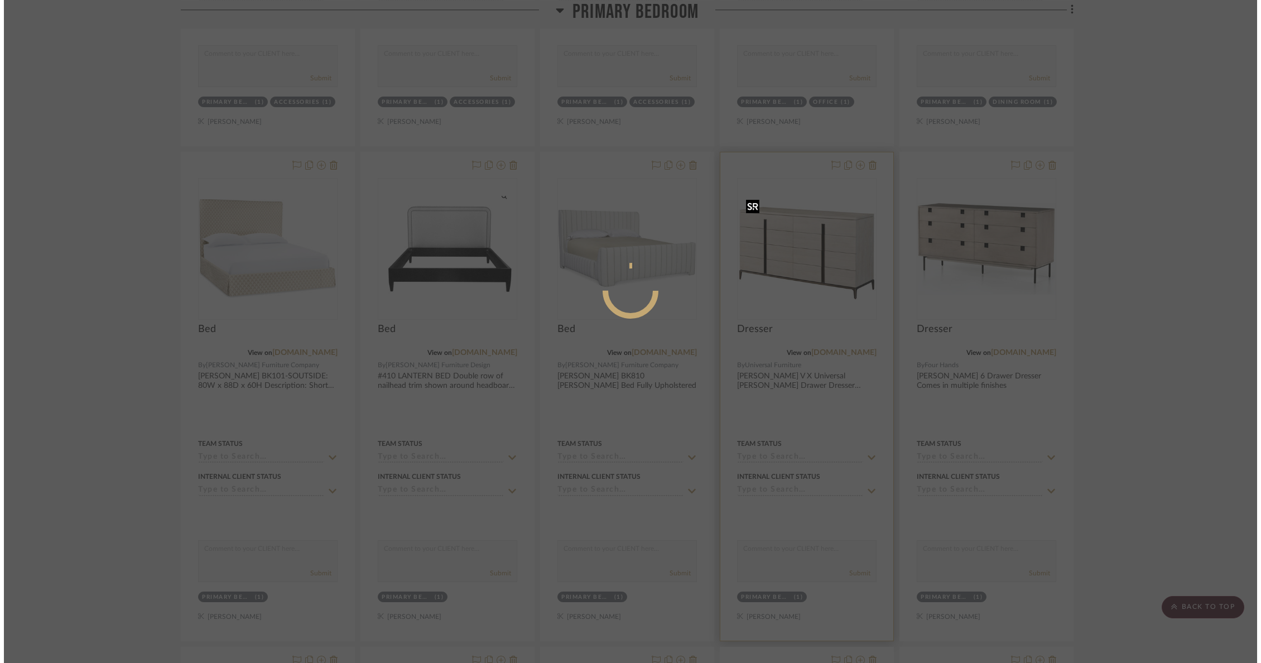
scroll to position [0, 0]
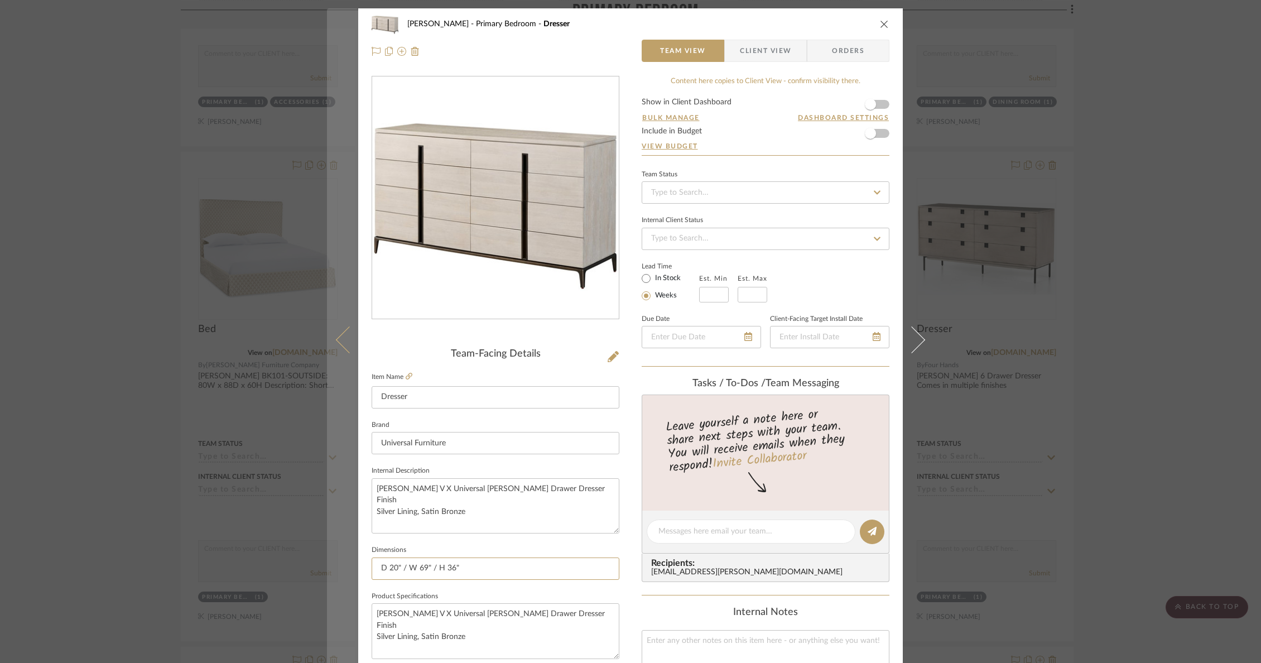
drag, startPoint x: 481, startPoint y: 566, endPoint x: 346, endPoint y: 565, distance: 134.4
click at [346, 565] on mat-dialog-content "[PERSON_NAME] Primary Bedroom Dresser Team View Client View Orders Team-Facing …" at bounding box center [630, 523] width 607 height 1030
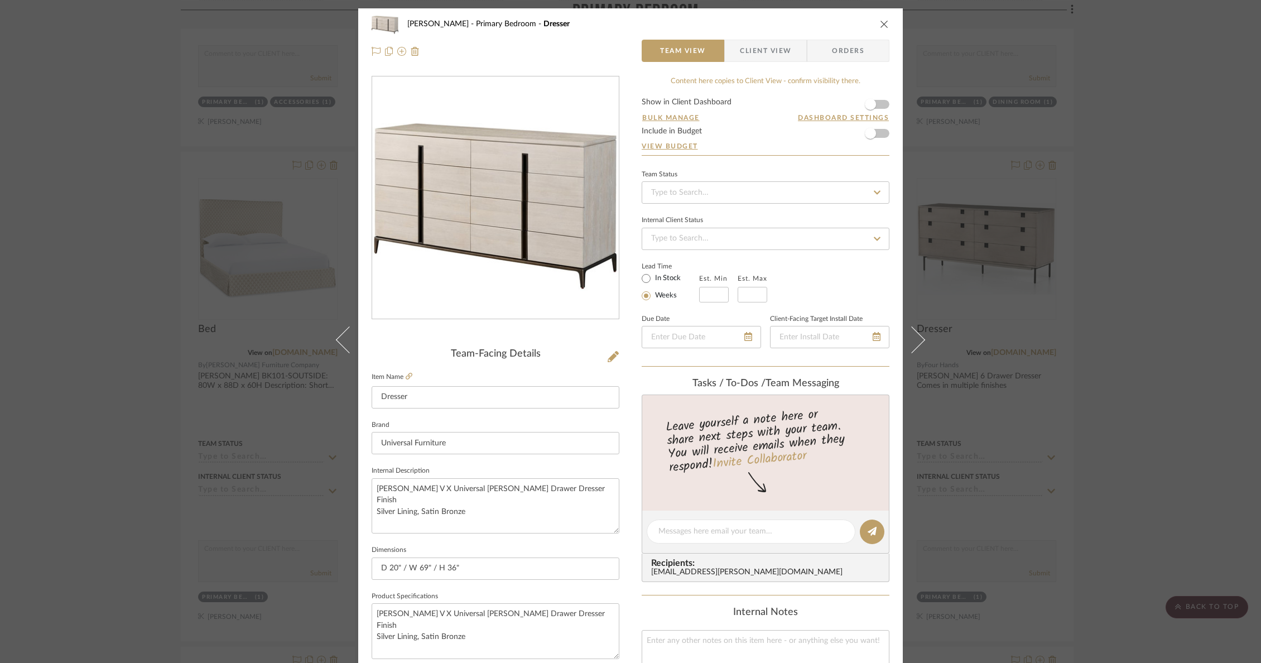
click at [882, 22] on icon "close" at bounding box center [884, 24] width 9 height 9
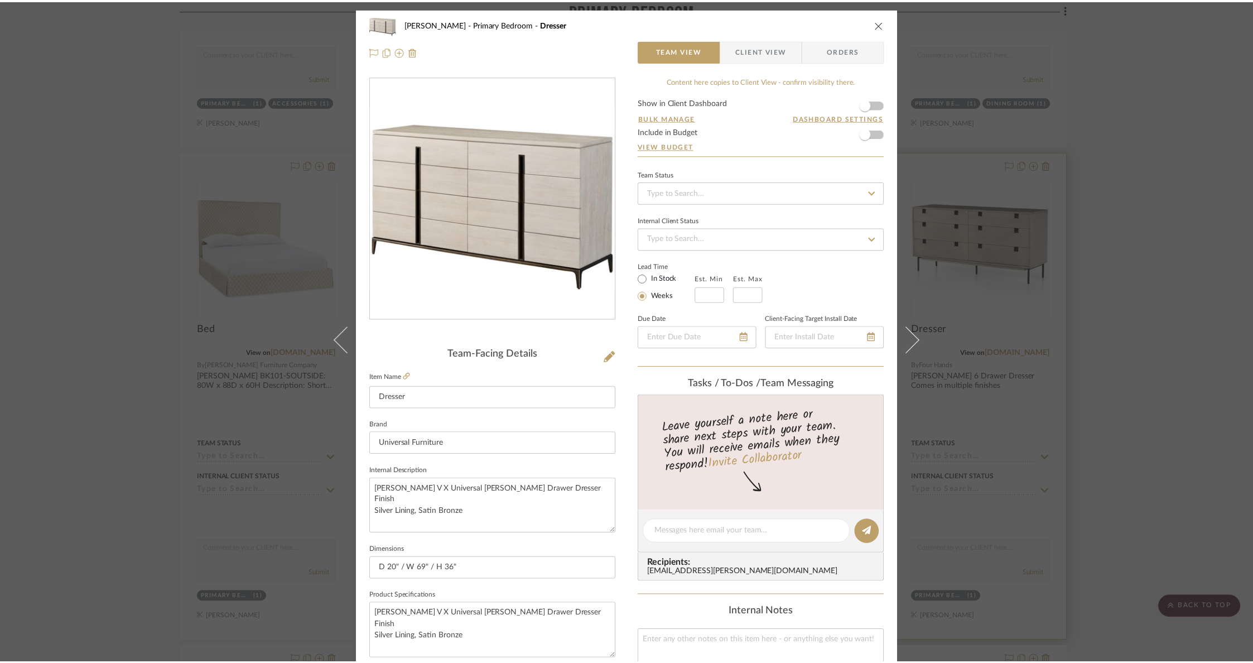
scroll to position [1544, 0]
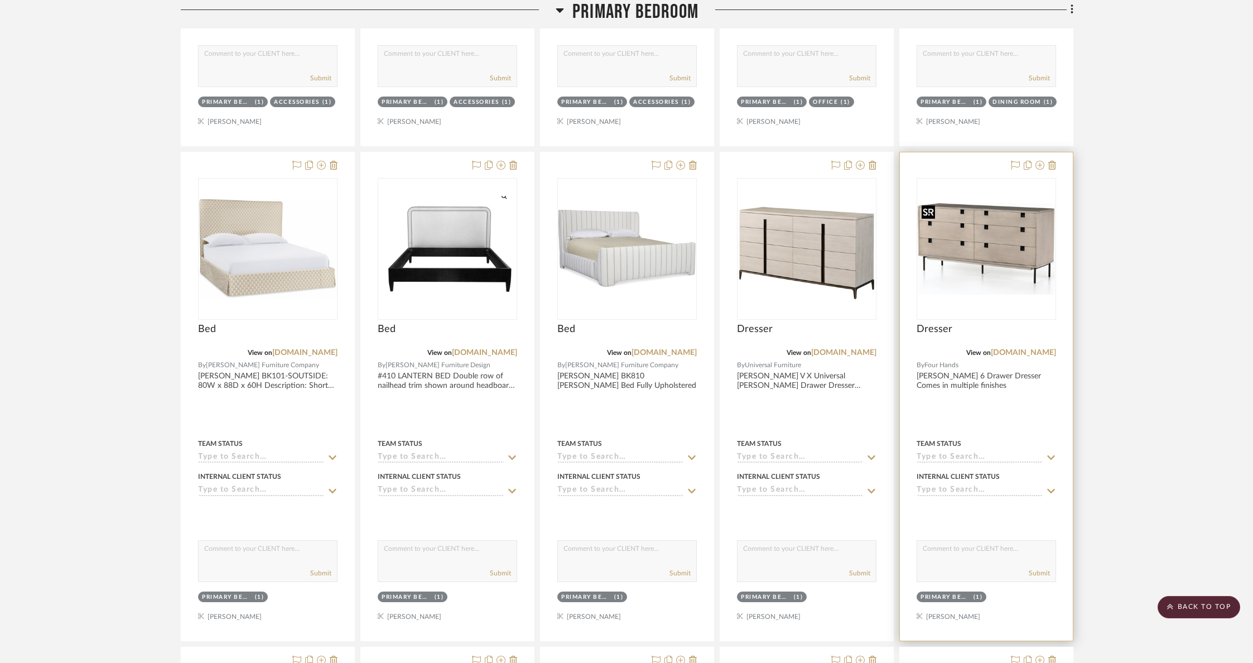
click at [989, 232] on img "0" at bounding box center [986, 248] width 137 height 91
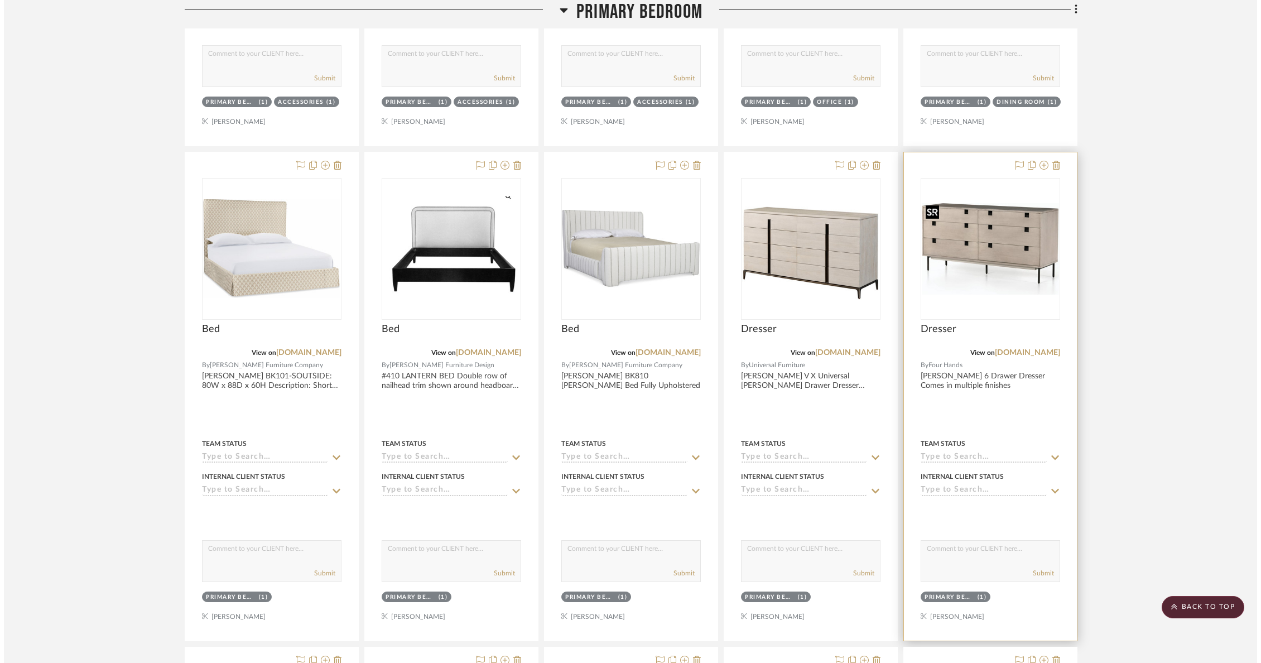
scroll to position [0, 0]
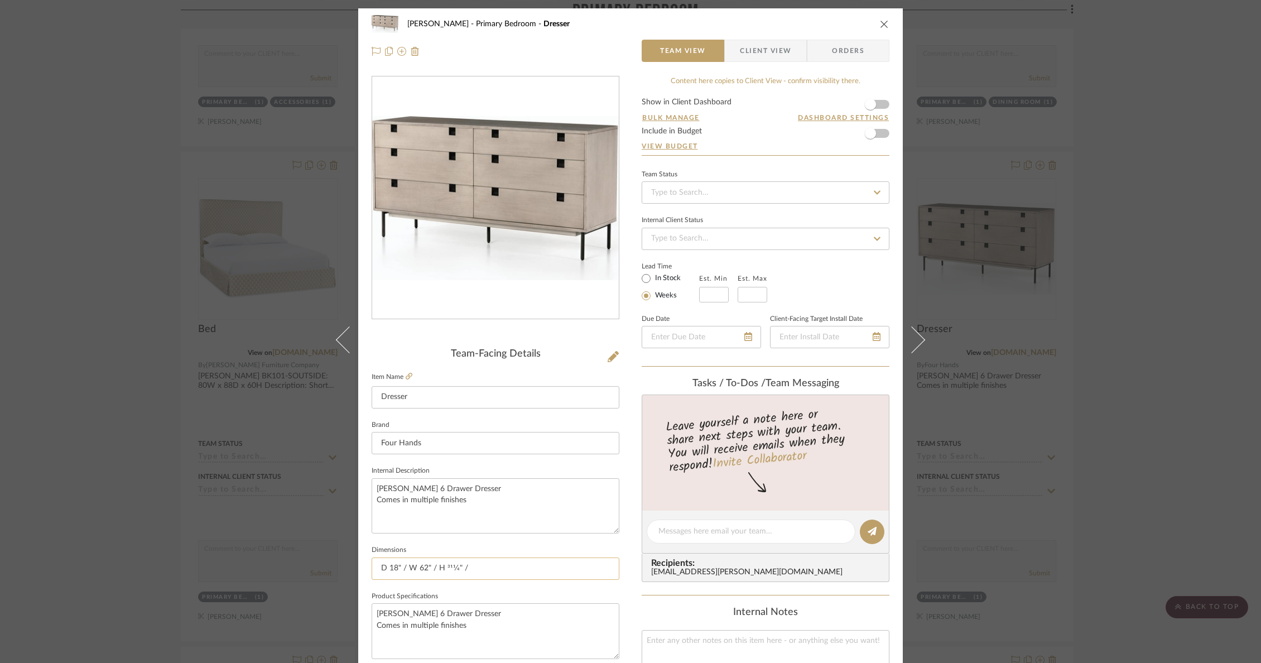
drag, startPoint x: 462, startPoint y: 568, endPoint x: 384, endPoint y: 556, distance: 79.1
click at [384, 557] on input "D 18" / W 62" / H 311⁄4" /" at bounding box center [496, 568] width 248 height 22
click at [880, 16] on div "[PERSON_NAME] Primary Bedroom Dresser" at bounding box center [631, 24] width 518 height 22
click at [880, 24] on icon "close" at bounding box center [884, 24] width 9 height 9
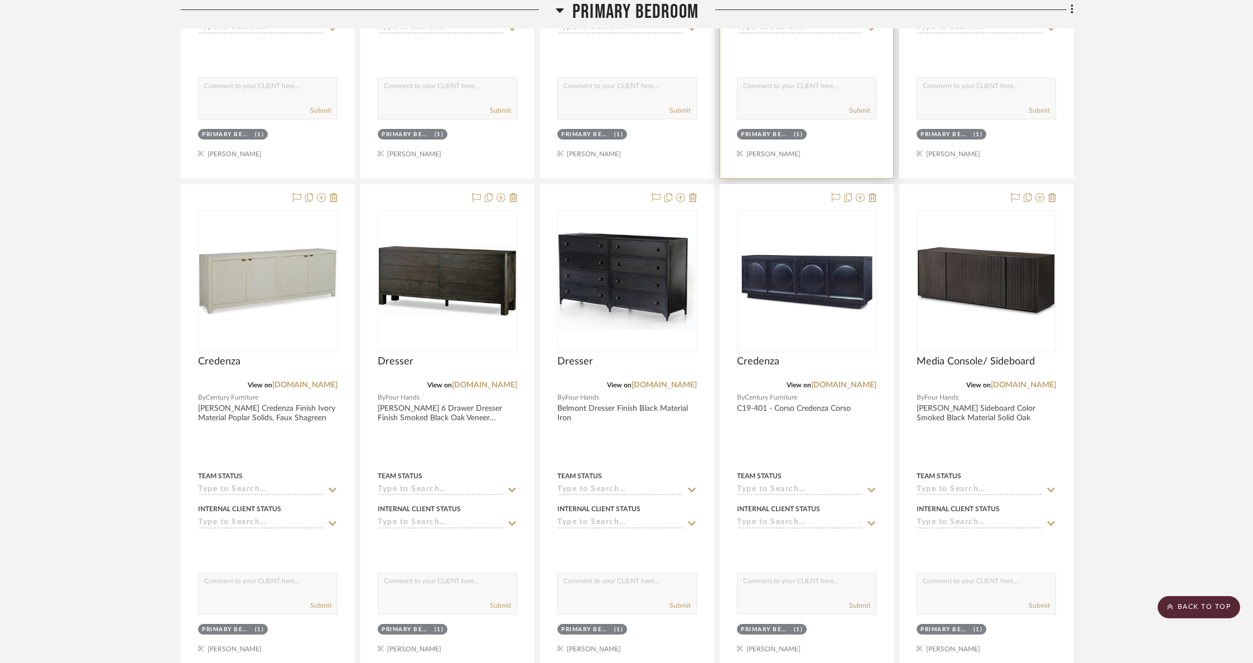
scroll to position [2024, 0]
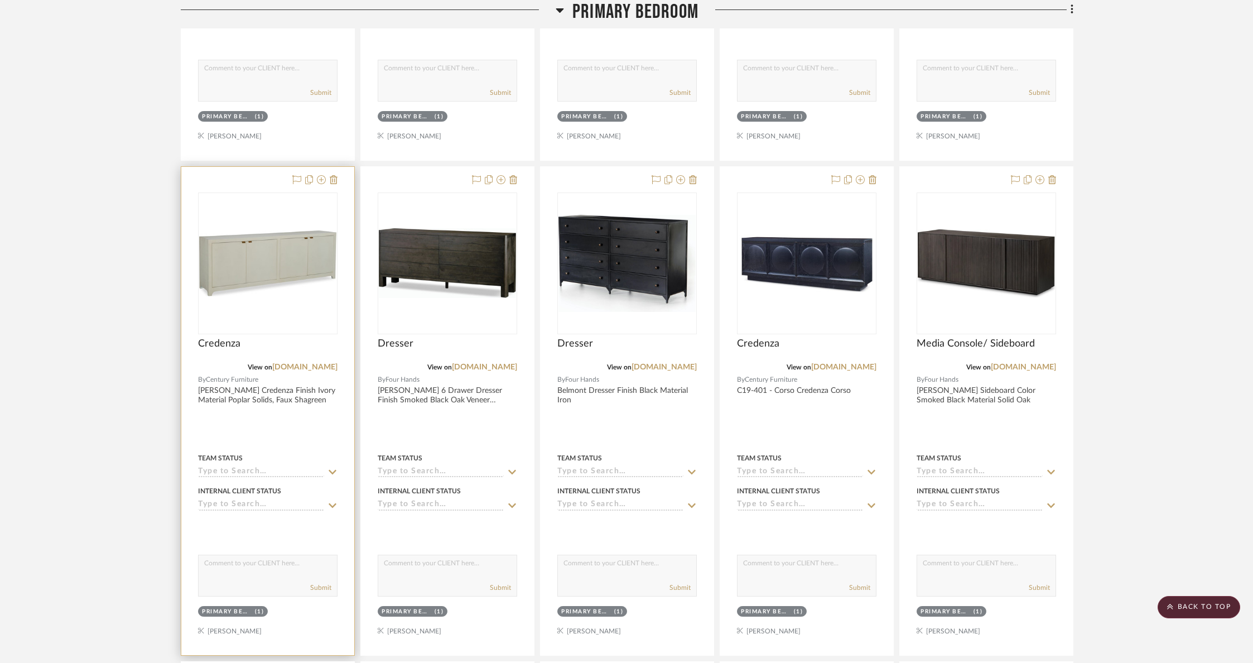
click at [278, 264] on img "0" at bounding box center [267, 263] width 137 height 66
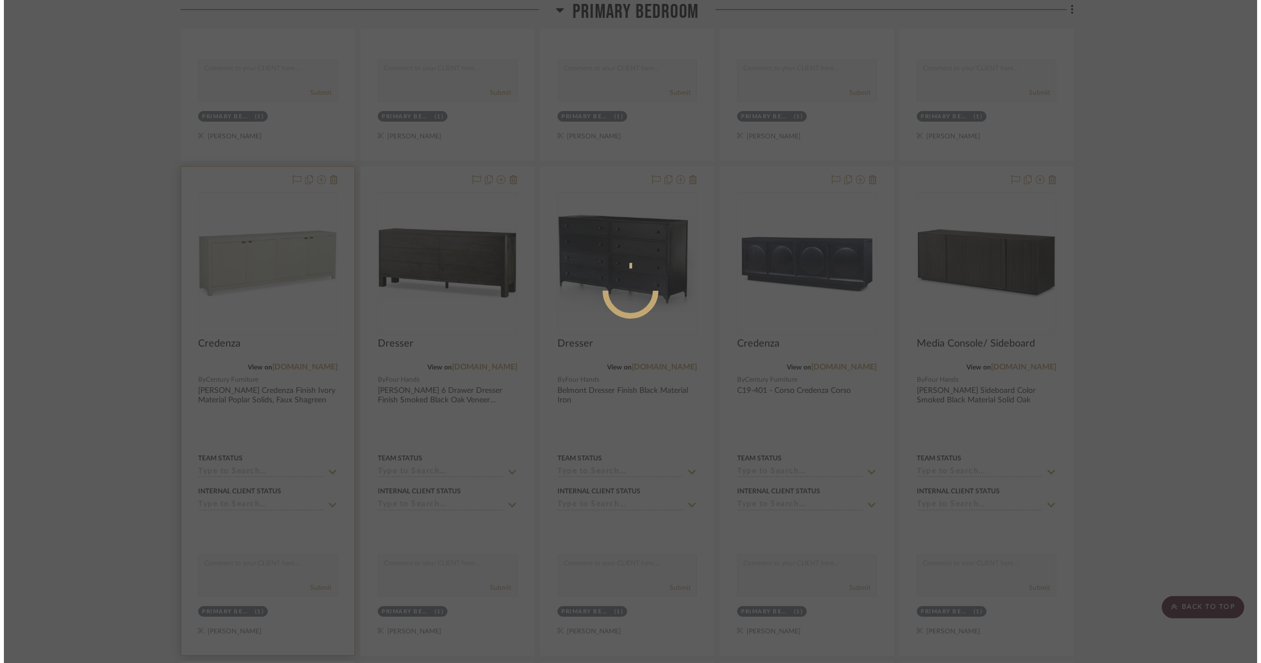
scroll to position [0, 0]
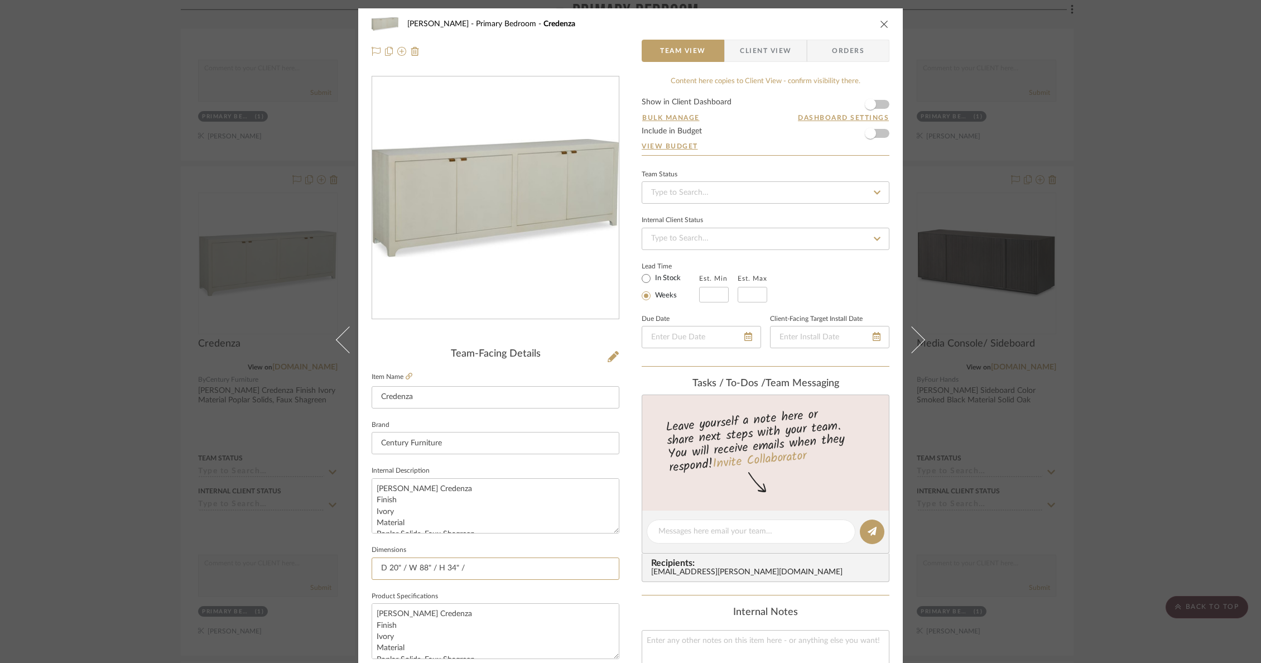
drag, startPoint x: 456, startPoint y: 570, endPoint x: 358, endPoint y: 567, distance: 98.2
click at [358, 567] on div "[PERSON_NAME] Primary Bedroom Credenza Team View Client View Orders Team-Facing…" at bounding box center [630, 523] width 544 height 1030
click at [880, 27] on icon "close" at bounding box center [884, 24] width 9 height 9
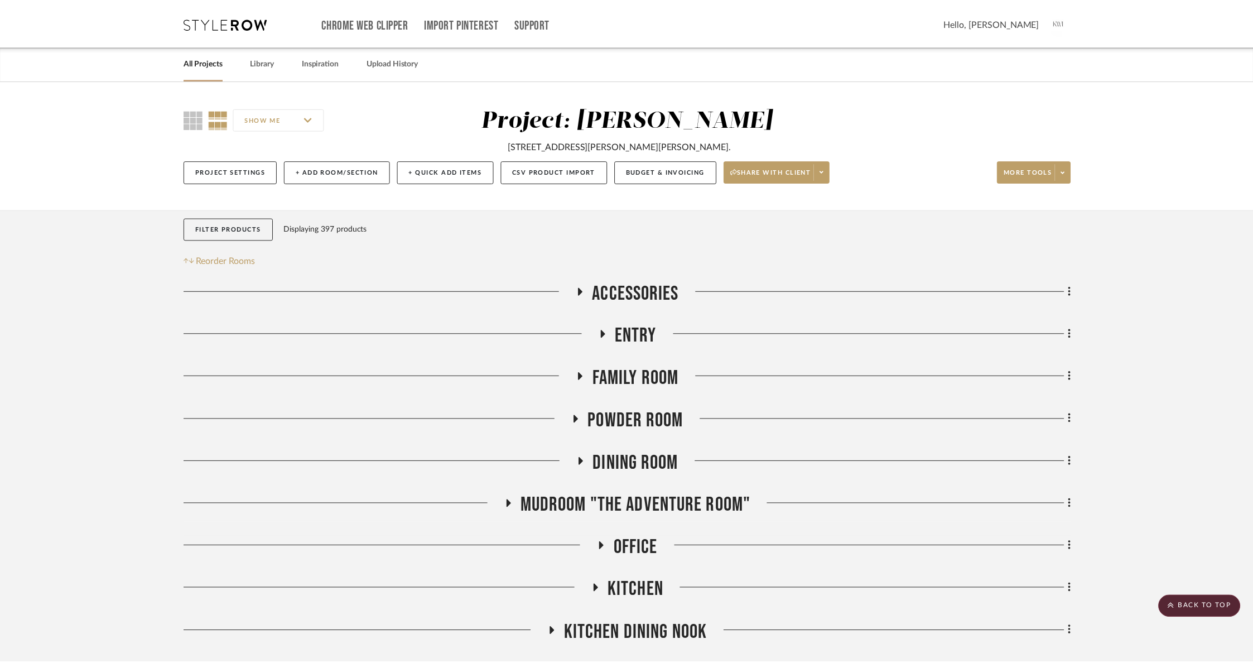
scroll to position [2024, 0]
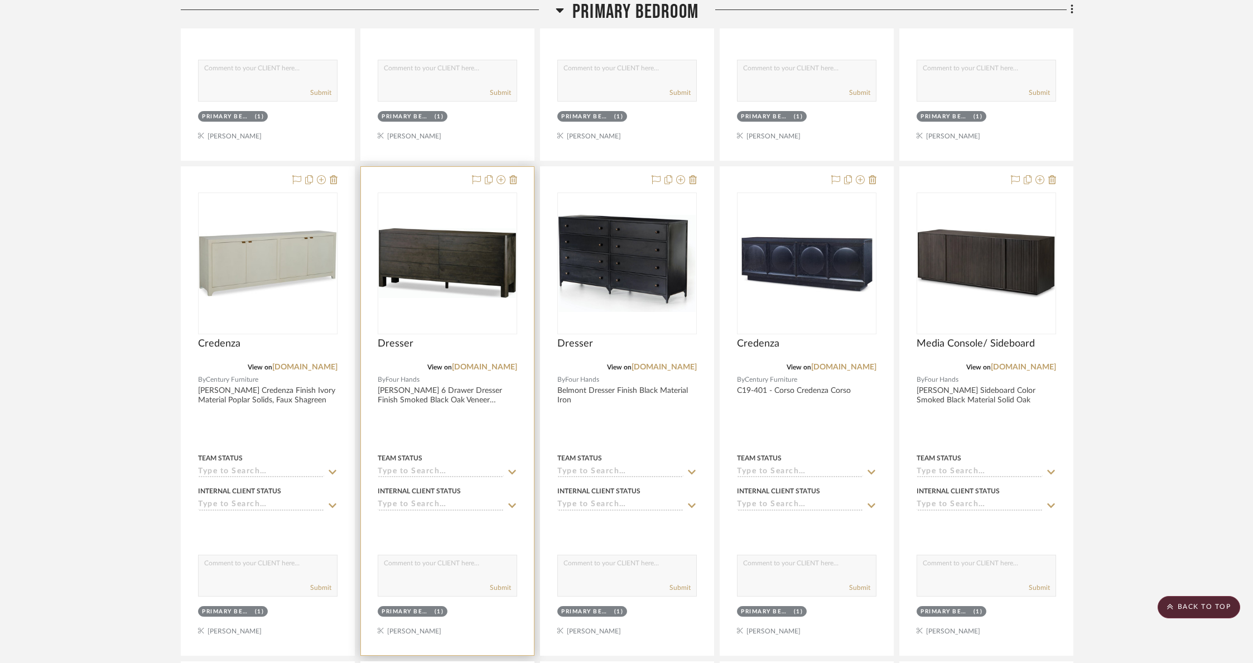
click at [465, 301] on div "0" at bounding box center [447, 263] width 138 height 141
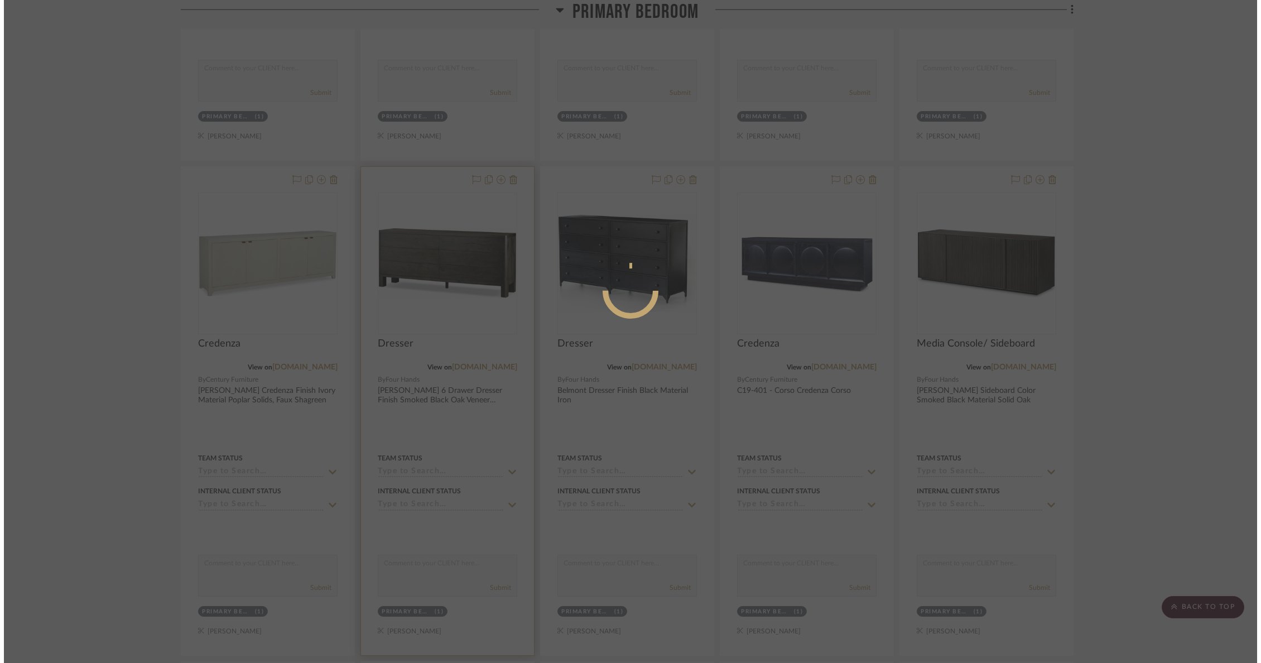
scroll to position [0, 0]
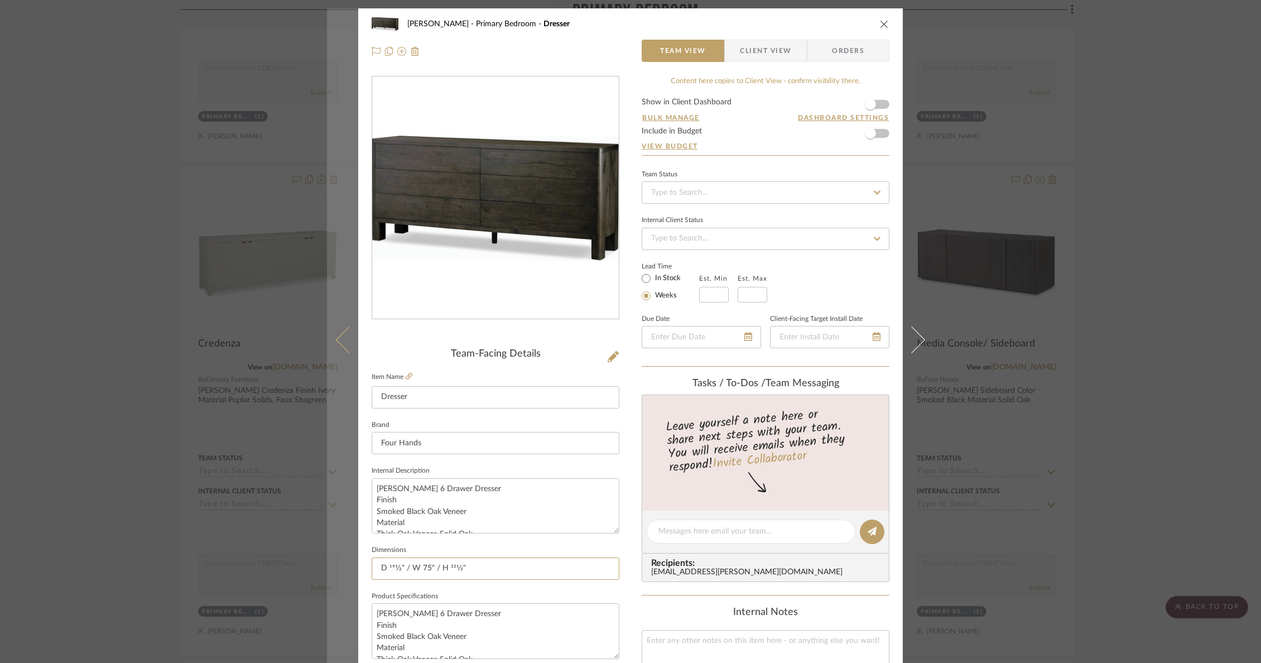
drag, startPoint x: 481, startPoint y: 562, endPoint x: 340, endPoint y: 561, distance: 141.7
click at [340, 561] on mat-dialog-content "[PERSON_NAME] Primary Bedroom Dresser Team View Client View Orders Team-Facing …" at bounding box center [630, 523] width 607 height 1030
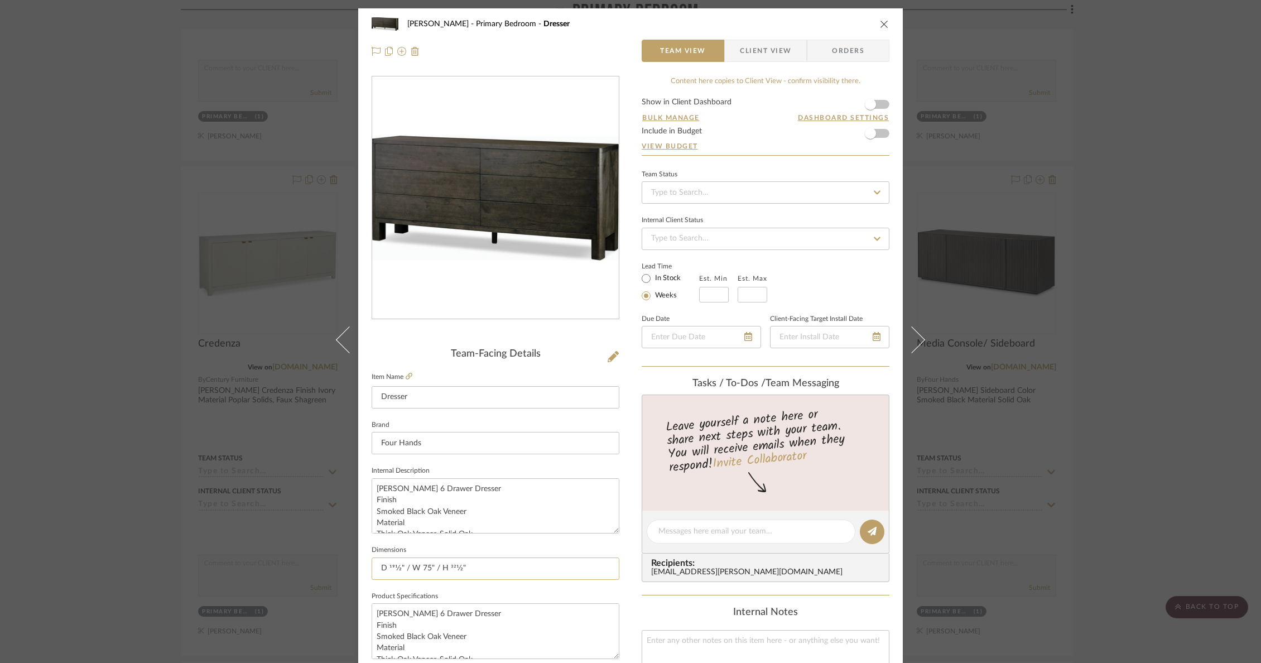
drag, startPoint x: 372, startPoint y: 569, endPoint x: 492, endPoint y: 569, distance: 119.9
click at [492, 569] on input "D 191⁄2" / W 75" / H 321⁄2"" at bounding box center [496, 568] width 248 height 22
click at [880, 25] on icon "close" at bounding box center [884, 24] width 9 height 9
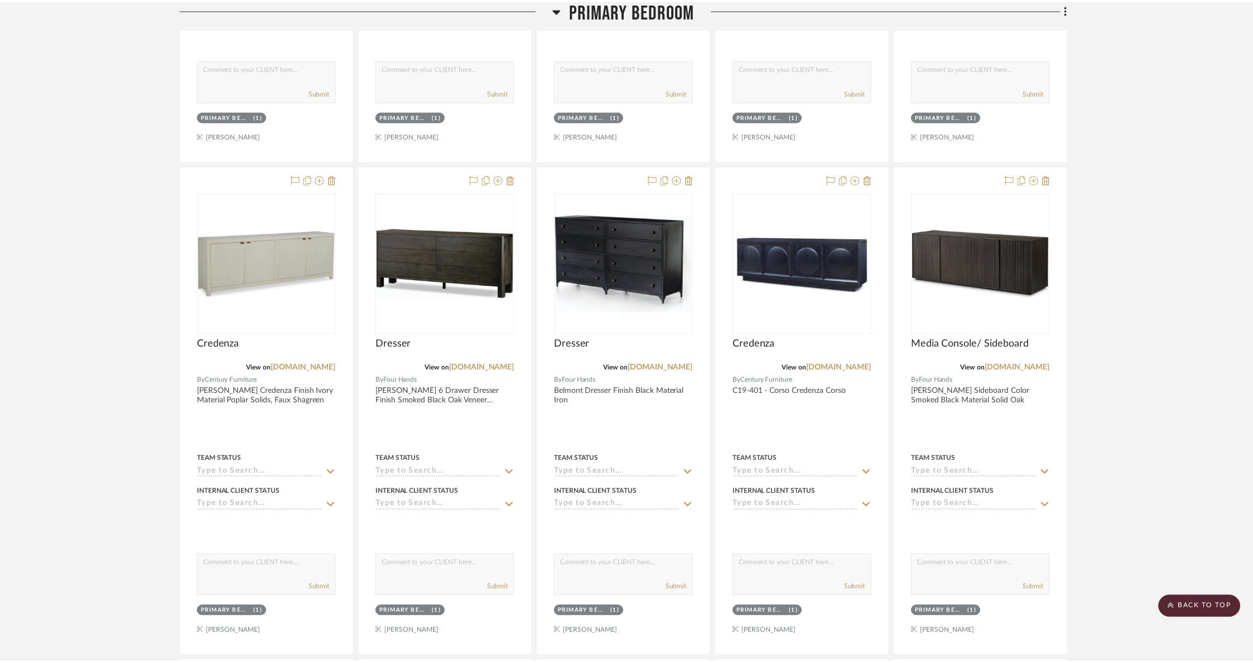
scroll to position [2024, 0]
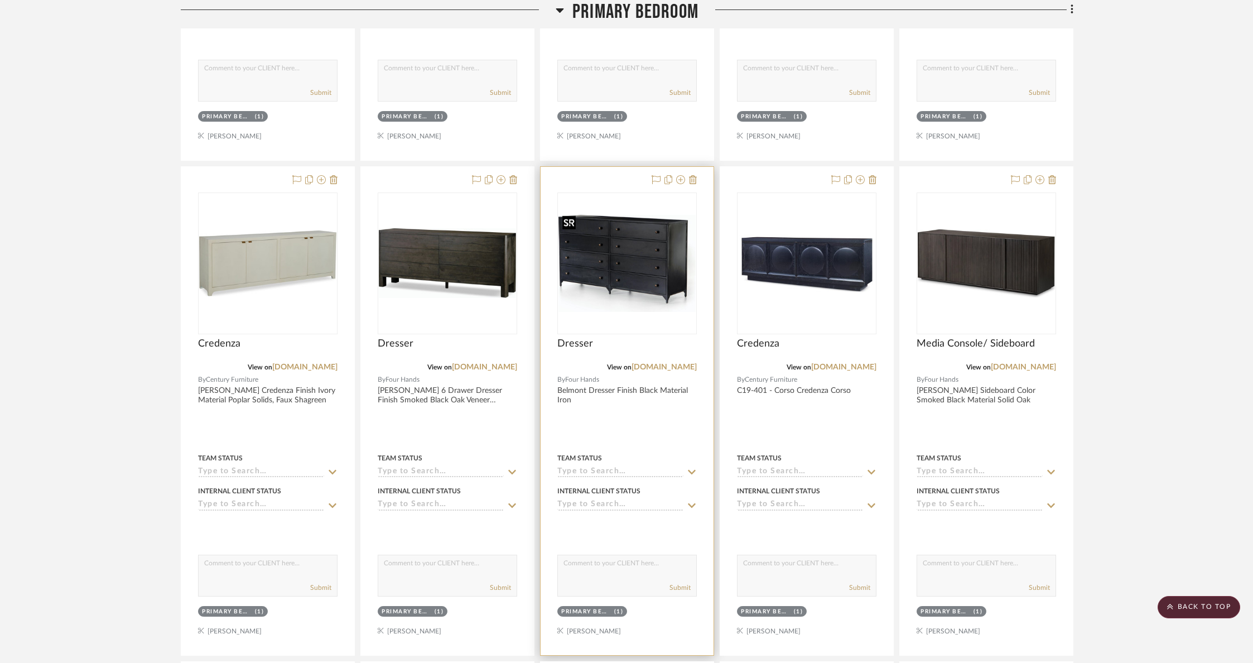
click at [649, 306] on img "0" at bounding box center [626, 263] width 137 height 97
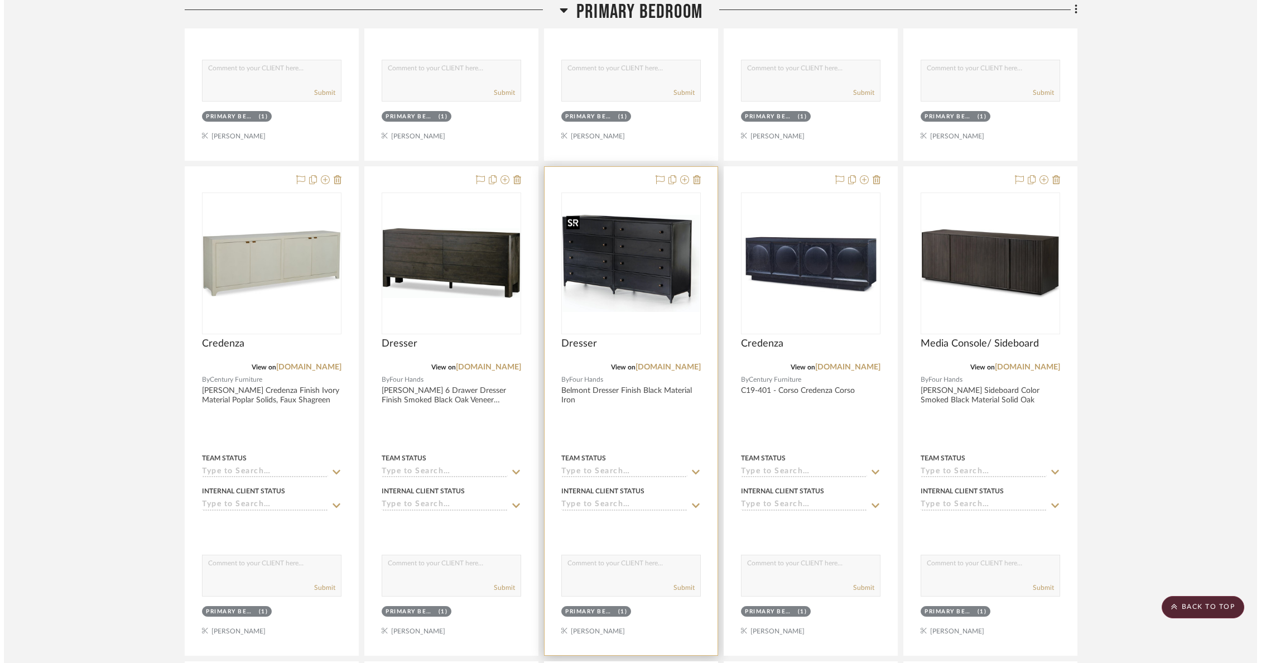
scroll to position [0, 0]
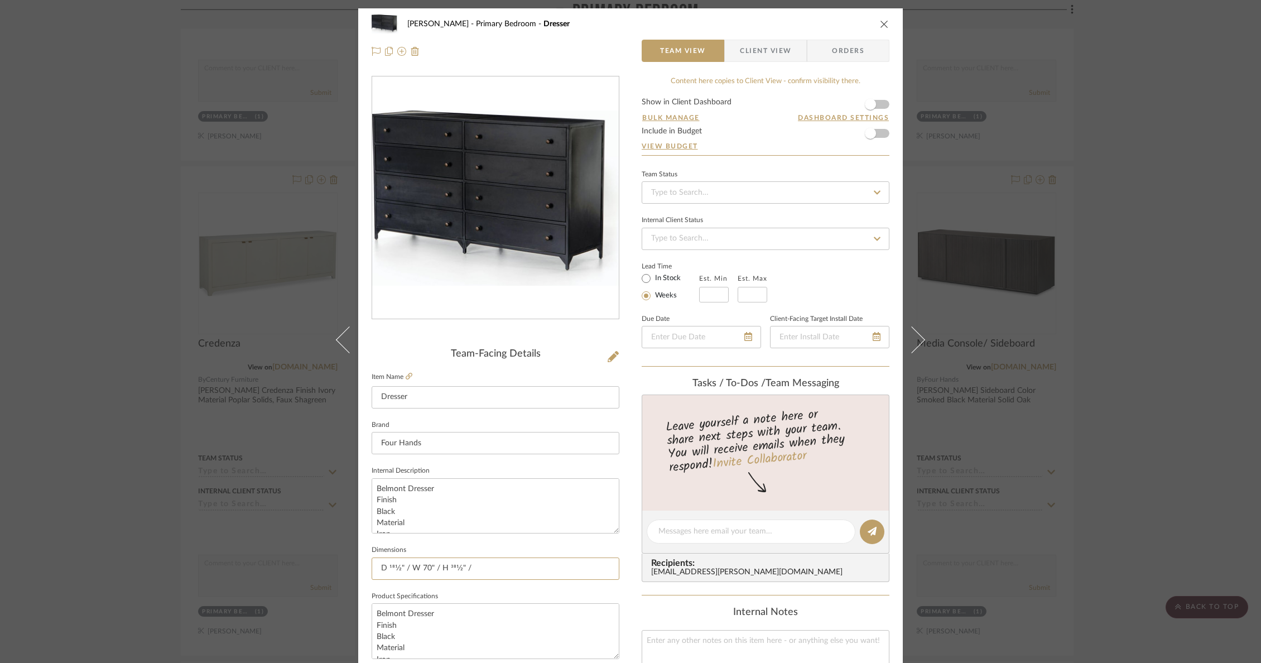
drag, startPoint x: 485, startPoint y: 568, endPoint x: 276, endPoint y: 559, distance: 209.4
click at [276, 559] on div "[PERSON_NAME] Primary Bedroom Dresser Team View Client View Orders Team-Facing …" at bounding box center [630, 331] width 1261 height 663
click at [875, 25] on div "[PERSON_NAME] Primary Bedroom Dresser" at bounding box center [631, 24] width 518 height 22
click at [883, 26] on icon "close" at bounding box center [884, 24] width 9 height 9
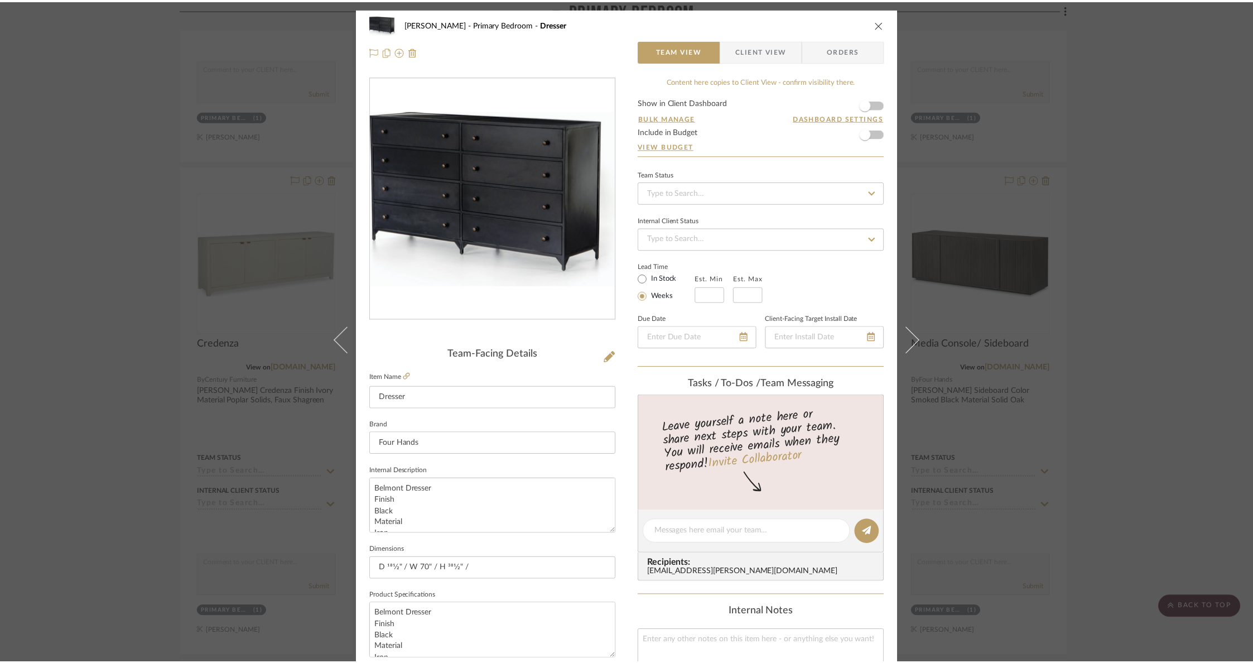
scroll to position [2024, 0]
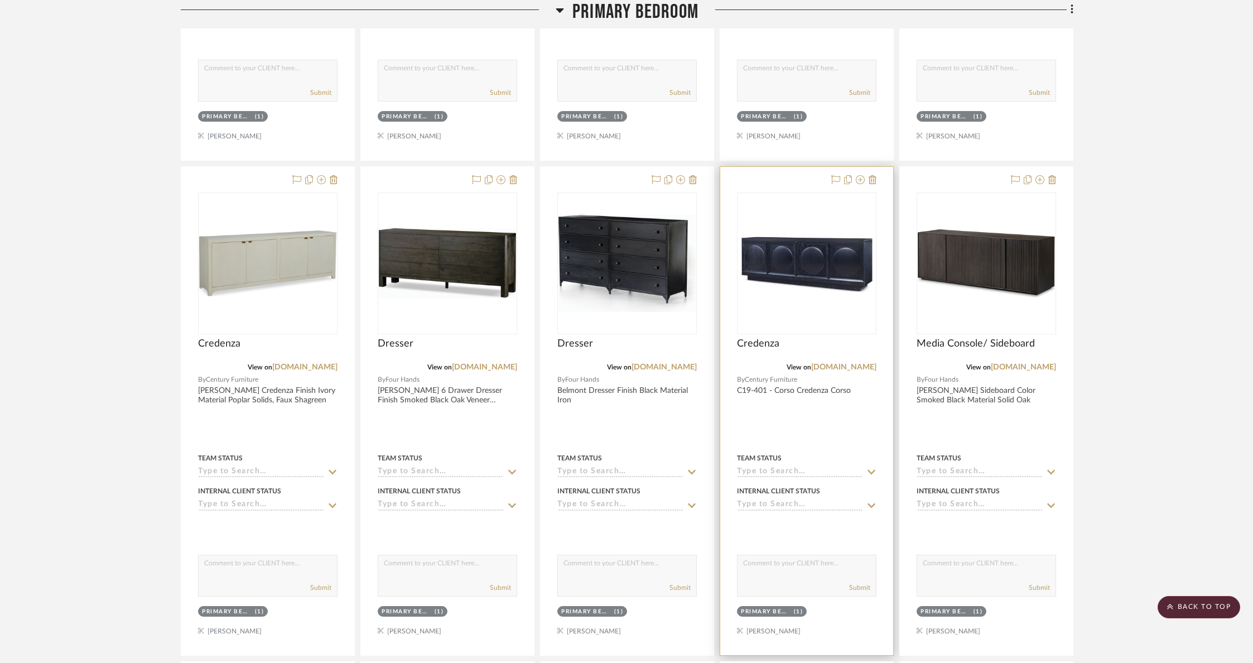
click at [781, 268] on img "0" at bounding box center [806, 263] width 137 height 62
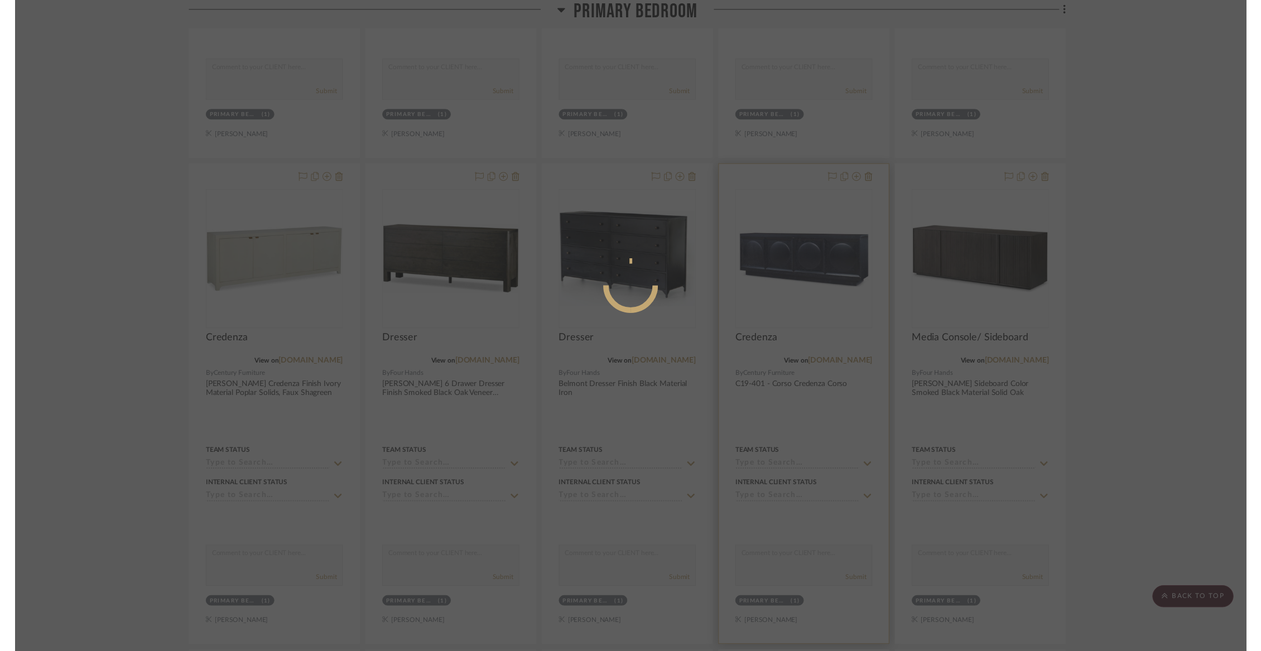
scroll to position [0, 0]
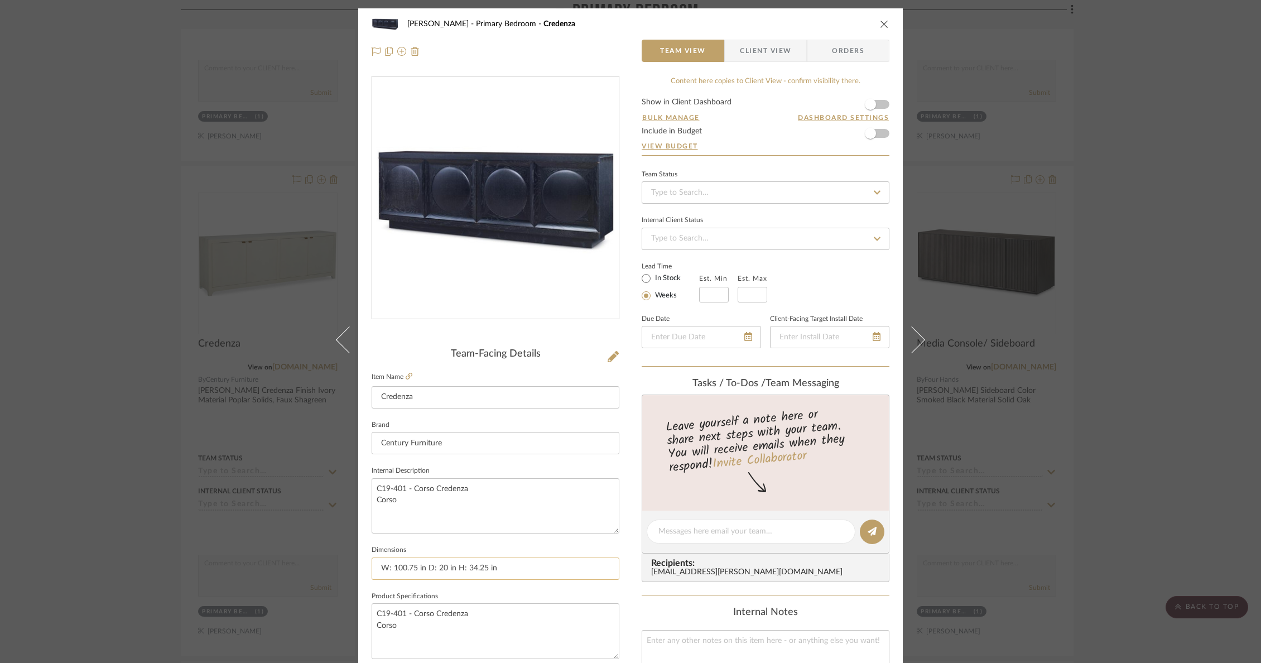
drag, startPoint x: 509, startPoint y: 566, endPoint x: 368, endPoint y: 567, distance: 140.6
click at [372, 567] on input "W: 100.75 in D: 20 in H: 34.25 in" at bounding box center [496, 568] width 248 height 22
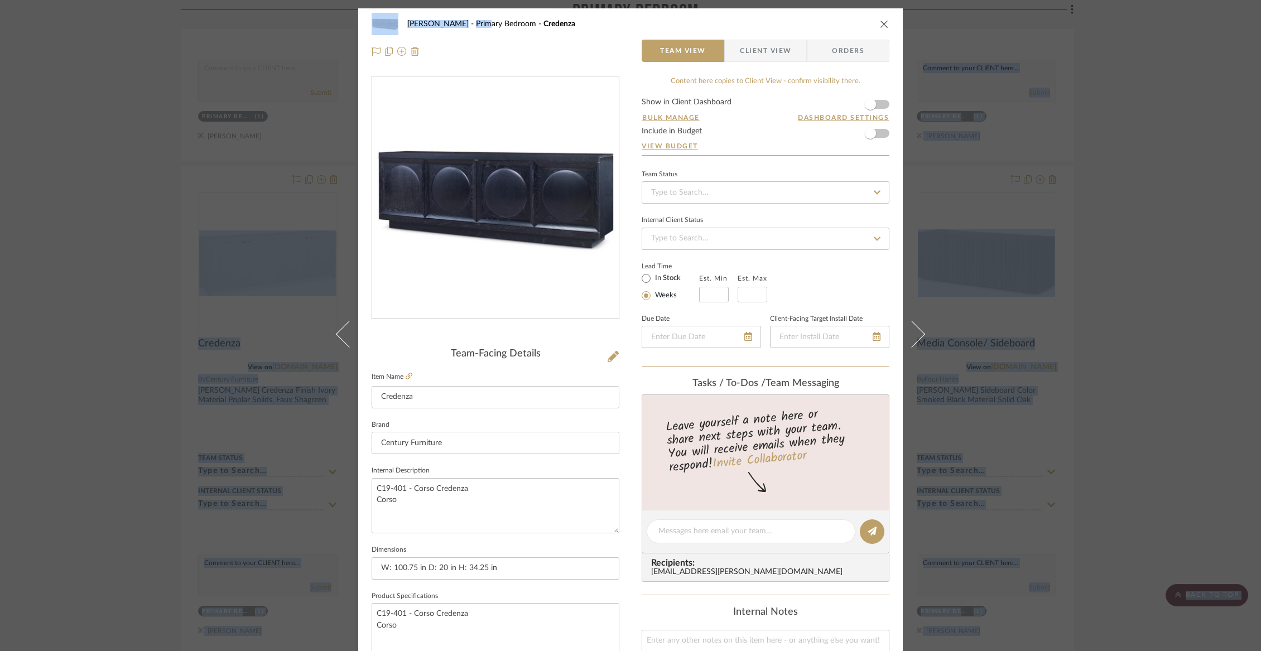
drag, startPoint x: 454, startPoint y: 27, endPoint x: 449, endPoint y: -47, distance: 74.9
click at [881, 22] on icon "close" at bounding box center [884, 24] width 9 height 9
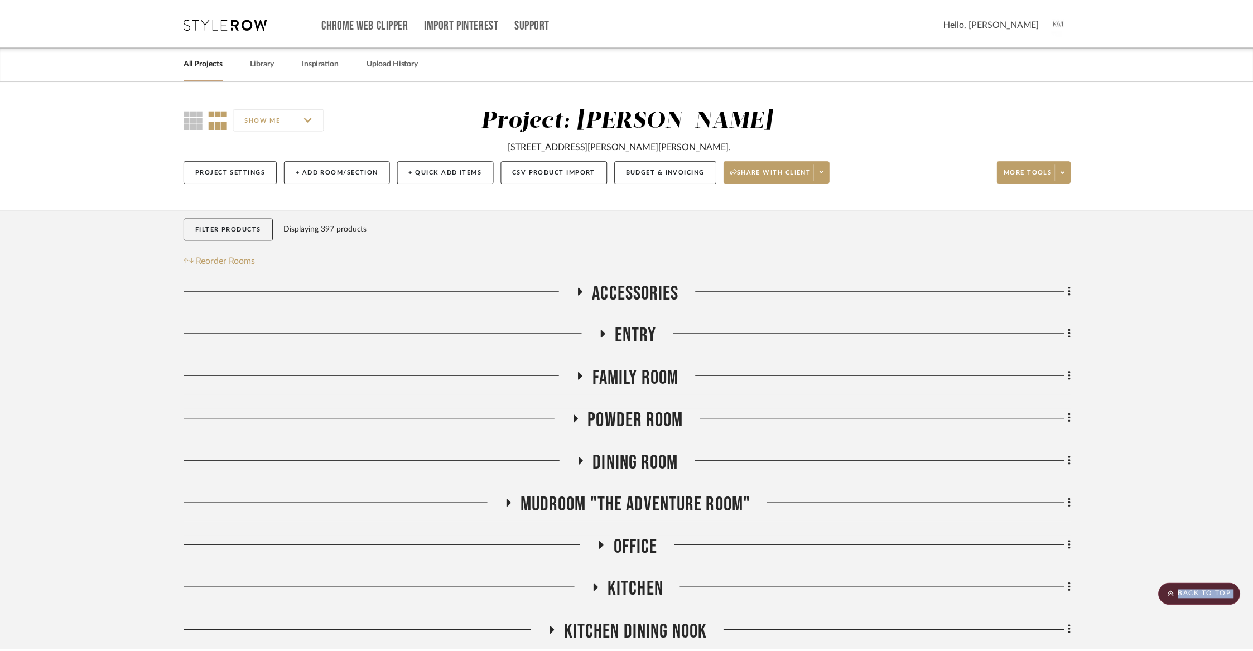
scroll to position [2024, 0]
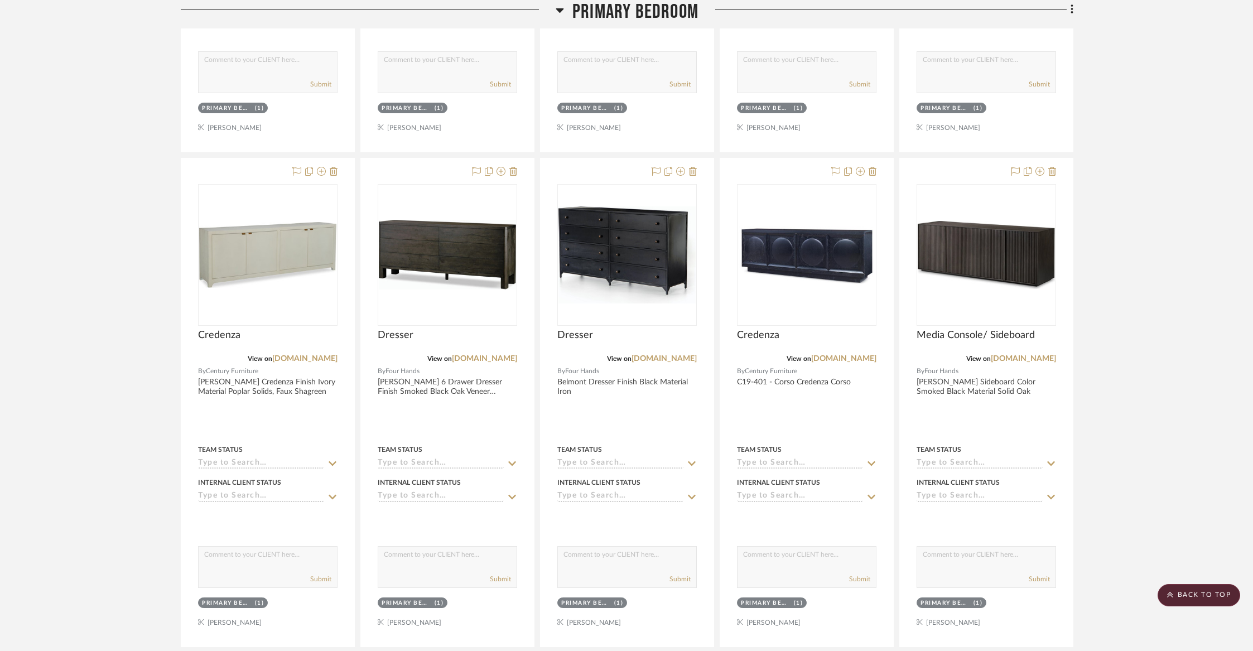
scroll to position [2034, 0]
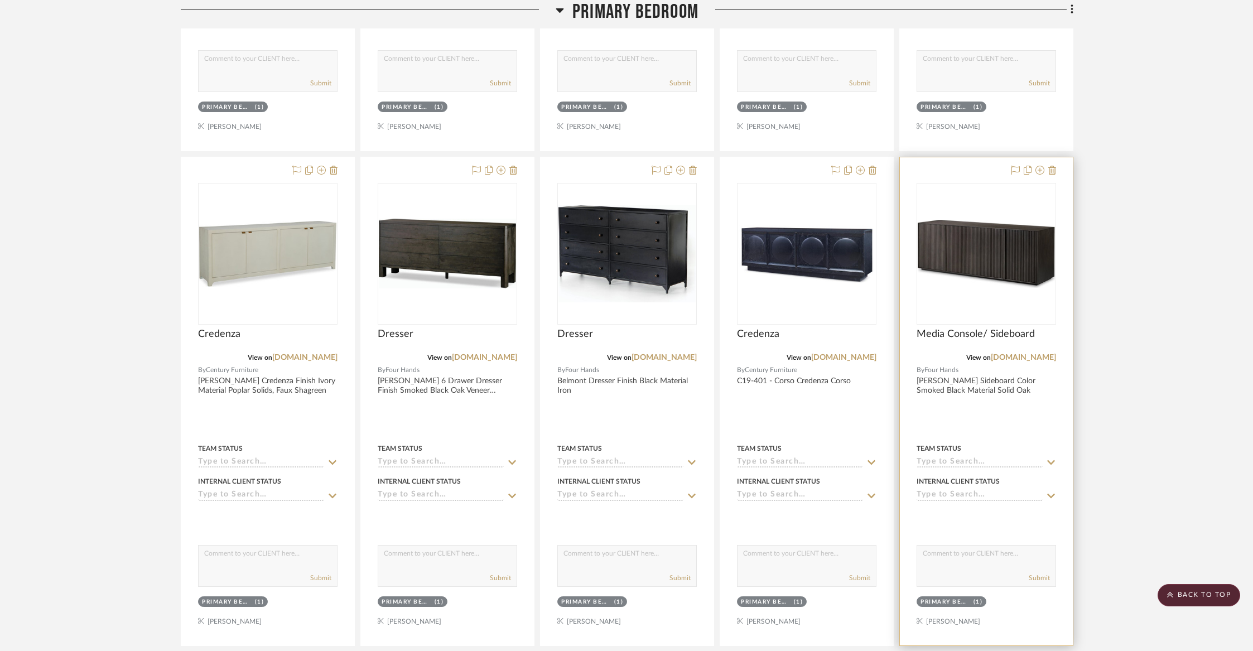
click at [960, 227] on img "0" at bounding box center [986, 254] width 137 height 68
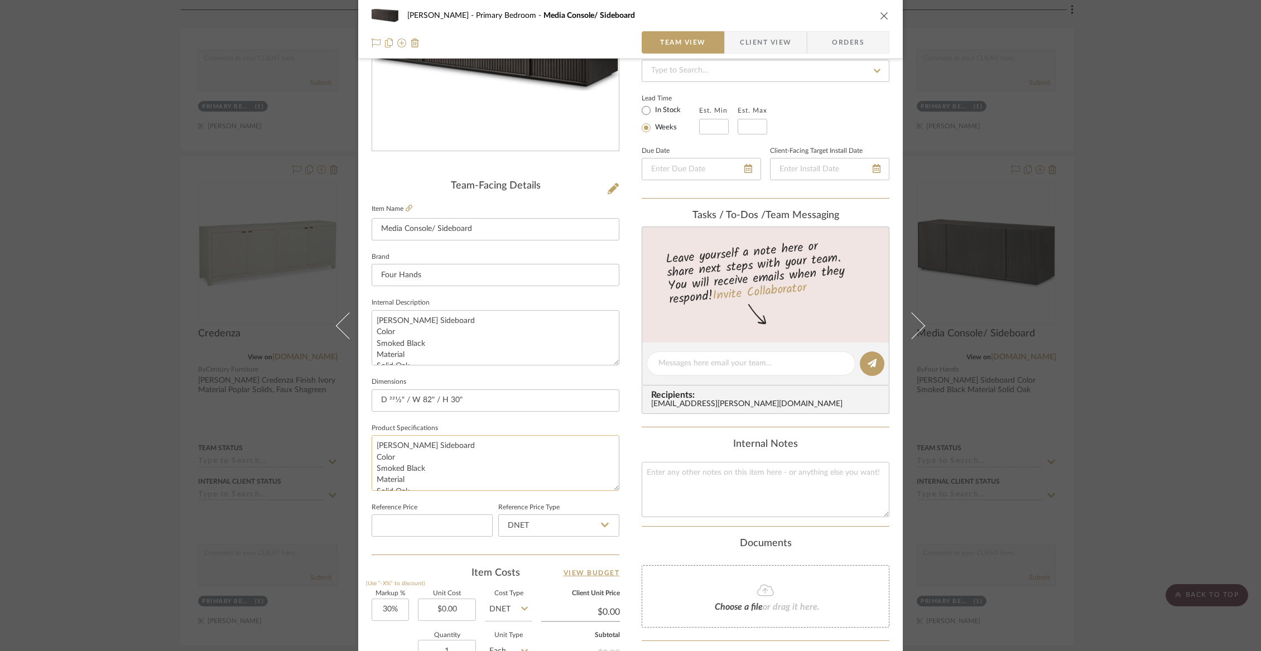
scroll to position [199, 0]
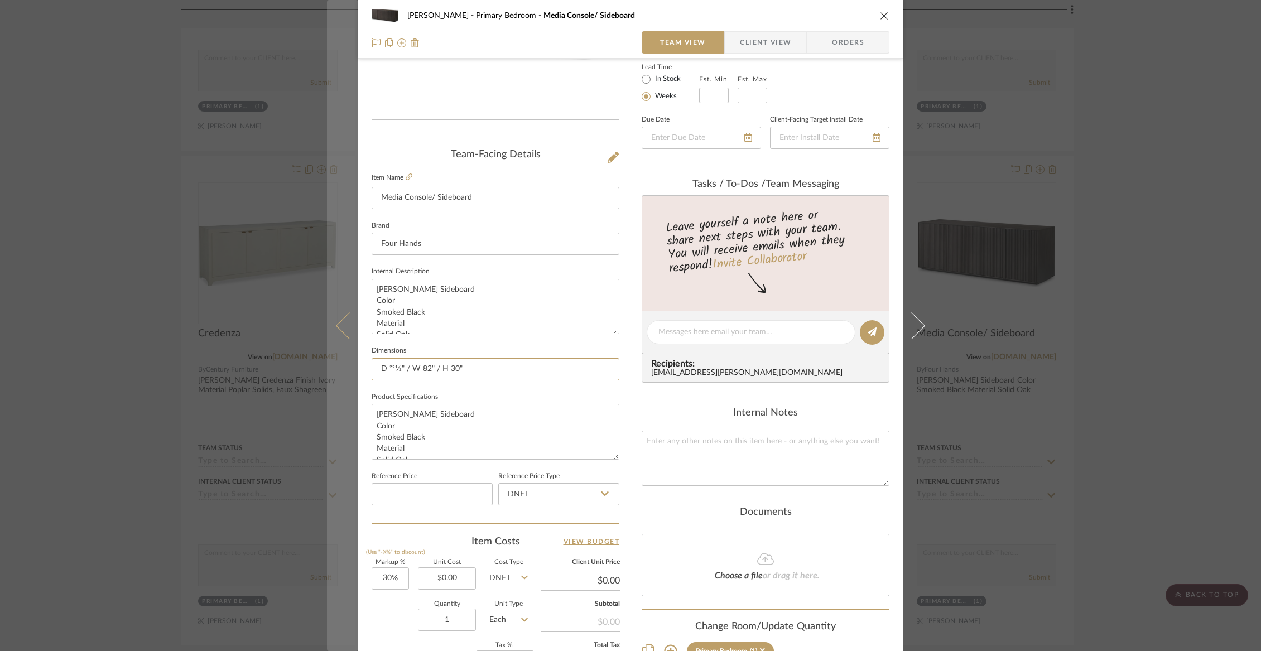
drag, startPoint x: 469, startPoint y: 369, endPoint x: 348, endPoint y: 364, distance: 120.6
click at [348, 364] on mat-dialog-content "[PERSON_NAME] Primary Bedroom Media Console/ Sideboard Team View Client View Or…" at bounding box center [630, 324] width 607 height 1030
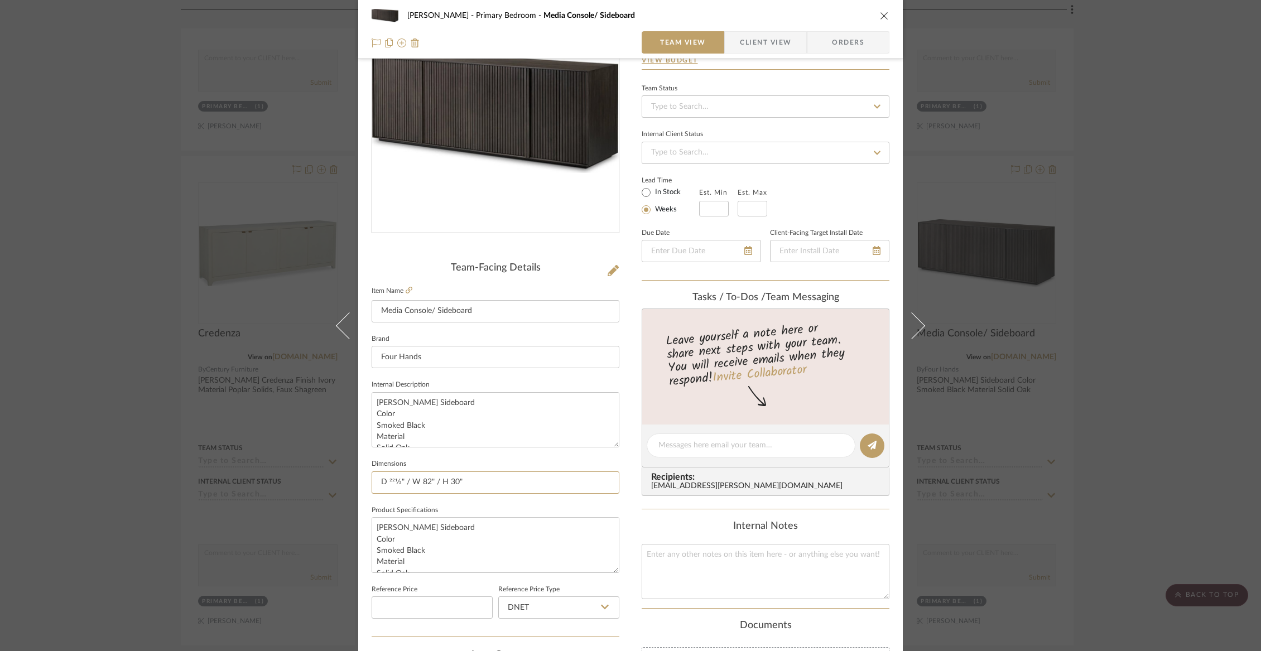
scroll to position [63, 0]
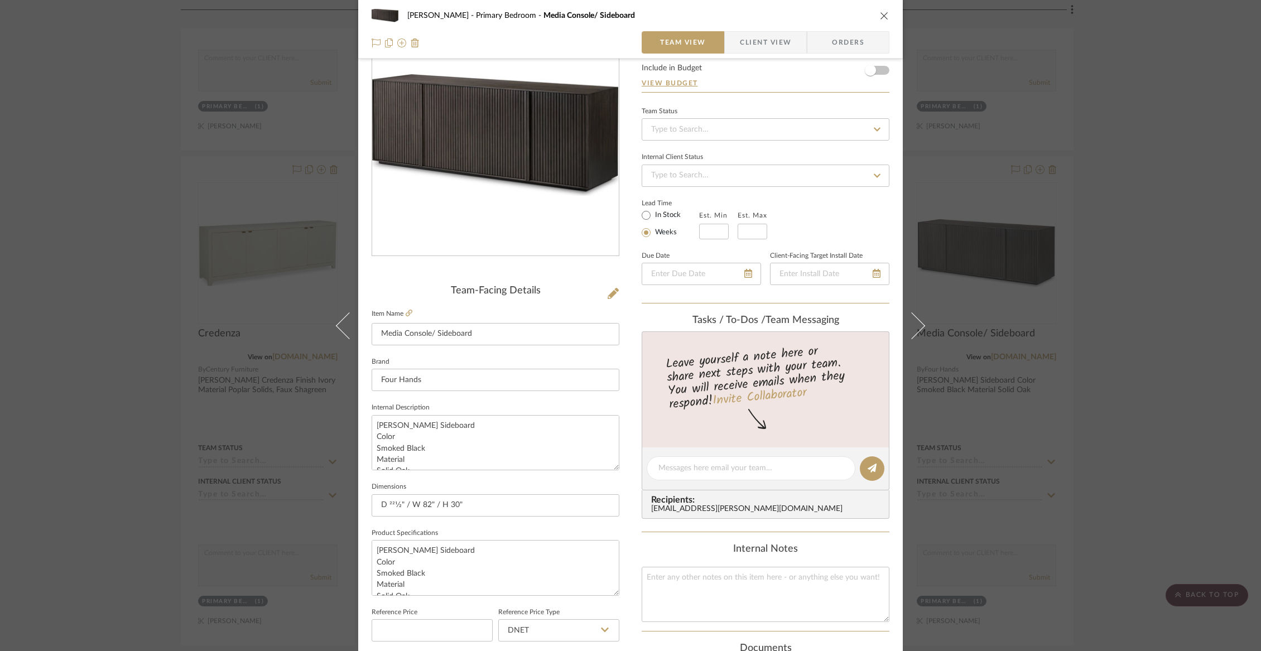
click at [87, 161] on div "[PERSON_NAME] Primary Bedroom Media Console/ Sideboard Team View Client View Or…" at bounding box center [630, 325] width 1261 height 651
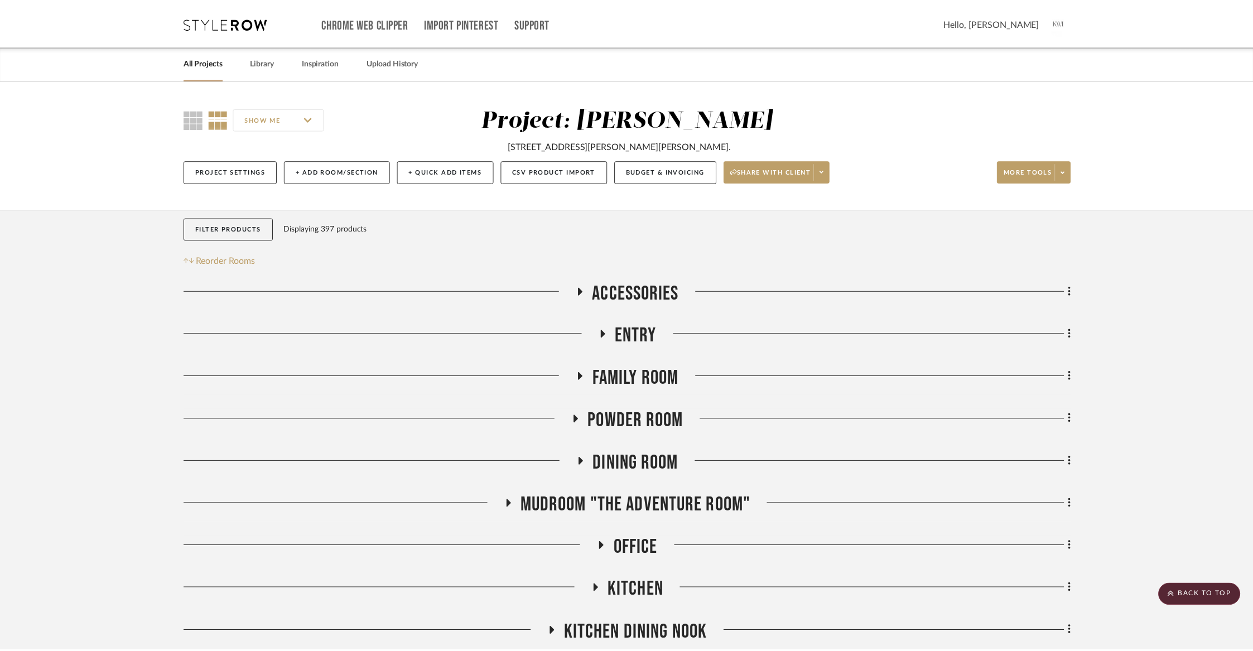
scroll to position [2034, 0]
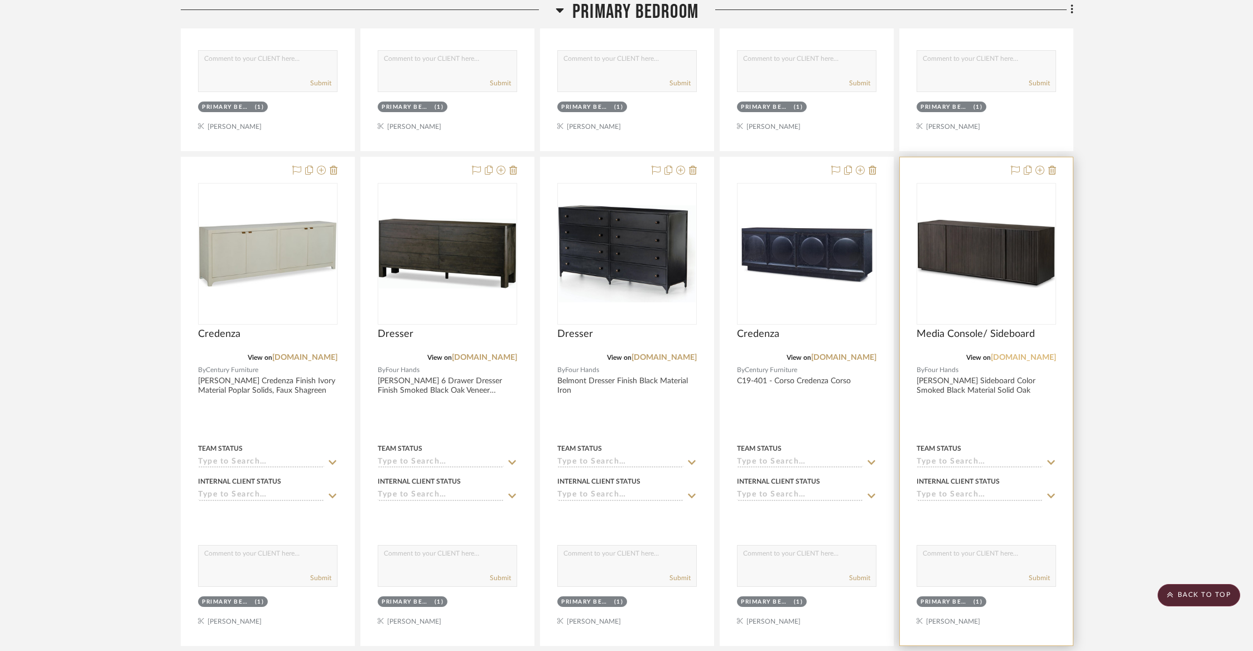
click at [1023, 356] on link "[DOMAIN_NAME]" at bounding box center [1023, 358] width 65 height 8
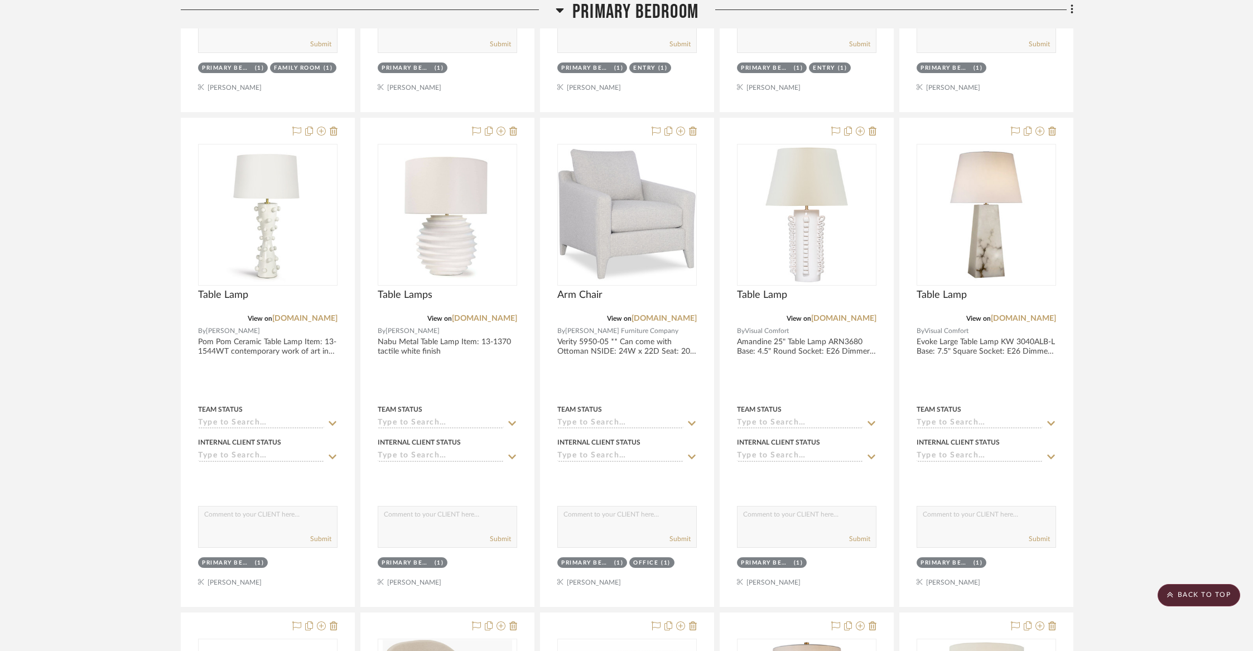
scroll to position [3621, 0]
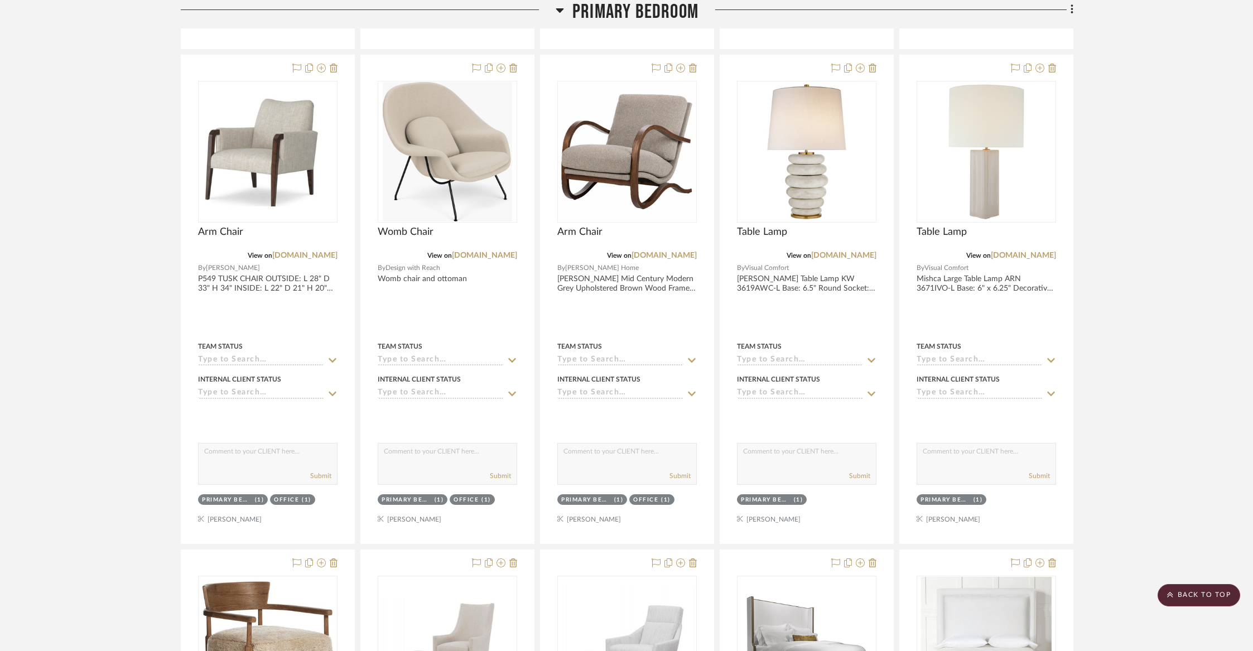
click at [626, 18] on span "Primary Bedroom" at bounding box center [635, 12] width 126 height 24
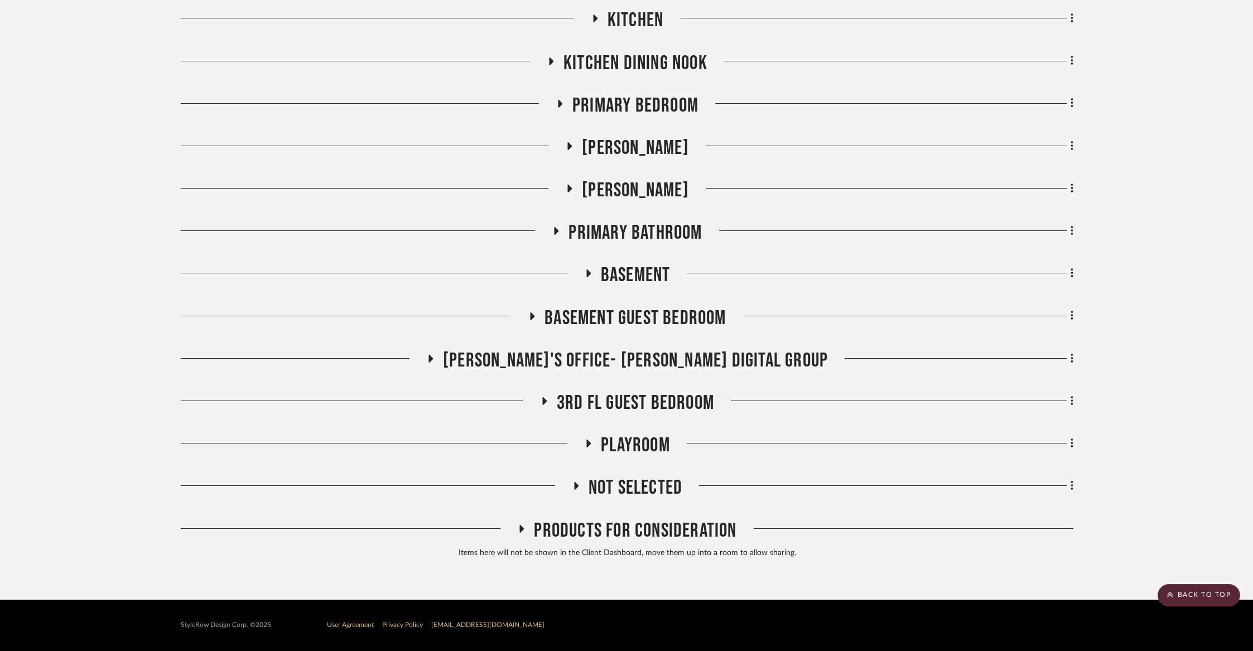
click at [653, 237] on span "Primary Bathroom" at bounding box center [634, 233] width 133 height 24
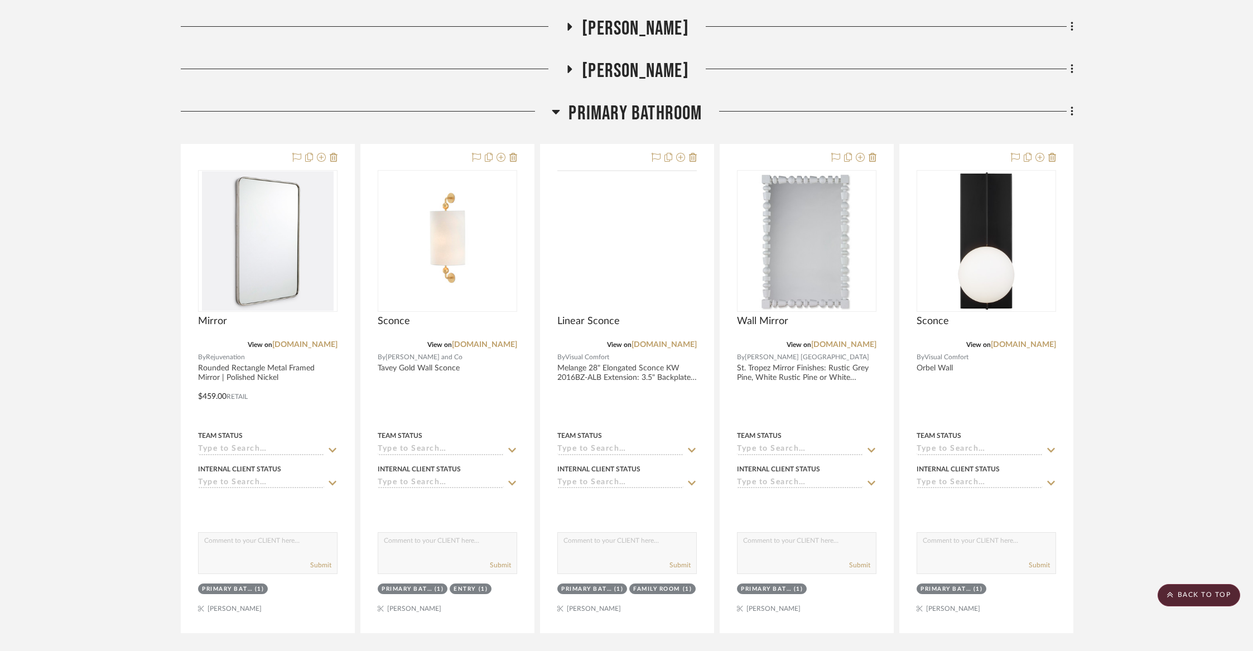
scroll to position [663, 0]
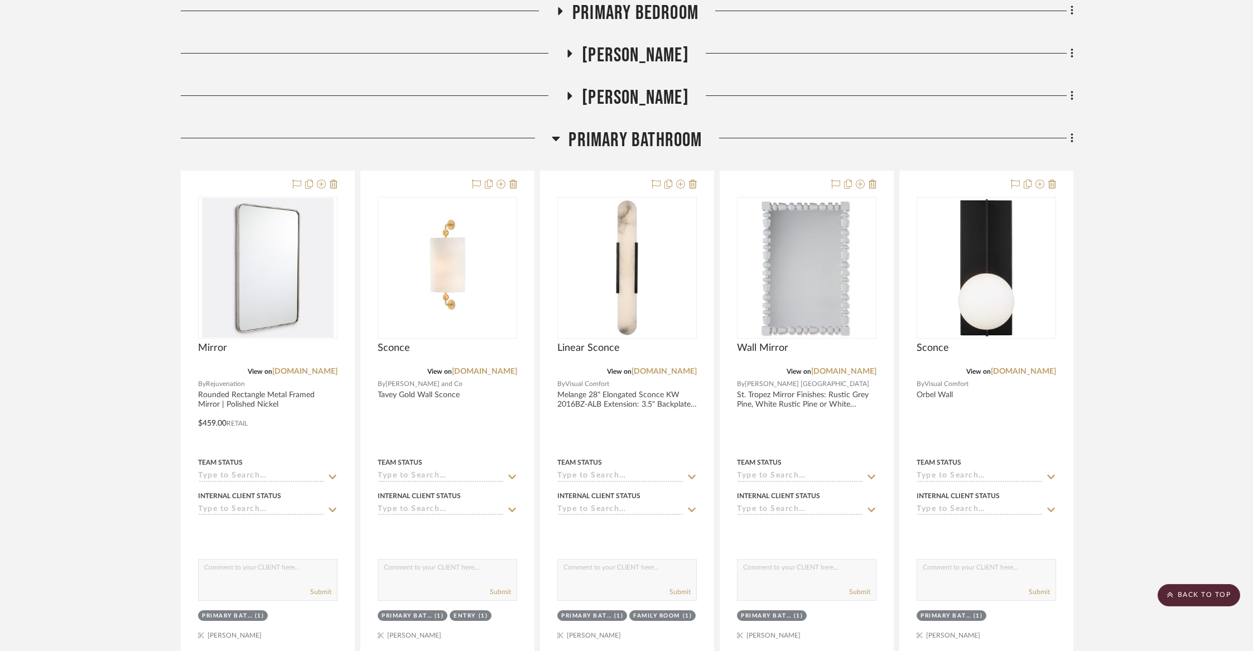
click at [641, 149] on span "Primary Bathroom" at bounding box center [634, 140] width 133 height 24
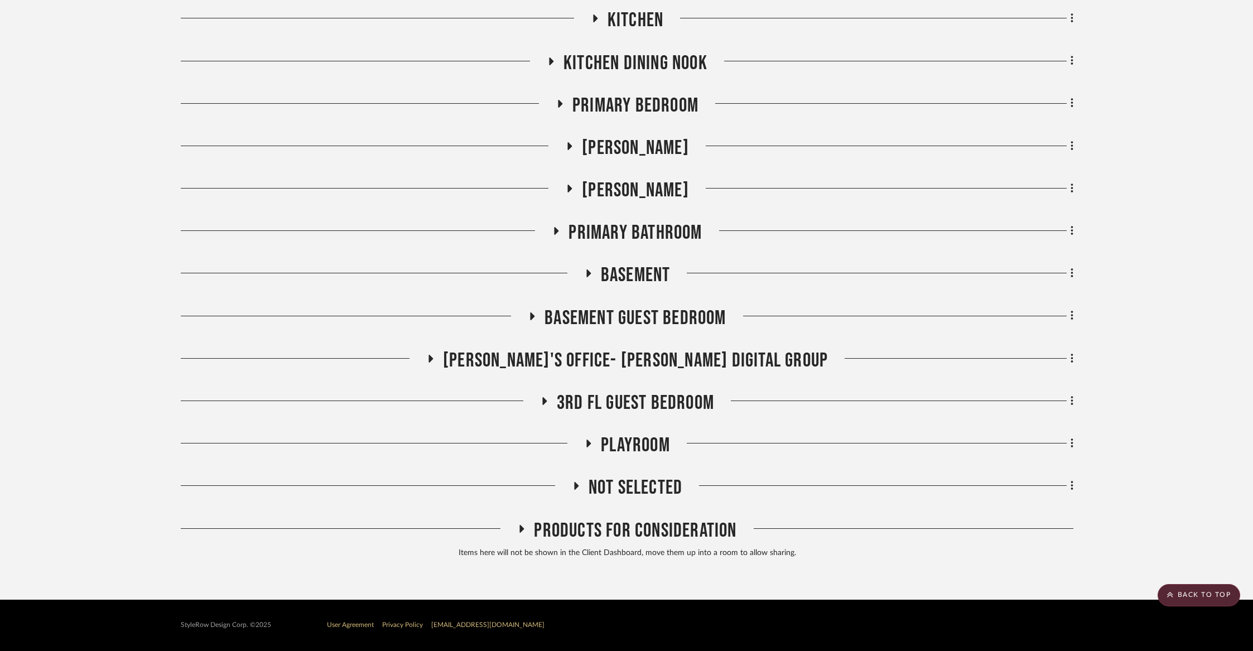
click at [637, 151] on span "[PERSON_NAME]" at bounding box center [635, 148] width 107 height 24
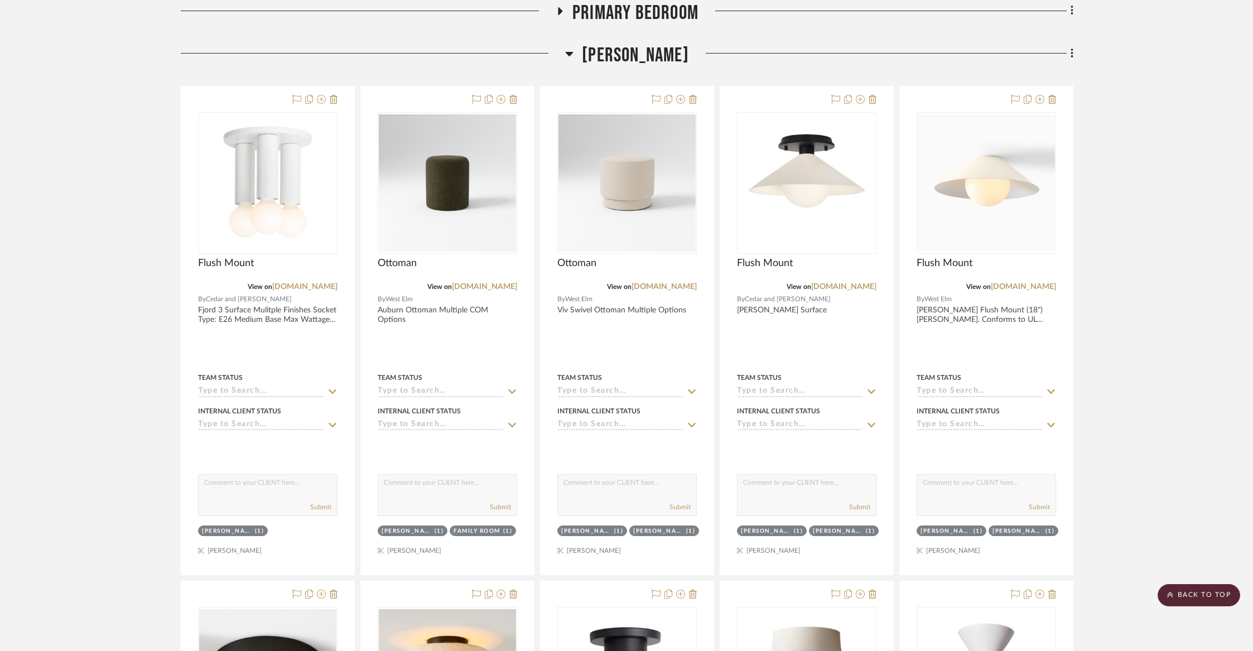
click at [638, 70] on div "[PERSON_NAME]" at bounding box center [627, 58] width 893 height 28
click at [638, 56] on span "[PERSON_NAME]" at bounding box center [635, 56] width 107 height 24
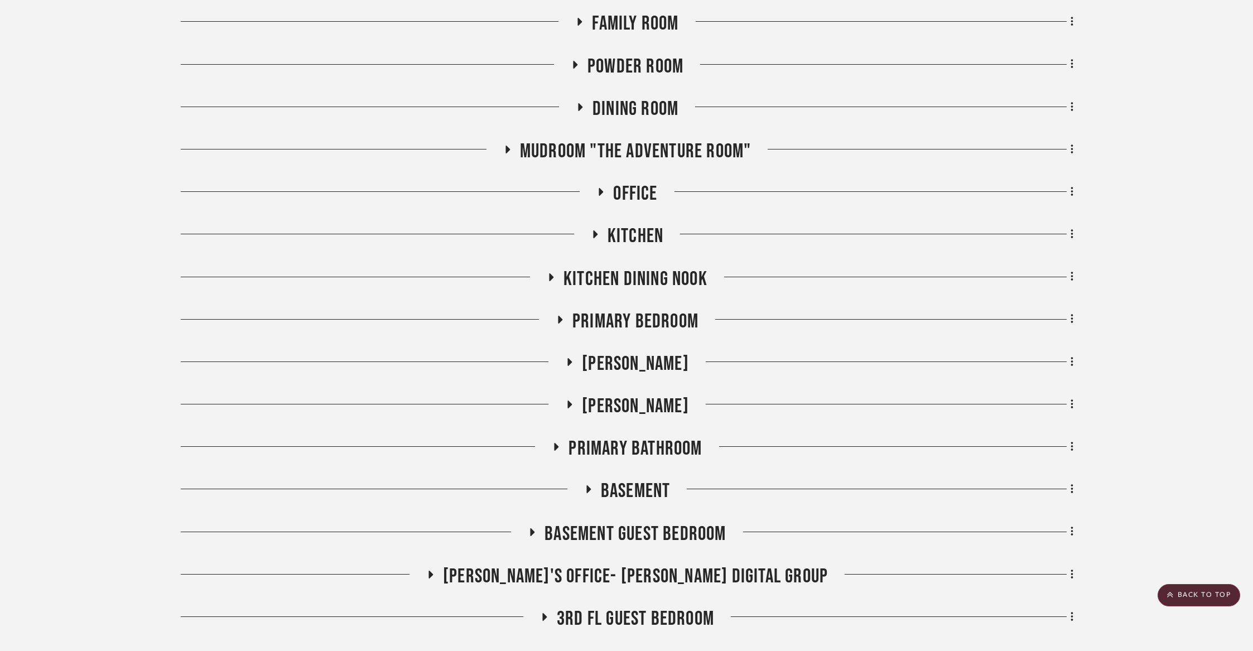
scroll to position [0, 0]
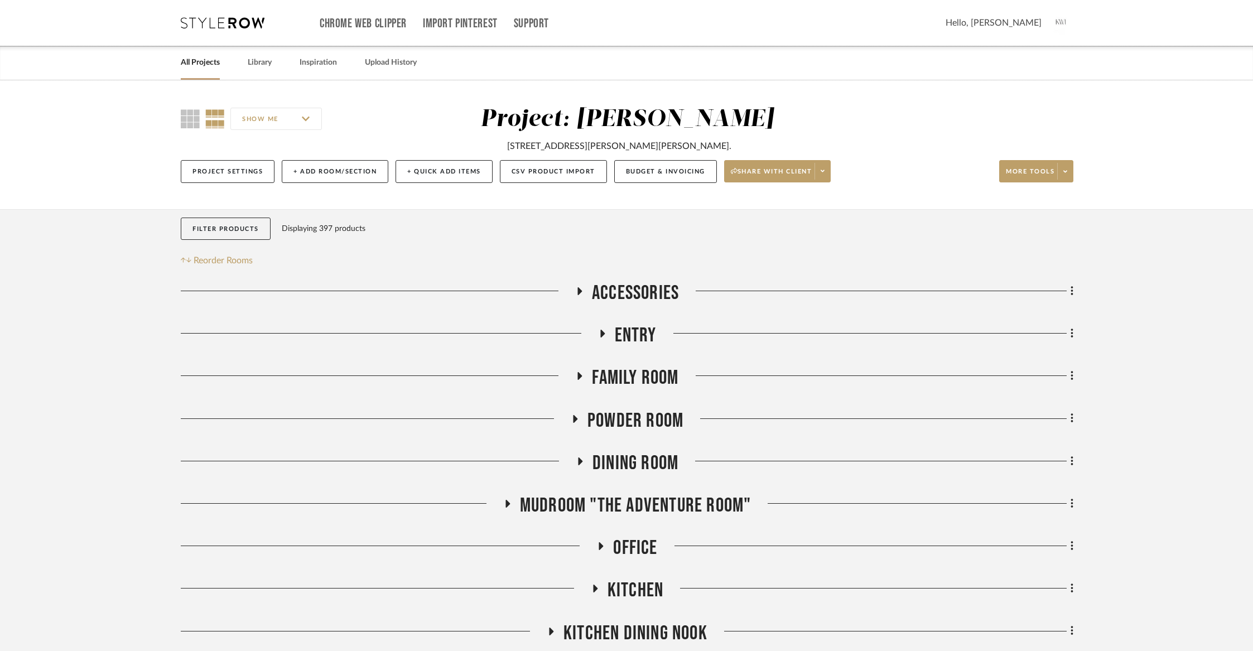
click at [632, 293] on span "Accessories" at bounding box center [635, 293] width 87 height 24
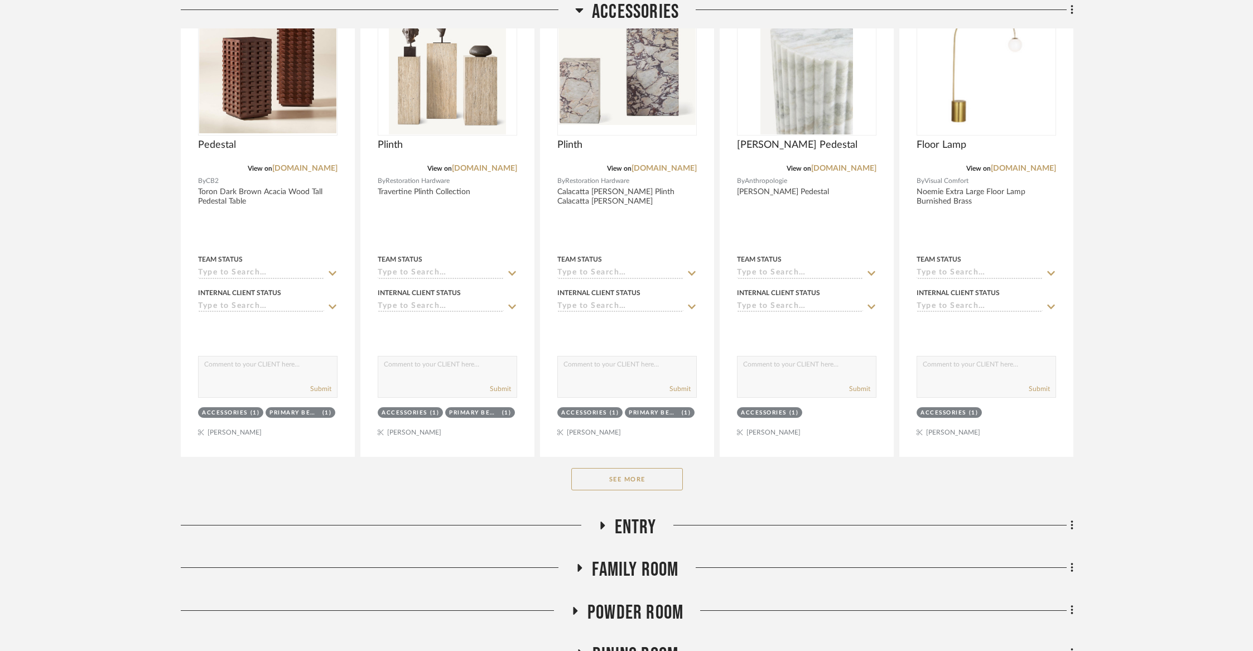
scroll to position [482, 0]
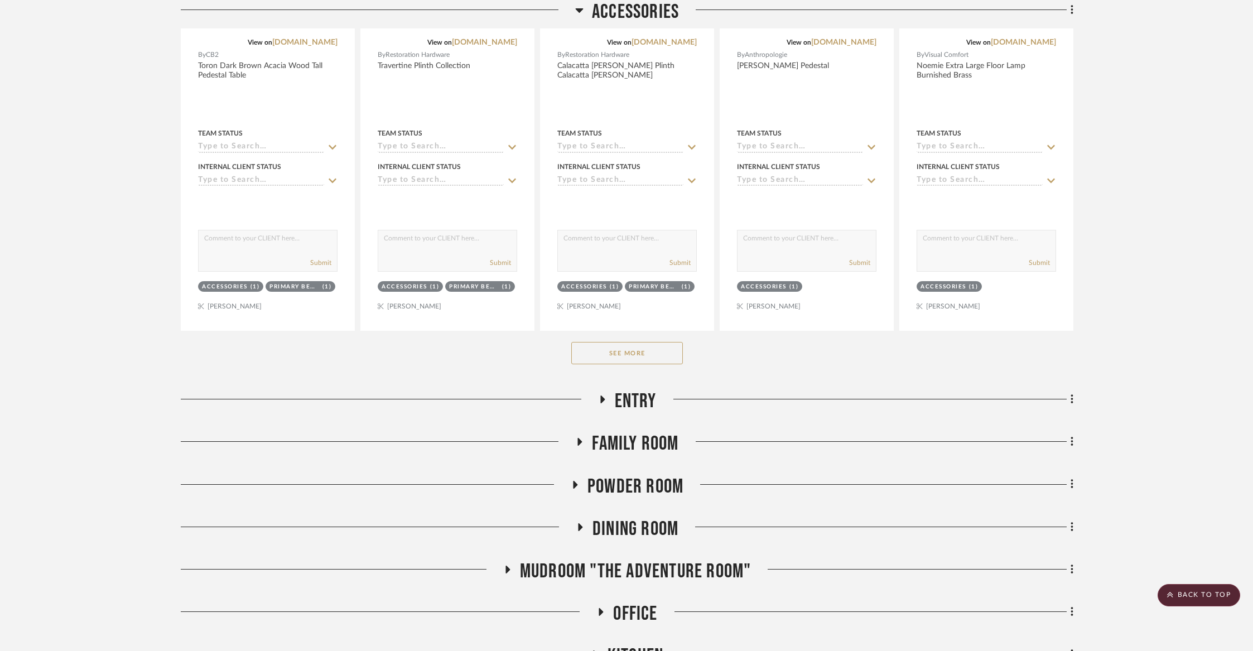
click at [618, 342] on button "See More" at bounding box center [627, 353] width 112 height 22
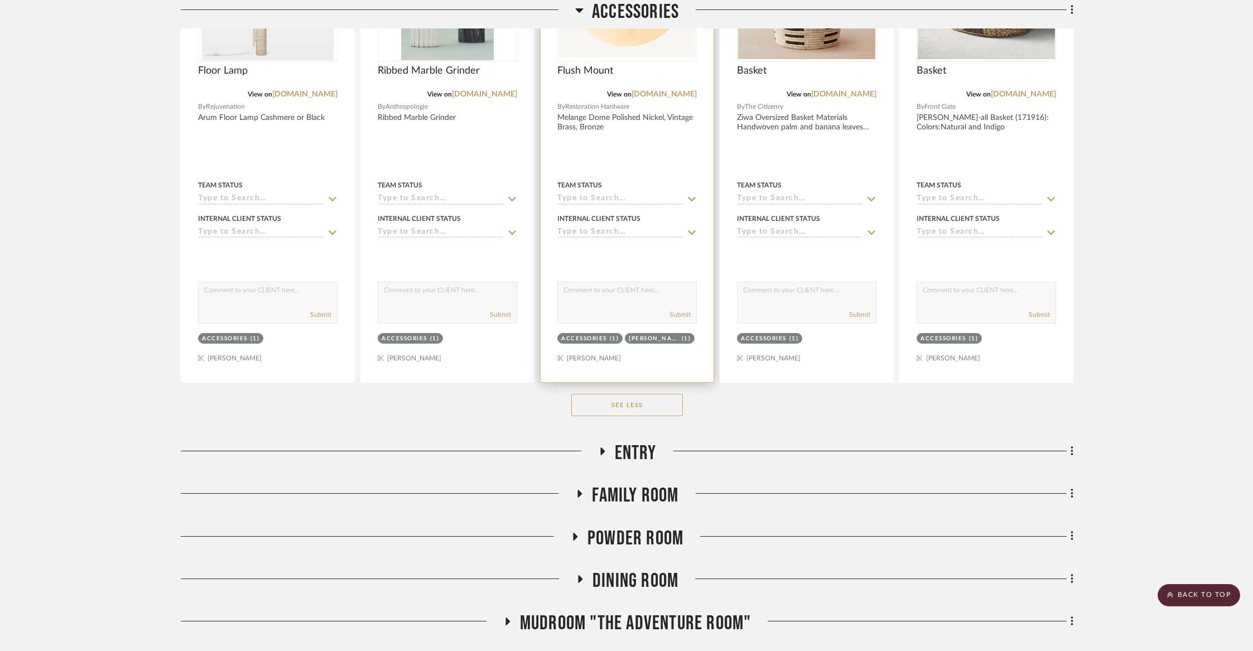
scroll to position [1114, 0]
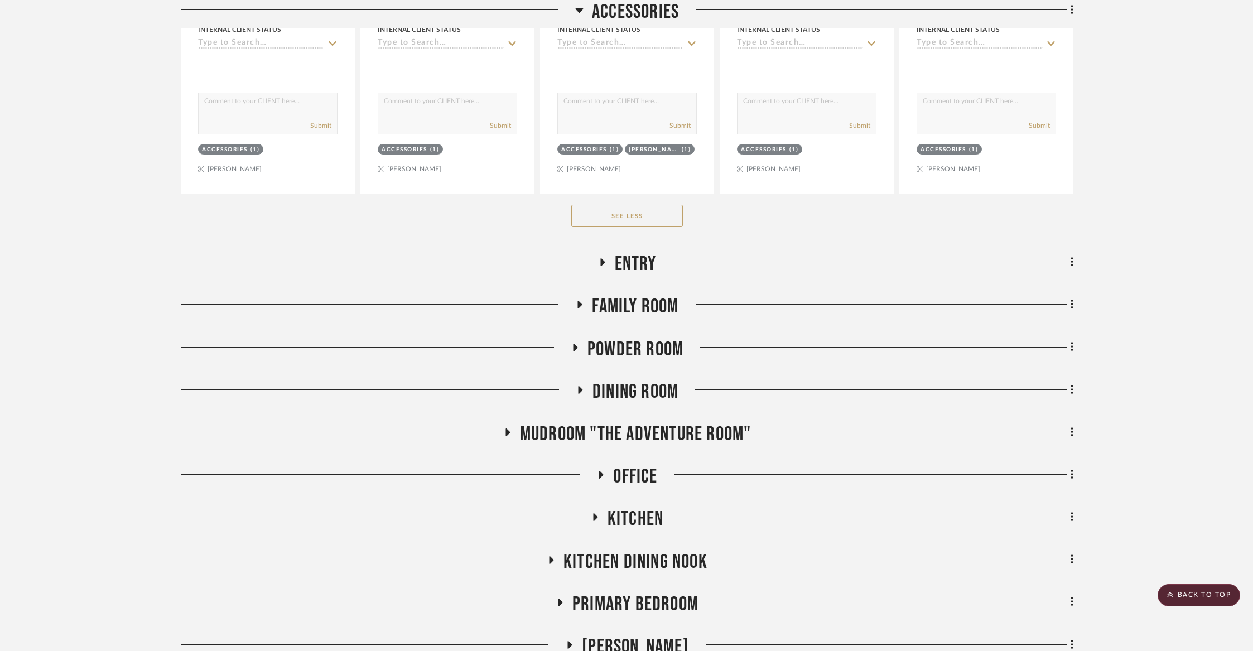
click at [615, 219] on button "See Less" at bounding box center [627, 216] width 112 height 22
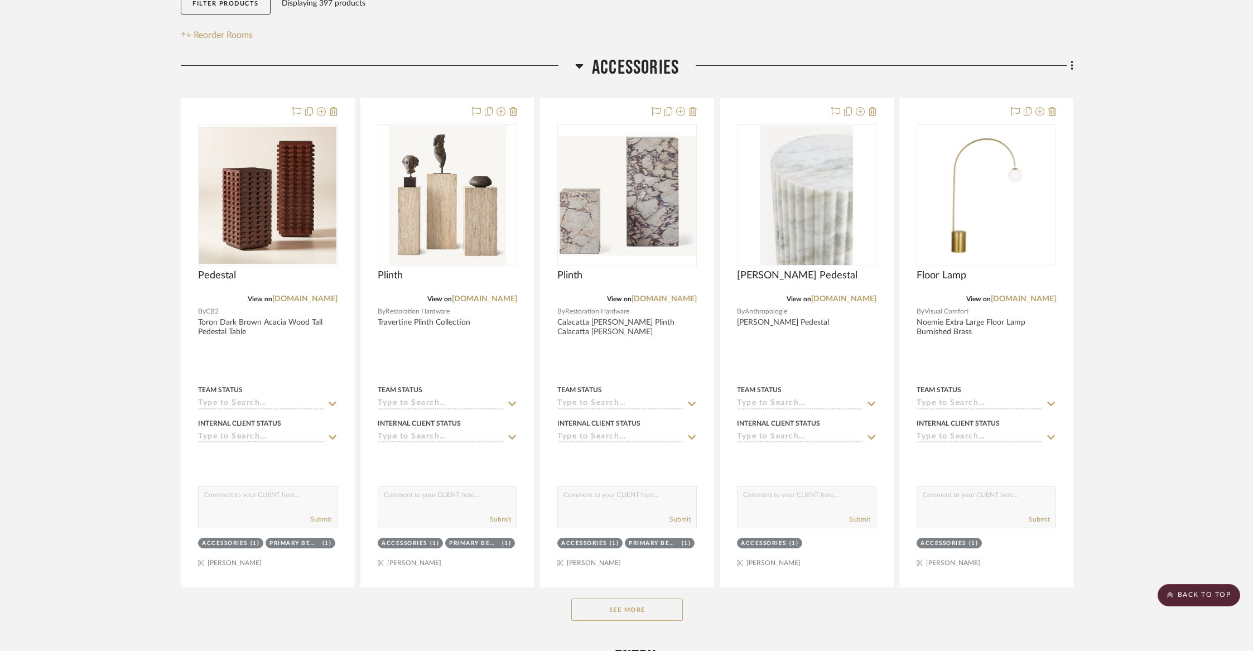
scroll to position [0, 0]
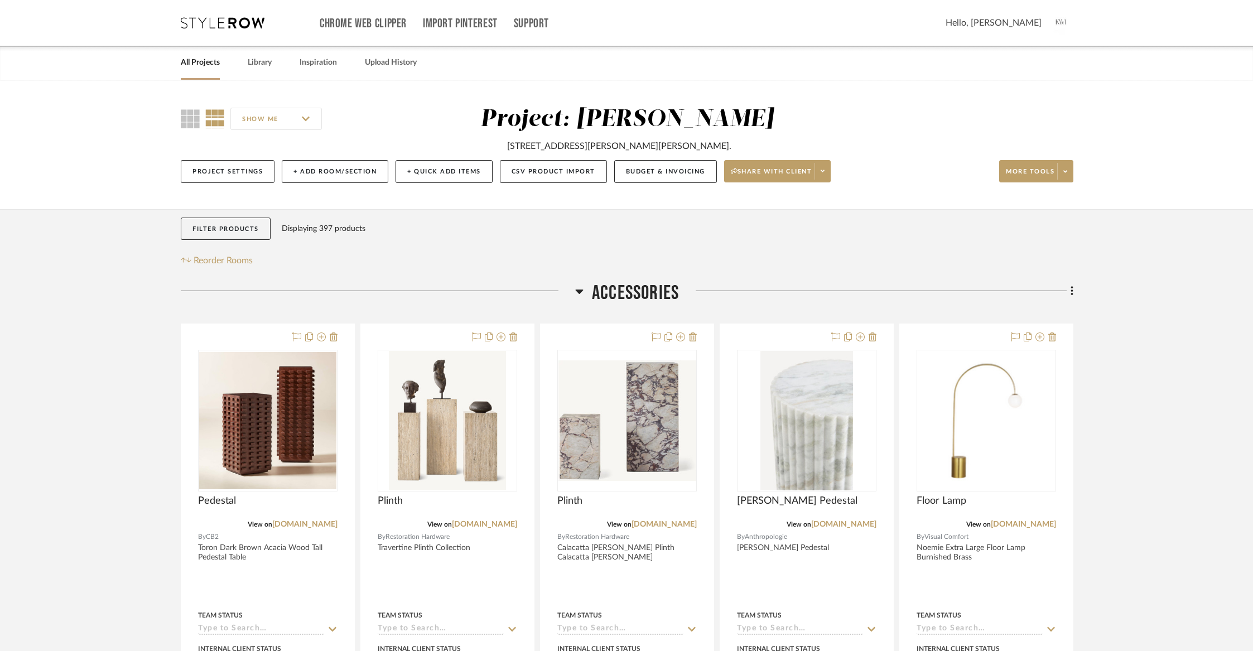
click at [623, 291] on span "Accessories" at bounding box center [635, 293] width 87 height 24
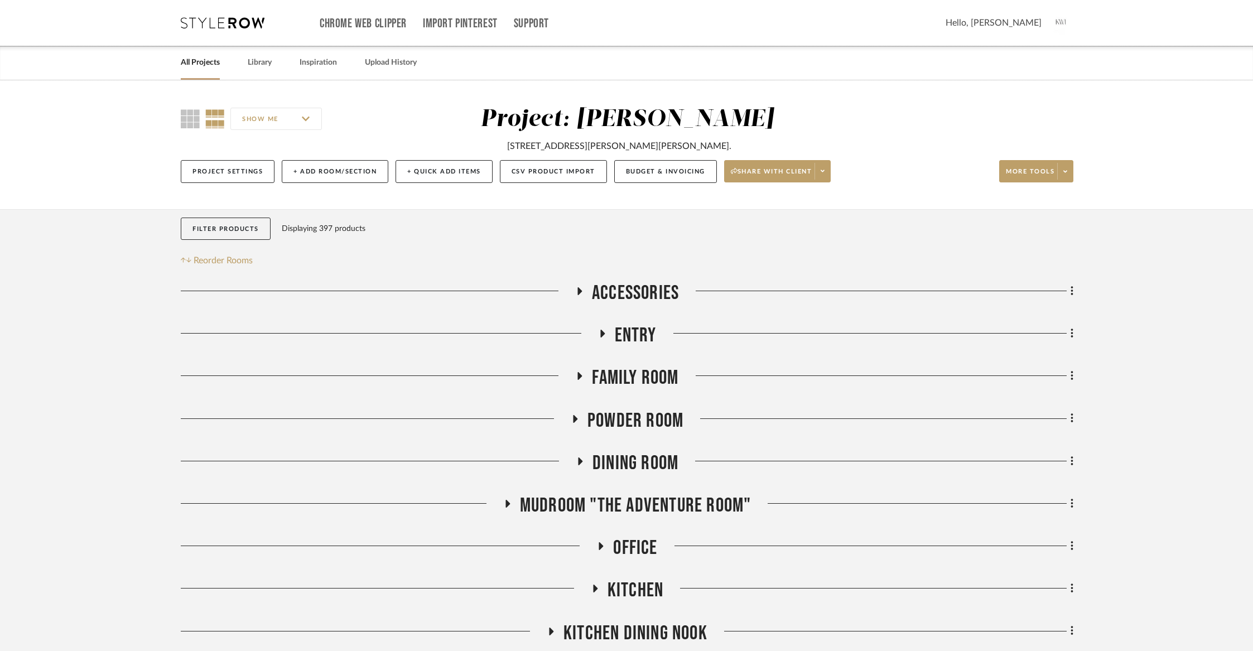
click at [618, 327] on span "Entry" at bounding box center [636, 336] width 42 height 24
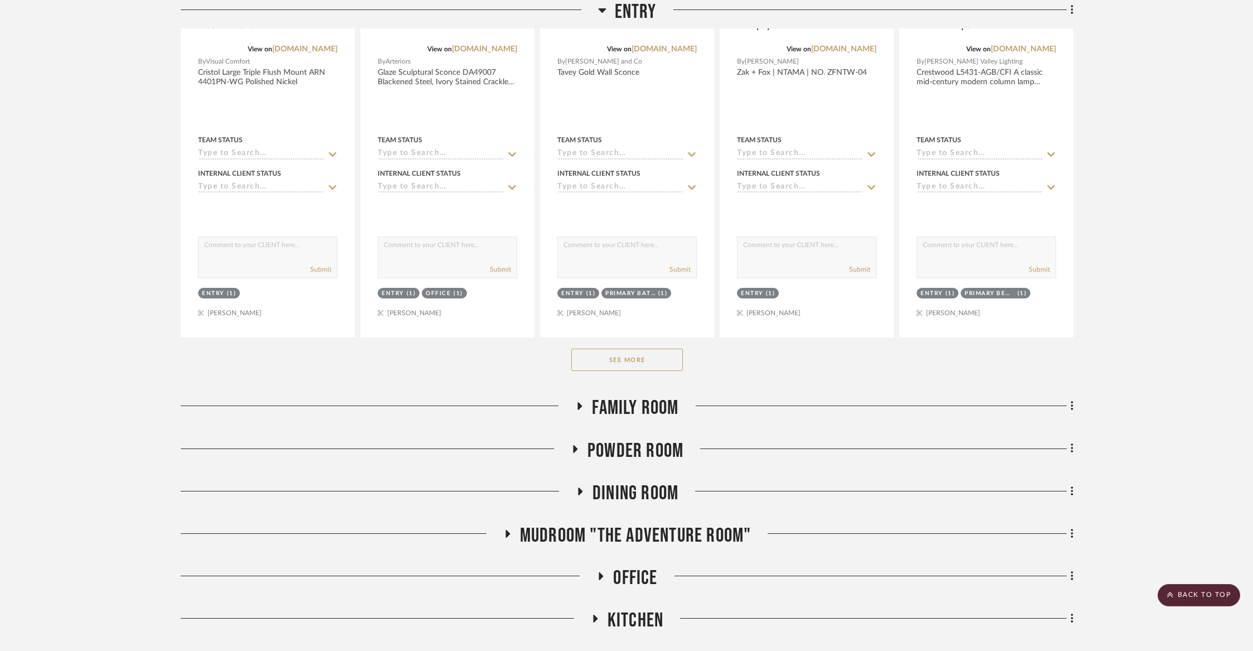
scroll to position [542, 0]
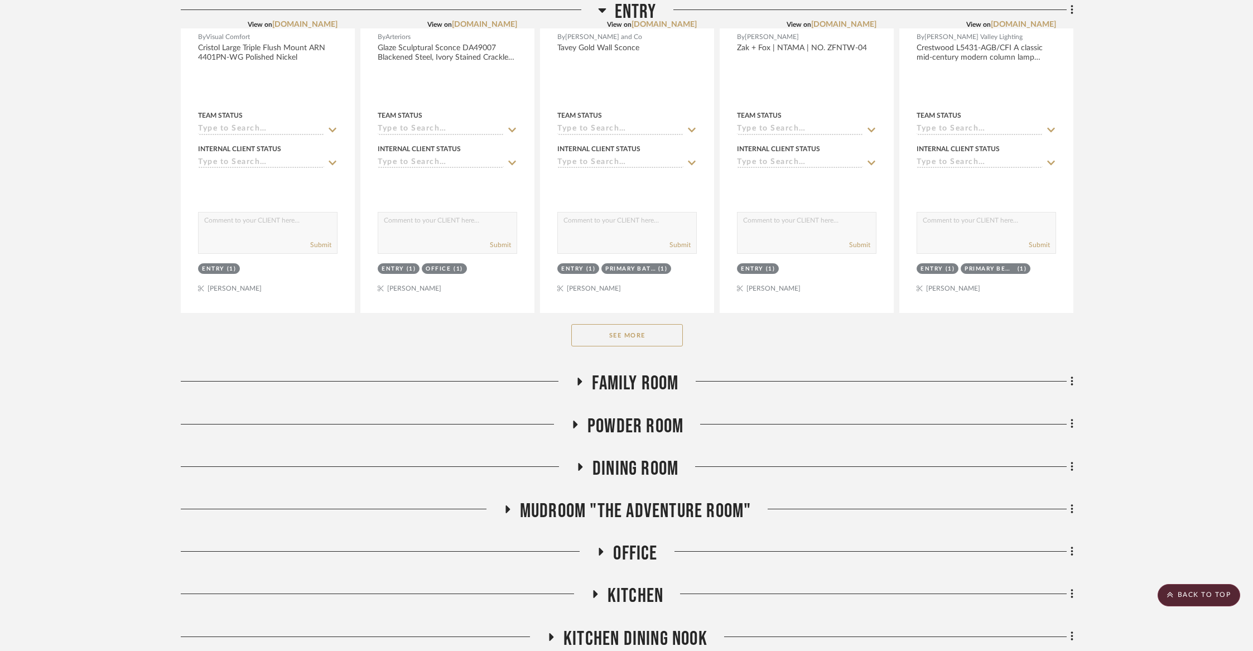
click at [628, 341] on button "See More" at bounding box center [627, 335] width 112 height 22
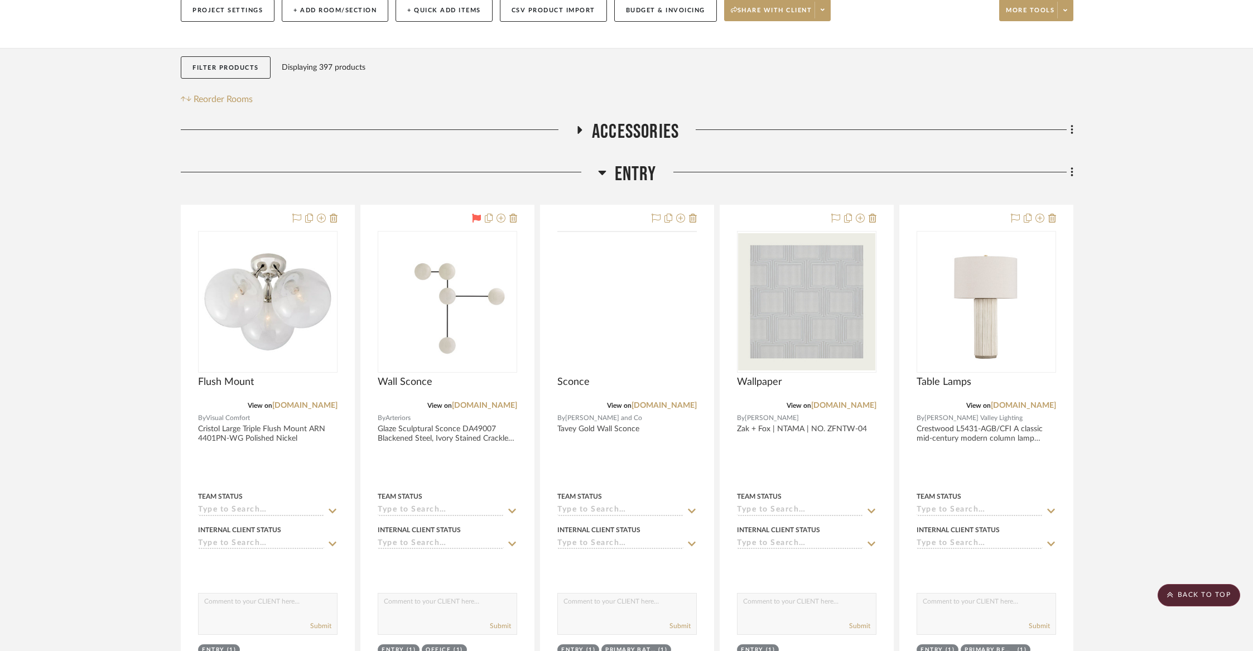
scroll to position [126, 0]
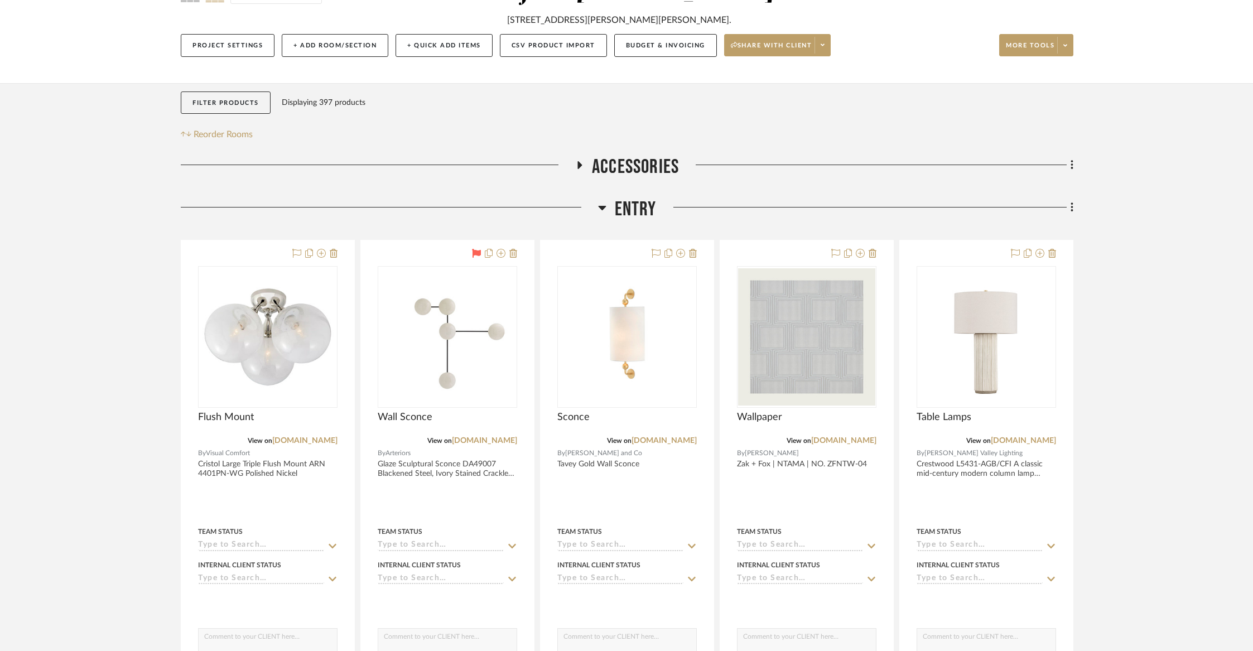
click at [622, 207] on span "Entry" at bounding box center [636, 209] width 42 height 24
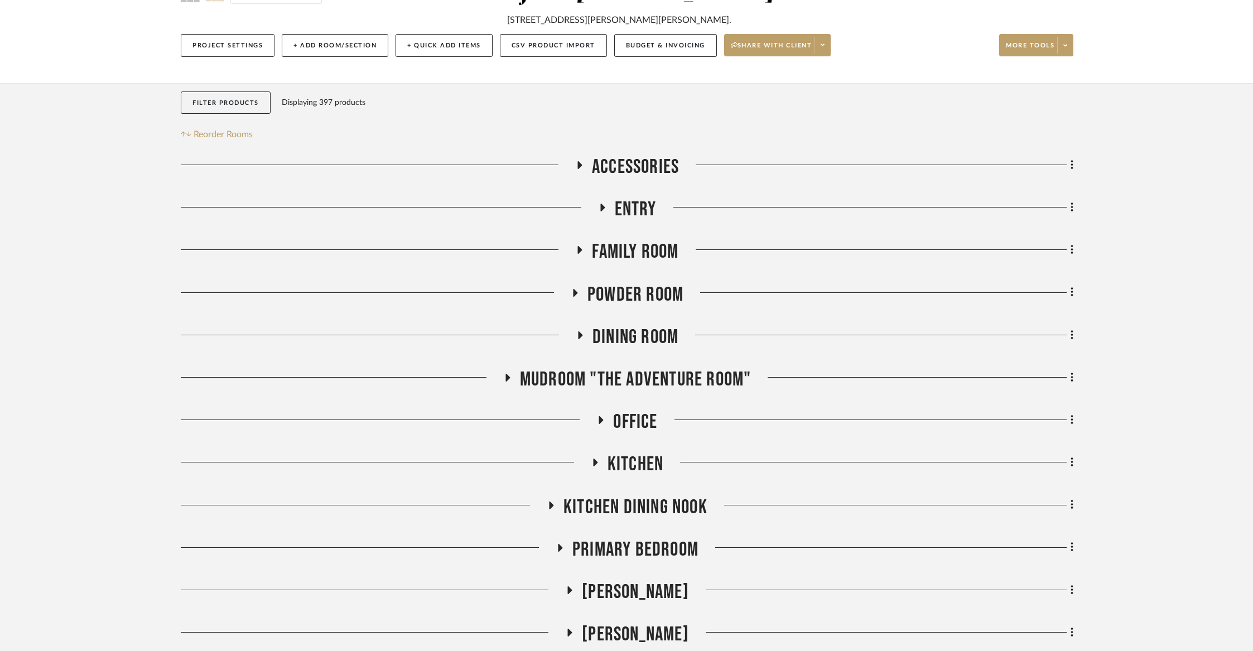
click at [624, 240] on span "Family Room" at bounding box center [635, 252] width 86 height 24
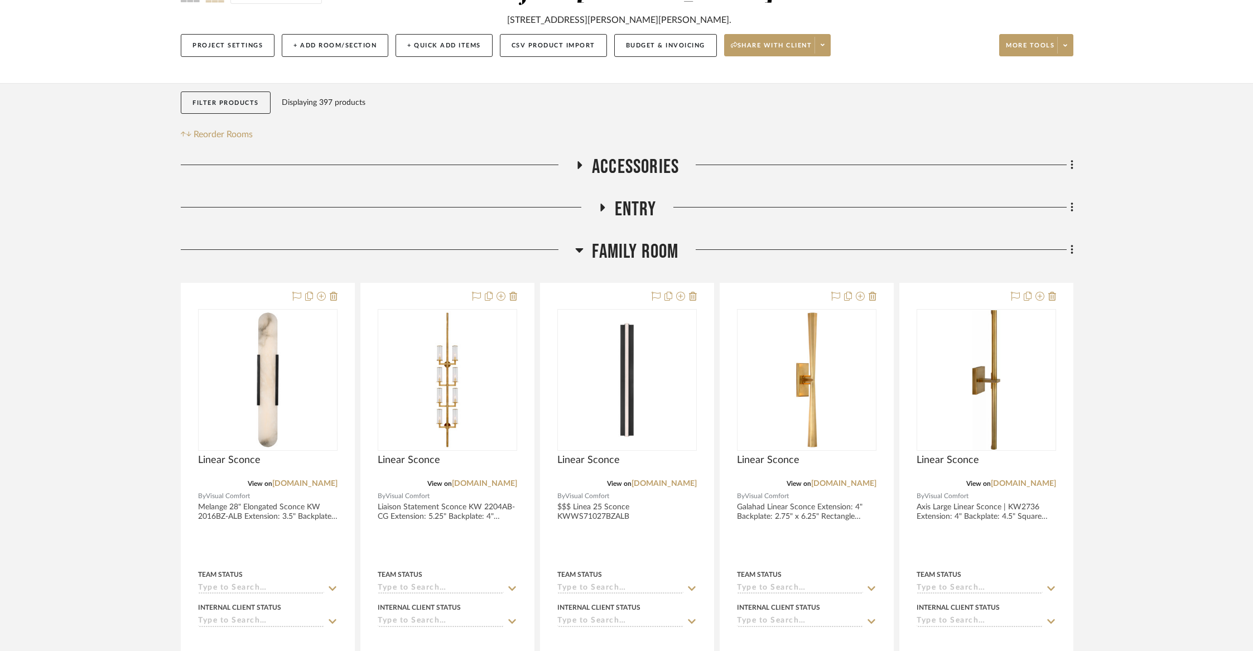
click at [619, 257] on span "Family Room" at bounding box center [635, 252] width 86 height 24
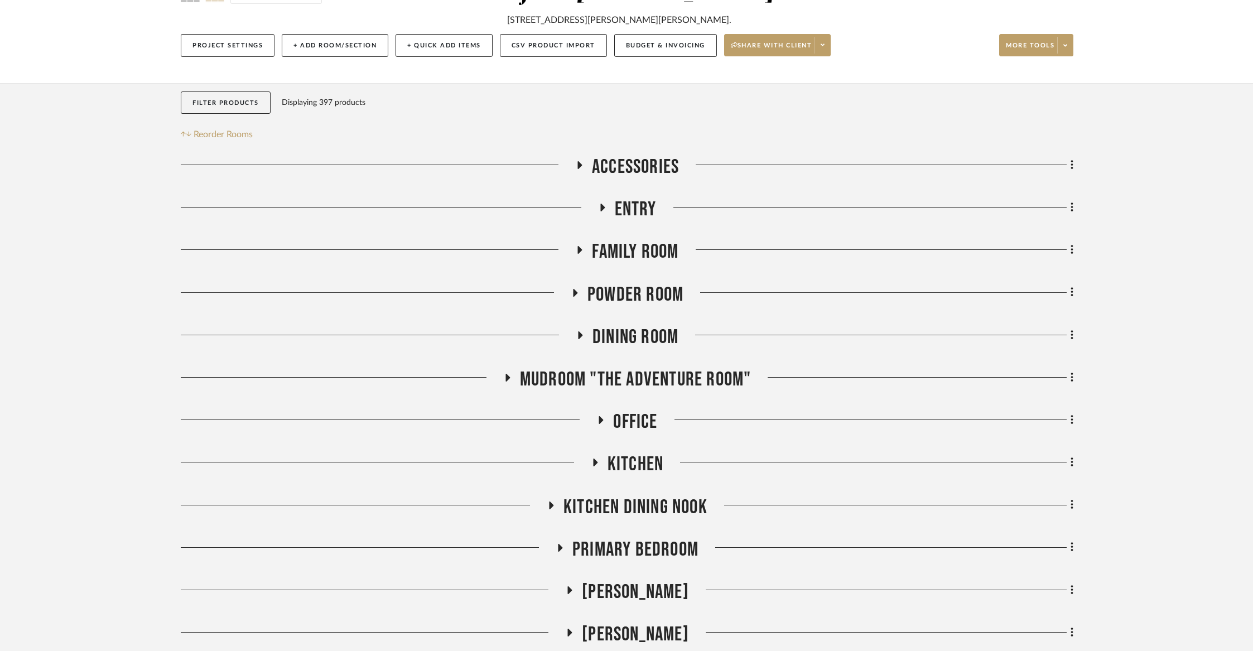
click at [621, 291] on span "Powder Room" at bounding box center [635, 295] width 96 height 24
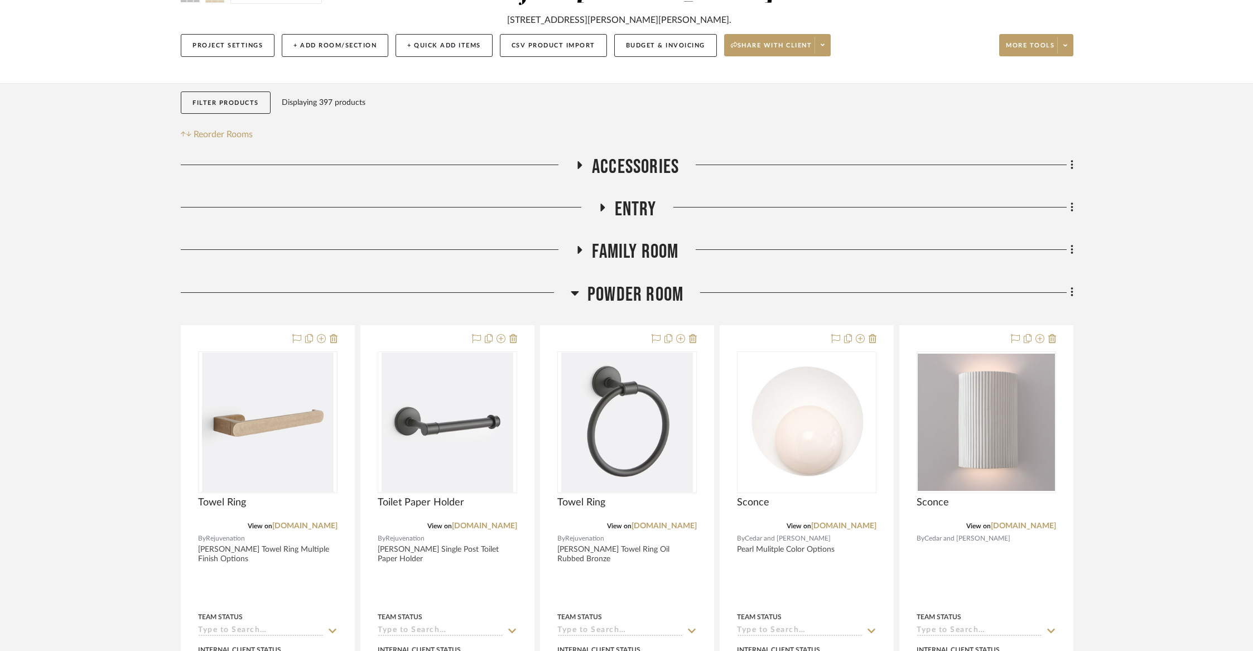
click at [621, 291] on span "Powder Room" at bounding box center [635, 295] width 96 height 24
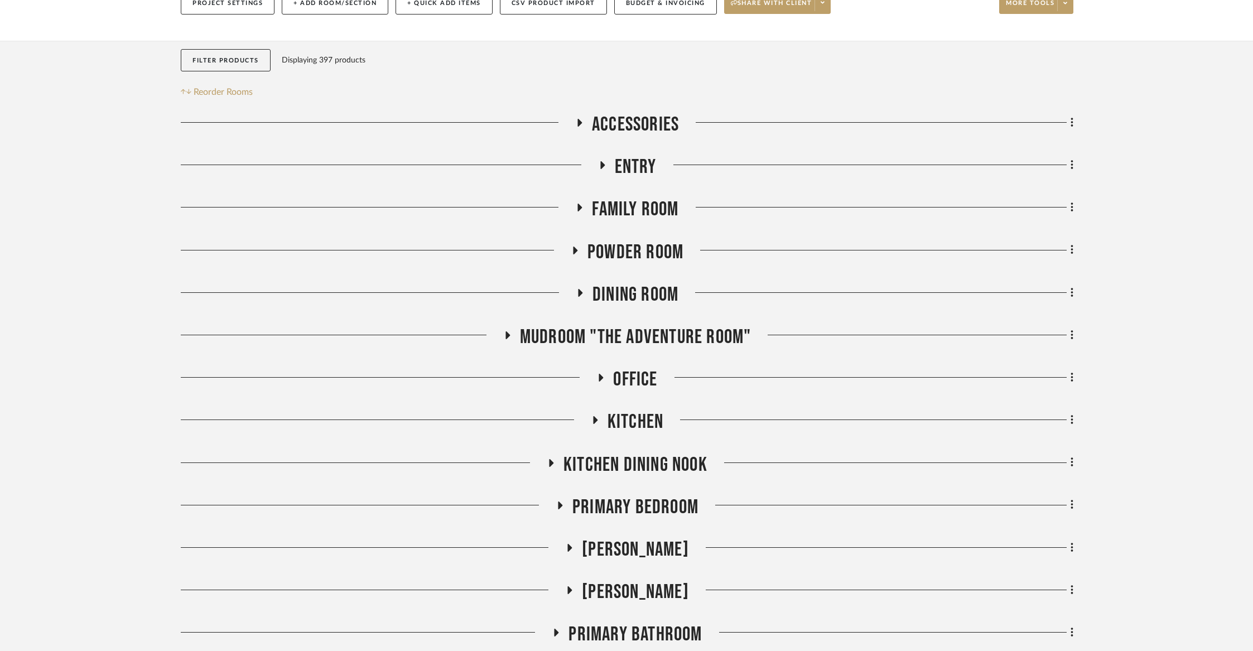
scroll to position [181, 0]
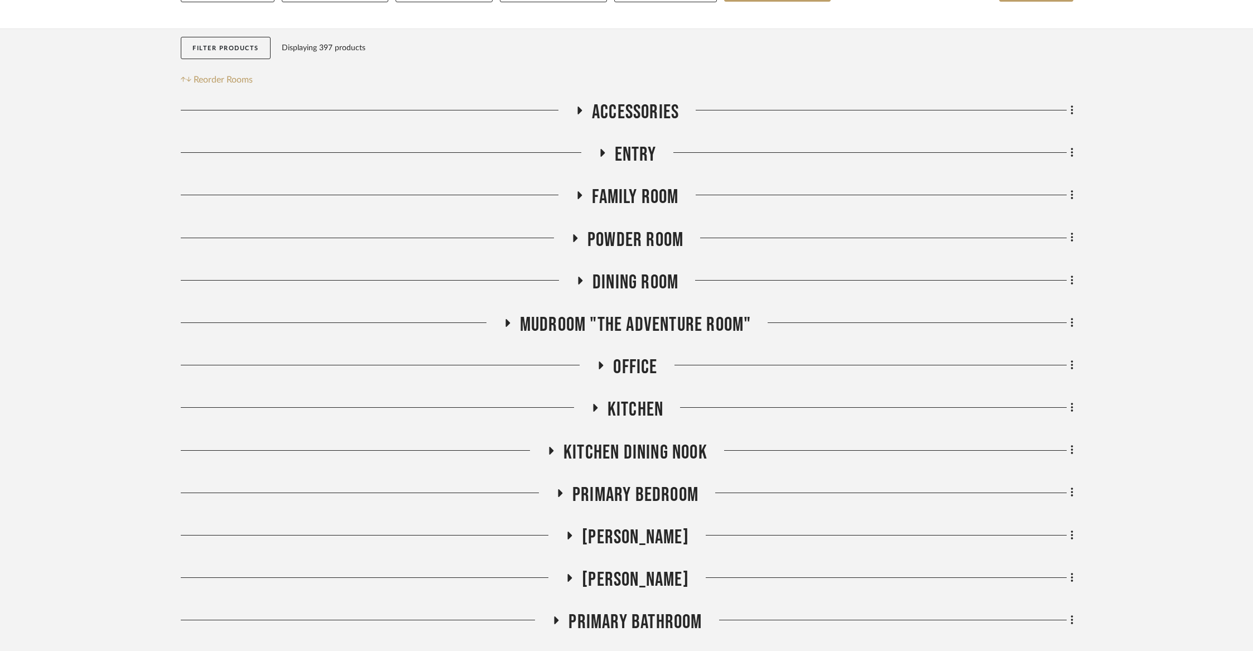
click at [622, 280] on span "Dining Room" at bounding box center [635, 283] width 86 height 24
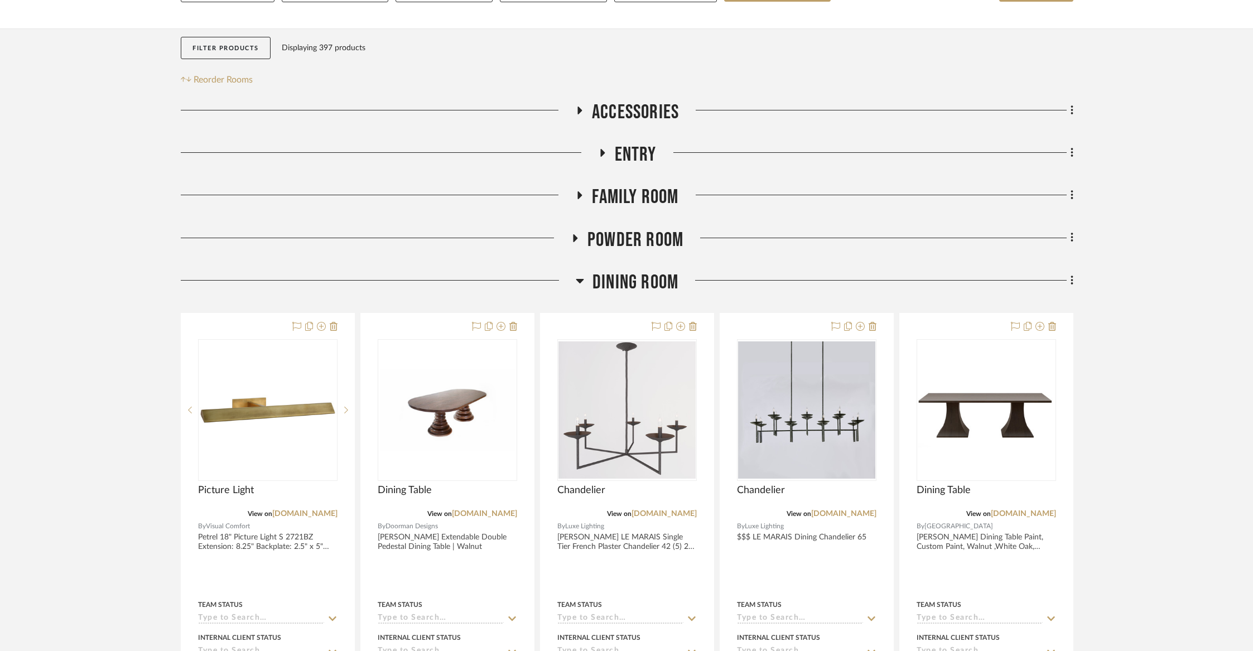
click at [622, 280] on span "Dining Room" at bounding box center [635, 283] width 86 height 24
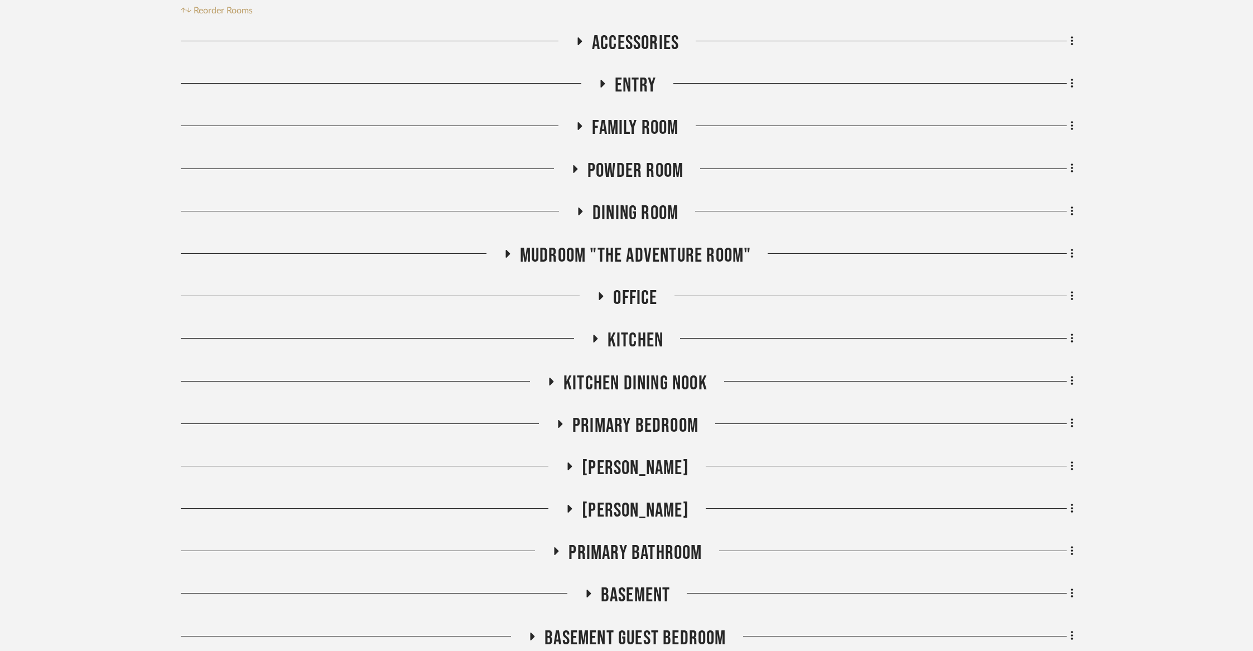
scroll to position [250, 0]
click at [626, 254] on span "Mudroom "The Adventure Room"" at bounding box center [636, 255] width 232 height 24
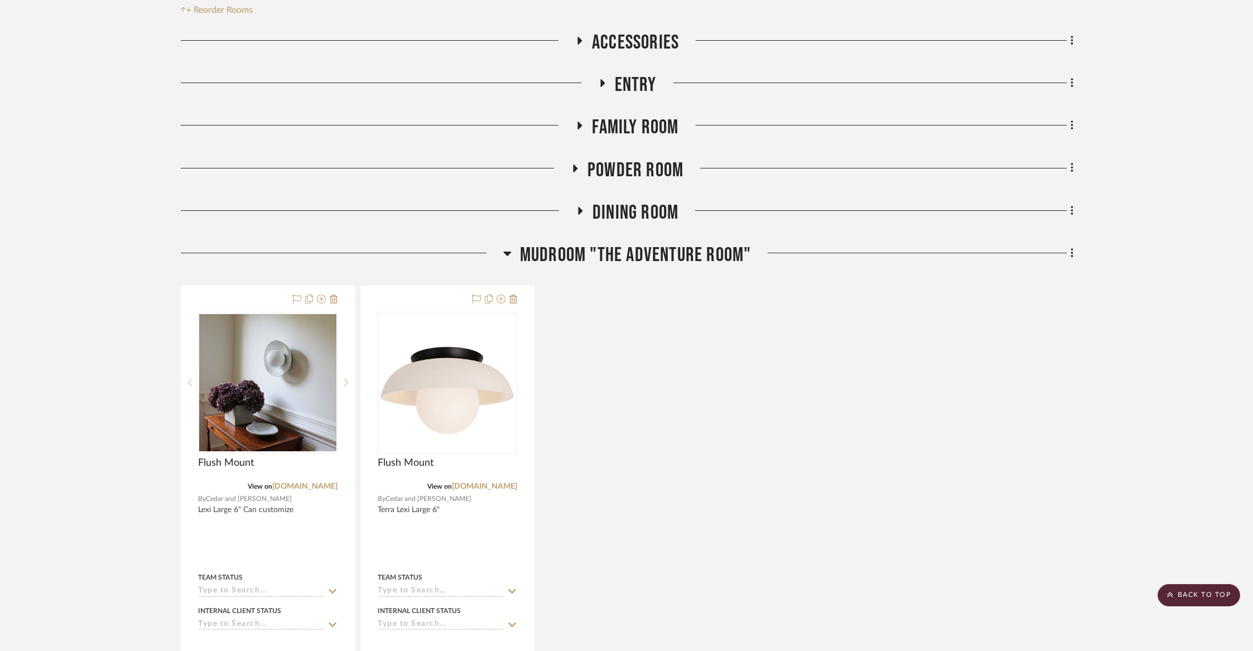
click at [626, 253] on span "Mudroom "The Adventure Room"" at bounding box center [636, 255] width 232 height 24
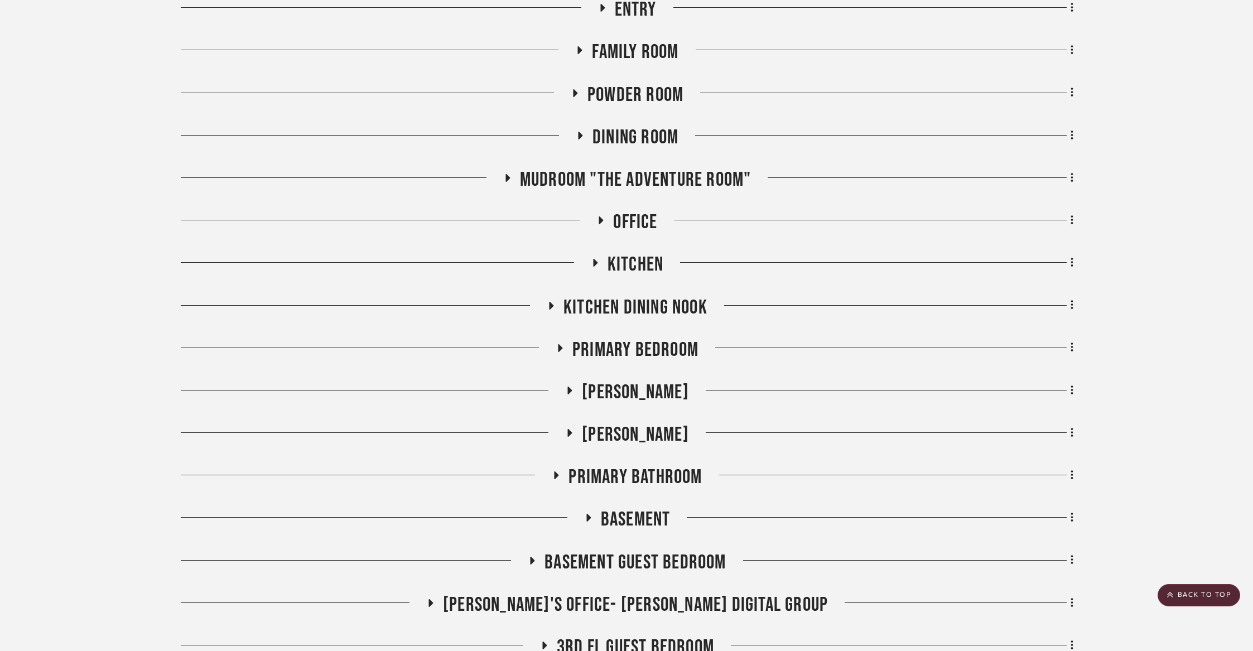
scroll to position [350, 0]
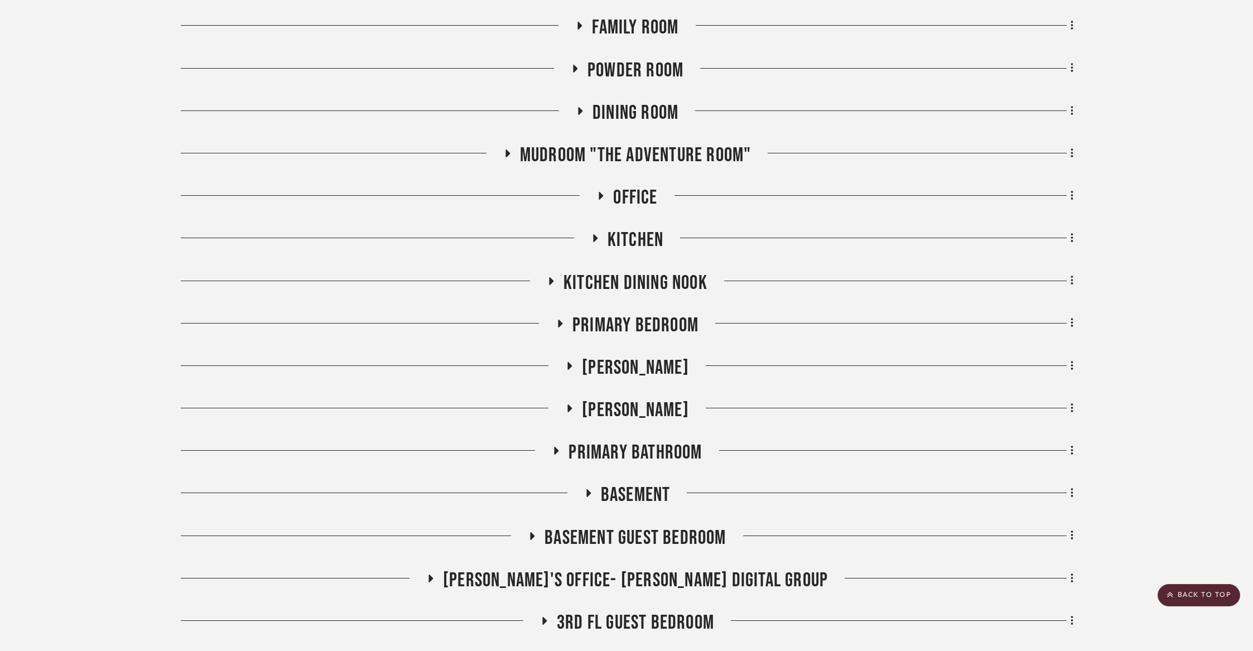
click at [634, 195] on span "Office" at bounding box center [635, 198] width 44 height 24
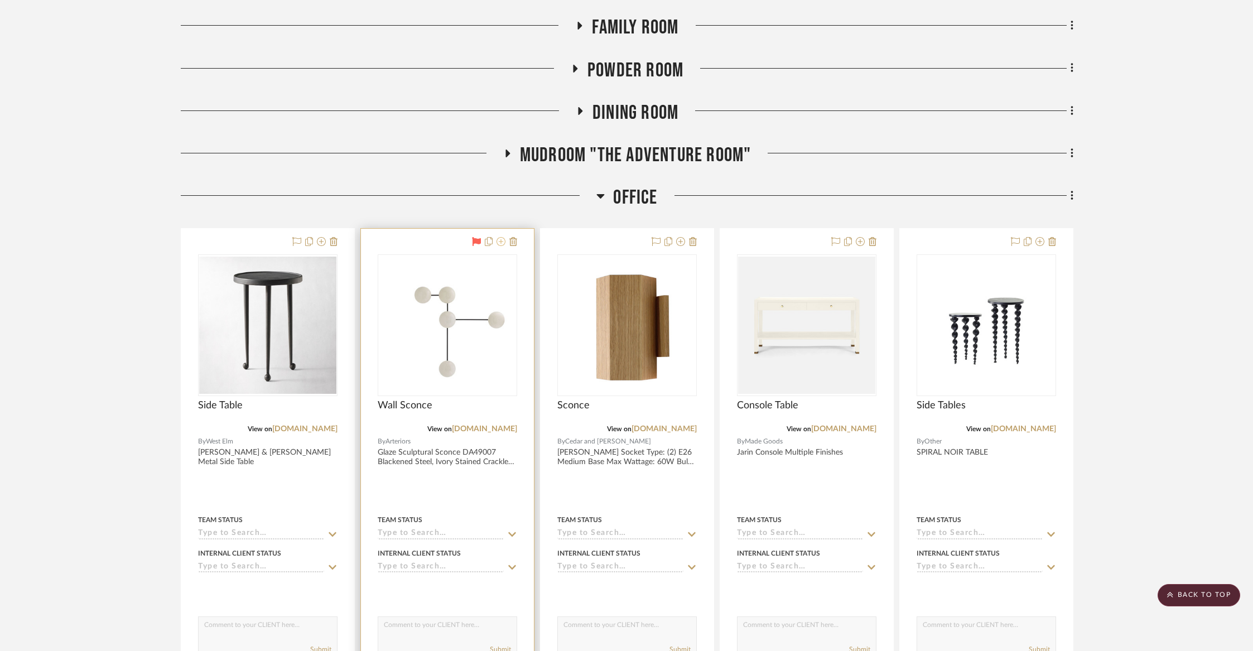
click at [499, 244] on icon at bounding box center [500, 241] width 9 height 9
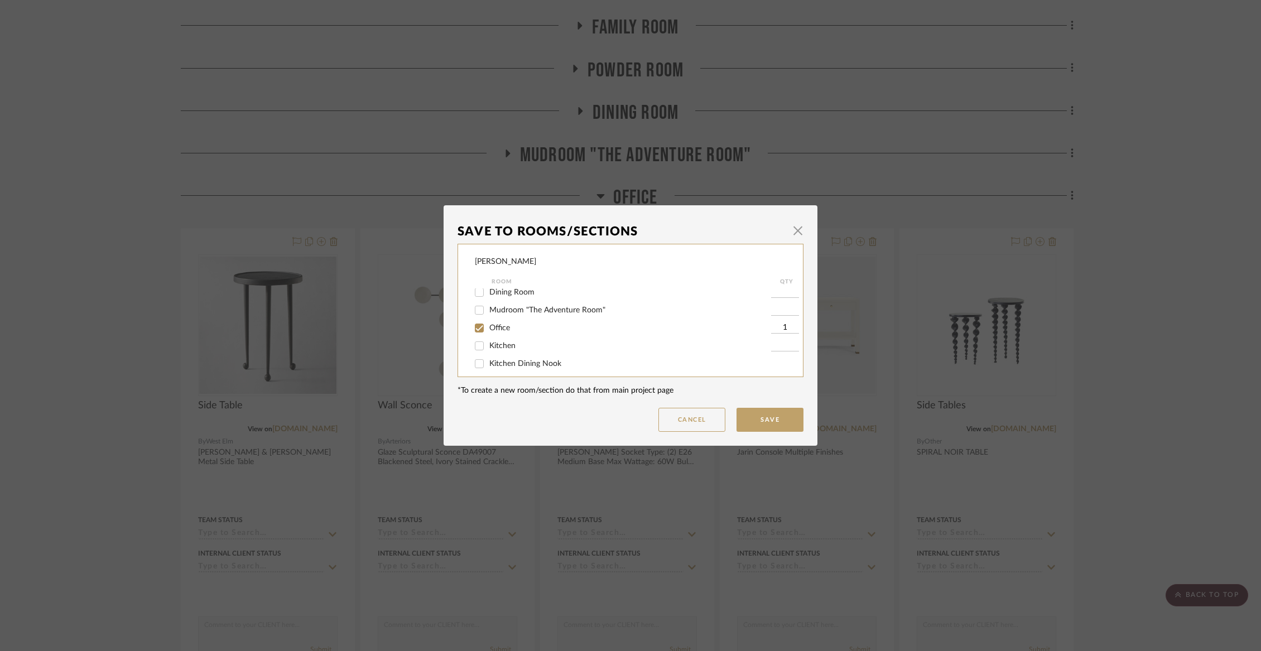
scroll to position [79, 0]
click at [489, 330] on span "Office" at bounding box center [499, 326] width 21 height 8
click at [488, 332] on input "Office" at bounding box center [479, 326] width 18 height 18
checkbox input "false"
click at [751, 424] on button "Save" at bounding box center [769, 420] width 67 height 24
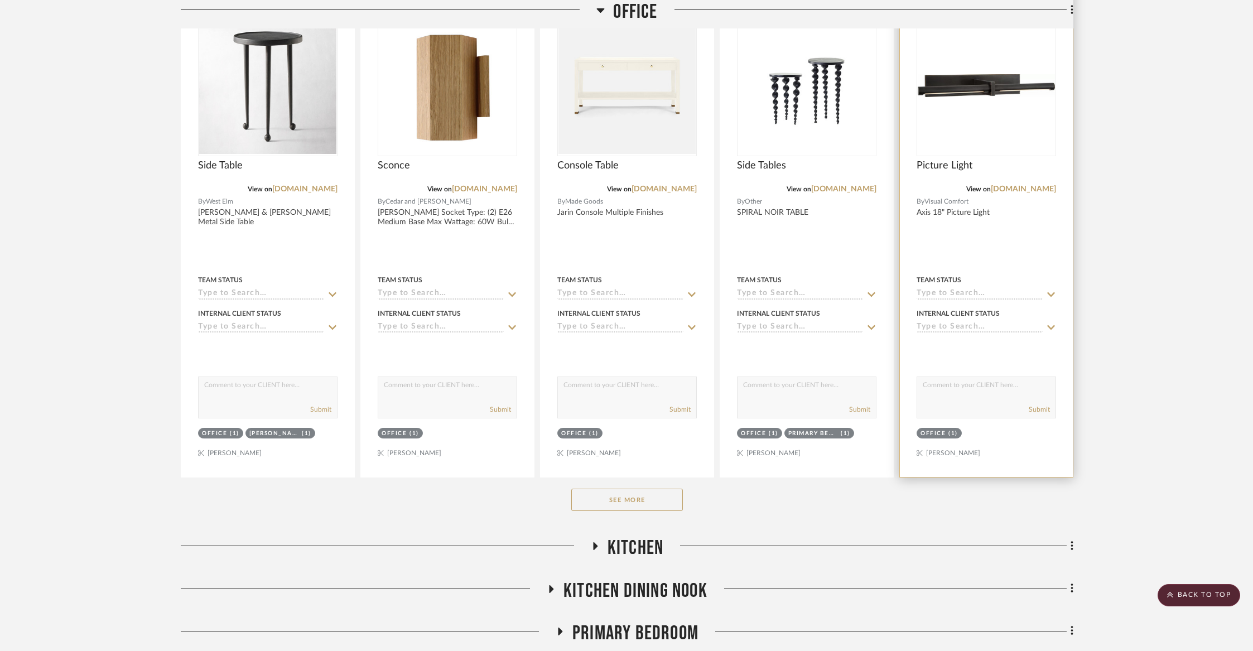
scroll to position [616, 0]
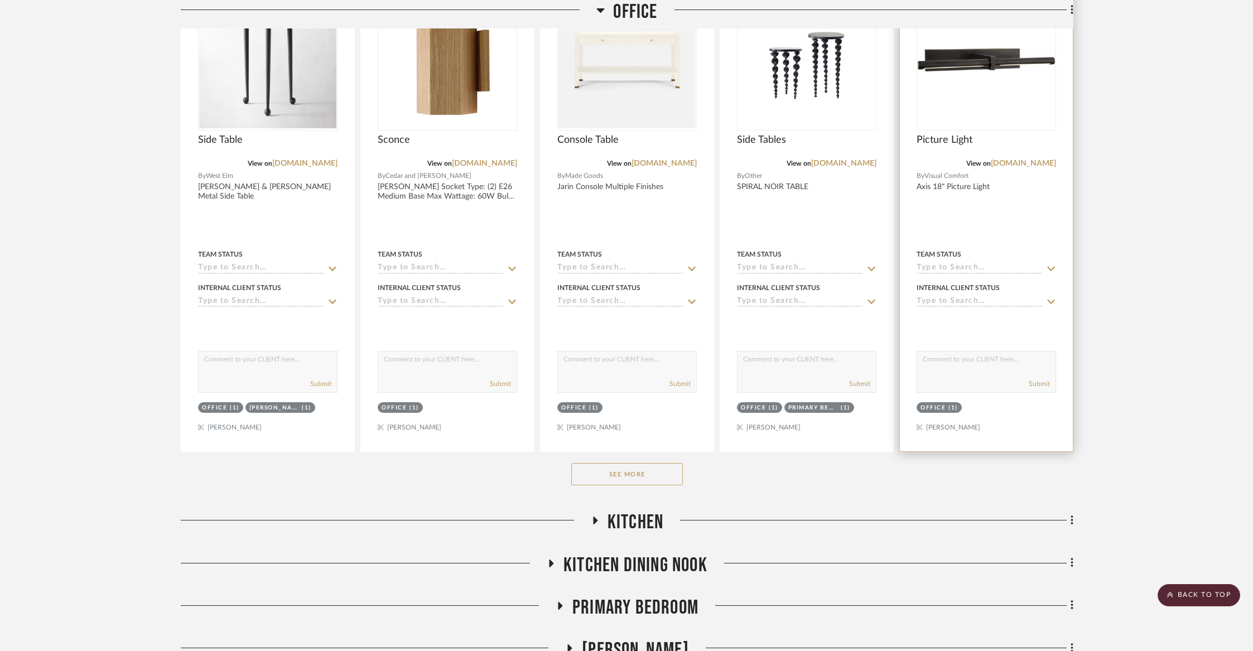
click at [955, 79] on div "0" at bounding box center [986, 59] width 138 height 141
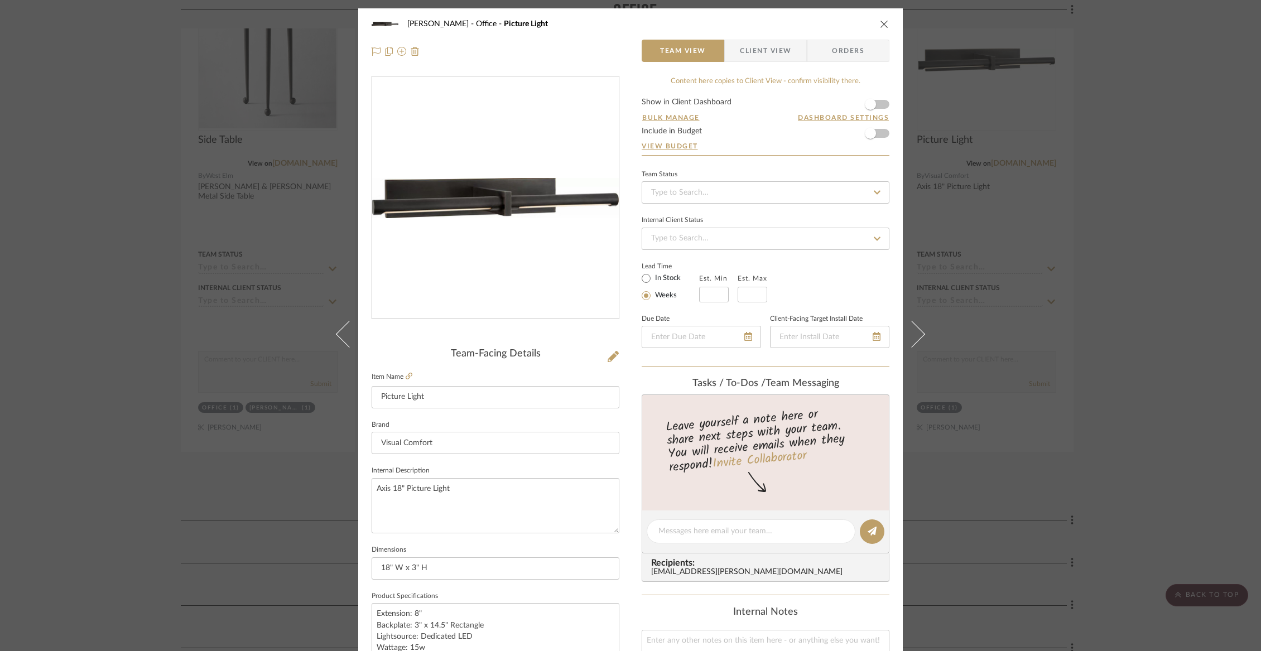
click at [884, 20] on icon "close" at bounding box center [884, 24] width 9 height 9
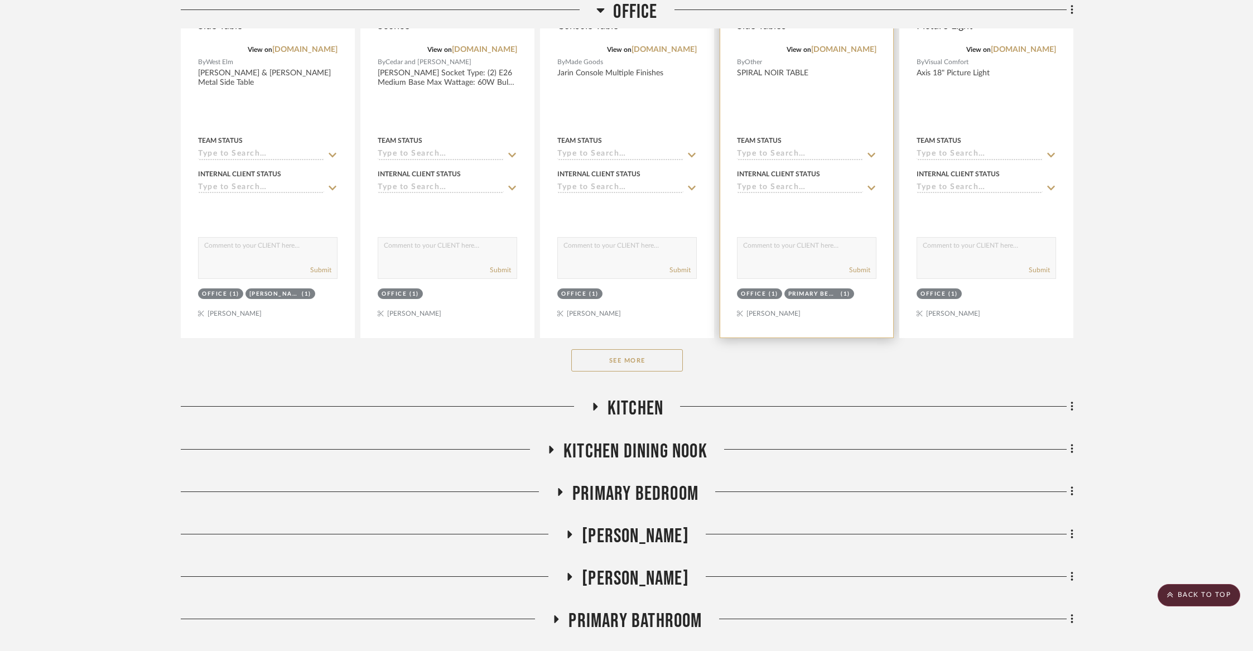
scroll to position [730, 0]
click at [658, 358] on button "See More" at bounding box center [627, 360] width 112 height 22
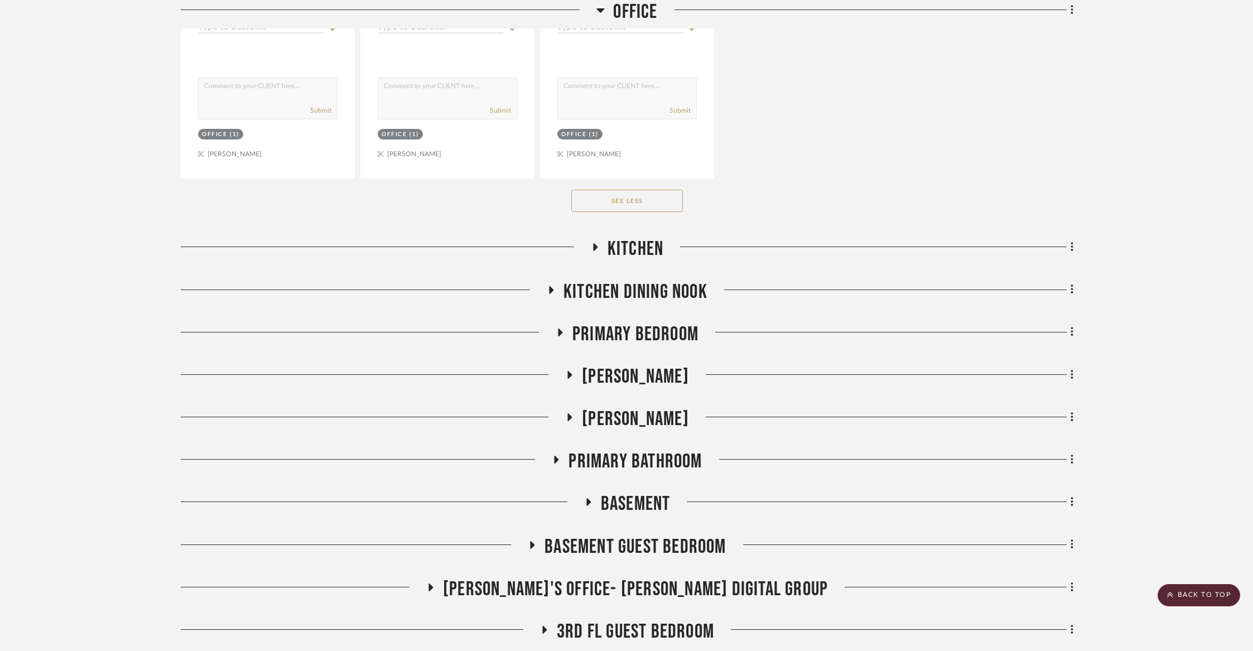
scroll to position [4910, 0]
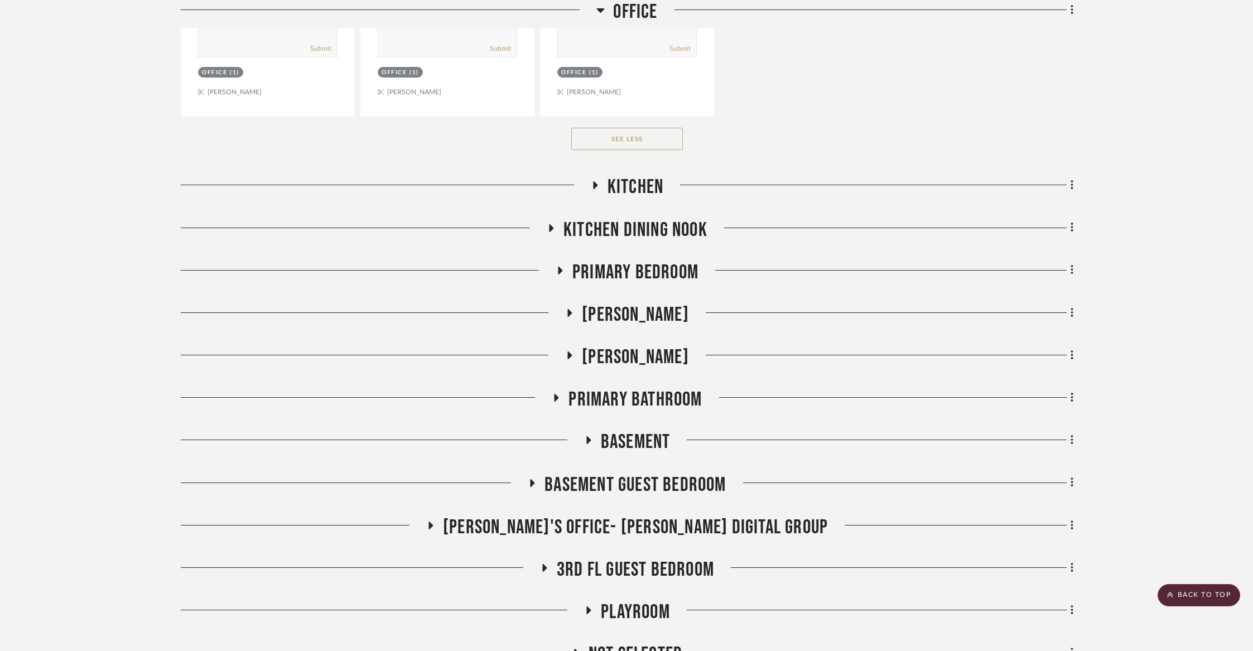
click at [648, 180] on span "Kitchen" at bounding box center [636, 187] width 56 height 24
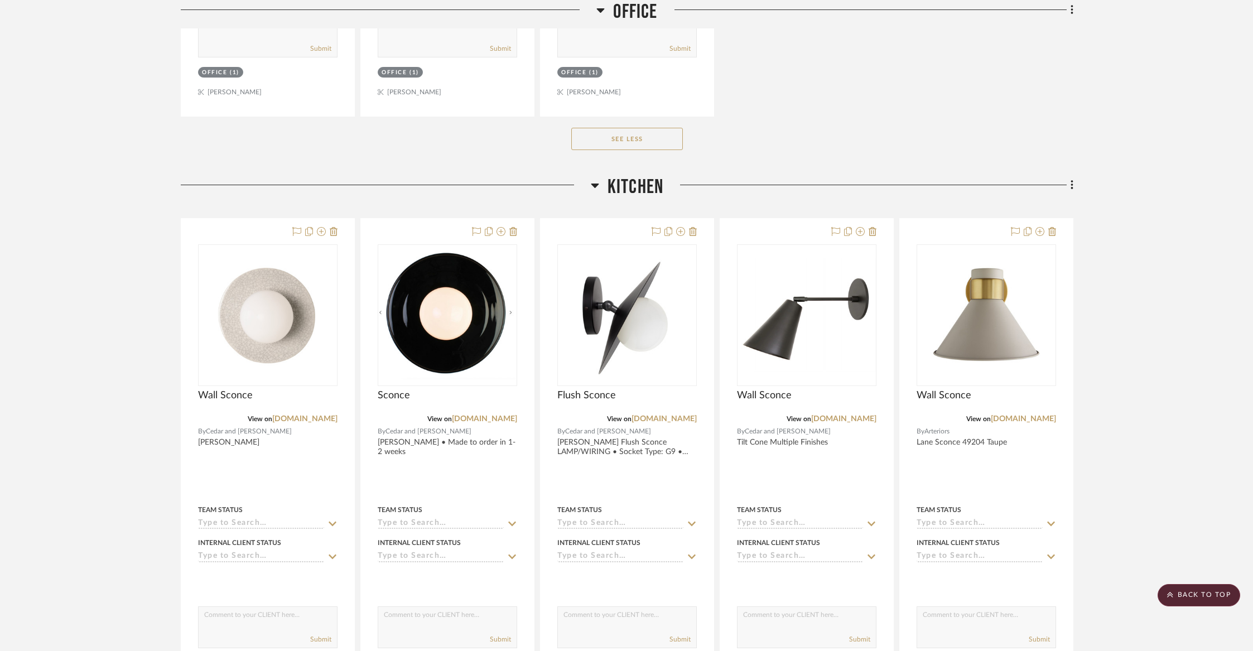
click at [648, 180] on span "Kitchen" at bounding box center [636, 187] width 56 height 24
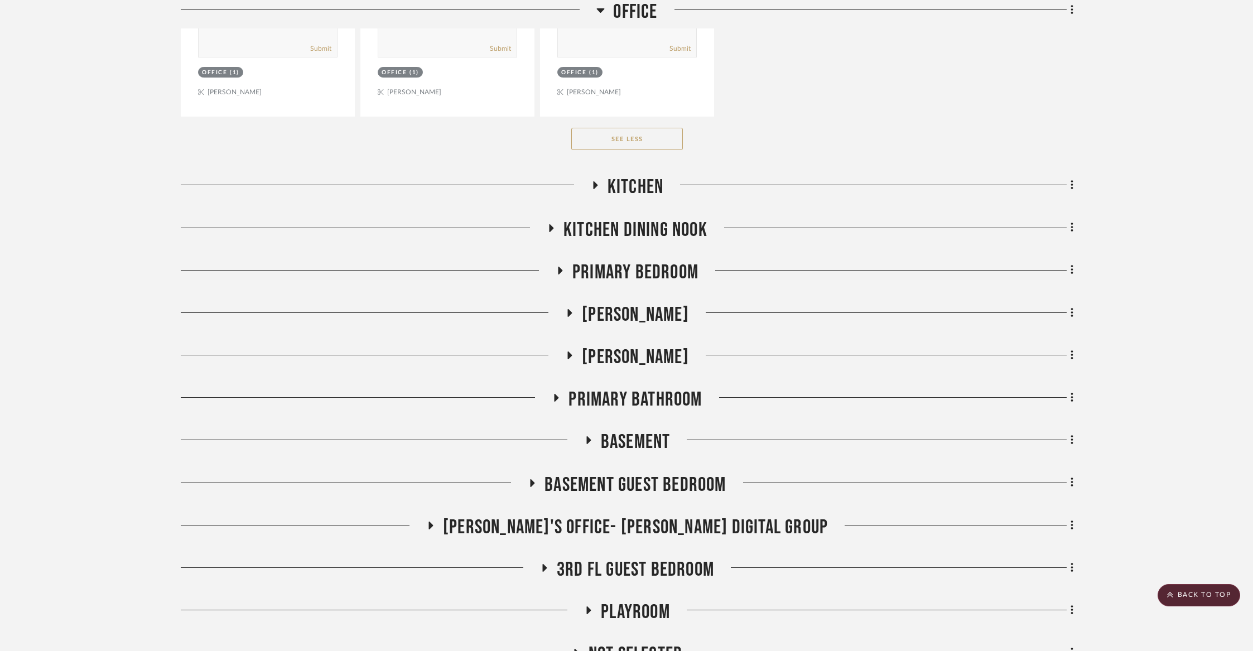
click at [606, 9] on h3 "Office" at bounding box center [626, 12] width 61 height 24
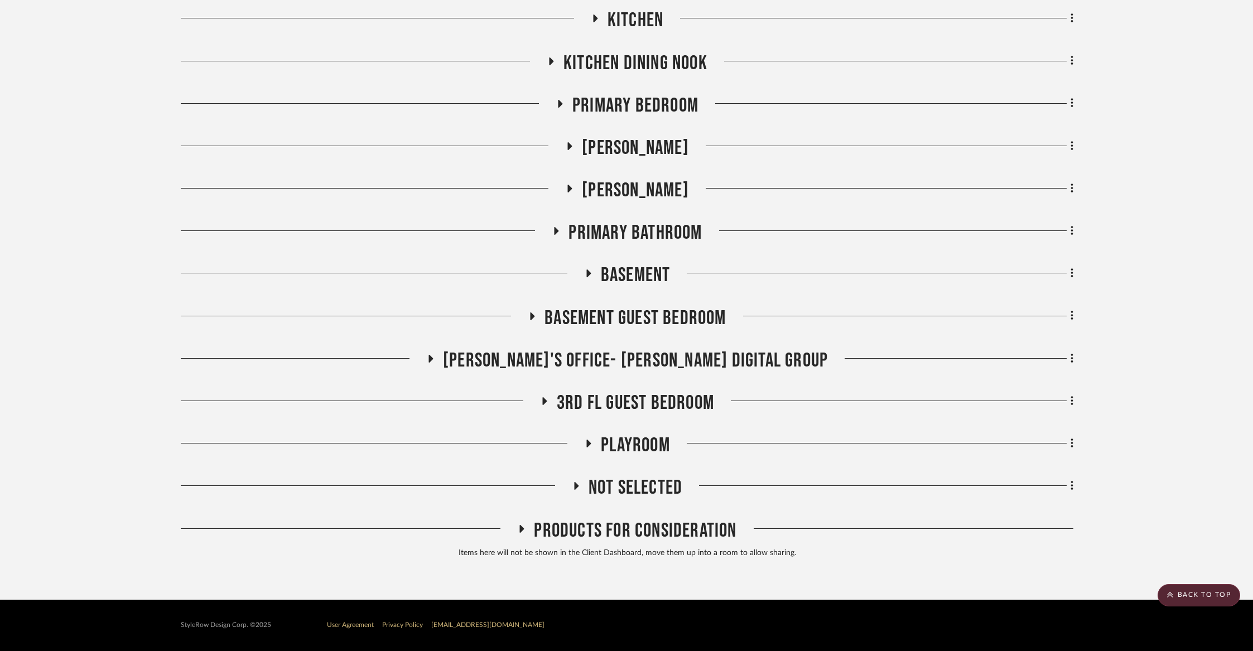
scroll to position [0, 0]
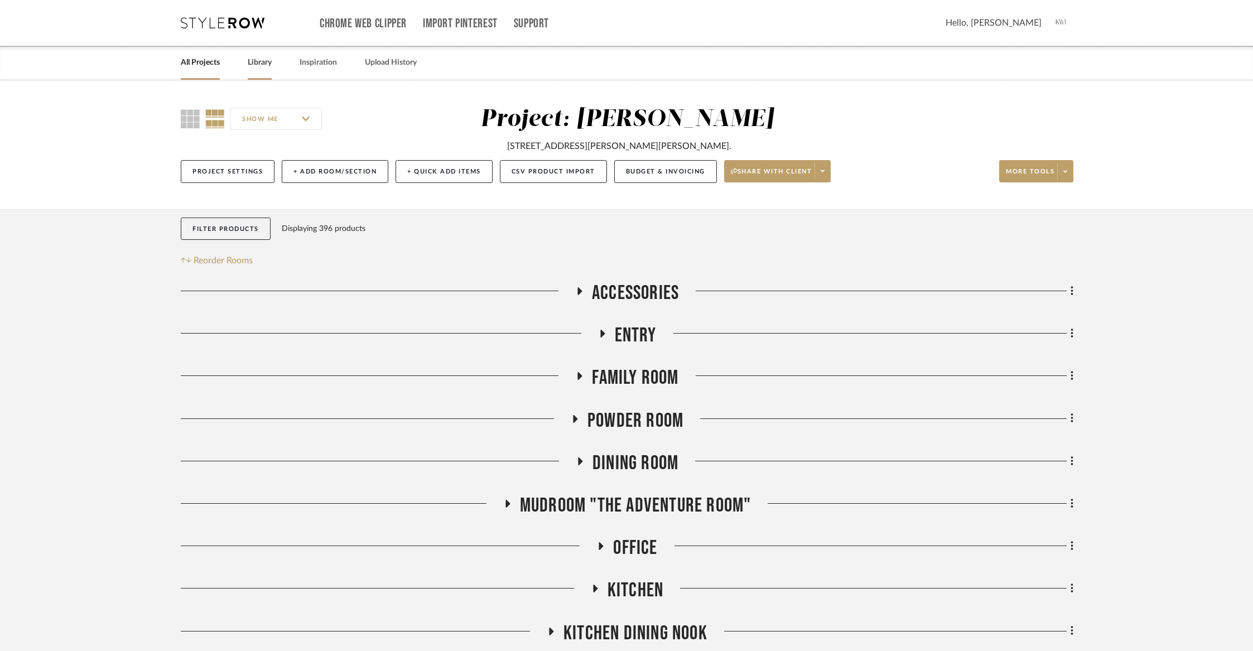
click at [260, 59] on link "Library" at bounding box center [260, 62] width 24 height 15
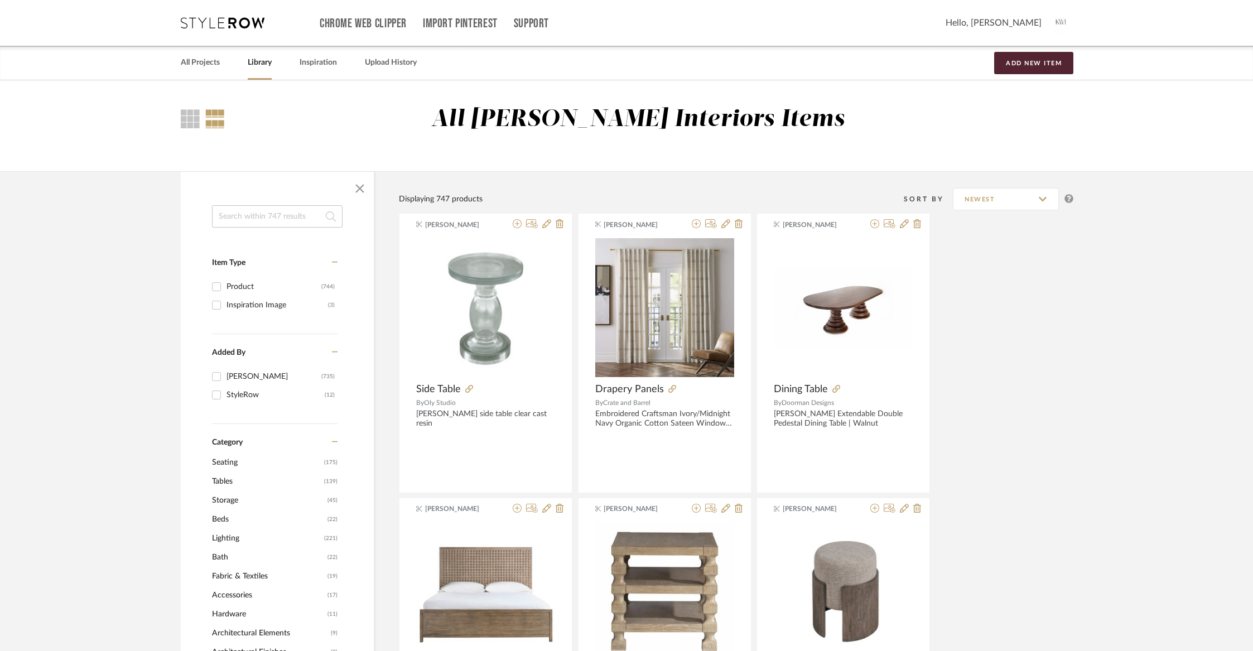
scroll to position [1, 0]
click at [267, 219] on input at bounding box center [277, 216] width 131 height 22
type input "picture light"
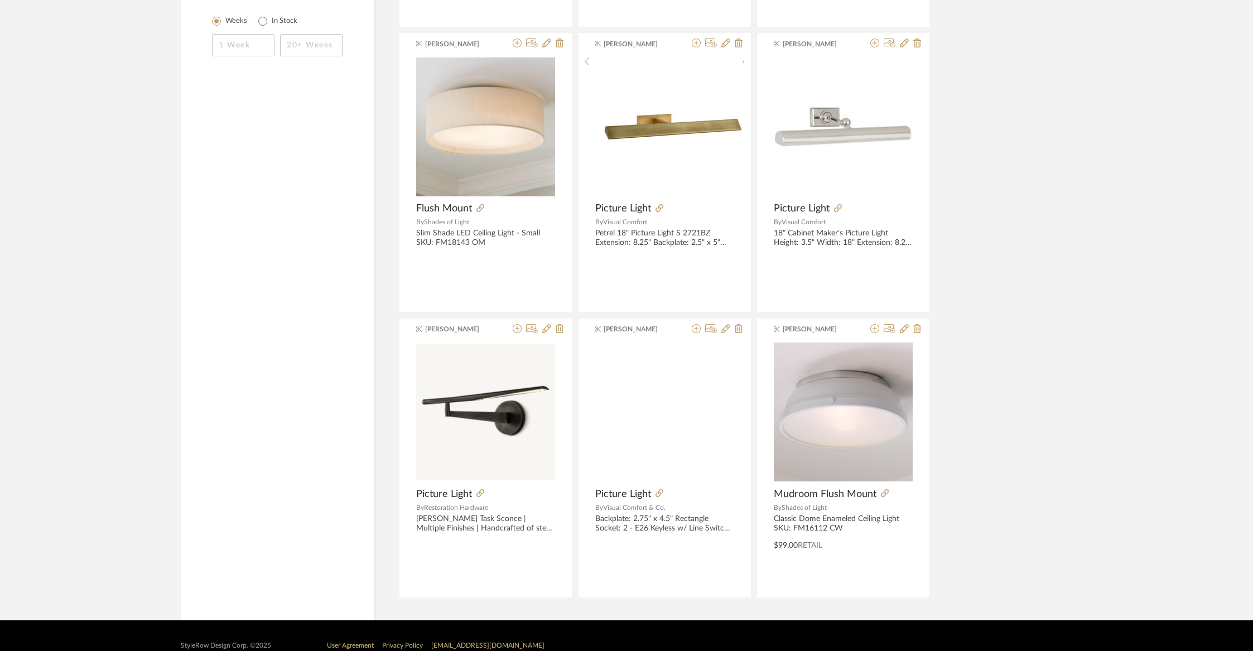
scroll to position [803, 0]
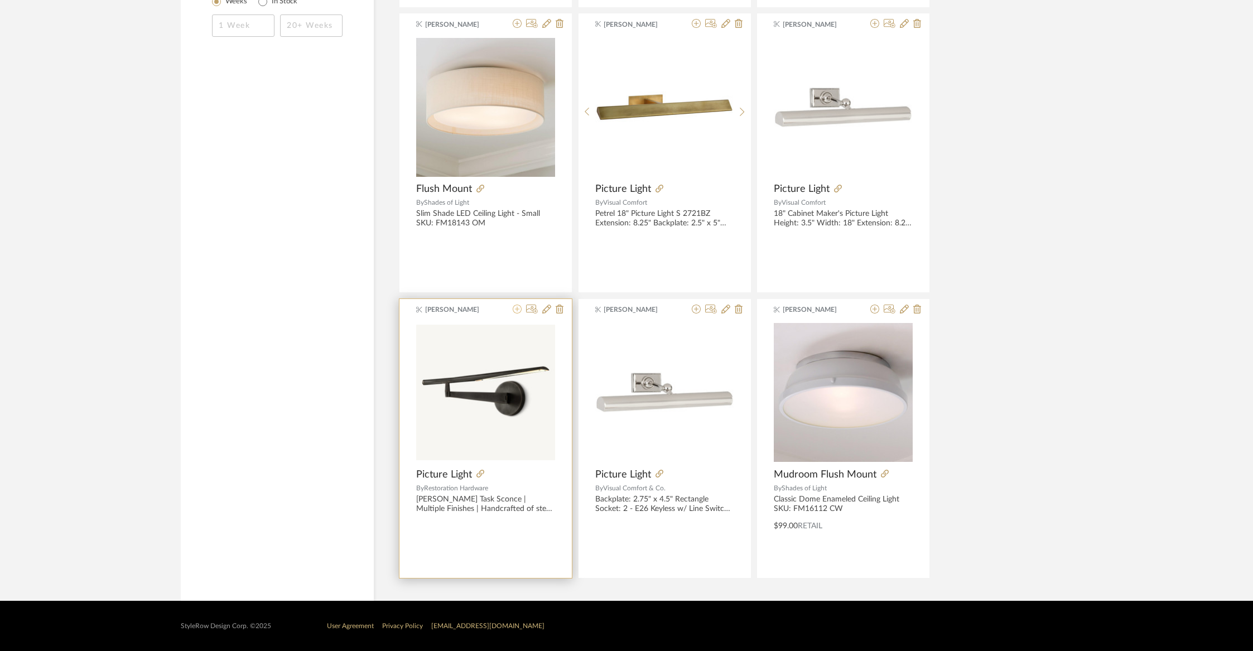
click at [515, 309] on icon at bounding box center [517, 309] width 9 height 9
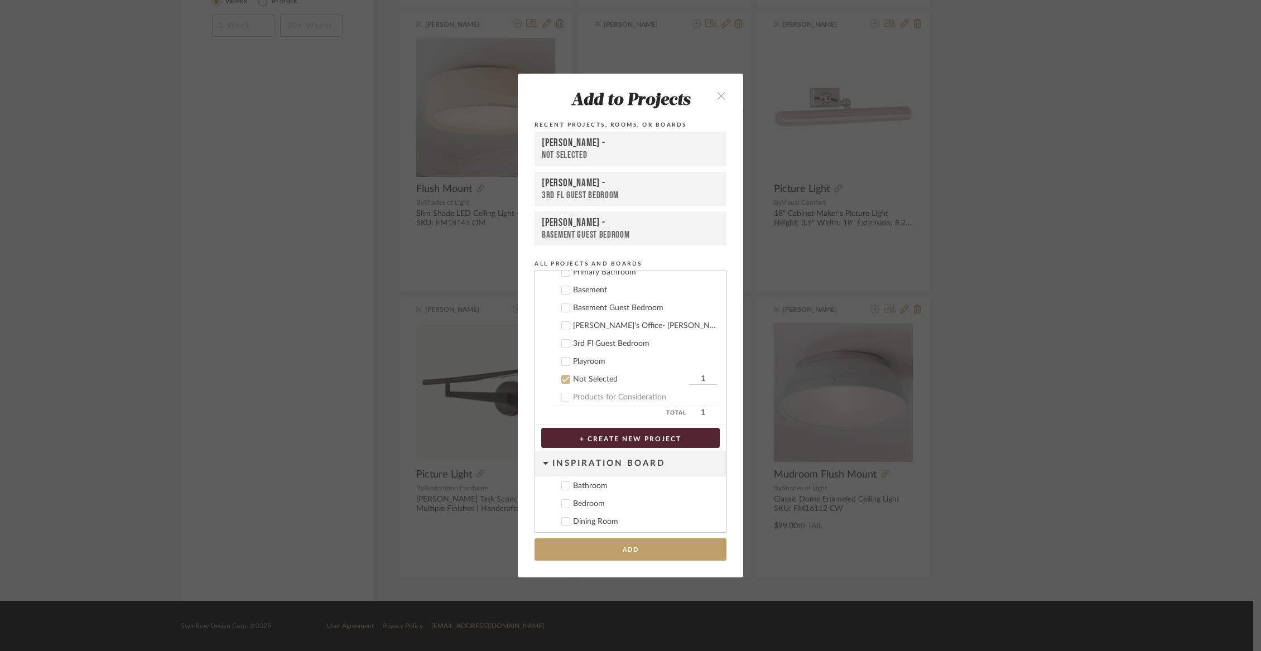
scroll to position [434, 0]
click at [592, 377] on div "Not Selected" at bounding box center [629, 373] width 113 height 9
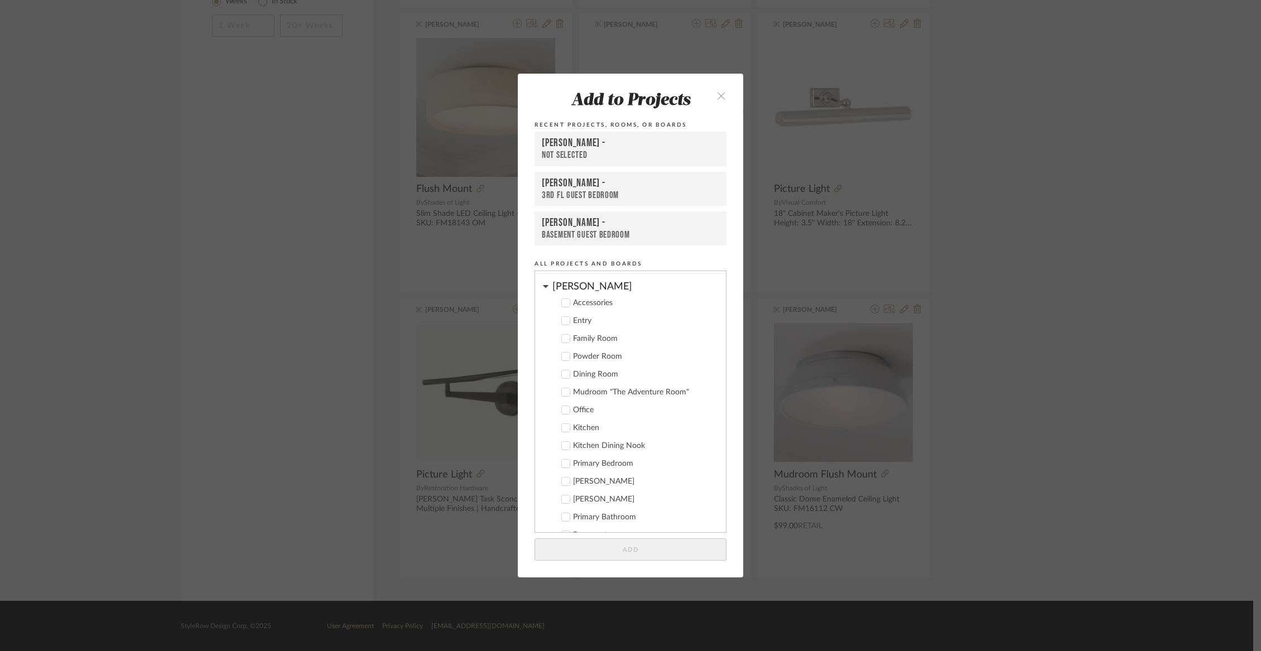
scroll to position [172, 0]
click at [580, 312] on div "Accessories" at bounding box center [645, 314] width 144 height 9
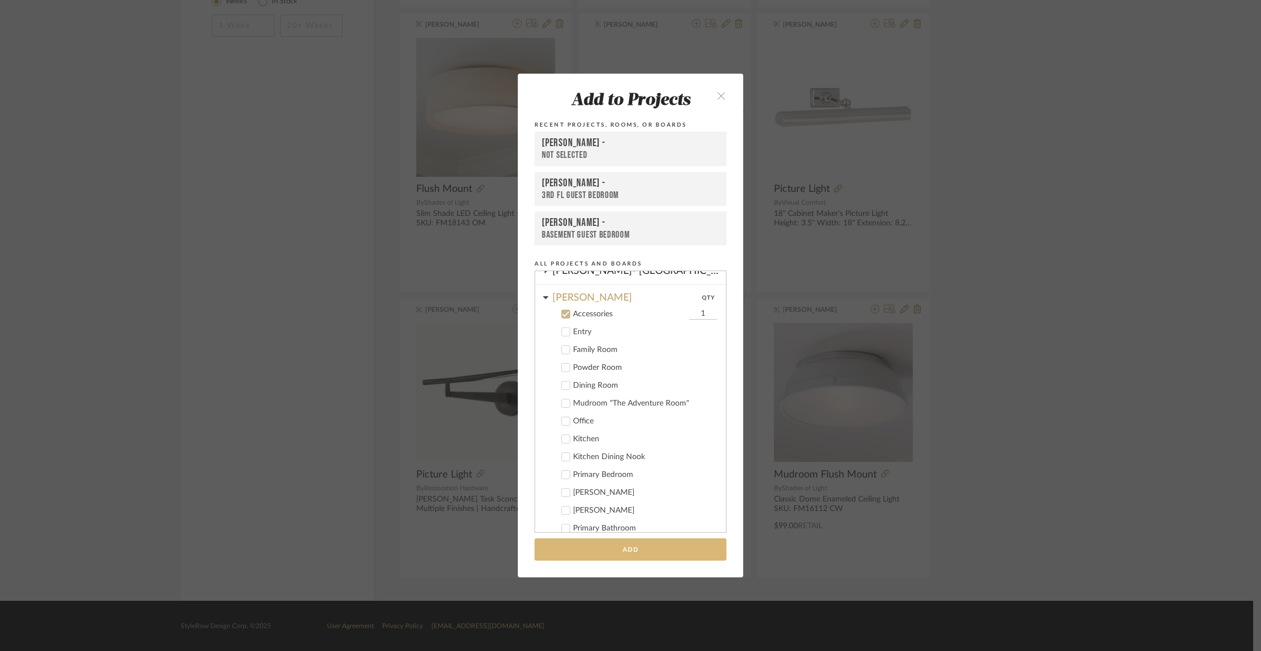
click at [604, 552] on button "Add" at bounding box center [630, 549] width 192 height 23
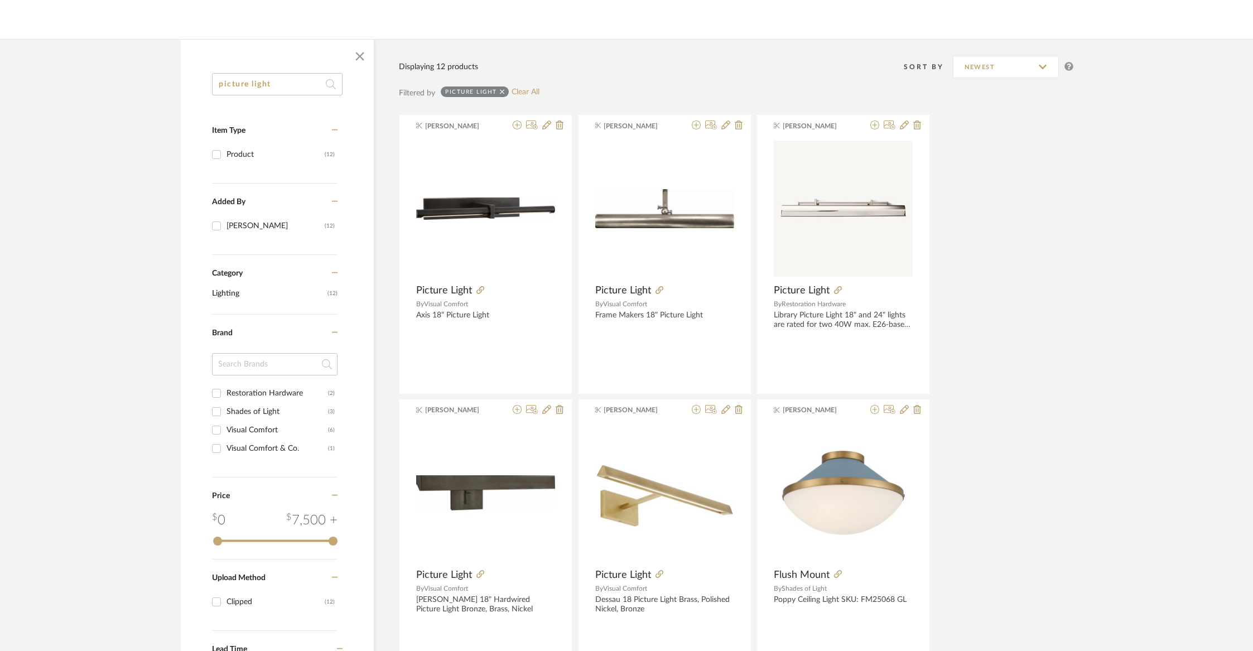
scroll to position [114, 0]
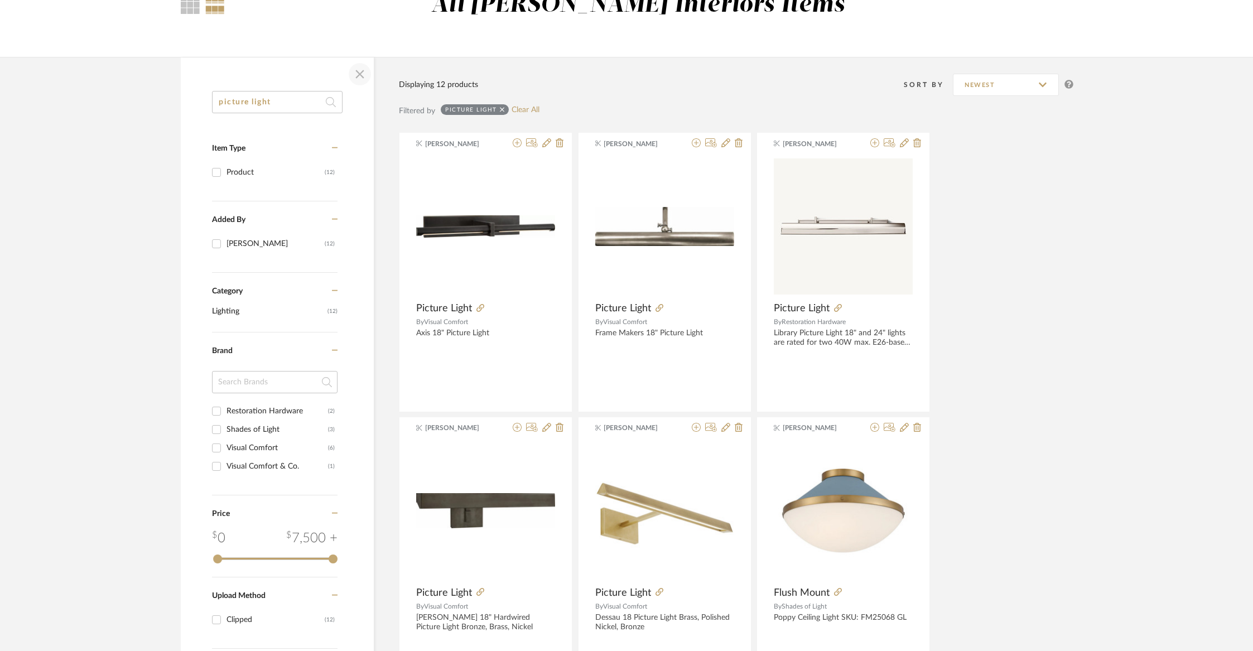
click at [365, 80] on span "button" at bounding box center [359, 74] width 27 height 27
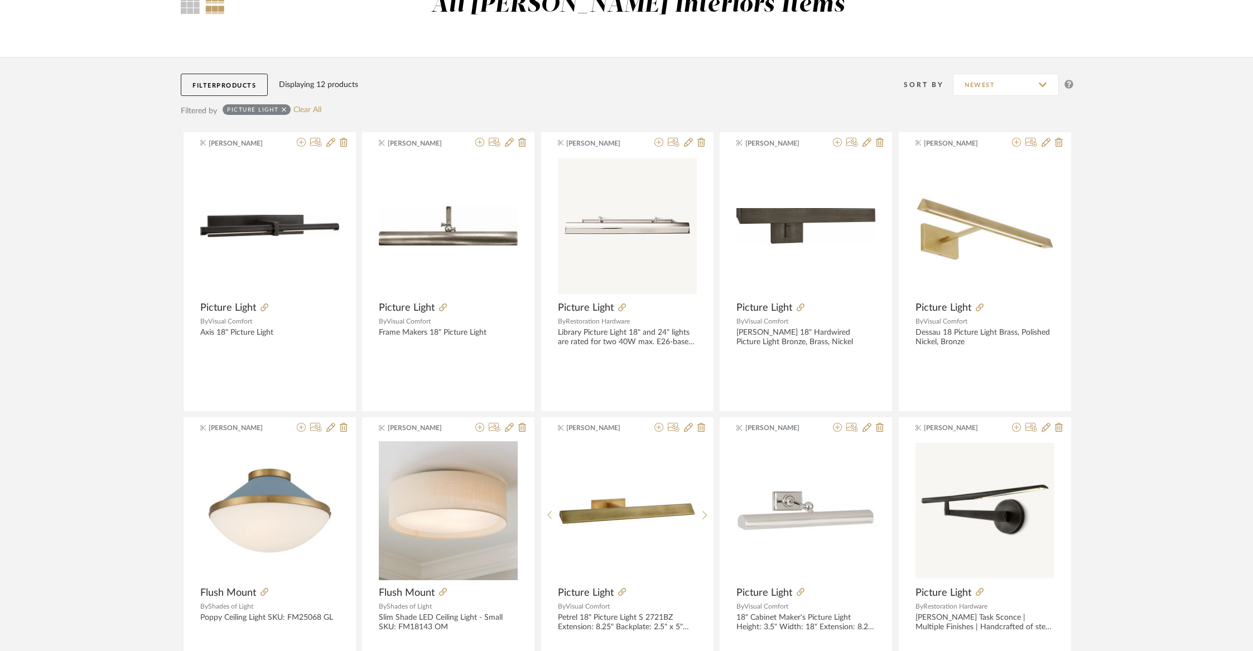
scroll to position [0, 0]
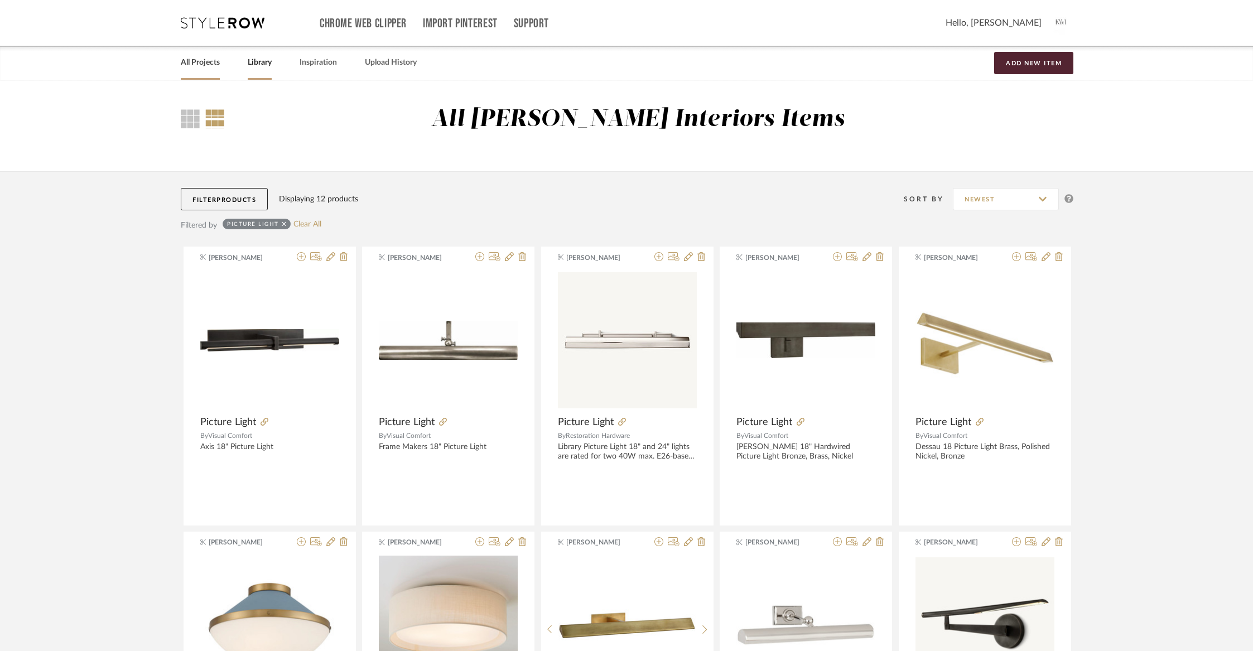
click at [203, 61] on link "All Projects" at bounding box center [200, 62] width 39 height 15
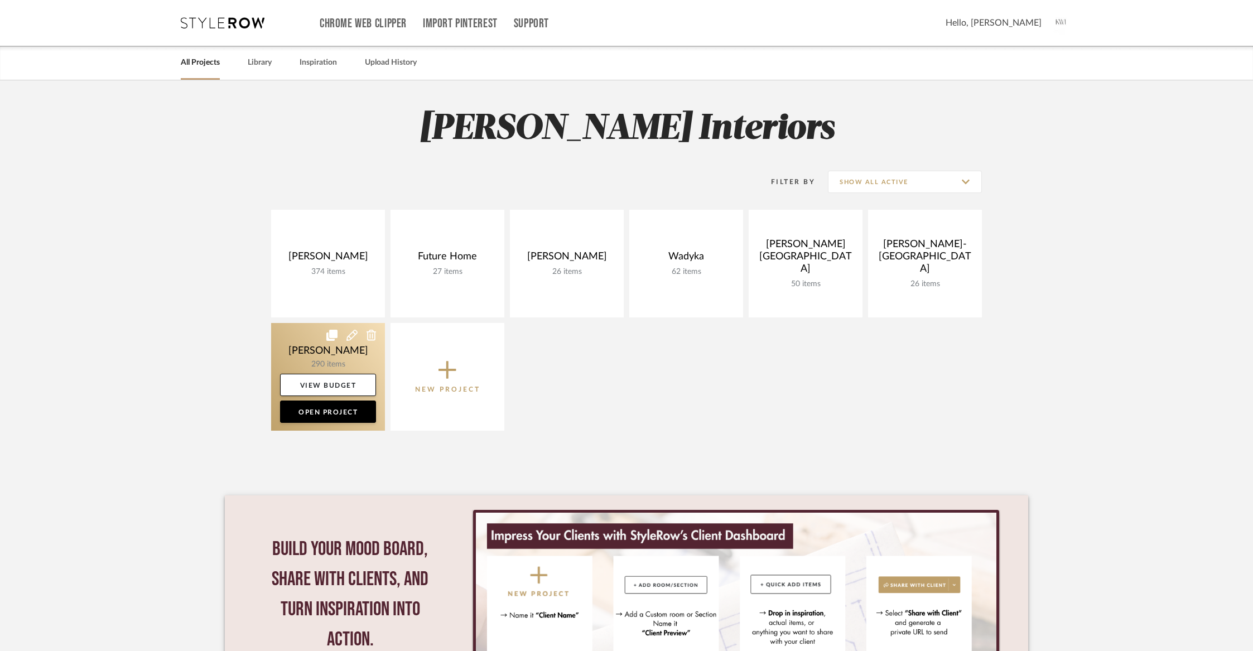
click at [353, 364] on link at bounding box center [328, 377] width 114 height 108
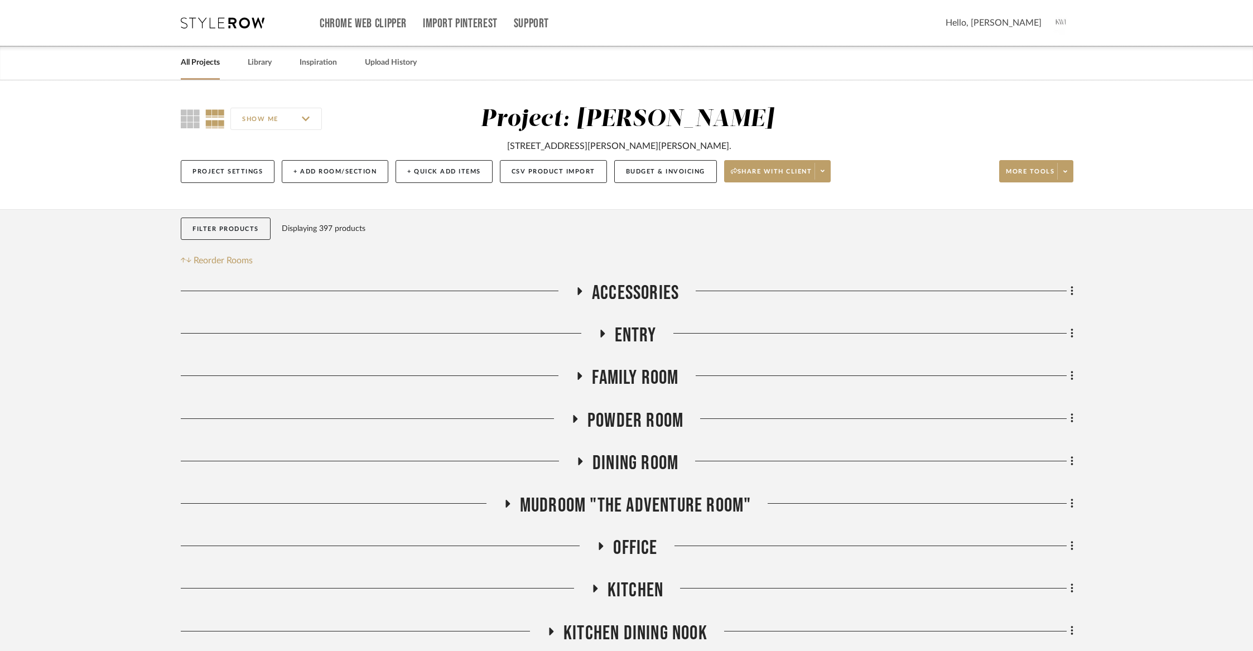
click at [627, 327] on span "Entry" at bounding box center [636, 336] width 42 height 24
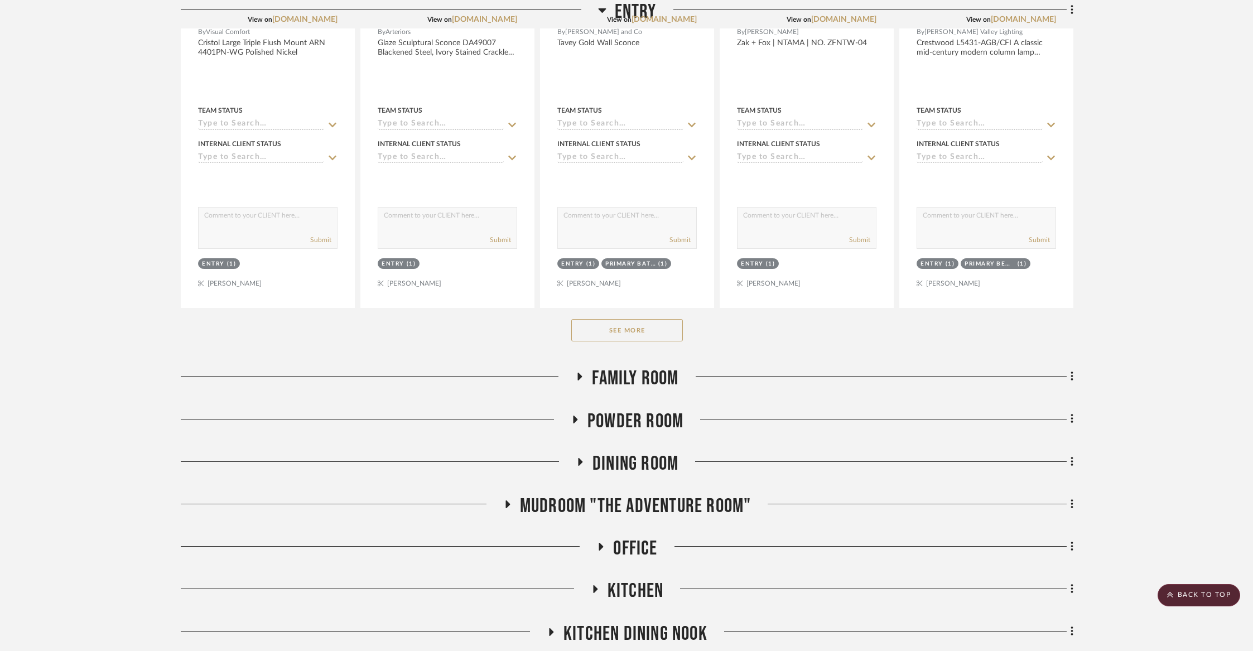
scroll to position [537, 0]
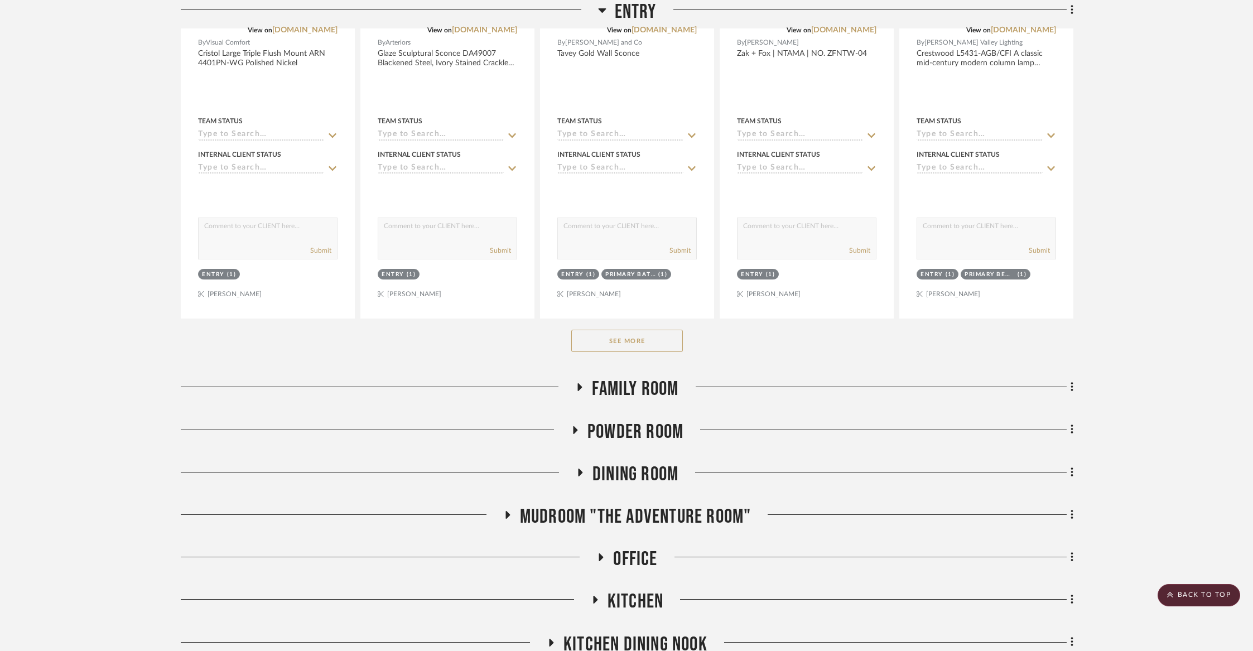
click at [628, 336] on button "See More" at bounding box center [627, 341] width 112 height 22
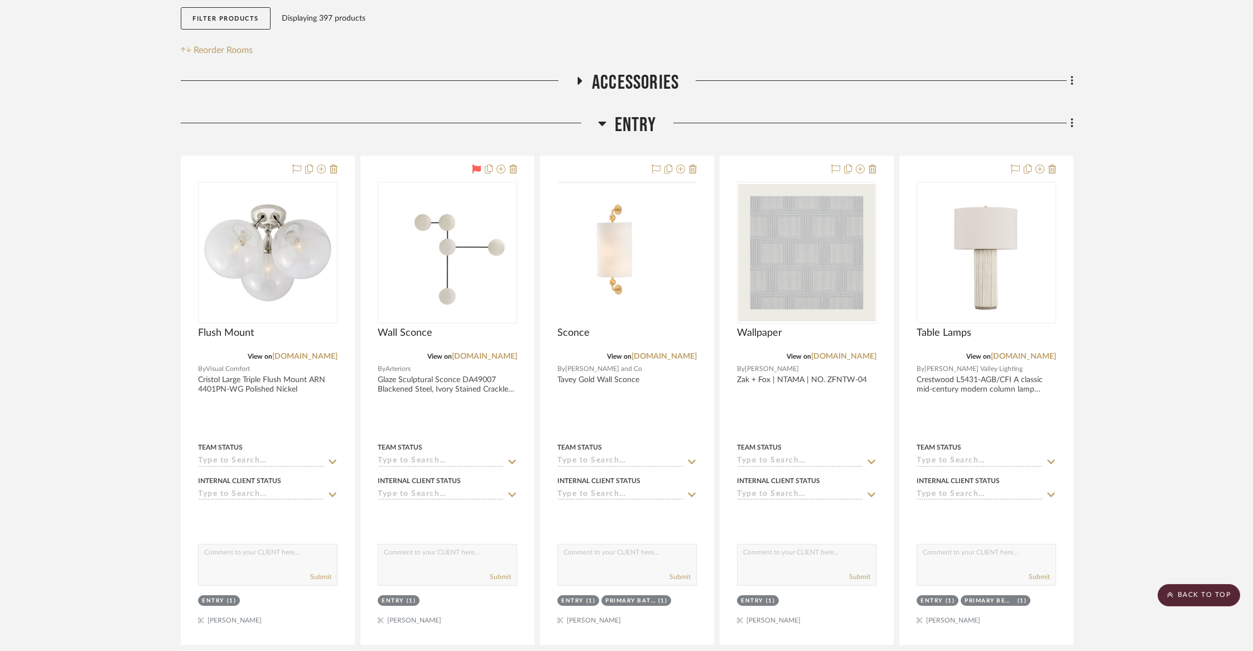
scroll to position [126, 0]
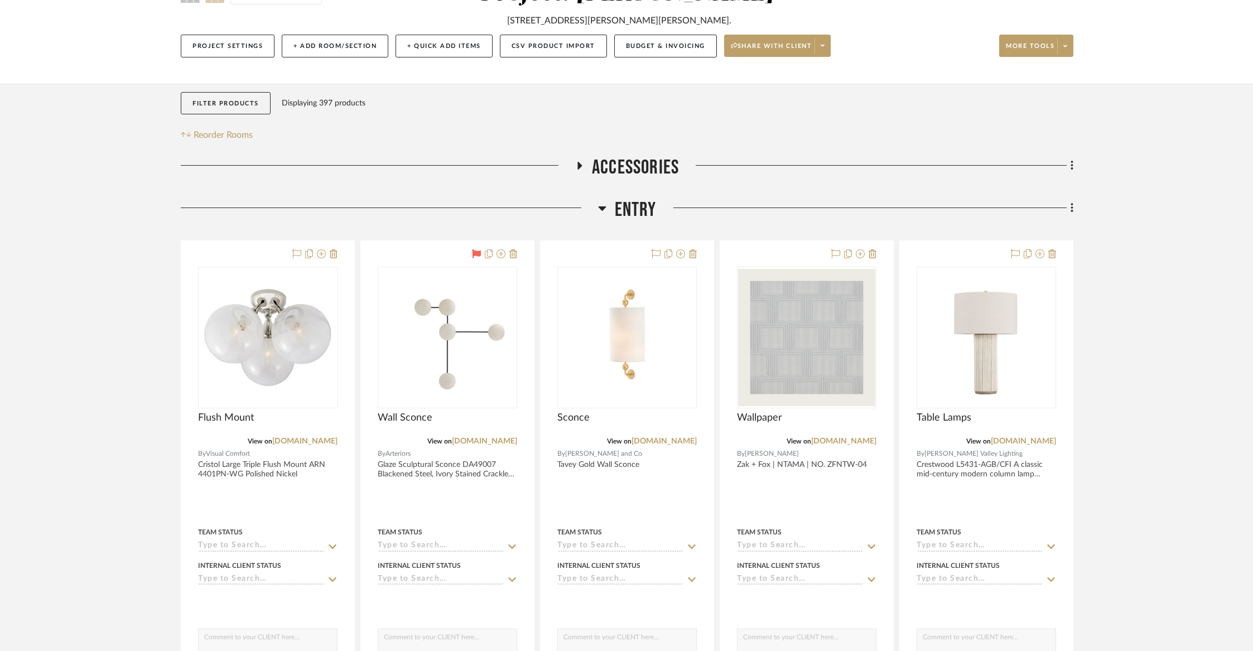
click at [629, 212] on span "Entry" at bounding box center [636, 210] width 42 height 24
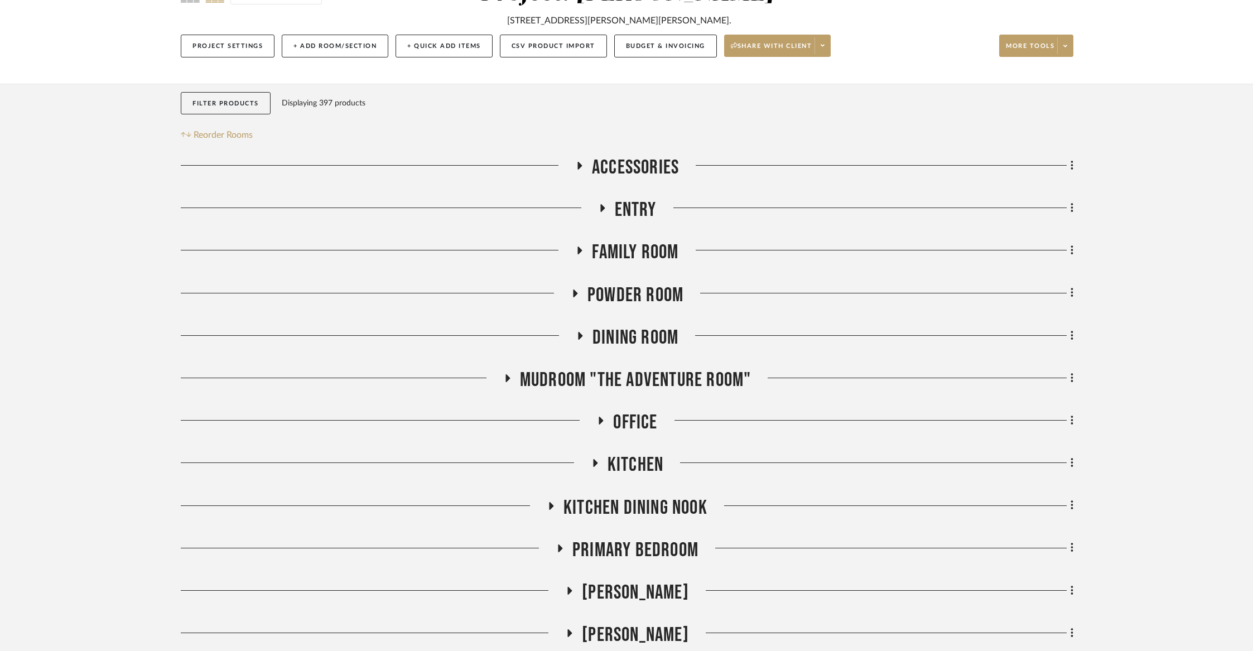
click at [629, 173] on span "Accessories" at bounding box center [635, 168] width 87 height 24
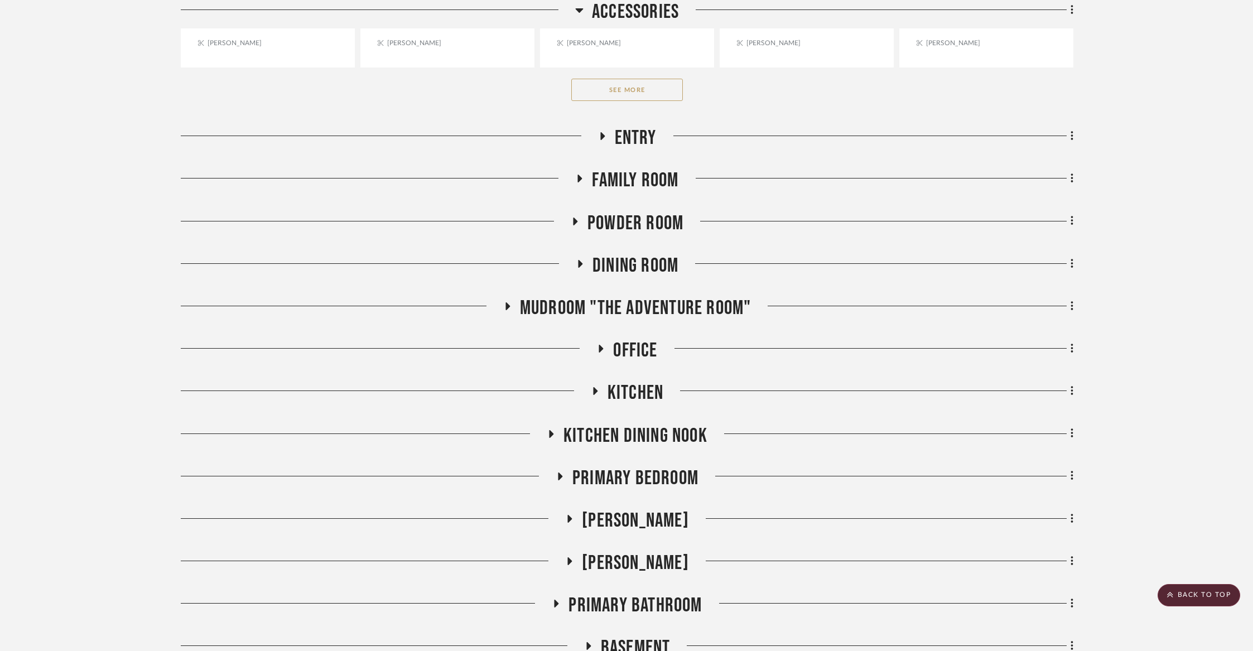
scroll to position [713, 0]
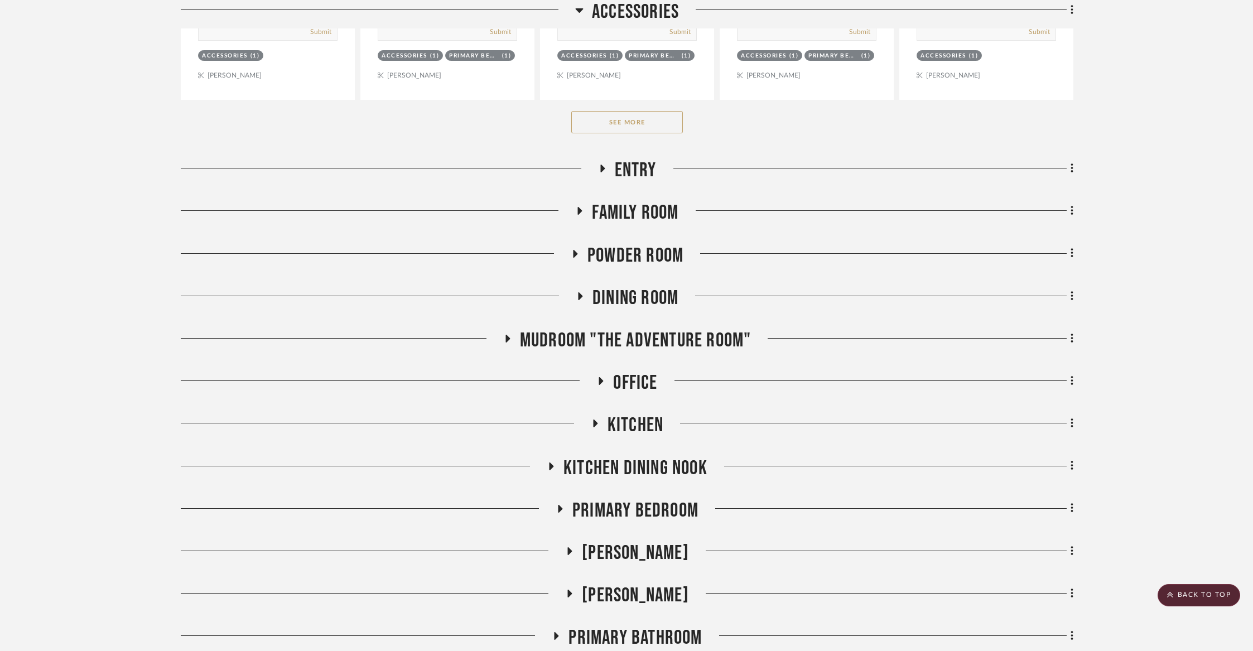
click at [653, 121] on button "See More" at bounding box center [627, 122] width 112 height 22
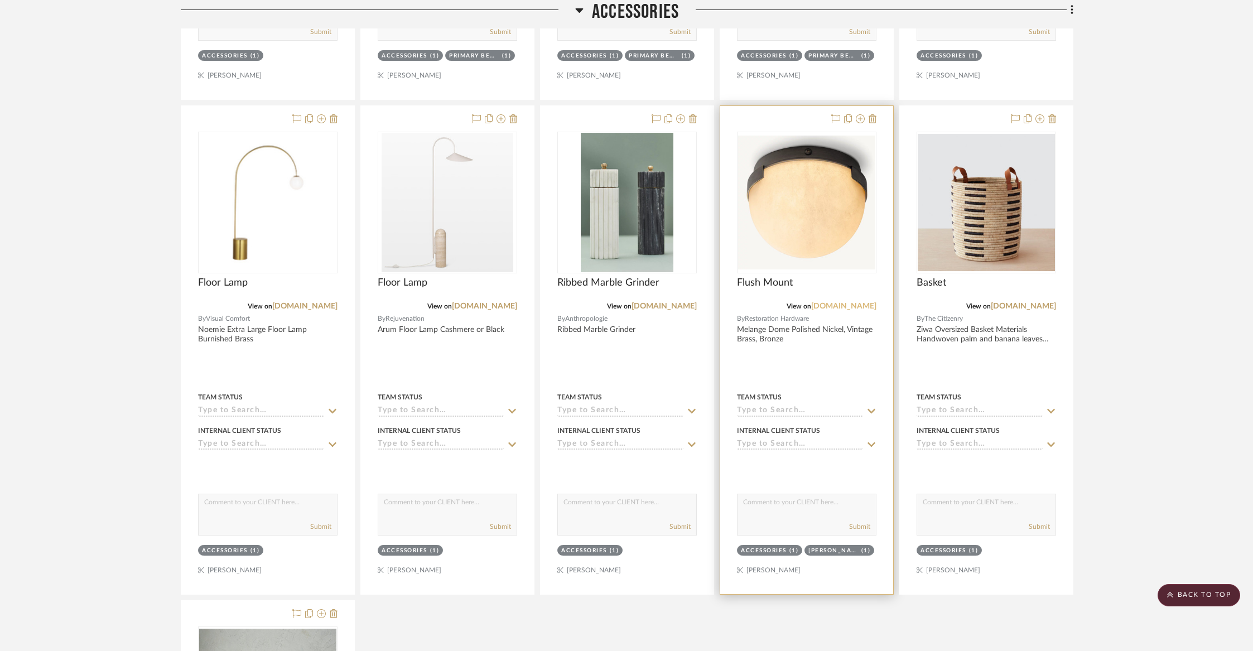
click at [857, 307] on link "[DOMAIN_NAME]" at bounding box center [843, 306] width 65 height 8
click at [859, 117] on icon at bounding box center [860, 118] width 9 height 9
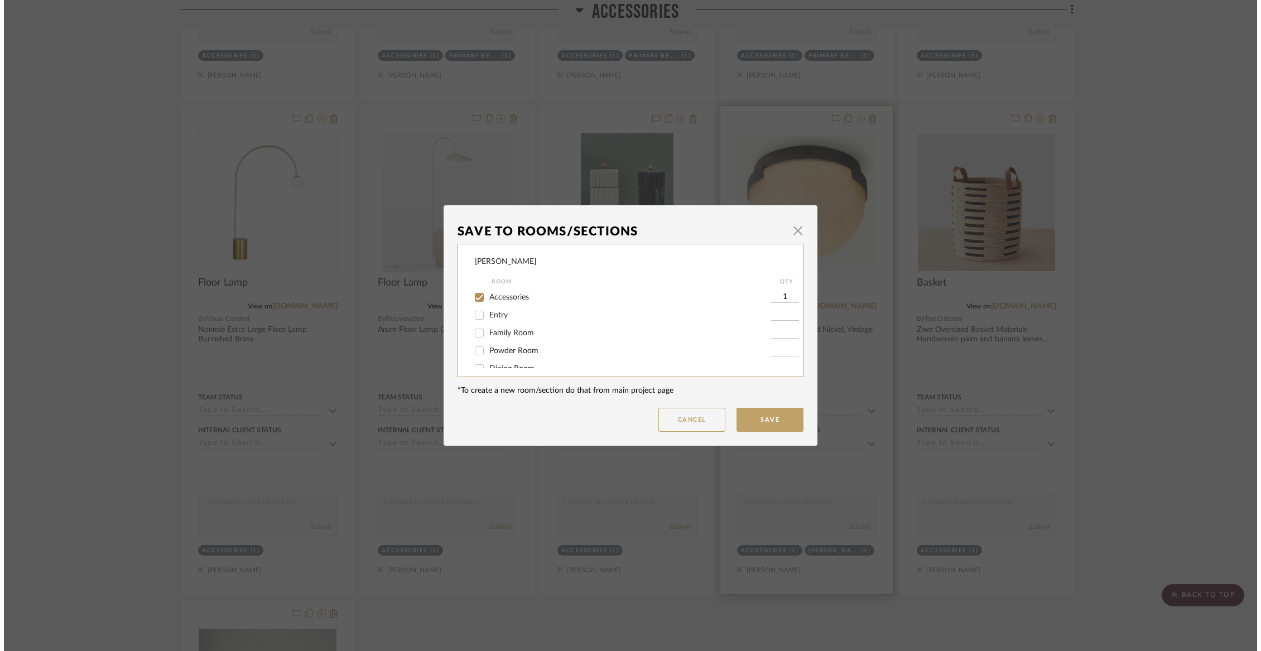
scroll to position [0, 0]
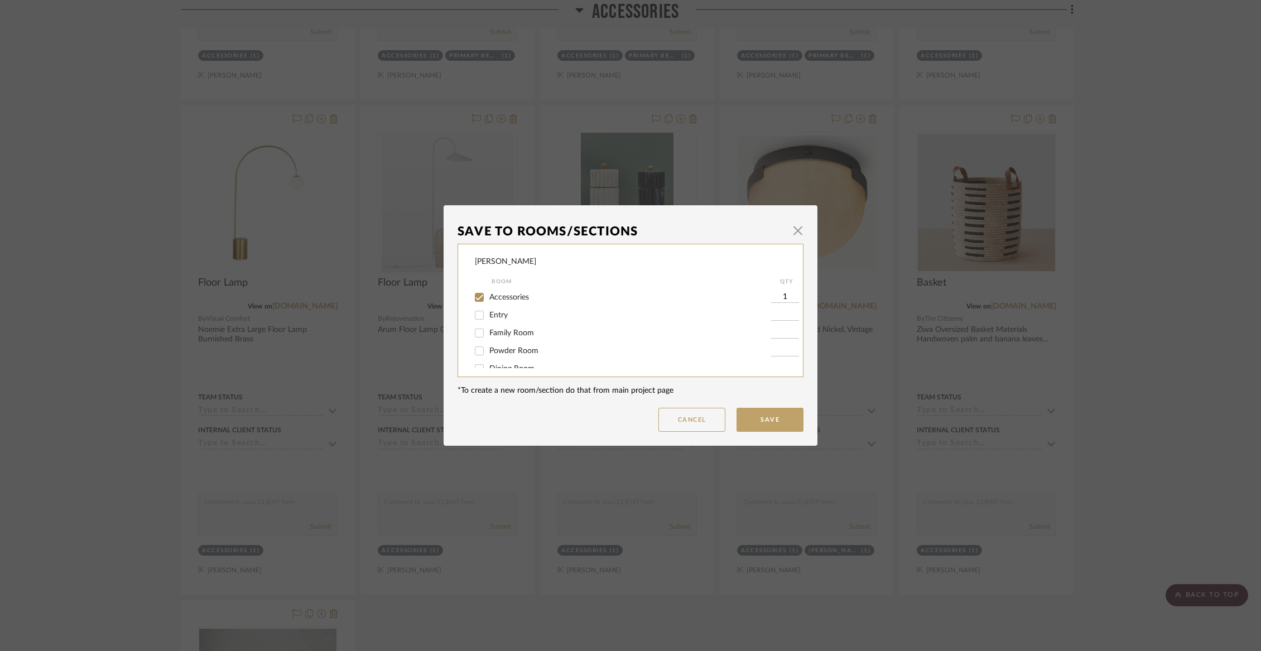
click at [492, 296] on span "Accessories" at bounding box center [509, 297] width 40 height 8
click at [488, 296] on input "Accessories" at bounding box center [479, 297] width 18 height 18
checkbox input "false"
click at [492, 296] on span "Accessories" at bounding box center [509, 297] width 40 height 8
click at [488, 296] on input "Accessories" at bounding box center [479, 297] width 18 height 18
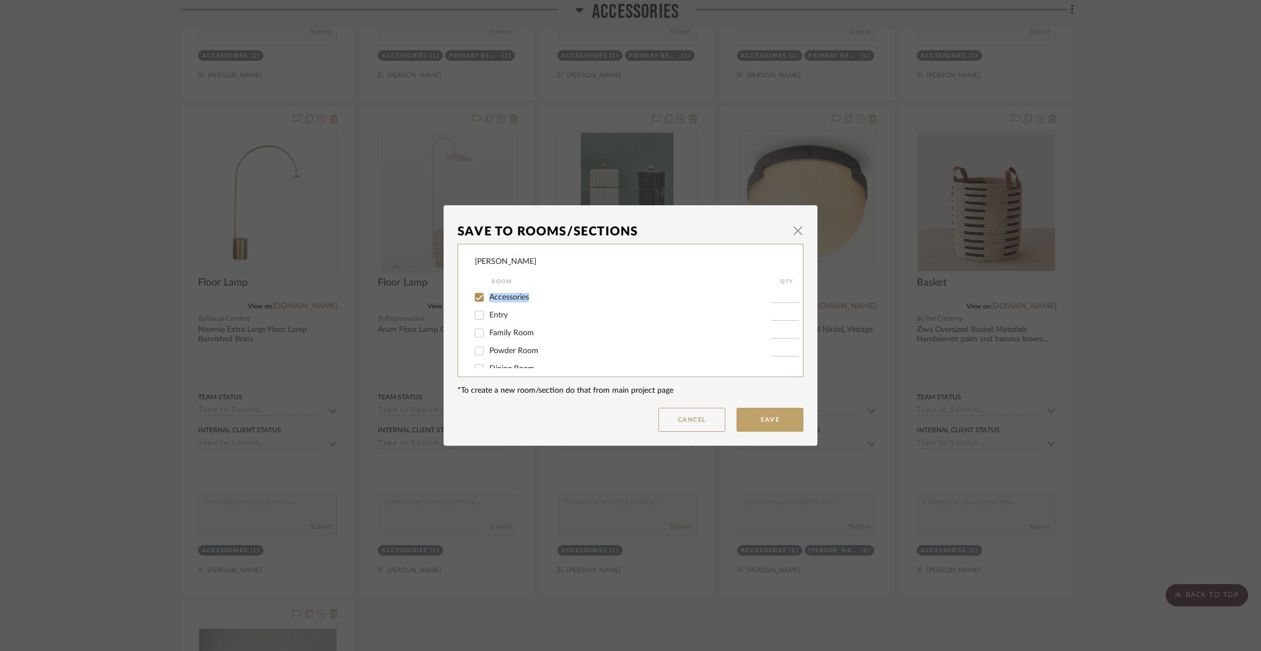
checkbox input "true"
type input "1"
click at [507, 305] on span "Mudroom "The Adventure Room"" at bounding box center [547, 304] width 116 height 8
click at [488, 305] on input "Mudroom "The Adventure Room"" at bounding box center [479, 304] width 18 height 18
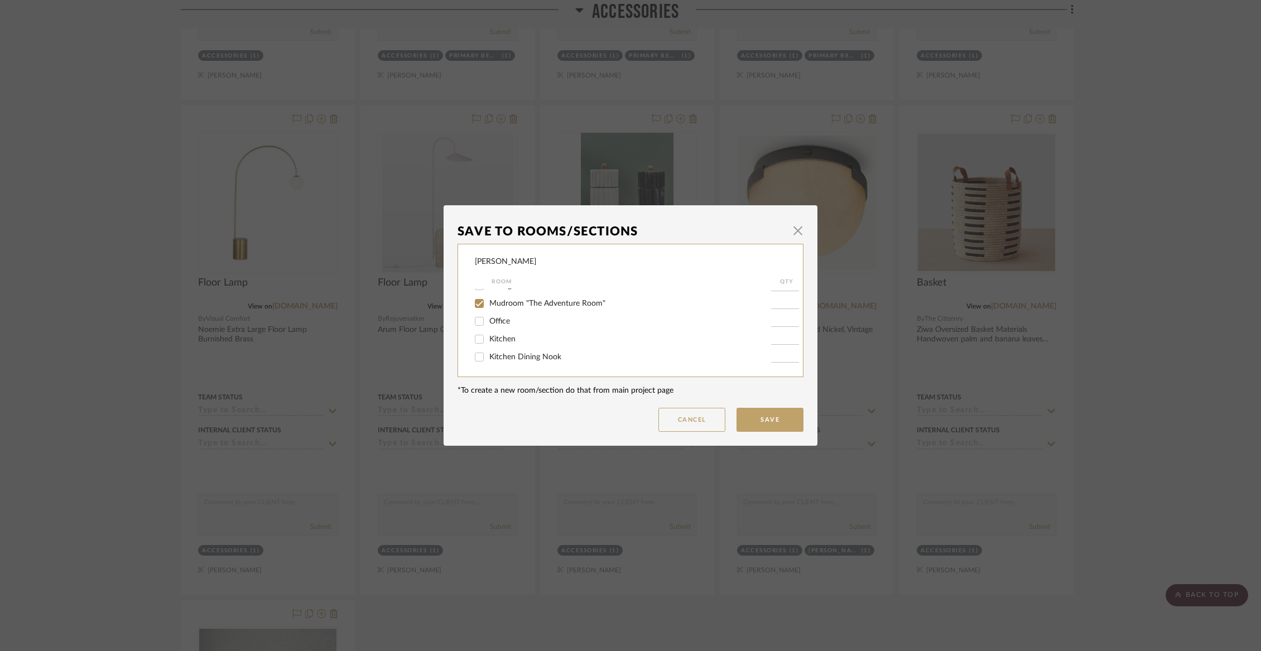
checkbox input "true"
type input "1"
click at [754, 413] on button "Save" at bounding box center [769, 420] width 67 height 24
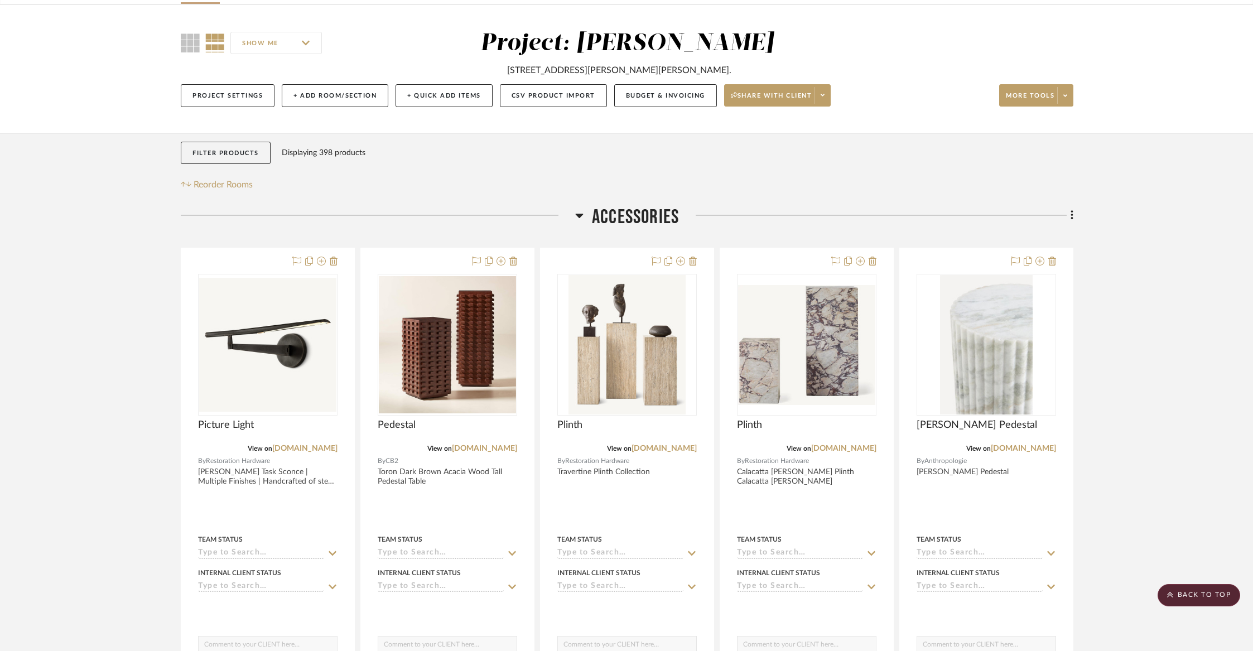
scroll to position [71, 0]
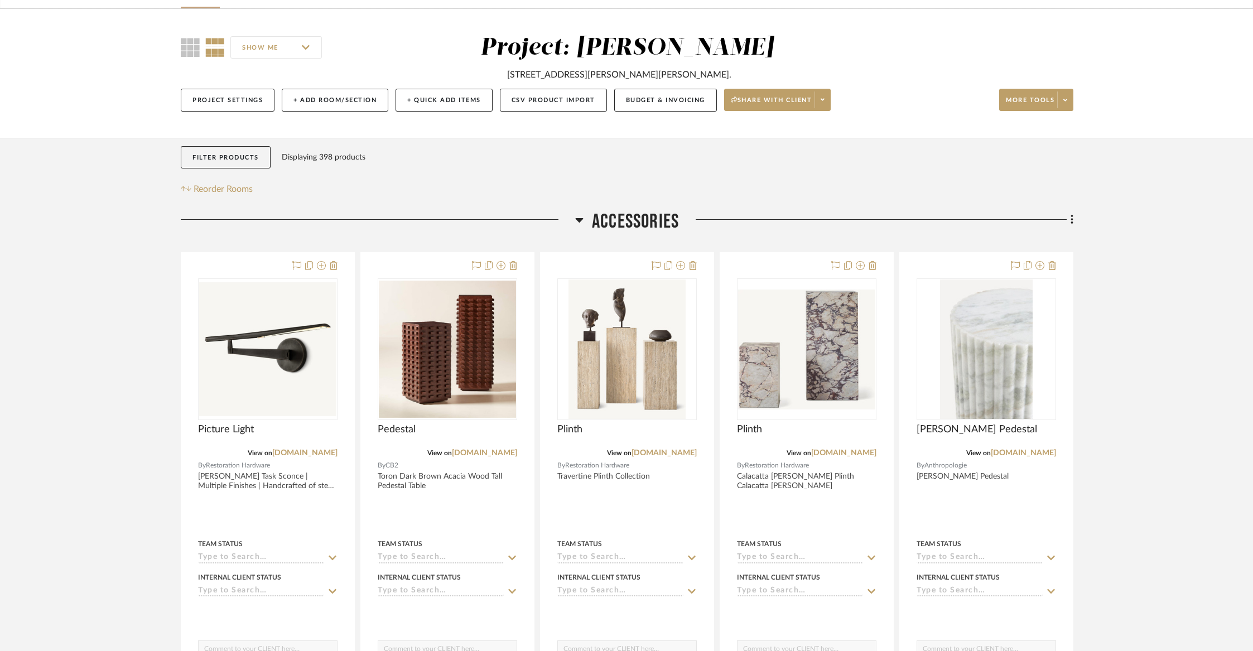
click at [653, 218] on span "Accessories" at bounding box center [635, 222] width 87 height 24
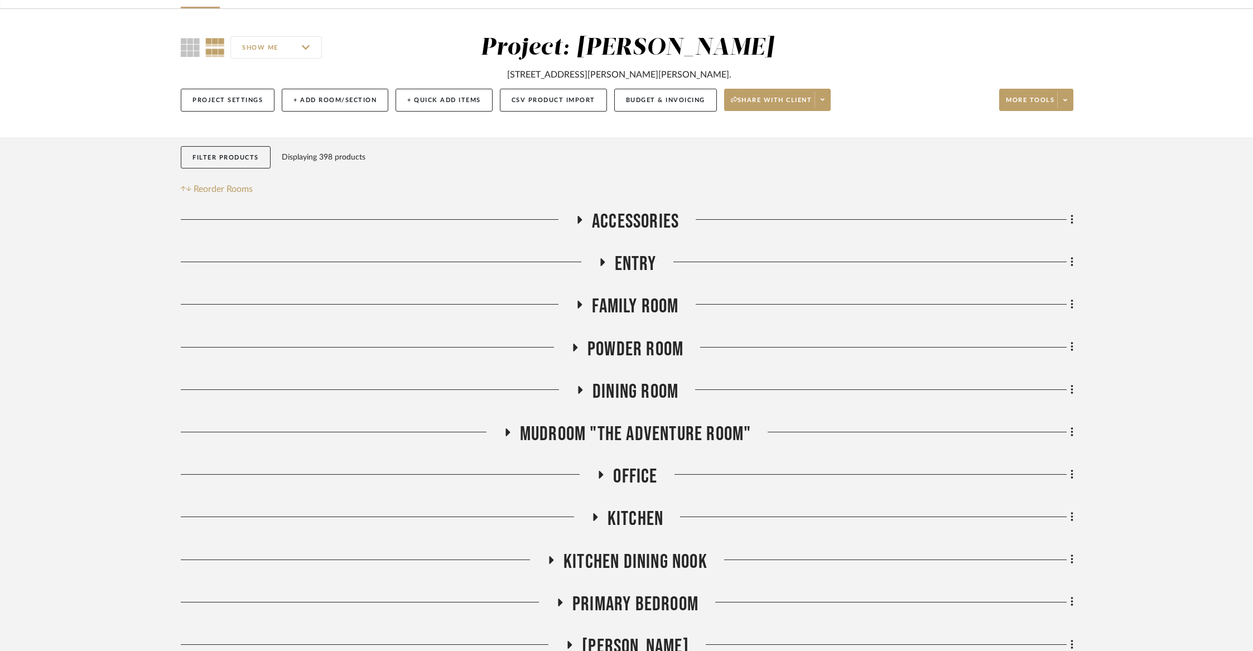
click at [637, 262] on span "Entry" at bounding box center [636, 264] width 42 height 24
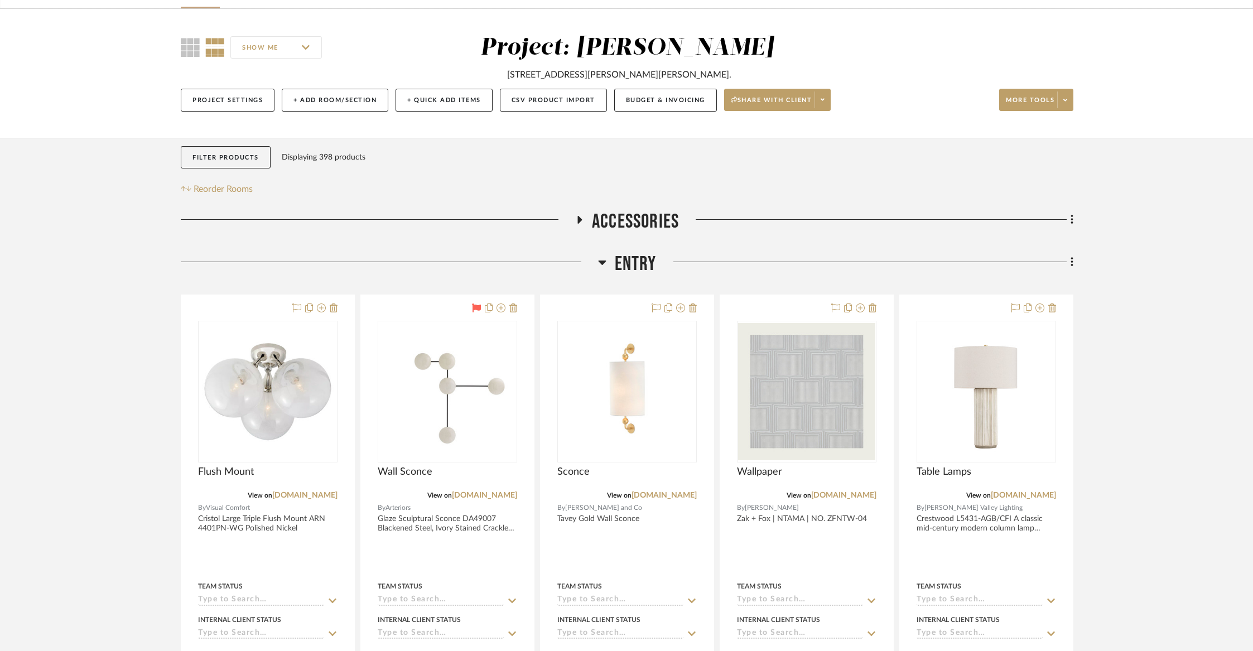
click at [602, 256] on icon at bounding box center [602, 262] width 8 height 13
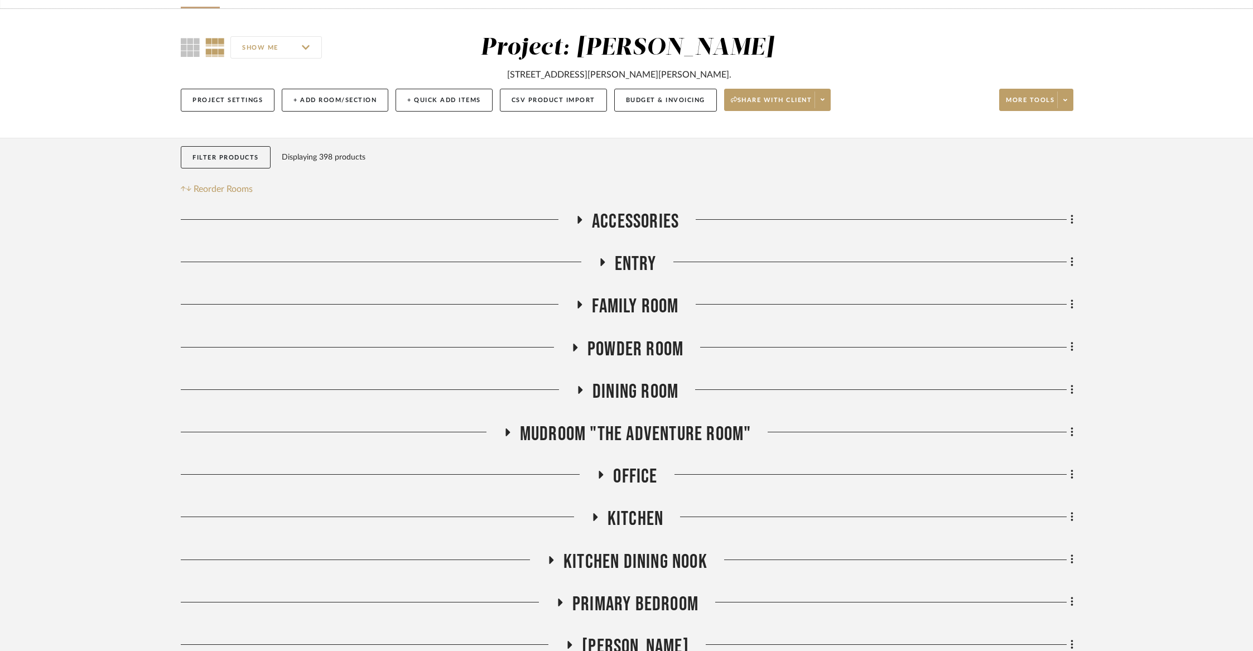
click at [632, 301] on span "Family Room" at bounding box center [635, 307] width 86 height 24
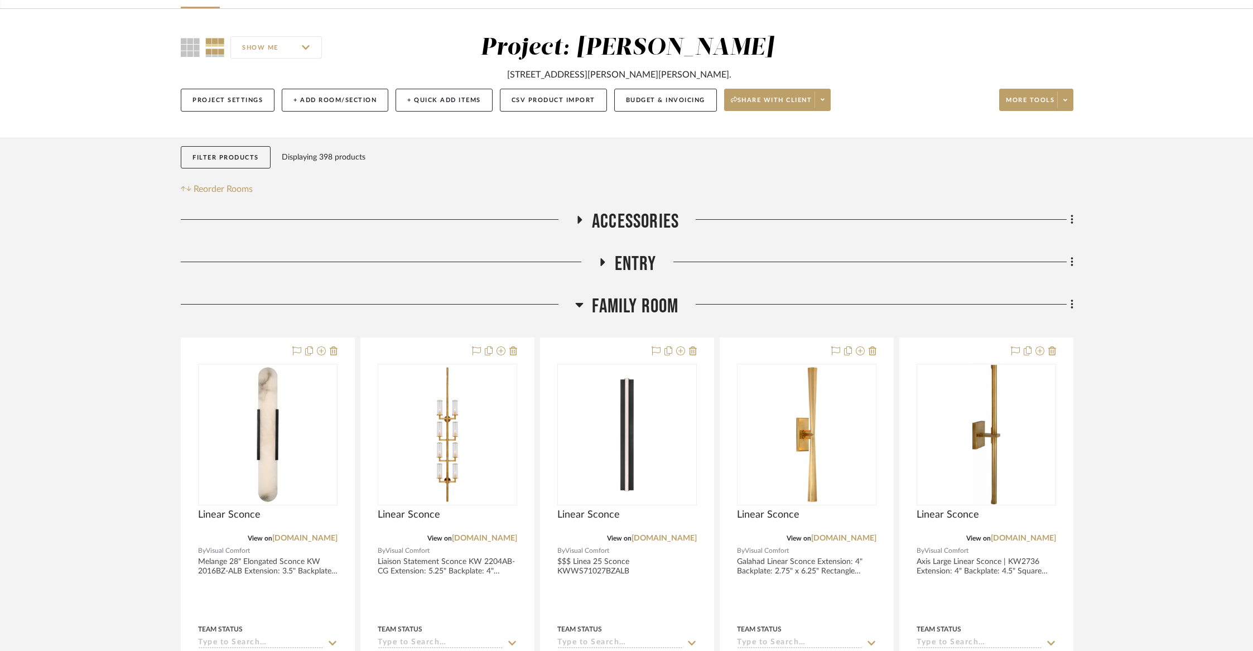
click at [632, 301] on span "Family Room" at bounding box center [635, 307] width 86 height 24
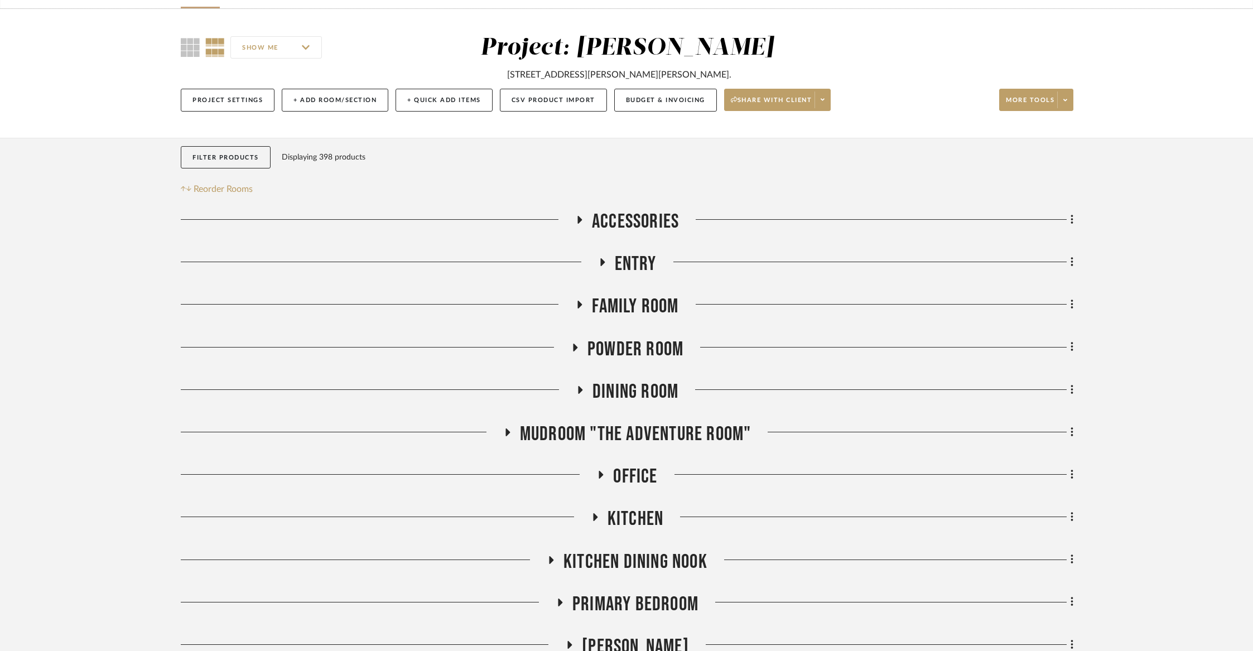
click at [632, 301] on span "Family Room" at bounding box center [635, 307] width 86 height 24
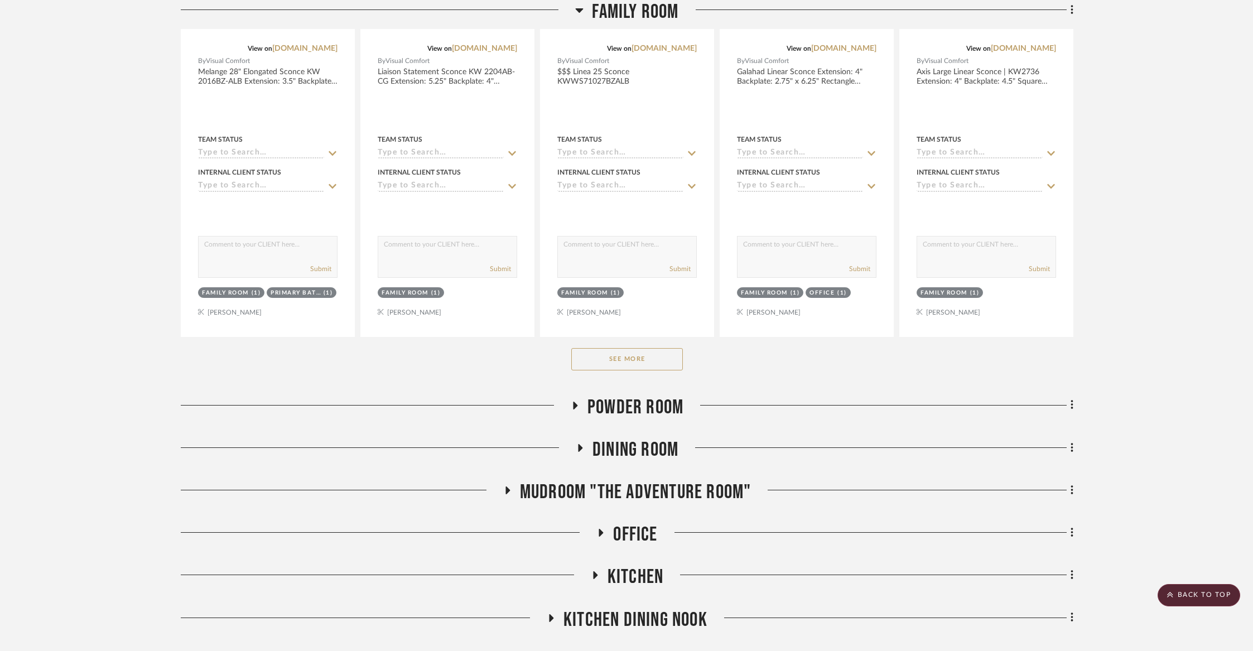
scroll to position [533, 0]
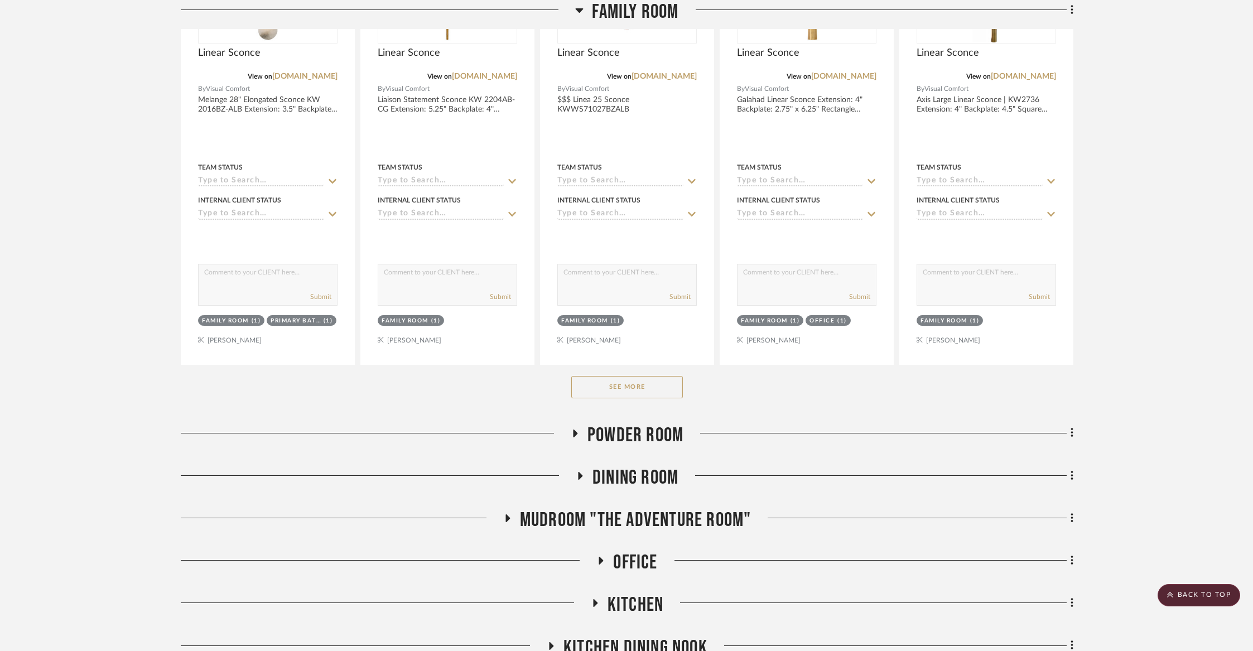
click at [630, 370] on div "See More" at bounding box center [627, 387] width 893 height 45
click at [630, 378] on button "See More" at bounding box center [627, 387] width 112 height 22
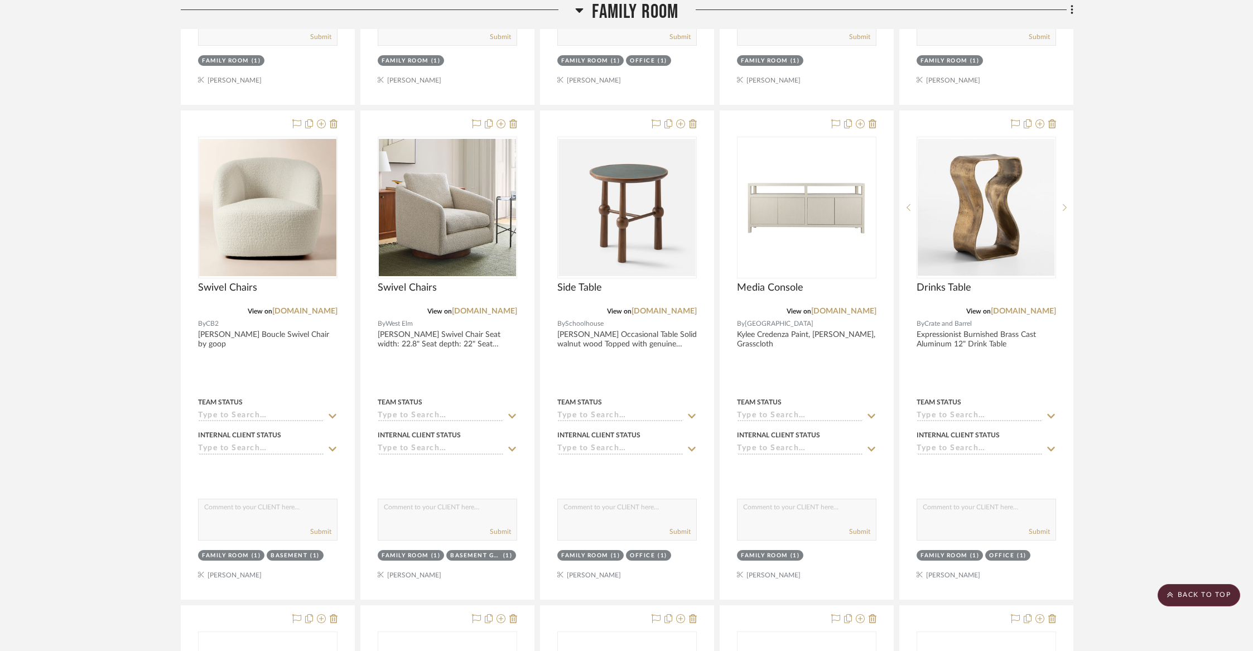
scroll to position [1864, 0]
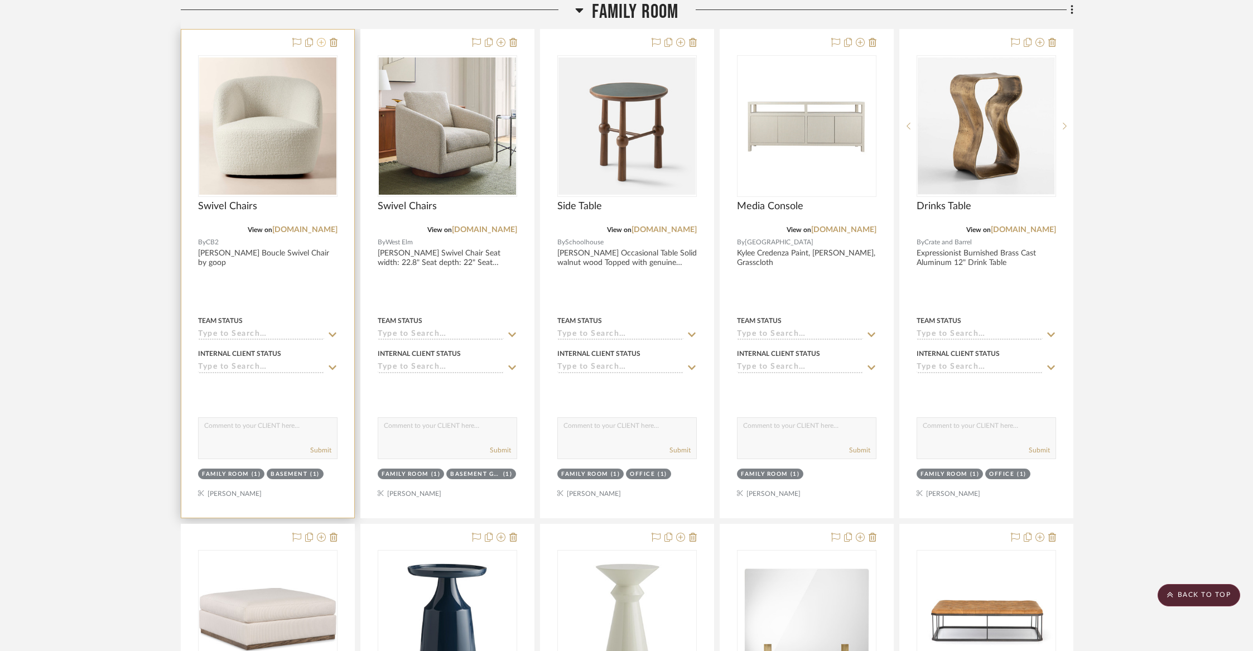
click at [320, 42] on icon at bounding box center [321, 42] width 9 height 9
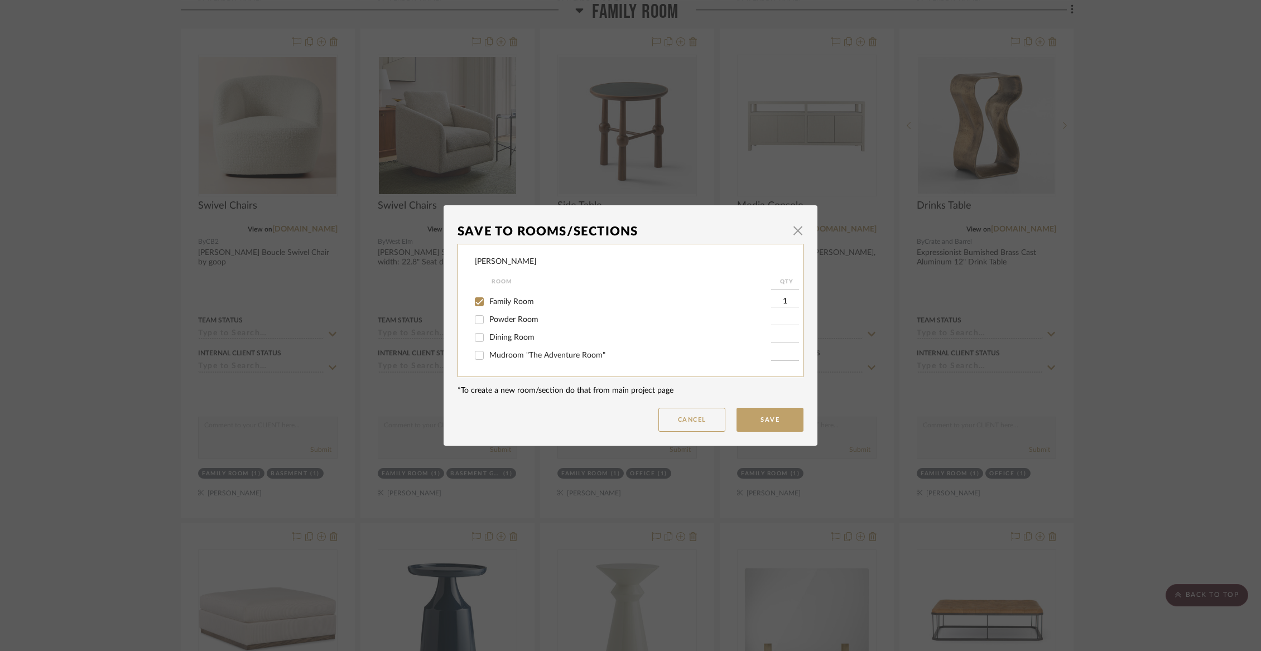
scroll to position [30, 0]
click at [501, 303] on span "Family Room" at bounding box center [511, 303] width 45 height 8
click at [488, 303] on input "Family Room" at bounding box center [479, 303] width 18 height 18
checkbox input "false"
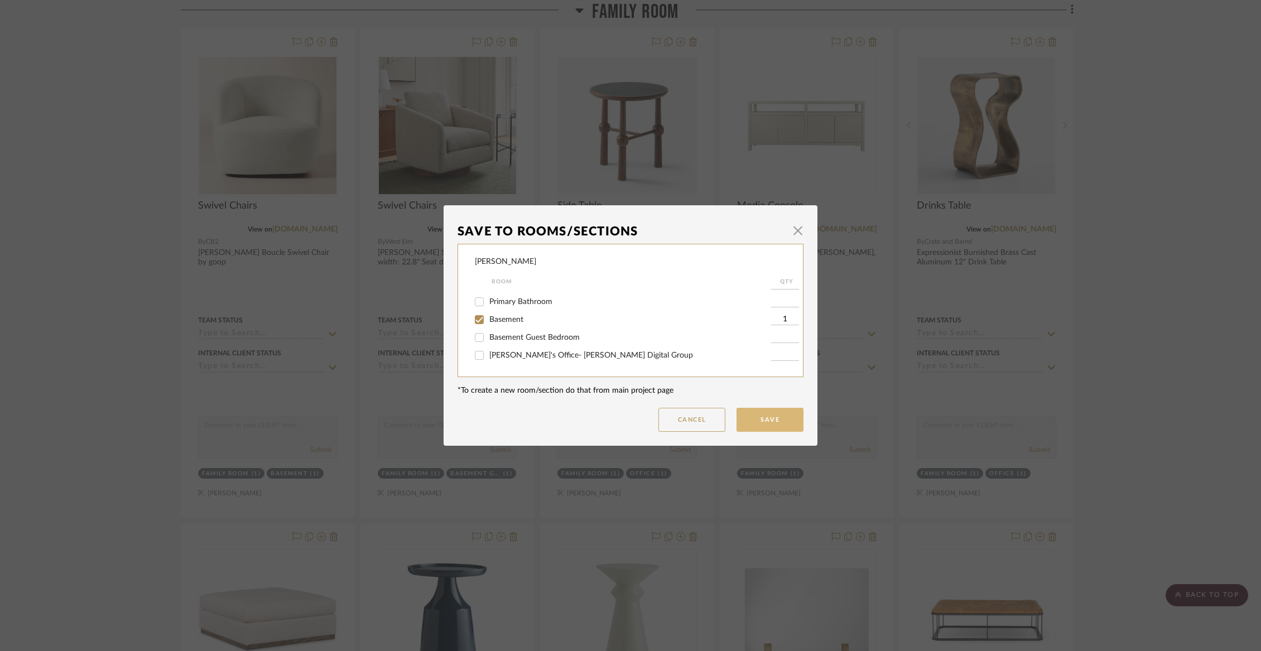
click at [765, 418] on button "Save" at bounding box center [769, 420] width 67 height 24
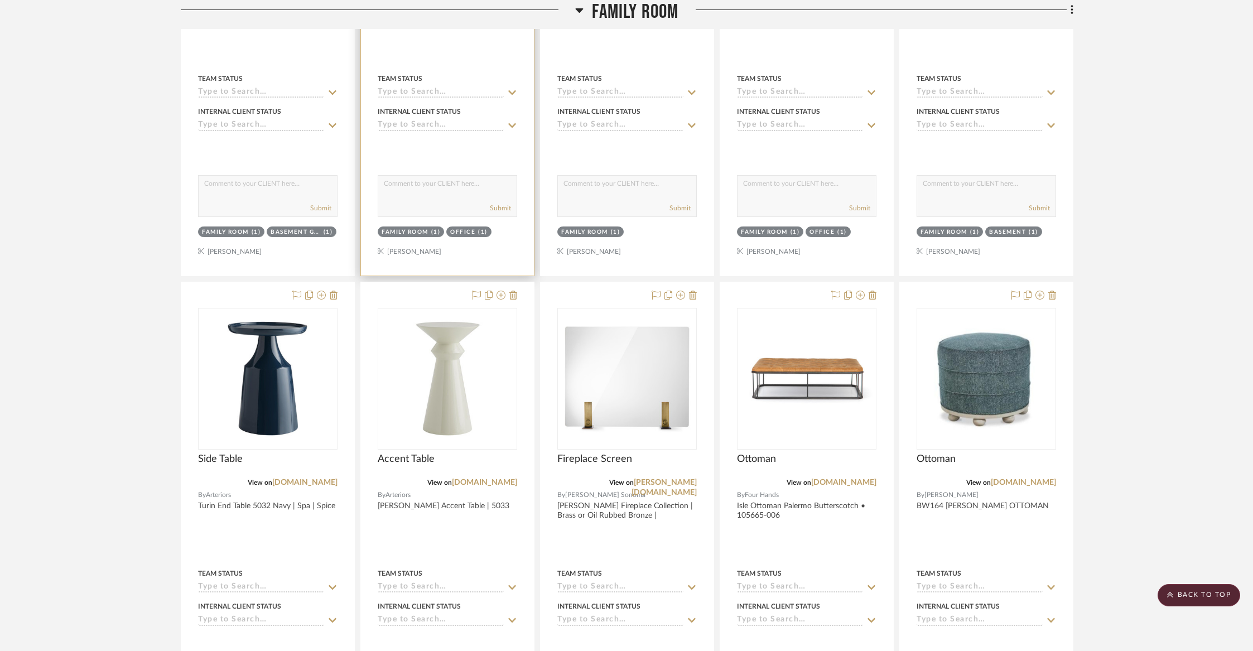
scroll to position [2341, 0]
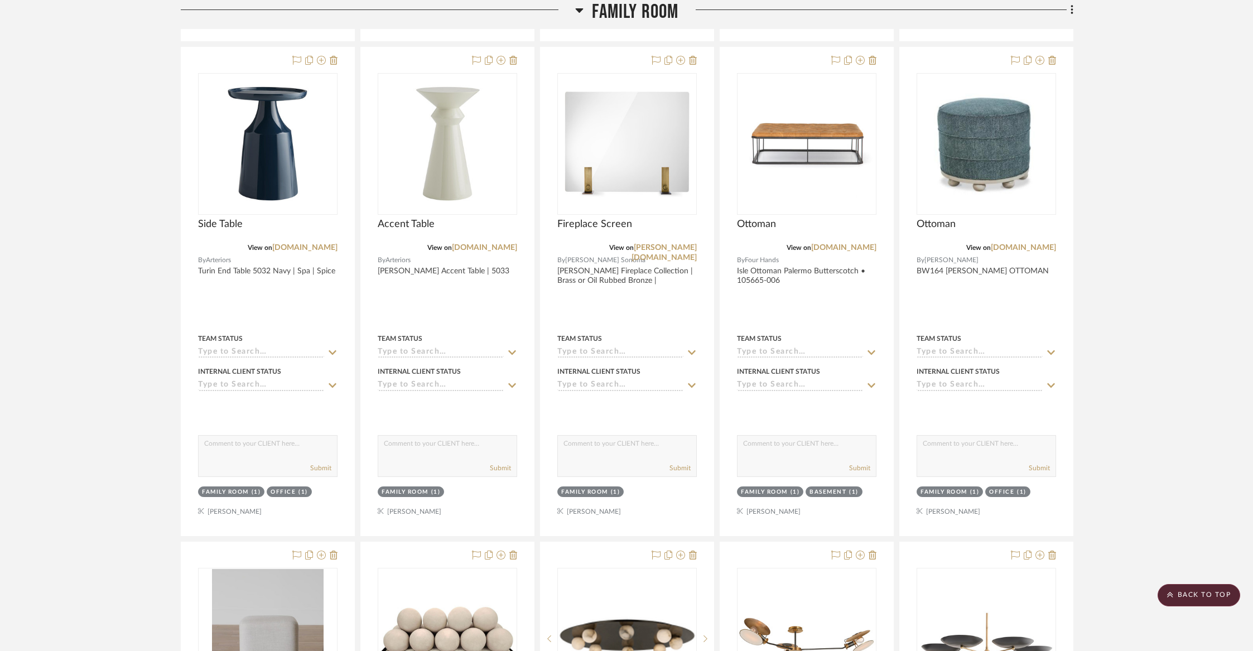
click at [601, 14] on span "Family Room" at bounding box center [635, 12] width 86 height 24
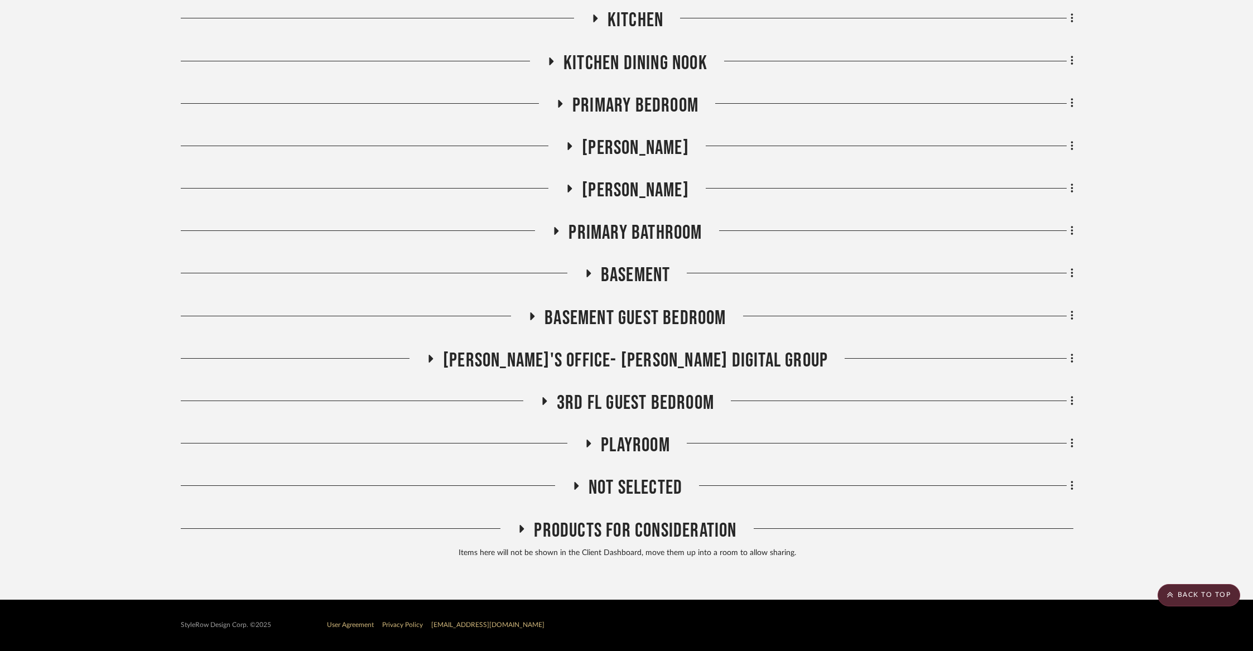
click at [597, 76] on div "Kitchen Dining Nook" at bounding box center [627, 65] width 893 height 28
click at [593, 67] on span "Kitchen Dining Nook" at bounding box center [635, 63] width 144 height 24
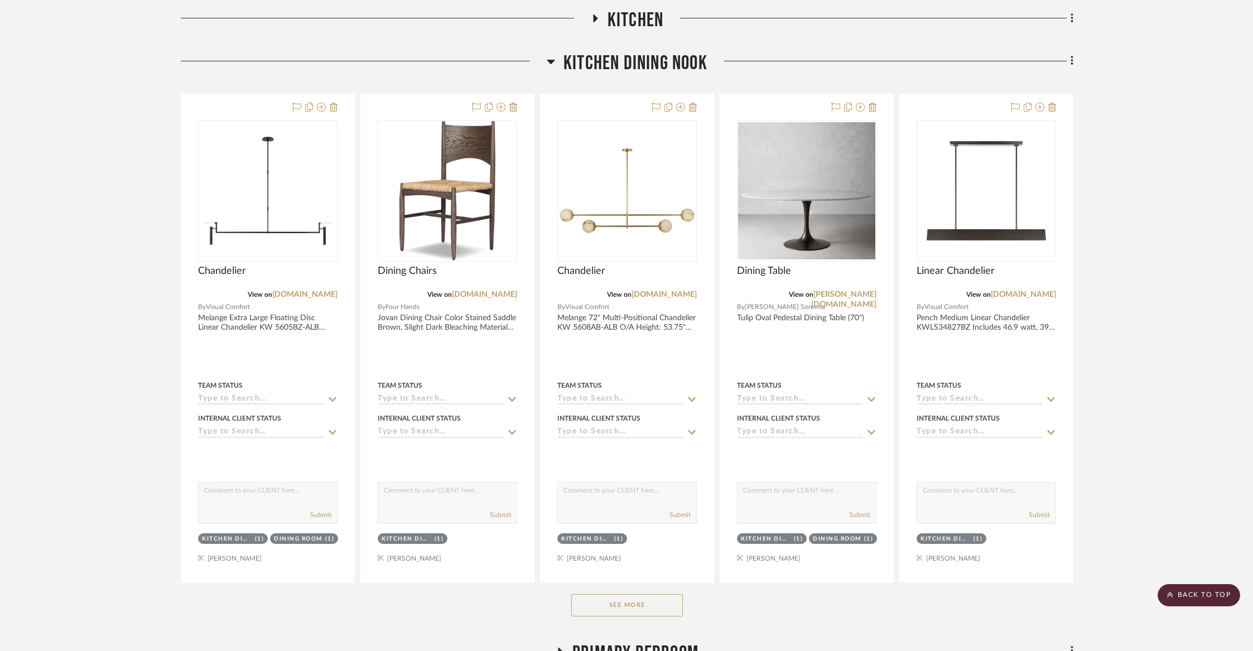
click at [593, 67] on span "Kitchen Dining Nook" at bounding box center [635, 63] width 144 height 24
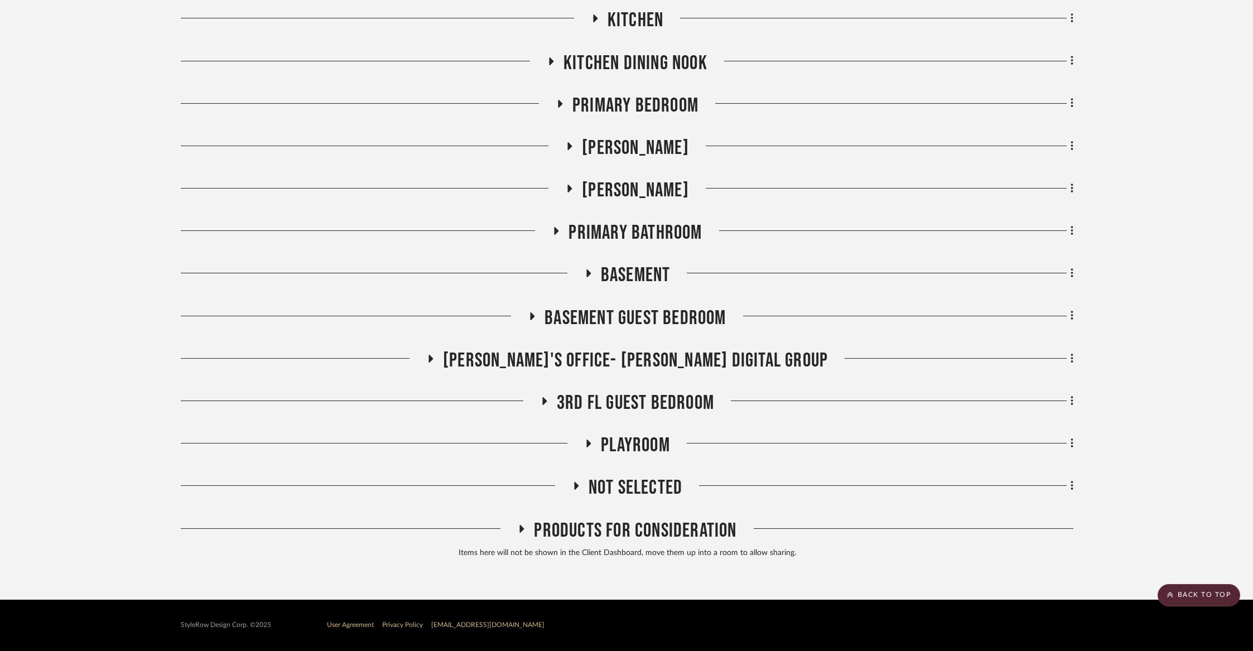
click at [596, 104] on span "Primary Bedroom" at bounding box center [635, 106] width 126 height 24
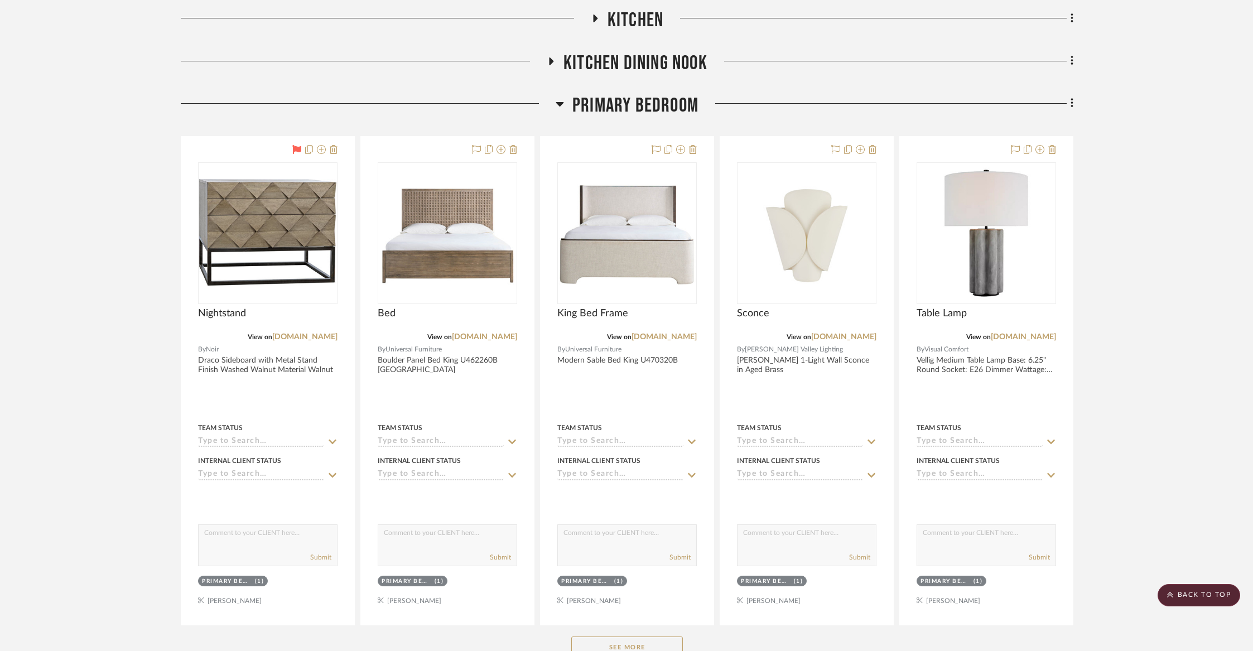
click at [596, 104] on span "Primary Bedroom" at bounding box center [635, 106] width 126 height 24
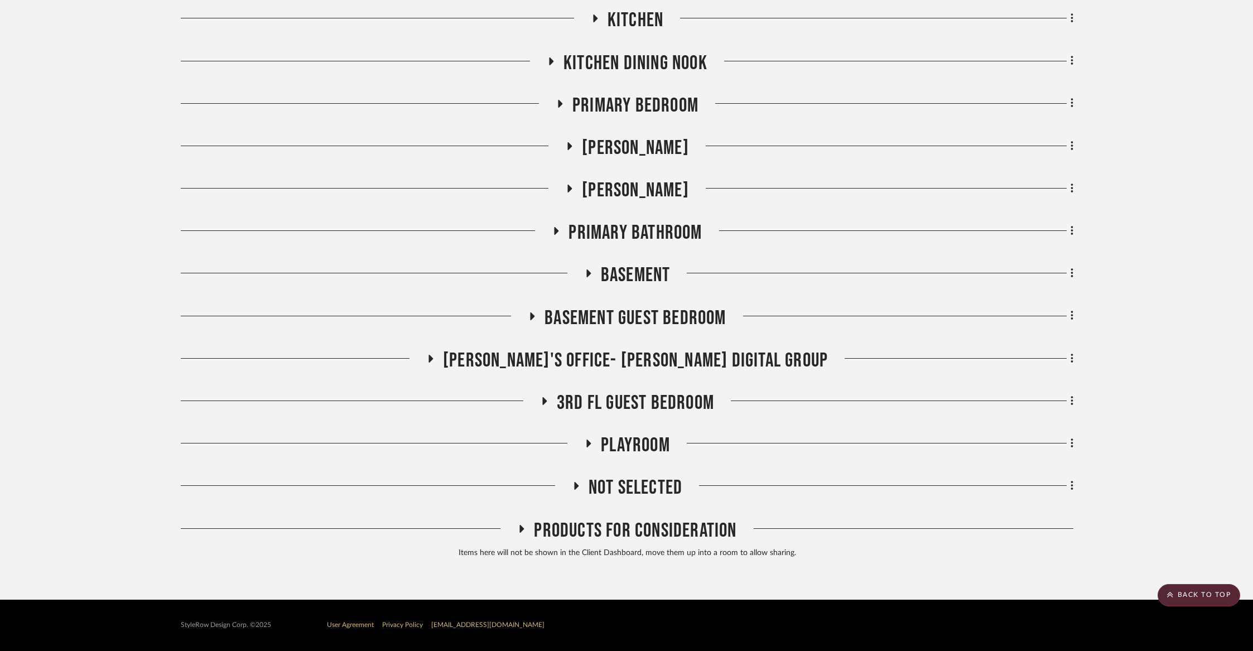
click at [604, 146] on span "[PERSON_NAME]" at bounding box center [635, 148] width 107 height 24
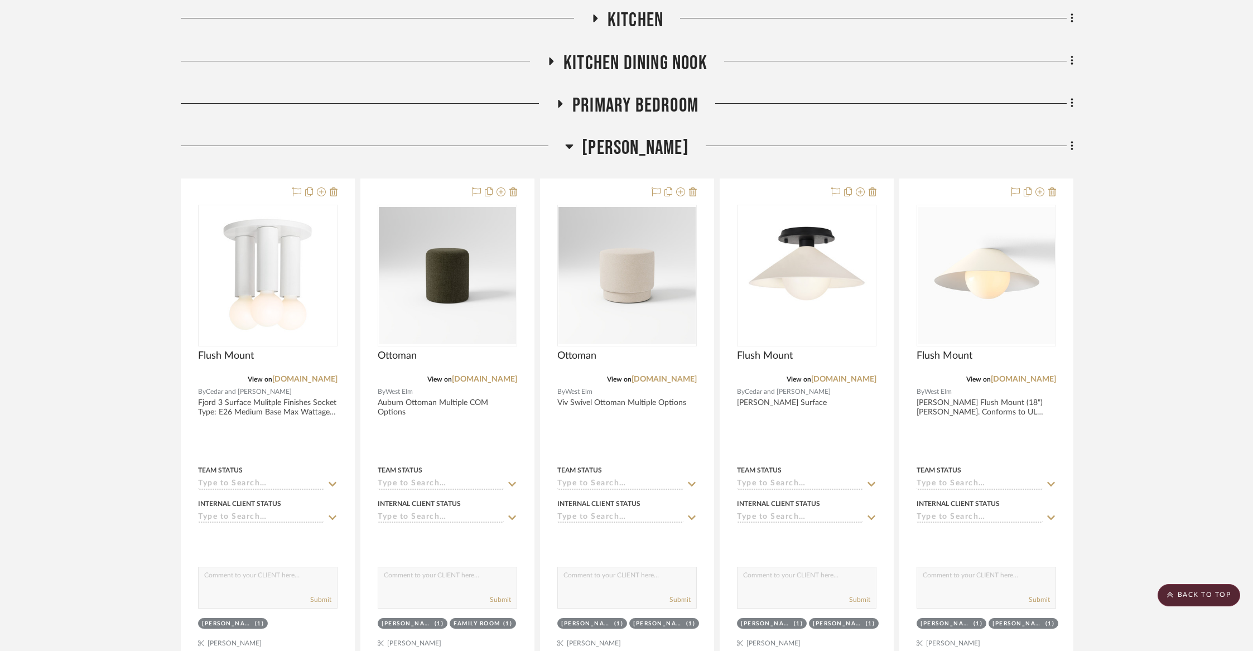
click at [604, 146] on span "[PERSON_NAME]" at bounding box center [635, 148] width 107 height 24
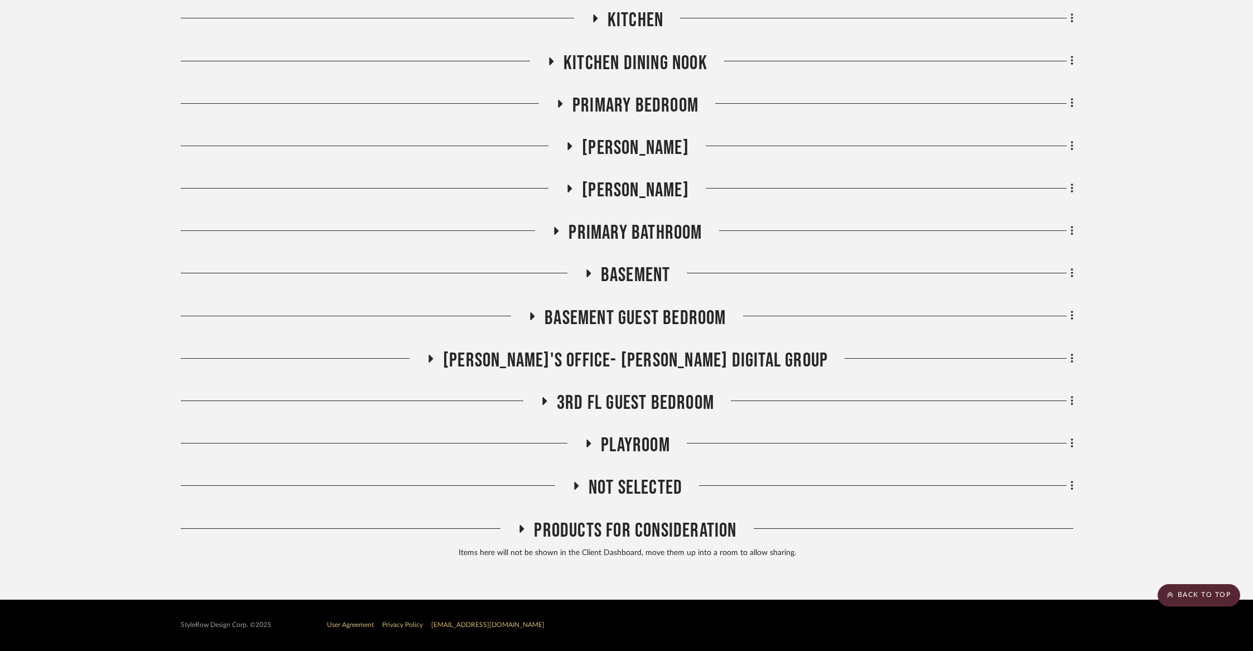
click at [606, 183] on span "[PERSON_NAME]" at bounding box center [635, 191] width 107 height 24
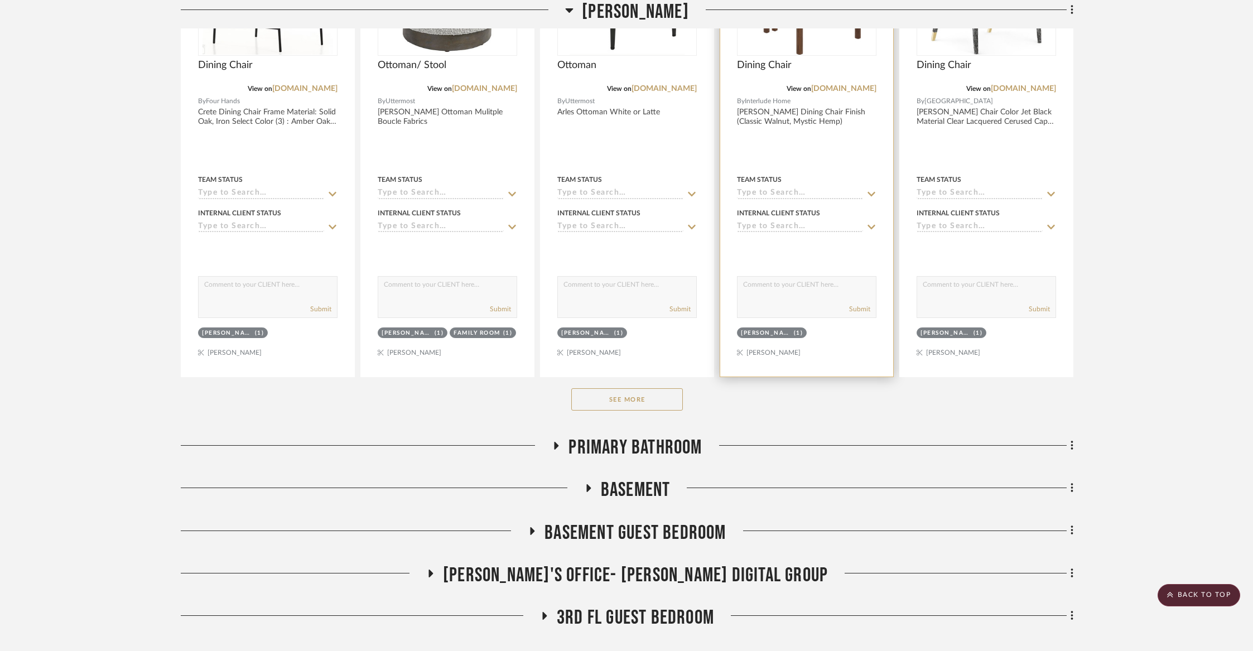
scroll to position [915, 0]
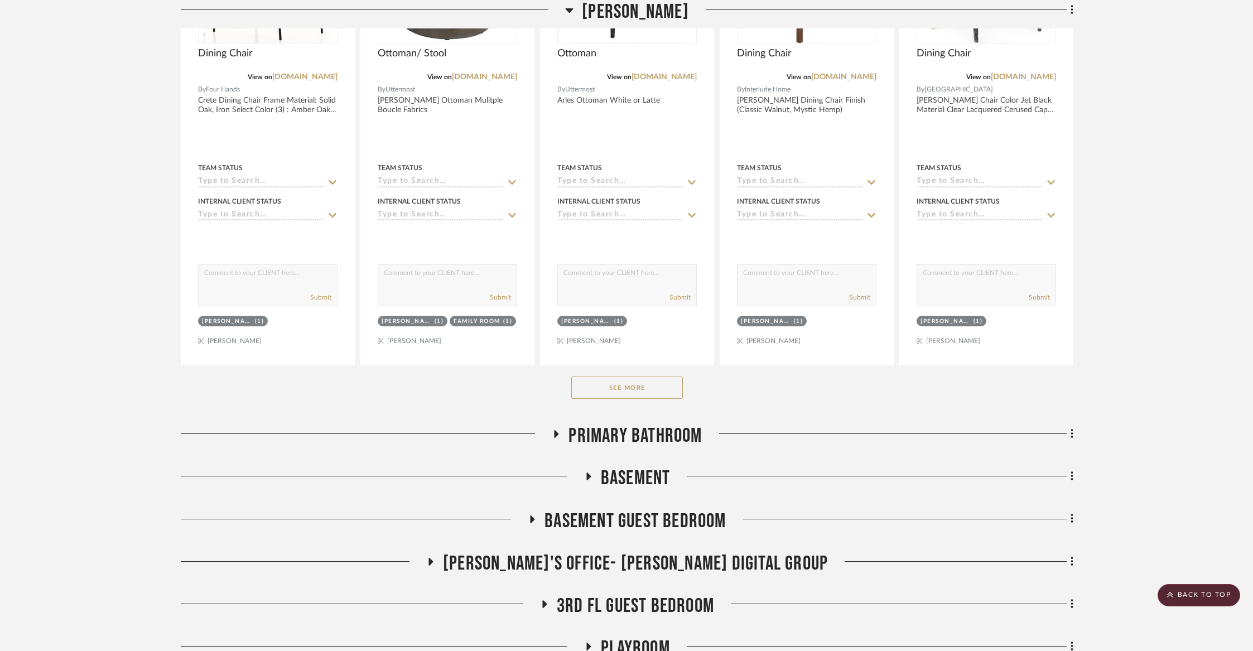
click at [667, 382] on button "See More" at bounding box center [627, 388] width 112 height 22
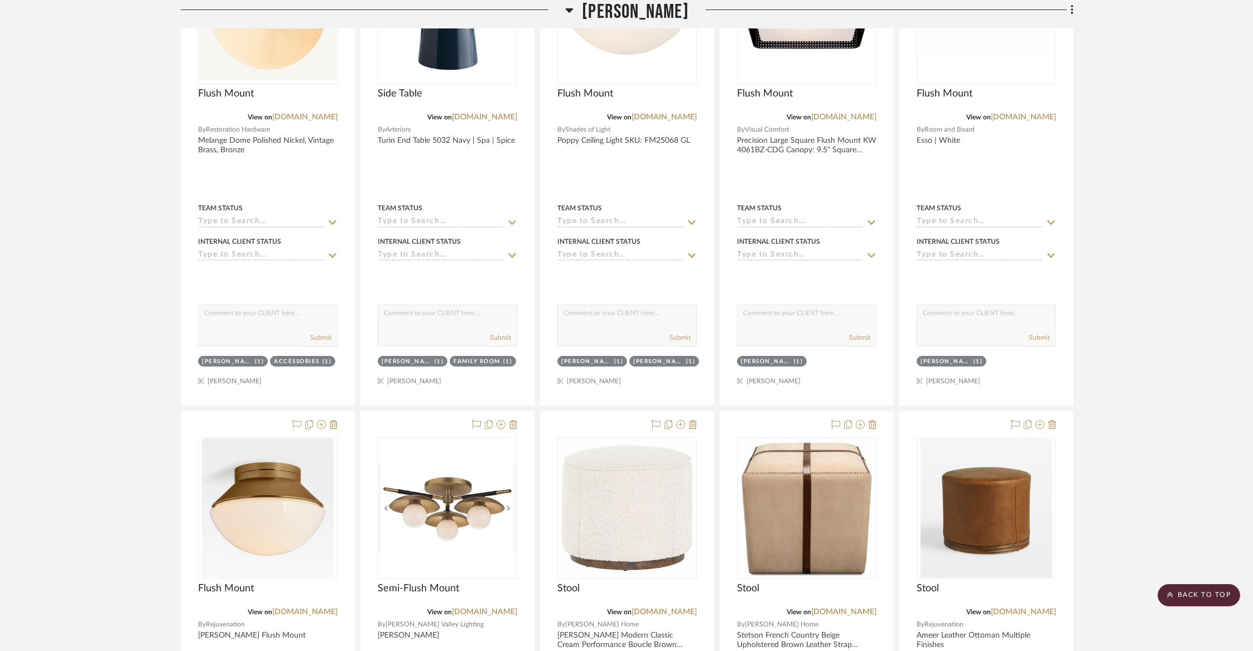
scroll to position [3164, 0]
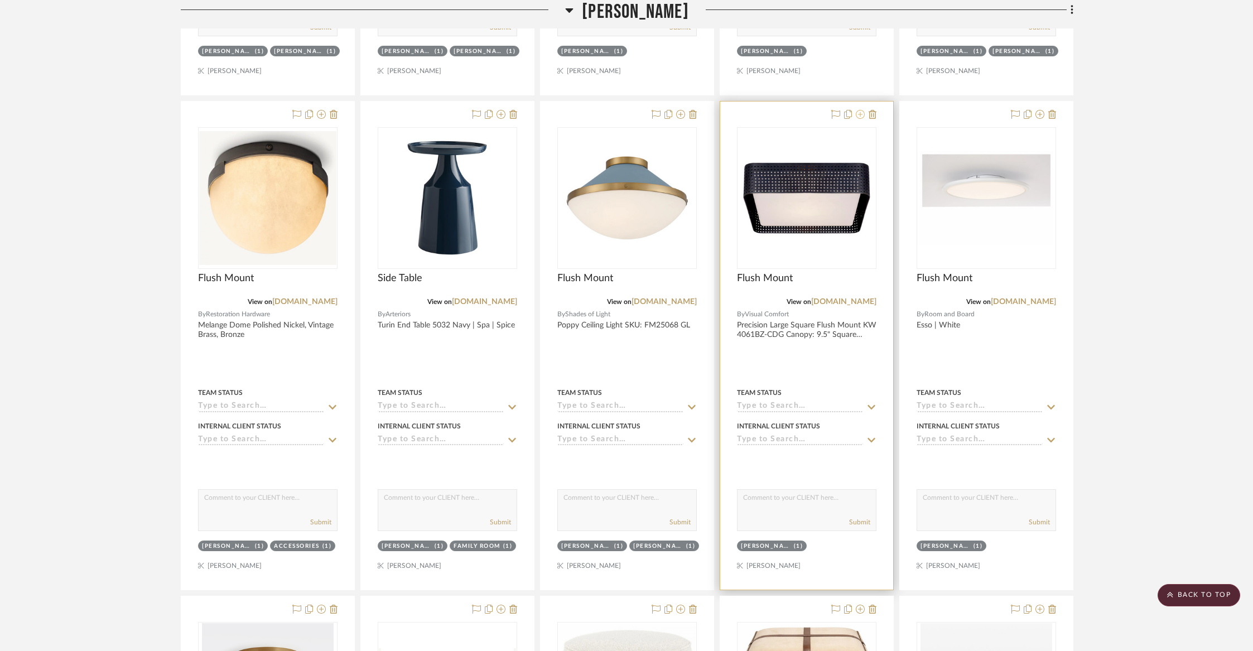
click at [860, 112] on icon at bounding box center [860, 114] width 9 height 9
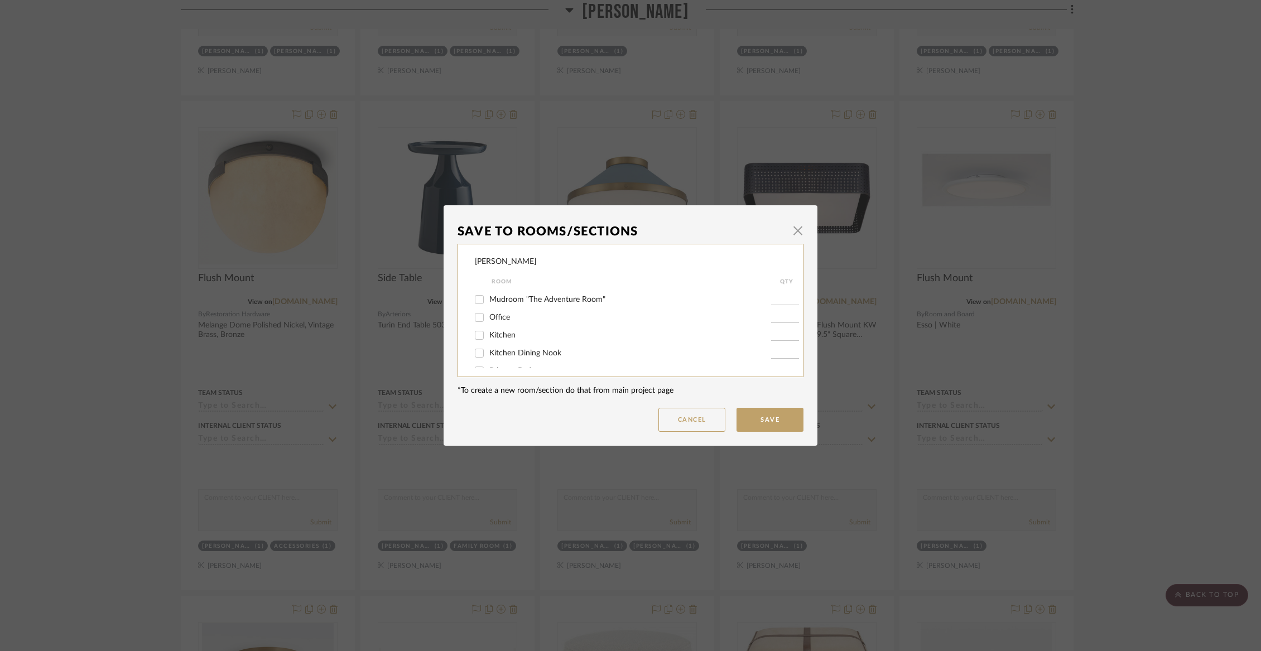
scroll to position [86, 0]
click at [519, 305] on span "Mudroom "The Adventure Room"" at bounding box center [547, 301] width 116 height 8
click at [488, 305] on input "Mudroom "The Adventure Room"" at bounding box center [479, 301] width 18 height 18
checkbox input "true"
type input "1"
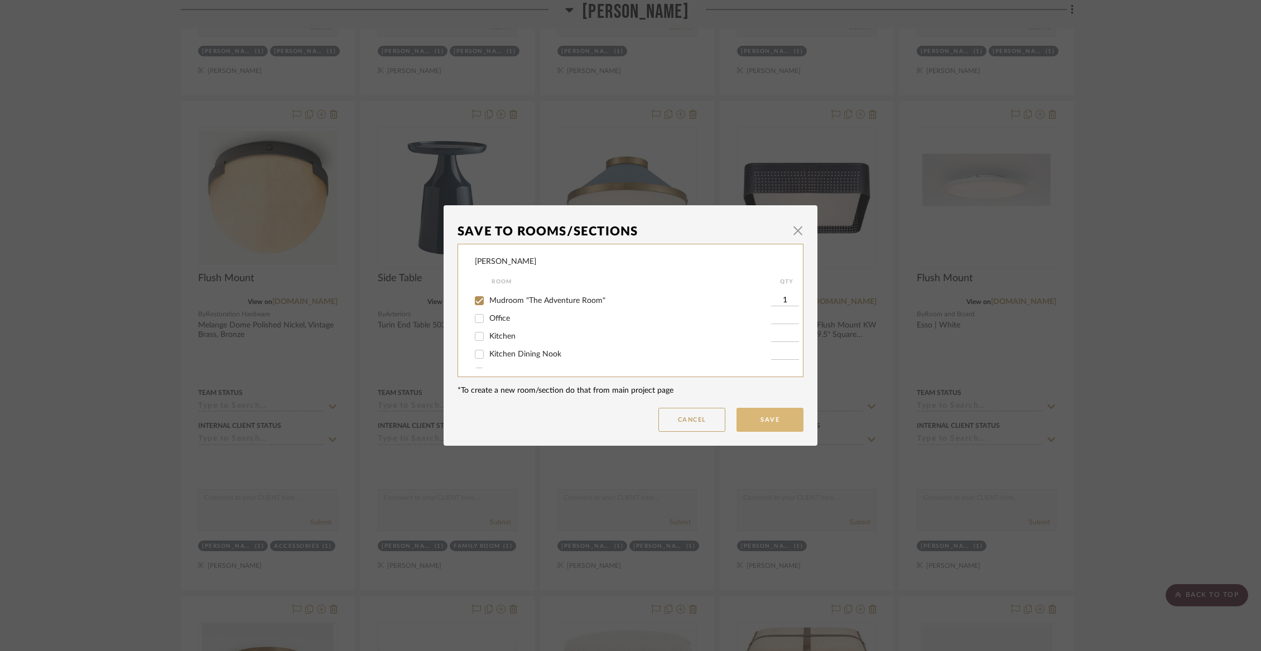
click at [755, 413] on button "Save" at bounding box center [769, 420] width 67 height 24
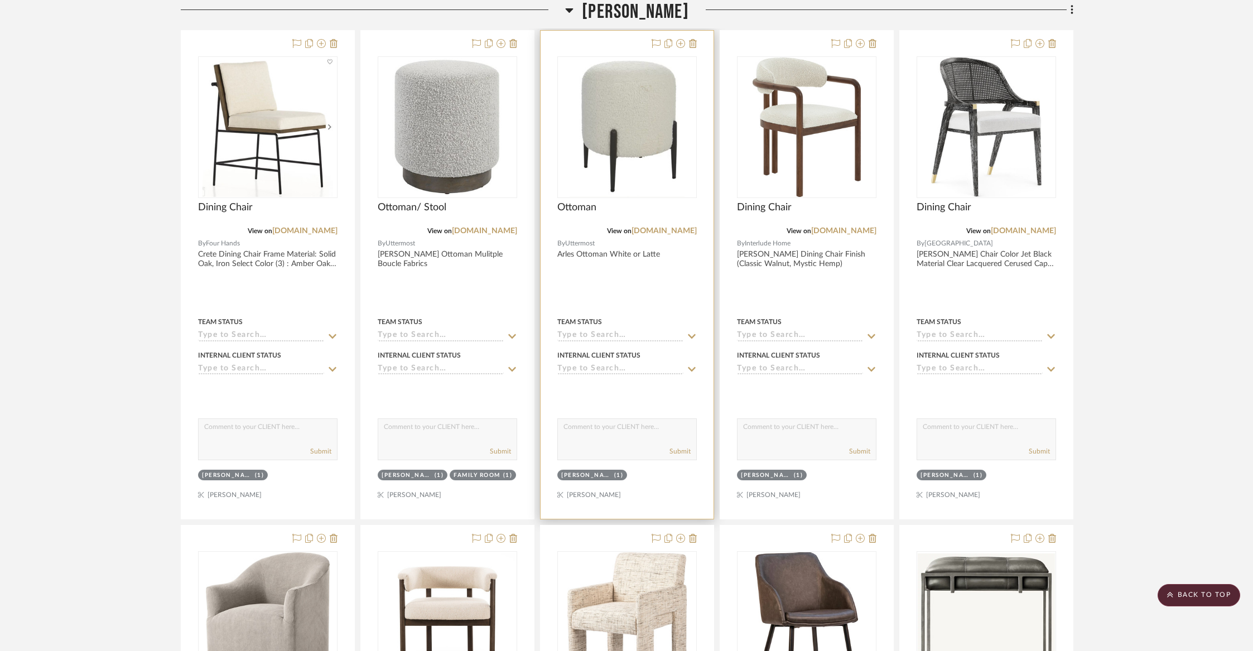
scroll to position [762, 0]
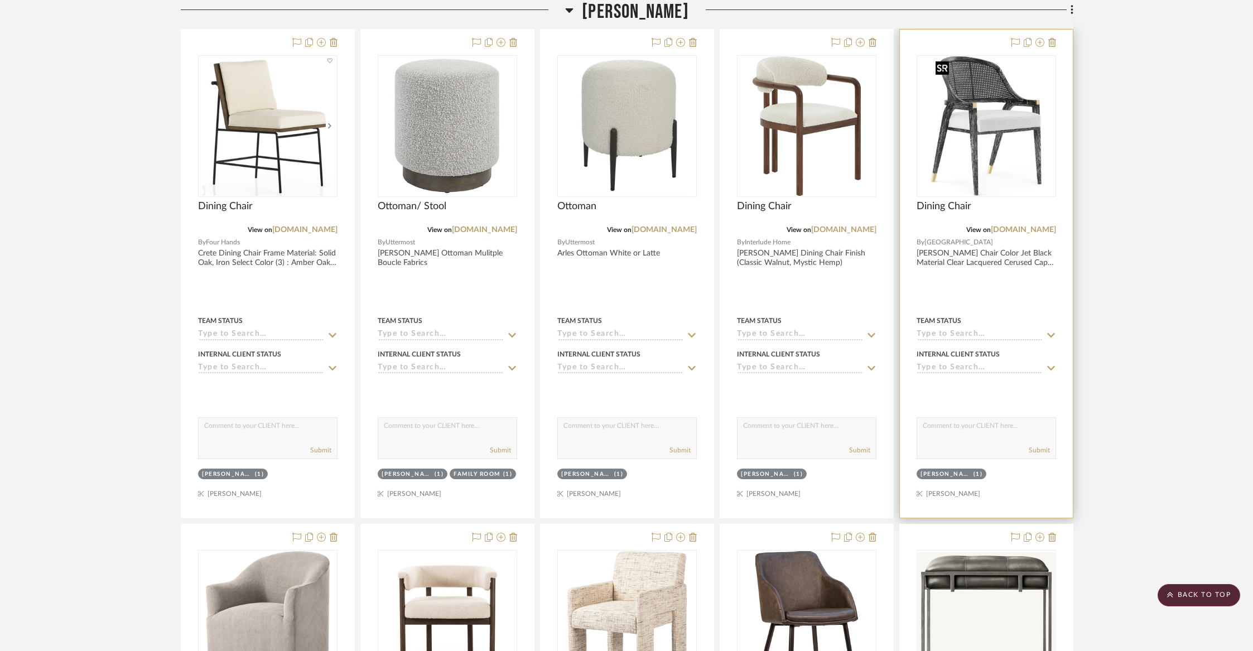
click at [0, 0] on img at bounding box center [0, 0] width 0 height 0
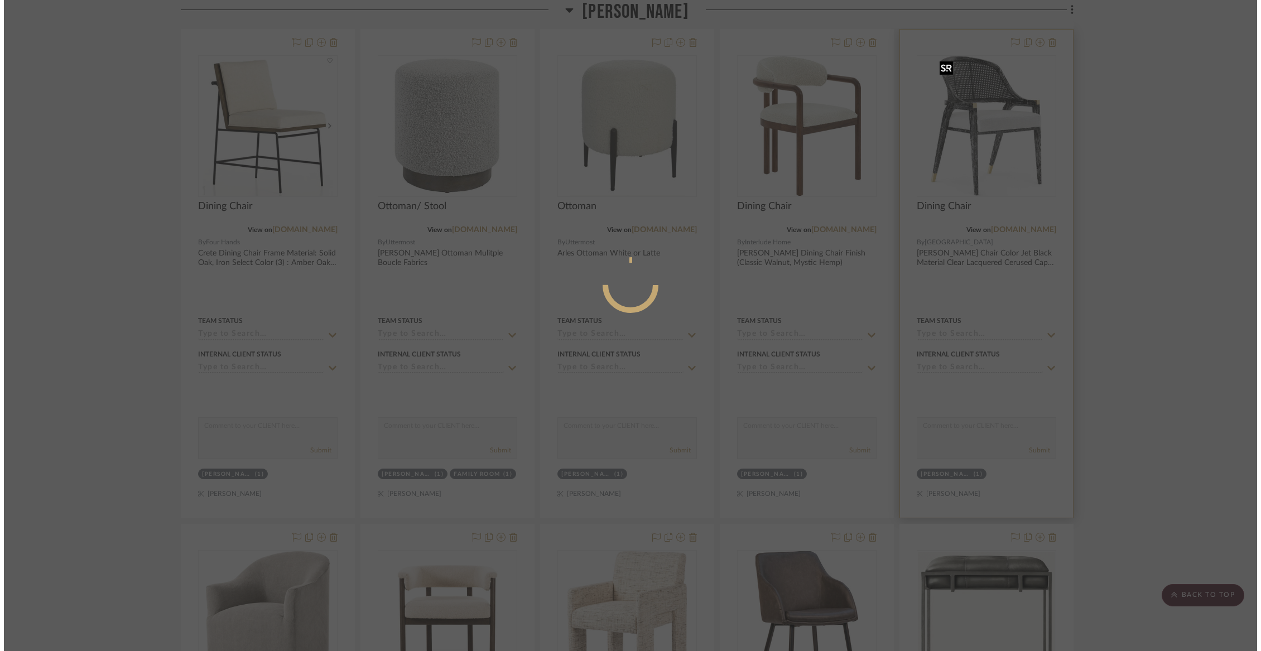
scroll to position [0, 0]
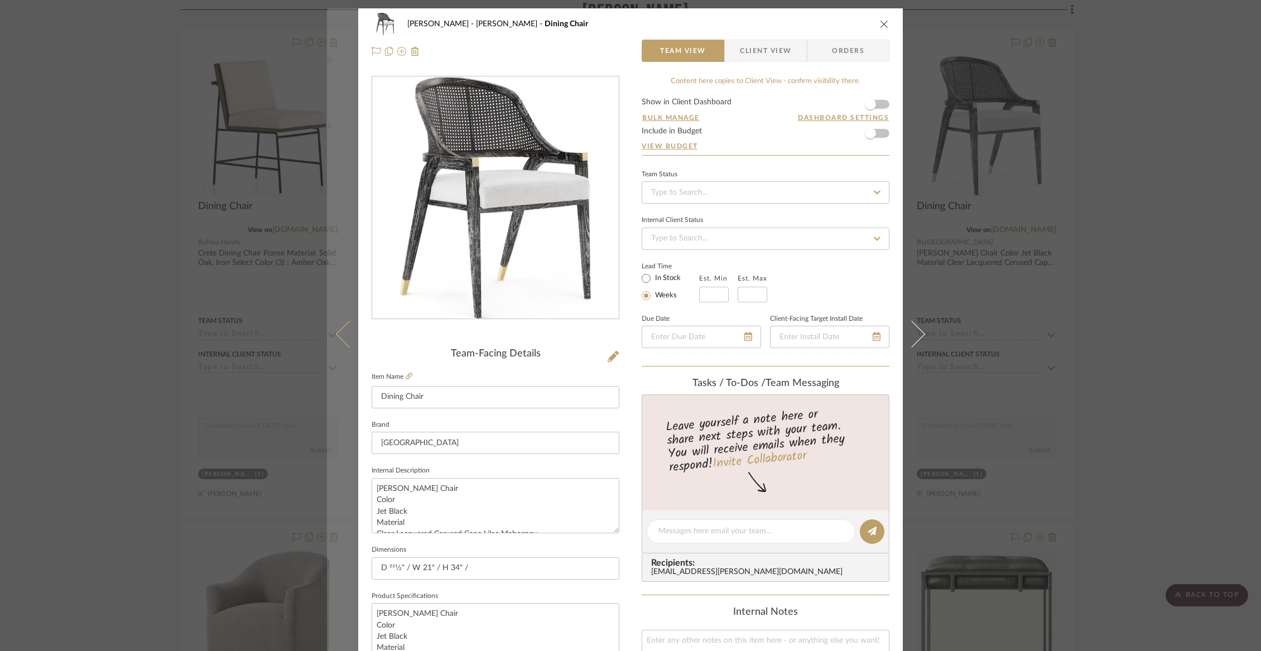
click at [327, 164] on button at bounding box center [342, 333] width 31 height 651
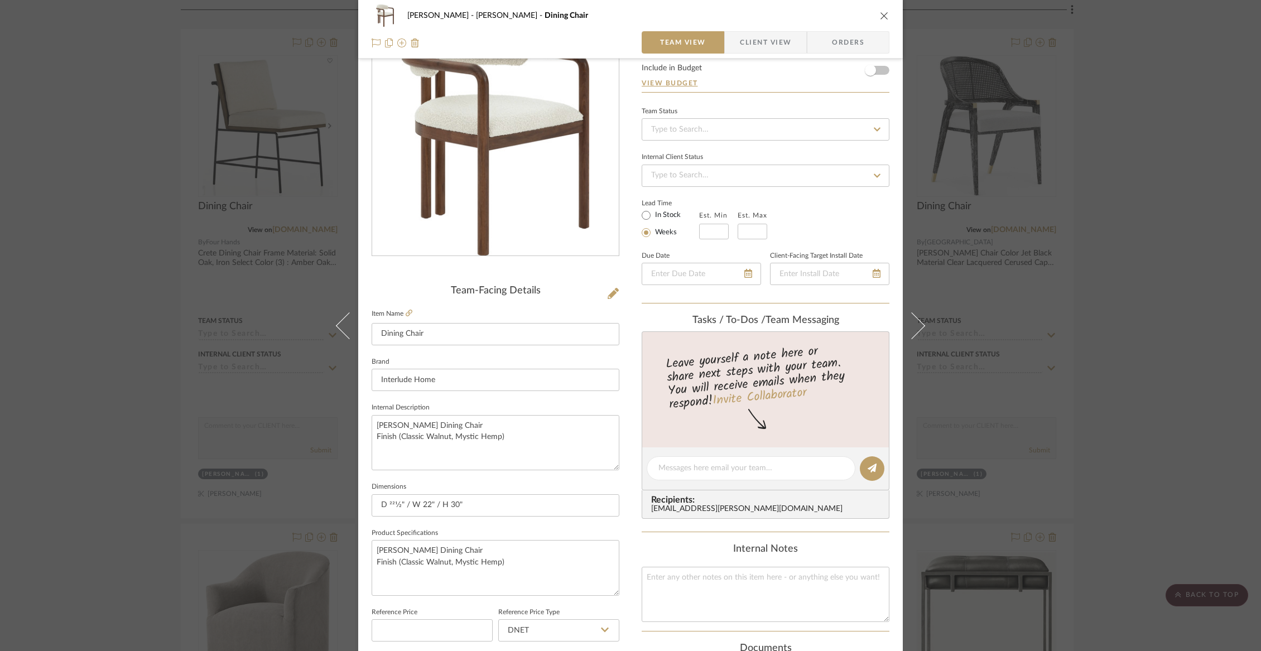
scroll to position [112, 0]
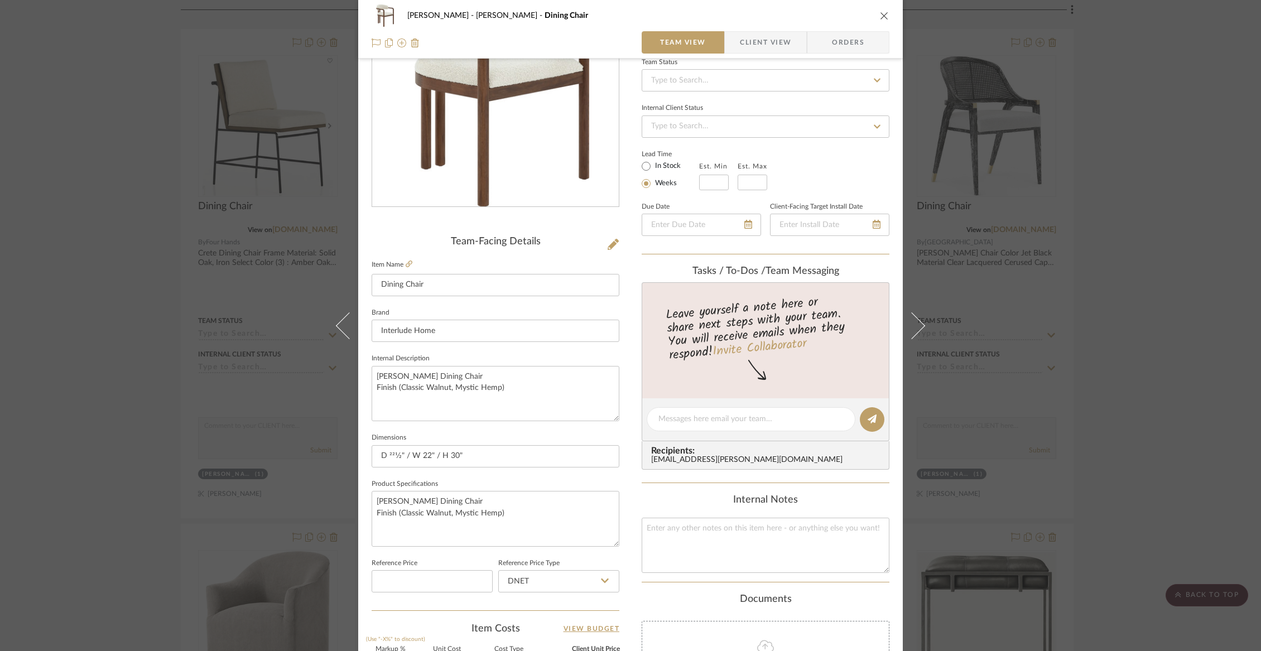
click at [872, 20] on div "[PERSON_NAME] Dining Chair" at bounding box center [631, 15] width 518 height 22
click at [880, 18] on icon "close" at bounding box center [884, 15] width 9 height 9
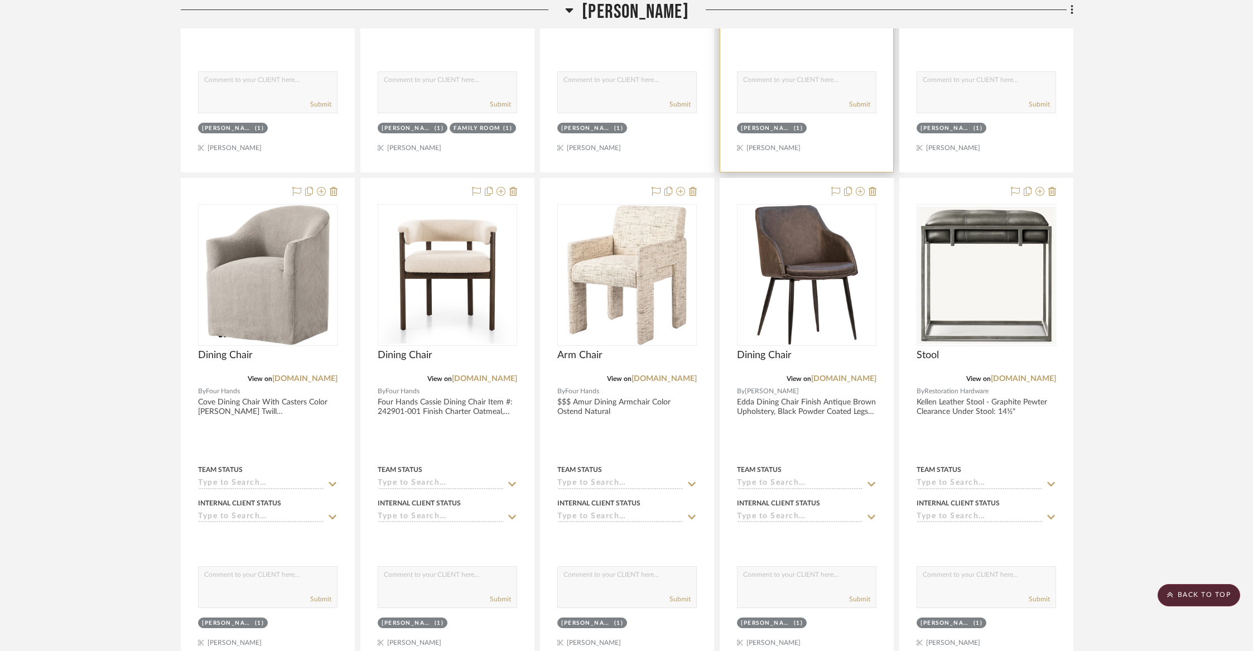
scroll to position [1166, 0]
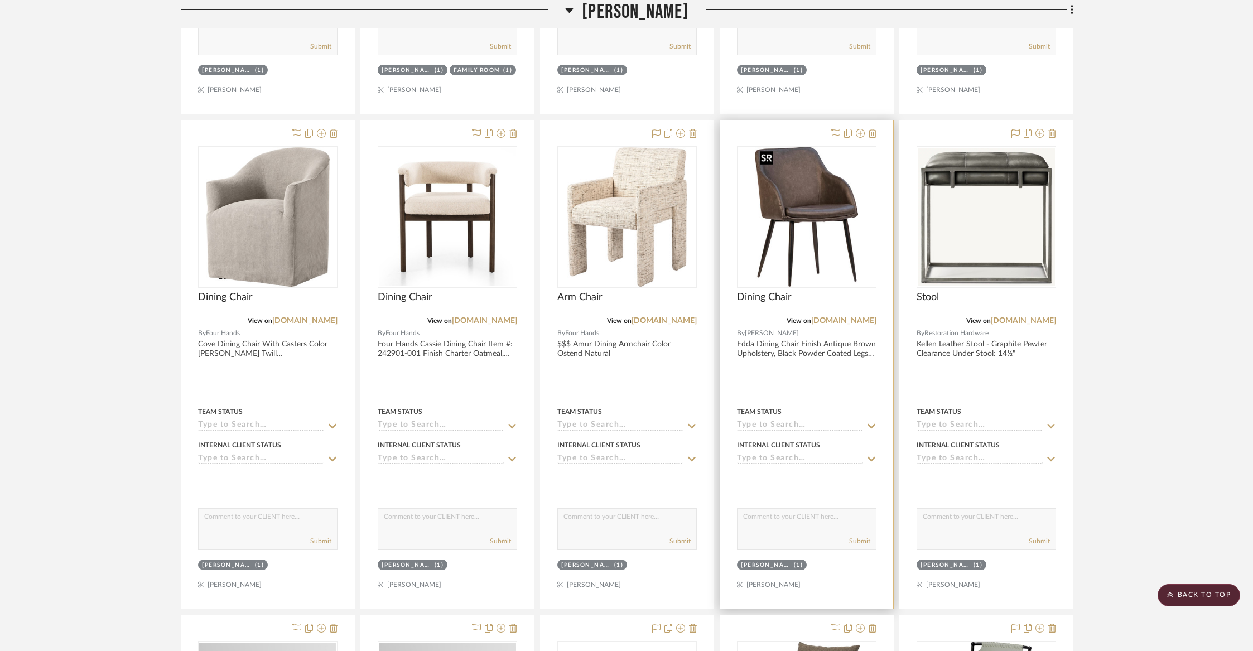
click at [809, 221] on img "0" at bounding box center [806, 216] width 103 height 139
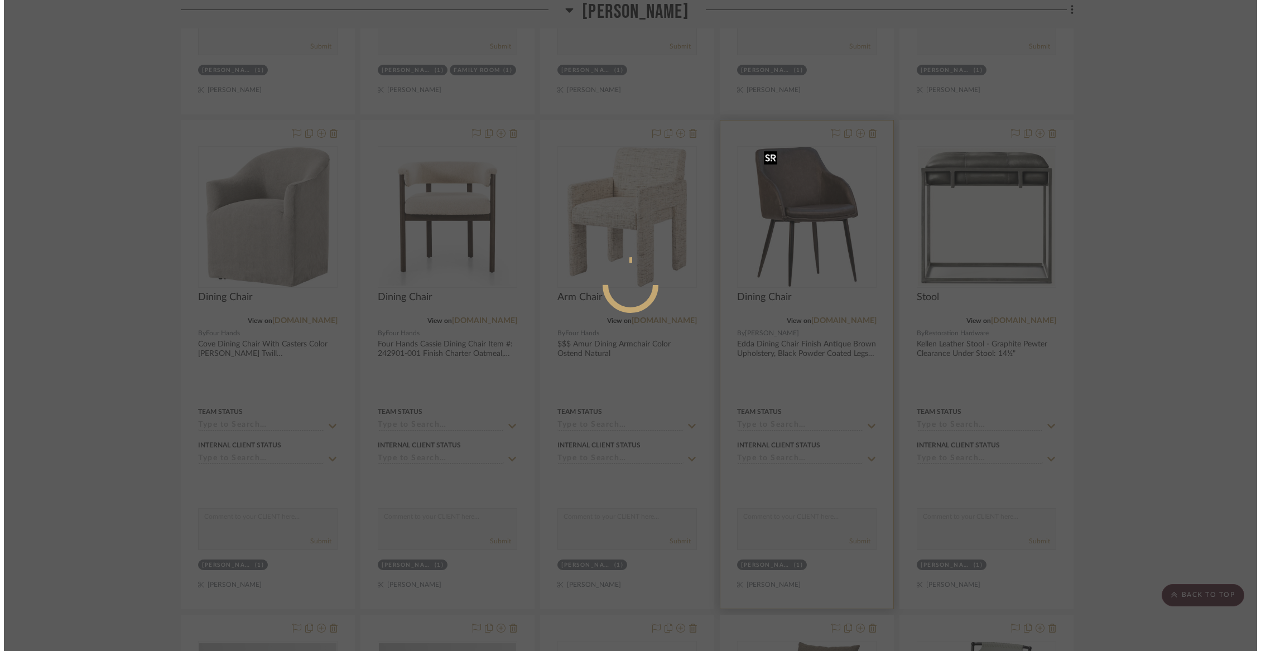
scroll to position [0, 0]
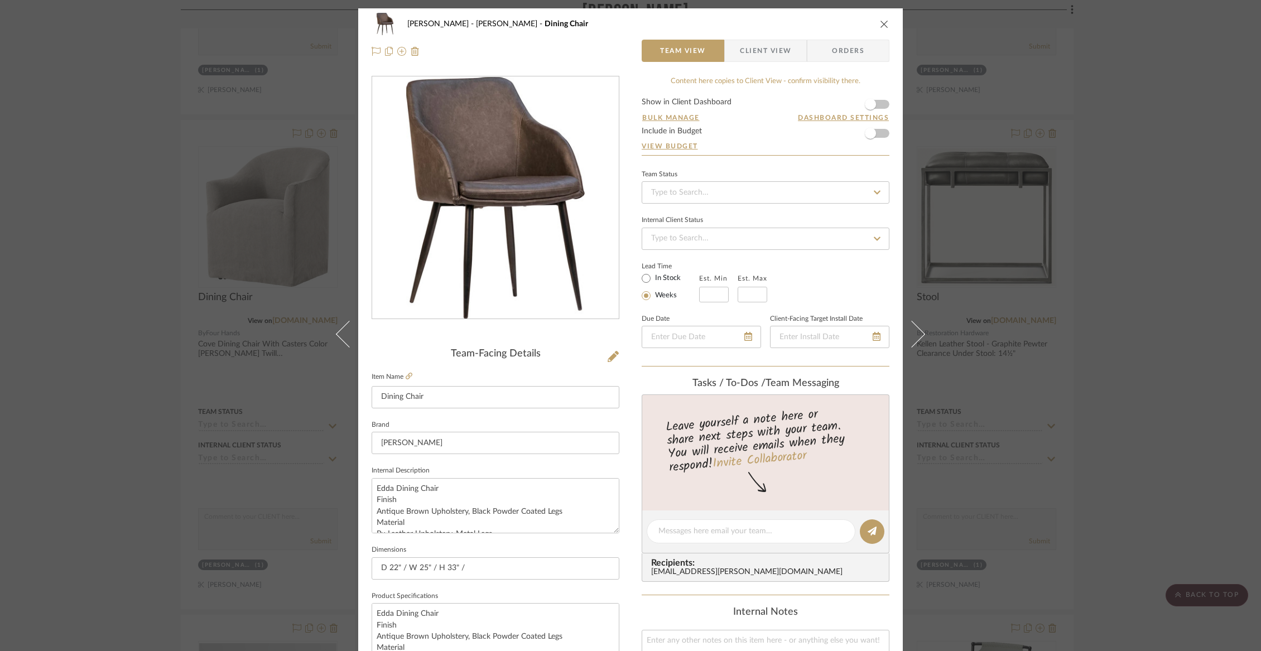
click at [882, 22] on icon "close" at bounding box center [884, 24] width 9 height 9
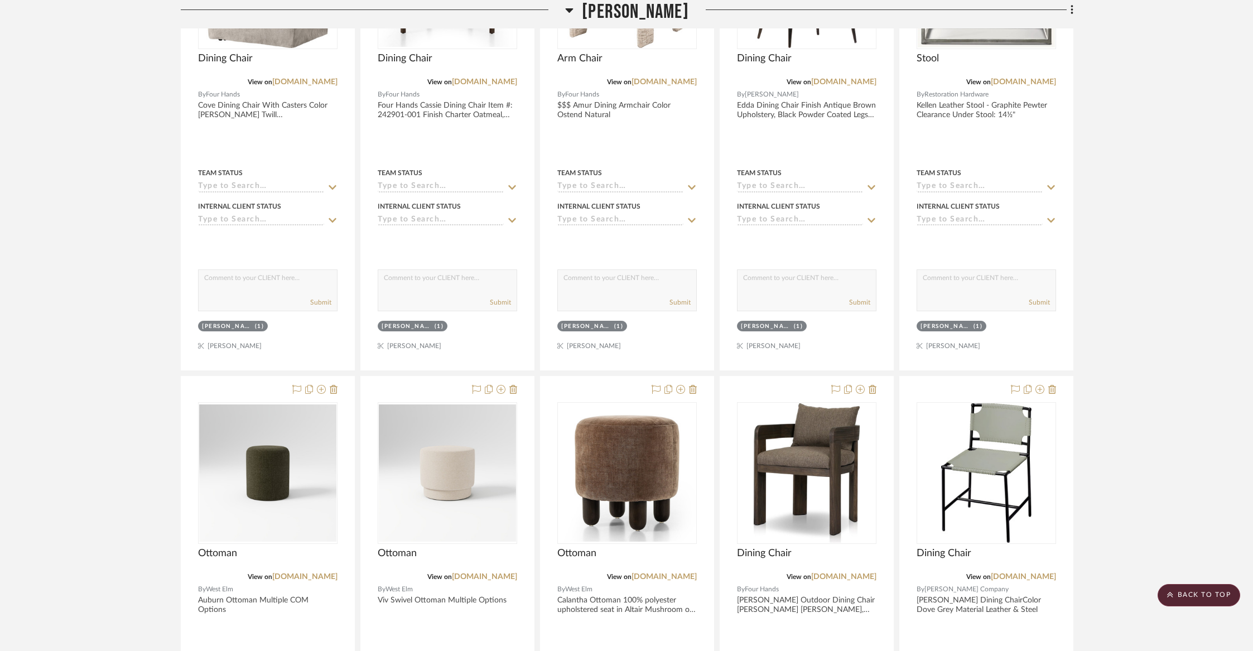
scroll to position [1236, 0]
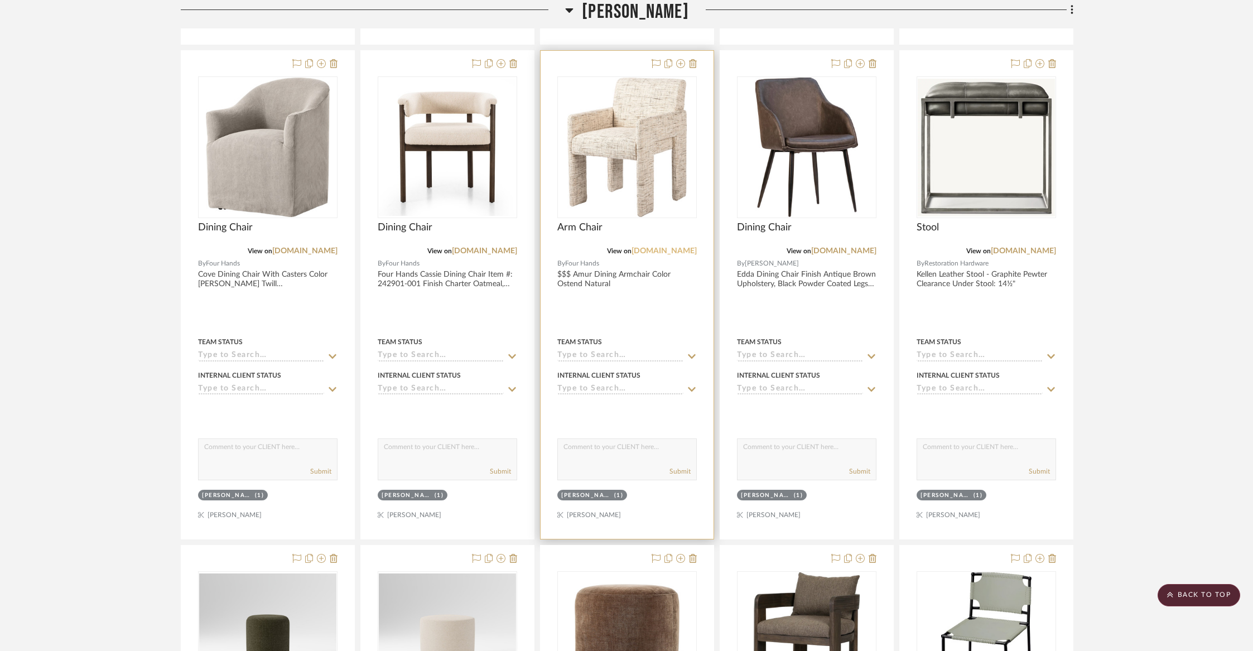
click at [652, 252] on link "[DOMAIN_NAME]" at bounding box center [664, 251] width 65 height 8
